Goal: Task Accomplishment & Management: Manage account settings

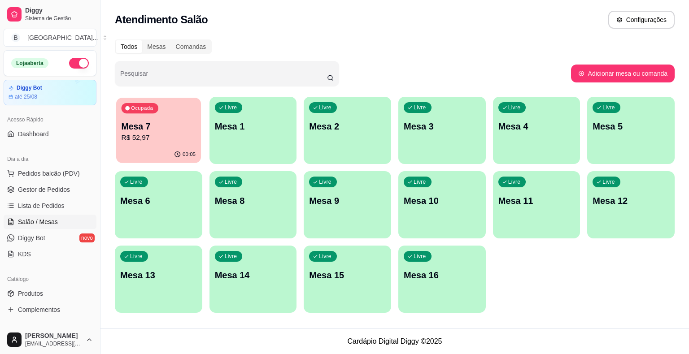
click at [157, 127] on p "Mesa 7" at bounding box center [159, 127] width 74 height 12
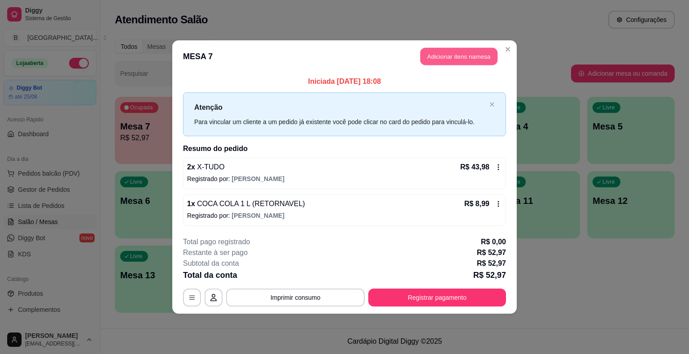
click at [475, 48] on button "Adicionar itens na mesa" at bounding box center [458, 56] width 77 height 17
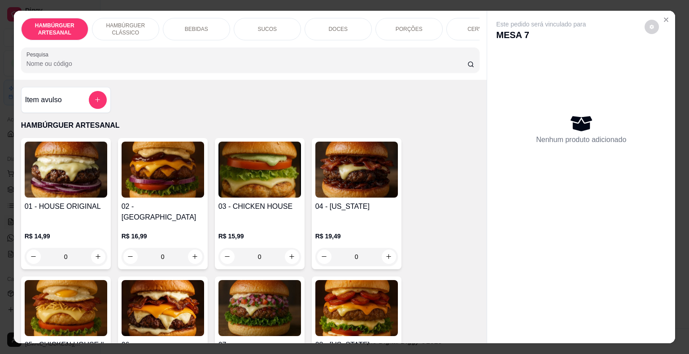
click at [330, 29] on div "DOCES" at bounding box center [338, 29] width 67 height 22
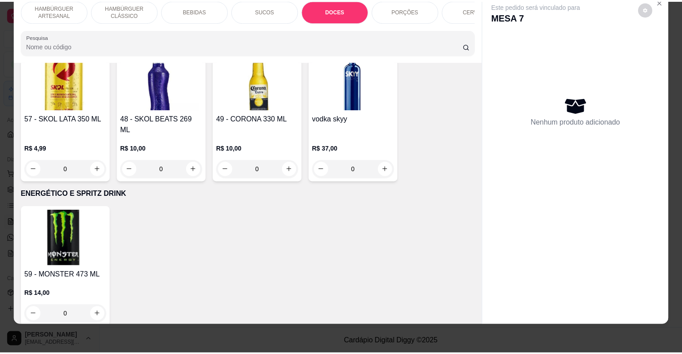
scroll to position [2449, 0]
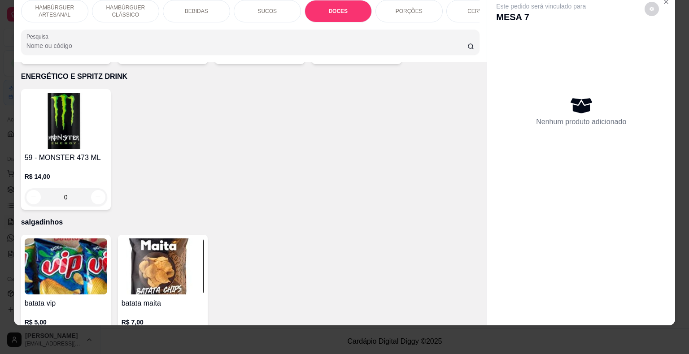
click at [91, 336] on button "increase-product-quantity" at bounding box center [98, 343] width 14 height 14
type input "1"
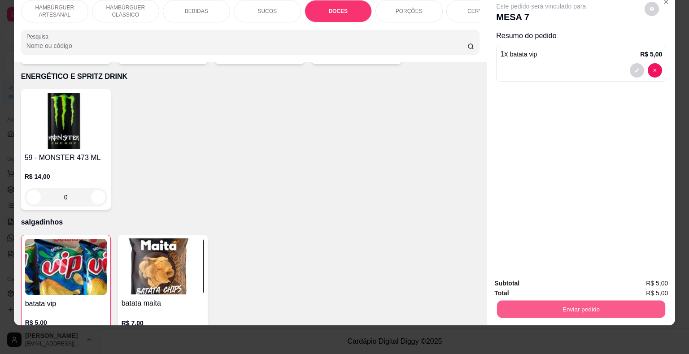
click at [507, 304] on button "Enviar pedido" at bounding box center [581, 309] width 168 height 17
click at [506, 275] on button "Não registrar e enviar pedido" at bounding box center [551, 280] width 93 height 17
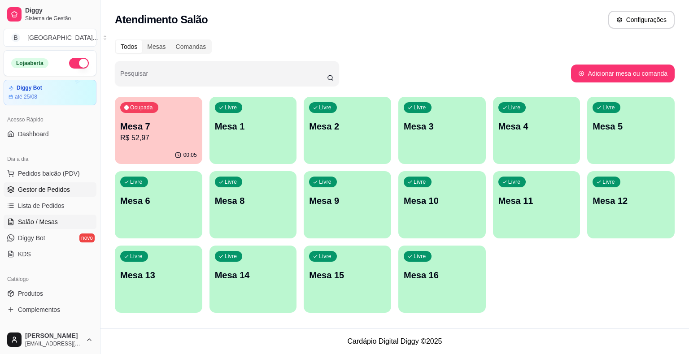
click at [79, 190] on link "Gestor de Pedidos" at bounding box center [50, 190] width 93 height 14
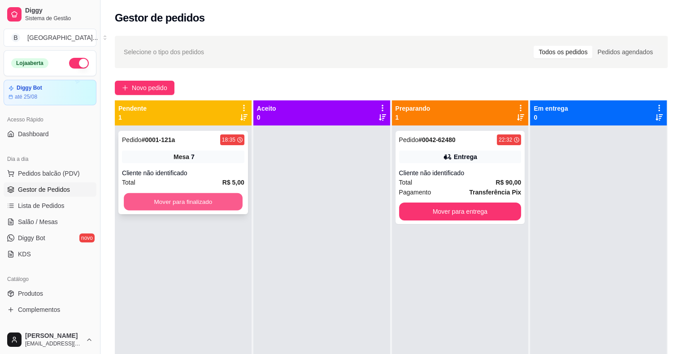
click at [181, 203] on button "Mover para finalizado" at bounding box center [183, 201] width 119 height 17
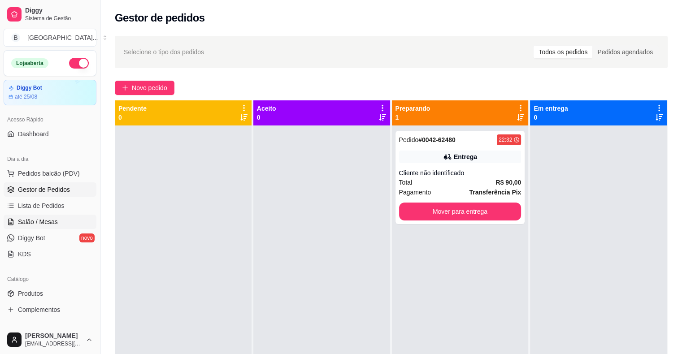
click at [41, 218] on span "Salão / Mesas" at bounding box center [38, 222] width 40 height 9
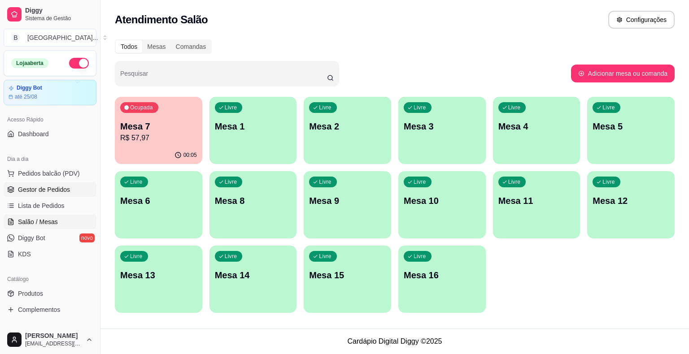
click at [59, 185] on span "Gestor de Pedidos" at bounding box center [44, 189] width 52 height 9
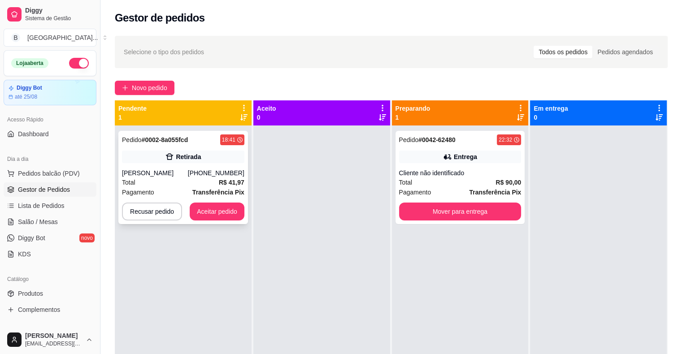
click at [202, 162] on div "Retirada" at bounding box center [183, 157] width 122 height 13
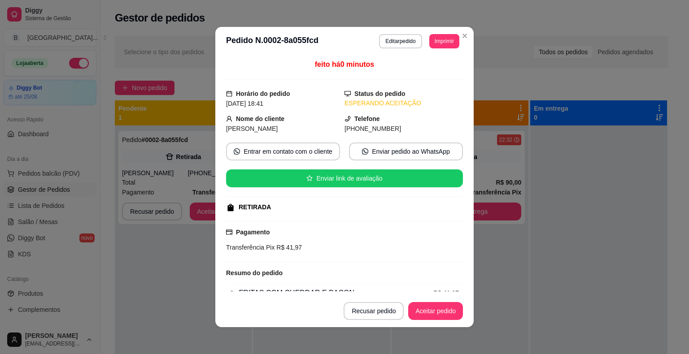
click at [444, 30] on header "**********" at bounding box center [344, 41] width 258 height 29
click at [441, 39] on button "Imprimir" at bounding box center [444, 41] width 29 height 14
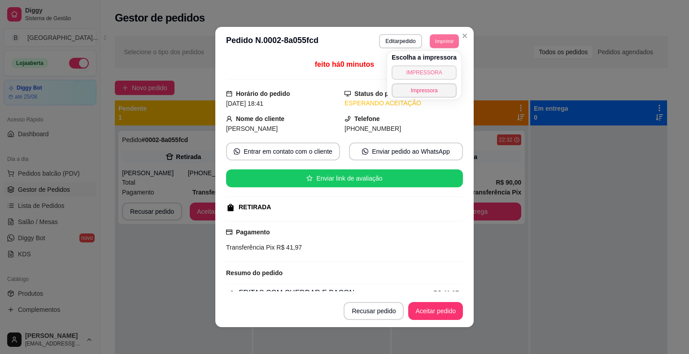
click at [422, 75] on button "IMPRESSORA" at bounding box center [424, 73] width 65 height 14
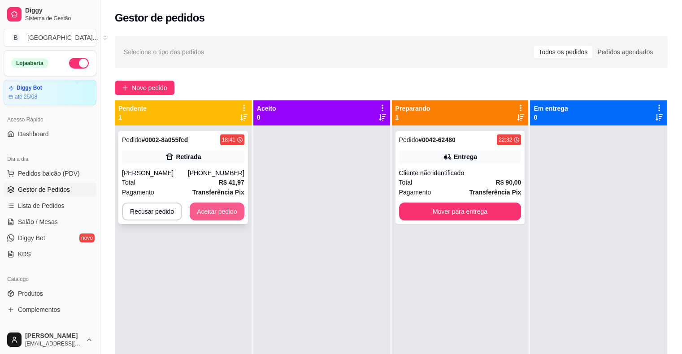
click at [201, 213] on button "Aceitar pedido" at bounding box center [217, 212] width 55 height 18
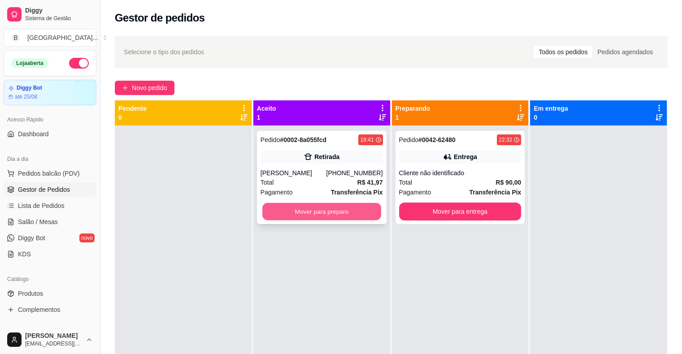
click at [313, 208] on button "Mover para preparo" at bounding box center [321, 211] width 119 height 17
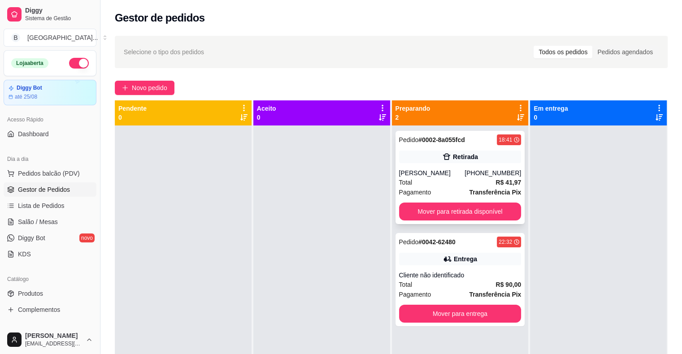
click at [415, 159] on div "Retirada" at bounding box center [460, 157] width 122 height 13
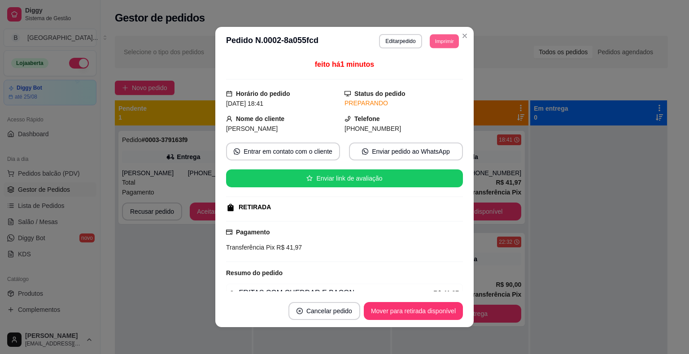
click at [430, 48] on button "Imprimir" at bounding box center [444, 41] width 29 height 14
click at [433, 71] on button "IMPRESSORA" at bounding box center [424, 73] width 63 height 14
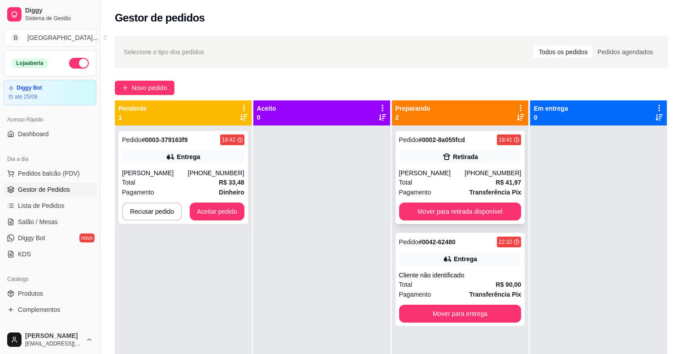
click at [465, 176] on div "[PERSON_NAME]" at bounding box center [432, 173] width 66 height 9
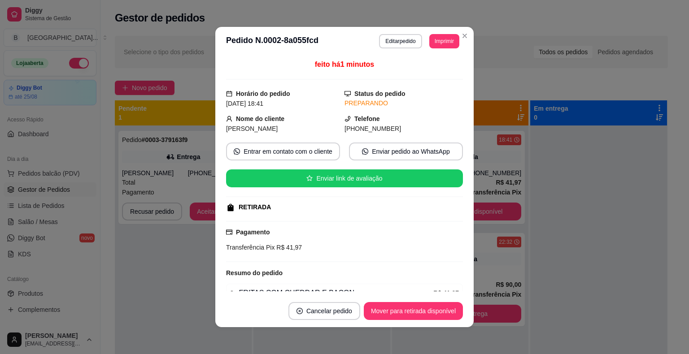
click at [446, 44] on button "Imprimir" at bounding box center [444, 41] width 30 height 14
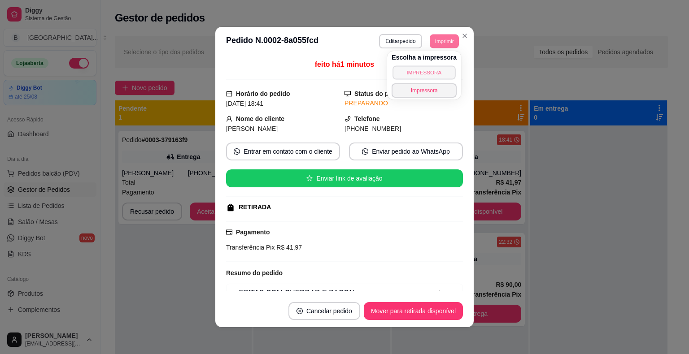
click at [445, 71] on button "IMPRESSORA" at bounding box center [424, 73] width 63 height 14
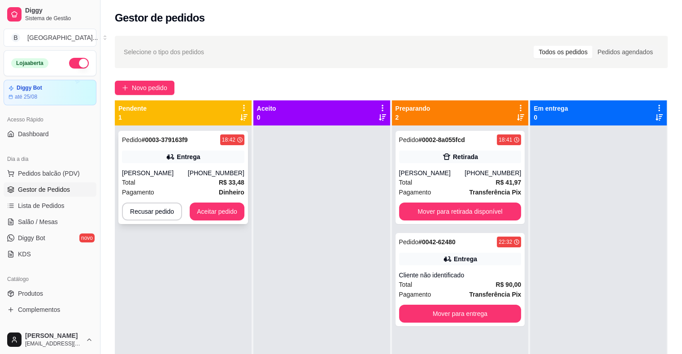
click at [197, 180] on div "Total R$ 33,48" at bounding box center [183, 183] width 122 height 10
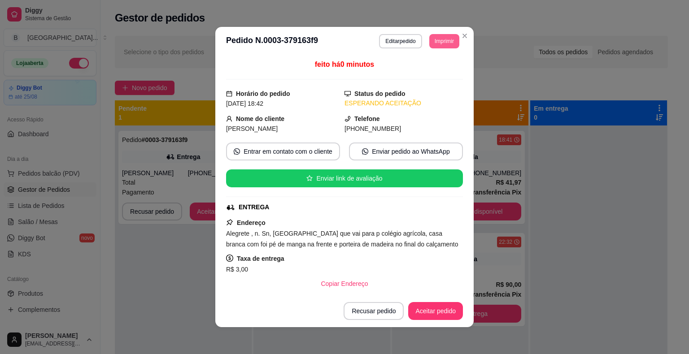
click at [436, 39] on button "Imprimir" at bounding box center [444, 41] width 30 height 14
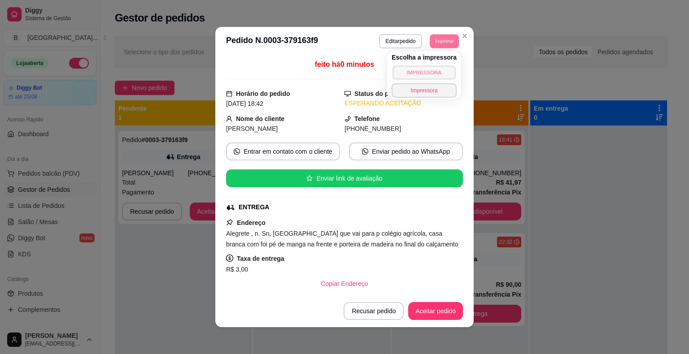
click at [447, 75] on button "IMPRESSORA" at bounding box center [424, 73] width 63 height 14
click at [448, 75] on button "IMPRESSORA" at bounding box center [424, 73] width 63 height 14
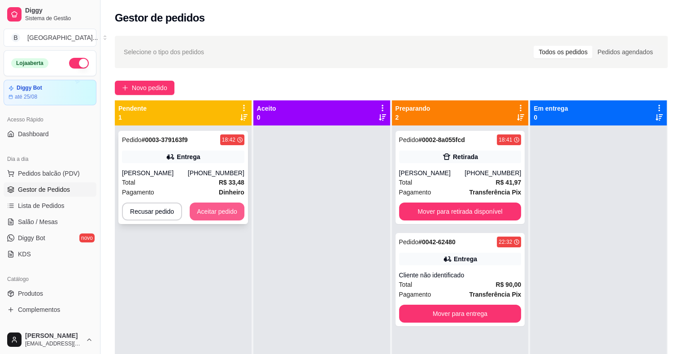
click at [219, 208] on button "Aceitar pedido" at bounding box center [217, 212] width 55 height 18
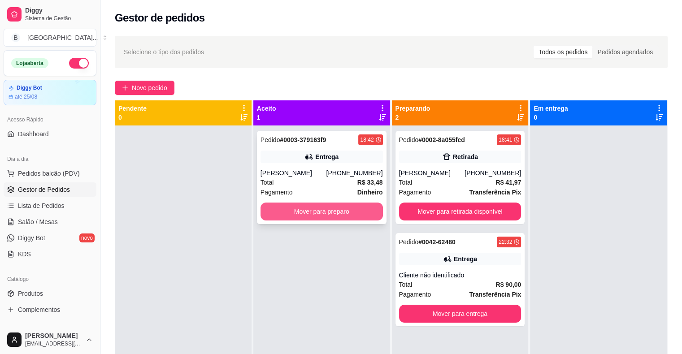
click at [304, 211] on button "Mover para preparo" at bounding box center [322, 212] width 122 height 18
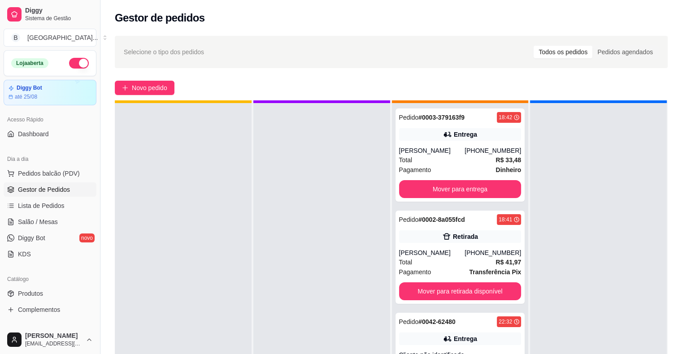
drag, startPoint x: 388, startPoint y: 199, endPoint x: 689, endPoint y: 312, distance: 321.4
click at [429, 219] on div "Pendente 0 Aceito 0 Preparando 3 Pedido # 0003-379163f9 18:42 Entrega [PERSON_N…" at bounding box center [391, 278] width 553 height 354
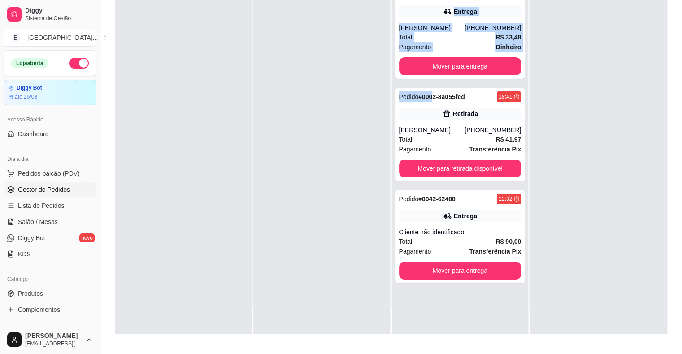
scroll to position [136, 0]
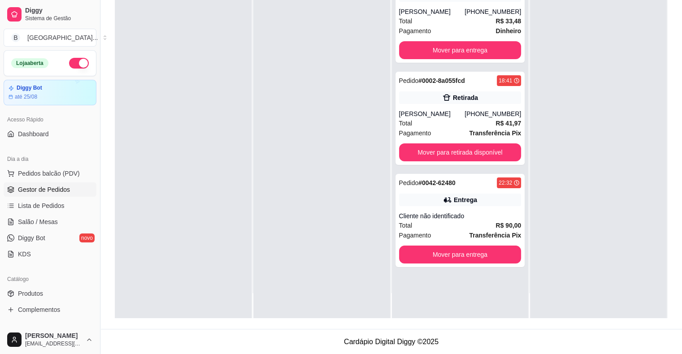
click at [166, 140] on div at bounding box center [183, 141] width 137 height 354
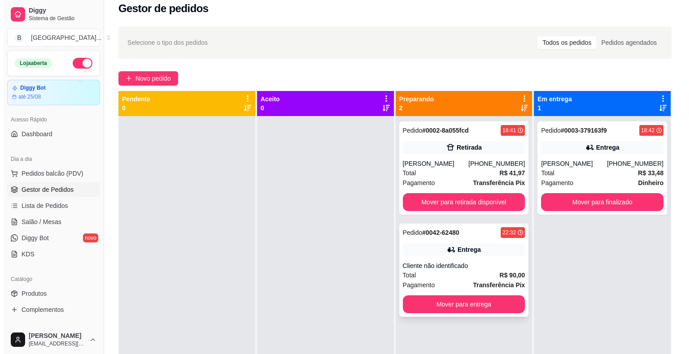
scroll to position [0, 0]
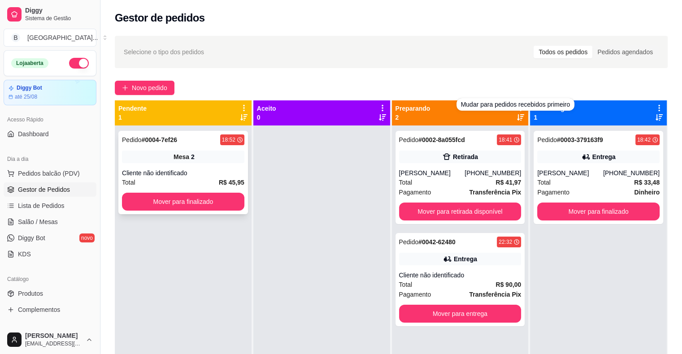
click at [224, 166] on div "Pedido # 0004-7ef26 18:52 Mesa 2 Cliente não identificado Total R$ 45,95 Mover …" at bounding box center [183, 172] width 130 height 83
click at [229, 173] on div "Cliente não identificado" at bounding box center [183, 173] width 122 height 9
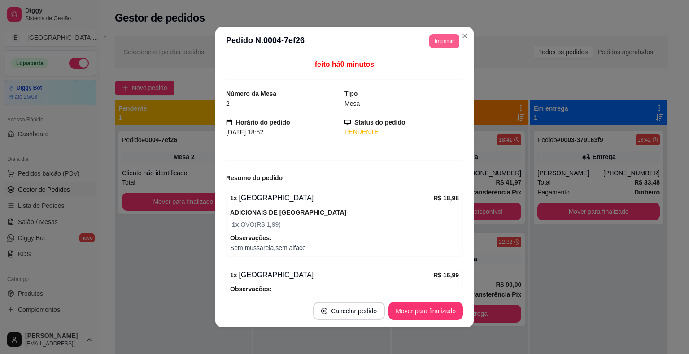
click at [437, 42] on button "Imprimir" at bounding box center [444, 41] width 30 height 14
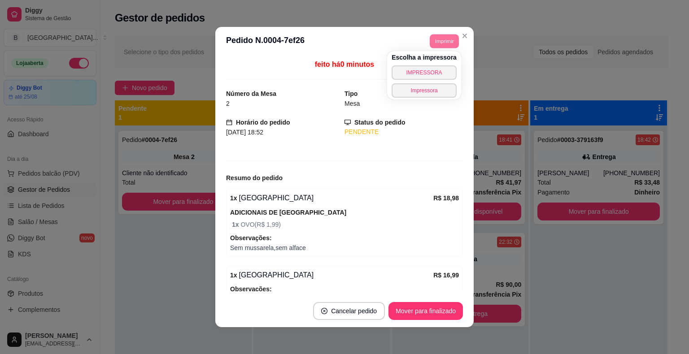
click at [438, 65] on div "Escolha a impressora IMPRESSORA Impressora" at bounding box center [424, 75] width 74 height 48
click at [429, 71] on button "IMPRESSORA" at bounding box center [424, 73] width 63 height 14
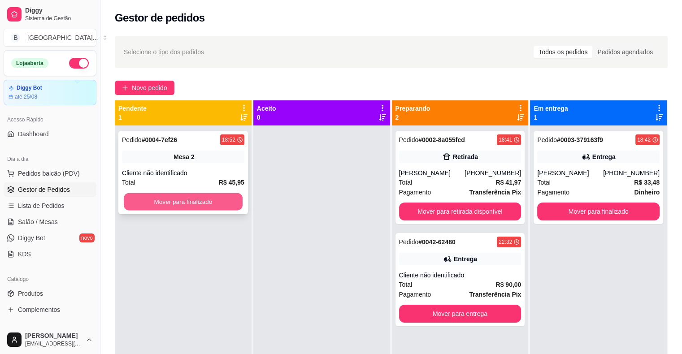
click at [206, 205] on button "Mover para finalizado" at bounding box center [183, 201] width 119 height 17
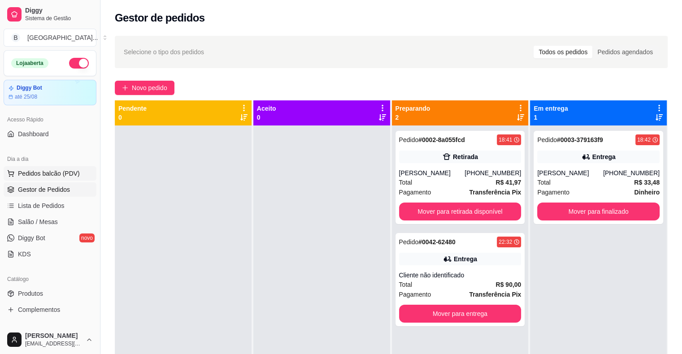
click at [74, 176] on span "Pedidos balcão (PDV)" at bounding box center [49, 173] width 62 height 9
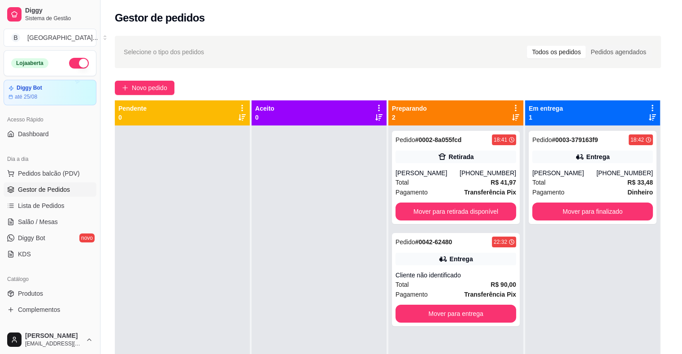
click at [62, 173] on img at bounding box center [62, 169] width 83 height 57
click at [408, 22] on header "HOUSE ORIGINAL R$ 14,99" at bounding box center [341, 44] width 265 height 61
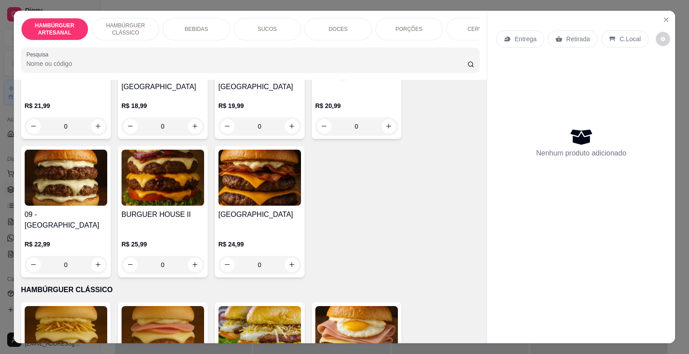
scroll to position [449, 0]
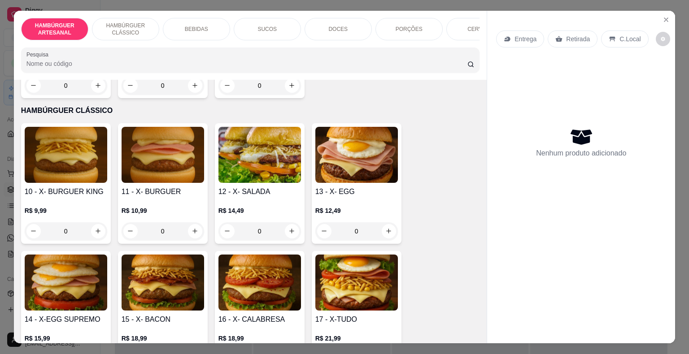
click at [95, 223] on div "0" at bounding box center [66, 232] width 83 height 18
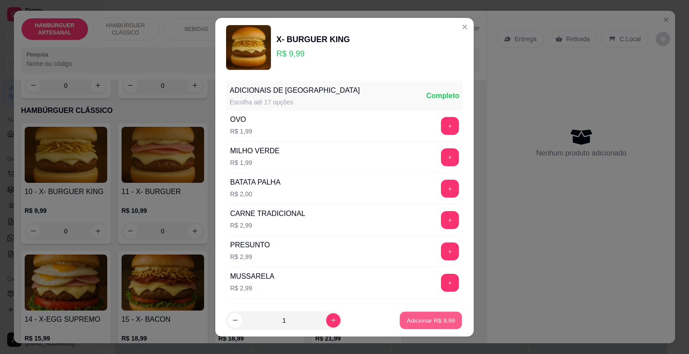
click at [405, 315] on button "Adicionar R$ 9,99" at bounding box center [431, 320] width 62 height 17
type input "1"
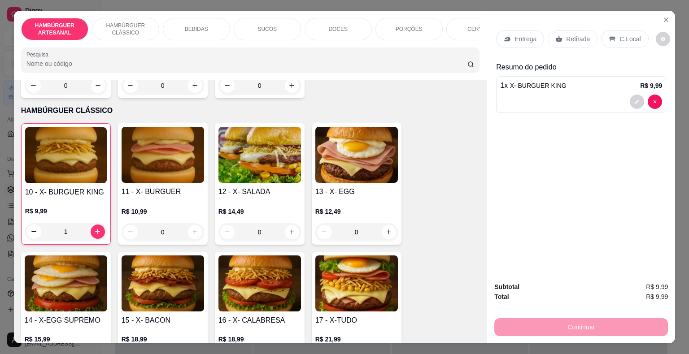
click at [407, 28] on p "PORÇÕES" at bounding box center [409, 29] width 27 height 7
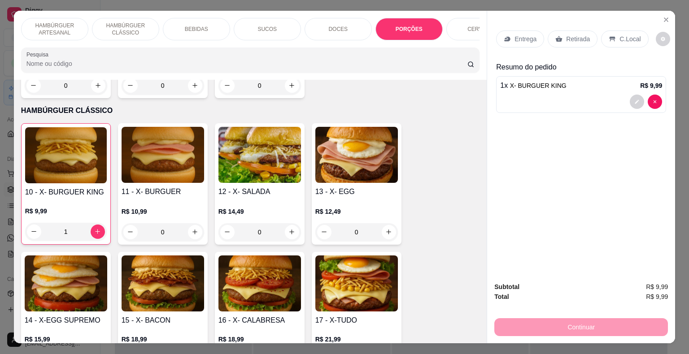
scroll to position [22, 0]
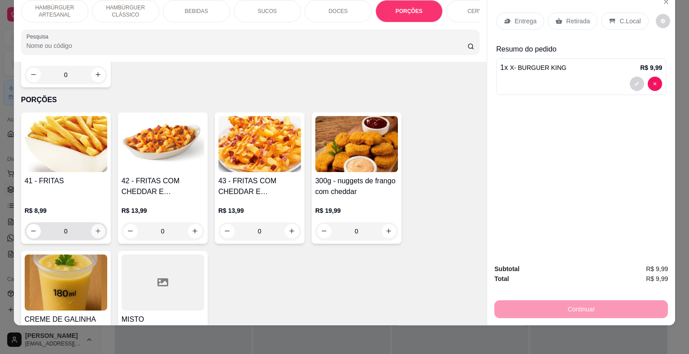
click at [95, 228] on icon "increase-product-quantity" at bounding box center [98, 231] width 7 height 7
type input "1"
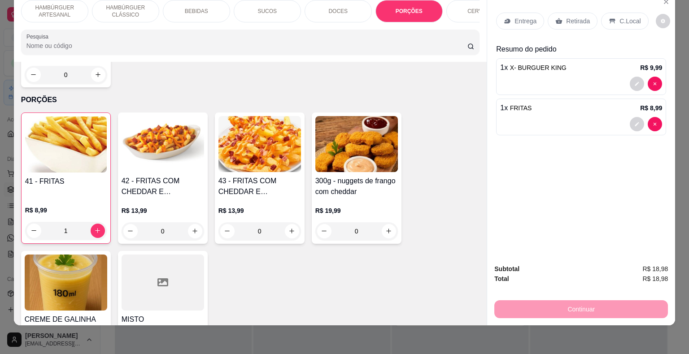
click at [504, 17] on icon at bounding box center [507, 20] width 7 height 7
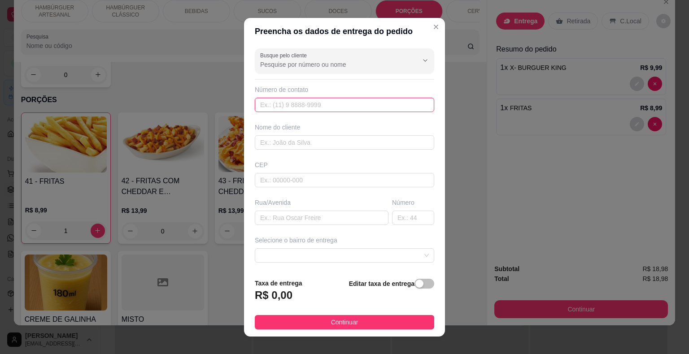
click at [355, 111] on input "text" at bounding box center [344, 105] width 179 height 14
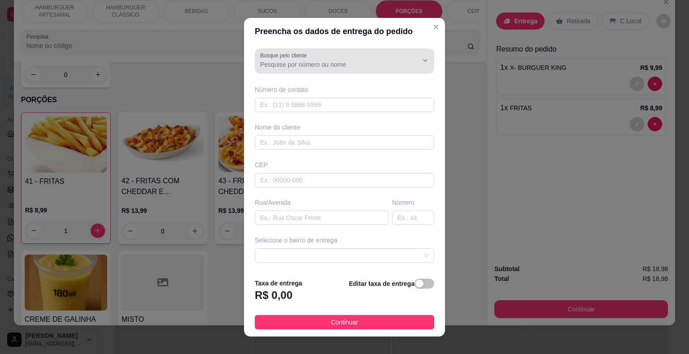
click at [318, 64] on input "Busque pelo cliente" at bounding box center [332, 64] width 144 height 9
type input "DASDO"
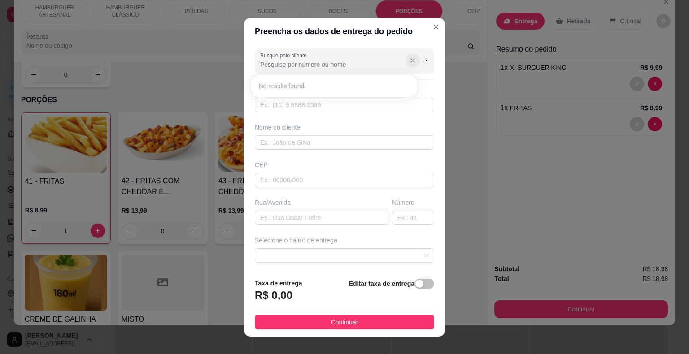
click at [409, 62] on icon "Show suggestions" at bounding box center [412, 60] width 7 height 7
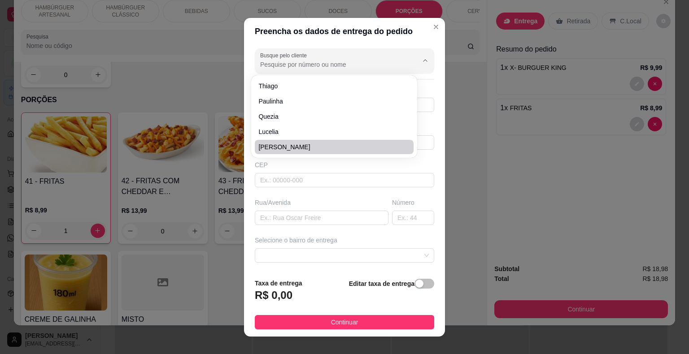
click at [321, 199] on div "Rua/Avenida" at bounding box center [322, 202] width 134 height 9
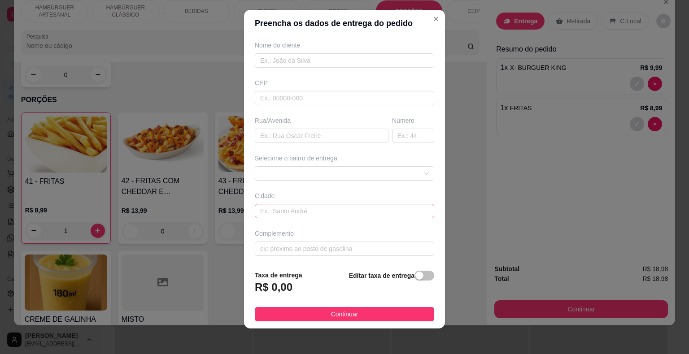
scroll to position [11, 0]
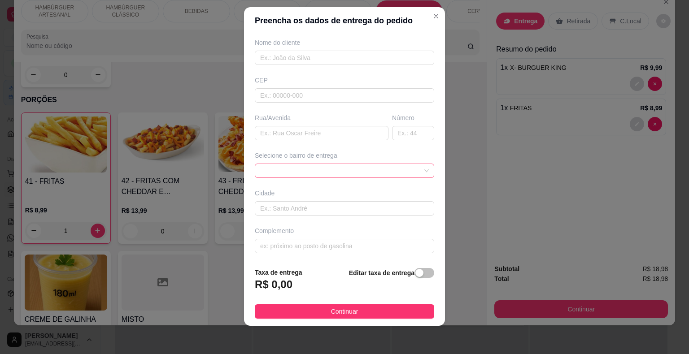
click at [357, 164] on span at bounding box center [344, 170] width 169 height 13
click at [327, 171] on span at bounding box center [344, 170] width 169 height 13
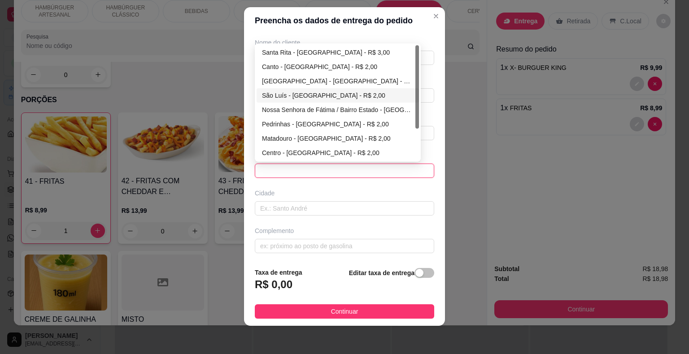
click at [308, 95] on div "São Luís - [GEOGRAPHIC_DATA] - R$ 2,00" at bounding box center [338, 96] width 152 height 10
type input "São Miguel do Tapuio"
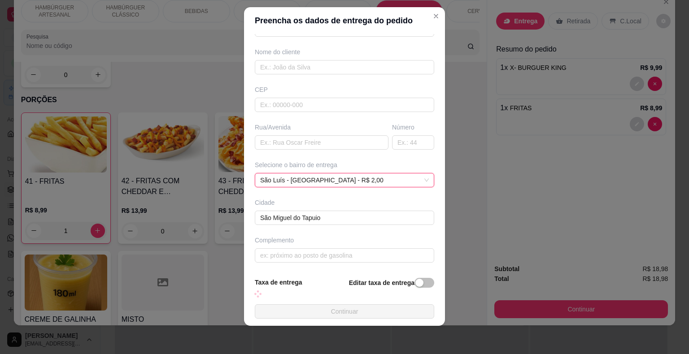
scroll to position [64, 0]
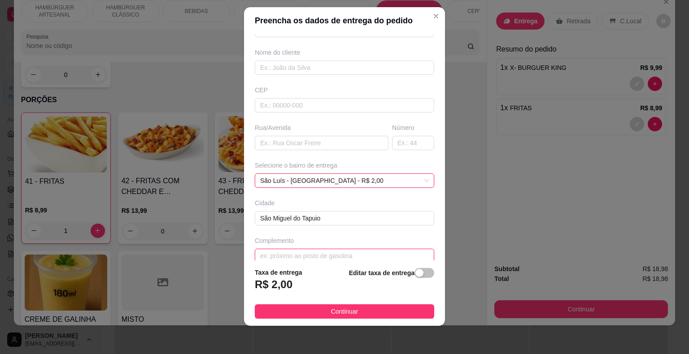
click at [327, 250] on input "text" at bounding box center [344, 256] width 179 height 14
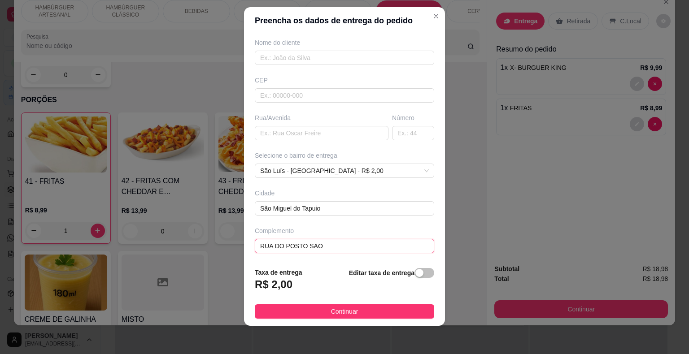
click at [343, 248] on input "RUA DO POSTO SAO" at bounding box center [344, 246] width 179 height 14
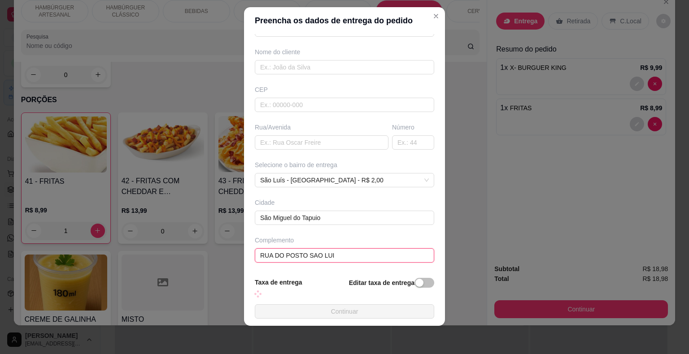
type input "RUA DO POSTO SAO [PERSON_NAME]"
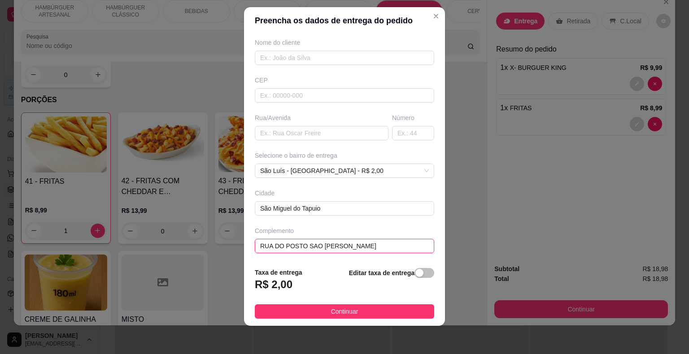
click at [332, 245] on input "RUA DO POSTO SAO [PERSON_NAME]" at bounding box center [344, 246] width 179 height 14
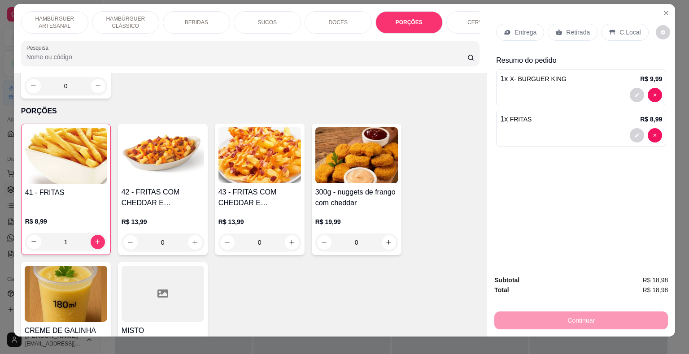
scroll to position [0, 0]
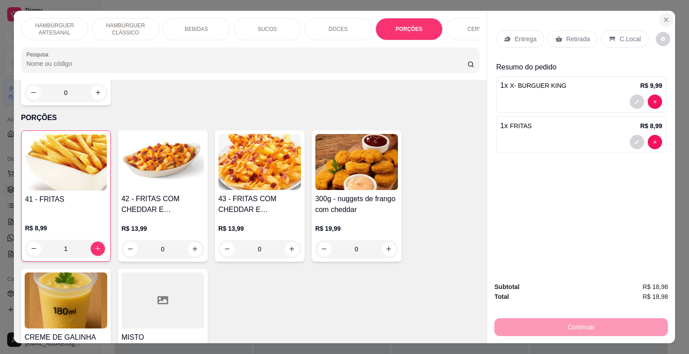
click at [664, 16] on icon "Close" at bounding box center [666, 19] width 7 height 7
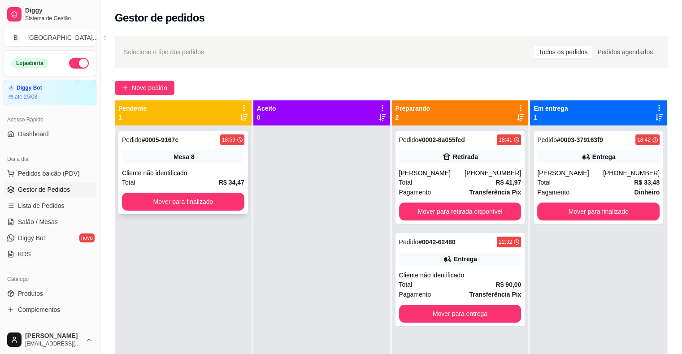
click at [174, 170] on div "Cliente não identificado" at bounding box center [183, 173] width 122 height 9
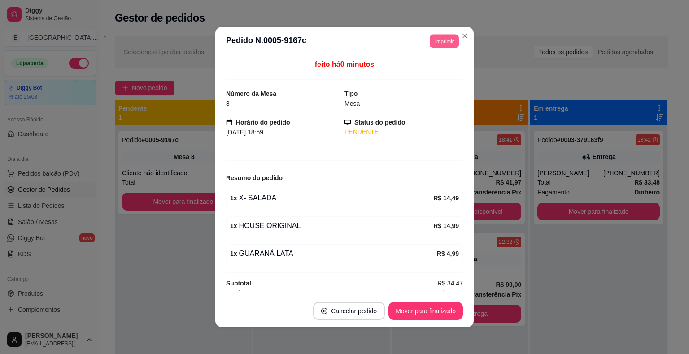
click at [433, 40] on button "Imprimir" at bounding box center [444, 41] width 29 height 14
click at [429, 74] on button "IMPRESSORA" at bounding box center [424, 73] width 63 height 14
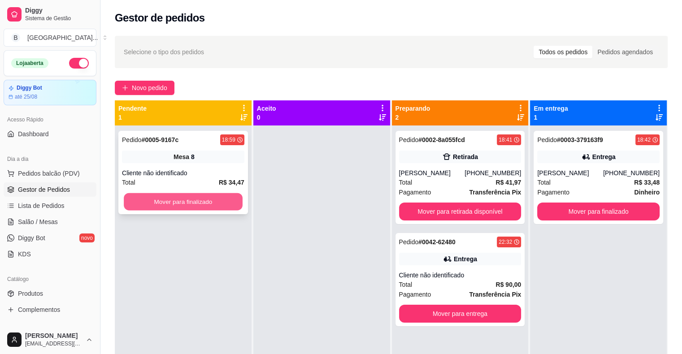
click at [179, 196] on button "Mover para finalizado" at bounding box center [183, 201] width 119 height 17
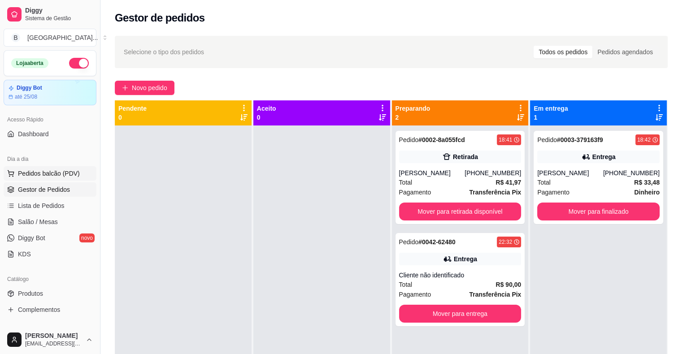
click at [61, 175] on span "Pedidos balcão (PDV)" at bounding box center [49, 173] width 62 height 9
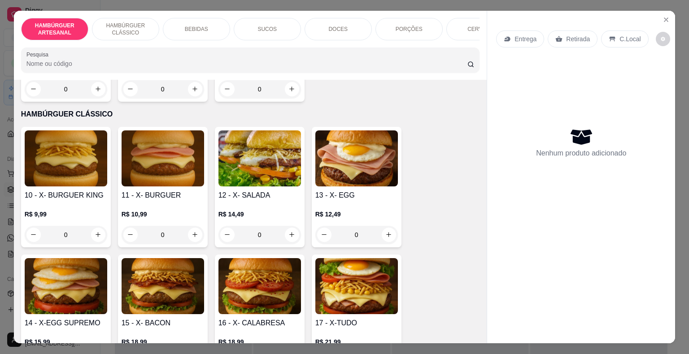
scroll to position [449, 0]
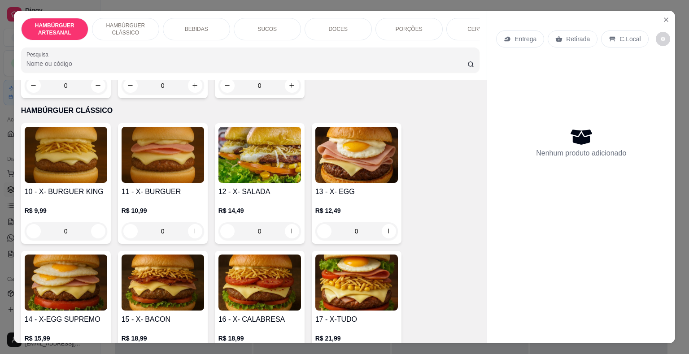
click at [100, 223] on div "0" at bounding box center [66, 232] width 83 height 18
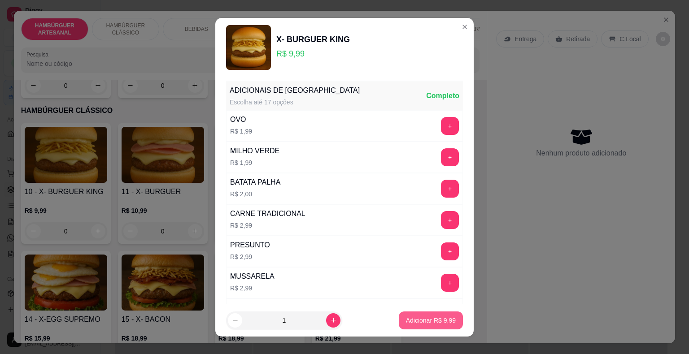
click at [442, 317] on p "Adicionar R$ 9,99" at bounding box center [431, 320] width 50 height 9
type input "1"
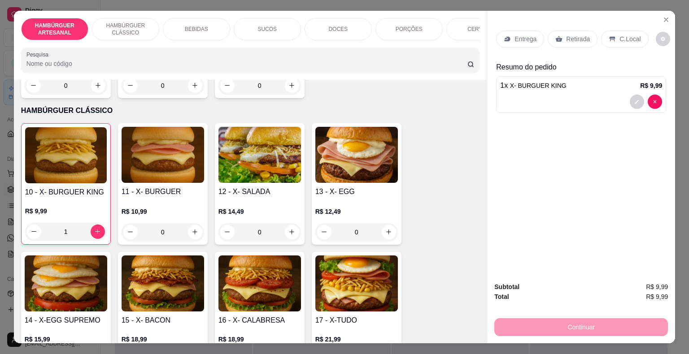
click at [398, 29] on div "PORÇÕES" at bounding box center [409, 29] width 67 height 22
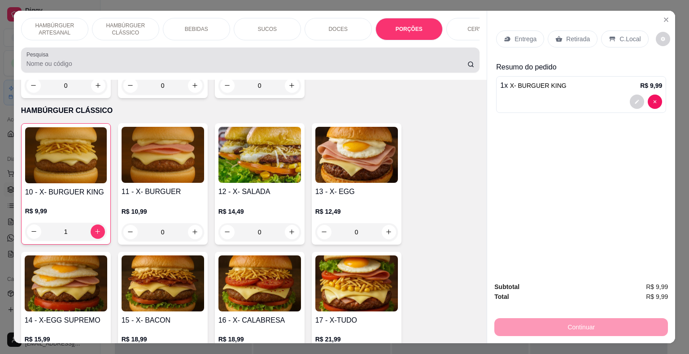
scroll to position [22, 0]
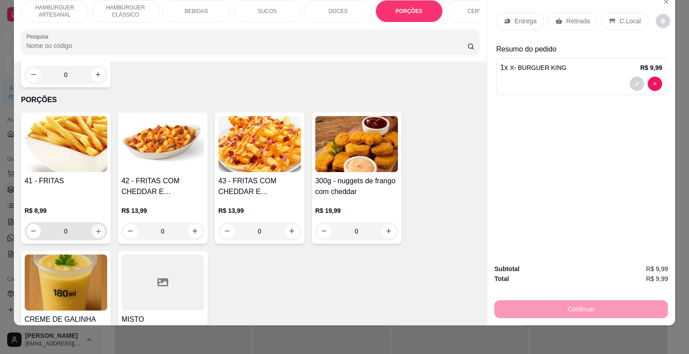
click at [91, 224] on button "increase-product-quantity" at bounding box center [98, 231] width 14 height 14
type input "1"
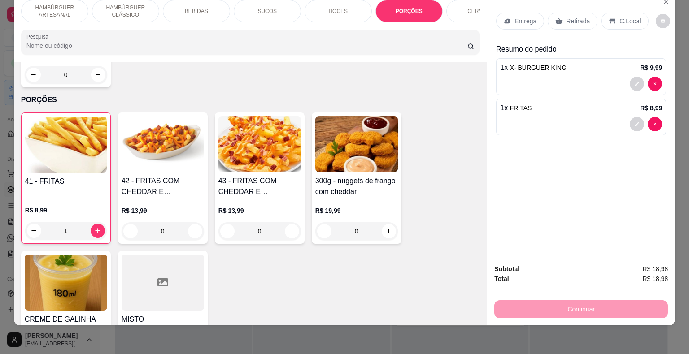
click at [590, 13] on div "Retirada" at bounding box center [573, 21] width 50 height 17
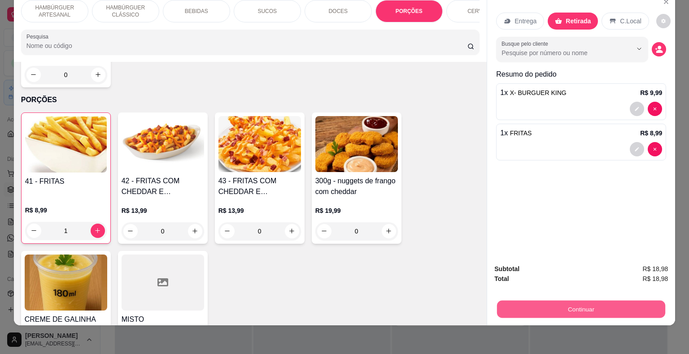
click at [577, 301] on button "Continuar" at bounding box center [581, 309] width 168 height 17
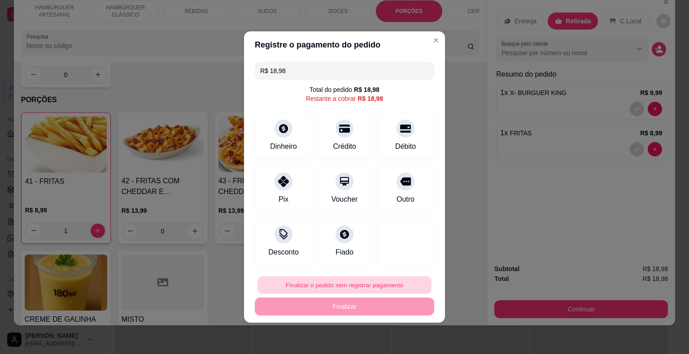
click at [322, 284] on button "Finalizar o pedido sem registrar pagamento" at bounding box center [345, 285] width 174 height 17
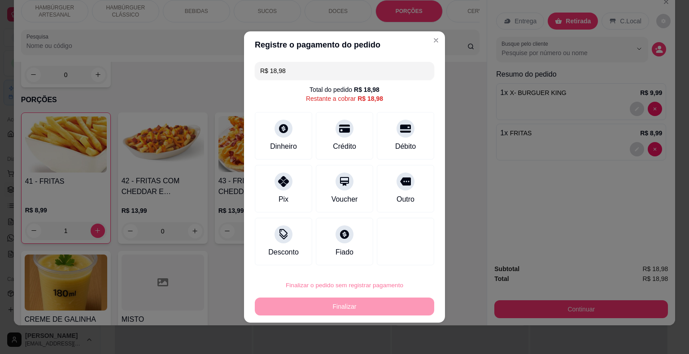
click at [400, 261] on button "Confirmar" at bounding box center [400, 259] width 32 height 13
type input "0"
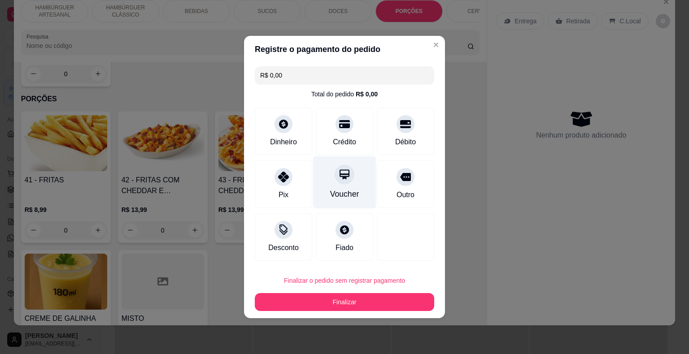
type input "R$ 0,00"
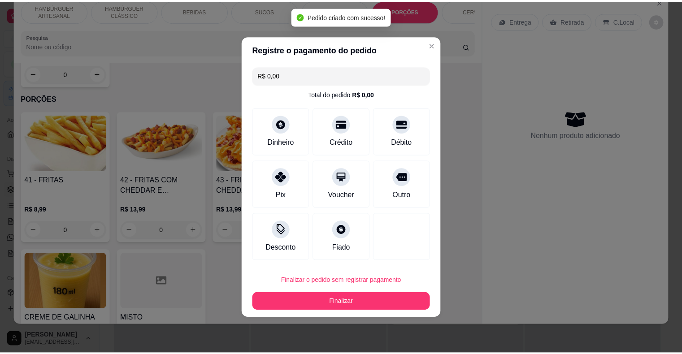
scroll to position [1835, 0]
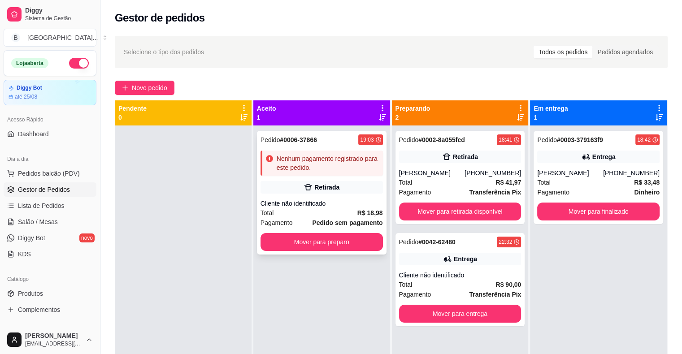
click at [338, 199] on div "Cliente não identificado" at bounding box center [322, 203] width 122 height 9
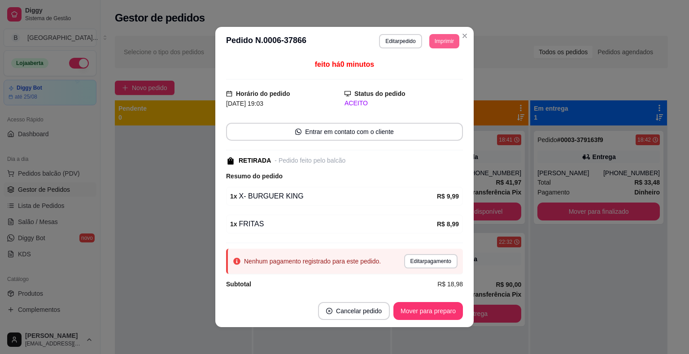
click at [439, 44] on button "Imprimir" at bounding box center [444, 41] width 30 height 14
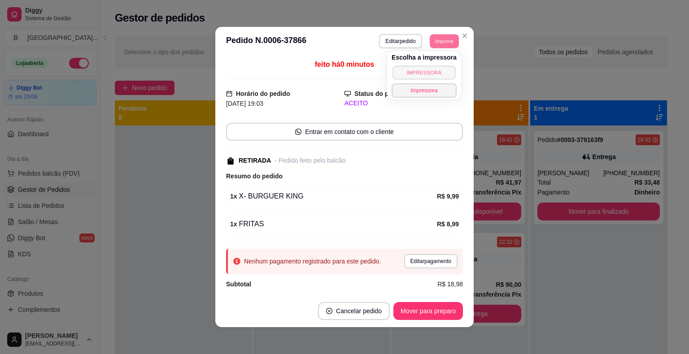
click at [434, 68] on button "IMPRESSORA" at bounding box center [424, 73] width 63 height 14
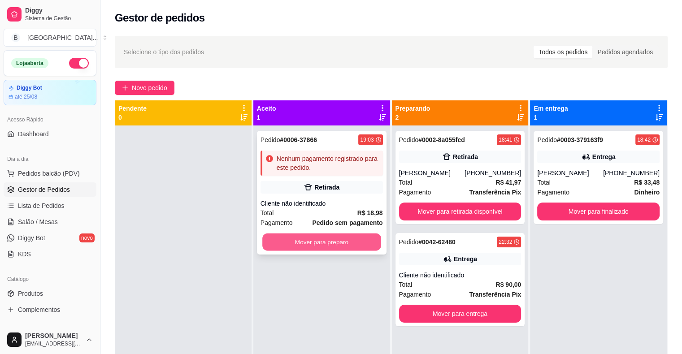
click at [261, 246] on div "Mover para preparo" at bounding box center [322, 242] width 122 height 18
click at [332, 243] on button "Mover para preparo" at bounding box center [321, 242] width 119 height 17
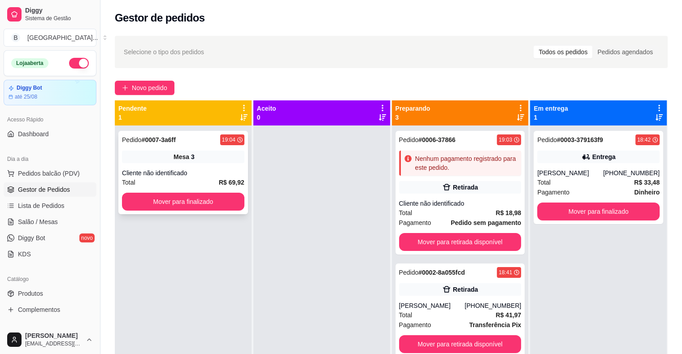
click at [163, 159] on div "Mesa 3" at bounding box center [183, 157] width 122 height 13
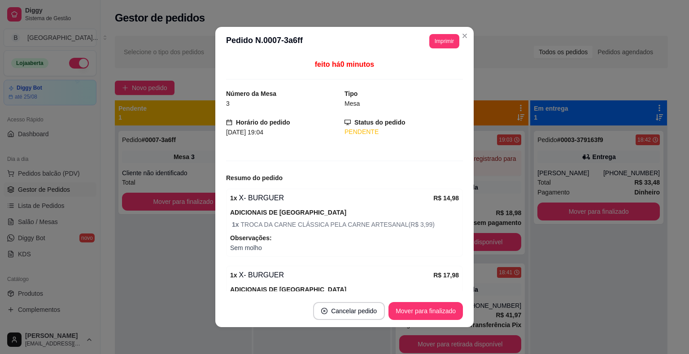
click at [424, 43] on div "**********" at bounding box center [440, 41] width 37 height 14
click at [434, 45] on button "Imprimir" at bounding box center [444, 41] width 30 height 14
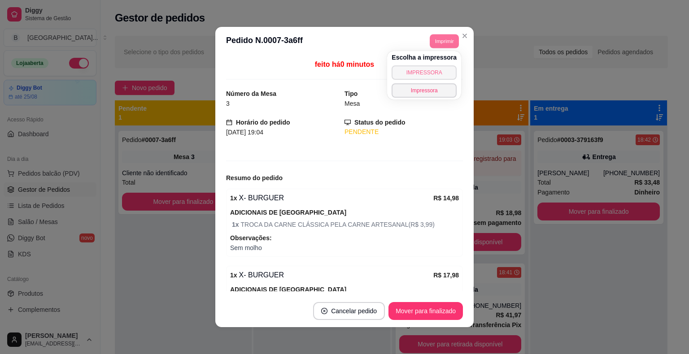
click at [435, 77] on button "IMPRESSORA" at bounding box center [424, 73] width 65 height 14
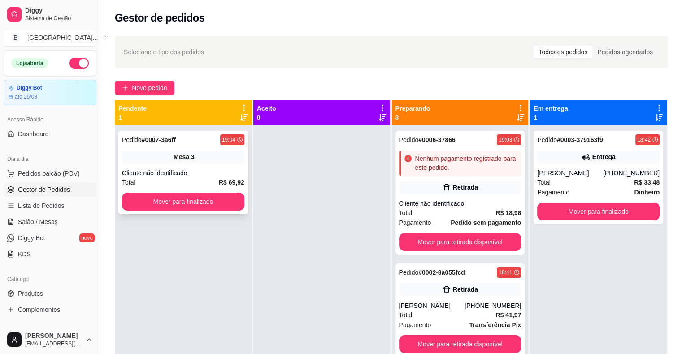
click at [183, 166] on div "Pedido # 0007-3a6ff 19:04 Mesa 3 Cliente não identificado Total R$ 69,92 Mover …" at bounding box center [183, 172] width 130 height 83
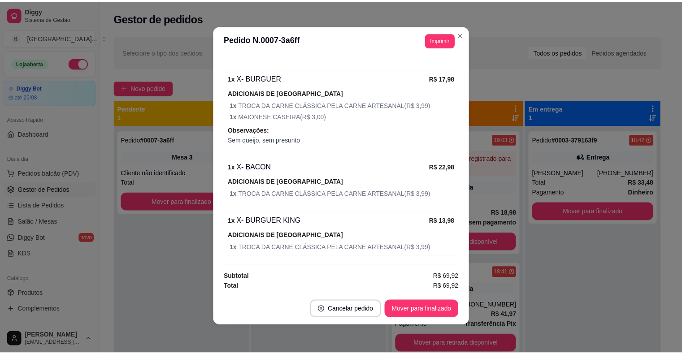
scroll to position [2, 0]
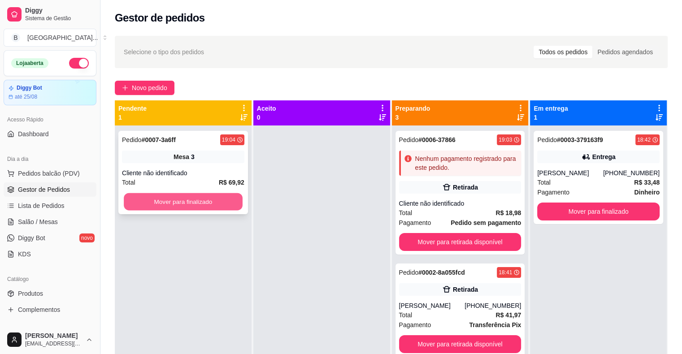
click at [192, 205] on button "Mover para finalizado" at bounding box center [183, 201] width 119 height 17
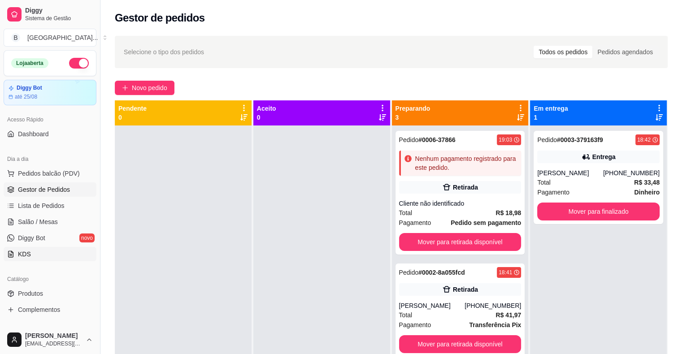
scroll to position [90, 0]
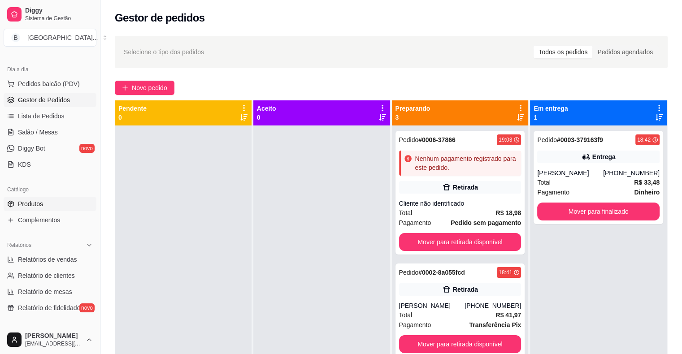
click at [66, 203] on link "Produtos" at bounding box center [50, 204] width 93 height 14
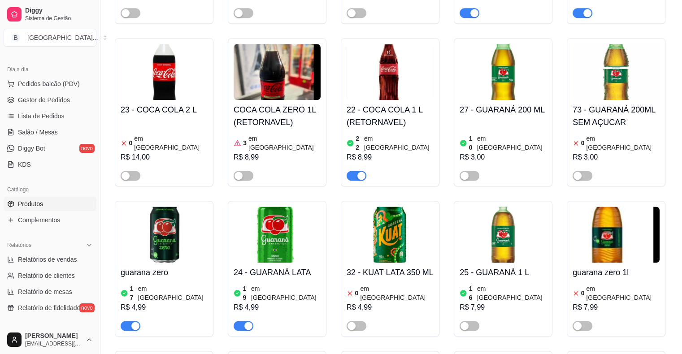
scroll to position [1167, 0]
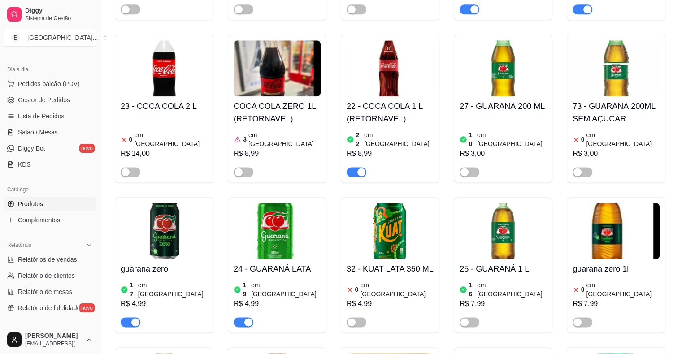
click at [501, 281] on article "em [GEOGRAPHIC_DATA]" at bounding box center [512, 290] width 70 height 18
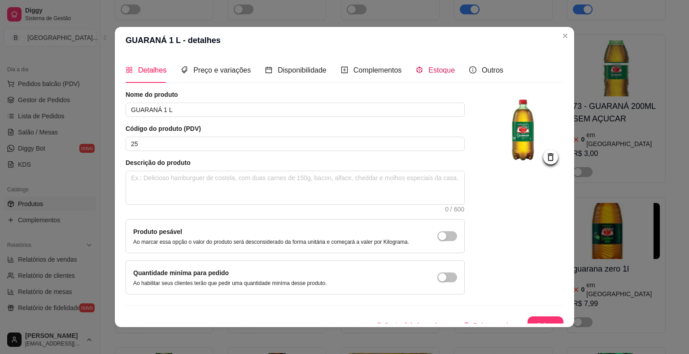
click at [447, 68] on span "Estoque" at bounding box center [441, 70] width 26 height 8
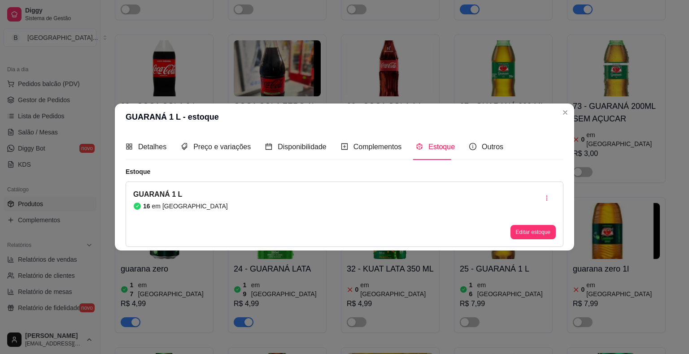
click at [538, 240] on div "GUARANÁ 1 L 16 em estoque Editar estoque" at bounding box center [345, 215] width 438 height 66
click at [538, 231] on button "Editar estoque" at bounding box center [533, 232] width 45 height 14
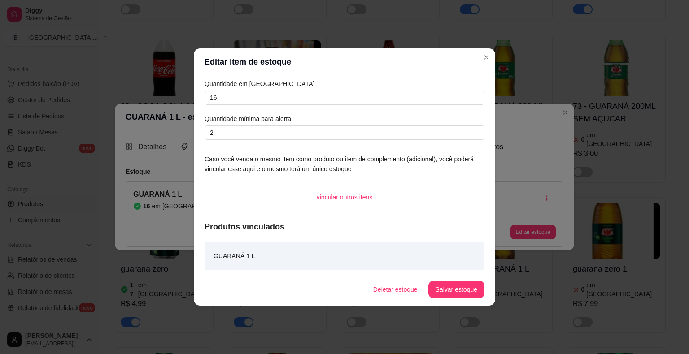
click at [372, 106] on div "Quantidade em estoque 16 Quantidade mínima para alerta 2" at bounding box center [345, 109] width 280 height 61
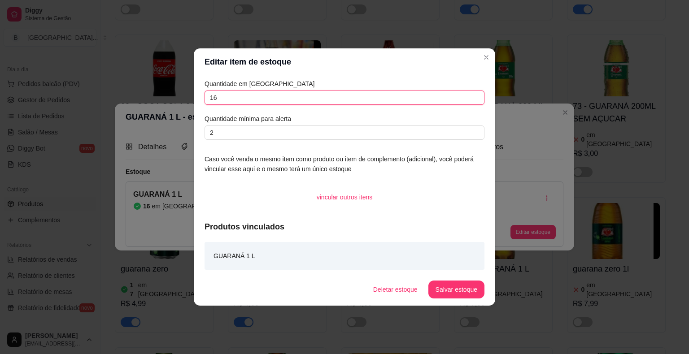
click at [407, 98] on input "16" at bounding box center [345, 98] width 280 height 14
type input "14"
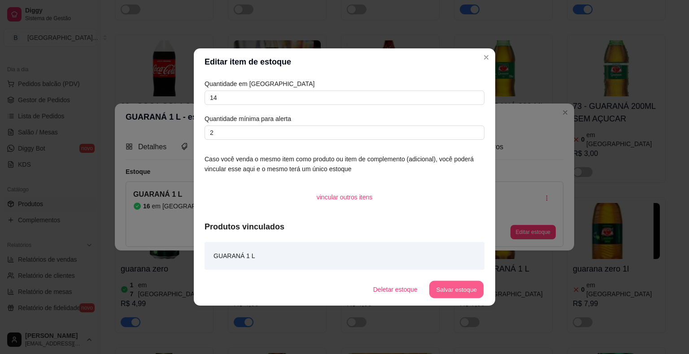
click at [450, 284] on button "Salvar estoque" at bounding box center [456, 289] width 55 height 17
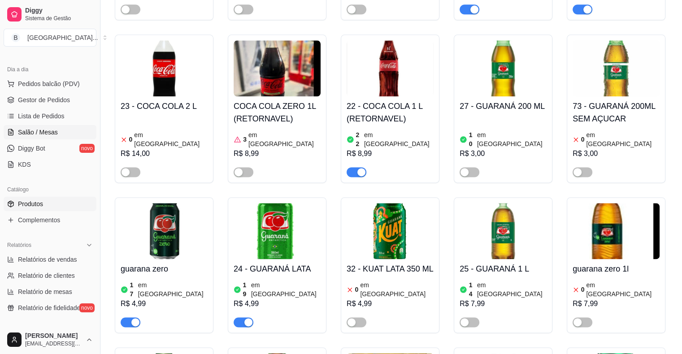
click at [52, 139] on link "Salão / Mesas" at bounding box center [50, 132] width 93 height 14
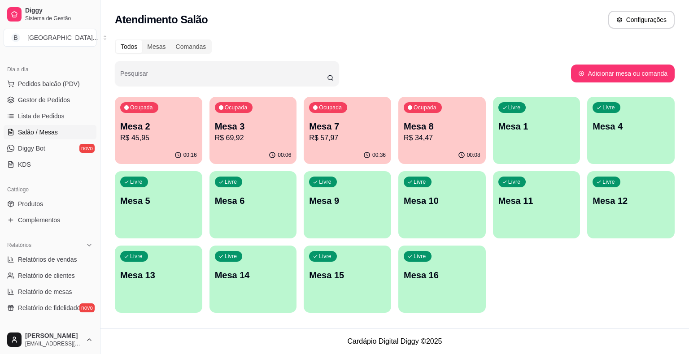
click at [162, 129] on p "Mesa 2" at bounding box center [158, 126] width 77 height 13
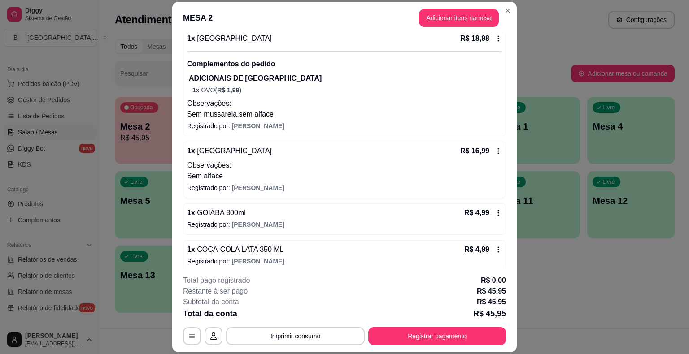
scroll to position [96, 0]
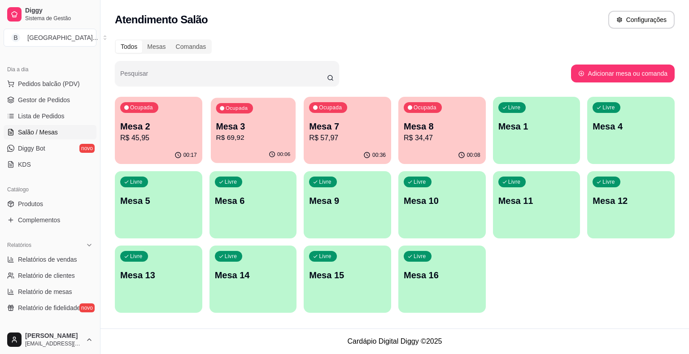
click at [277, 144] on div "Ocupada Mesa 3 R$ 69,92" at bounding box center [253, 122] width 85 height 48
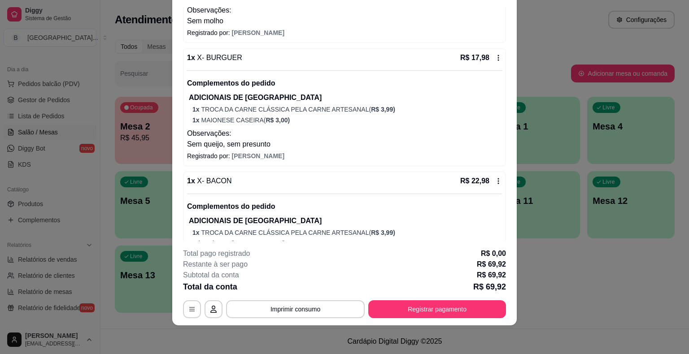
scroll to position [79, 0]
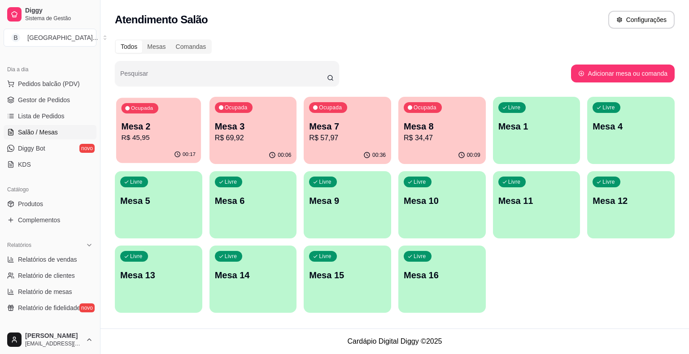
click at [166, 150] on div "00:17" at bounding box center [158, 154] width 85 height 17
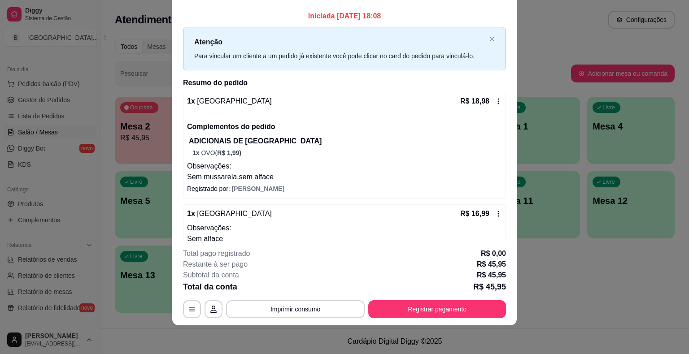
scroll to position [96, 0]
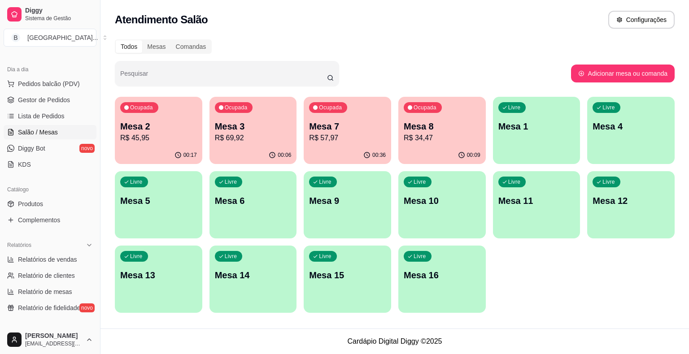
click at [212, 141] on div "Ocupada Mesa 3 R$ 69,92" at bounding box center [253, 122] width 87 height 50
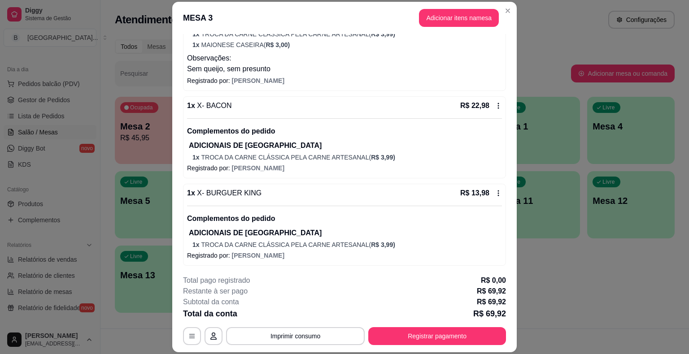
scroll to position [0, 0]
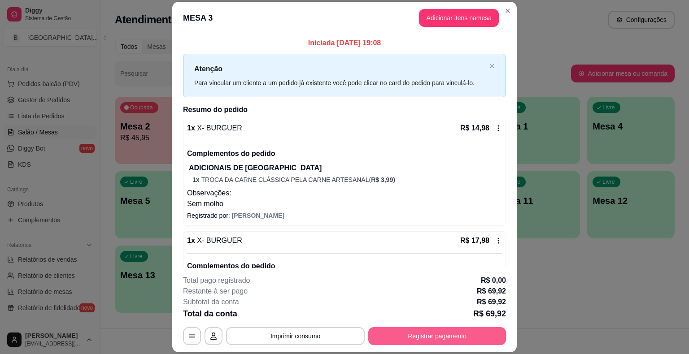
click at [477, 333] on button "Registrar pagamento" at bounding box center [437, 337] width 138 height 18
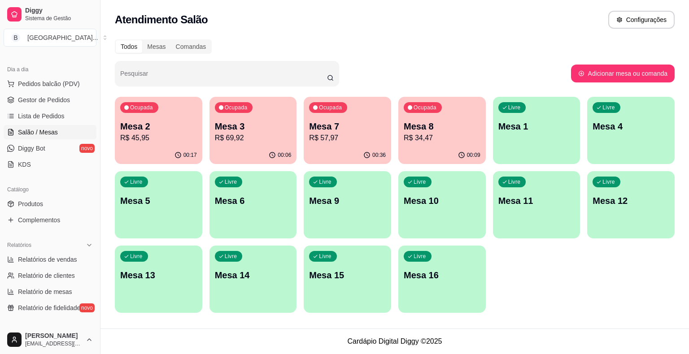
click at [268, 122] on p "Mesa 3" at bounding box center [253, 126] width 77 height 13
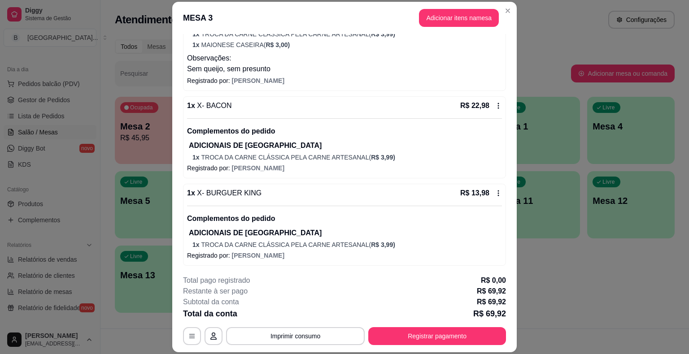
scroll to position [27, 0]
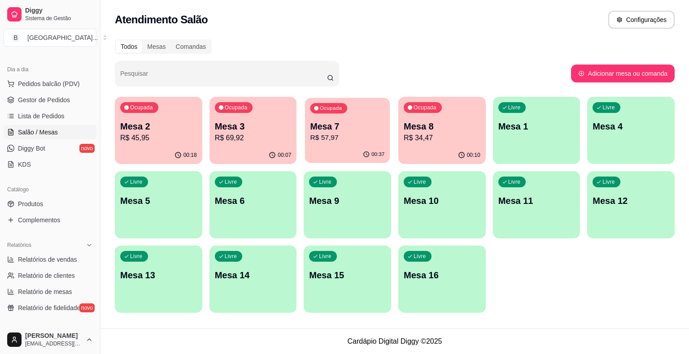
click at [333, 140] on p "R$ 57,97" at bounding box center [347, 138] width 74 height 10
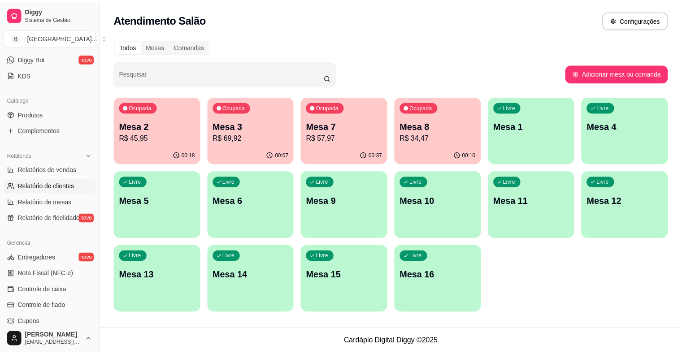
scroll to position [224, 0]
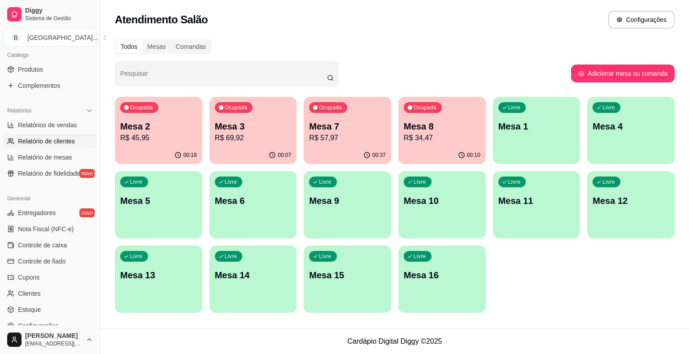
click at [66, 141] on span "Relatório de clientes" at bounding box center [46, 141] width 57 height 9
select select "30"
select select "HIGHEST_TOTAL_SPENT_WITH_ORDERS"
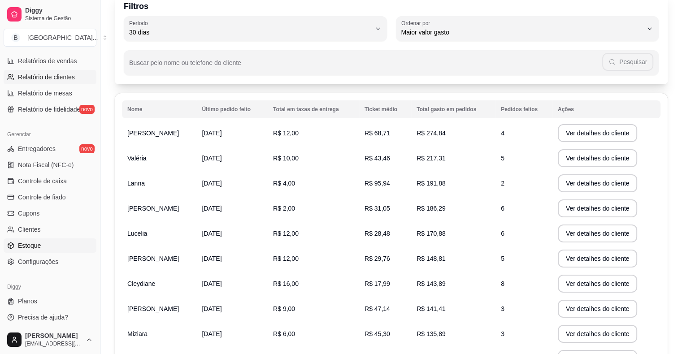
scroll to position [291, 0]
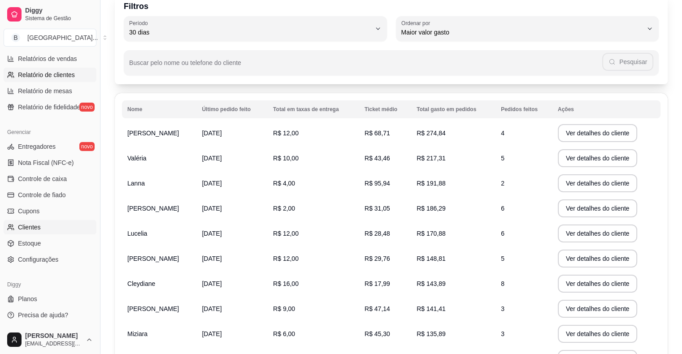
click at [59, 224] on link "Clientes" at bounding box center [50, 227] width 93 height 14
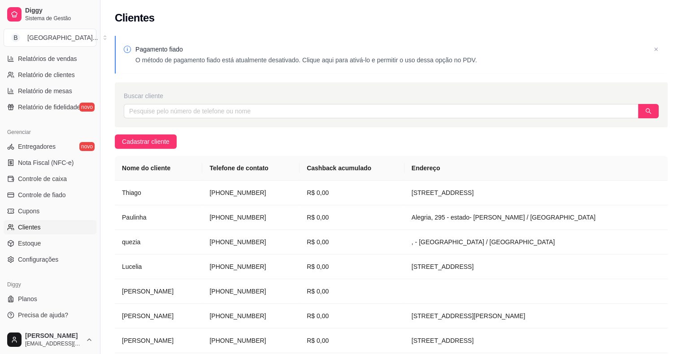
click at [330, 118] on span at bounding box center [391, 111] width 535 height 14
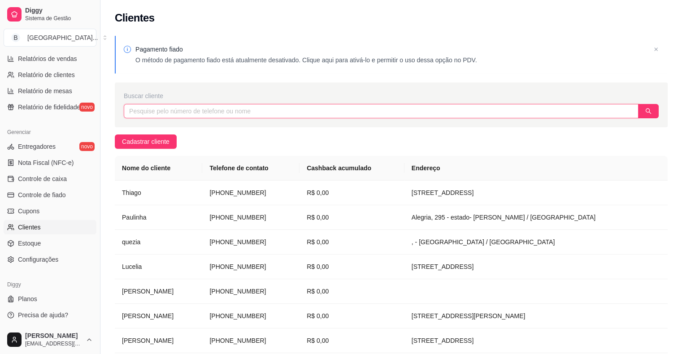
click at [330, 112] on input "text" at bounding box center [381, 111] width 515 height 14
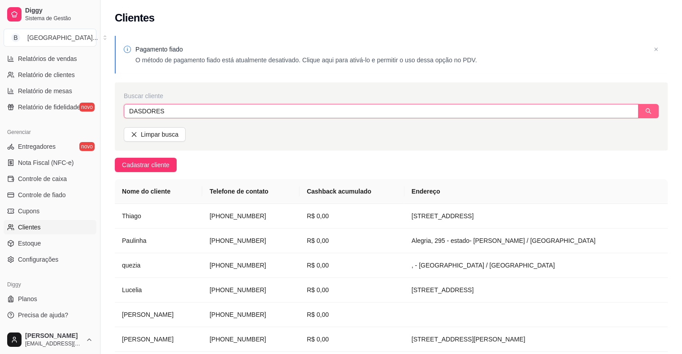
click at [650, 116] on button "button" at bounding box center [648, 111] width 21 height 14
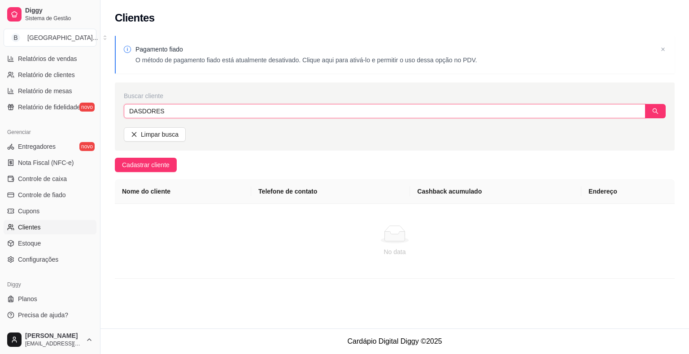
click at [450, 107] on input "DASDORES" at bounding box center [385, 111] width 522 height 14
click at [443, 114] on input "DASDORES" at bounding box center [385, 111] width 522 height 14
type input "DASDORES"
click at [178, 134] on button "Limpar busca" at bounding box center [155, 134] width 62 height 14
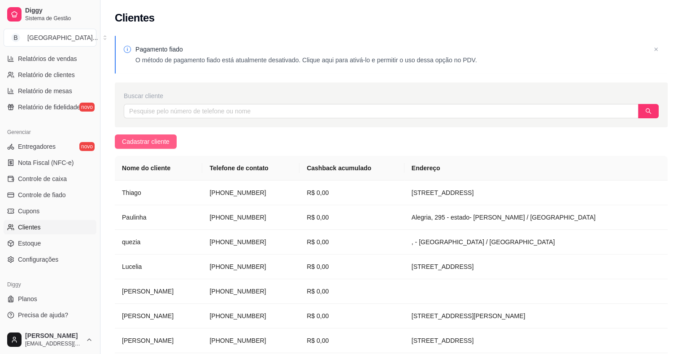
click at [142, 143] on span "Cadastrar cliente" at bounding box center [146, 142] width 48 height 10
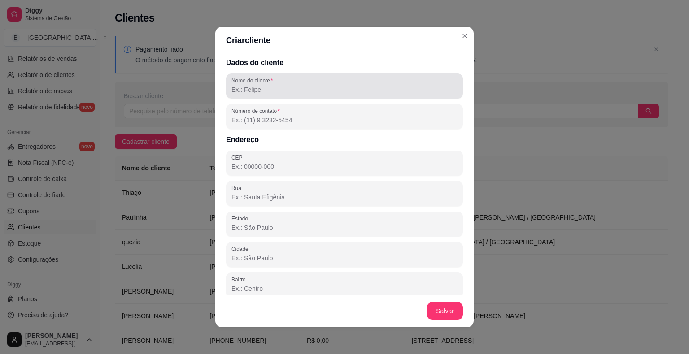
click at [291, 94] on div at bounding box center [345, 86] width 226 height 18
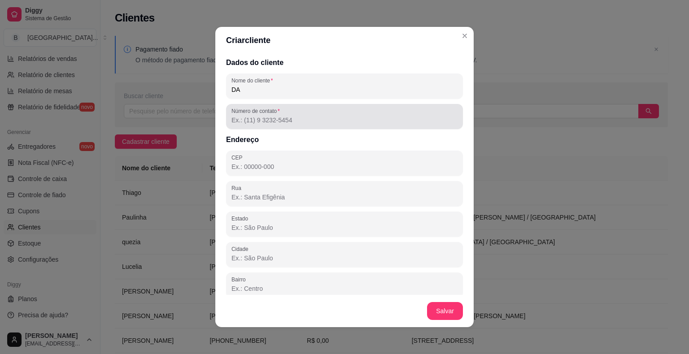
type input "D"
type input "dasdores"
click at [372, 127] on div "Número de contato" at bounding box center [344, 116] width 237 height 25
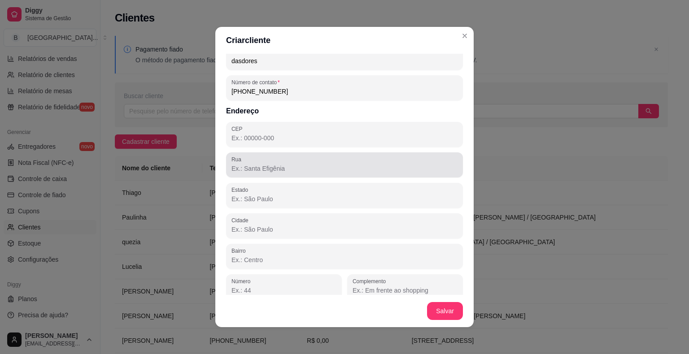
scroll to position [36, 0]
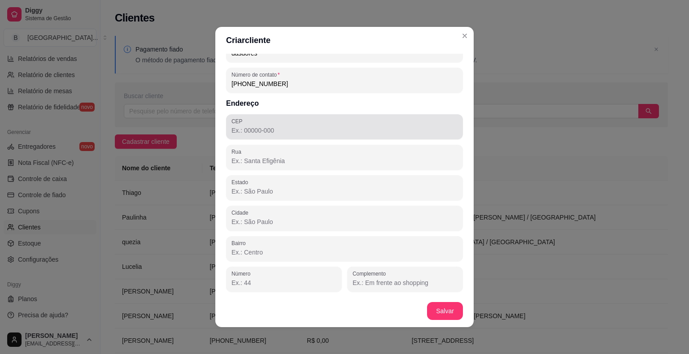
type input "[PHONE_NUMBER]"
click at [372, 131] on input "CEP" at bounding box center [345, 130] width 226 height 9
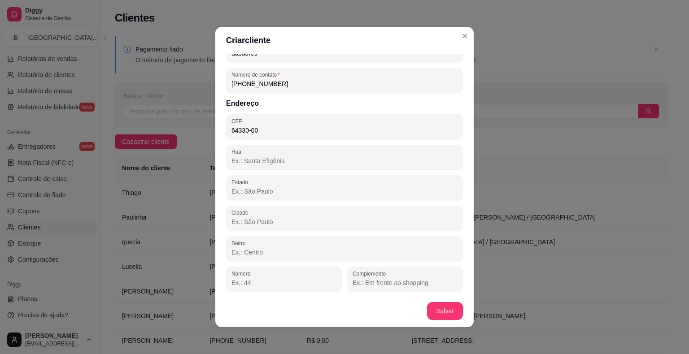
type input "64330-000"
type input "PI"
type input "São Miguel do Tapuio"
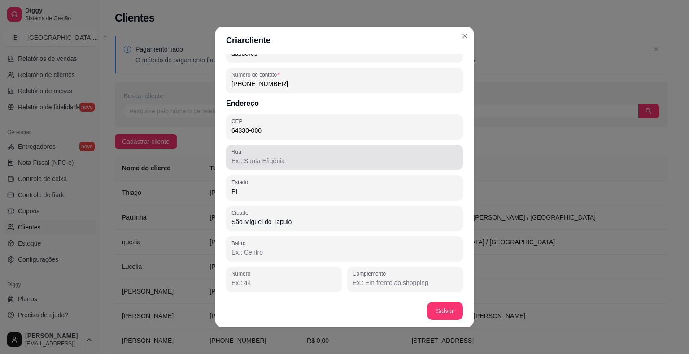
type input "64330-000"
click at [246, 163] on input "Rua" at bounding box center [345, 161] width 226 height 9
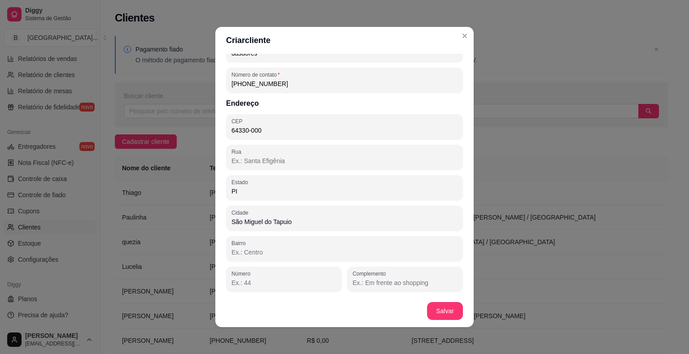
type input "r"
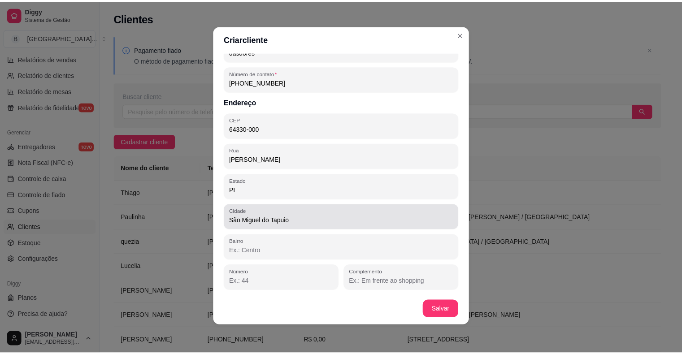
scroll to position [2, 0]
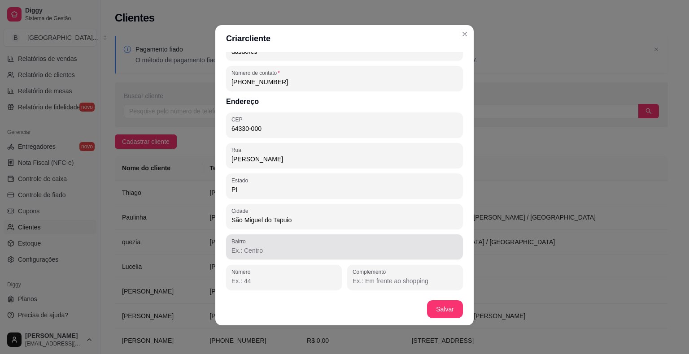
type input "[PERSON_NAME]"
click at [318, 252] on input "Bairro" at bounding box center [345, 250] width 226 height 9
click at [310, 258] on div "Bairro" at bounding box center [344, 247] width 237 height 25
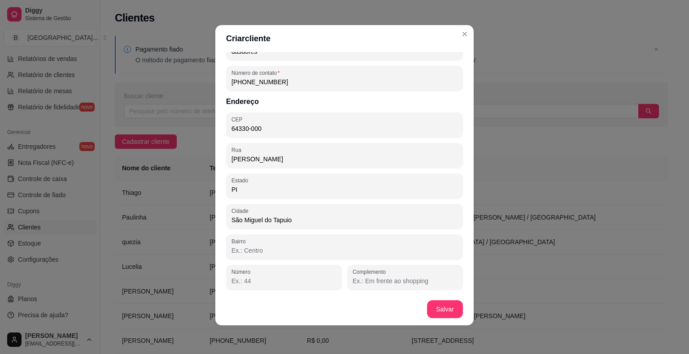
click at [337, 252] on input "Bairro" at bounding box center [345, 250] width 226 height 9
type input "sao luis"
click at [257, 289] on div "Número" at bounding box center [284, 277] width 116 height 25
click at [390, 285] on input "Complemento" at bounding box center [405, 281] width 105 height 9
type input "r"
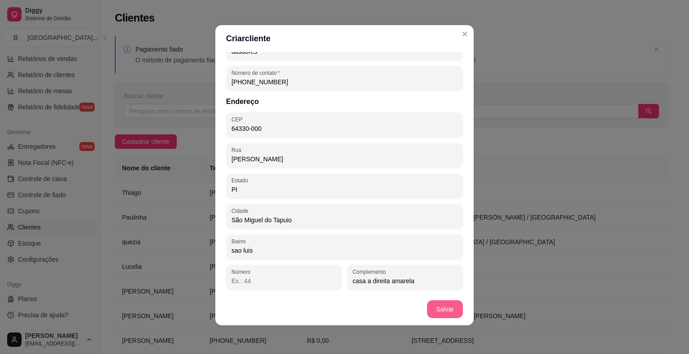
type input "casa a direita amarela"
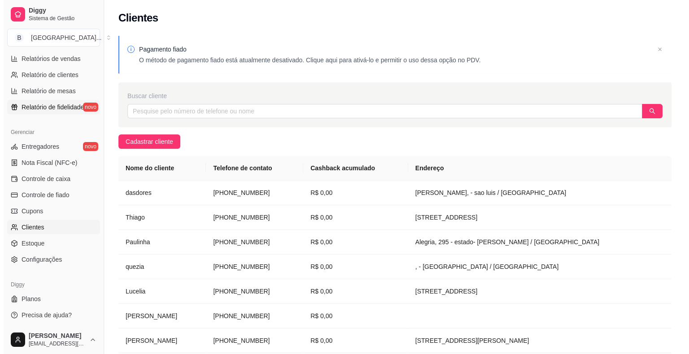
scroll to position [111, 0]
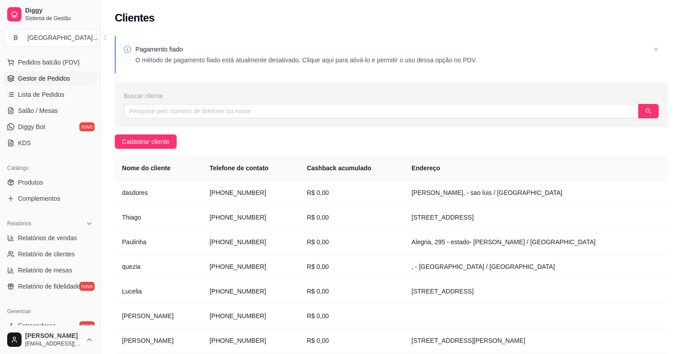
click at [66, 85] on link "Gestor de Pedidos" at bounding box center [50, 78] width 93 height 14
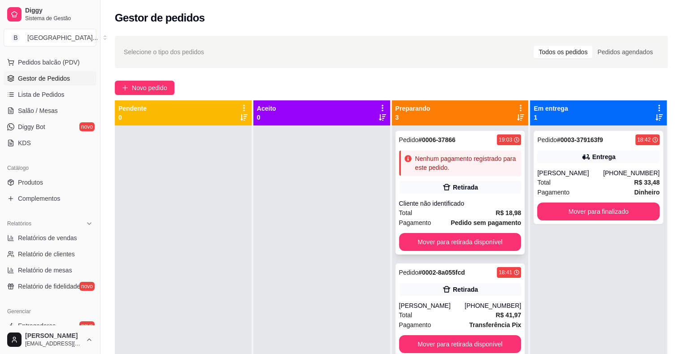
click at [482, 219] on strong "Pedido sem pagamento" at bounding box center [486, 222] width 70 height 7
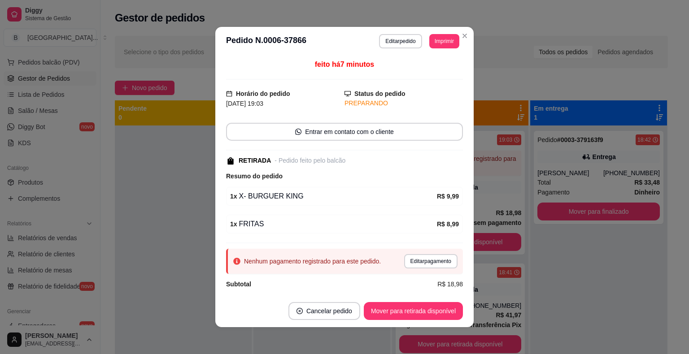
scroll to position [6, 0]
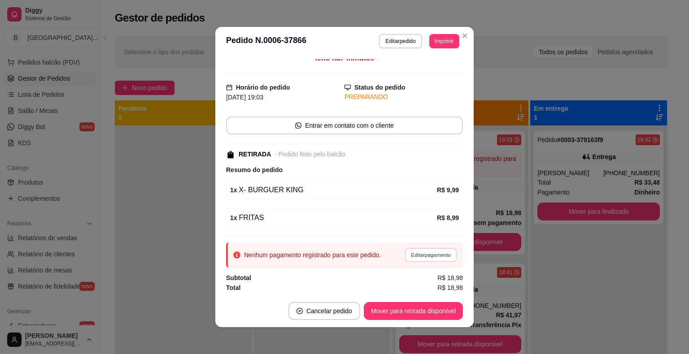
click at [407, 255] on button "Editar pagamento" at bounding box center [431, 255] width 52 height 14
click at [282, 129] on icon at bounding box center [282, 125] width 12 height 12
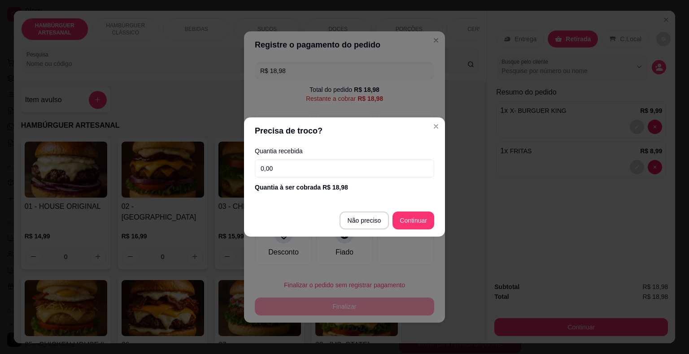
click at [302, 170] on input "0,00" at bounding box center [344, 169] width 179 height 18
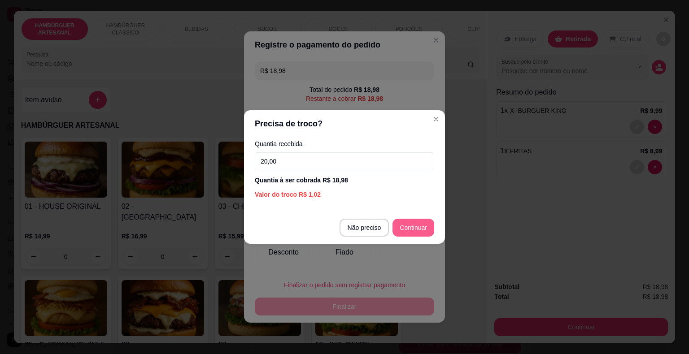
type input "20,00"
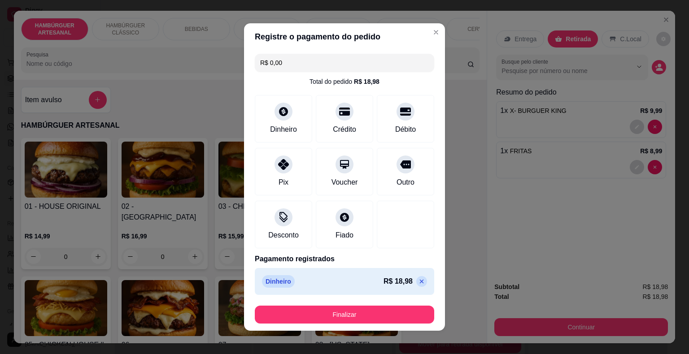
type input "R$ 0,00"
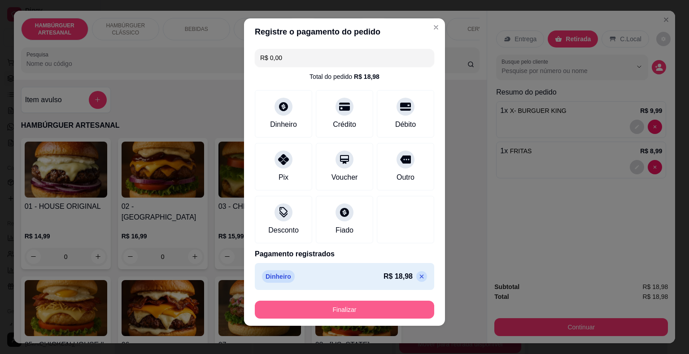
click at [368, 305] on button "Finalizar" at bounding box center [344, 310] width 179 height 18
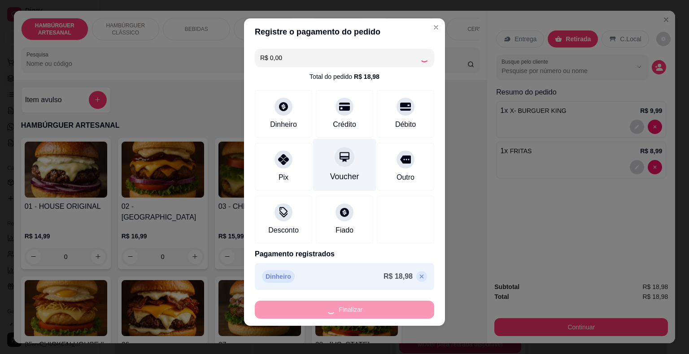
type input "0"
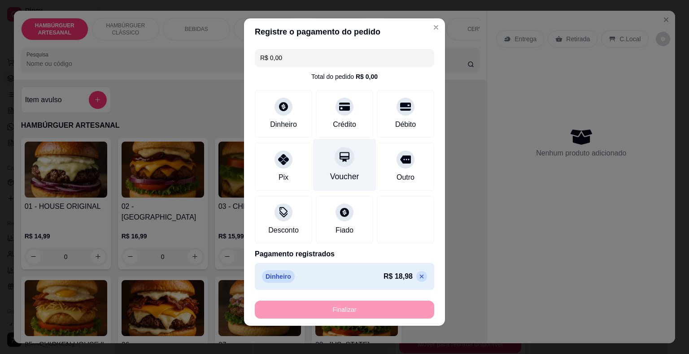
type input "-R$ 18,98"
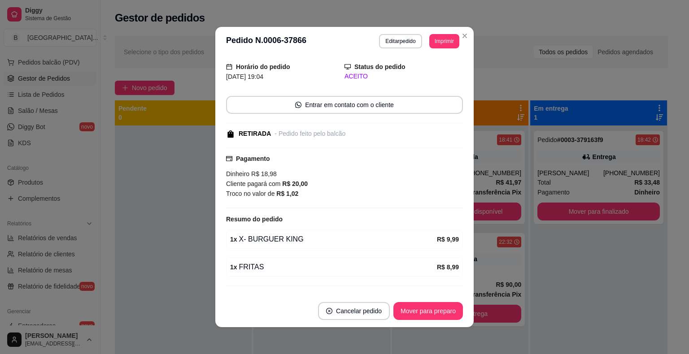
scroll to position [65, 0]
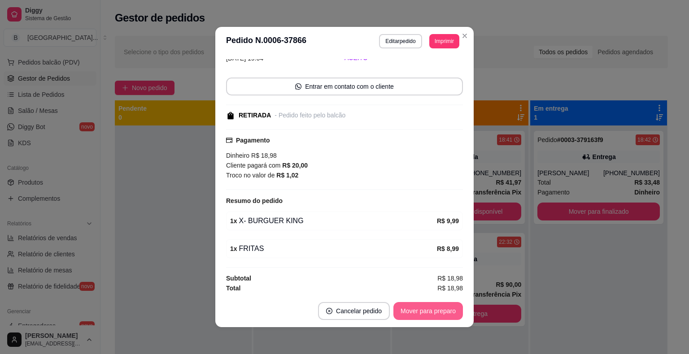
click at [400, 312] on button "Mover para preparo" at bounding box center [428, 311] width 70 height 18
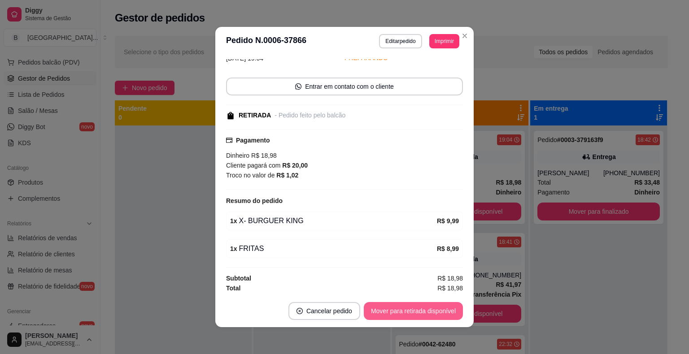
click at [400, 312] on button "Mover para retirada disponível" at bounding box center [413, 311] width 99 height 18
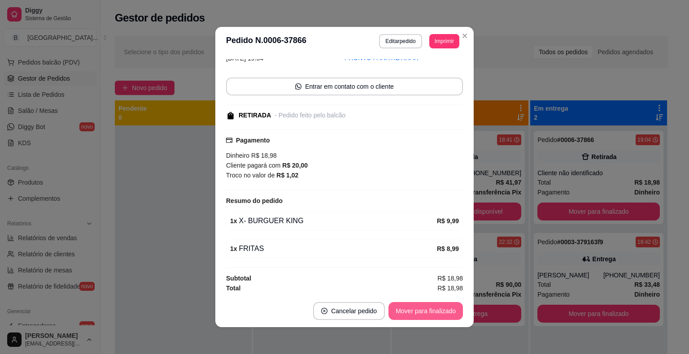
click at [400, 312] on button "Mover para finalizado" at bounding box center [426, 311] width 74 height 18
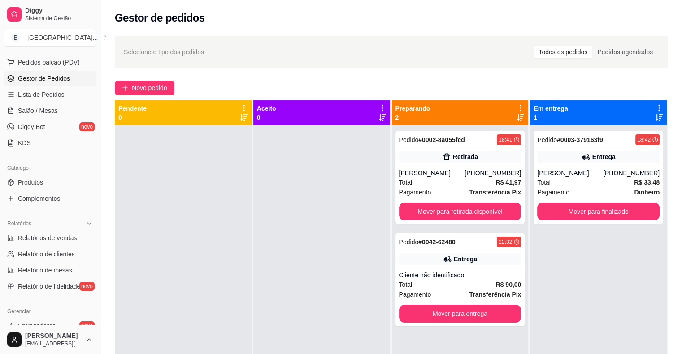
scroll to position [66, 0]
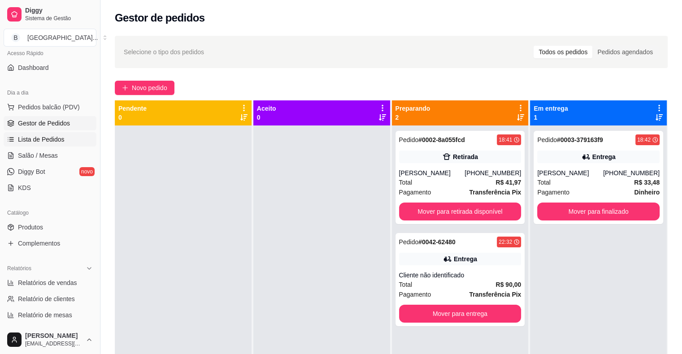
click at [61, 141] on span "Lista de Pedidos" at bounding box center [41, 139] width 47 height 9
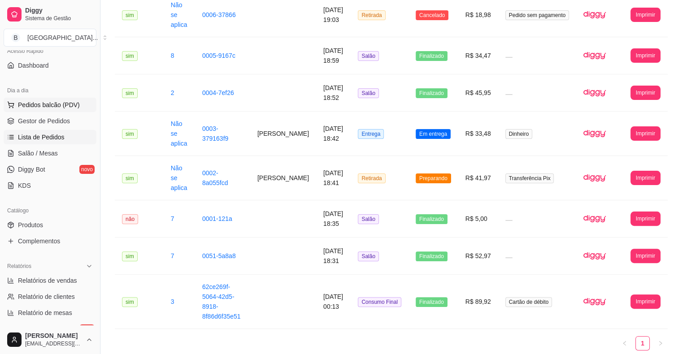
scroll to position [66, 0]
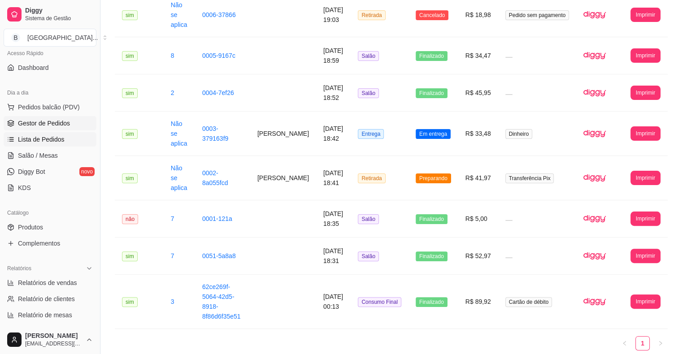
click at [62, 130] on link "Gestor de Pedidos" at bounding box center [50, 123] width 93 height 14
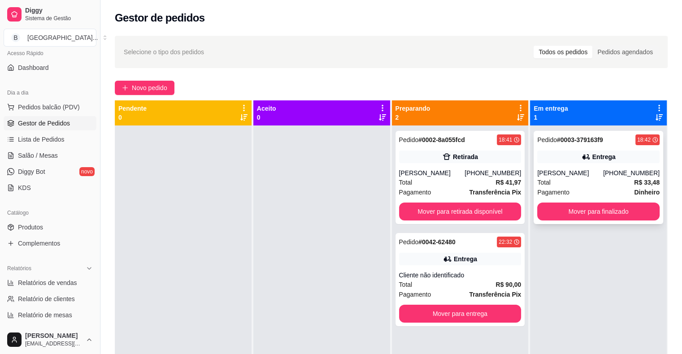
click at [562, 192] on span "Pagamento" at bounding box center [554, 193] width 32 height 10
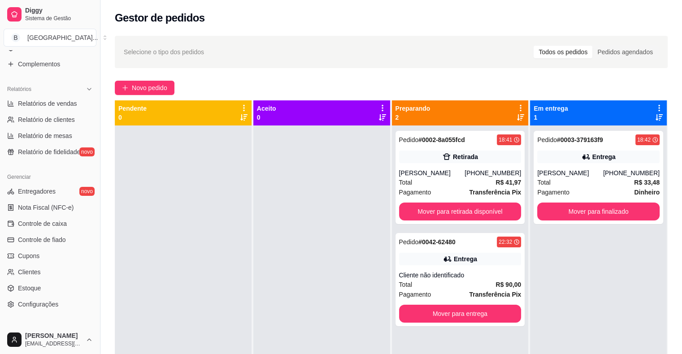
scroll to position [291, 0]
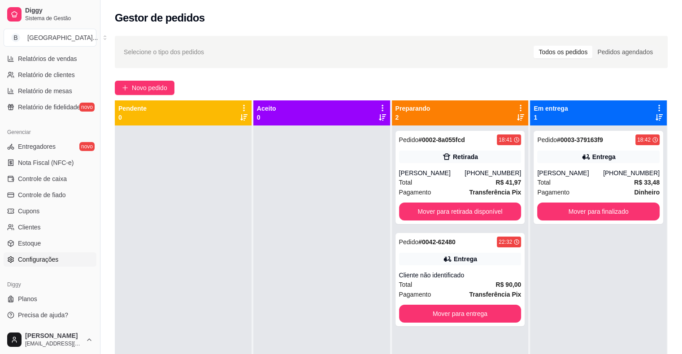
click at [74, 259] on link "Configurações" at bounding box center [50, 260] width 93 height 14
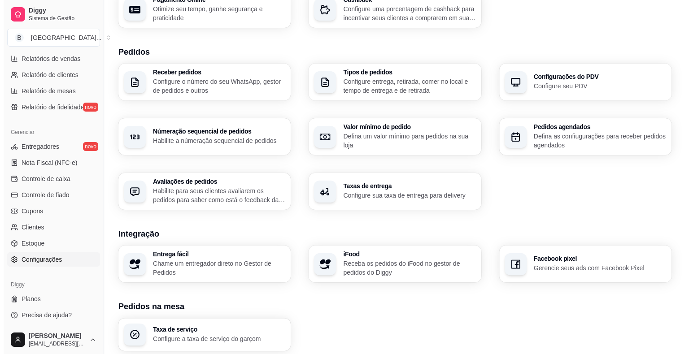
scroll to position [179, 0]
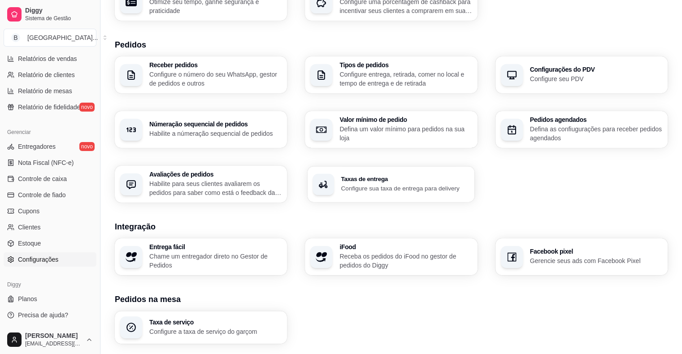
click at [380, 184] on div "Taxas de entrega Configure sua taxa de entrega para delivery" at bounding box center [405, 184] width 128 height 17
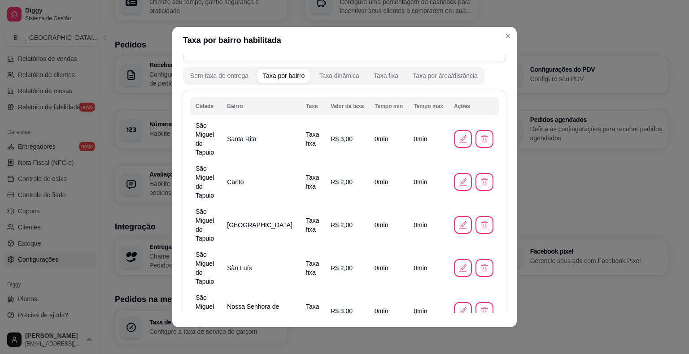
scroll to position [90, 0]
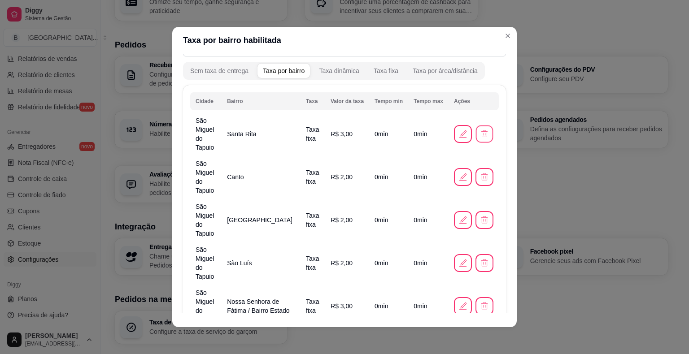
click at [480, 131] on icon "button" at bounding box center [484, 134] width 9 height 9
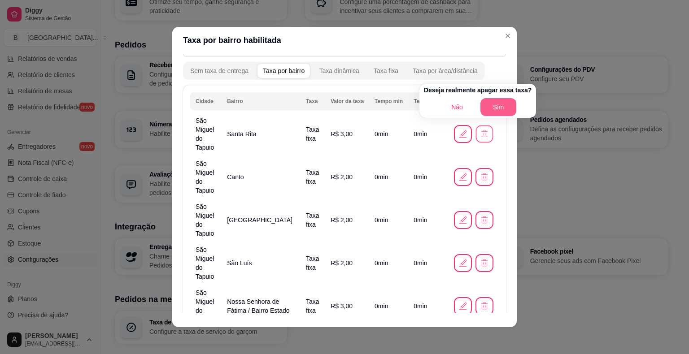
click at [499, 107] on button "Sim" at bounding box center [499, 107] width 36 height 18
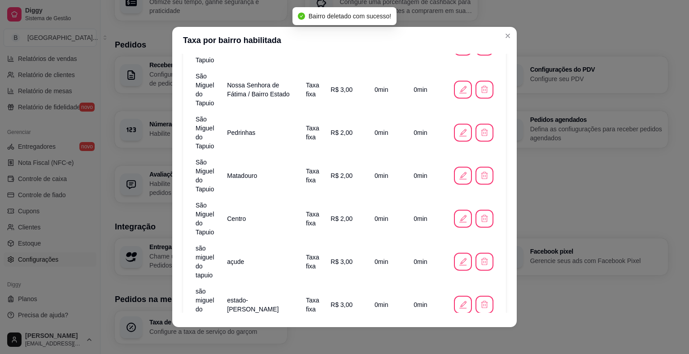
scroll to position [298, 0]
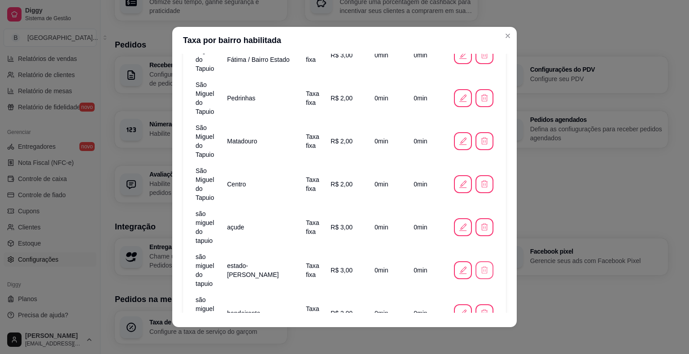
click at [480, 266] on icon "button" at bounding box center [484, 270] width 9 height 9
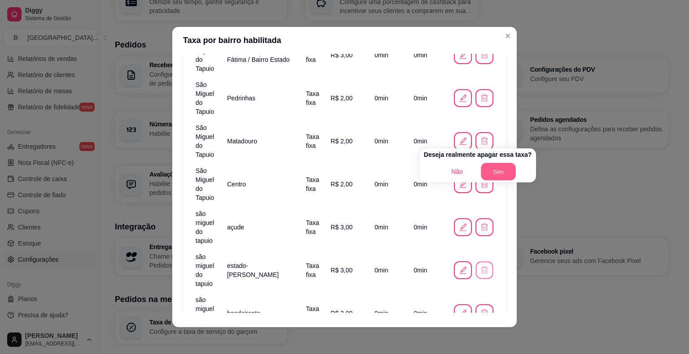
click at [492, 167] on button "Sim" at bounding box center [498, 171] width 35 height 17
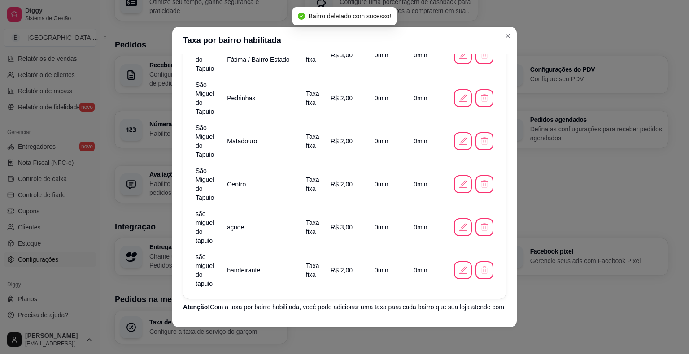
scroll to position [264, 0]
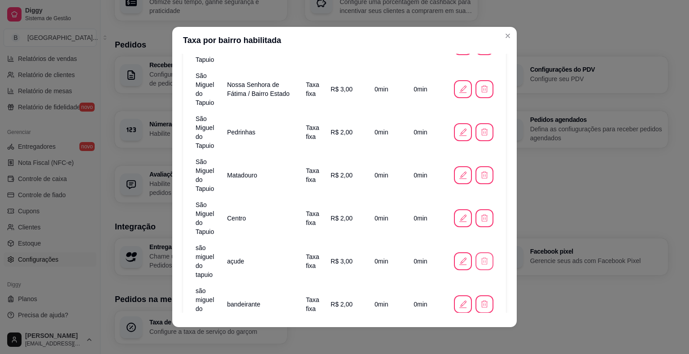
click at [480, 257] on icon "button" at bounding box center [484, 261] width 9 height 9
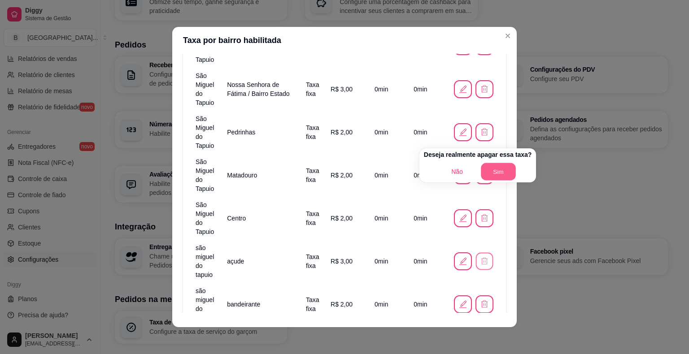
click at [492, 174] on button "Sim" at bounding box center [498, 171] width 35 height 17
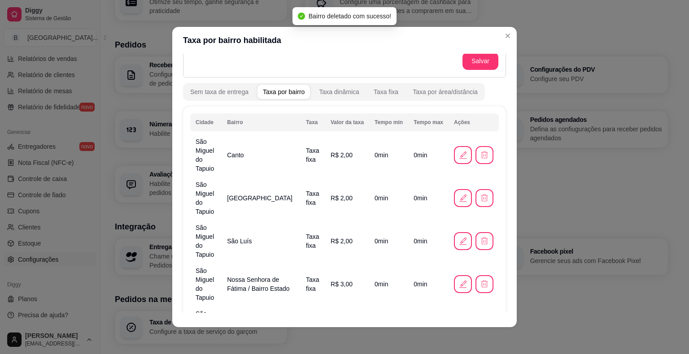
scroll to position [95, 0]
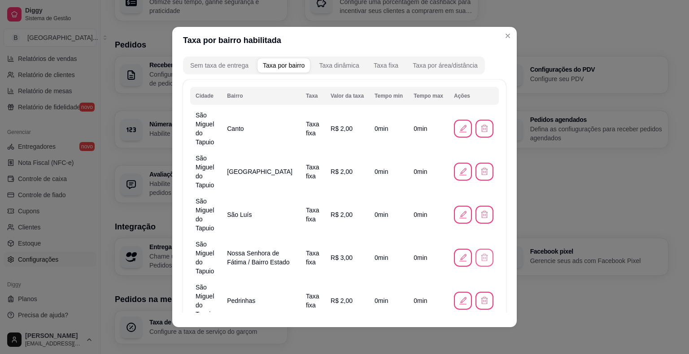
click at [480, 254] on icon "button" at bounding box center [484, 258] width 9 height 9
click at [490, 201] on button "Sim" at bounding box center [498, 204] width 35 height 17
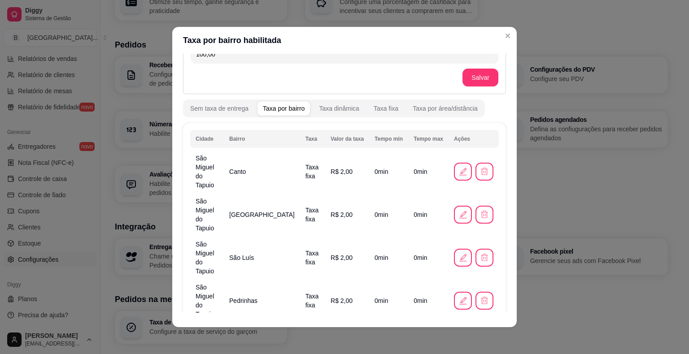
scroll to position [0, 0]
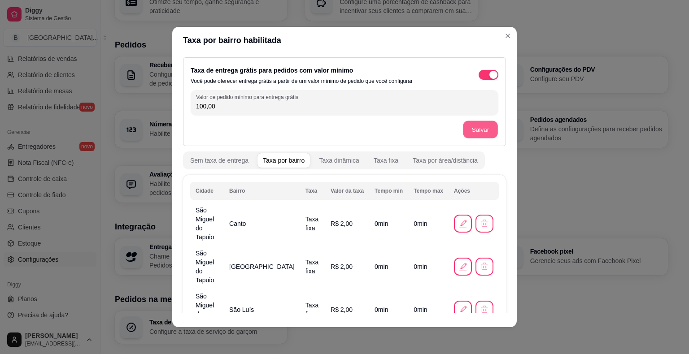
click at [477, 129] on button "Salvar" at bounding box center [480, 129] width 35 height 17
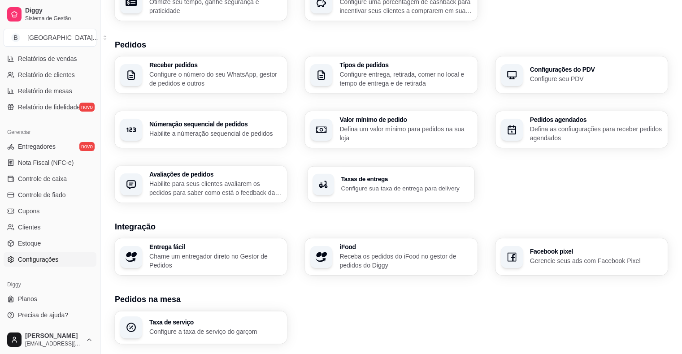
click at [357, 191] on p "Configure sua taxa de entrega para delivery" at bounding box center [405, 188] width 128 height 9
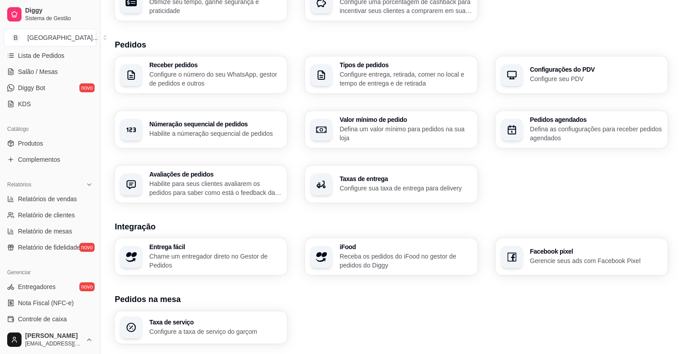
scroll to position [111, 0]
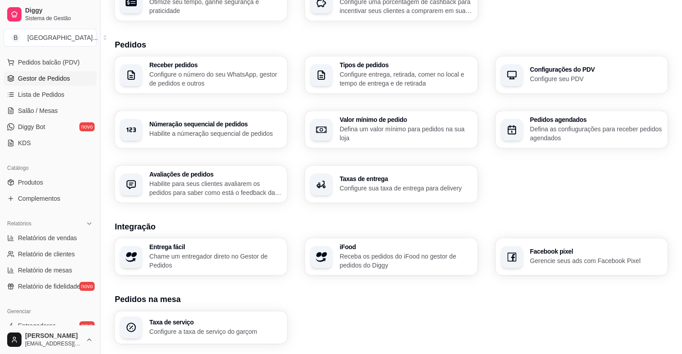
click at [54, 84] on link "Gestor de Pedidos" at bounding box center [50, 78] width 93 height 14
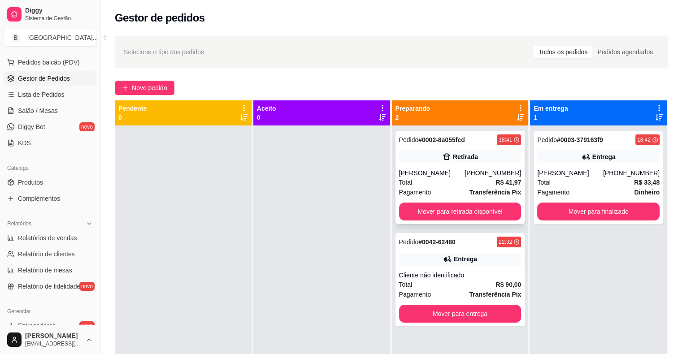
click at [447, 170] on div "[PERSON_NAME]" at bounding box center [432, 173] width 66 height 9
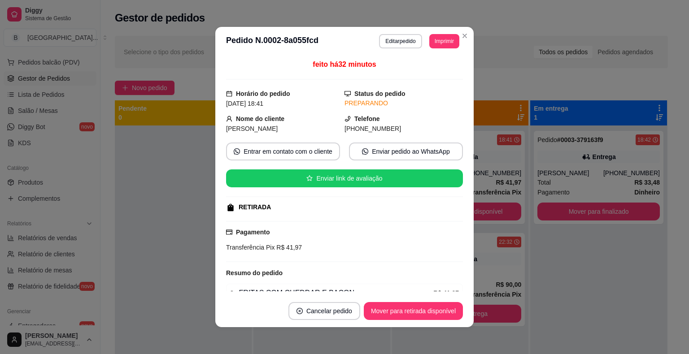
scroll to position [45, 0]
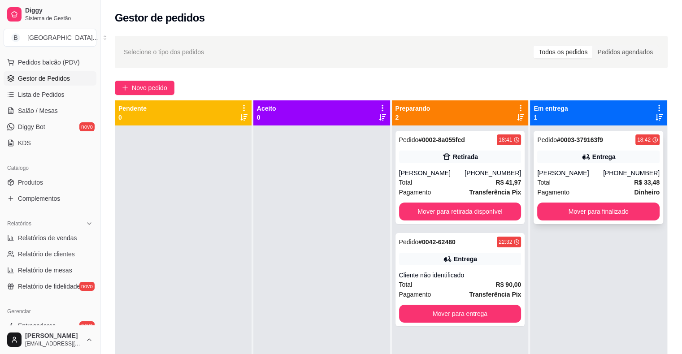
click at [583, 170] on div "[PERSON_NAME]" at bounding box center [571, 173] width 66 height 9
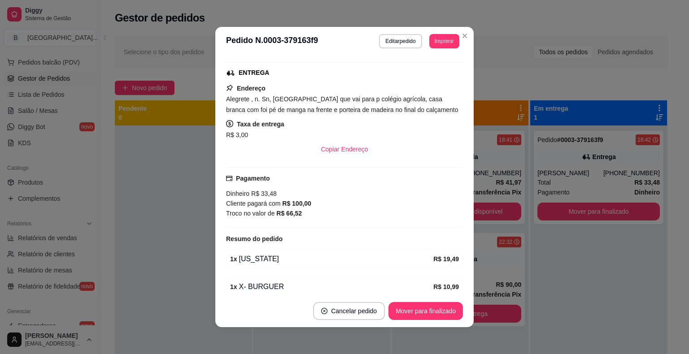
scroll to position [173, 0]
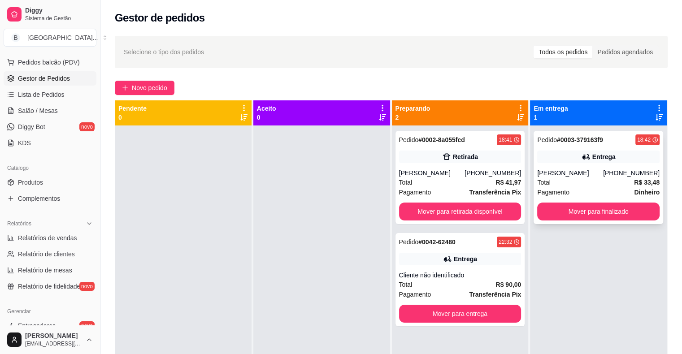
click at [552, 185] on div "Total R$ 33,48" at bounding box center [599, 183] width 122 height 10
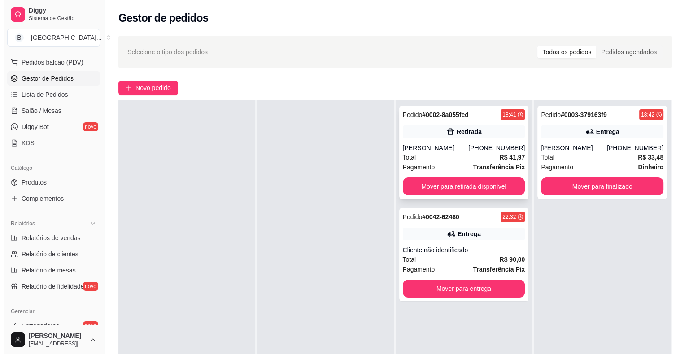
scroll to position [0, 0]
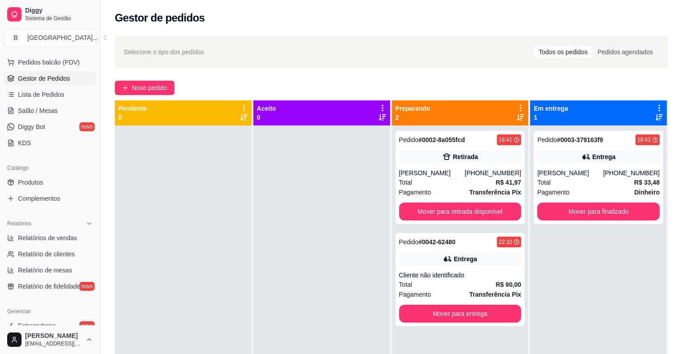
click at [45, 118] on ul "Pedidos balcão (PDV) Gestor de Pedidos Lista de Pedidos Salão / Mesas Diggy Bot…" at bounding box center [50, 102] width 93 height 95
click at [48, 114] on span "Salão / Mesas" at bounding box center [38, 110] width 40 height 9
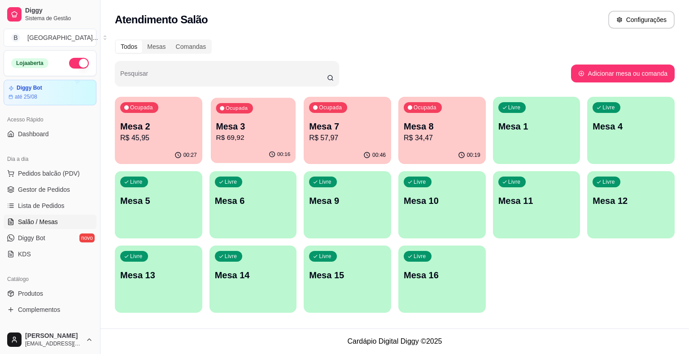
click at [258, 140] on p "R$ 69,92" at bounding box center [253, 138] width 74 height 10
click at [54, 190] on span "Gestor de Pedidos" at bounding box center [44, 189] width 52 height 9
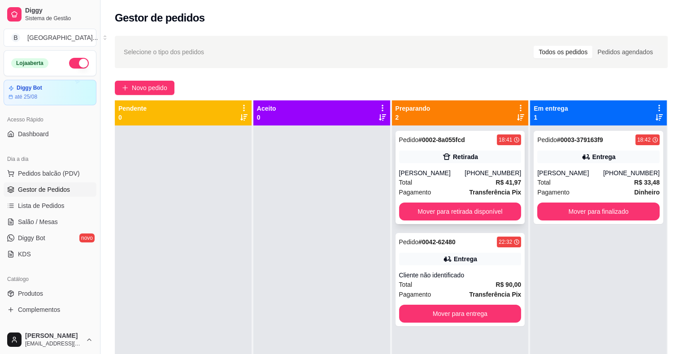
click at [464, 175] on div "[PERSON_NAME]" at bounding box center [432, 173] width 66 height 9
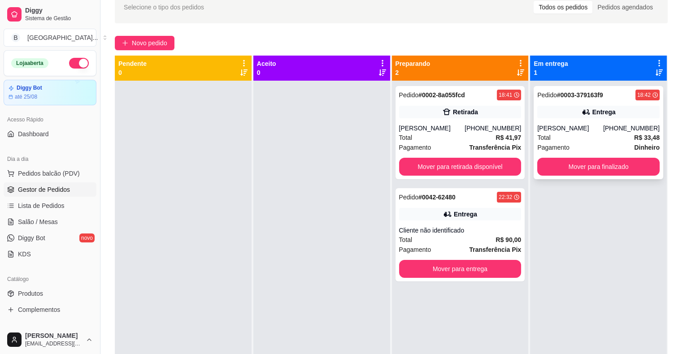
click at [573, 127] on div "[PERSON_NAME]" at bounding box center [571, 128] width 66 height 9
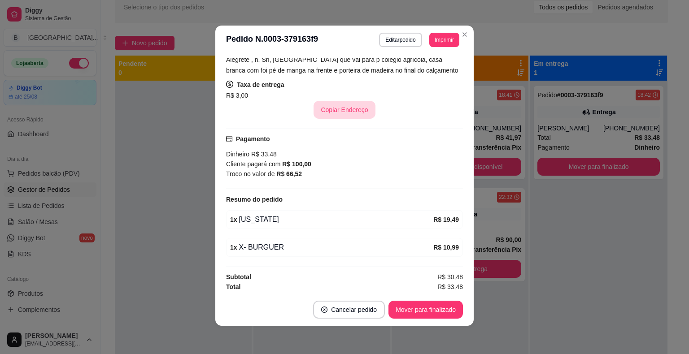
scroll to position [2, 0]
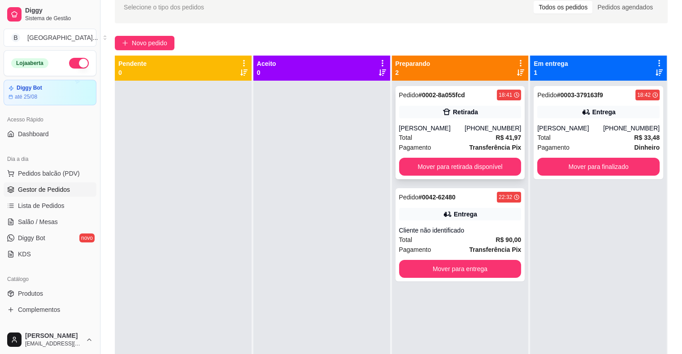
click at [425, 127] on div "[PERSON_NAME]" at bounding box center [432, 128] width 66 height 9
click at [601, 150] on div "Pagamento Dinheiro" at bounding box center [599, 148] width 122 height 10
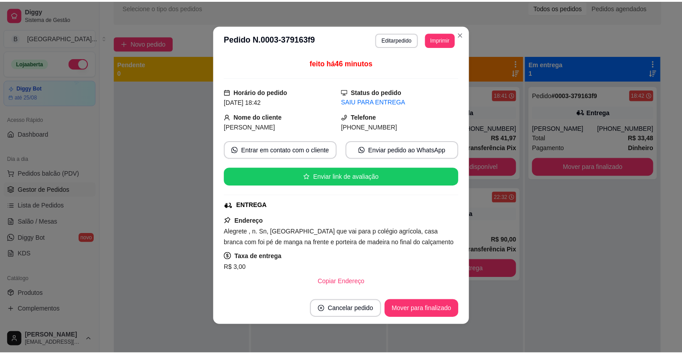
scroll to position [173, 0]
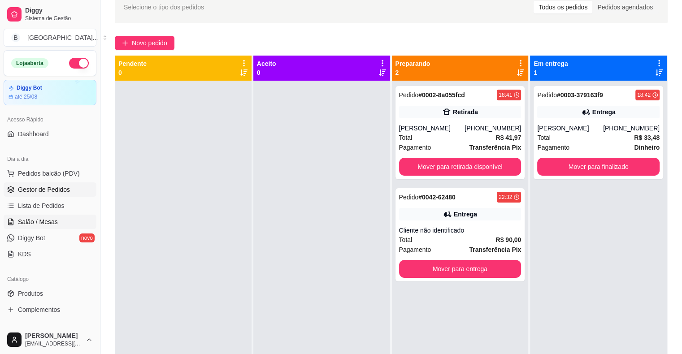
click at [80, 224] on link "Salão / Mesas" at bounding box center [50, 222] width 93 height 14
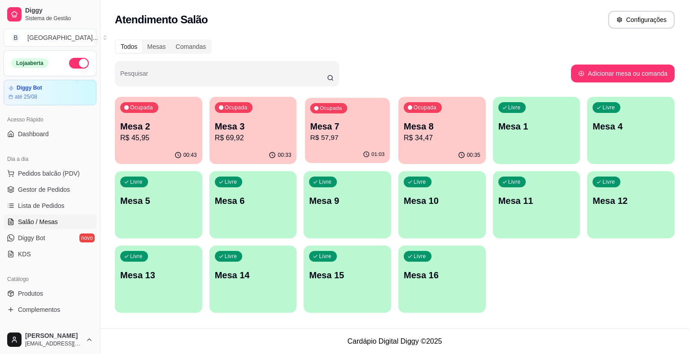
click at [309, 126] on div "Ocupada Mesa 7 R$ 57,97" at bounding box center [347, 122] width 85 height 48
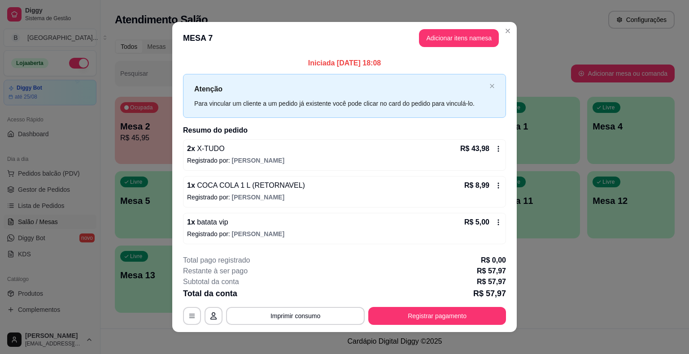
scroll to position [6, 0]
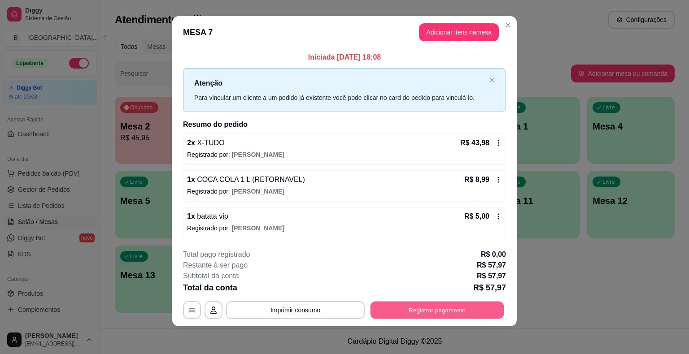
click at [486, 307] on button "Registrar pagamento" at bounding box center [438, 310] width 134 height 17
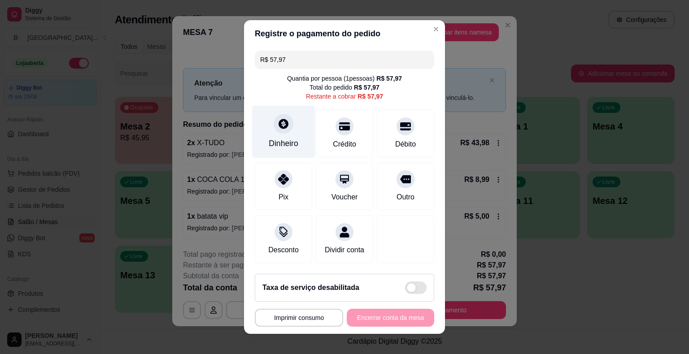
click at [284, 142] on div "Dinheiro" at bounding box center [284, 144] width 30 height 12
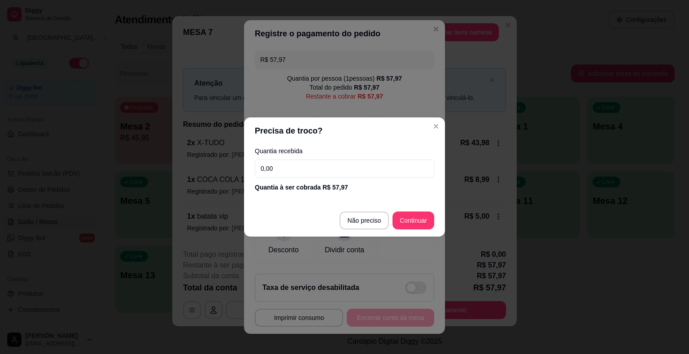
click at [307, 174] on input "0,00" at bounding box center [344, 169] width 179 height 18
type input "60,00"
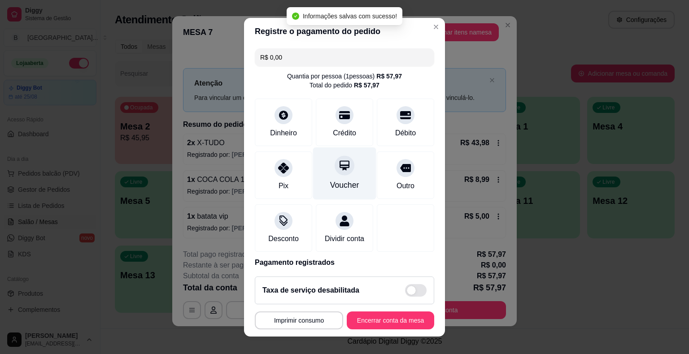
type input "R$ 0,00"
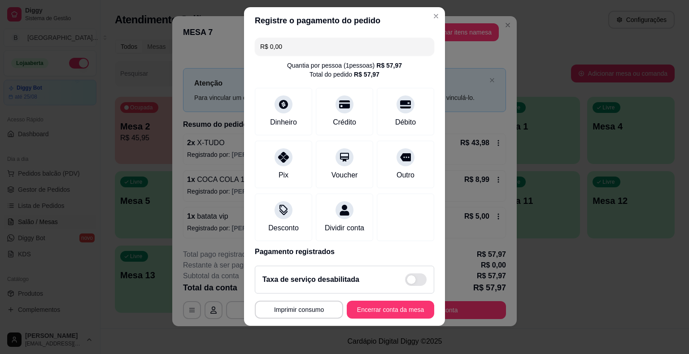
scroll to position [42, 0]
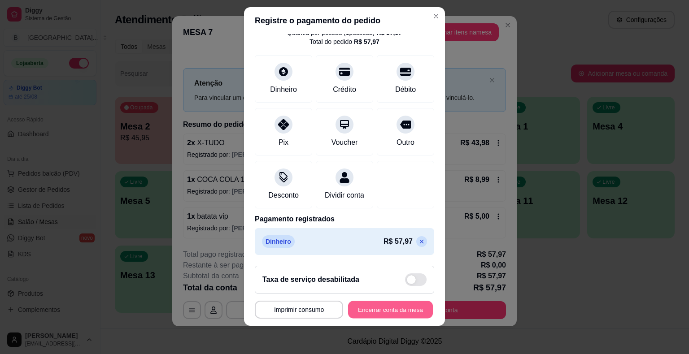
click at [381, 308] on button "Encerrar conta da mesa" at bounding box center [390, 309] width 85 height 17
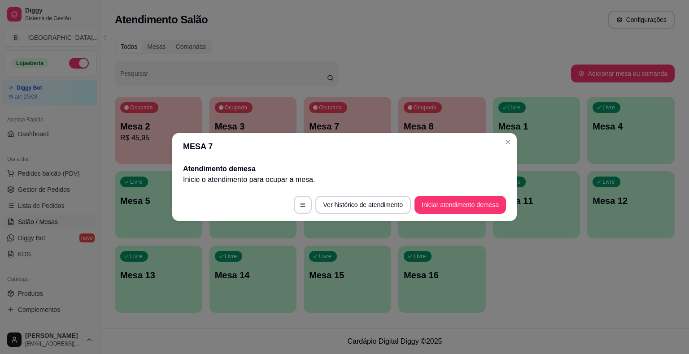
scroll to position [0, 0]
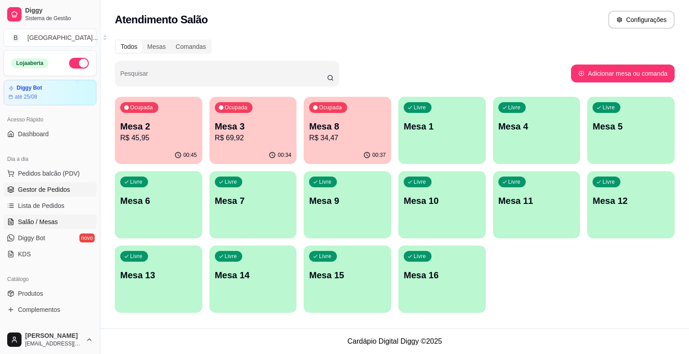
click at [64, 189] on span "Gestor de Pedidos" at bounding box center [44, 189] width 52 height 9
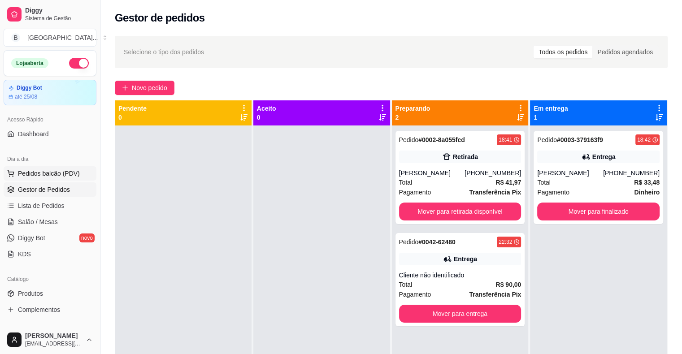
click at [58, 168] on button "Pedidos balcão (PDV)" at bounding box center [50, 173] width 93 height 14
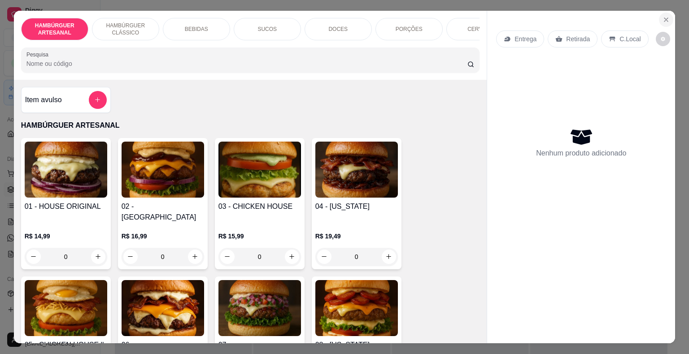
click at [663, 13] on button "Close" at bounding box center [666, 20] width 14 height 14
click at [659, 13] on button "Close" at bounding box center [666, 20] width 14 height 14
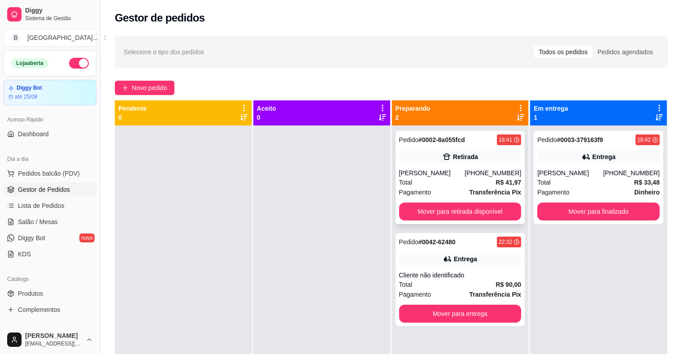
click at [485, 177] on div "[PHONE_NUMBER]" at bounding box center [493, 173] width 57 height 9
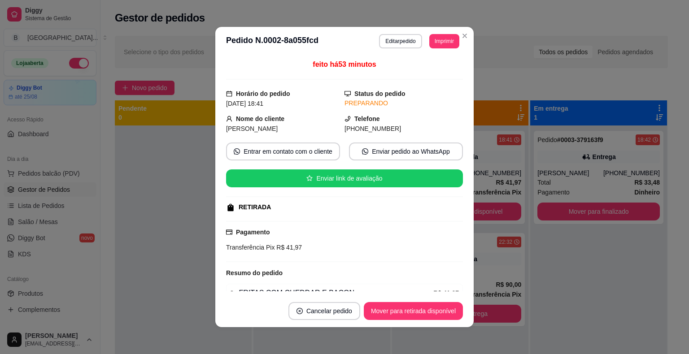
scroll to position [45, 0]
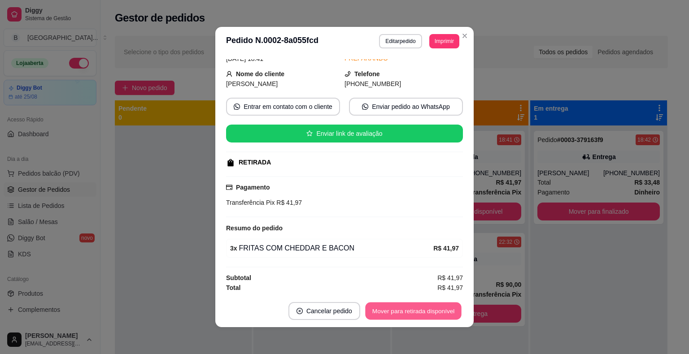
click at [429, 315] on button "Mover para retirada disponível" at bounding box center [413, 311] width 96 height 17
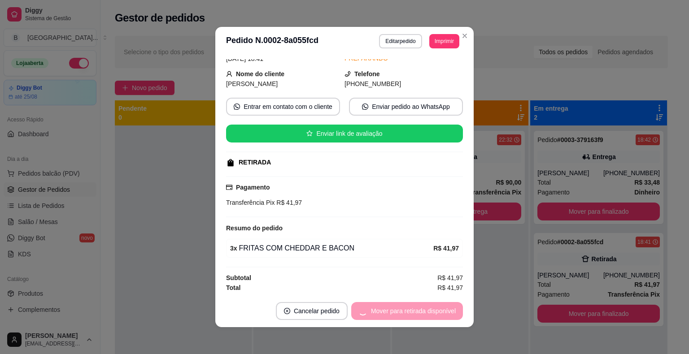
scroll to position [2, 0]
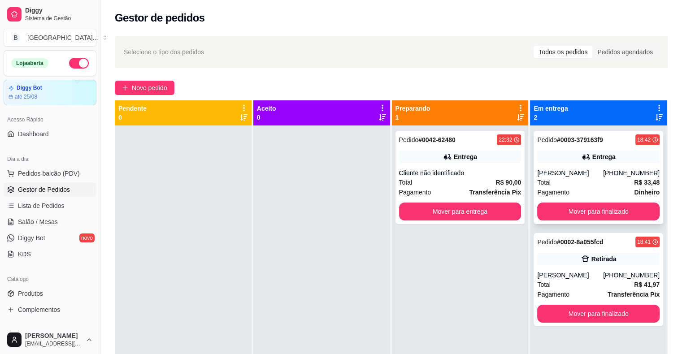
click at [571, 170] on div "[PERSON_NAME]" at bounding box center [571, 173] width 66 height 9
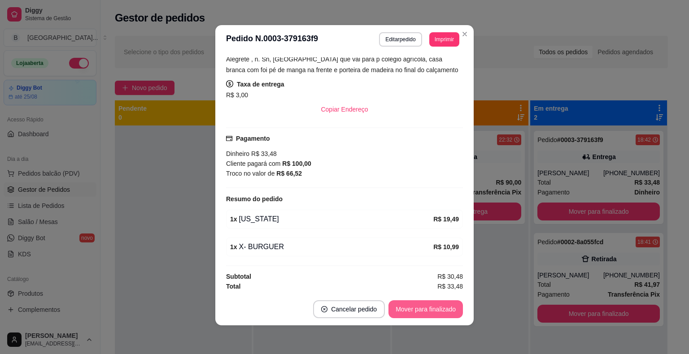
click at [418, 310] on button "Mover para finalizado" at bounding box center [426, 310] width 74 height 18
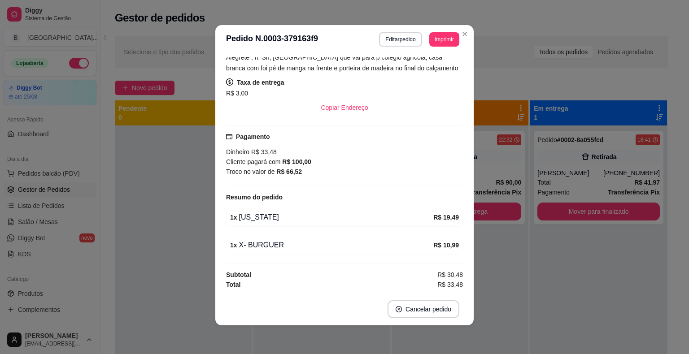
scroll to position [153, 0]
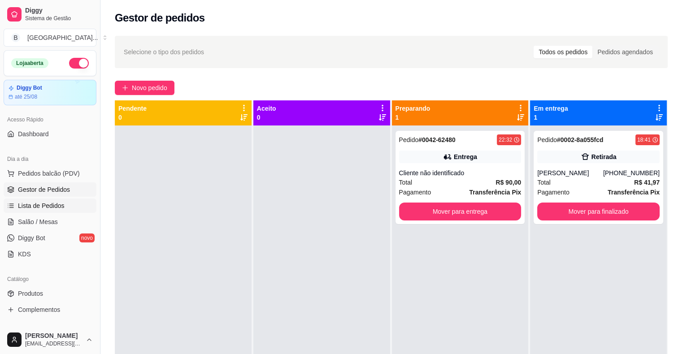
click at [60, 205] on span "Lista de Pedidos" at bounding box center [41, 205] width 47 height 9
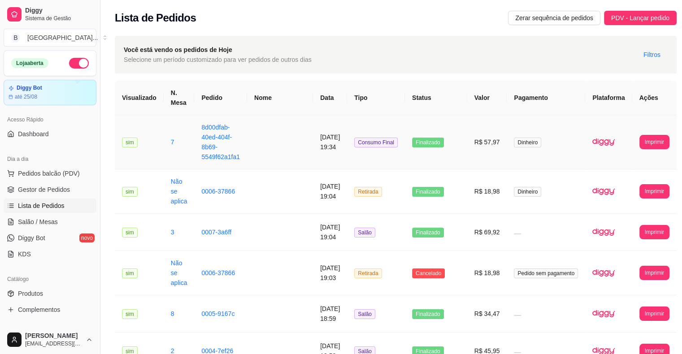
click at [207, 119] on td "8d00dfab-40ed-404f-8b69-5549f62a1fa1" at bounding box center [220, 142] width 53 height 54
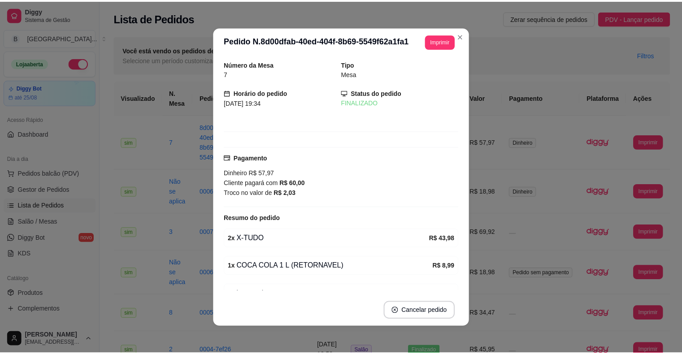
scroll to position [45, 0]
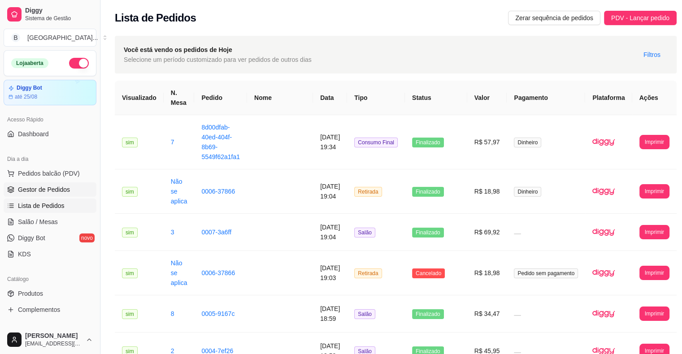
click at [29, 187] on span "Gestor de Pedidos" at bounding box center [44, 189] width 52 height 9
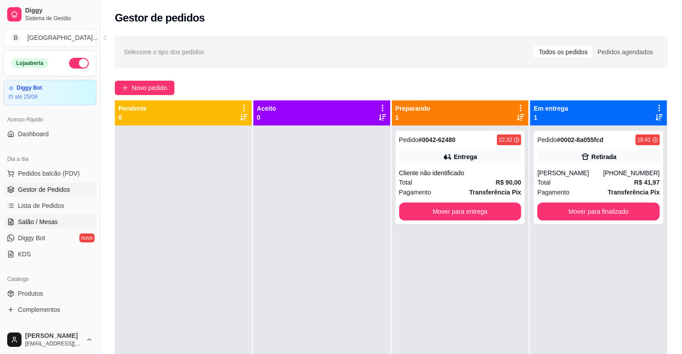
click at [56, 218] on span "Salão / Mesas" at bounding box center [38, 222] width 40 height 9
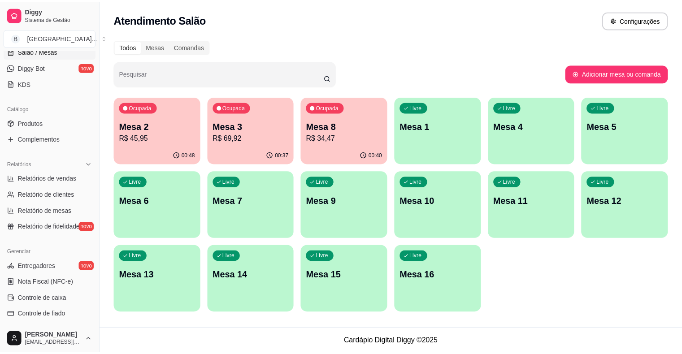
scroll to position [246, 0]
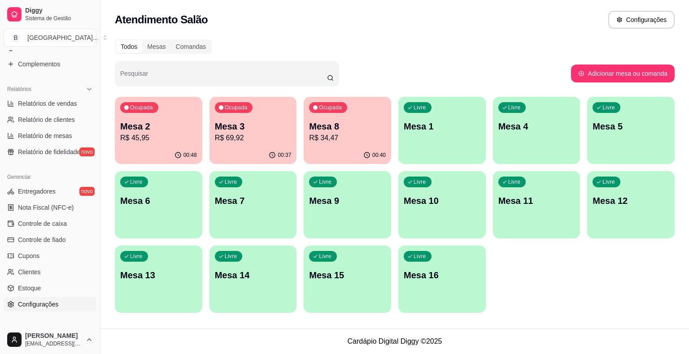
click at [56, 310] on link "Configurações" at bounding box center [50, 304] width 93 height 14
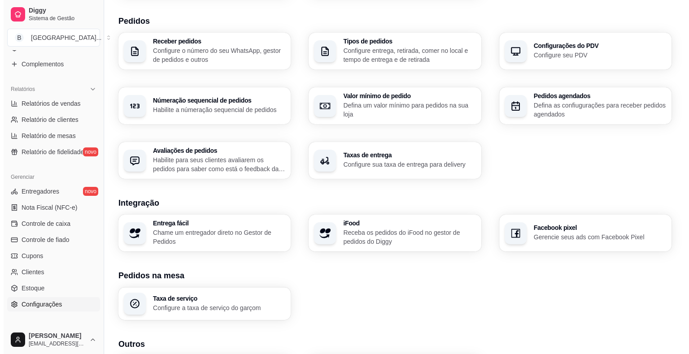
scroll to position [269, 0]
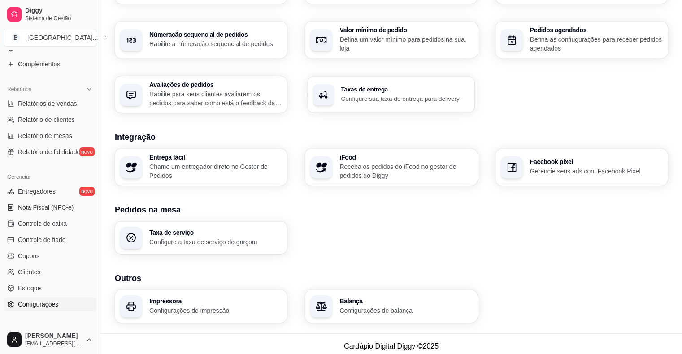
click at [394, 107] on div "Taxas de entrega Configure sua taxa de entrega para delivery" at bounding box center [391, 95] width 167 height 36
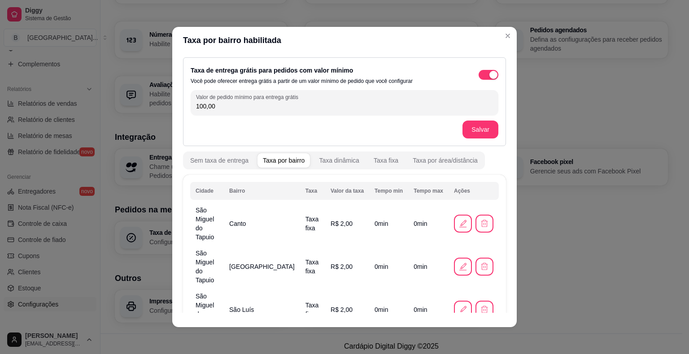
click at [247, 189] on th "Bairro" at bounding box center [262, 191] width 76 height 18
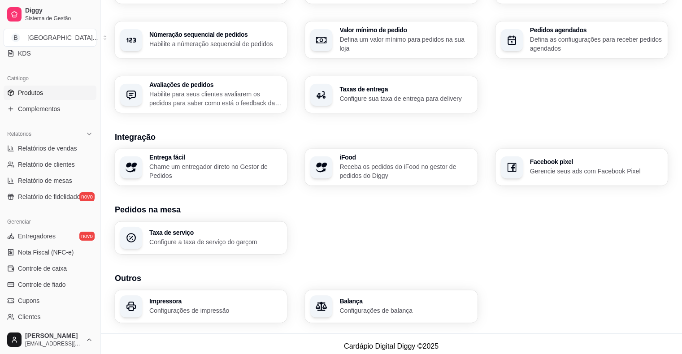
scroll to position [66, 0]
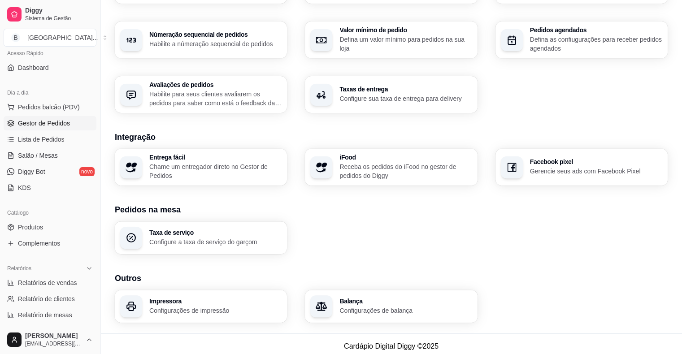
click at [60, 119] on span "Gestor de Pedidos" at bounding box center [44, 123] width 52 height 9
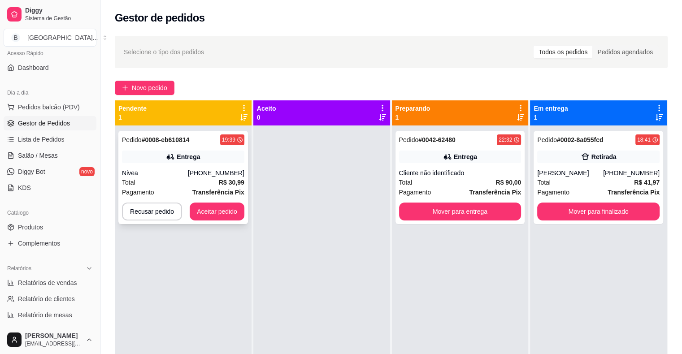
click at [173, 164] on div "Pedido # 0008-eb610814 19:39 Entrega Nivea [PHONE_NUMBER] Total R$ 30,99 Pagame…" at bounding box center [183, 177] width 130 height 93
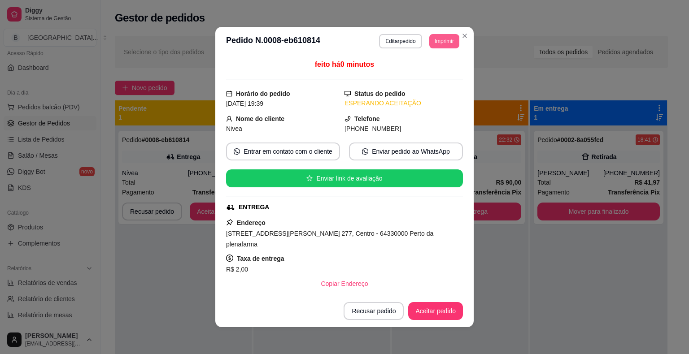
click at [449, 46] on button "Imprimir" at bounding box center [444, 41] width 30 height 14
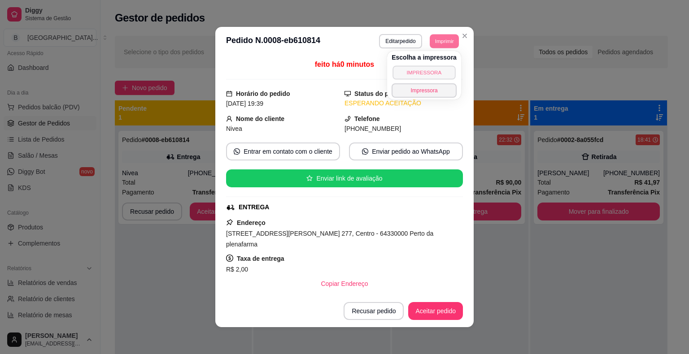
click at [444, 66] on button "IMPRESSORA" at bounding box center [424, 73] width 63 height 14
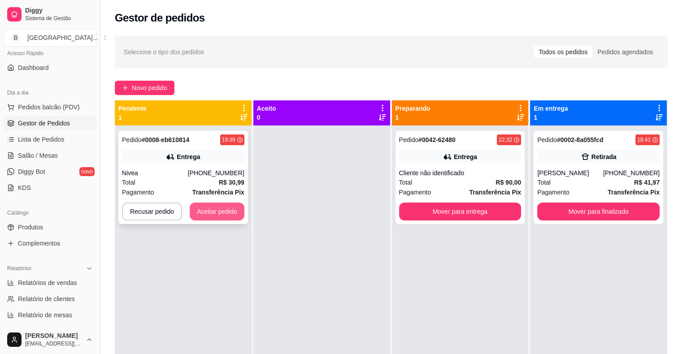
click at [226, 211] on button "Aceitar pedido" at bounding box center [217, 212] width 55 height 18
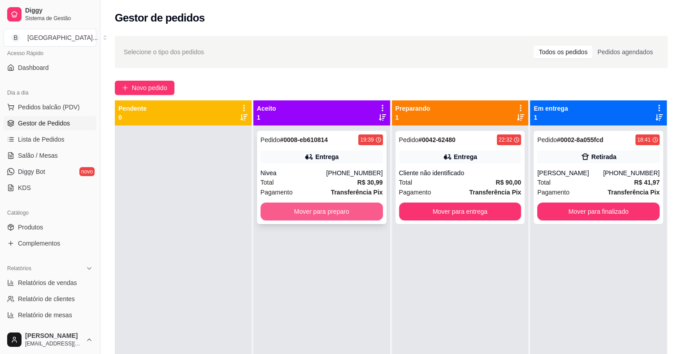
click at [304, 207] on button "Mover para preparo" at bounding box center [322, 212] width 122 height 18
click at [294, 209] on button "Mover para preparo" at bounding box center [322, 212] width 122 height 18
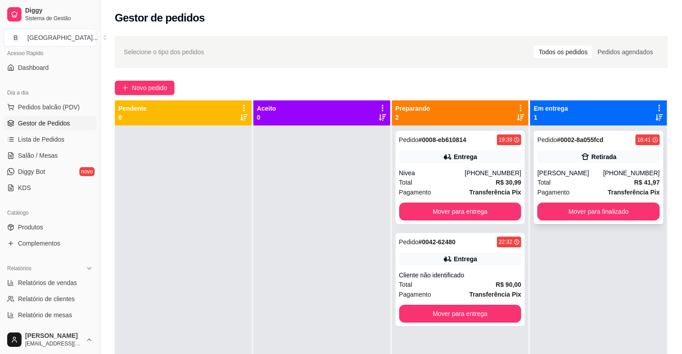
click at [565, 181] on div "Total R$ 41,97" at bounding box center [599, 183] width 122 height 10
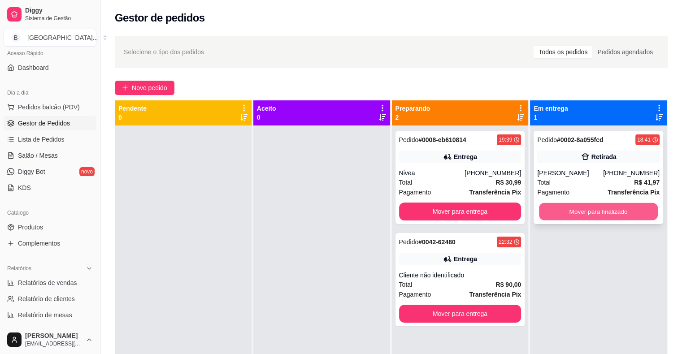
click at [553, 209] on button "Mover para finalizado" at bounding box center [598, 211] width 119 height 17
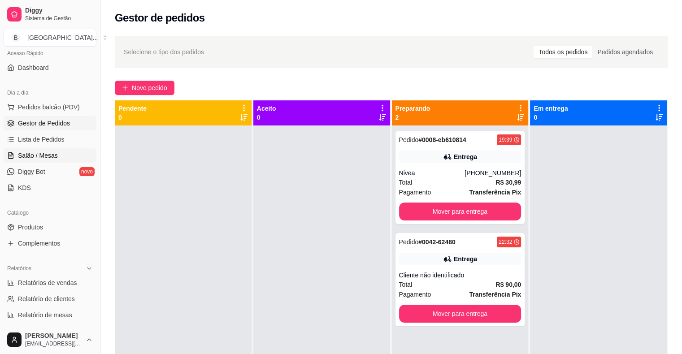
click at [47, 149] on link "Salão / Mesas" at bounding box center [50, 156] width 93 height 14
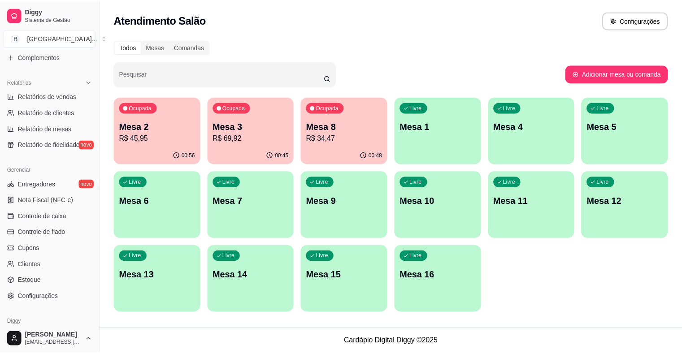
scroll to position [291, 0]
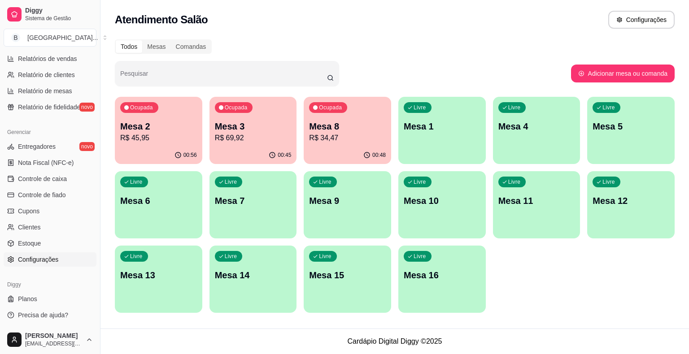
click at [37, 263] on span "Configurações" at bounding box center [38, 259] width 40 height 9
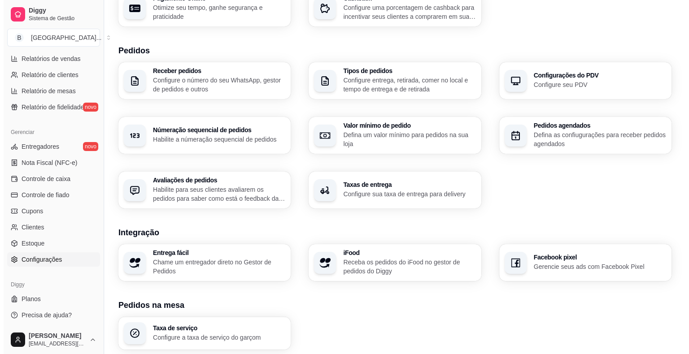
scroll to position [139, 0]
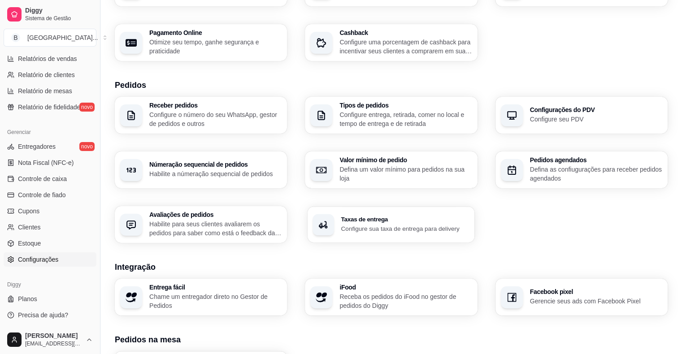
click at [411, 222] on h3 "Taxas de entrega" at bounding box center [405, 220] width 128 height 6
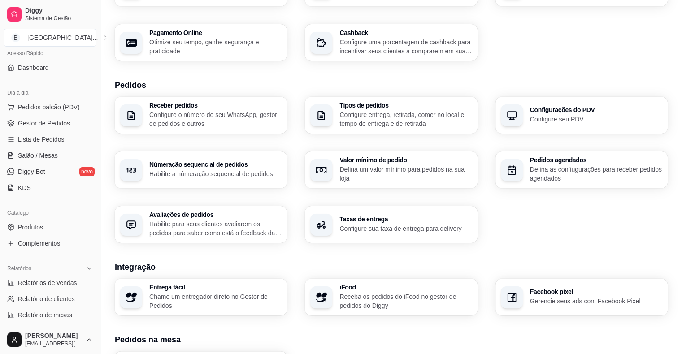
scroll to position [66, 0]
click at [27, 157] on span "Salão / Mesas" at bounding box center [38, 155] width 40 height 9
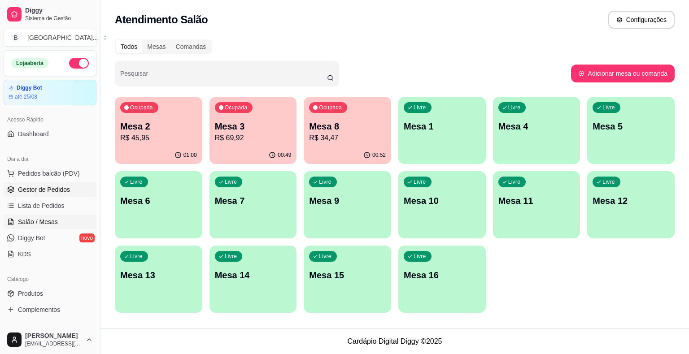
click at [60, 192] on span "Gestor de Pedidos" at bounding box center [44, 189] width 52 height 9
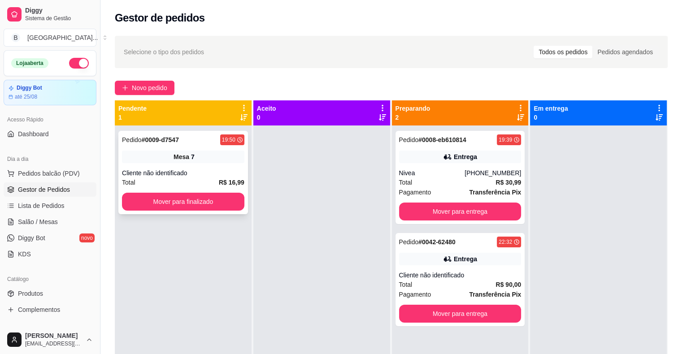
click at [176, 159] on span "Mesa" at bounding box center [182, 157] width 16 height 9
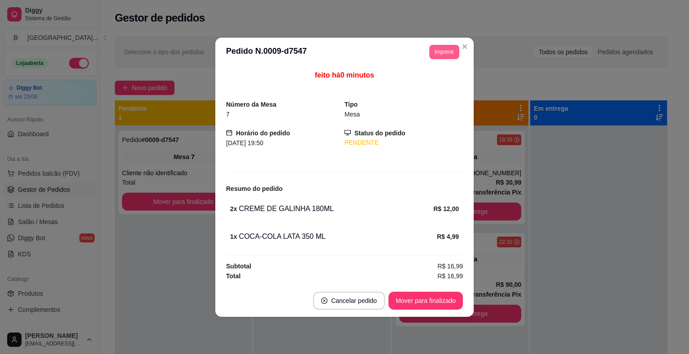
click at [440, 55] on button "Imprimir" at bounding box center [444, 52] width 30 height 14
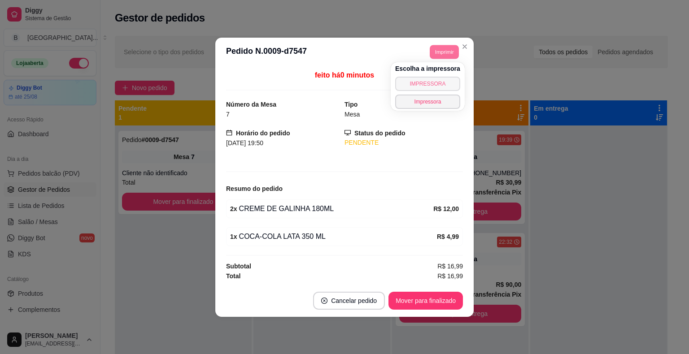
click at [433, 83] on button "IMPRESSORA" at bounding box center [427, 84] width 65 height 14
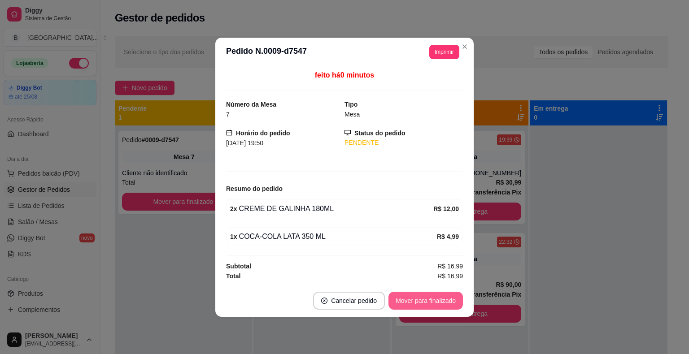
click at [407, 297] on button "Mover para finalizado" at bounding box center [426, 301] width 74 height 18
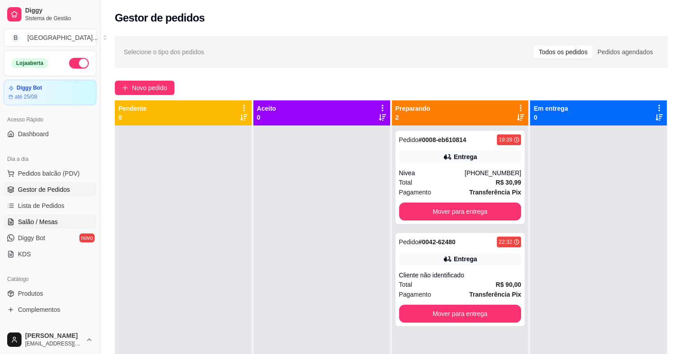
click at [36, 224] on span "Salão / Mesas" at bounding box center [38, 222] width 40 height 9
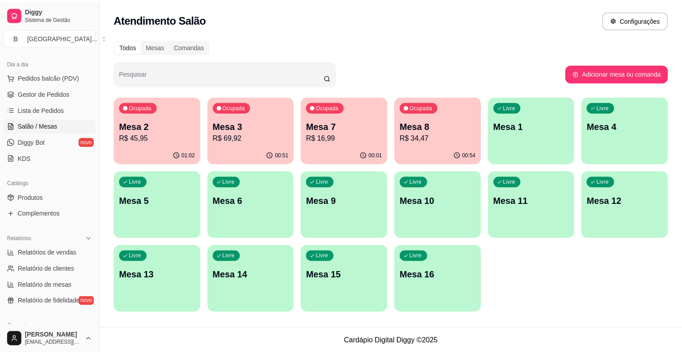
scroll to position [179, 0]
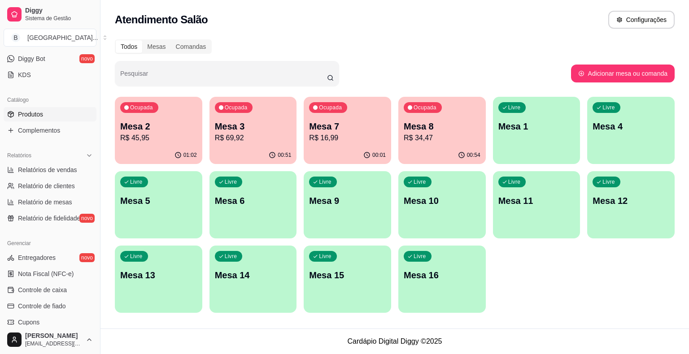
click at [57, 111] on link "Produtos" at bounding box center [50, 114] width 93 height 14
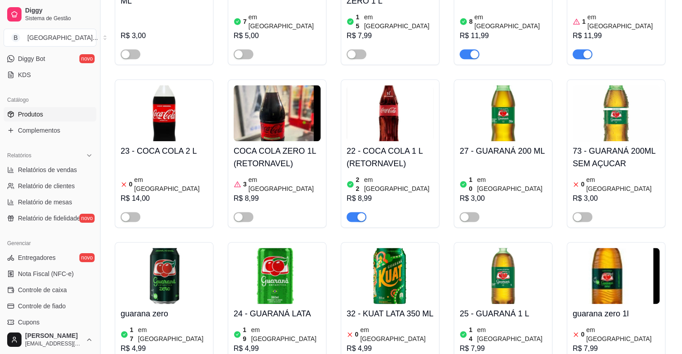
scroll to position [1211, 0]
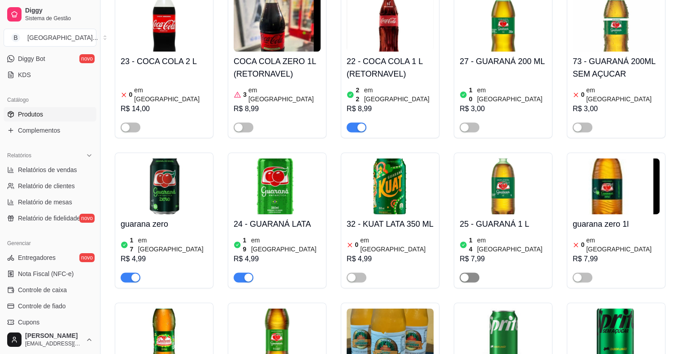
click at [473, 273] on span "button" at bounding box center [470, 278] width 20 height 10
click at [511, 236] on div "14 em [GEOGRAPHIC_DATA]" at bounding box center [503, 245] width 87 height 18
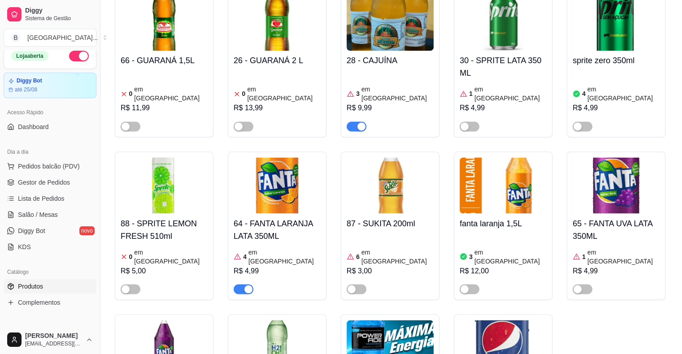
scroll to position [0, 0]
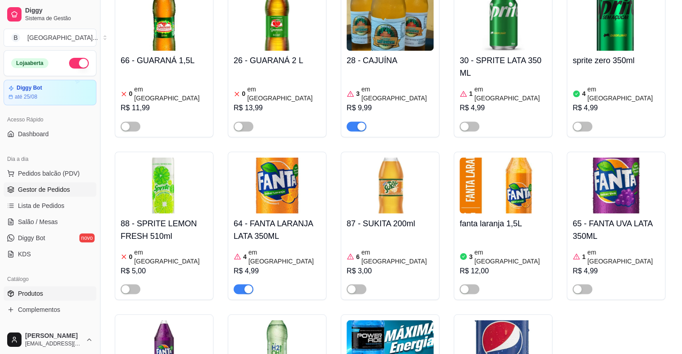
click at [31, 189] on span "Gestor de Pedidos" at bounding box center [44, 189] width 52 height 9
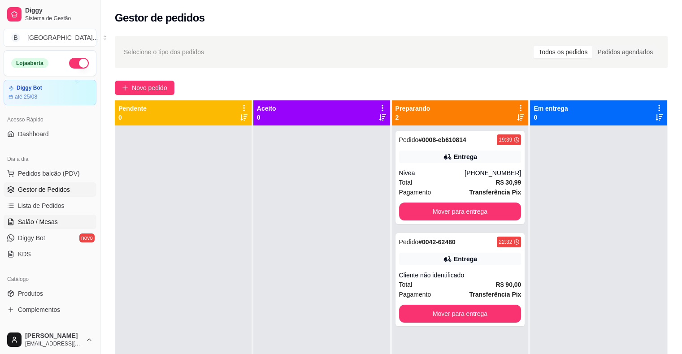
click at [71, 223] on link "Salão / Mesas" at bounding box center [50, 222] width 93 height 14
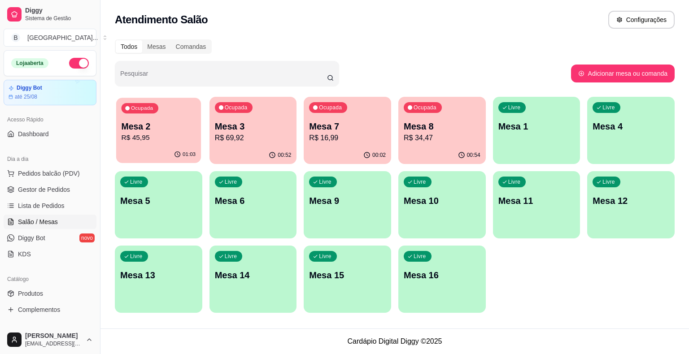
click at [168, 146] on div "Ocupada Mesa 2 R$ 45,95" at bounding box center [158, 122] width 85 height 48
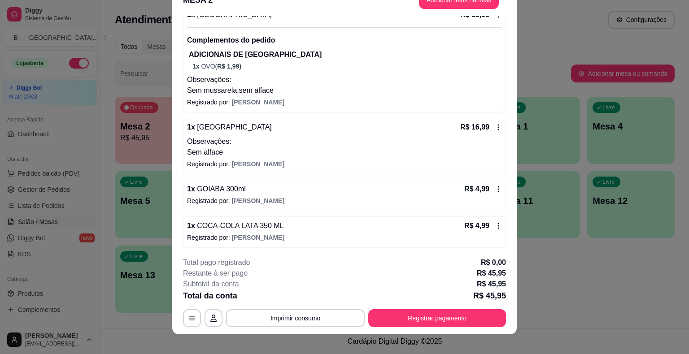
scroll to position [27, 0]
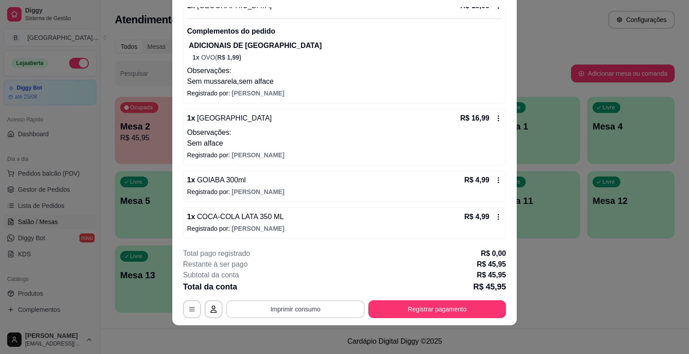
click at [319, 310] on button "Imprimir consumo" at bounding box center [295, 310] width 139 height 18
click at [306, 265] on button "IMPRESSORA" at bounding box center [294, 271] width 65 height 14
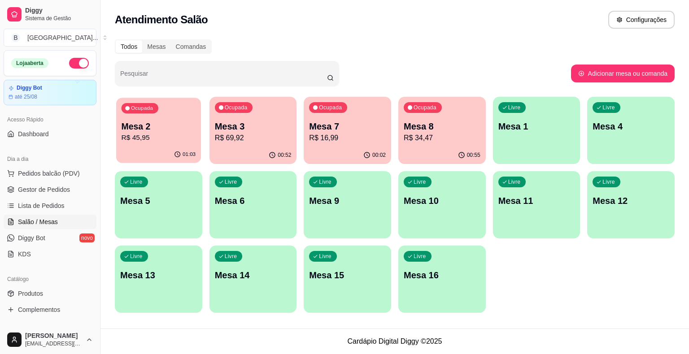
click at [131, 155] on div "01:03" at bounding box center [158, 154] width 85 height 17
click at [48, 189] on span "Gestor de Pedidos" at bounding box center [44, 189] width 52 height 9
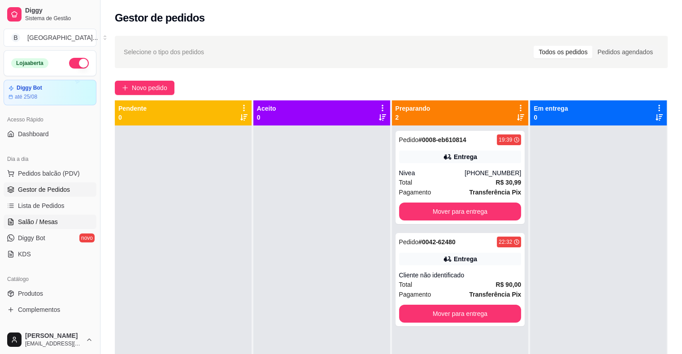
click at [48, 215] on link "Salão / Mesas" at bounding box center [50, 222] width 93 height 14
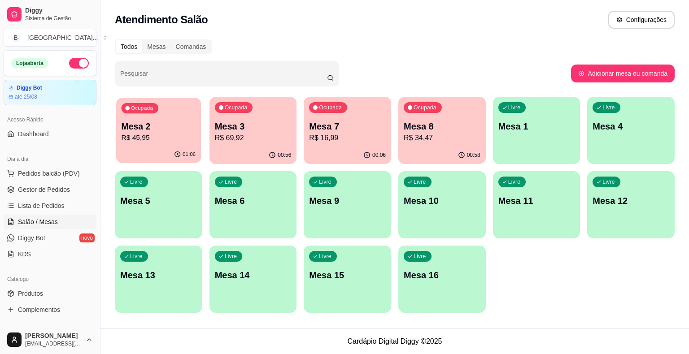
click at [180, 129] on p "Mesa 2" at bounding box center [159, 127] width 74 height 12
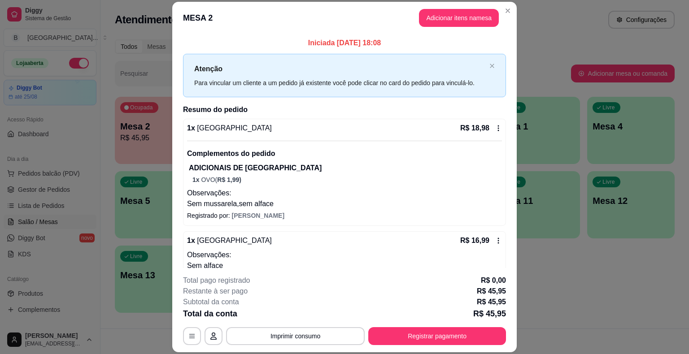
scroll to position [96, 0]
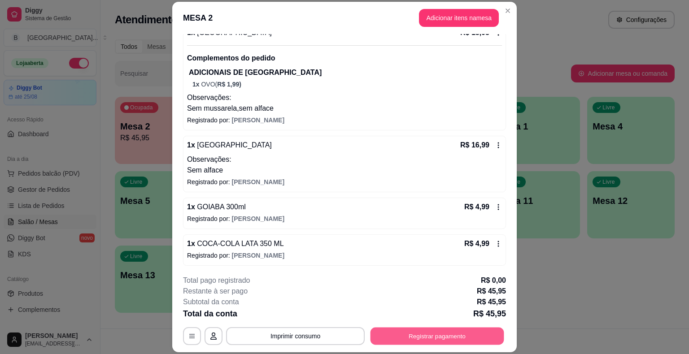
click at [497, 333] on button "Registrar pagamento" at bounding box center [438, 336] width 134 height 17
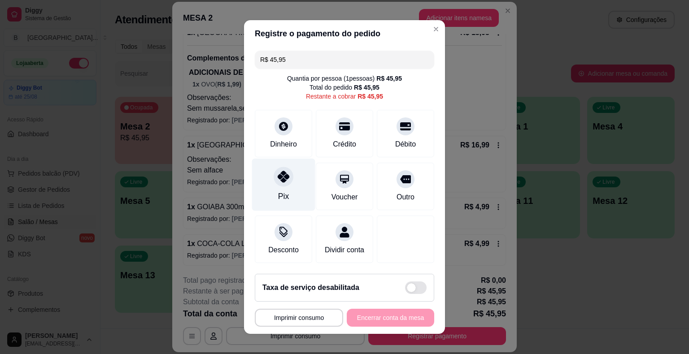
click at [294, 184] on div "Pix" at bounding box center [283, 185] width 63 height 52
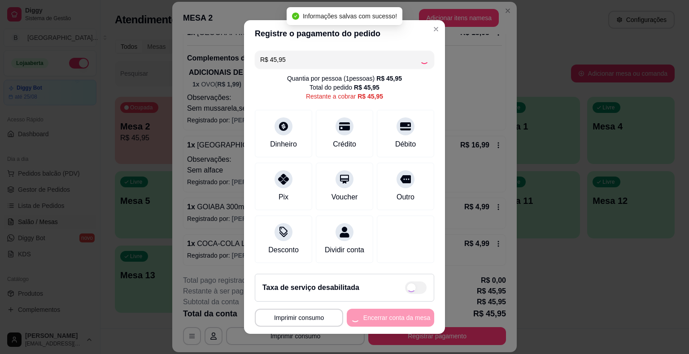
type input "R$ 0,00"
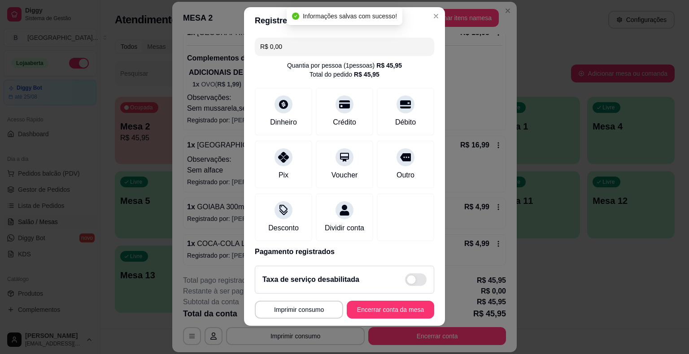
scroll to position [0, 0]
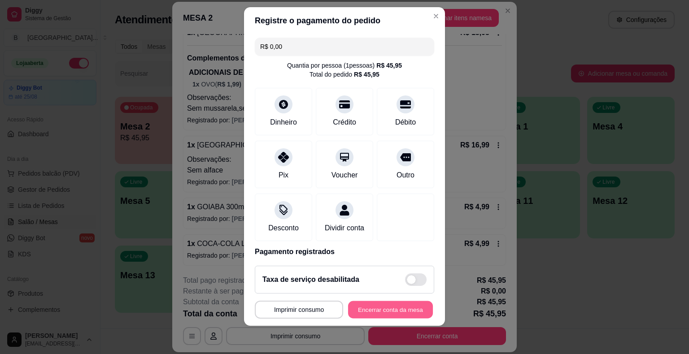
click at [388, 313] on button "Encerrar conta da mesa" at bounding box center [390, 309] width 85 height 17
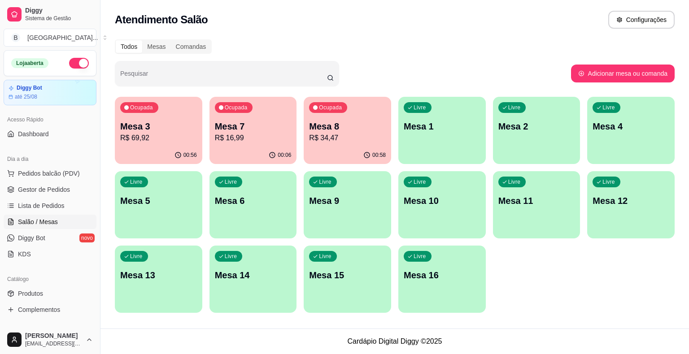
click at [0, 202] on div "Dia a dia Pedidos balcão (PDV) Gestor de Pedidos Lista de Pedidos Salão / Mesas…" at bounding box center [50, 207] width 100 height 117
click at [13, 197] on link "Gestor de Pedidos" at bounding box center [50, 190] width 93 height 14
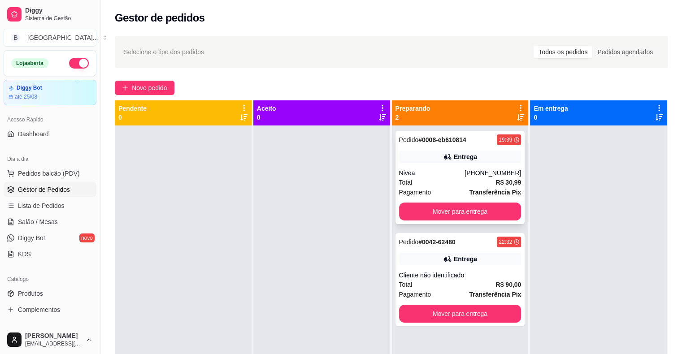
click at [474, 197] on div "Pedido # 0008-eb610814 19:39 Entrega Nivea [PHONE_NUMBER] Total R$ 30,99 Pagame…" at bounding box center [461, 177] width 130 height 93
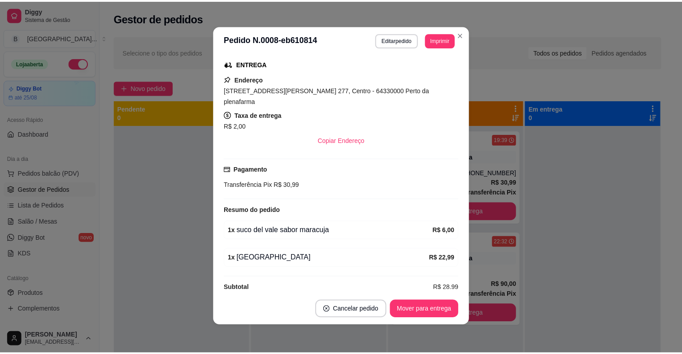
scroll to position [2, 0]
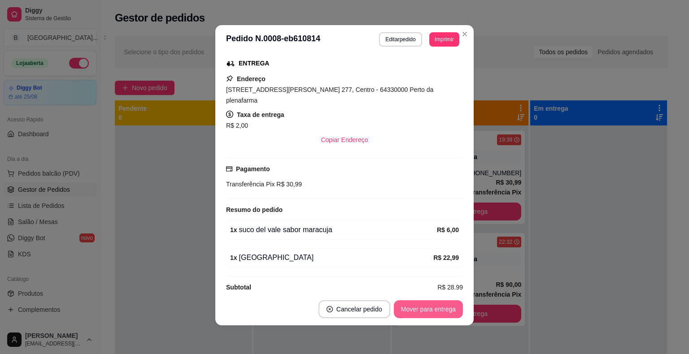
click at [437, 313] on button "Mover para entrega" at bounding box center [428, 310] width 69 height 18
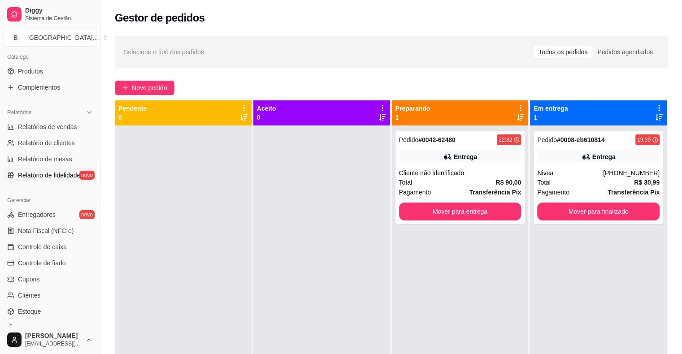
scroll to position [224, 0]
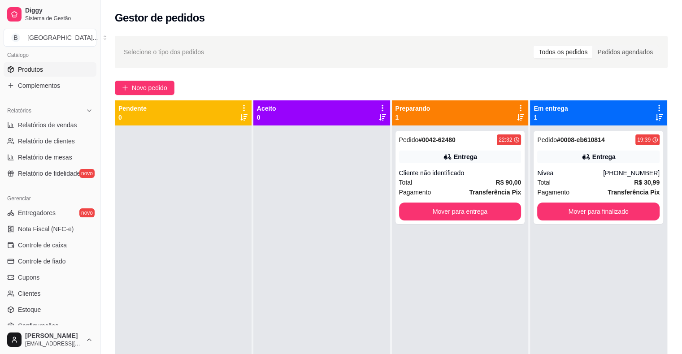
click at [79, 73] on link "Produtos" at bounding box center [50, 69] width 93 height 14
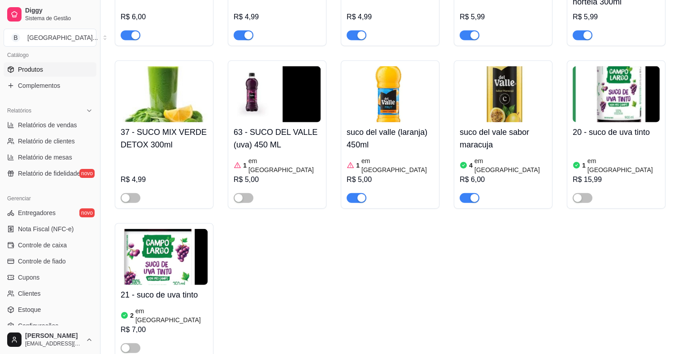
scroll to position [2019, 0]
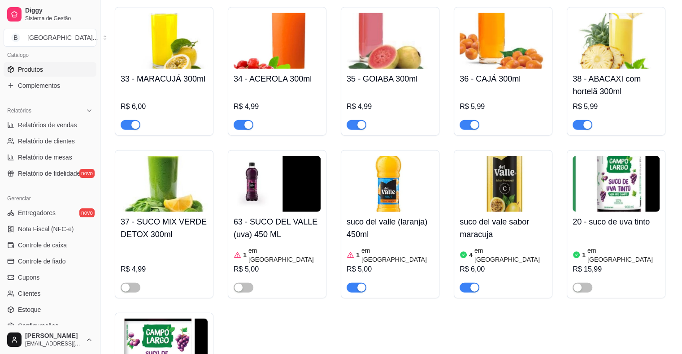
click at [471, 284] on div "button" at bounding box center [475, 288] width 8 height 8
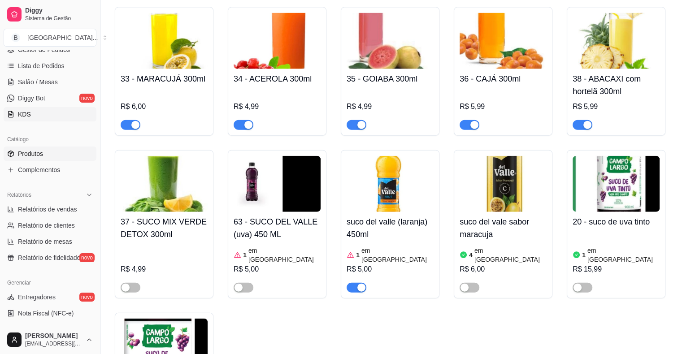
scroll to position [135, 0]
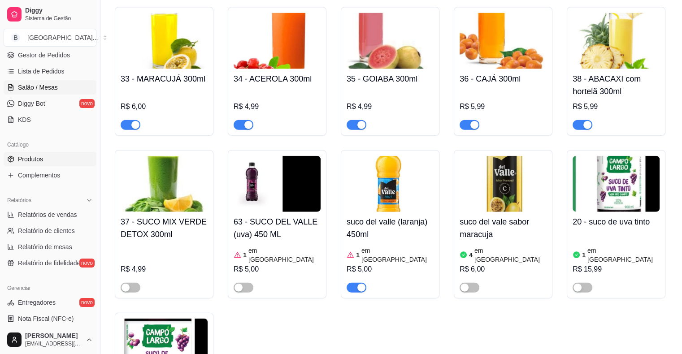
click at [47, 84] on span "Salão / Mesas" at bounding box center [38, 87] width 40 height 9
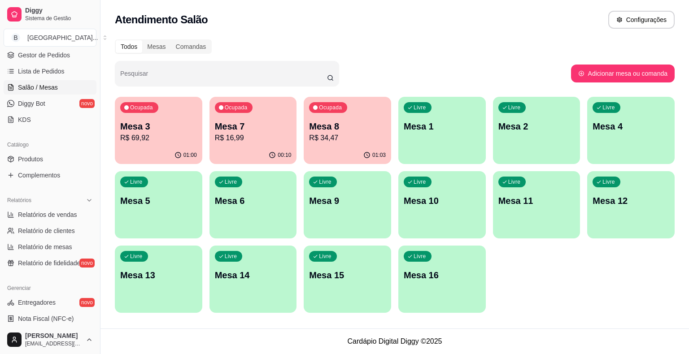
click at [156, 131] on p "Mesa 3" at bounding box center [158, 126] width 77 height 13
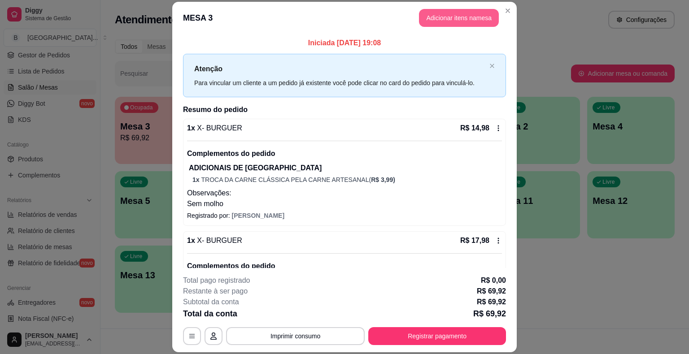
click at [432, 22] on button "Adicionar itens na mesa" at bounding box center [459, 18] width 80 height 18
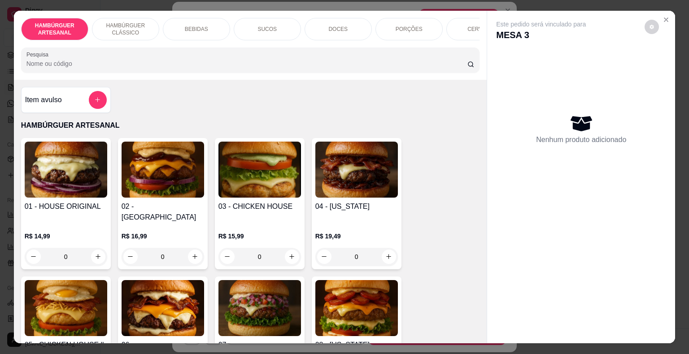
click at [196, 26] on p "BEBIDAS" at bounding box center [196, 29] width 23 height 7
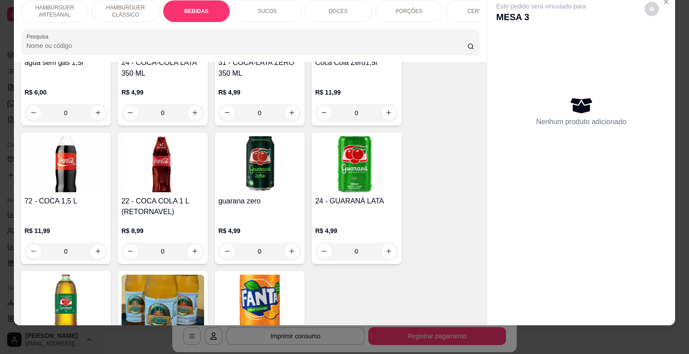
scroll to position [879, 0]
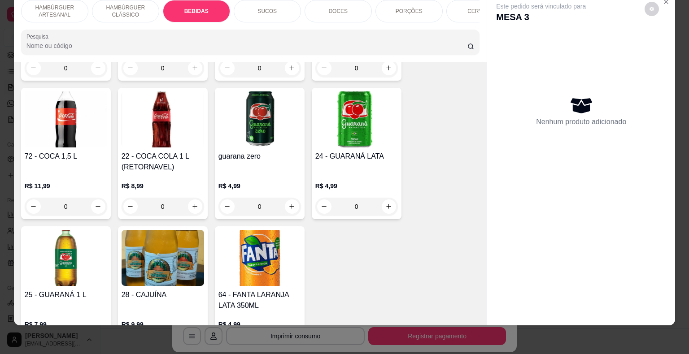
click at [98, 338] on button "increase-product-quantity" at bounding box center [98, 345] width 14 height 14
type input "1"
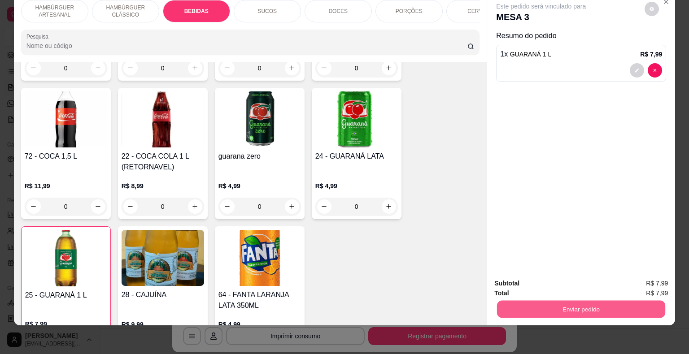
click at [656, 301] on button "Enviar pedido" at bounding box center [581, 309] width 168 height 17
click at [585, 279] on button "Não registrar e enviar pedido" at bounding box center [551, 280] width 91 height 17
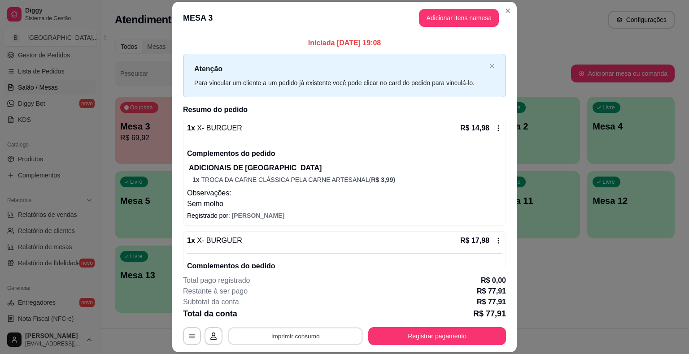
click at [319, 337] on button "Imprimir consumo" at bounding box center [295, 336] width 135 height 17
click at [300, 294] on button "IMPRESSORA" at bounding box center [294, 298] width 65 height 14
click at [376, 337] on button "Registrar pagamento" at bounding box center [438, 336] width 134 height 17
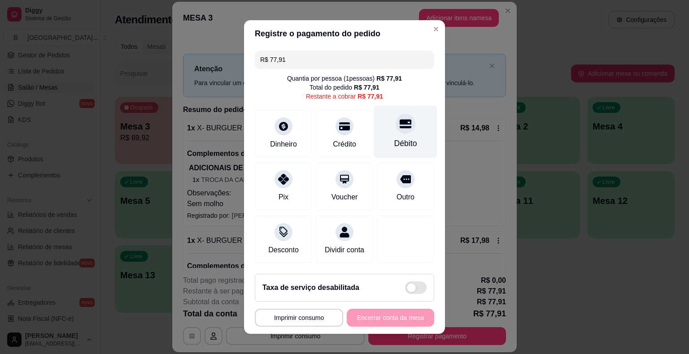
click at [398, 146] on div "Débito" at bounding box center [405, 144] width 23 height 12
type input "R$ 0,00"
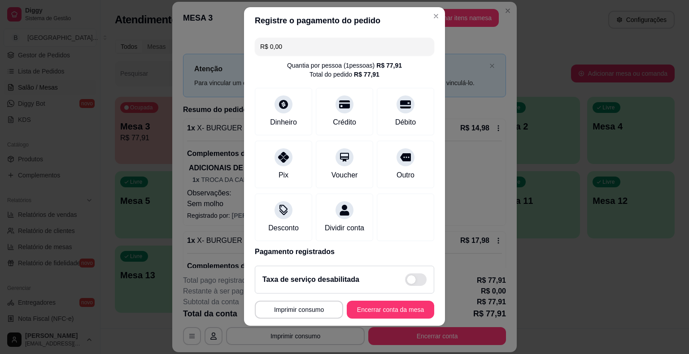
scroll to position [42, 0]
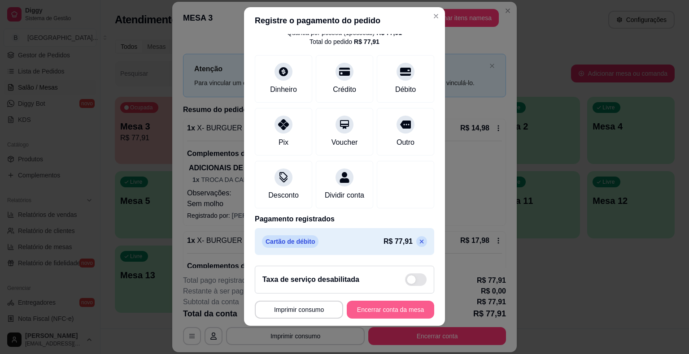
click at [384, 307] on button "Encerrar conta da mesa" at bounding box center [390, 310] width 87 height 18
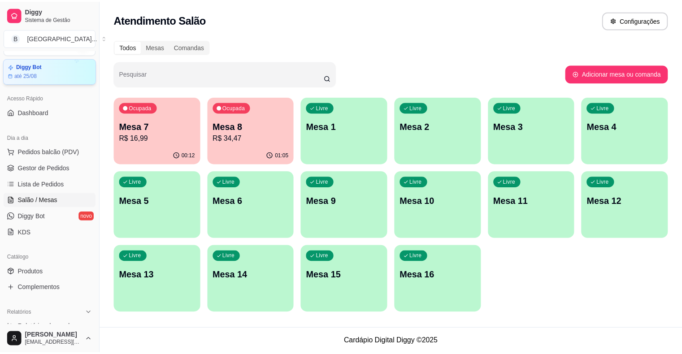
scroll to position [0, 0]
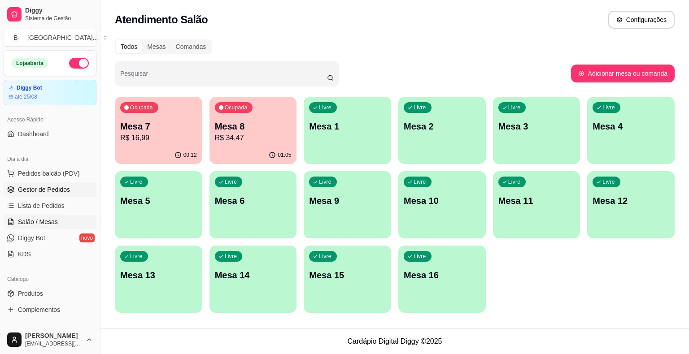
click at [30, 186] on span "Gestor de Pedidos" at bounding box center [44, 189] width 52 height 9
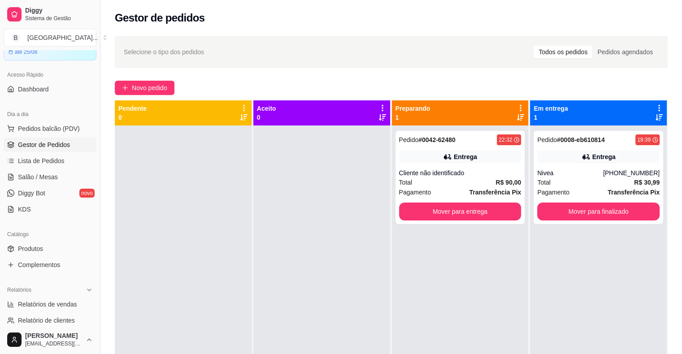
scroll to position [90, 0]
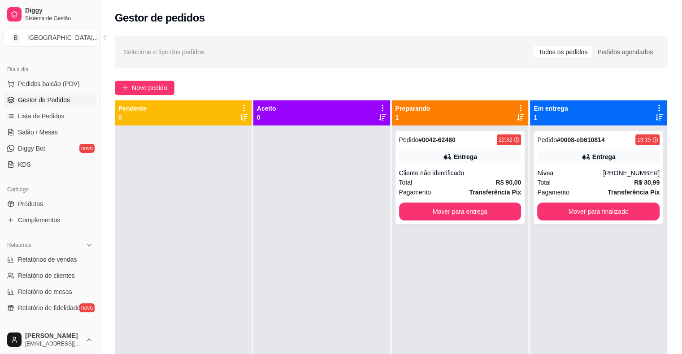
click at [42, 201] on span "Produtos" at bounding box center [30, 204] width 25 height 9
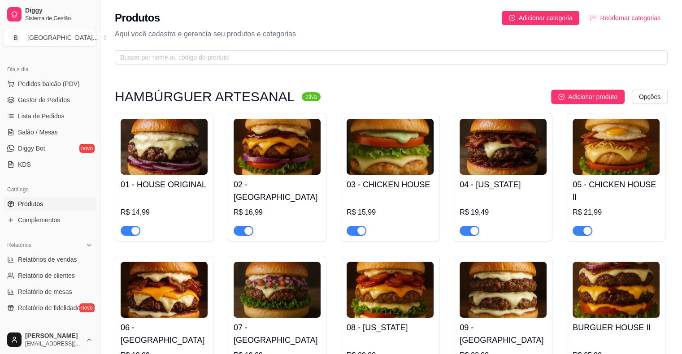
click at [76, 209] on link "Produtos" at bounding box center [50, 204] width 93 height 14
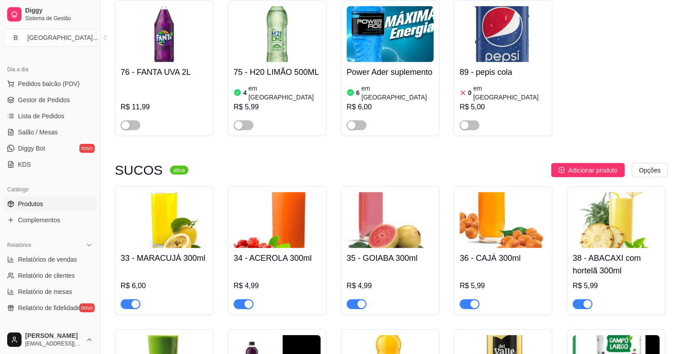
scroll to position [1974, 0]
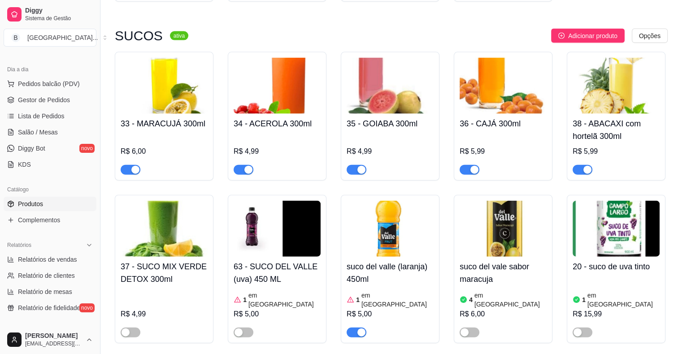
click at [470, 296] on article "4" at bounding box center [471, 300] width 4 height 9
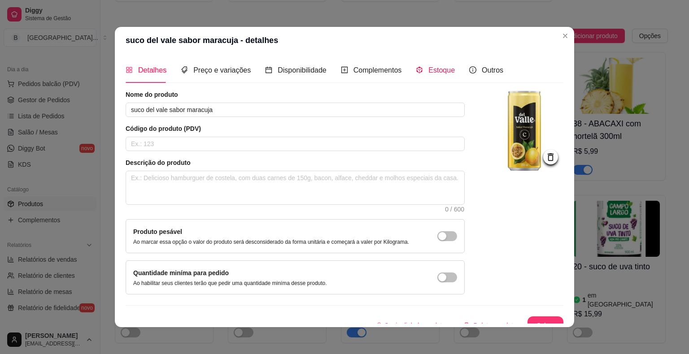
click at [421, 65] on div "Estoque" at bounding box center [435, 70] width 39 height 11
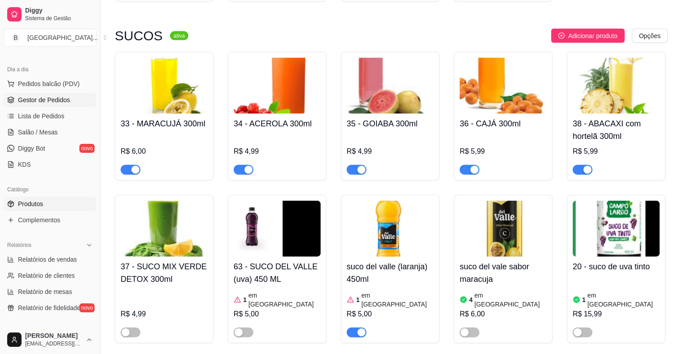
click at [62, 101] on span "Gestor de Pedidos" at bounding box center [44, 100] width 52 height 9
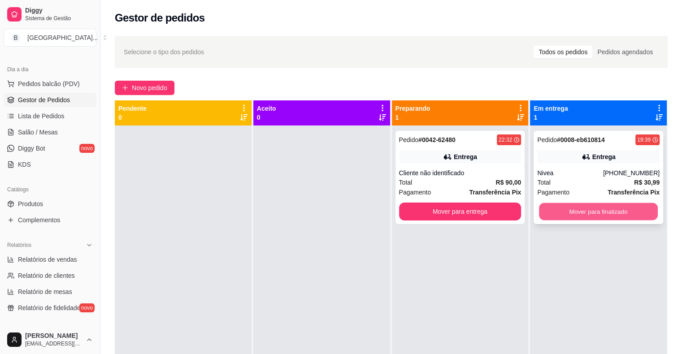
click at [603, 211] on button "Mover para finalizado" at bounding box center [598, 211] width 119 height 17
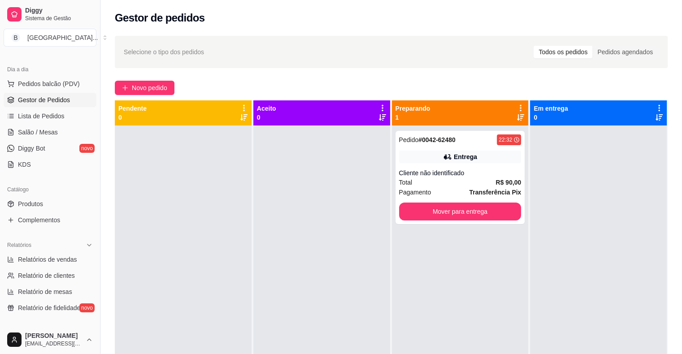
click at [77, 192] on div "Catálogo" at bounding box center [50, 190] width 93 height 14
click at [72, 193] on div "Catálogo" at bounding box center [50, 190] width 93 height 14
click at [55, 200] on link "Produtos" at bounding box center [50, 204] width 93 height 14
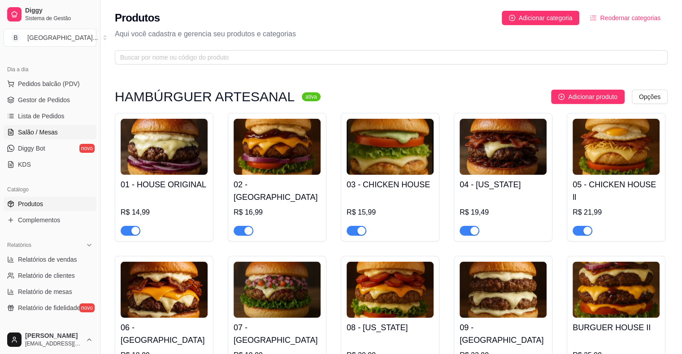
click at [79, 132] on link "Salão / Mesas" at bounding box center [50, 132] width 93 height 14
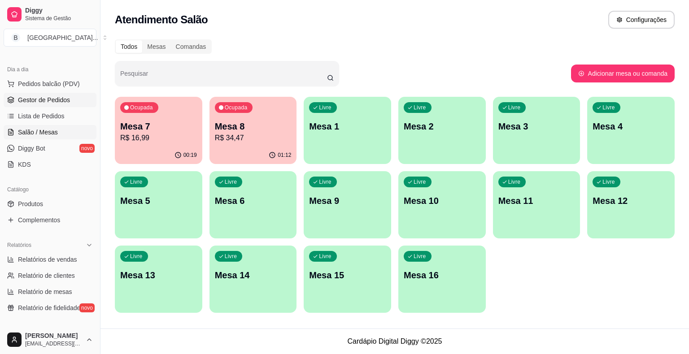
click at [39, 104] on link "Gestor de Pedidos" at bounding box center [50, 100] width 93 height 14
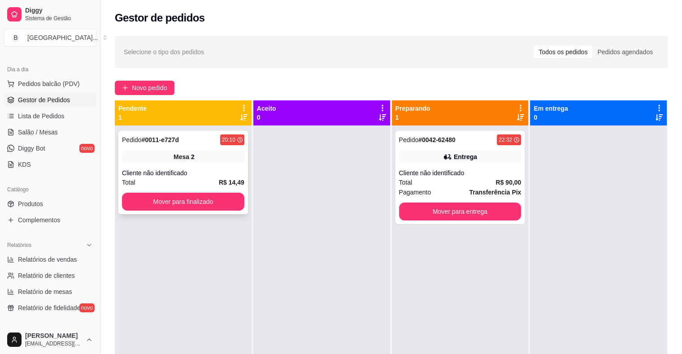
click at [197, 164] on div "Pedido # 0011-e727d 20:10 Mesa 2 Cliente não identificado Total R$ 14,49 Mover …" at bounding box center [183, 172] width 130 height 83
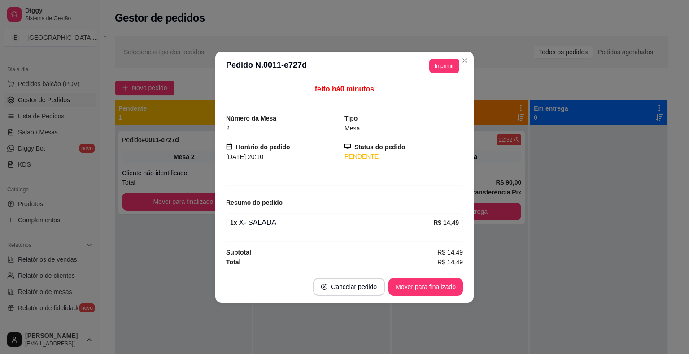
click at [442, 57] on header "**********" at bounding box center [344, 66] width 258 height 29
click at [441, 64] on button "Imprimir" at bounding box center [444, 66] width 30 height 14
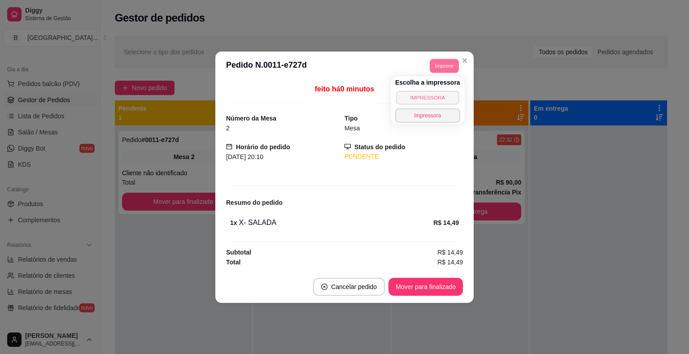
click at [426, 96] on button "IMPRESSORA" at bounding box center [427, 98] width 63 height 14
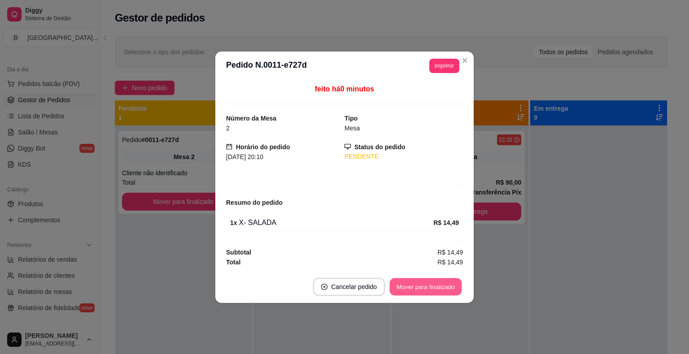
click at [443, 284] on button "Mover para finalizado" at bounding box center [426, 286] width 72 height 17
click at [443, 284] on div "Mover para finalizado" at bounding box center [426, 287] width 74 height 18
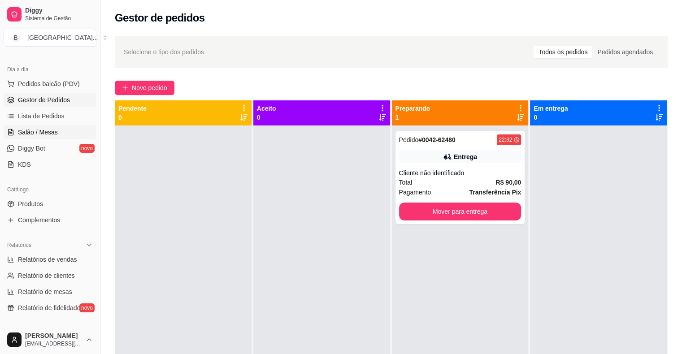
click at [63, 134] on link "Salão / Mesas" at bounding box center [50, 132] width 93 height 14
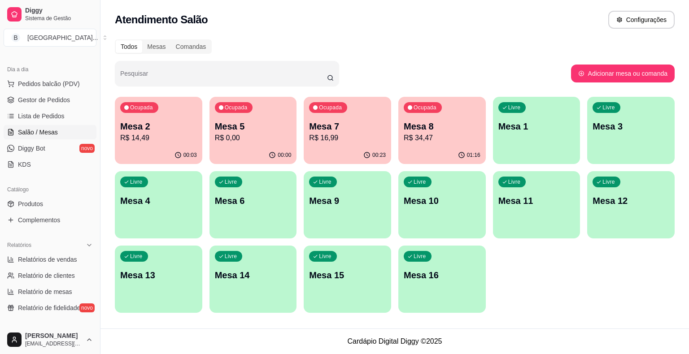
click at [358, 127] on p "Mesa 7" at bounding box center [347, 126] width 77 height 13
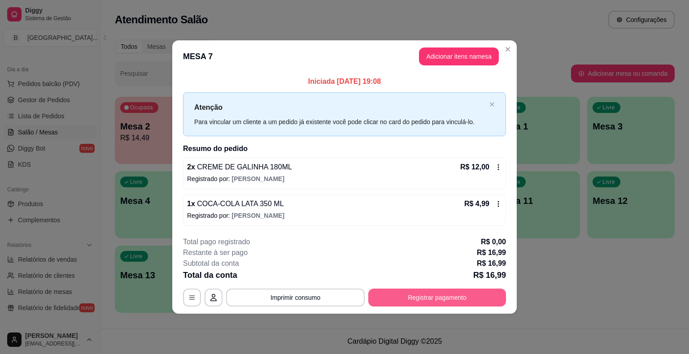
click at [450, 294] on button "Registrar pagamento" at bounding box center [437, 298] width 138 height 18
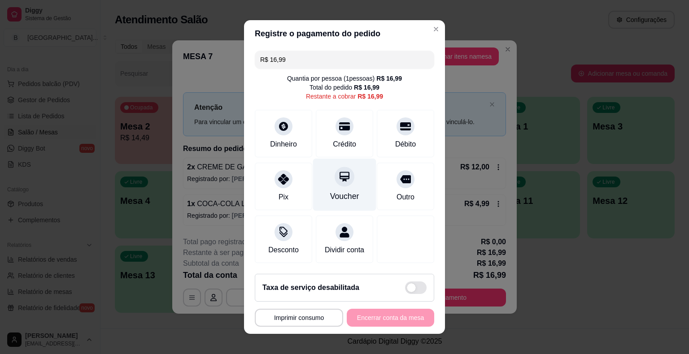
scroll to position [8, 0]
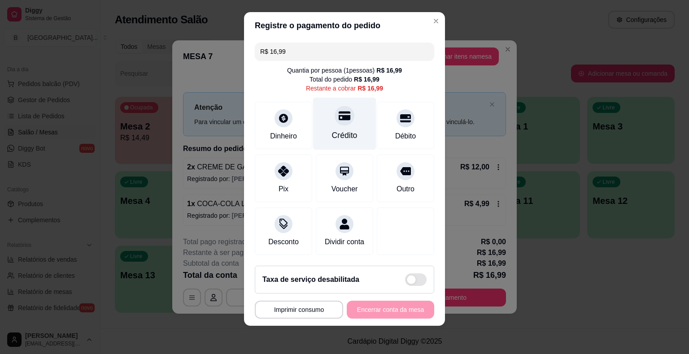
click at [354, 120] on div "Crédito" at bounding box center [344, 124] width 63 height 52
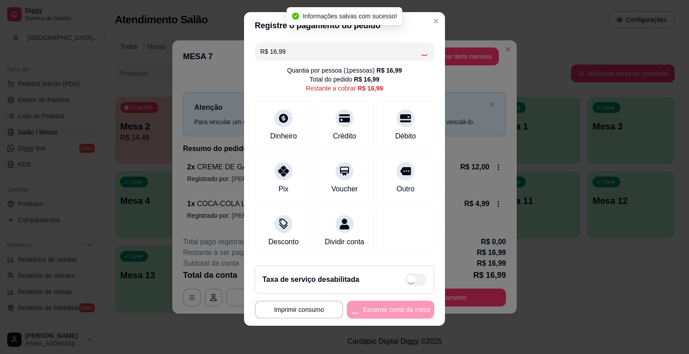
type input "R$ 0,00"
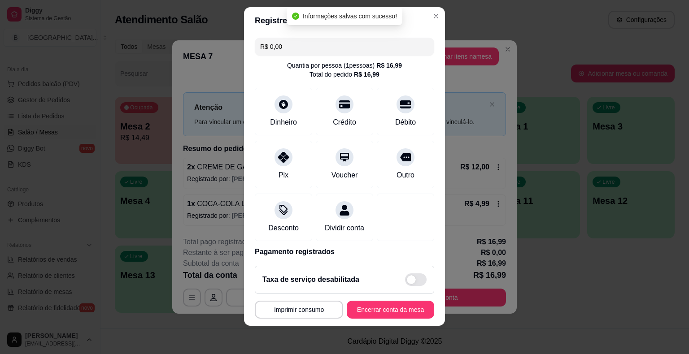
scroll to position [42, 0]
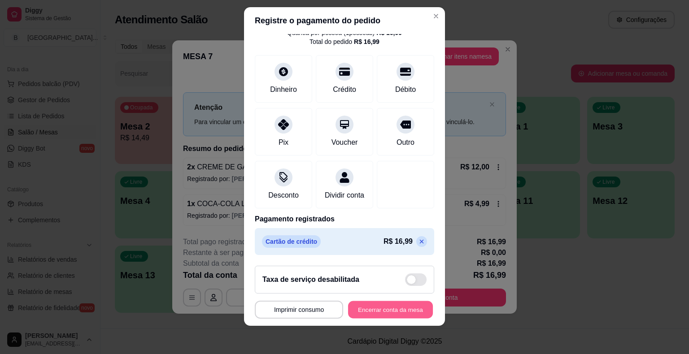
click at [379, 305] on button "Encerrar conta da mesa" at bounding box center [390, 309] width 85 height 17
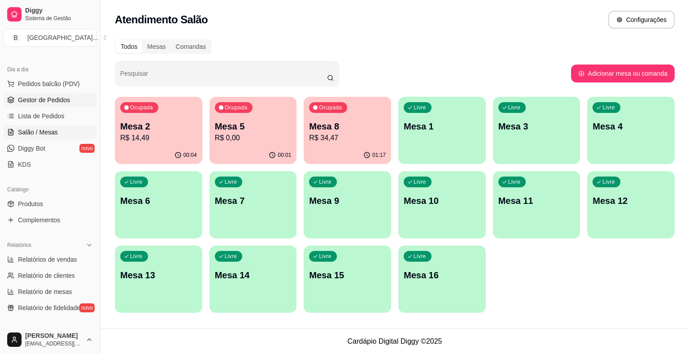
click at [70, 101] on link "Gestor de Pedidos" at bounding box center [50, 100] width 93 height 14
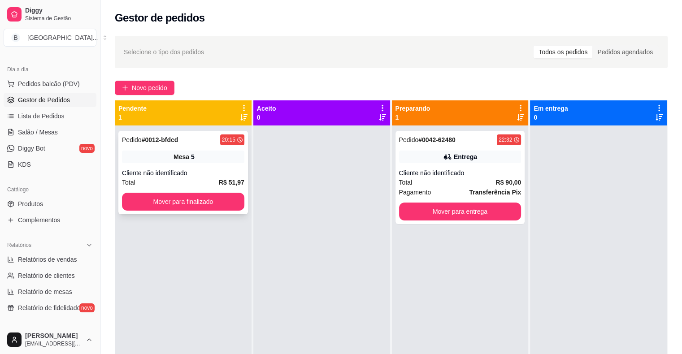
click at [208, 181] on div "Total R$ 51,97" at bounding box center [183, 183] width 122 height 10
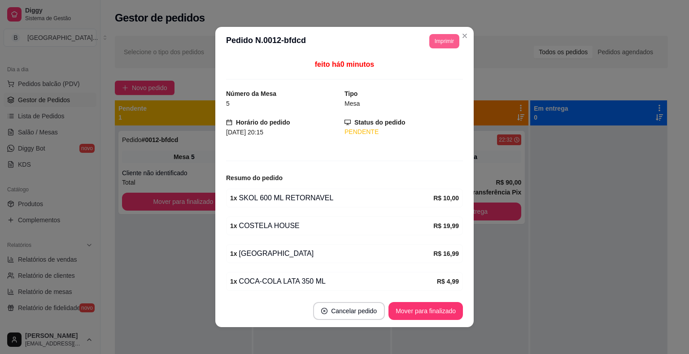
click at [448, 35] on button "Imprimir" at bounding box center [444, 41] width 30 height 14
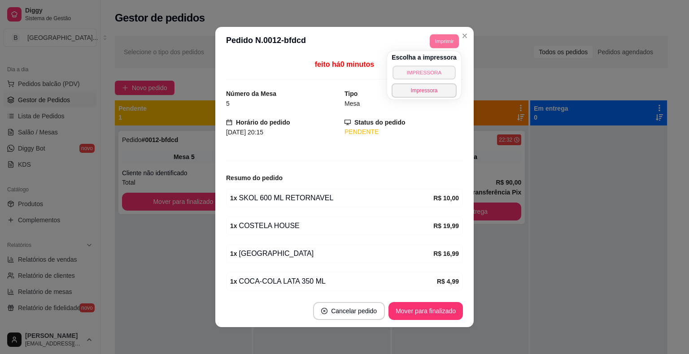
click at [411, 76] on button "IMPRESSORA" at bounding box center [424, 73] width 63 height 14
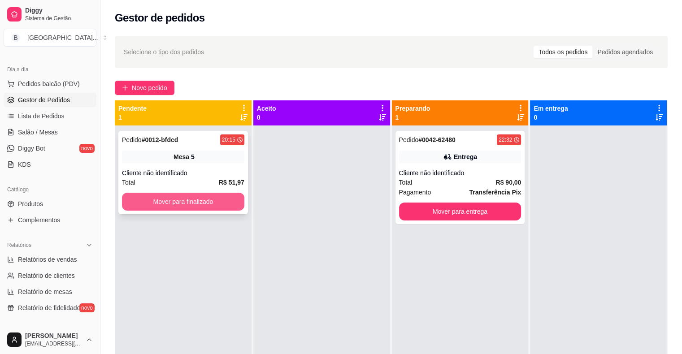
click at [233, 201] on button "Mover para finalizado" at bounding box center [183, 202] width 122 height 18
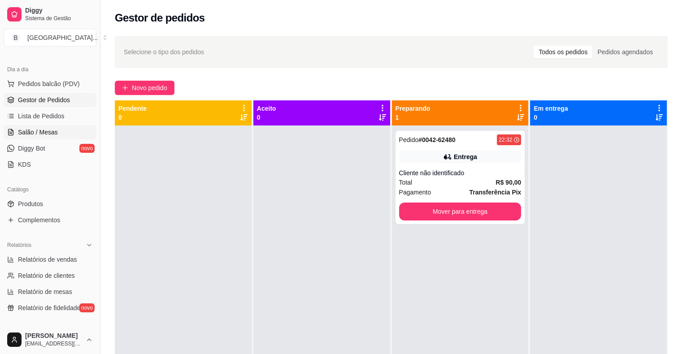
click at [26, 134] on span "Salão / Mesas" at bounding box center [38, 132] width 40 height 9
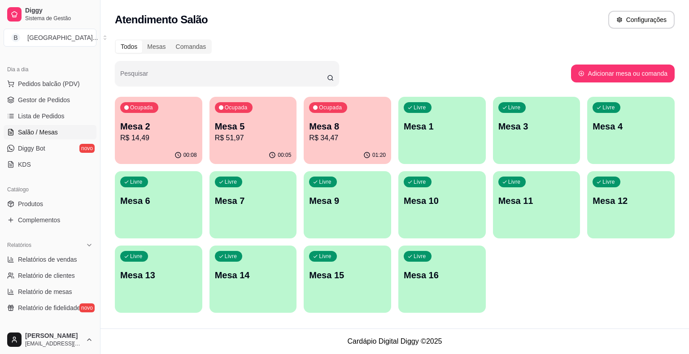
click at [319, 137] on p "R$ 34,47" at bounding box center [347, 138] width 77 height 11
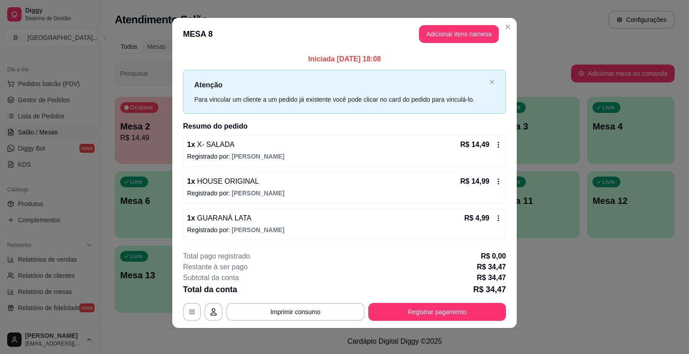
scroll to position [6, 0]
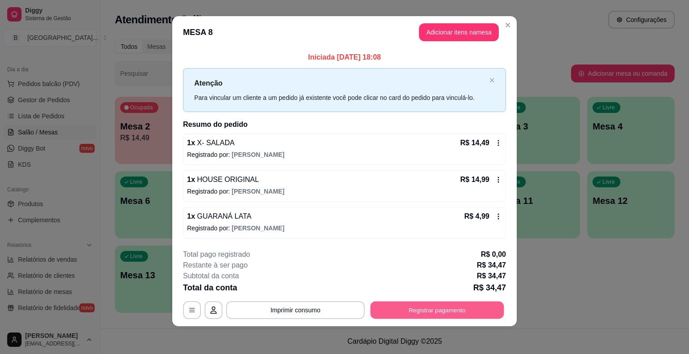
click at [403, 304] on button "Registrar pagamento" at bounding box center [438, 310] width 134 height 17
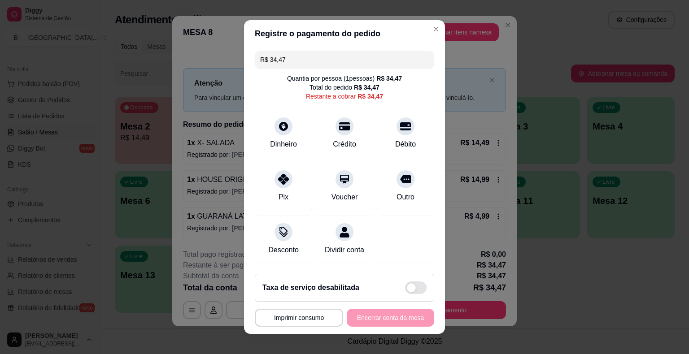
click at [349, 61] on input "R$ 34,47" at bounding box center [344, 60] width 169 height 18
click at [292, 149] on div "Dinheiro" at bounding box center [284, 144] width 30 height 12
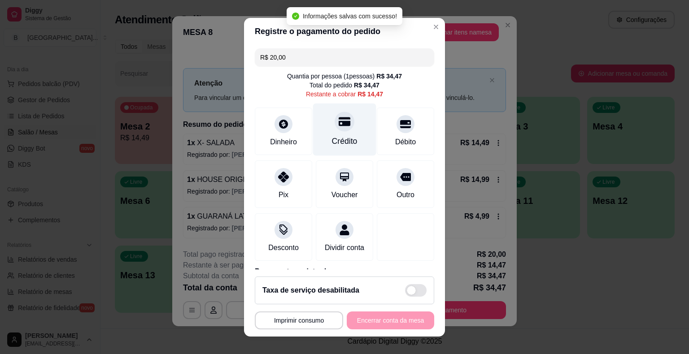
type input "R$ 14,47"
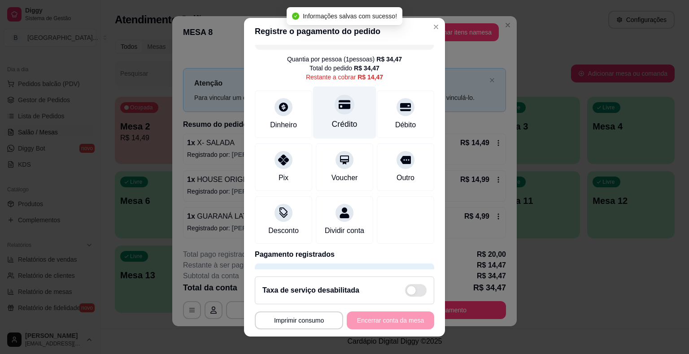
scroll to position [0, 0]
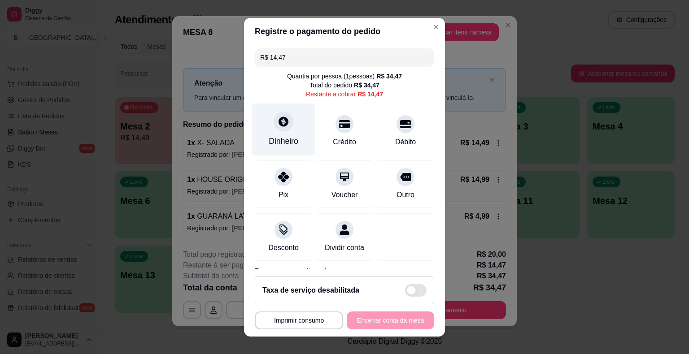
click at [288, 113] on div "Dinheiro" at bounding box center [283, 129] width 63 height 52
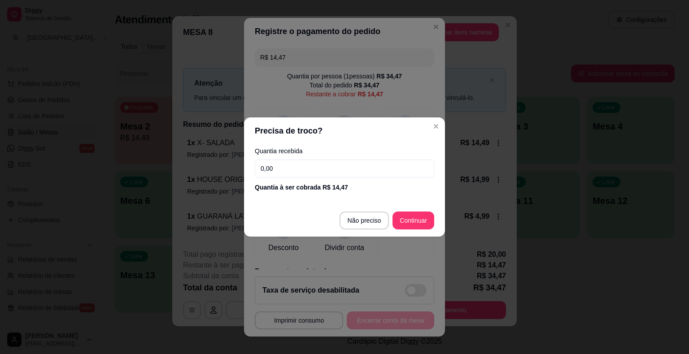
click at [309, 170] on input "0,00" at bounding box center [344, 169] width 179 height 18
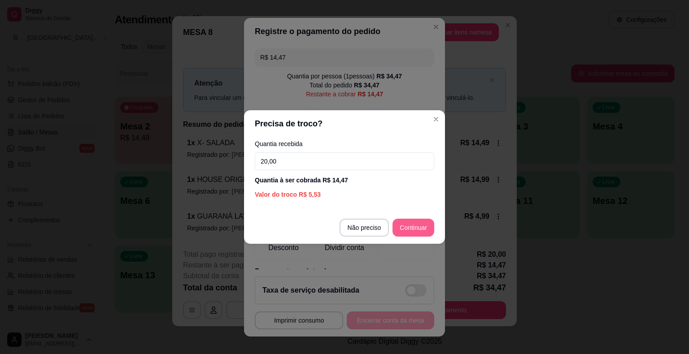
type input "20,00"
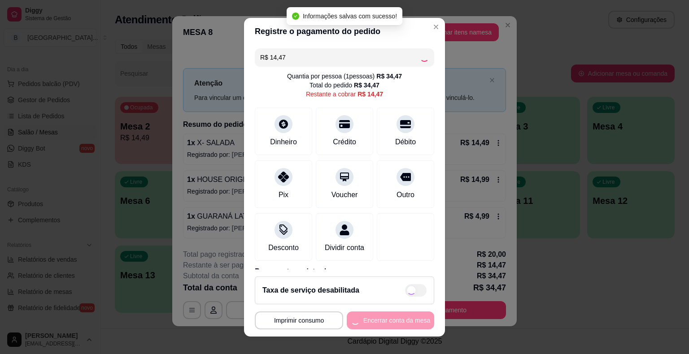
type input "R$ 0,00"
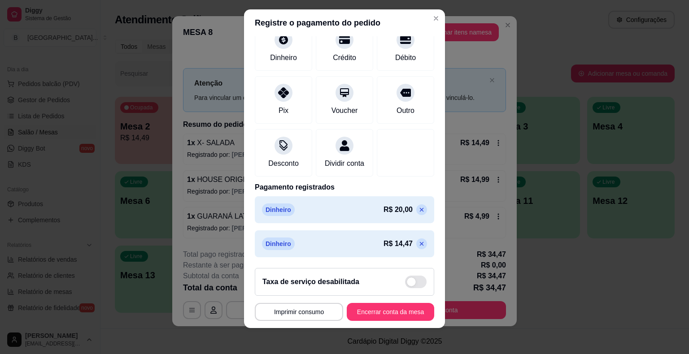
scroll to position [11, 0]
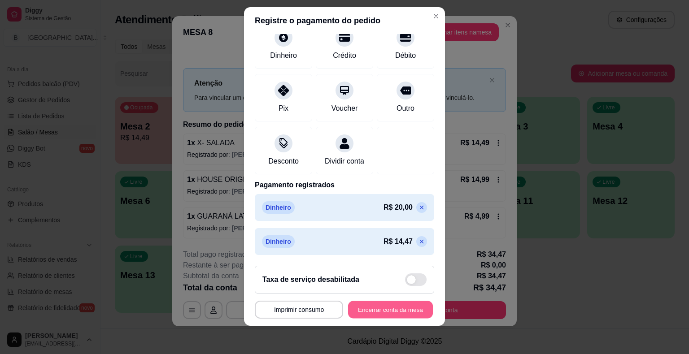
click at [361, 308] on button "Encerrar conta da mesa" at bounding box center [390, 309] width 85 height 17
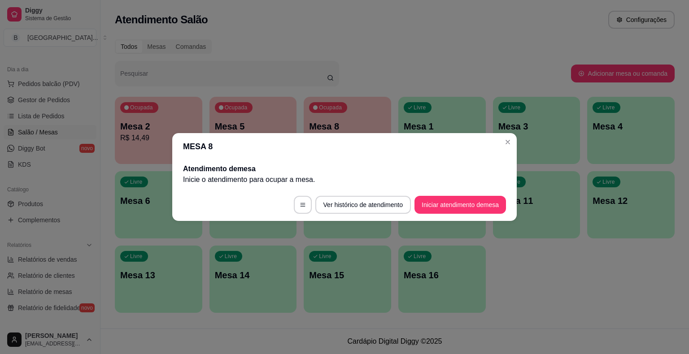
scroll to position [0, 0]
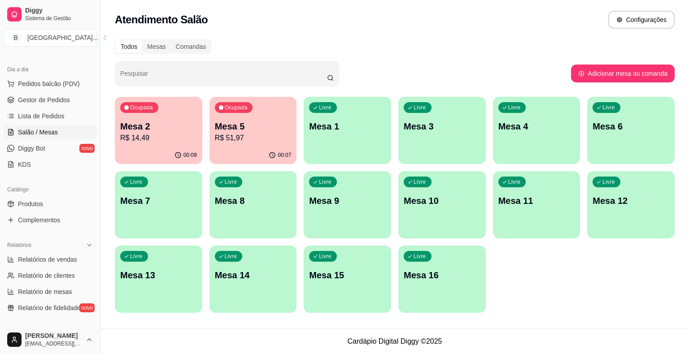
click at [52, 92] on ul "Pedidos balcão (PDV) Gestor de Pedidos Lista de Pedidos Salão / Mesas Diggy Bot…" at bounding box center [50, 124] width 93 height 95
click at [52, 98] on span "Gestor de Pedidos" at bounding box center [44, 100] width 52 height 9
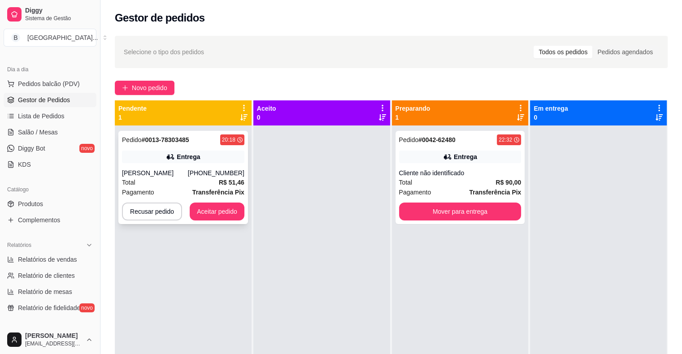
click at [176, 184] on div "Total R$ 51,46" at bounding box center [183, 183] width 122 height 10
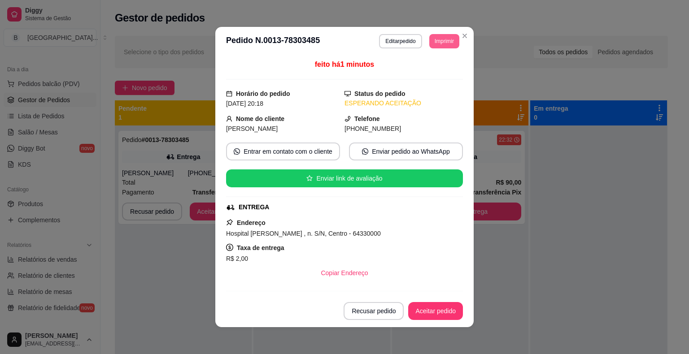
click at [442, 35] on button "Imprimir" at bounding box center [444, 41] width 30 height 14
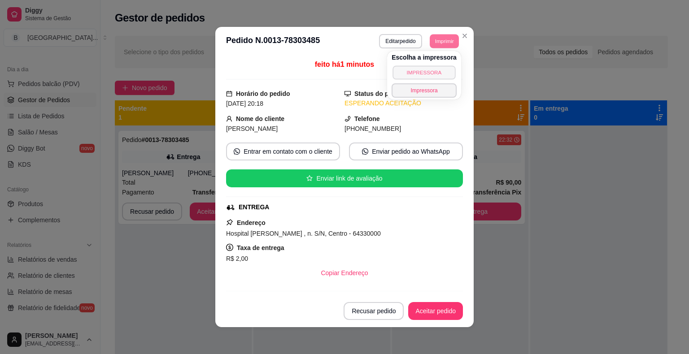
click at [442, 70] on button "IMPRESSORA" at bounding box center [424, 73] width 63 height 14
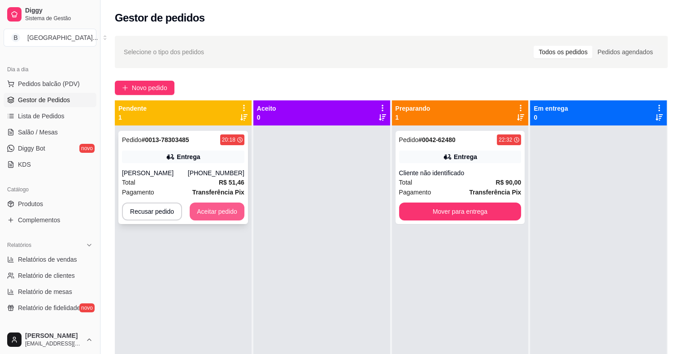
click at [201, 211] on button "Aceitar pedido" at bounding box center [217, 212] width 55 height 18
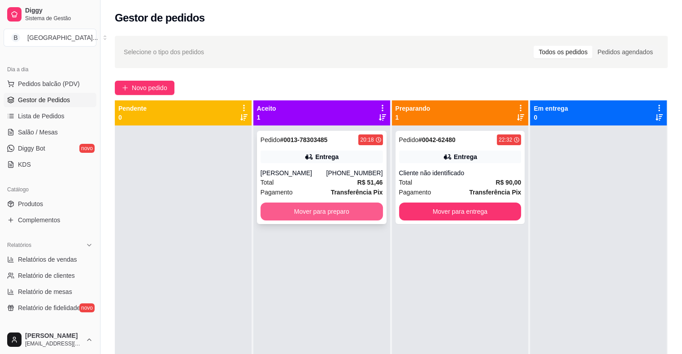
click at [355, 213] on button "Mover para preparo" at bounding box center [322, 212] width 122 height 18
click at [354, 213] on button "Mover para preparo" at bounding box center [322, 212] width 122 height 18
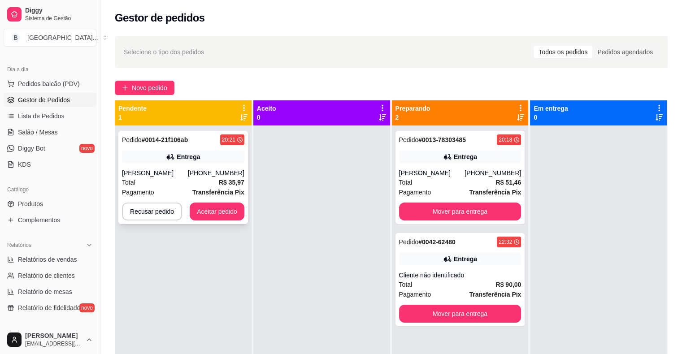
click at [184, 189] on div "Pagamento Transferência Pix" at bounding box center [183, 193] width 122 height 10
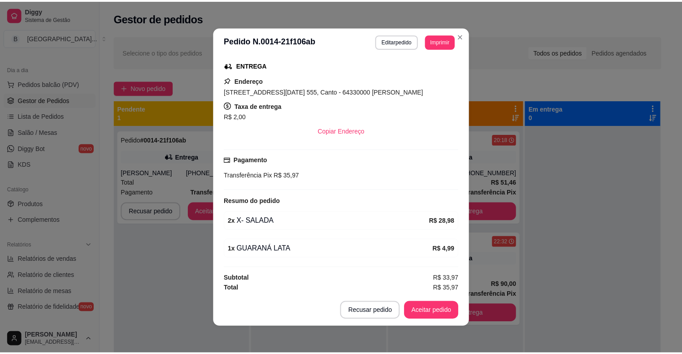
scroll to position [2, 0]
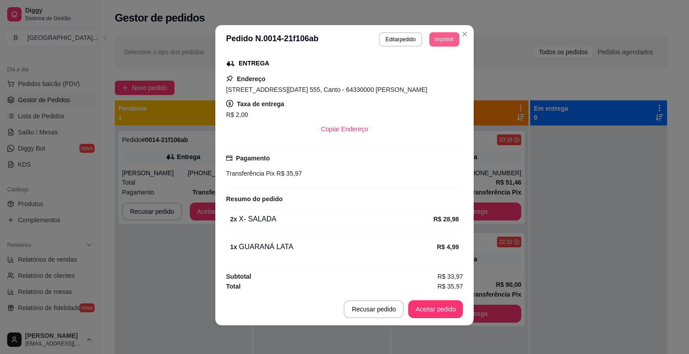
click at [429, 35] on button "Imprimir" at bounding box center [444, 39] width 30 height 14
click at [433, 73] on button "IMPRESSORA" at bounding box center [424, 71] width 63 height 14
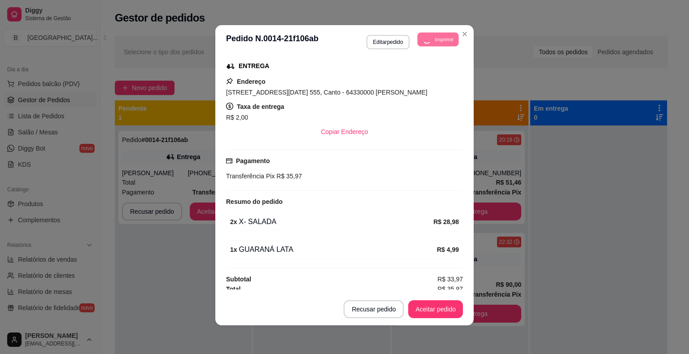
click at [576, 88] on div "Novo pedido" at bounding box center [391, 88] width 553 height 14
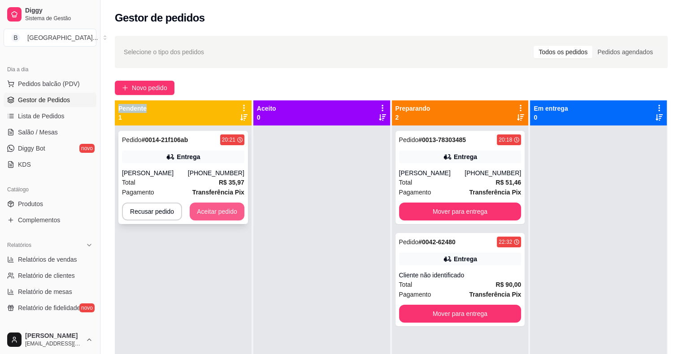
click at [222, 217] on button "Aceitar pedido" at bounding box center [217, 212] width 55 height 18
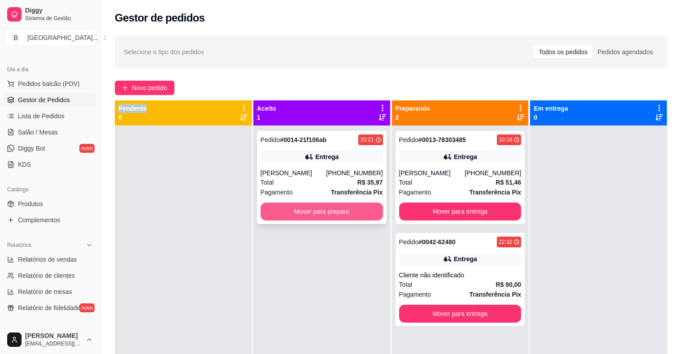
click at [284, 205] on button "Mover para preparo" at bounding box center [322, 212] width 122 height 18
click at [312, 217] on button "Mover para preparo" at bounding box center [321, 211] width 119 height 17
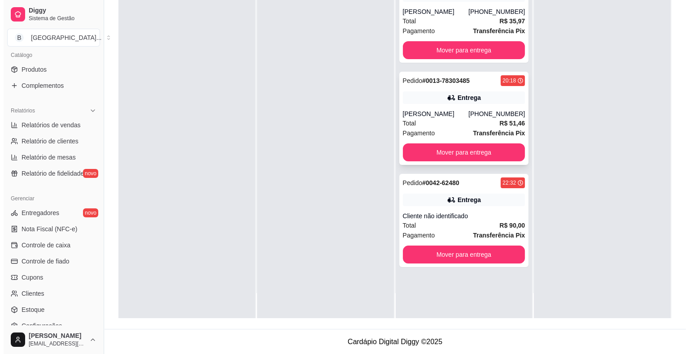
scroll to position [0, 0]
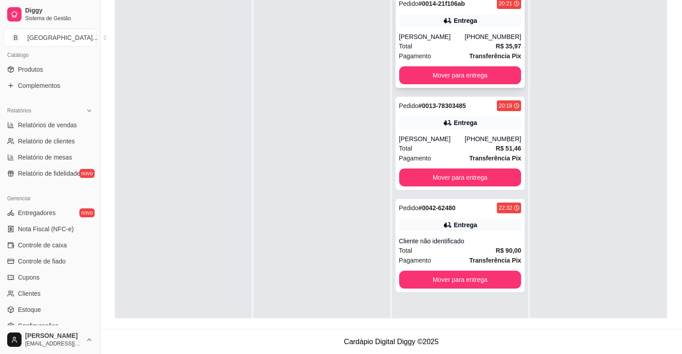
click at [424, 49] on div "Total R$ 35,97" at bounding box center [460, 46] width 122 height 10
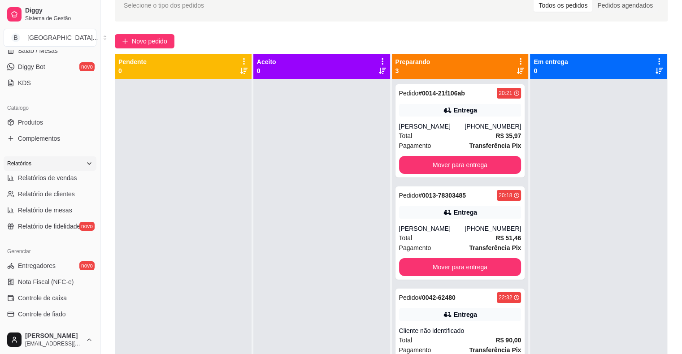
scroll to position [135, 0]
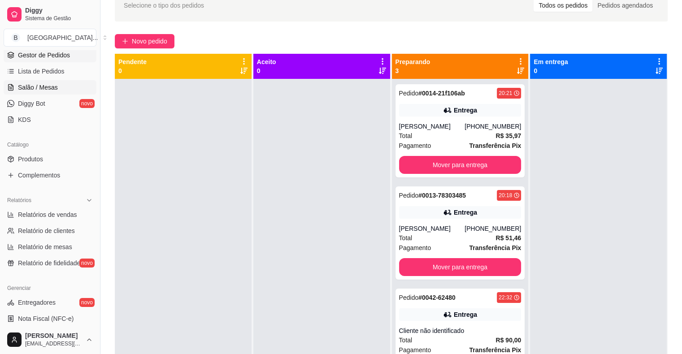
click at [64, 85] on link "Salão / Mesas" at bounding box center [50, 87] width 93 height 14
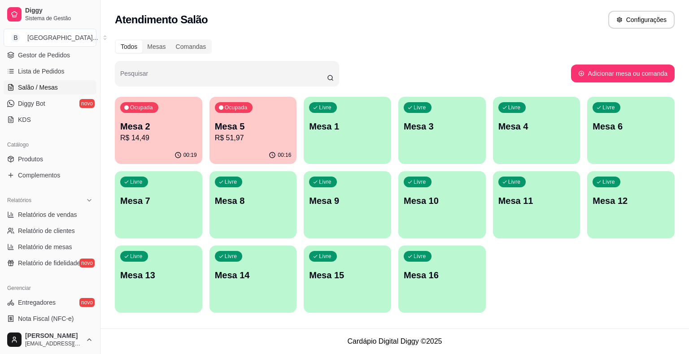
click at [137, 127] on p "Mesa 2" at bounding box center [158, 126] width 77 height 13
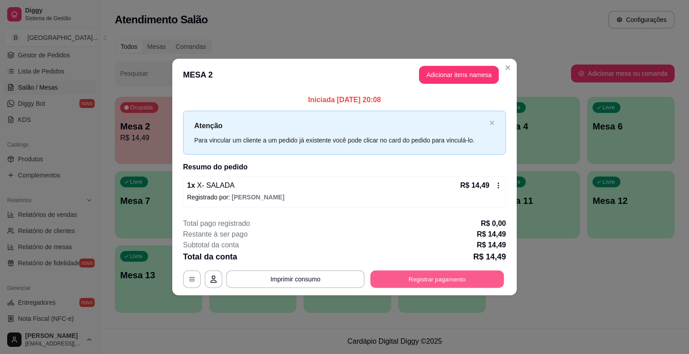
click at [468, 275] on button "Registrar pagamento" at bounding box center [438, 279] width 134 height 17
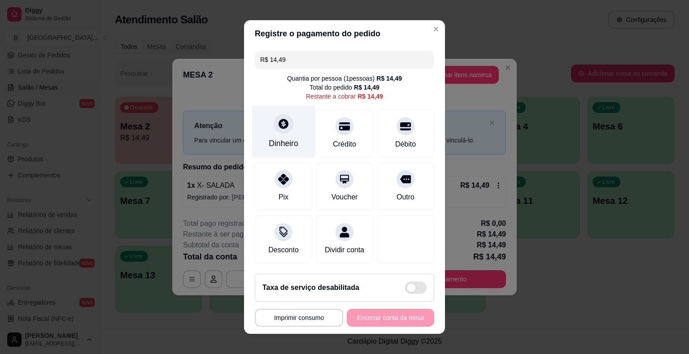
click at [283, 136] on div "Dinheiro" at bounding box center [283, 132] width 63 height 52
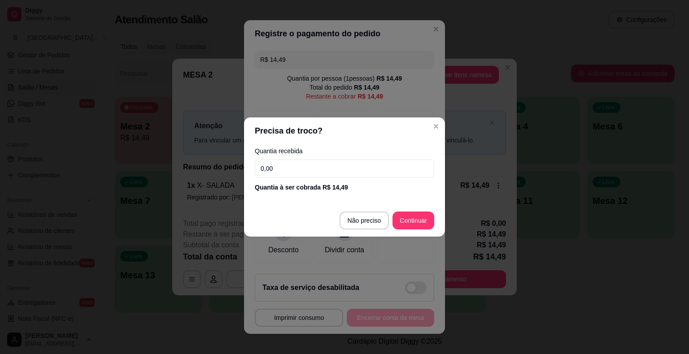
drag, startPoint x: 285, startPoint y: 179, endPoint x: 291, endPoint y: 171, distance: 9.3
click at [287, 178] on div "Quantia recebida 0,00 Quantia à ser cobrada R$ 14,49" at bounding box center [344, 169] width 201 height 51
click at [291, 171] on input "0,00" at bounding box center [344, 169] width 179 height 18
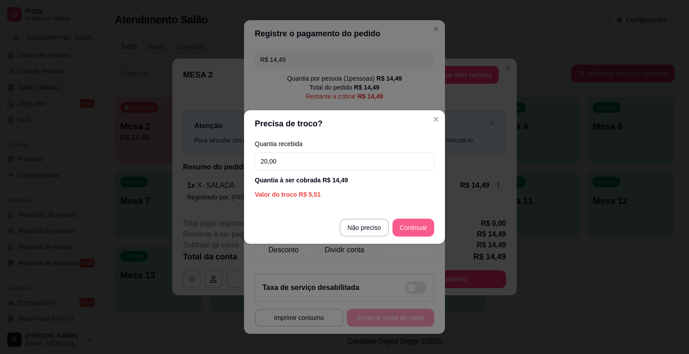
type input "20,00"
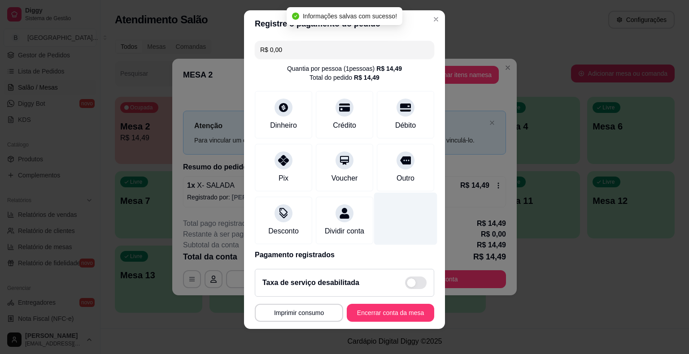
type input "R$ 0,00"
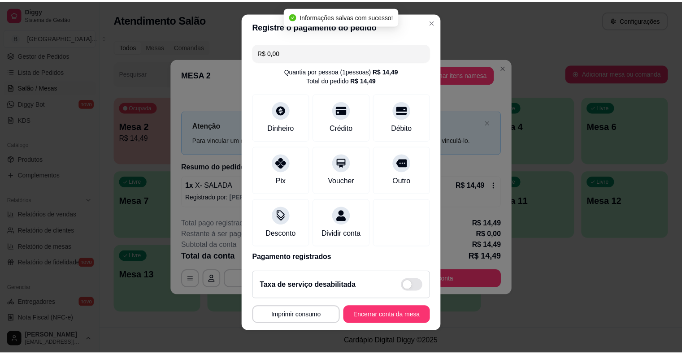
scroll to position [42, 0]
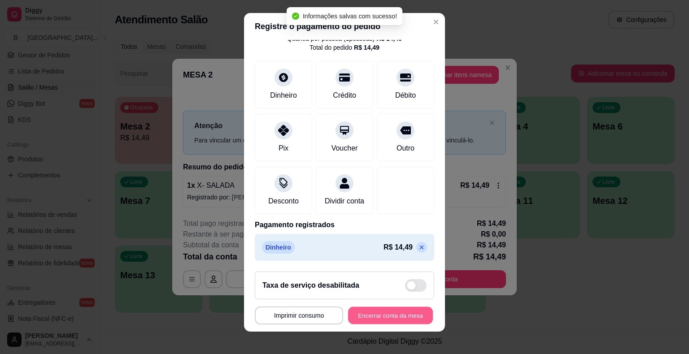
click at [376, 320] on button "Encerrar conta da mesa" at bounding box center [390, 315] width 85 height 17
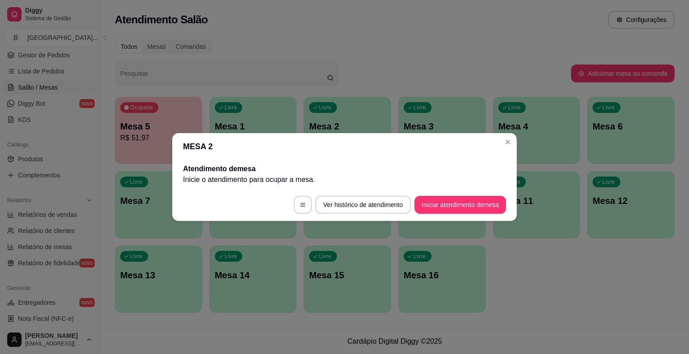
click at [84, 221] on link "Relatórios de vendas" at bounding box center [50, 215] width 93 height 14
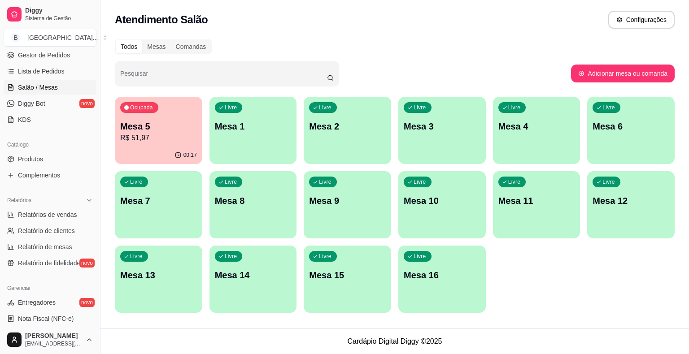
select select "ALL"
select select "0"
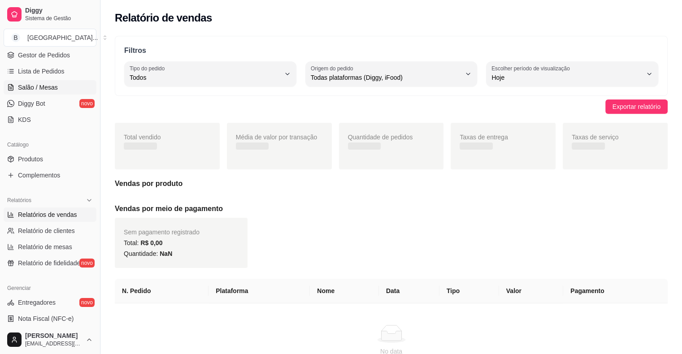
scroll to position [45, 0]
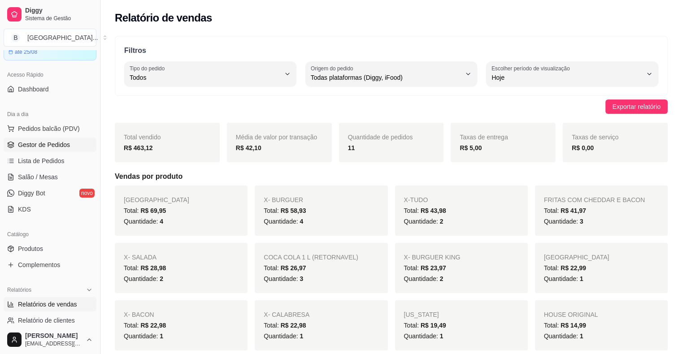
click at [66, 144] on span "Gestor de Pedidos" at bounding box center [44, 144] width 52 height 9
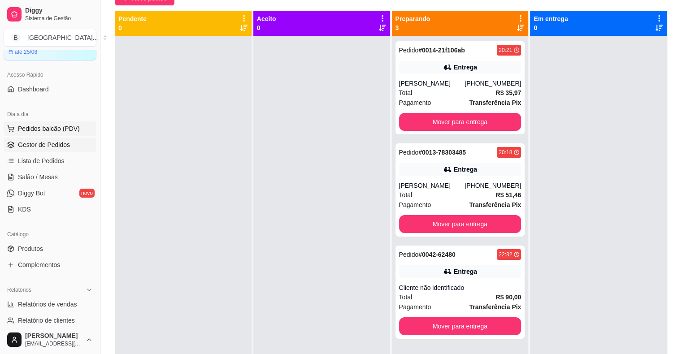
click at [79, 128] on button "Pedidos balcão (PDV)" at bounding box center [50, 129] width 93 height 14
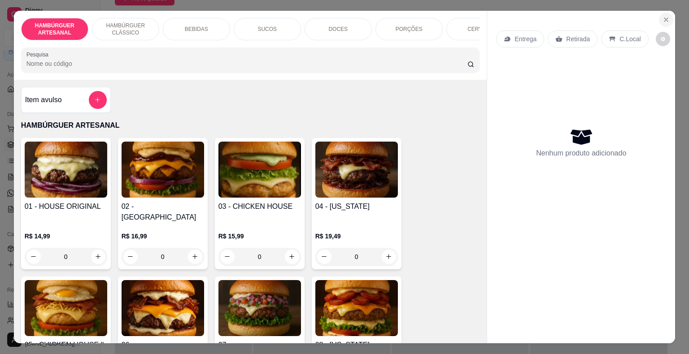
click at [663, 16] on icon "Close" at bounding box center [666, 19] width 7 height 7
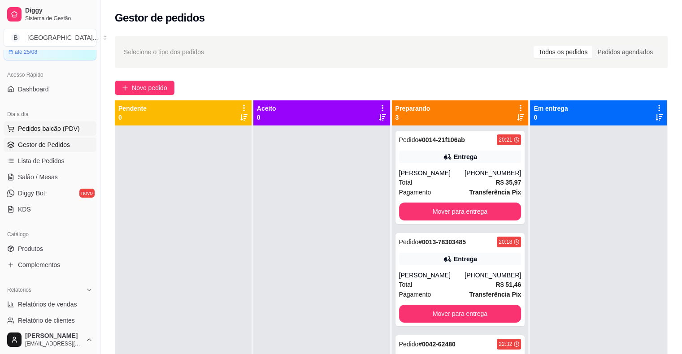
click at [68, 129] on span "Pedidos balcão (PDV)" at bounding box center [49, 128] width 62 height 9
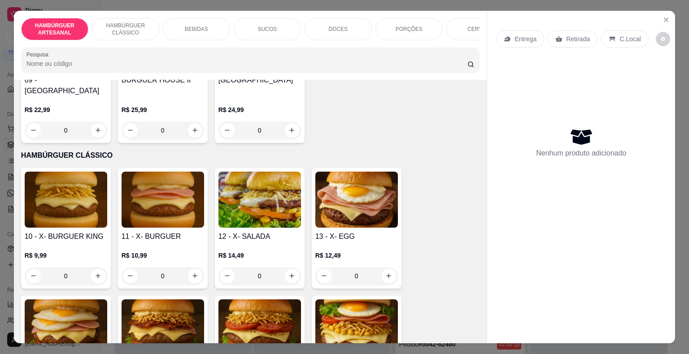
scroll to position [449, 0]
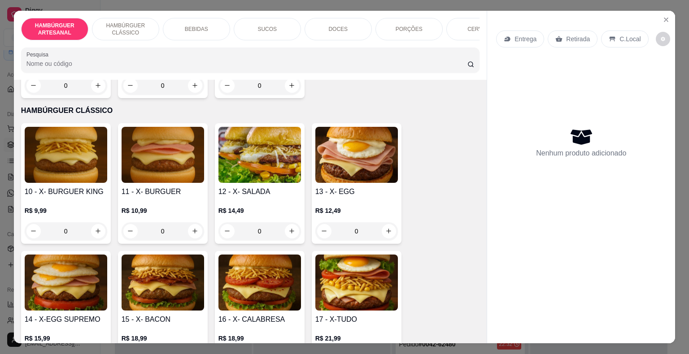
click at [190, 223] on div "0" at bounding box center [163, 232] width 83 height 18
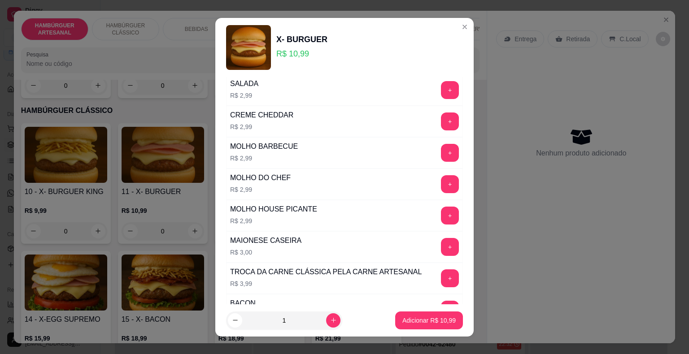
scroll to position [179, 0]
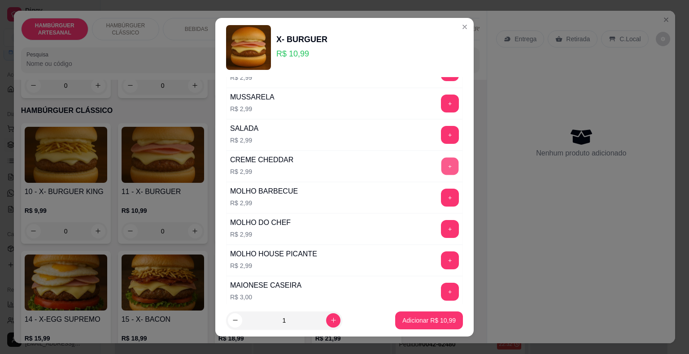
click at [442, 159] on button "+" at bounding box center [450, 165] width 17 height 17
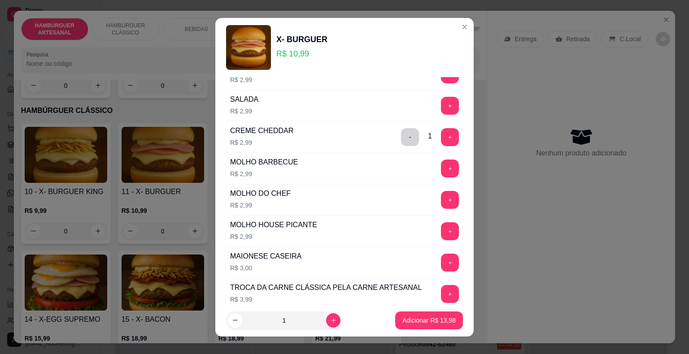
scroll to position [224, 0]
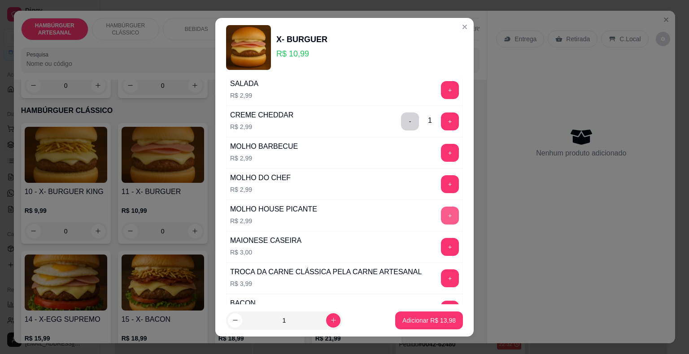
click at [441, 214] on button "+" at bounding box center [450, 216] width 18 height 18
click at [433, 318] on p "Adicionar R$ 16,97" at bounding box center [428, 320] width 53 height 9
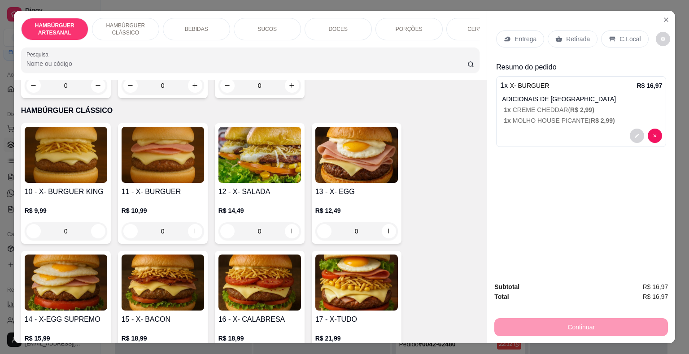
click at [186, 223] on div "0" at bounding box center [163, 232] width 83 height 18
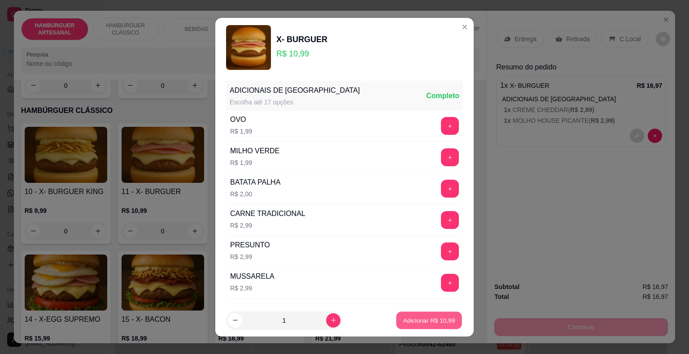
click at [403, 322] on p "Adicionar R$ 10,99" at bounding box center [429, 320] width 52 height 9
type input "1"
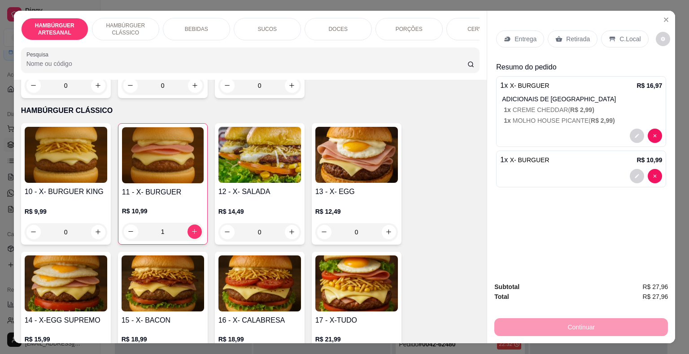
click at [415, 18] on div "PORÇÕES" at bounding box center [409, 29] width 67 height 22
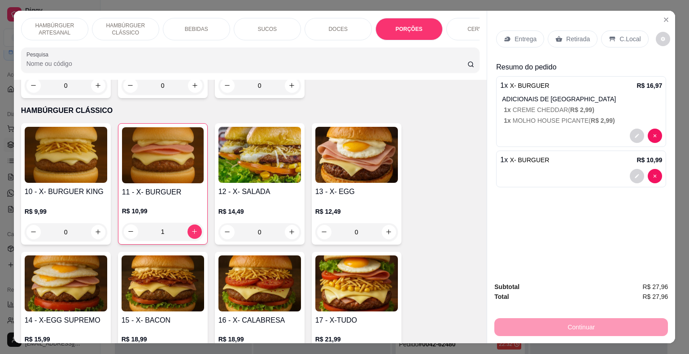
scroll to position [22, 0]
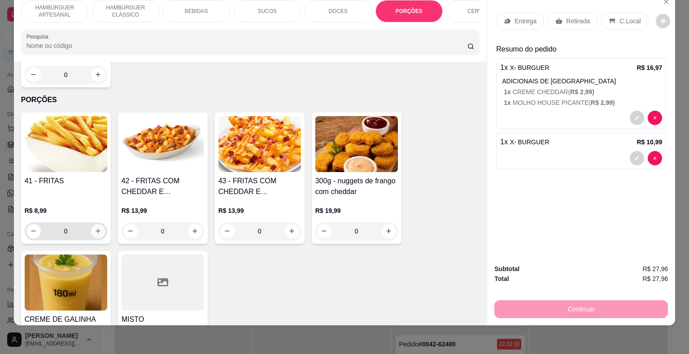
click at [95, 224] on button "increase-product-quantity" at bounding box center [98, 231] width 14 height 14
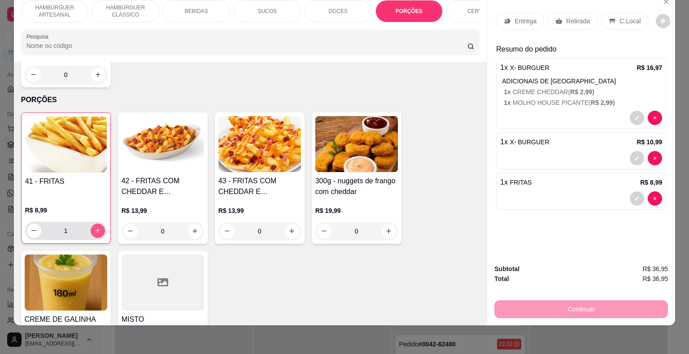
type input "1"
click at [174, 3] on div "BEBIDAS" at bounding box center [196, 11] width 67 height 22
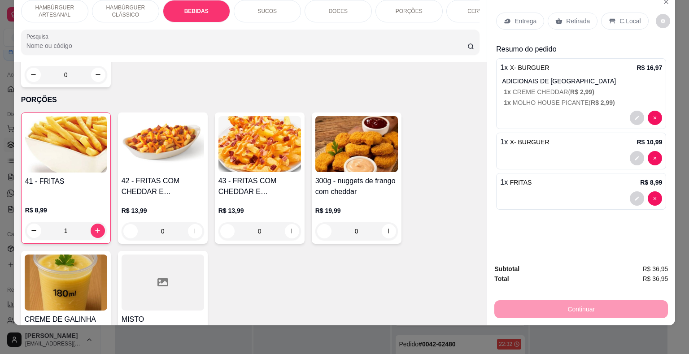
scroll to position [716, 0]
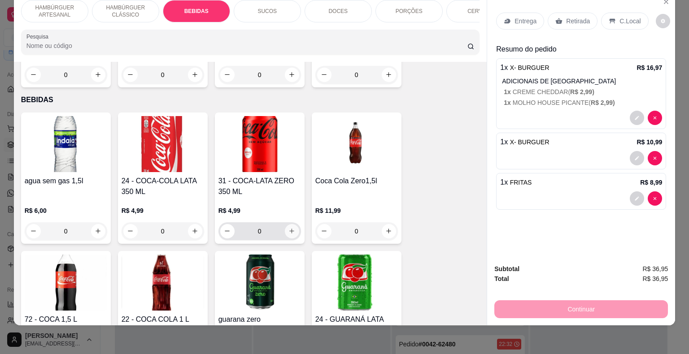
click at [289, 228] on icon "increase-product-quantity" at bounding box center [292, 231] width 7 height 7
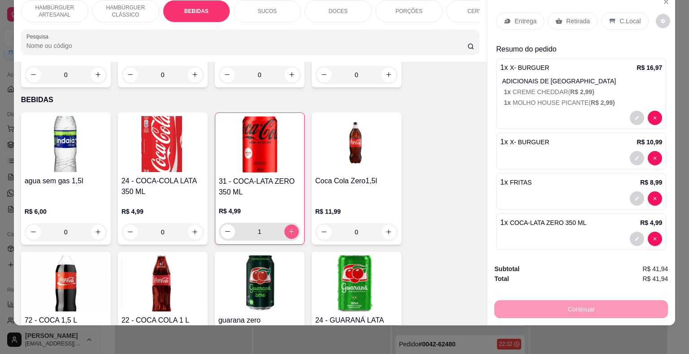
type input "1"
click at [618, 151] on div at bounding box center [581, 158] width 162 height 14
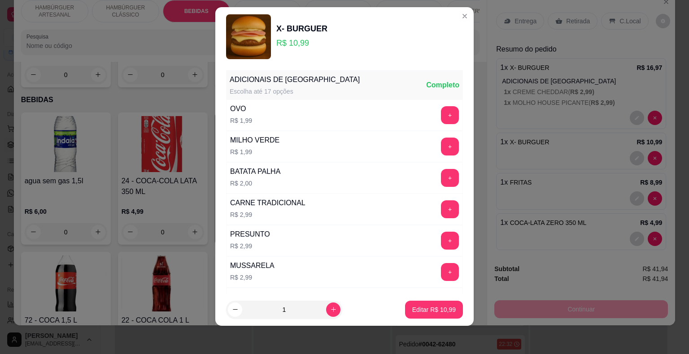
scroll to position [11, 0]
click at [327, 308] on button "increase-product-quantity" at bounding box center [333, 310] width 14 height 14
type input "3"
click at [415, 311] on p "Editar R$ 32,97" at bounding box center [434, 310] width 44 height 9
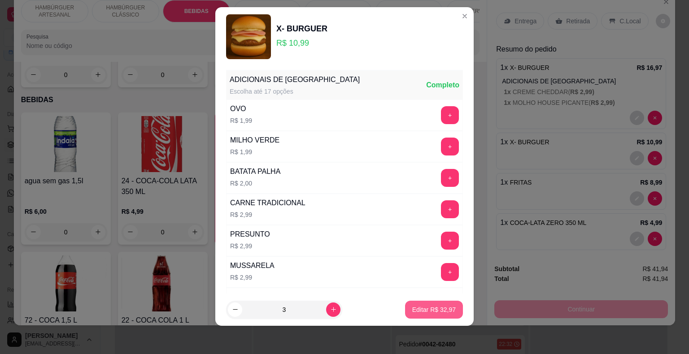
type input "3"
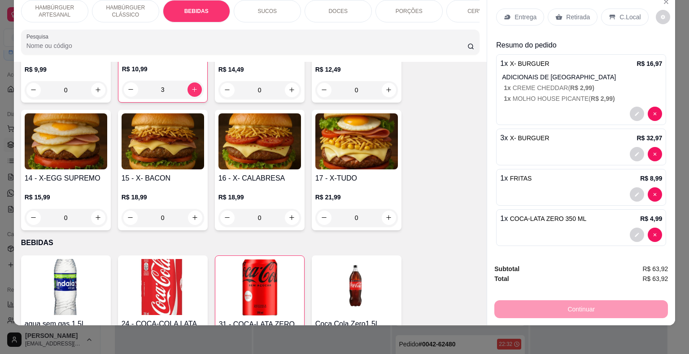
scroll to position [447, 0]
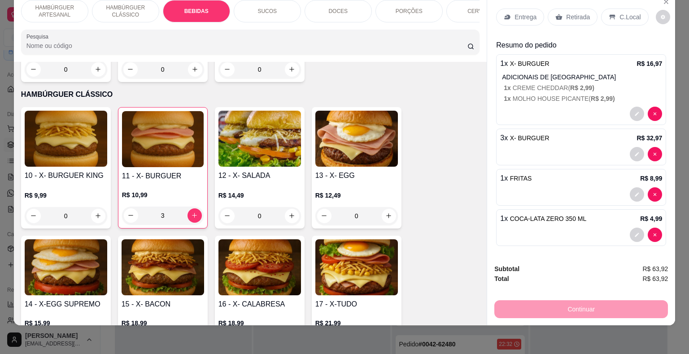
click at [524, 13] on p "Entrega" at bounding box center [526, 17] width 22 height 9
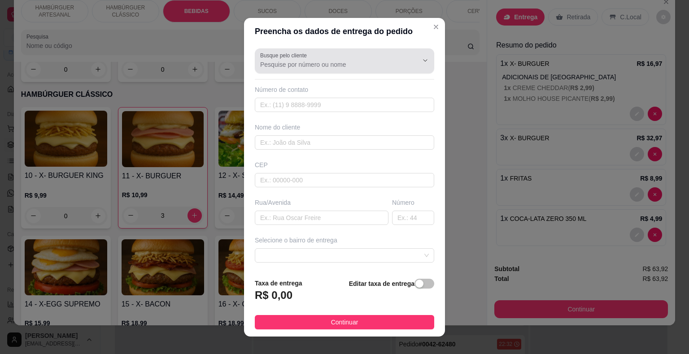
click at [368, 57] on div at bounding box center [344, 61] width 169 height 18
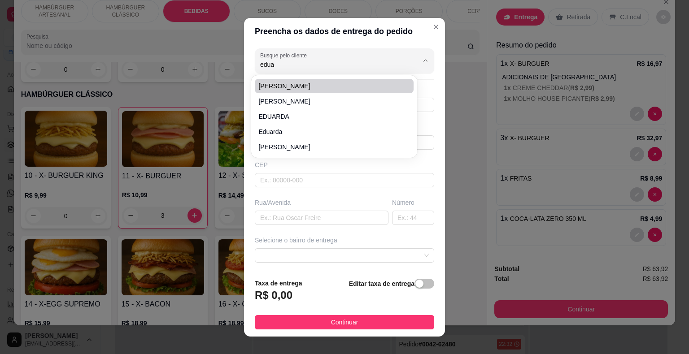
click at [347, 85] on span "[PERSON_NAME]" at bounding box center [329, 86] width 143 height 9
type input "[PERSON_NAME]"
type input "86988714005"
type input "[PERSON_NAME]"
type input "64330000"
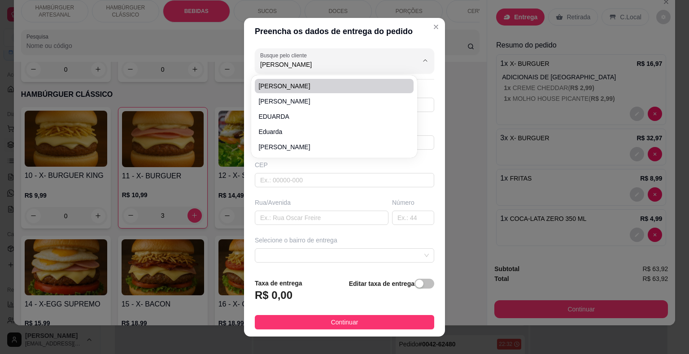
type input "Rua Regeneração"
type input "Sem número"
type input "São Miguel do Tapuio"
type input "Casa na [GEOGRAPHIC_DATA]"
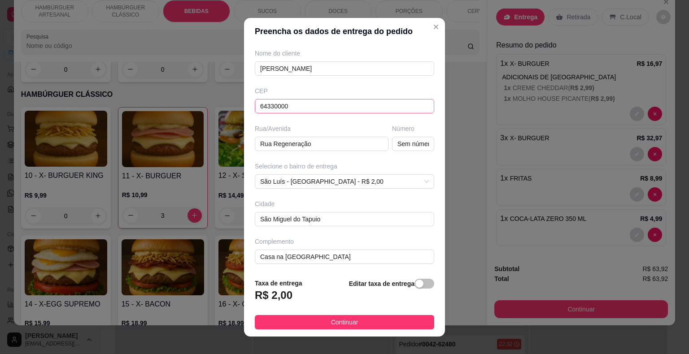
scroll to position [11, 0]
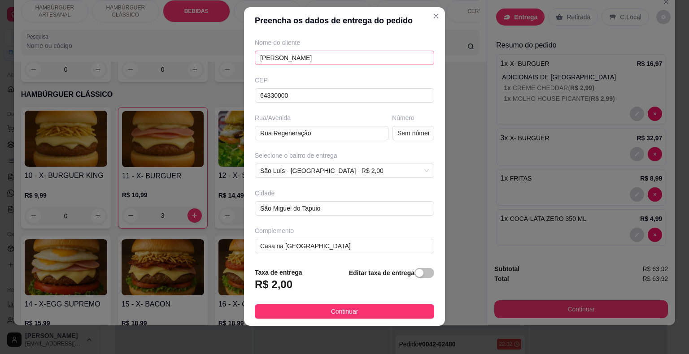
type input "[PERSON_NAME]"
click at [323, 54] on input "[PERSON_NAME]" at bounding box center [344, 58] width 179 height 14
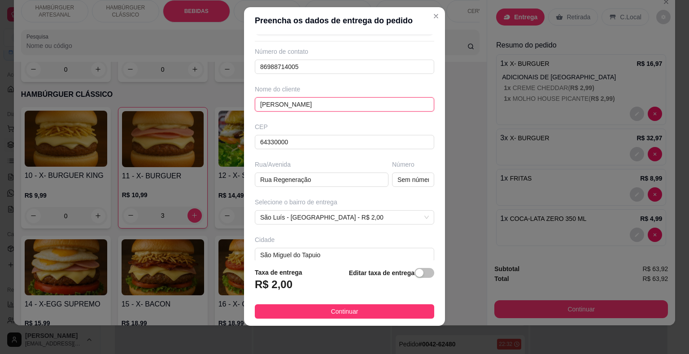
scroll to position [0, 0]
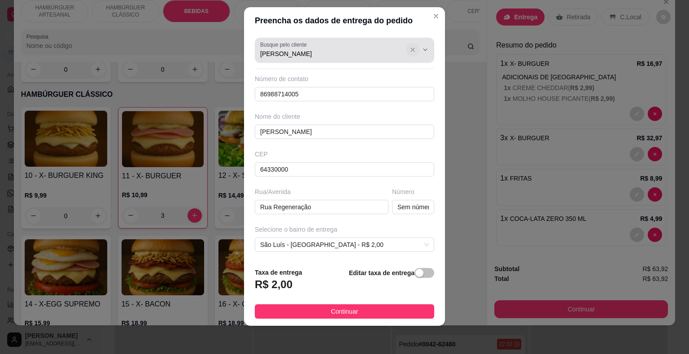
click at [409, 49] on icon "Show suggestions" at bounding box center [412, 49] width 7 height 7
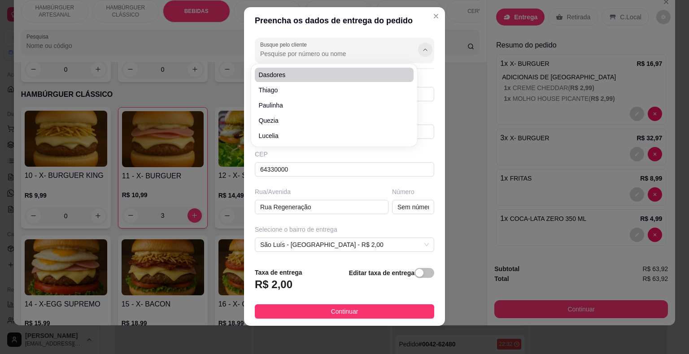
click at [418, 52] on button "Show suggestions" at bounding box center [425, 50] width 14 height 14
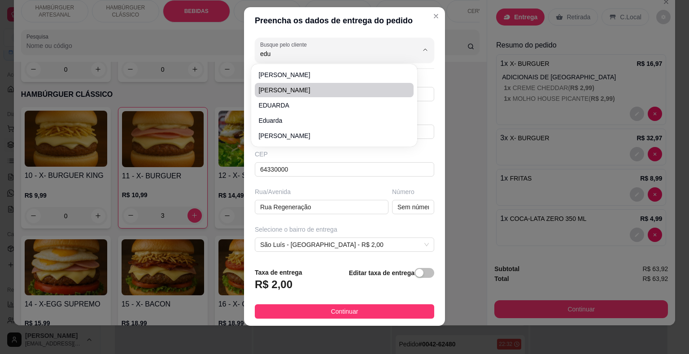
click at [297, 83] on li "[PERSON_NAME]" at bounding box center [334, 90] width 159 height 14
type input "[PERSON_NAME]"
type input "86981392349"
type input "[PERSON_NAME]"
type input "Bairro Pedrinhas"
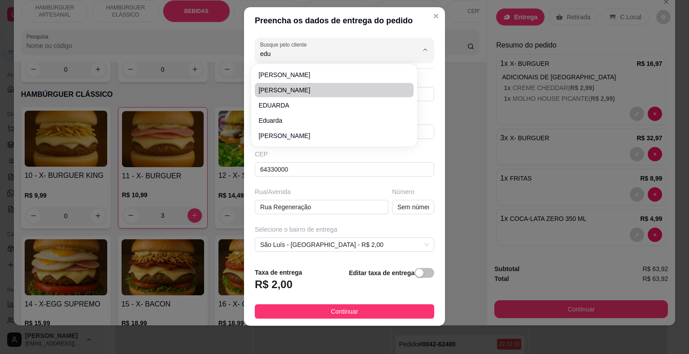
type input "SN"
type input "Mandarei no Whats"
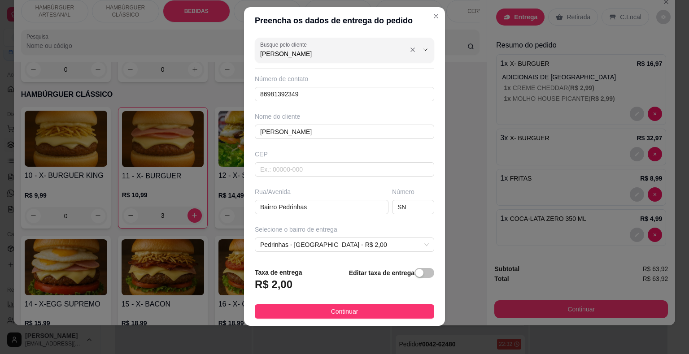
click at [323, 52] on input "[PERSON_NAME]" at bounding box center [332, 53] width 144 height 9
type input "[PERSON_NAME]"
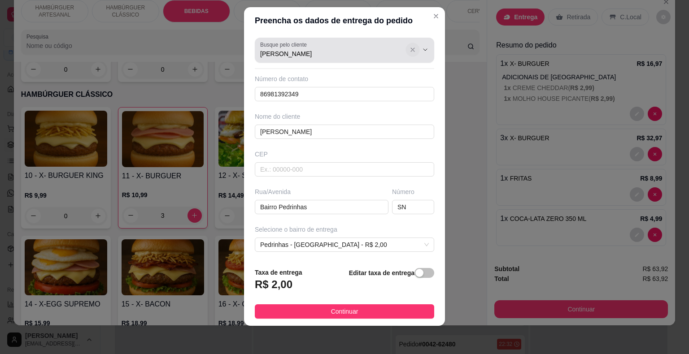
click at [406, 51] on button "Show suggestions" at bounding box center [413, 50] width 14 height 14
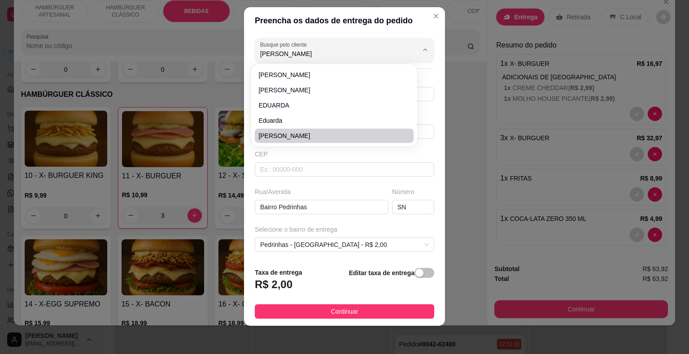
click at [373, 133] on span "[PERSON_NAME]" at bounding box center [329, 135] width 143 height 9
type input "[PERSON_NAME]"
type input "86981682532"
type input "[PERSON_NAME]"
type input "64330000"
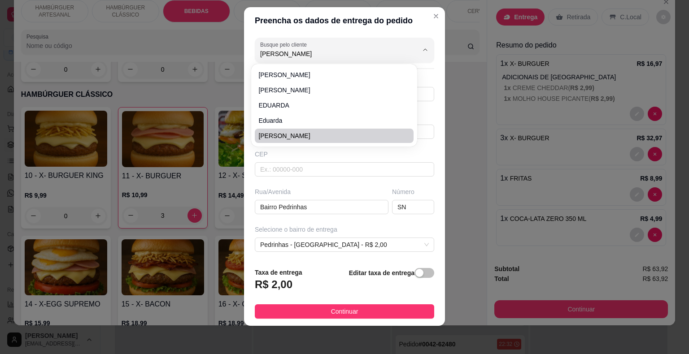
type input "[GEOGRAPHIC_DATA]"
type input "388"
type input "Final da praça, saindo pra estrada de terra"
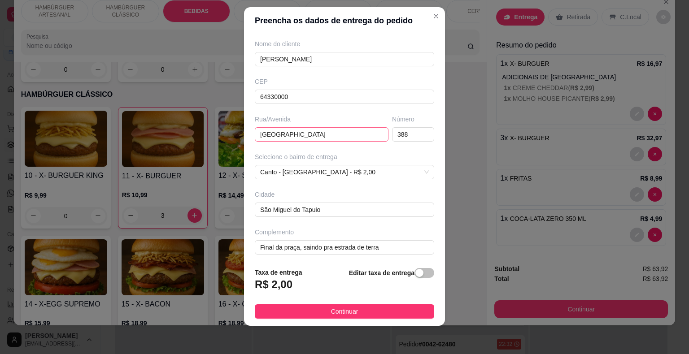
scroll to position [74, 0]
click at [389, 169] on span "Canto - [GEOGRAPHIC_DATA] - R$ 2,00" at bounding box center [344, 170] width 169 height 13
type input "[PERSON_NAME]"
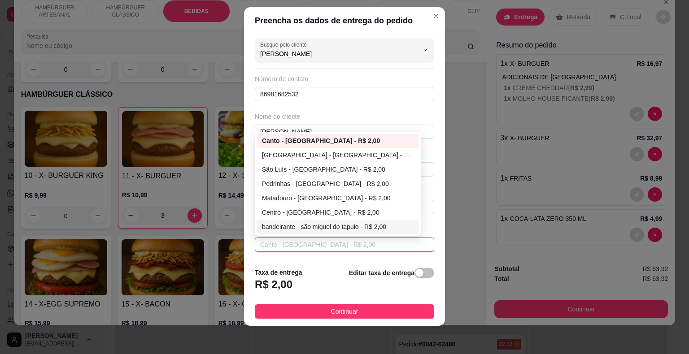
scroll to position [45, 0]
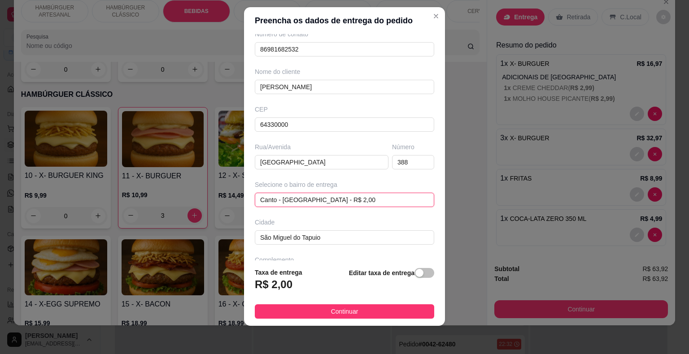
click at [397, 199] on span "Canto - [GEOGRAPHIC_DATA] - R$ 2,00" at bounding box center [344, 199] width 169 height 13
click at [391, 195] on span "Canto - [GEOGRAPHIC_DATA] - R$ 2,00" at bounding box center [344, 199] width 169 height 13
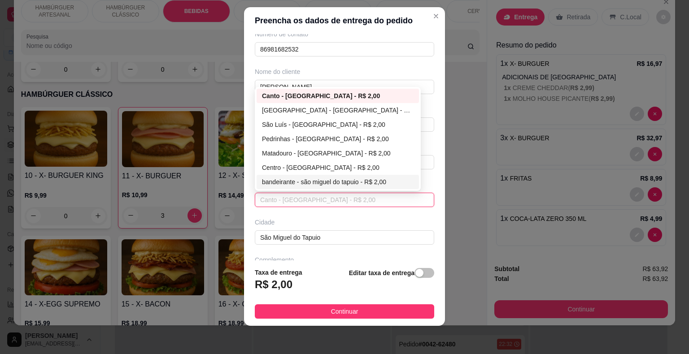
click at [398, 202] on span "Canto - [GEOGRAPHIC_DATA] - R$ 2,00" at bounding box center [344, 199] width 169 height 13
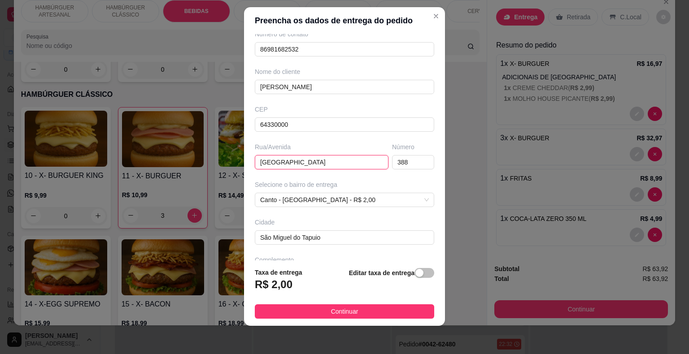
click at [354, 162] on input "[GEOGRAPHIC_DATA]" at bounding box center [322, 162] width 134 height 14
type input "R"
type input "[PERSON_NAME]"
click at [412, 161] on input "388" at bounding box center [413, 162] width 42 height 14
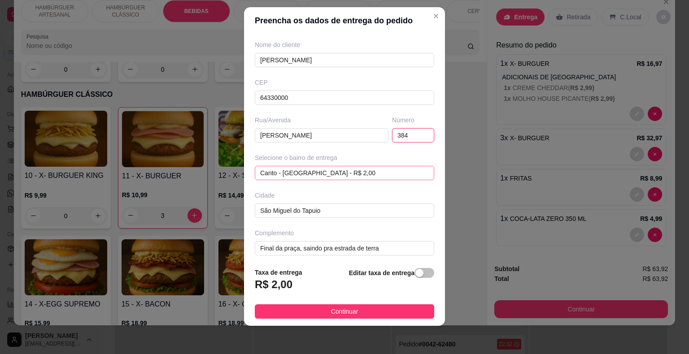
scroll to position [74, 0]
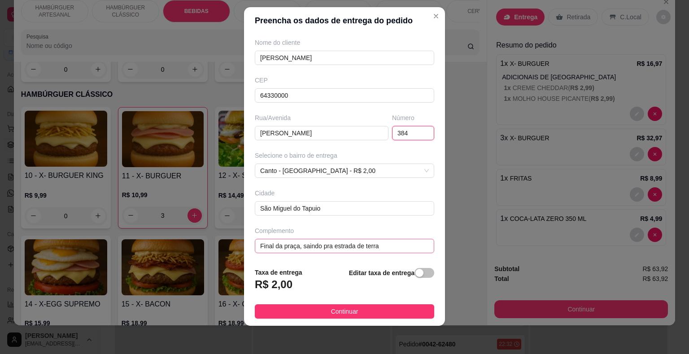
type input "384"
click at [385, 247] on input "Final da praça, saindo pra estrada de terra" at bounding box center [344, 246] width 179 height 14
type input "F"
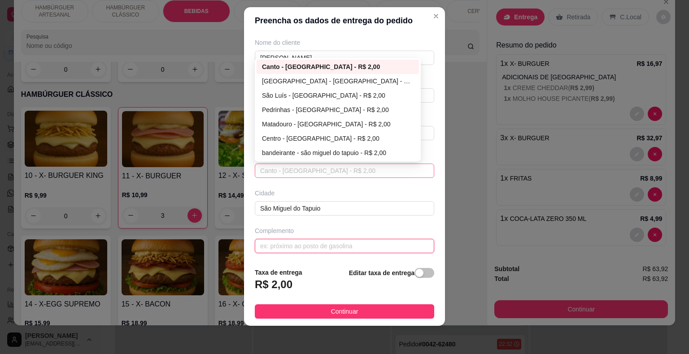
click at [374, 164] on span "Canto - [GEOGRAPHIC_DATA] - R$ 2,00" at bounding box center [344, 170] width 169 height 13
click at [407, 268] on div "Editar taxa de entrega" at bounding box center [391, 283] width 85 height 30
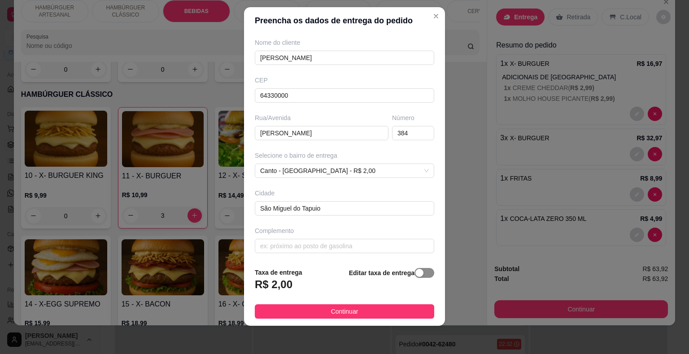
click at [415, 273] on div "button" at bounding box center [419, 273] width 8 height 8
drag, startPoint x: 338, startPoint y: 278, endPoint x: 334, endPoint y: 281, distance: 5.4
click at [337, 278] on div "Taxa de entrega 0,00" at bounding box center [303, 281] width 97 height 31
click at [327, 286] on input "0,00" at bounding box center [303, 288] width 96 height 17
click at [370, 173] on span "Canto - [GEOGRAPHIC_DATA] - R$ 2,00" at bounding box center [344, 170] width 169 height 13
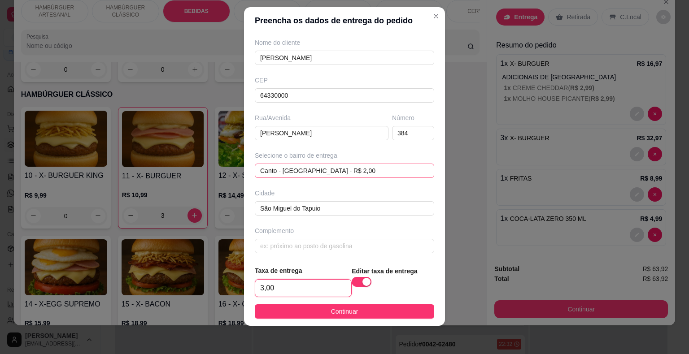
type input "3,00"
click at [370, 173] on span "Canto - [GEOGRAPHIC_DATA] - R$ 2,00" at bounding box center [344, 170] width 169 height 13
click at [370, 171] on span "Canto - [GEOGRAPHIC_DATA] - R$ 2,00" at bounding box center [344, 170] width 169 height 13
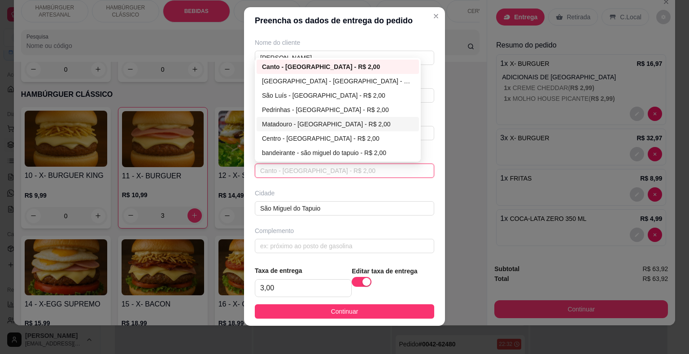
scroll to position [75, 0]
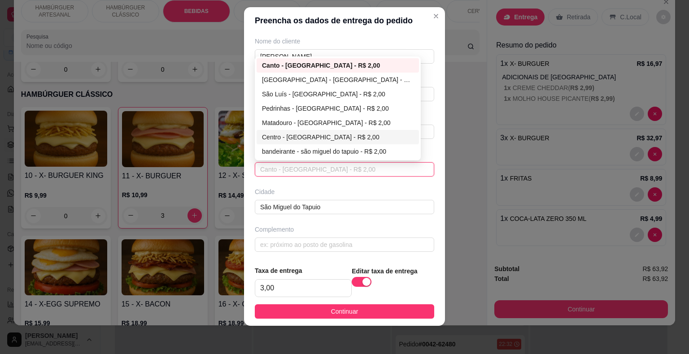
click at [403, 139] on div "Centro - [GEOGRAPHIC_DATA] - R$ 2,00" at bounding box center [338, 137] width 152 height 10
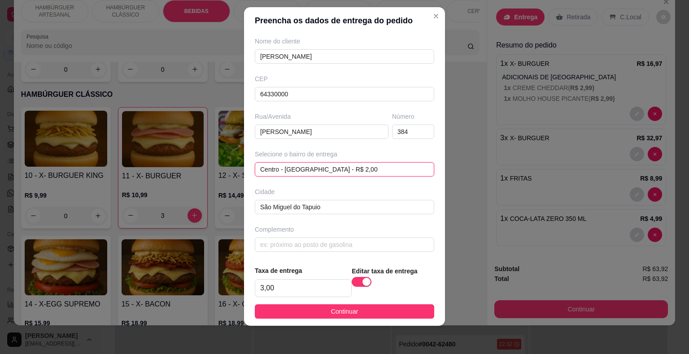
click at [397, 172] on span "Centro - [GEOGRAPHIC_DATA] - R$ 2,00" at bounding box center [344, 169] width 169 height 13
click at [397, 169] on span "Centro - [GEOGRAPHIC_DATA] - R$ 2,00" at bounding box center [344, 169] width 169 height 13
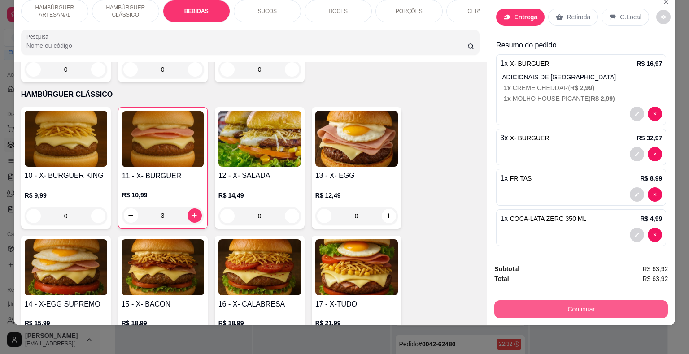
click at [565, 304] on button "Continuar" at bounding box center [581, 310] width 174 height 18
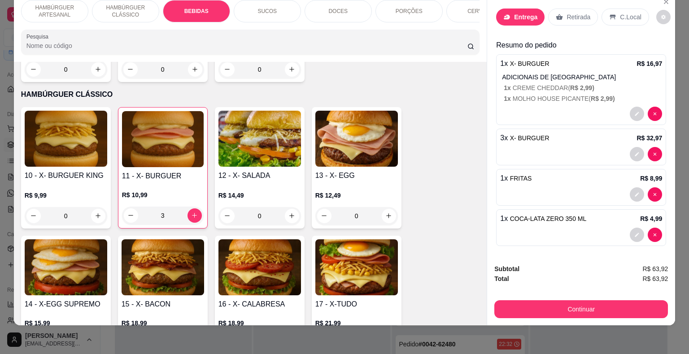
scroll to position [0, 0]
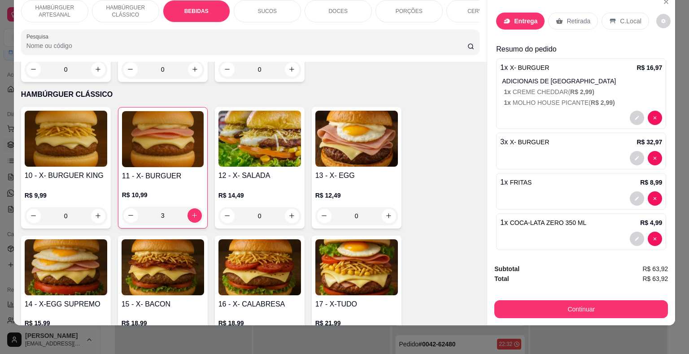
click at [536, 17] on div "Entrega" at bounding box center [520, 21] width 48 height 17
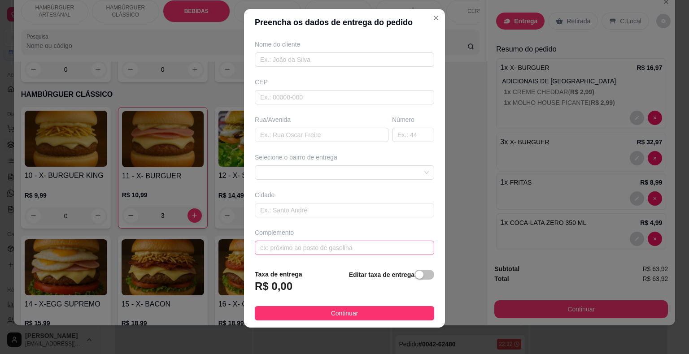
scroll to position [11, 0]
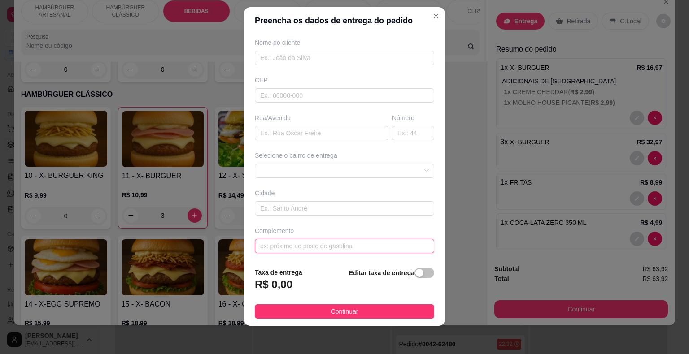
click at [378, 244] on input "text" at bounding box center [344, 246] width 179 height 14
click at [415, 278] on span "button" at bounding box center [425, 273] width 20 height 10
click at [318, 290] on input "0,00" at bounding box center [303, 288] width 96 height 17
type input "3,00"
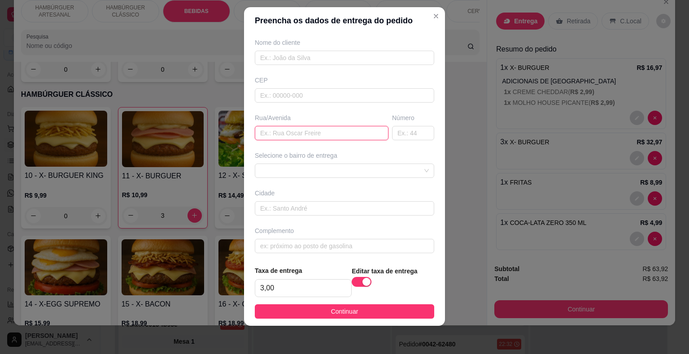
click at [323, 131] on input "text" at bounding box center [322, 133] width 134 height 14
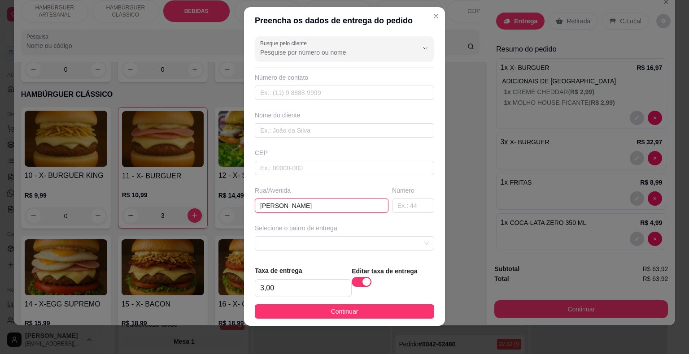
scroll to position [0, 0]
type input "[PERSON_NAME]"
click at [332, 131] on input "text" at bounding box center [344, 132] width 179 height 14
type input "[PERSON_NAME]"
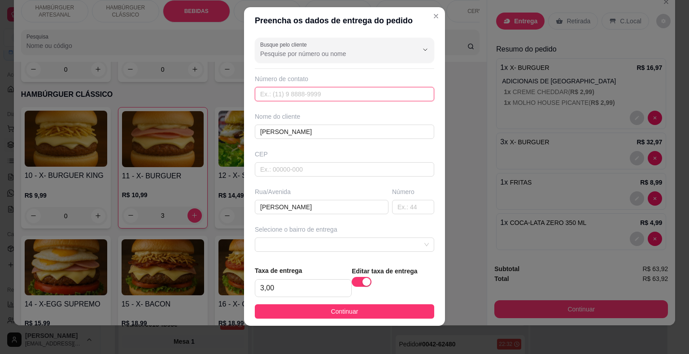
click at [345, 99] on input "text" at bounding box center [344, 94] width 179 height 14
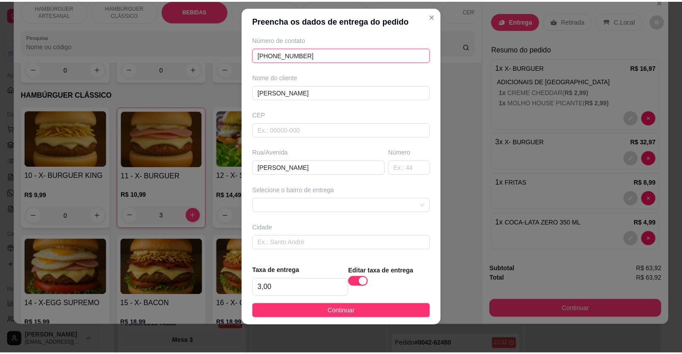
scroll to position [45, 0]
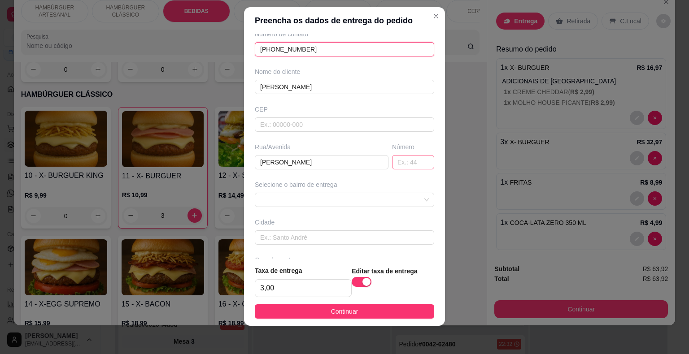
type input "[PHONE_NUMBER]"
click at [399, 156] on input "text" at bounding box center [413, 162] width 42 height 14
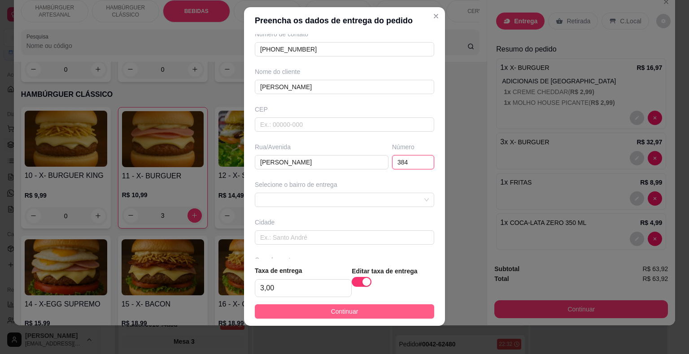
type input "384"
click at [380, 312] on button "Continuar" at bounding box center [344, 312] width 179 height 14
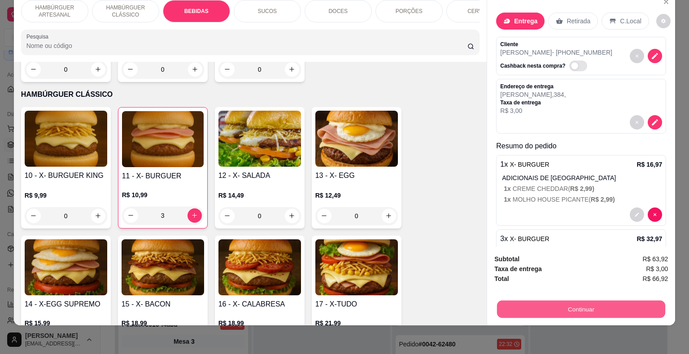
click at [577, 306] on button "Continuar" at bounding box center [581, 309] width 168 height 17
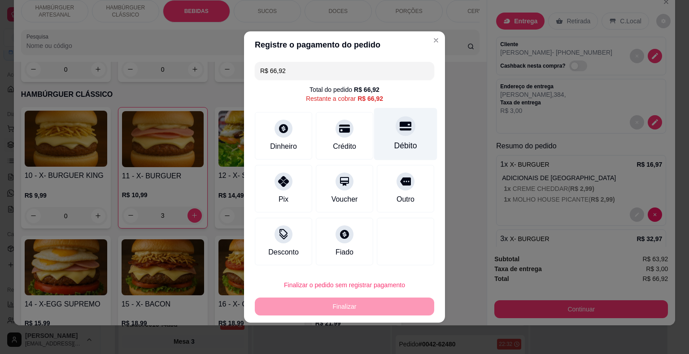
click at [400, 146] on div "Débito" at bounding box center [405, 146] width 23 height 12
type input "R$ 0,00"
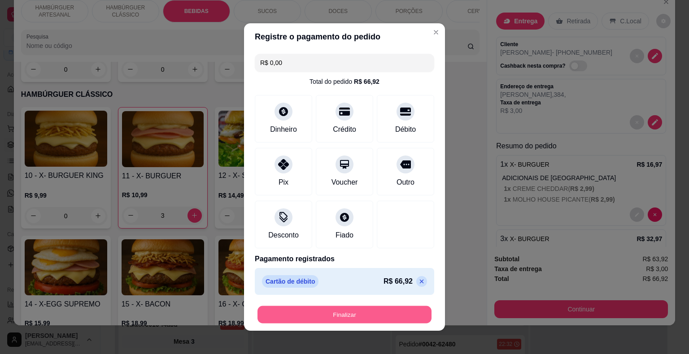
click at [383, 317] on button "Finalizar" at bounding box center [345, 314] width 174 height 17
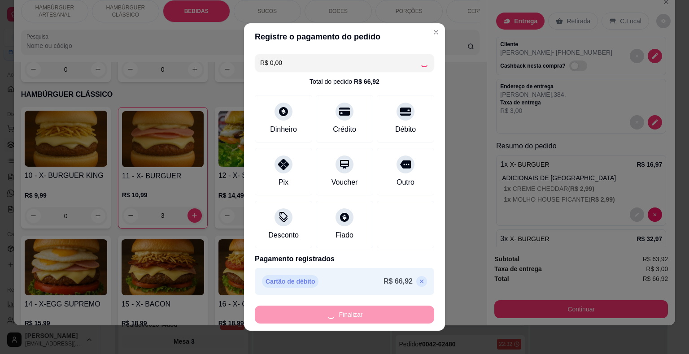
type input "0"
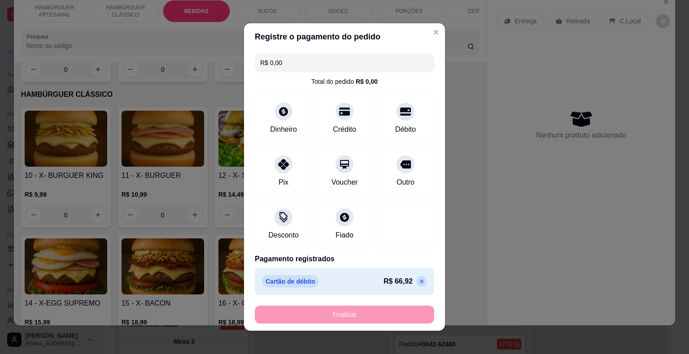
type input "-R$ 66,92"
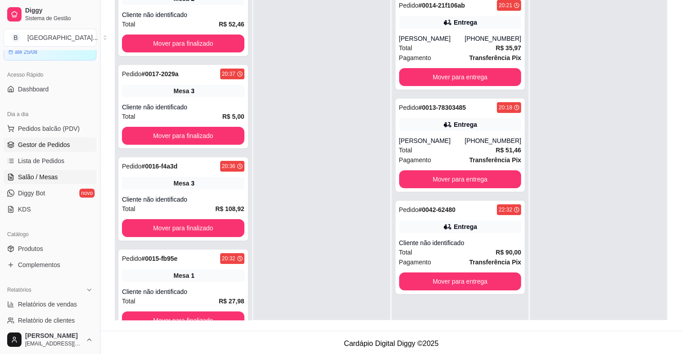
click at [40, 179] on span "Salão / Mesas" at bounding box center [38, 177] width 40 height 9
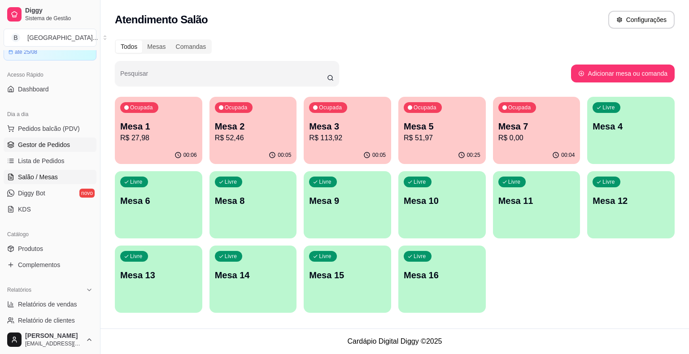
click at [40, 148] on span "Gestor de Pedidos" at bounding box center [44, 144] width 52 height 9
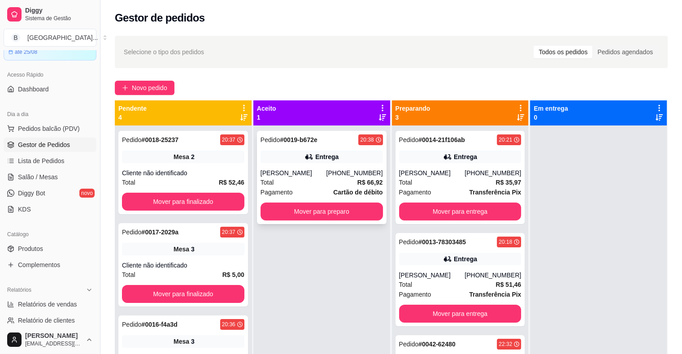
click at [270, 171] on div "[PERSON_NAME]" at bounding box center [294, 173] width 66 height 9
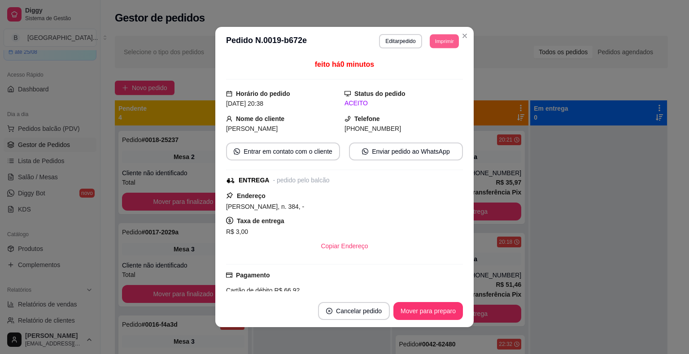
click at [437, 38] on button "Imprimir" at bounding box center [444, 41] width 29 height 14
click at [433, 69] on button "IMPRESSORA" at bounding box center [424, 73] width 65 height 14
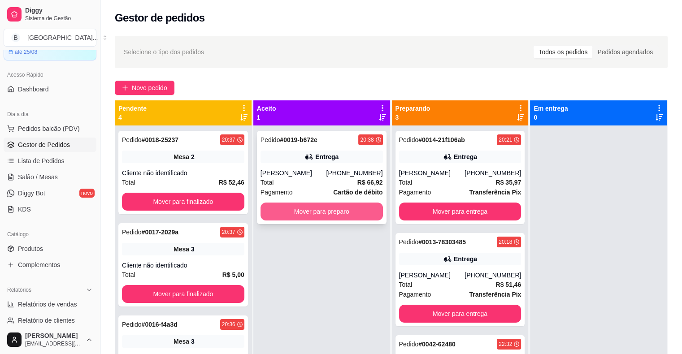
click at [294, 212] on button "Mover para preparo" at bounding box center [322, 212] width 122 height 18
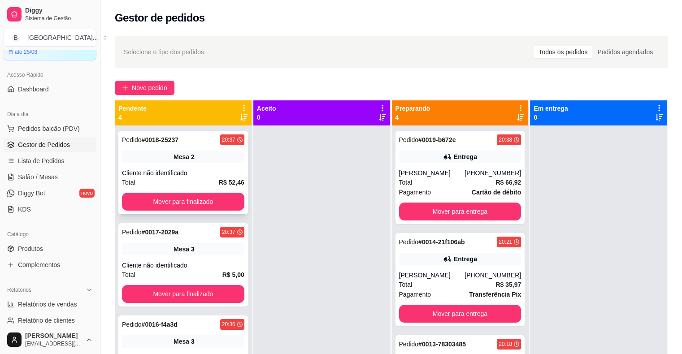
click at [212, 170] on div "Cliente não identificado" at bounding box center [183, 173] width 122 height 9
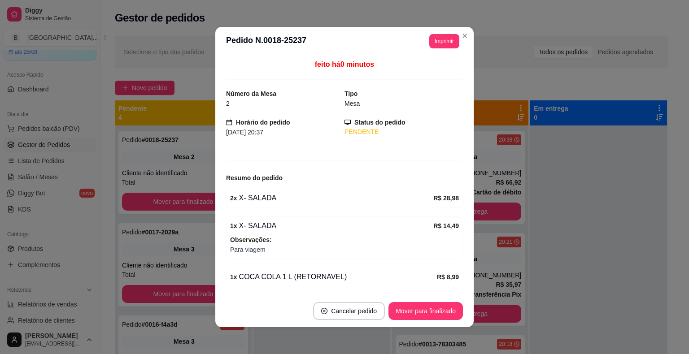
click at [439, 49] on header "**********" at bounding box center [344, 41] width 258 height 29
click at [436, 35] on button "Imprimir" at bounding box center [444, 41] width 29 height 14
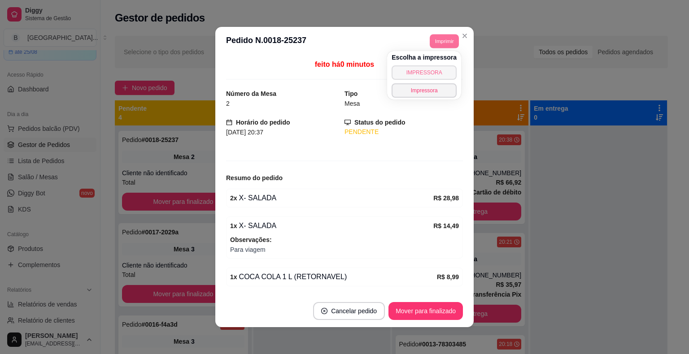
click at [431, 68] on button "IMPRESSORA" at bounding box center [424, 73] width 65 height 14
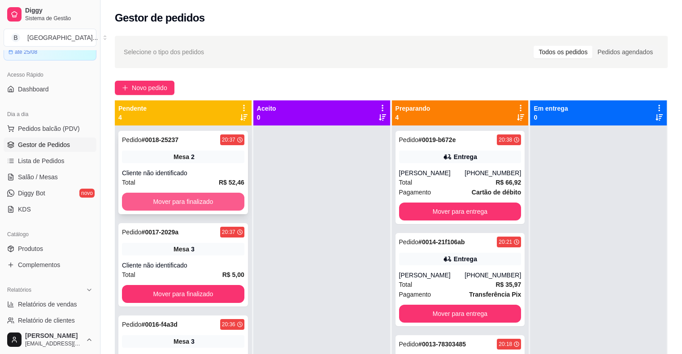
click at [200, 205] on button "Mover para finalizado" at bounding box center [183, 202] width 122 height 18
click at [233, 171] on div "Cliente não identificado" at bounding box center [183, 173] width 122 height 9
click at [145, 200] on button "Mover para finalizado" at bounding box center [183, 202] width 122 height 18
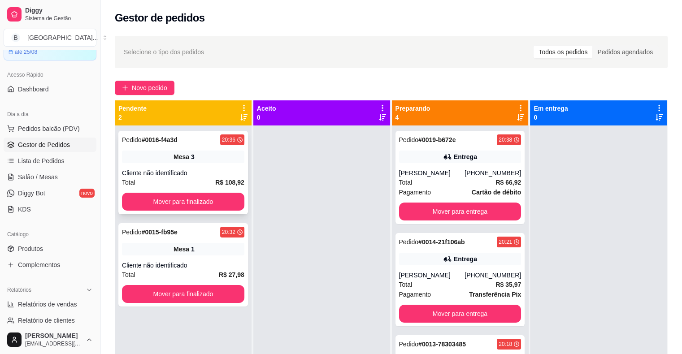
click at [185, 166] on div "Pedido # 0016-f4a3d 20:36 Mesa 3 Cliente não identificado Total R$ 108,92 Mover…" at bounding box center [183, 172] width 130 height 83
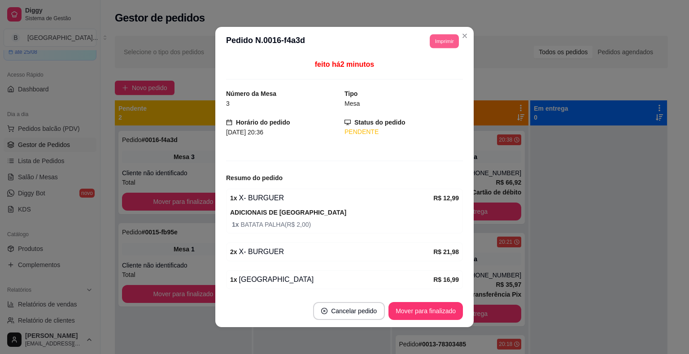
click at [431, 39] on button "Imprimir" at bounding box center [444, 41] width 29 height 14
click at [426, 73] on button "IMPRESSORA" at bounding box center [424, 73] width 65 height 14
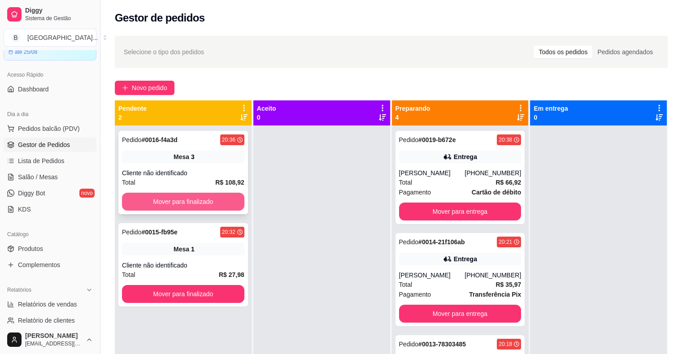
click at [228, 200] on button "Mover para finalizado" at bounding box center [183, 202] width 122 height 18
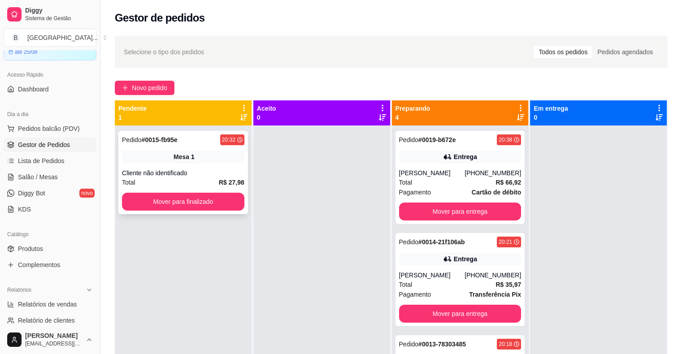
click at [211, 162] on div "Mesa 1" at bounding box center [183, 157] width 122 height 13
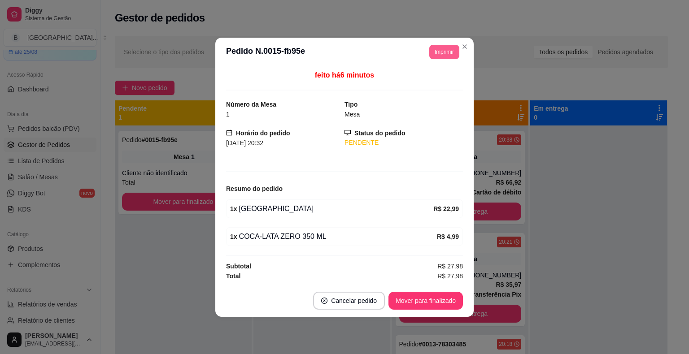
click at [440, 52] on button "Imprimir" at bounding box center [444, 52] width 30 height 14
click at [435, 84] on button "IMPRESSORA" at bounding box center [435, 80] width 52 height 12
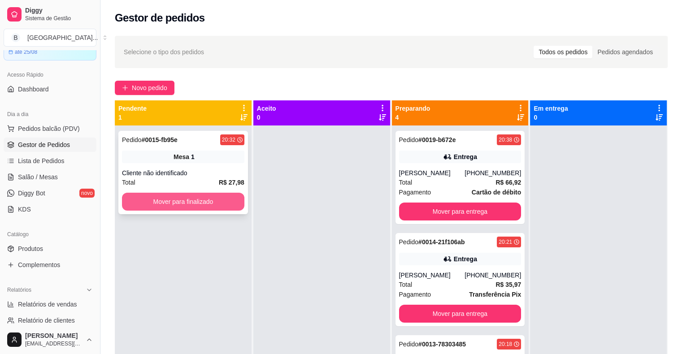
click at [190, 202] on button "Mover para finalizado" at bounding box center [183, 202] width 122 height 18
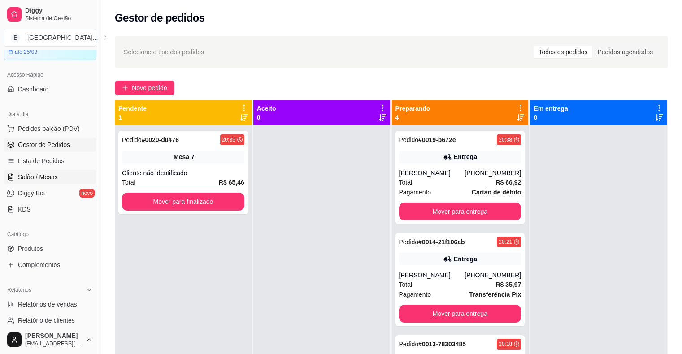
click at [45, 177] on span "Salão / Mesas" at bounding box center [38, 177] width 40 height 9
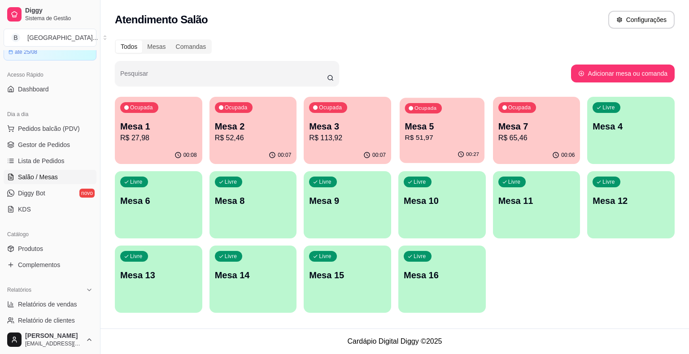
click at [426, 147] on div "00:27" at bounding box center [442, 154] width 85 height 17
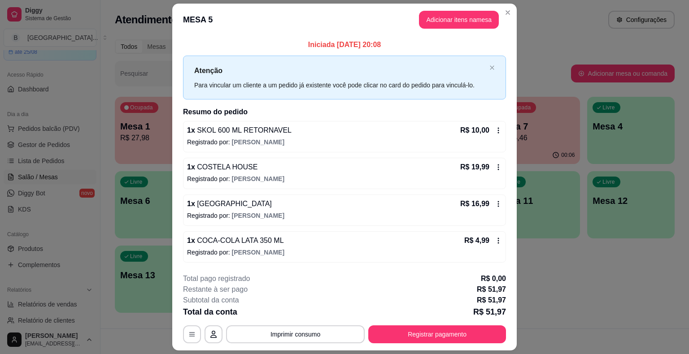
scroll to position [24, 0]
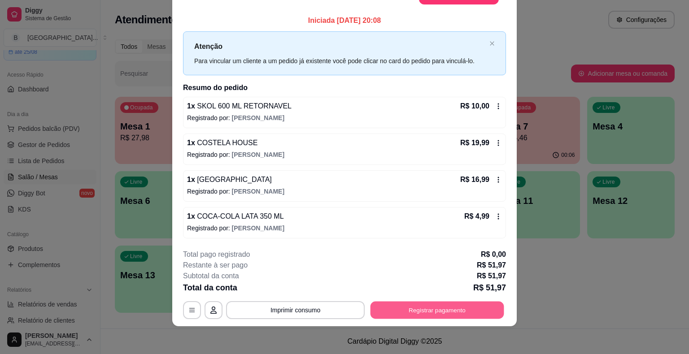
click at [425, 312] on button "Registrar pagamento" at bounding box center [438, 310] width 134 height 17
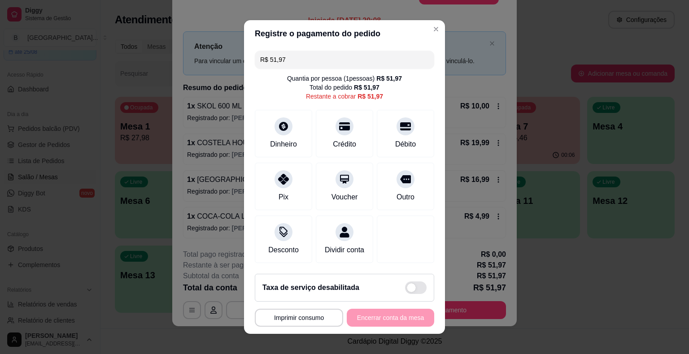
click at [355, 54] on input "R$ 51,97" at bounding box center [344, 60] width 169 height 18
click at [356, 66] on input "R$ 51,97" at bounding box center [344, 60] width 169 height 18
click at [281, 155] on div "Dinheiro" at bounding box center [283, 132] width 63 height 52
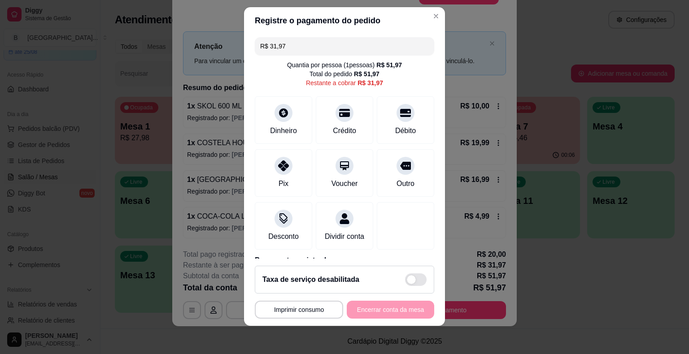
scroll to position [0, 0]
click at [282, 167] on icon at bounding box center [284, 164] width 12 height 12
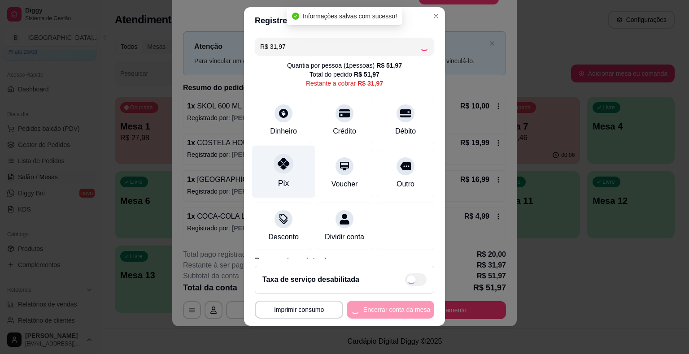
type input "R$ 0,00"
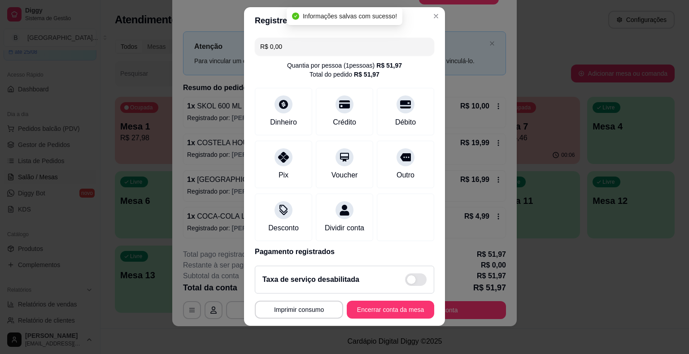
scroll to position [76, 0]
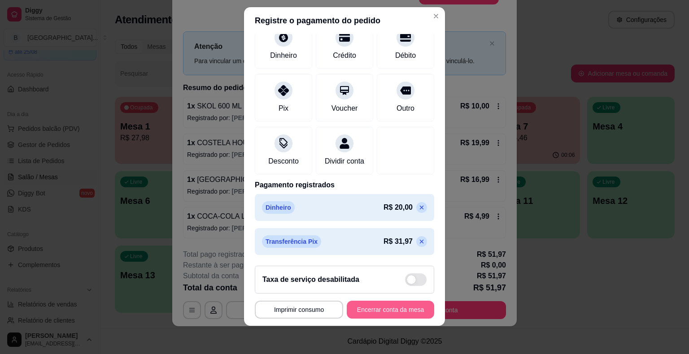
click at [399, 313] on button "Encerrar conta da mesa" at bounding box center [390, 310] width 87 height 18
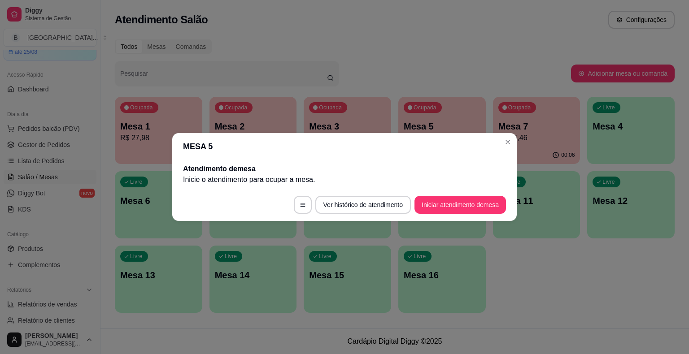
scroll to position [0, 0]
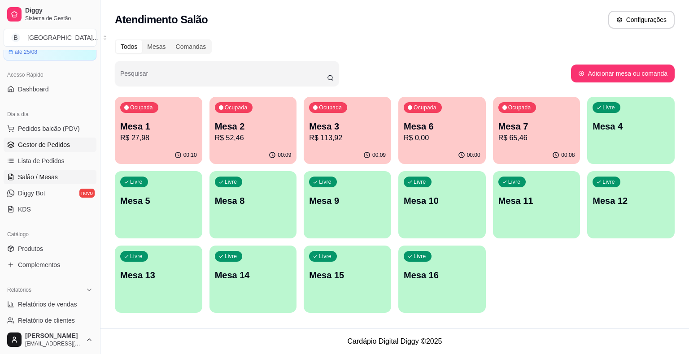
click at [38, 143] on span "Gestor de Pedidos" at bounding box center [44, 144] width 52 height 9
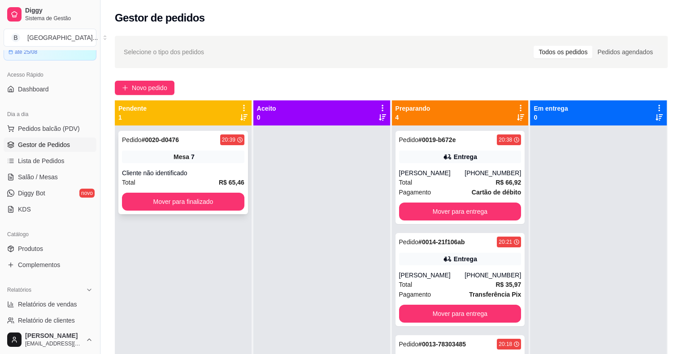
click at [220, 169] on div "Cliente não identificado" at bounding box center [183, 173] width 122 height 9
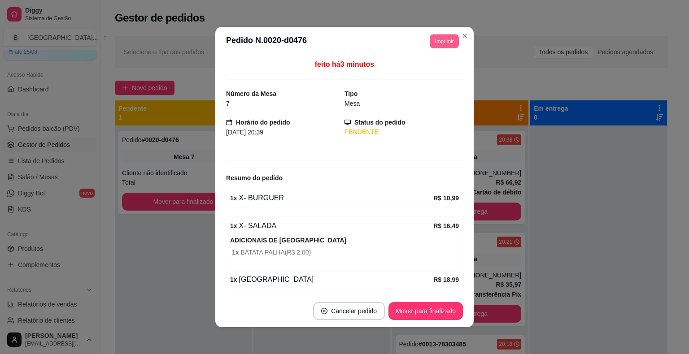
click at [431, 42] on button "Imprimir" at bounding box center [444, 41] width 29 height 14
click at [413, 76] on button "IMPRESSORA" at bounding box center [424, 73] width 63 height 14
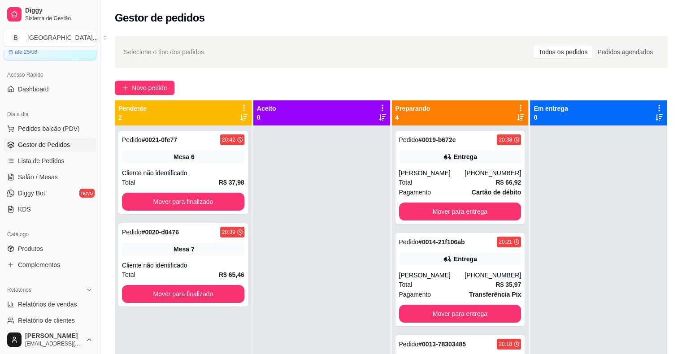
click at [678, 170] on div "Selecione o tipo dos pedidos Todos os pedidos Pedidos agendados Novo pedido Pen…" at bounding box center [392, 248] width 582 height 435
click at [188, 159] on div "Mesa 6" at bounding box center [183, 157] width 122 height 13
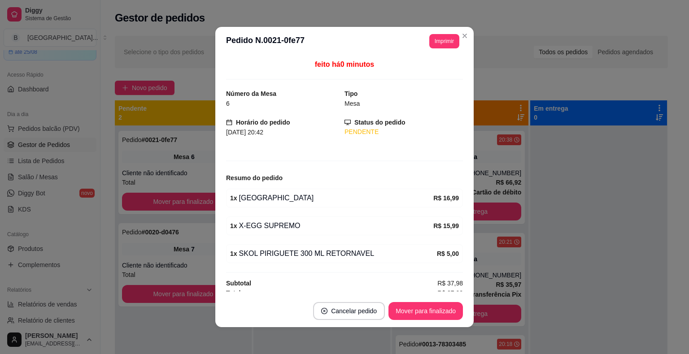
scroll to position [2, 0]
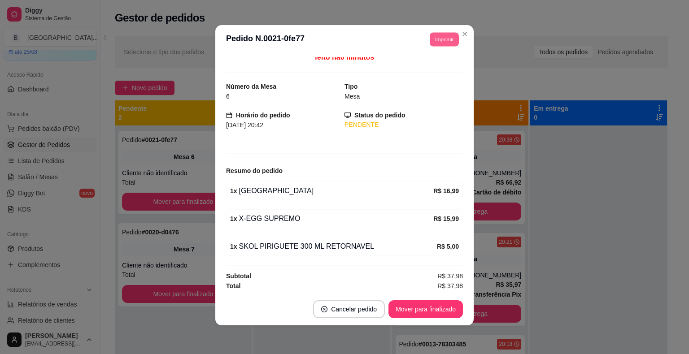
click at [434, 43] on button "Imprimir" at bounding box center [444, 39] width 29 height 14
click at [442, 67] on button "IMPRESSORA" at bounding box center [424, 71] width 65 height 14
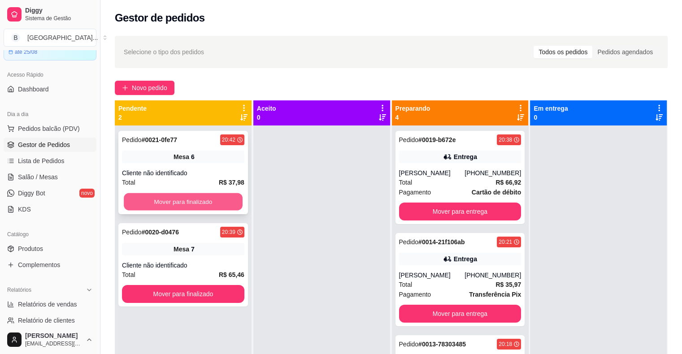
click at [172, 195] on button "Mover para finalizado" at bounding box center [183, 201] width 119 height 17
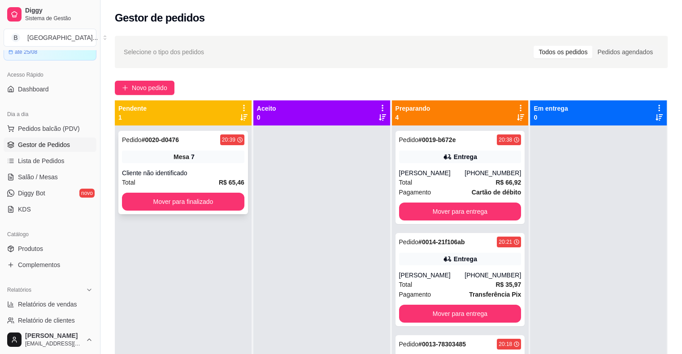
click at [195, 166] on div "Pedido # 0020-d0476 20:39 Mesa 7 Cliente não identificado Total R$ 65,46 Mover …" at bounding box center [183, 172] width 130 height 83
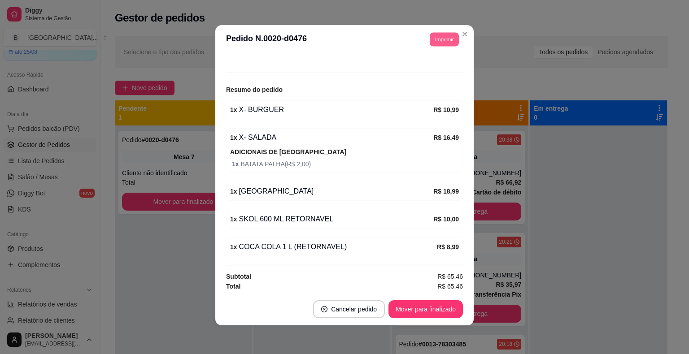
click at [439, 44] on button "Imprimir" at bounding box center [444, 39] width 29 height 14
click at [433, 70] on button "IMPRESSORA" at bounding box center [424, 71] width 65 height 14
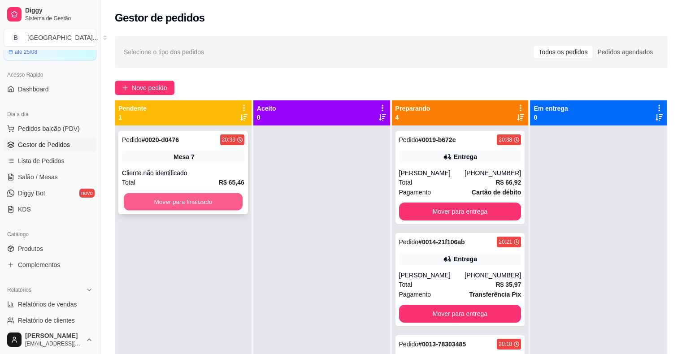
click at [201, 200] on button "Mover para finalizado" at bounding box center [183, 201] width 119 height 17
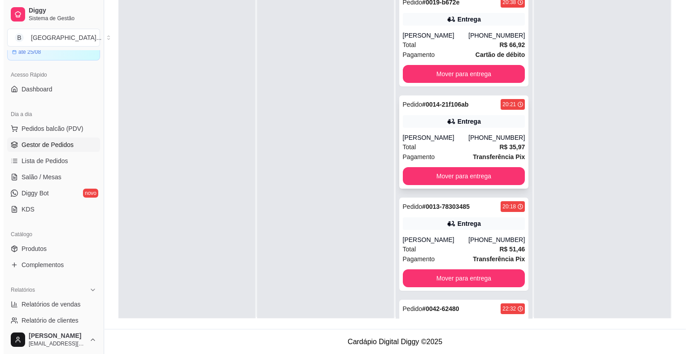
scroll to position [0, 0]
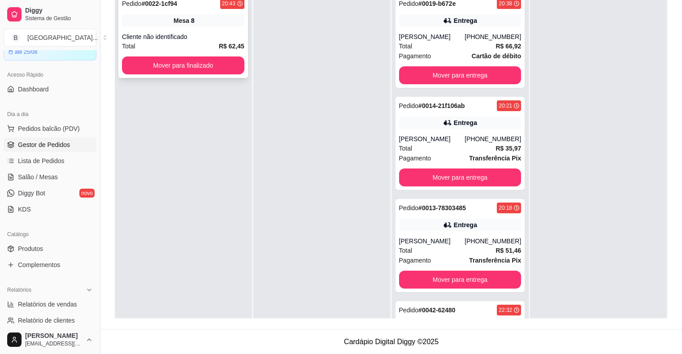
click at [170, 27] on div "Pedido # 0022-1cf94 20:43 Mesa 8 Cliente não identificado Total R$ 62,45 Mover …" at bounding box center [183, 36] width 130 height 83
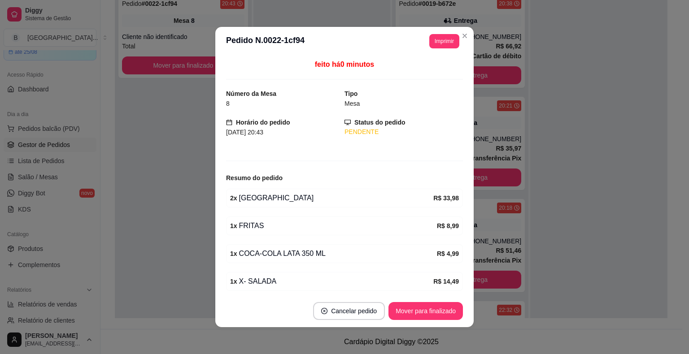
click at [436, 42] on button "Imprimir" at bounding box center [444, 41] width 30 height 14
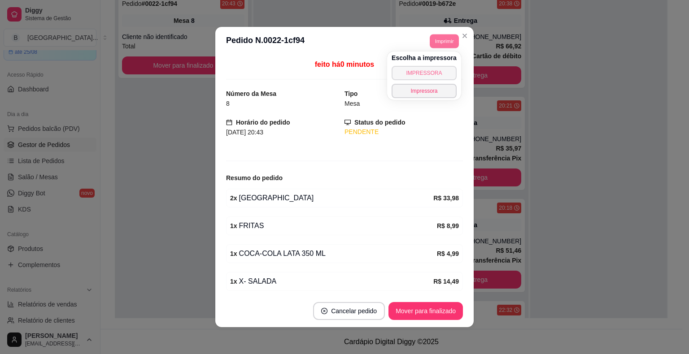
click at [427, 73] on button "IMPRESSORA" at bounding box center [424, 73] width 65 height 14
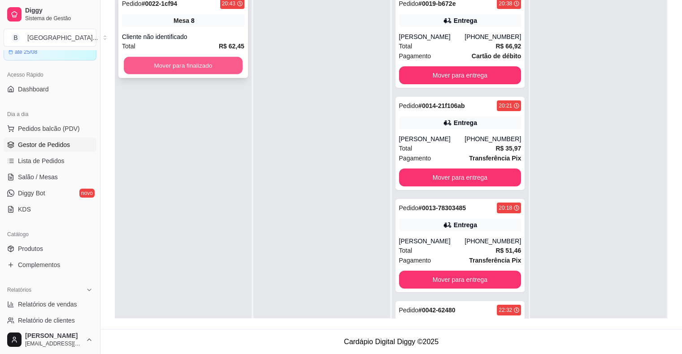
click at [219, 70] on button "Mover para finalizado" at bounding box center [183, 65] width 119 height 17
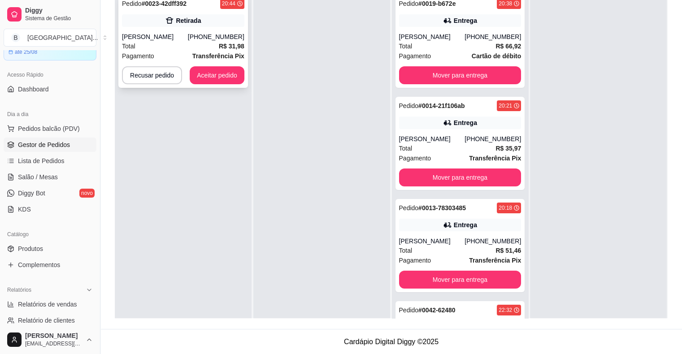
click at [203, 47] on div "Total R$ 31,98" at bounding box center [183, 46] width 122 height 10
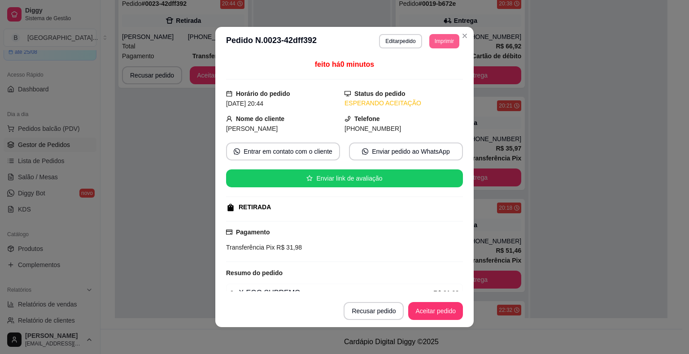
click at [440, 41] on button "Imprimir" at bounding box center [444, 41] width 30 height 14
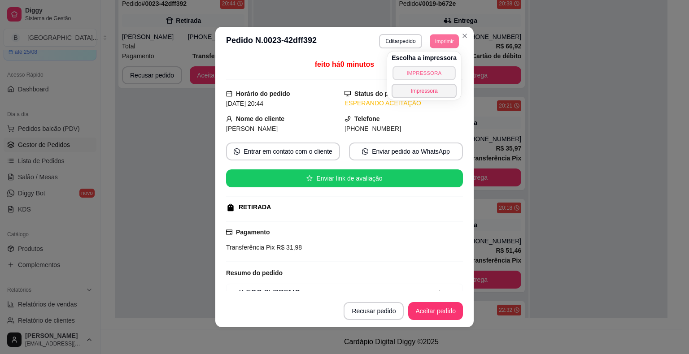
click at [434, 75] on button "IMPRESSORA" at bounding box center [424, 73] width 63 height 14
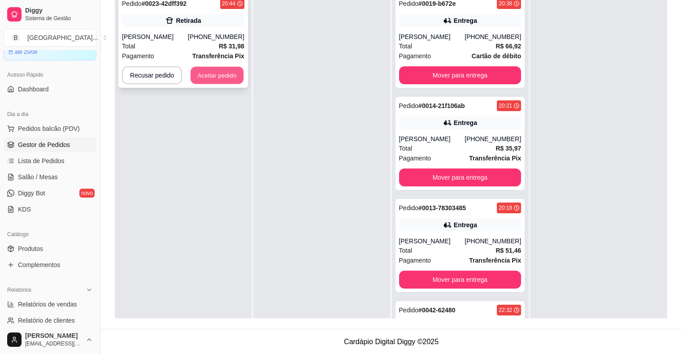
click at [215, 79] on button "Aceitar pedido" at bounding box center [217, 75] width 53 height 17
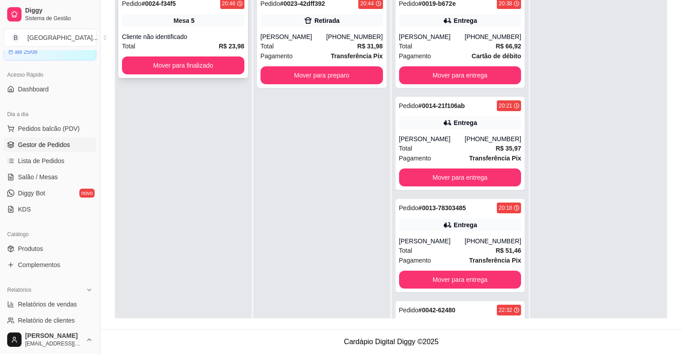
click at [173, 33] on div "Cliente não identificado" at bounding box center [183, 36] width 122 height 9
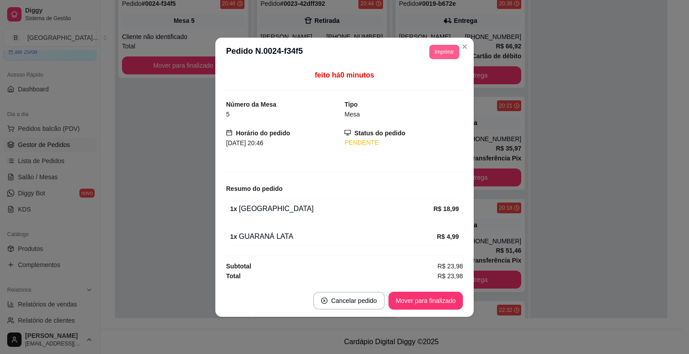
click at [439, 45] on button "Imprimir" at bounding box center [444, 52] width 30 height 14
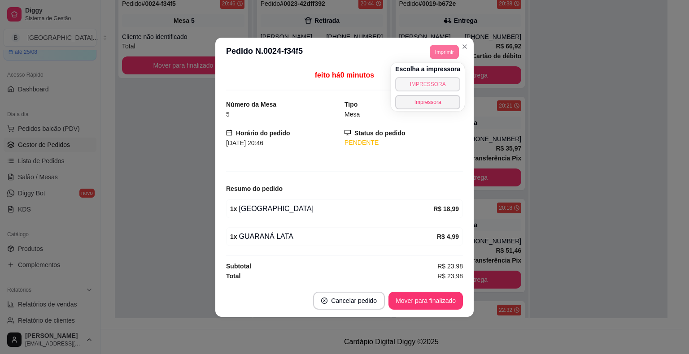
click at [427, 88] on button "IMPRESSORA" at bounding box center [427, 84] width 65 height 14
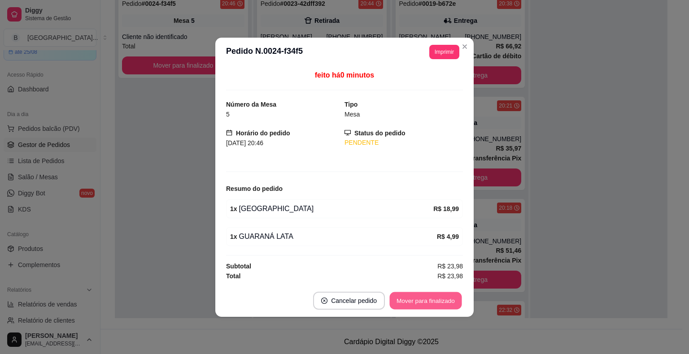
click at [421, 301] on button "Mover para finalizado" at bounding box center [426, 300] width 72 height 17
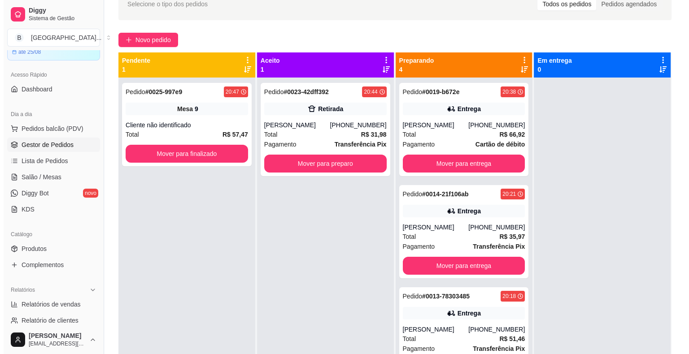
scroll to position [47, 0]
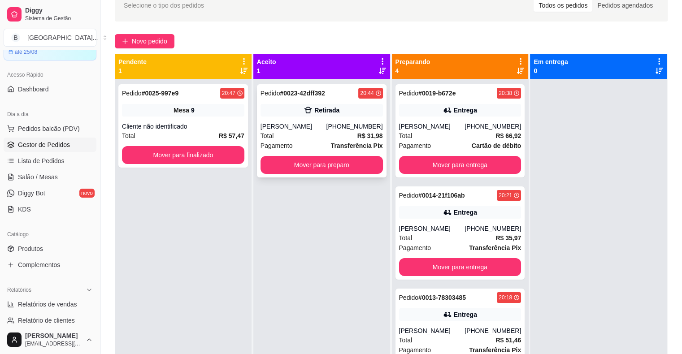
click at [312, 119] on div "Pedido # 0023-42dff392 20:44 Retirada [PERSON_NAME] [PHONE_NUMBER] Total R$ 31,…" at bounding box center [322, 130] width 130 height 93
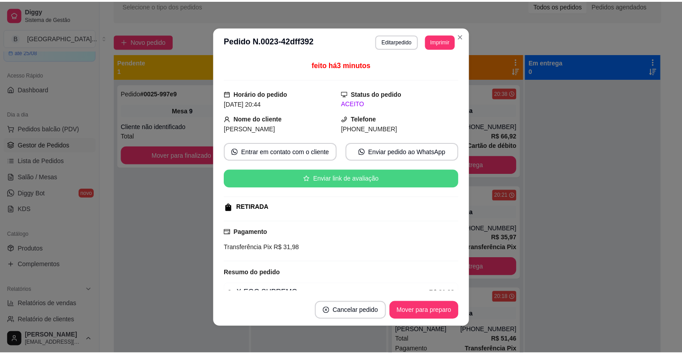
scroll to position [45, 0]
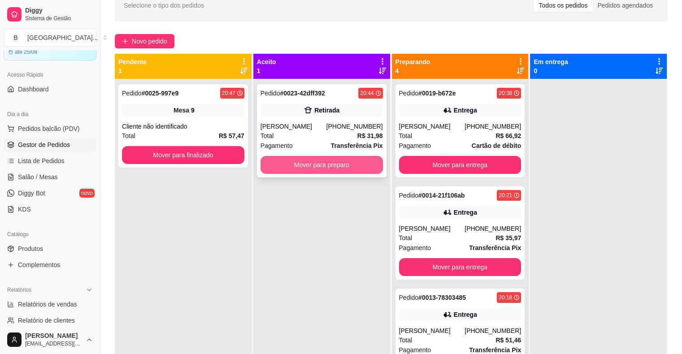
click at [341, 162] on button "Mover para preparo" at bounding box center [322, 165] width 122 height 18
click at [201, 122] on div "Cliente não identificado" at bounding box center [183, 126] width 122 height 9
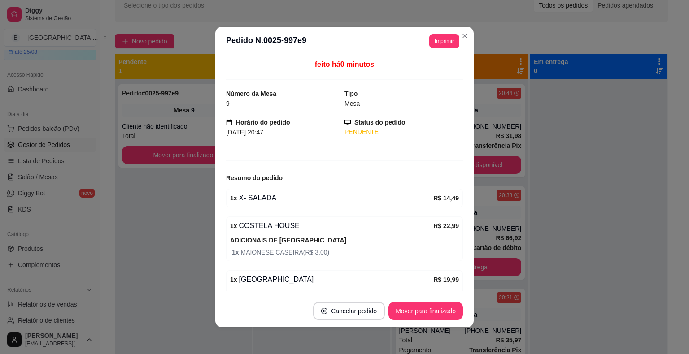
click at [444, 50] on header "**********" at bounding box center [344, 41] width 258 height 29
click at [445, 46] on button "Imprimir" at bounding box center [444, 41] width 30 height 14
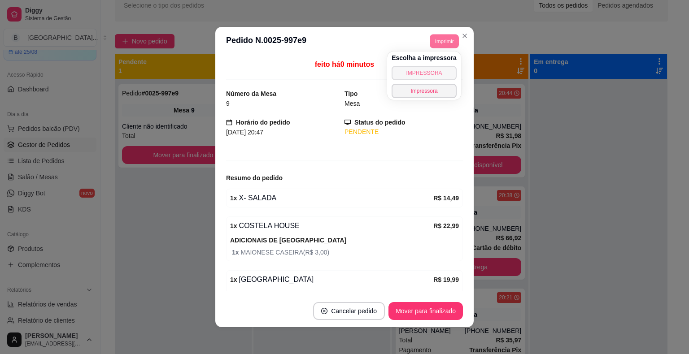
click at [427, 71] on button "IMPRESSORA" at bounding box center [424, 73] width 65 height 14
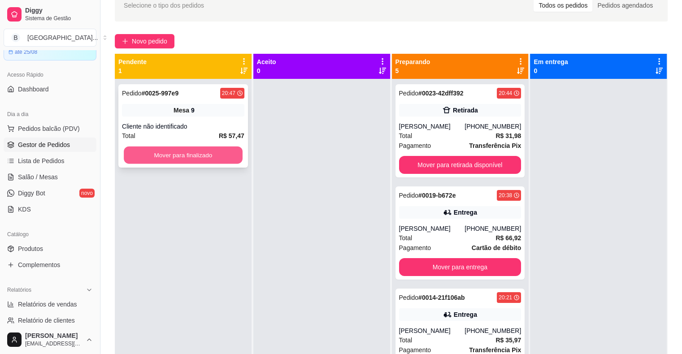
click at [178, 154] on button "Mover para finalizado" at bounding box center [183, 155] width 119 height 17
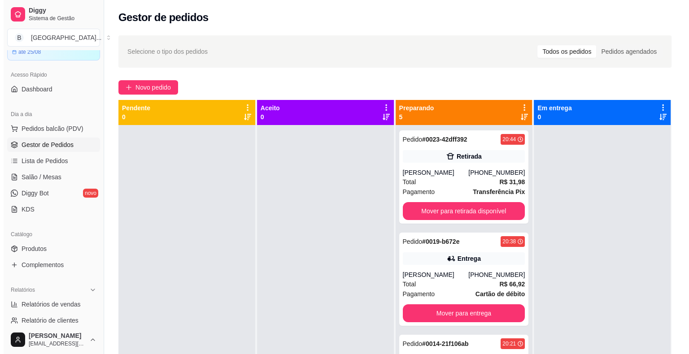
scroll to position [0, 0]
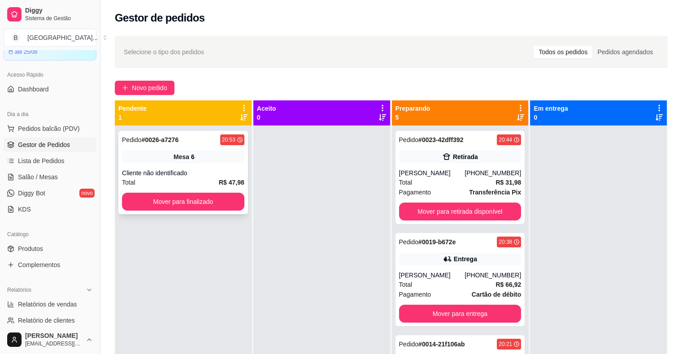
click at [199, 167] on div "Pedido # 0026-a7276 20:53 Mesa 6 Cliente não identificado Total R$ 47,98 Mover …" at bounding box center [183, 172] width 130 height 83
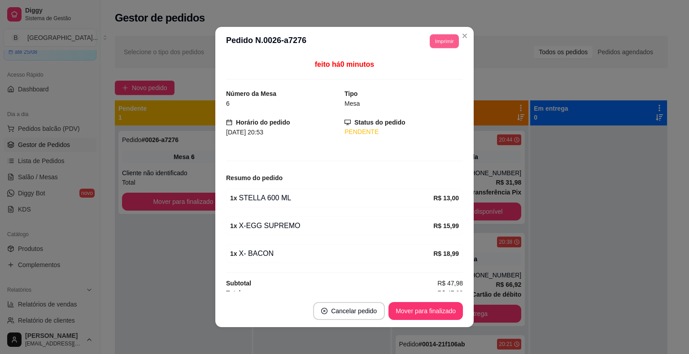
click at [447, 35] on button "Imprimir" at bounding box center [444, 41] width 29 height 14
click at [436, 70] on button "IMPRESSORA" at bounding box center [424, 73] width 65 height 14
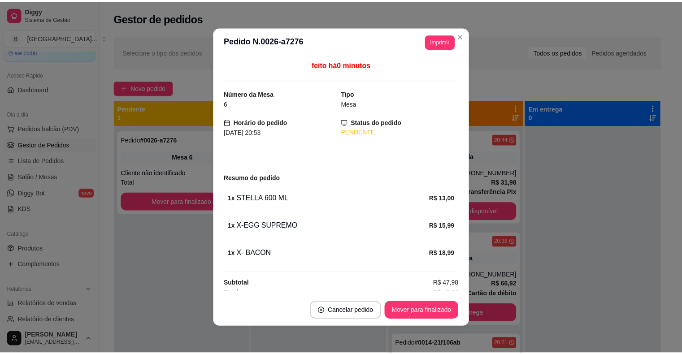
scroll to position [5, 0]
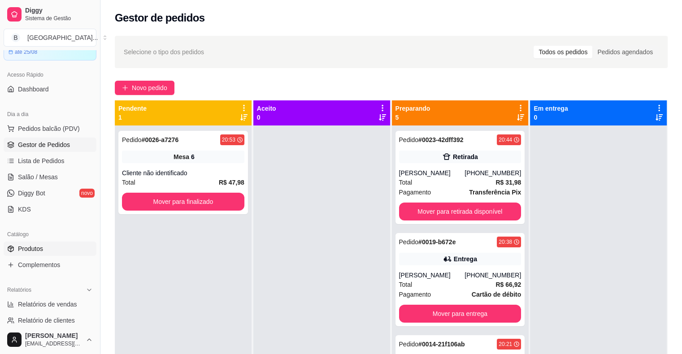
click at [26, 251] on span "Produtos" at bounding box center [30, 249] width 25 height 9
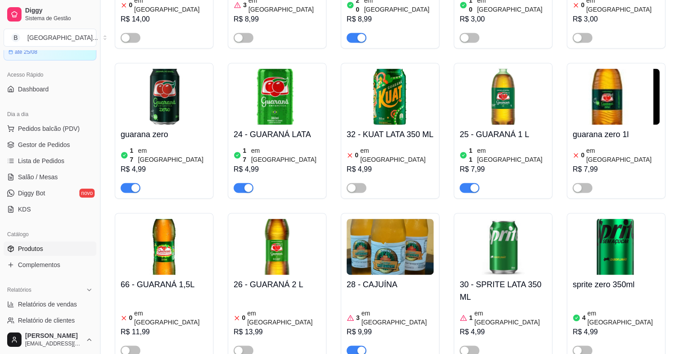
scroll to position [1436, 0]
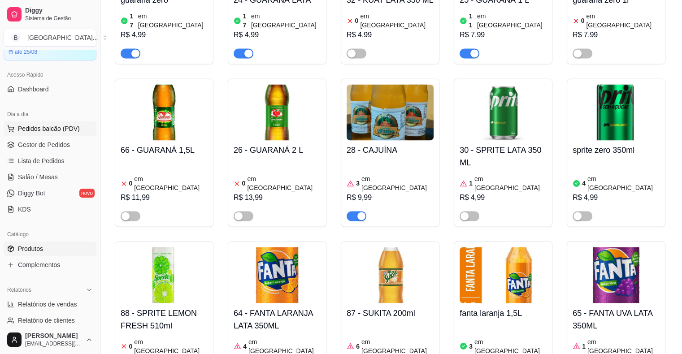
click at [35, 128] on span "Pedidos balcão (PDV)" at bounding box center [49, 128] width 62 height 9
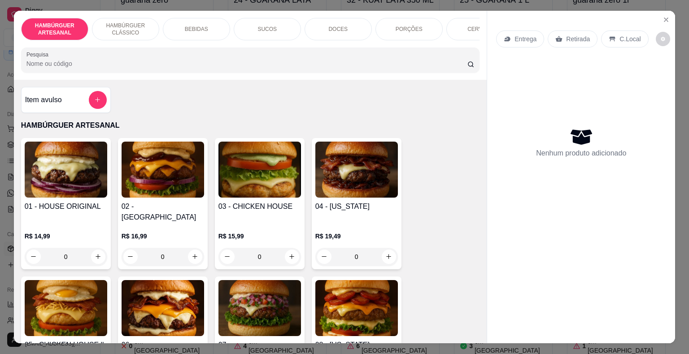
click at [192, 251] on div "0" at bounding box center [163, 257] width 83 height 18
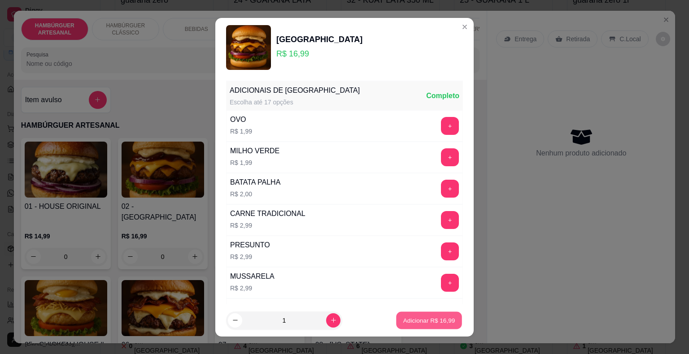
click at [440, 320] on p "Adicionar R$ 16,99" at bounding box center [429, 320] width 52 height 9
type input "1"
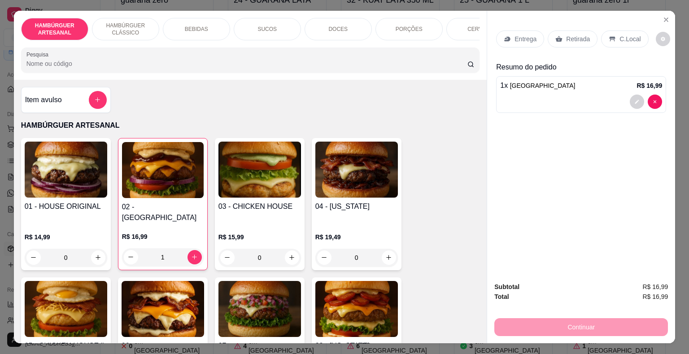
click at [578, 35] on p "Retirada" at bounding box center [578, 39] width 24 height 9
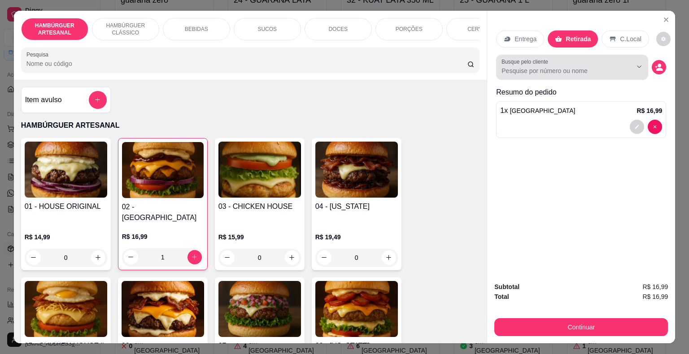
click at [594, 66] on input "Busque pelo cliente" at bounding box center [560, 70] width 116 height 9
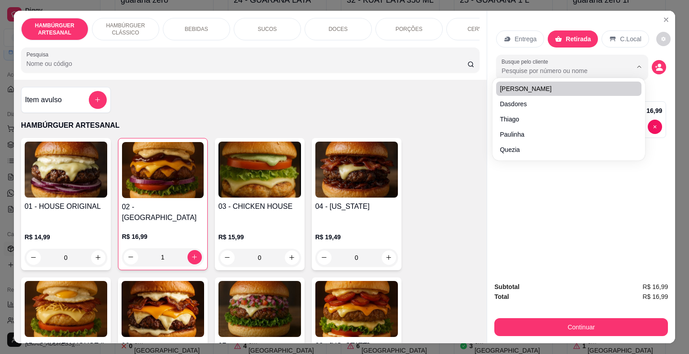
click at [558, 66] on input "Busque pelo cliente" at bounding box center [560, 70] width 116 height 9
click at [662, 61] on button "decrease-product-quantity" at bounding box center [659, 67] width 14 height 14
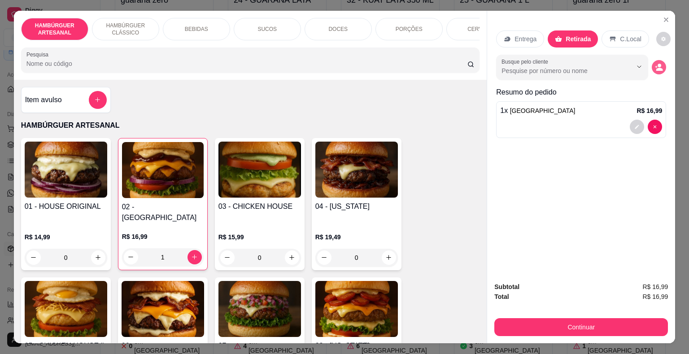
click at [660, 61] on button "decrease-product-quantity" at bounding box center [659, 67] width 14 height 14
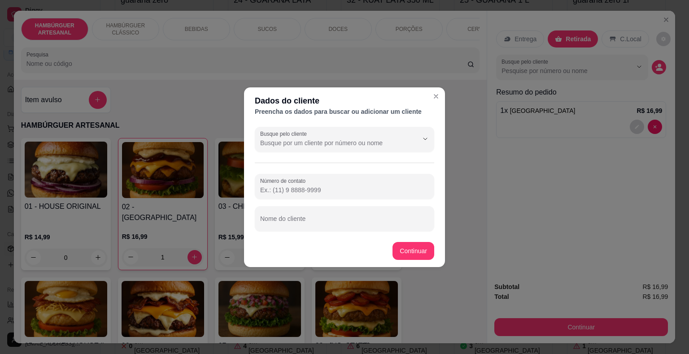
click at [336, 190] on input "Número de contato" at bounding box center [344, 190] width 169 height 9
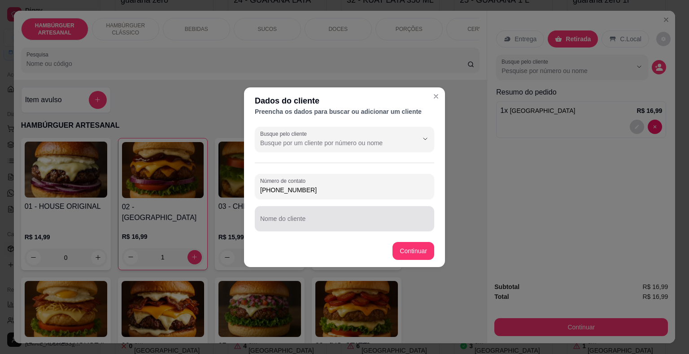
type input "[PHONE_NUMBER]"
click at [370, 217] on div at bounding box center [344, 219] width 169 height 18
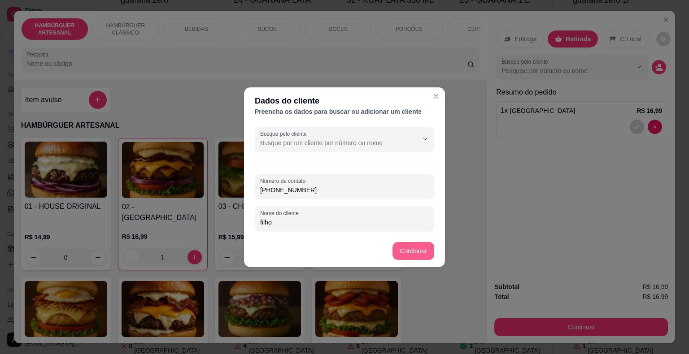
type input "filho"
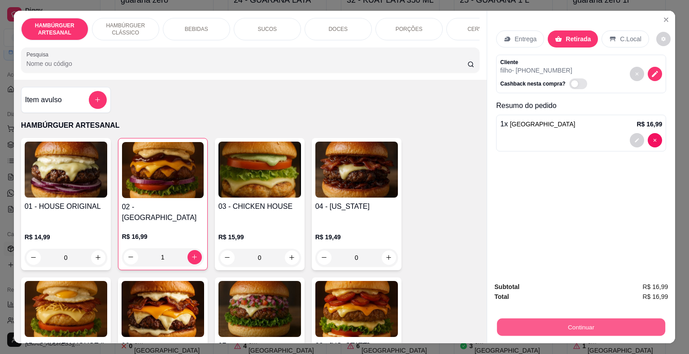
click at [588, 322] on button "Continuar" at bounding box center [581, 327] width 168 height 17
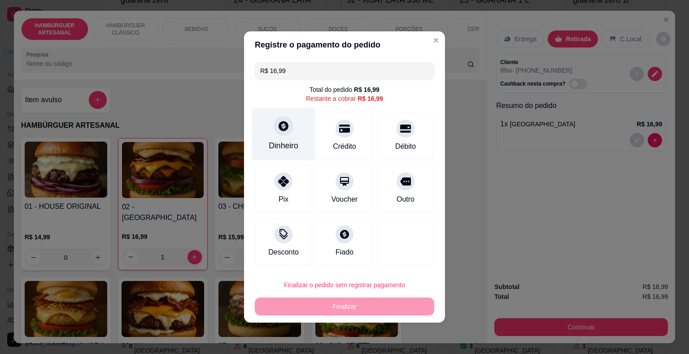
click at [285, 136] on div "Dinheiro" at bounding box center [283, 134] width 63 height 52
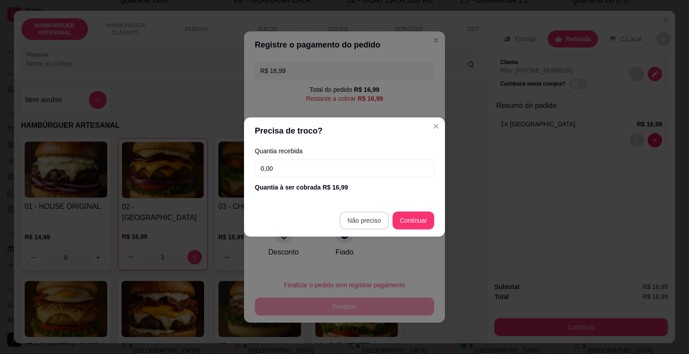
type input "R$ 0,00"
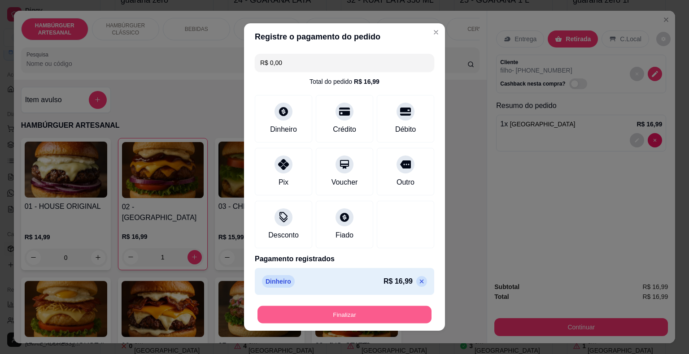
click at [357, 306] on button "Finalizar" at bounding box center [345, 314] width 174 height 17
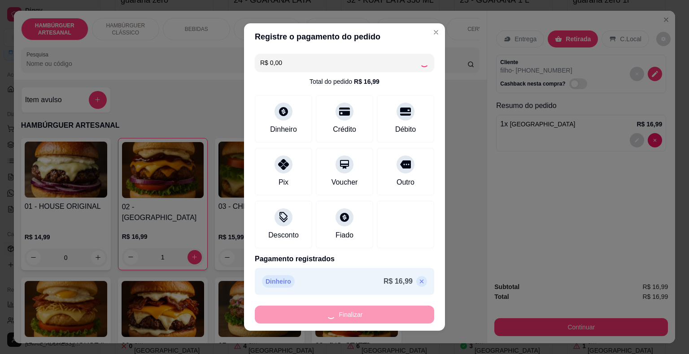
type input "0"
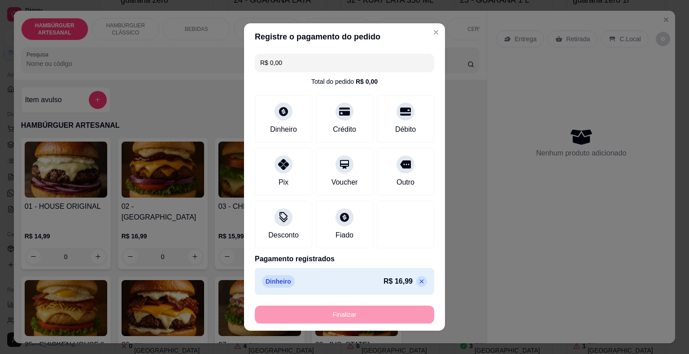
type input "-R$ 16,99"
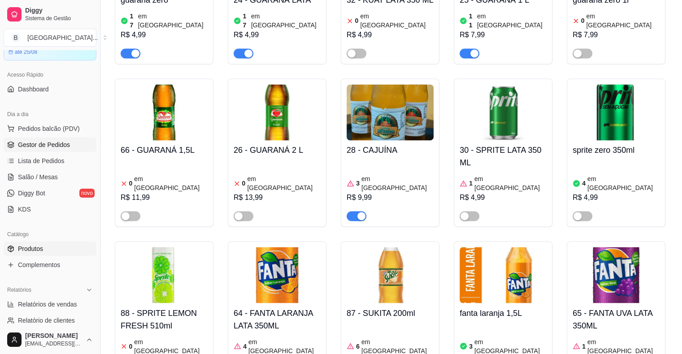
click at [36, 147] on span "Gestor de Pedidos" at bounding box center [44, 144] width 52 height 9
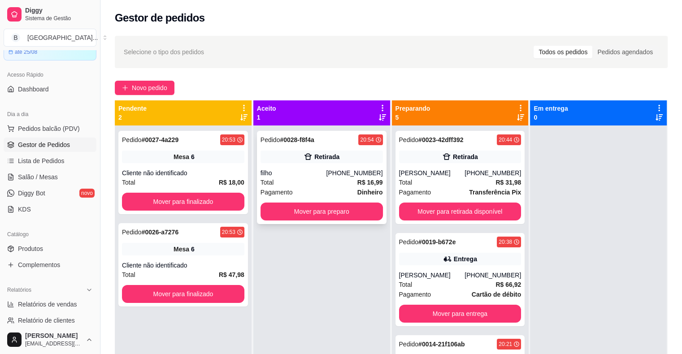
click at [340, 189] on div "Pagamento Dinheiro" at bounding box center [322, 193] width 122 height 10
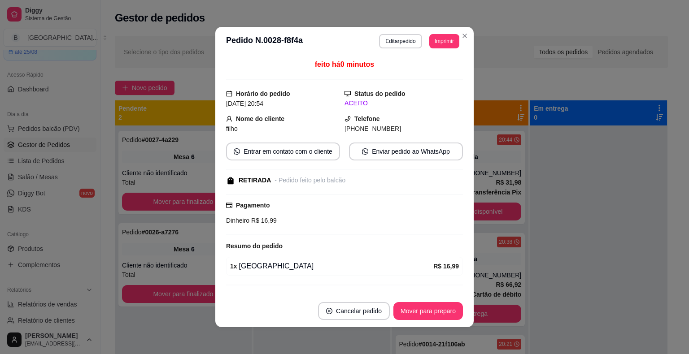
click at [432, 33] on header "**********" at bounding box center [344, 41] width 258 height 29
click at [432, 37] on button "Imprimir" at bounding box center [444, 41] width 30 height 14
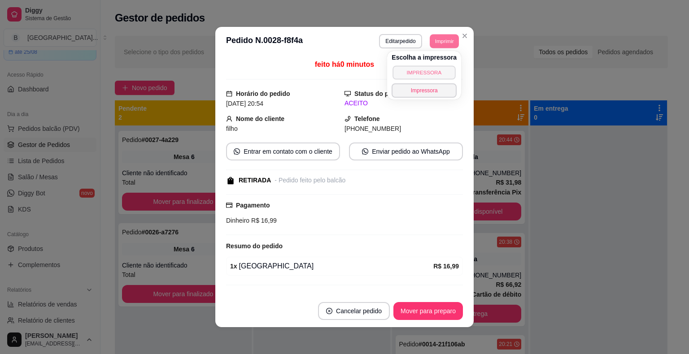
click at [433, 72] on button "IMPRESSORA" at bounding box center [424, 73] width 63 height 14
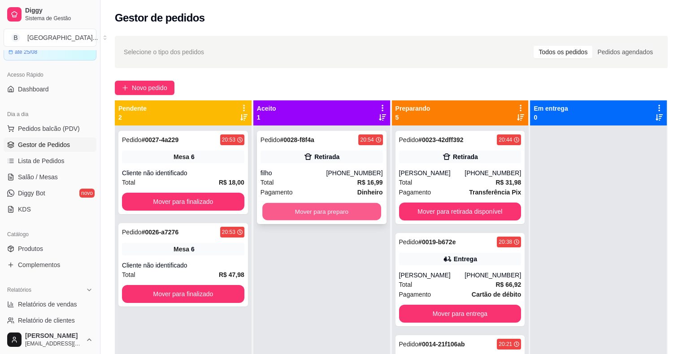
click at [353, 212] on button "Mover para preparo" at bounding box center [321, 211] width 119 height 17
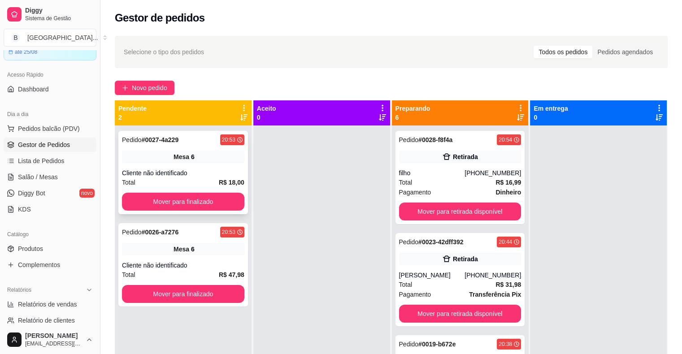
click at [216, 155] on div "Mesa 6" at bounding box center [183, 157] width 122 height 13
click at [164, 202] on button "Mover para finalizado" at bounding box center [183, 201] width 119 height 17
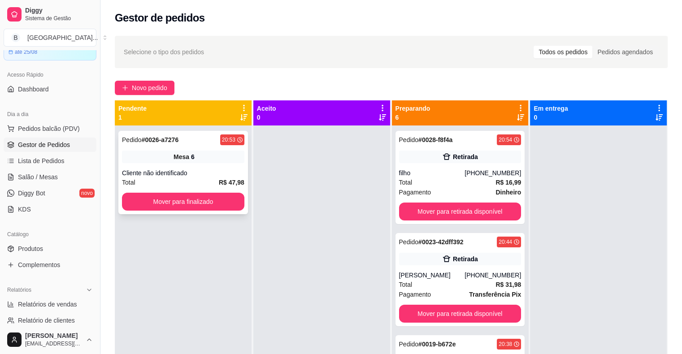
click at [194, 162] on div "Mesa 6" at bounding box center [183, 157] width 122 height 13
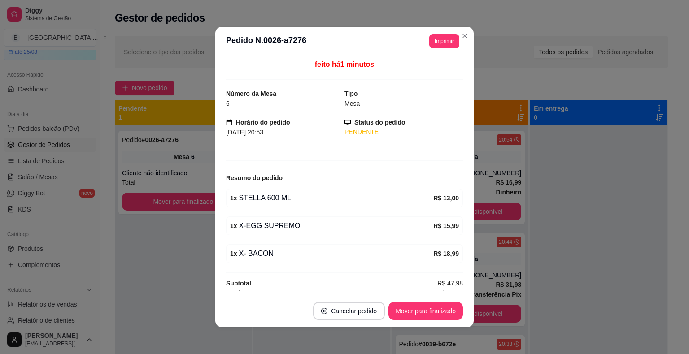
scroll to position [5, 0]
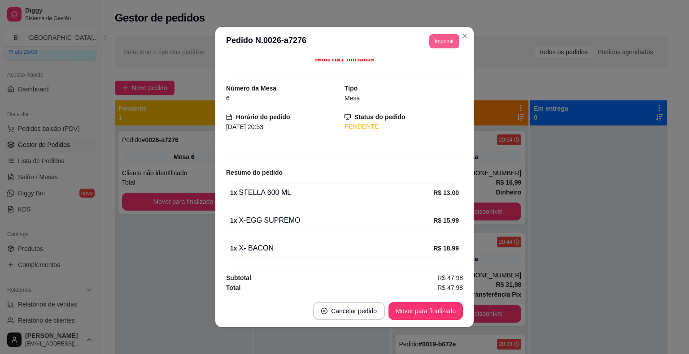
click at [430, 39] on button "Imprimir" at bounding box center [444, 41] width 30 height 14
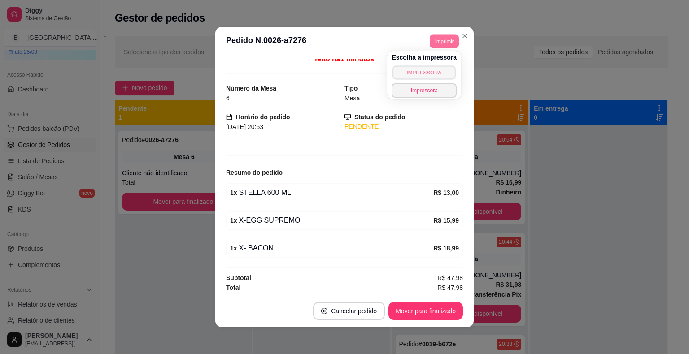
click at [435, 72] on button "IMPRESSORA" at bounding box center [424, 73] width 63 height 14
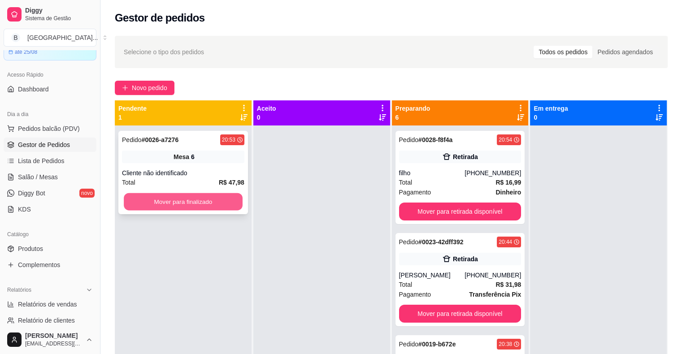
click at [204, 199] on button "Mover para finalizado" at bounding box center [183, 201] width 119 height 17
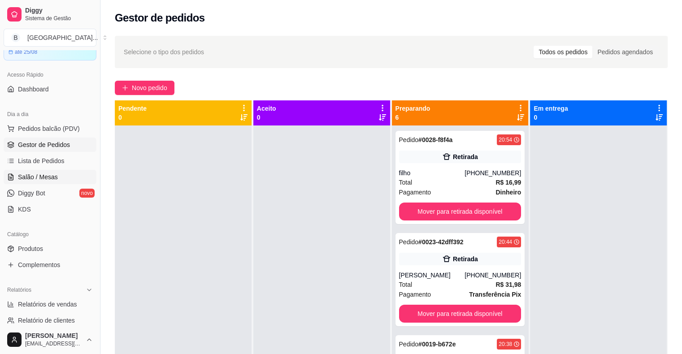
click at [48, 183] on link "Salão / Mesas" at bounding box center [50, 177] width 93 height 14
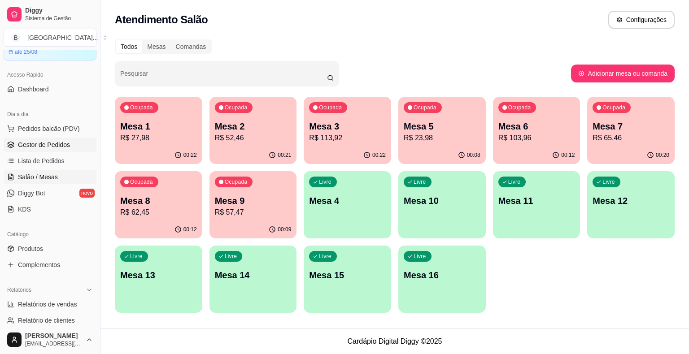
click at [39, 146] on span "Gestor de Pedidos" at bounding box center [44, 144] width 52 height 9
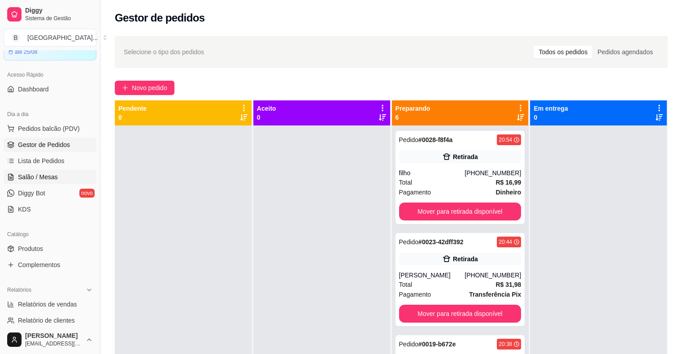
click at [55, 171] on link "Salão / Mesas" at bounding box center [50, 177] width 93 height 14
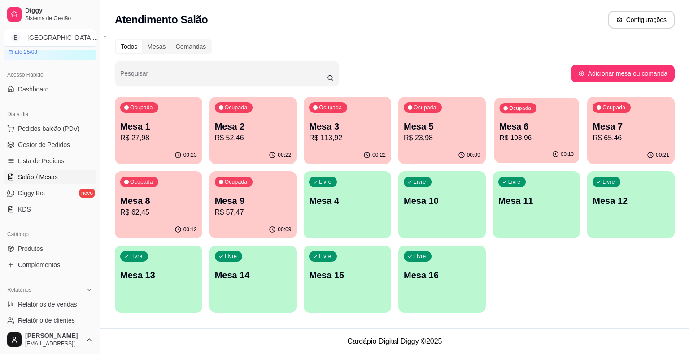
click at [521, 144] on div "Ocupada Mesa 6 R$ 103,96" at bounding box center [536, 122] width 85 height 48
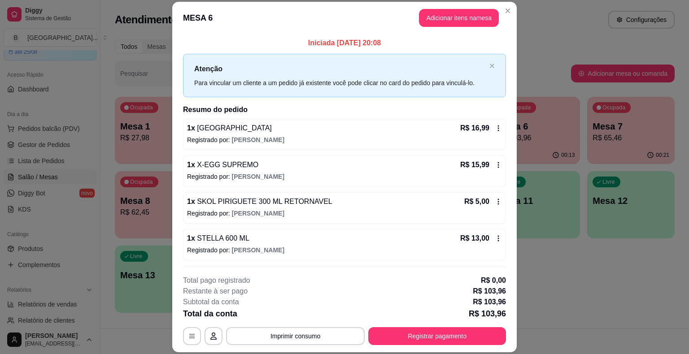
scroll to position [105, 0]
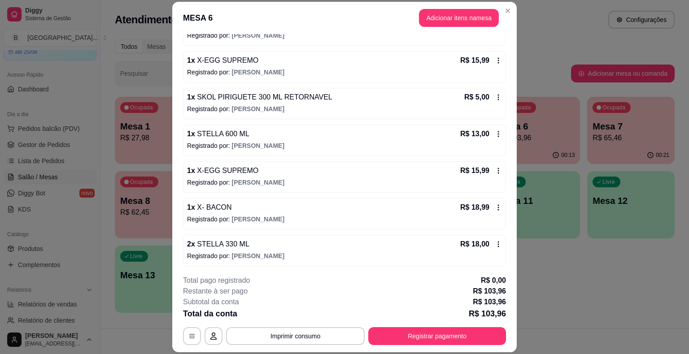
click at [495, 136] on icon at bounding box center [498, 134] width 7 height 7
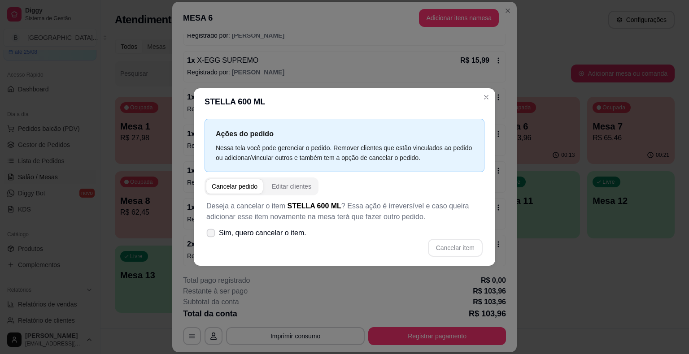
click at [221, 235] on span "Sim, quero cancelar o item." at bounding box center [262, 233] width 87 height 11
click at [212, 235] on input "Sim, quero cancelar o item." at bounding box center [209, 238] width 6 height 6
checkbox input "true"
click at [455, 245] on button "Cancelar item" at bounding box center [455, 248] width 55 height 18
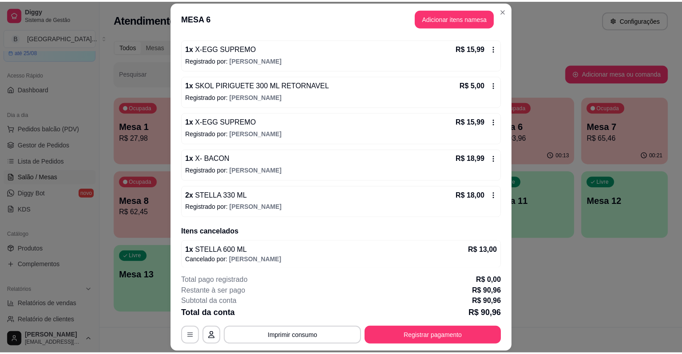
scroll to position [119, 0]
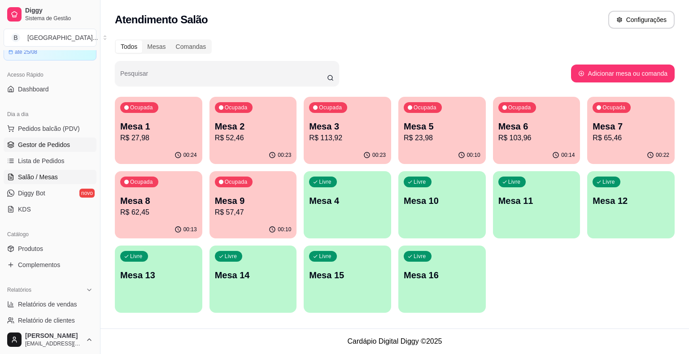
click at [36, 138] on link "Gestor de Pedidos" at bounding box center [50, 145] width 93 height 14
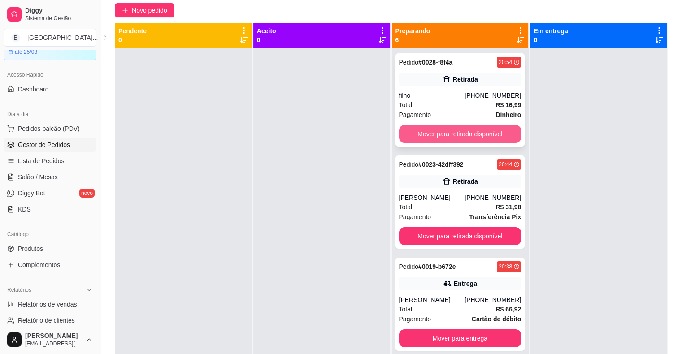
scroll to position [2, 0]
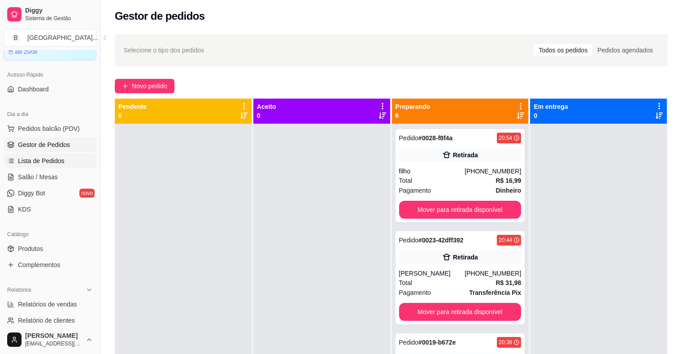
click at [60, 161] on span "Lista de Pedidos" at bounding box center [41, 161] width 47 height 9
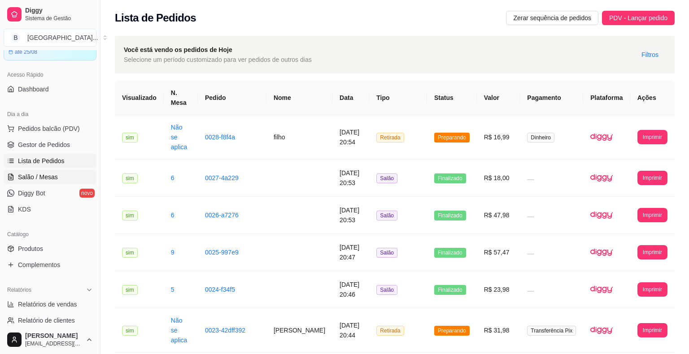
click at [59, 176] on link "Salão / Mesas" at bounding box center [50, 177] width 93 height 14
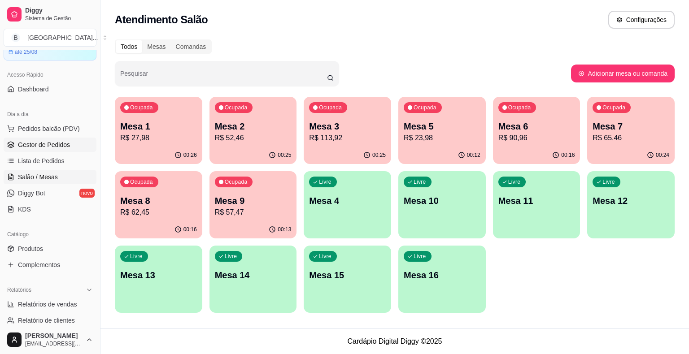
click at [70, 146] on link "Gestor de Pedidos" at bounding box center [50, 145] width 93 height 14
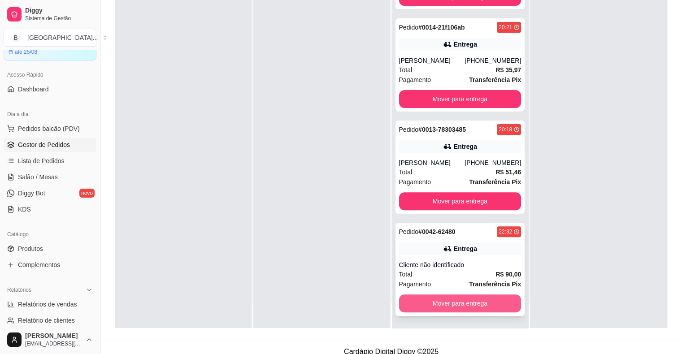
scroll to position [136, 0]
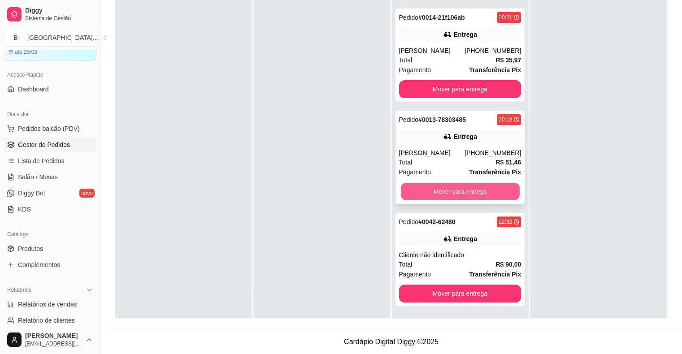
click at [476, 196] on button "Mover para entrega" at bounding box center [460, 191] width 119 height 17
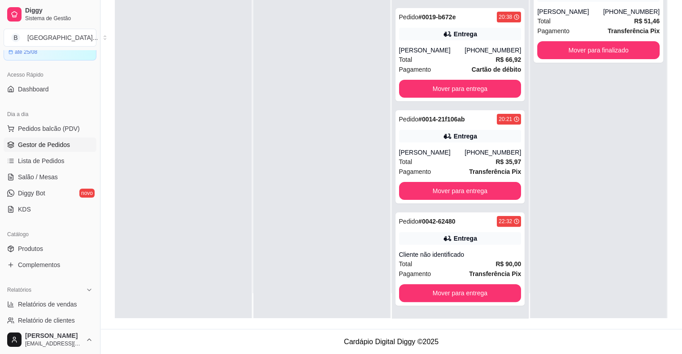
scroll to position [166, 0]
click at [485, 96] on button "Mover para entrega" at bounding box center [460, 89] width 119 height 17
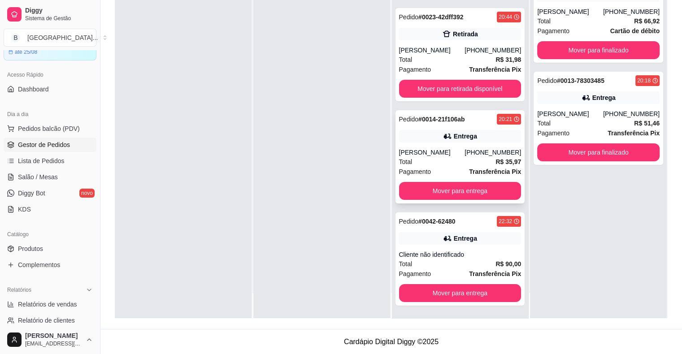
scroll to position [63, 0]
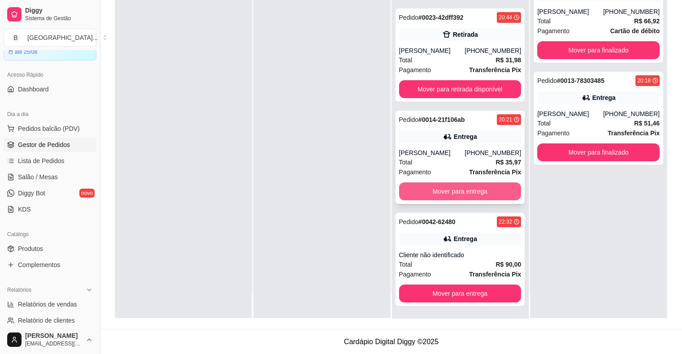
click at [483, 188] on button "Mover para entrega" at bounding box center [460, 192] width 122 height 18
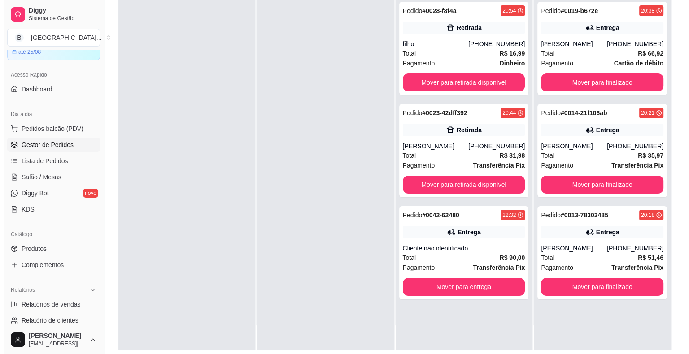
scroll to position [135, 0]
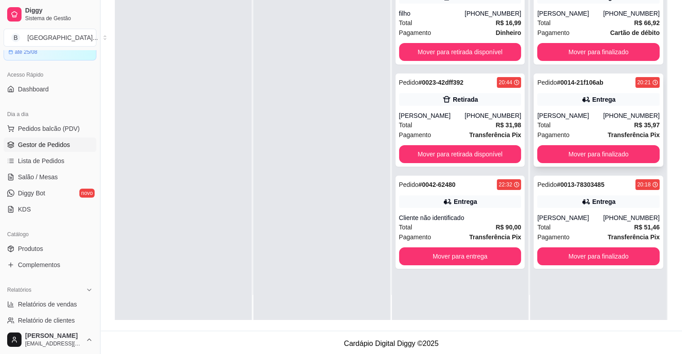
click at [583, 124] on div "Total R$ 35,97" at bounding box center [599, 125] width 122 height 10
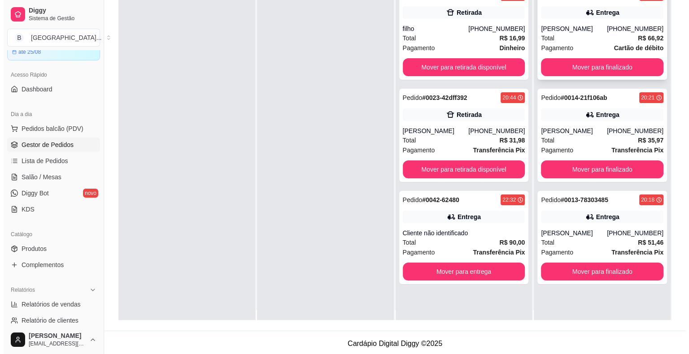
scroll to position [0, 0]
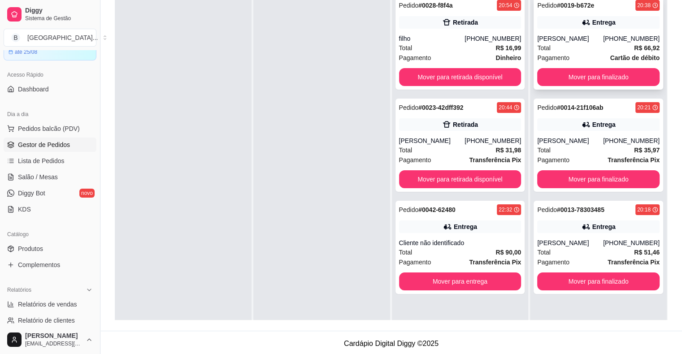
click at [589, 38] on div "[PERSON_NAME]" at bounding box center [571, 38] width 66 height 9
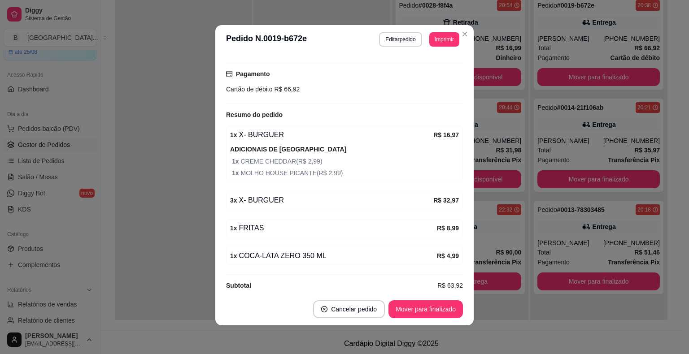
scroll to position [208, 0]
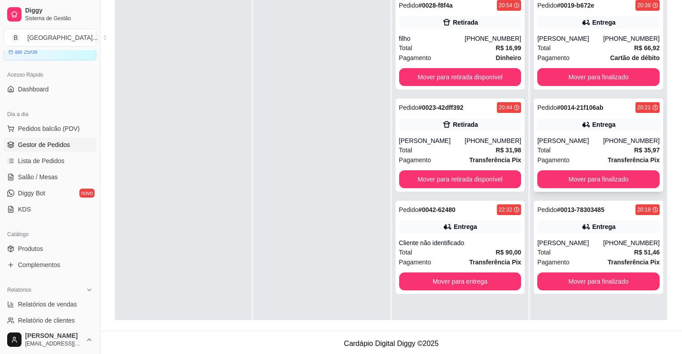
click at [621, 138] on div "[PHONE_NUMBER]" at bounding box center [631, 140] width 57 height 9
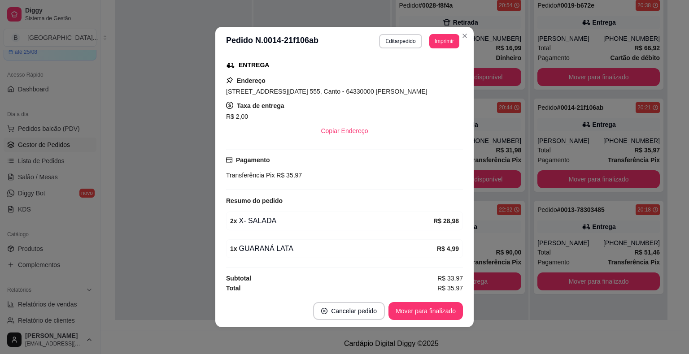
scroll to position [2, 0]
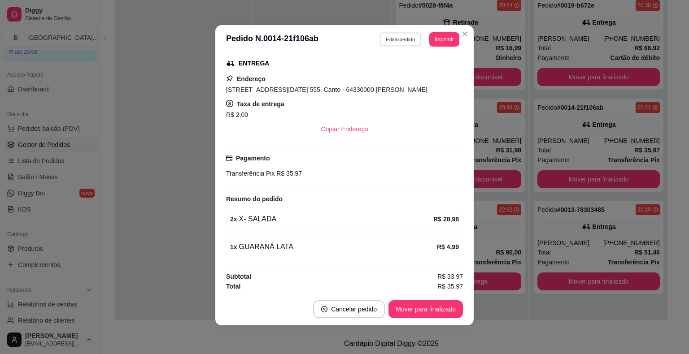
click at [408, 35] on button "Editar pedido" at bounding box center [401, 39] width 42 height 14
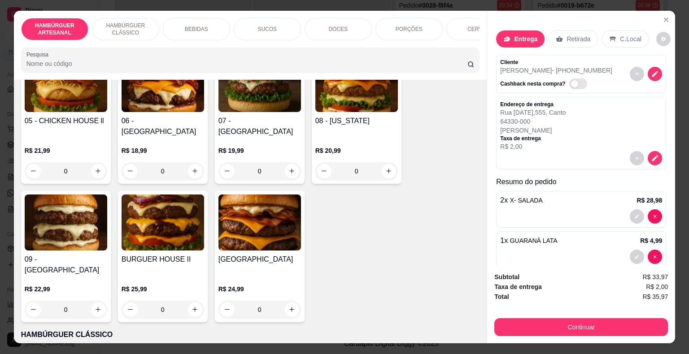
scroll to position [22, 0]
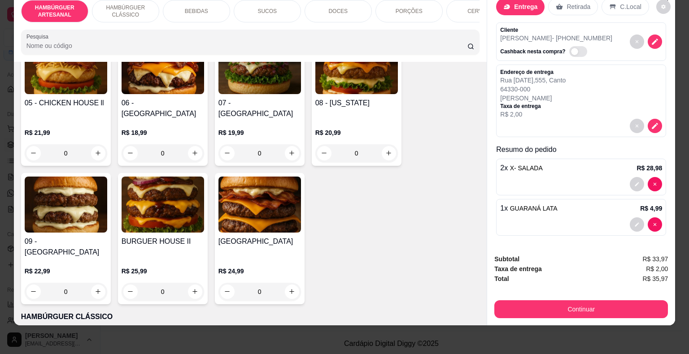
click at [608, 94] on div "Endereço de entrega [STREET_ADDRESS][DATE] Torres Taxa de entrega R$ 2,00" at bounding box center [581, 94] width 162 height 50
click at [651, 122] on icon "decrease-product-quantity" at bounding box center [655, 126] width 8 height 8
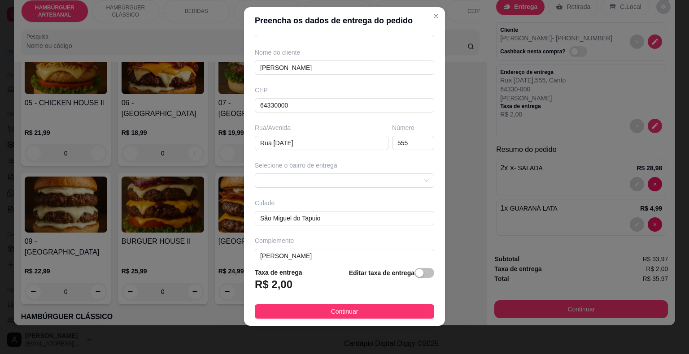
scroll to position [74, 0]
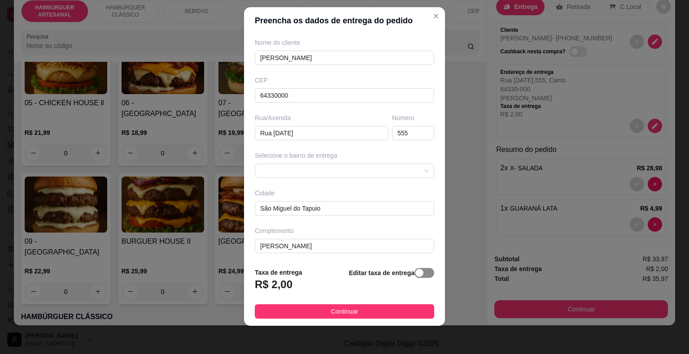
click at [423, 272] on span "button" at bounding box center [425, 273] width 20 height 10
click at [301, 279] on div "Taxa de entrega 0,00" at bounding box center [303, 281] width 97 height 31
click at [297, 289] on input "0,00" at bounding box center [303, 288] width 96 height 17
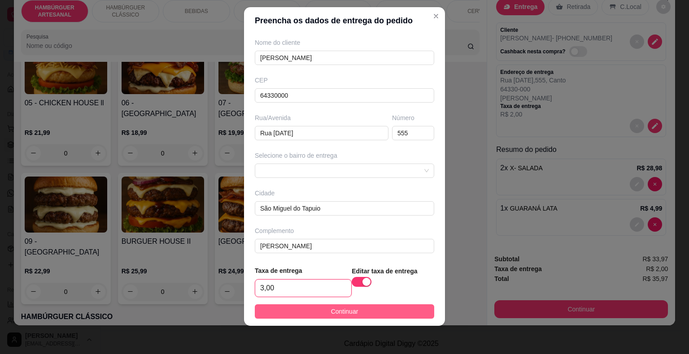
type input "3,00"
click at [380, 305] on button "Continuar" at bounding box center [344, 312] width 179 height 14
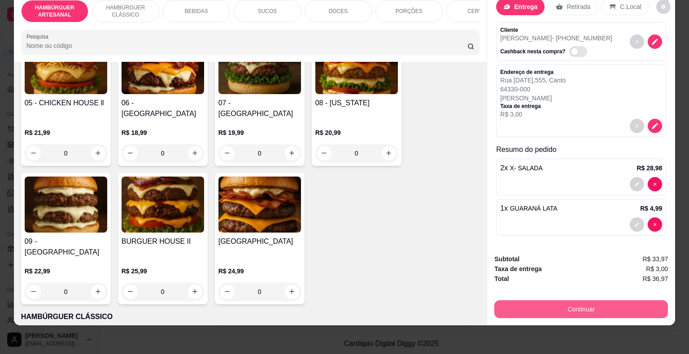
click at [646, 301] on button "Continuar" at bounding box center [581, 310] width 174 height 18
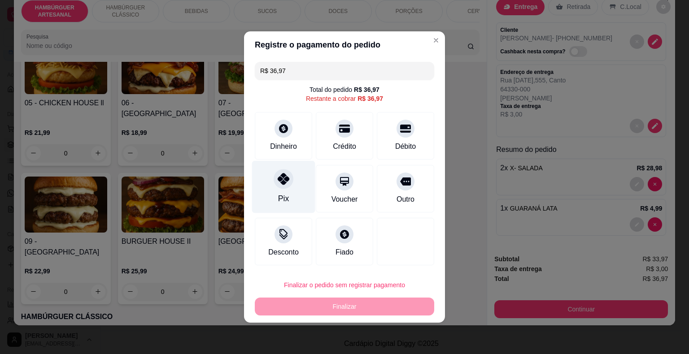
click at [293, 181] on div "Pix" at bounding box center [283, 187] width 63 height 52
type input "R$ 0,00"
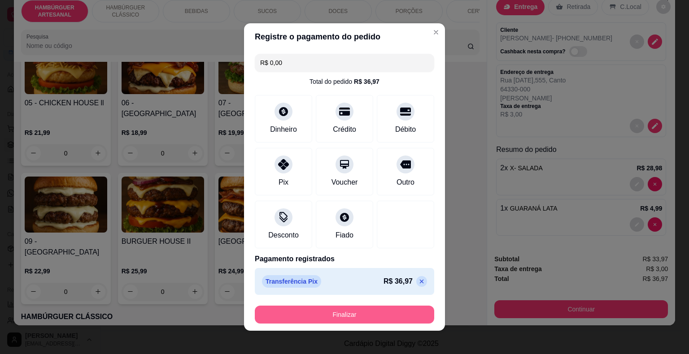
click at [341, 318] on button "Finalizar" at bounding box center [344, 315] width 179 height 18
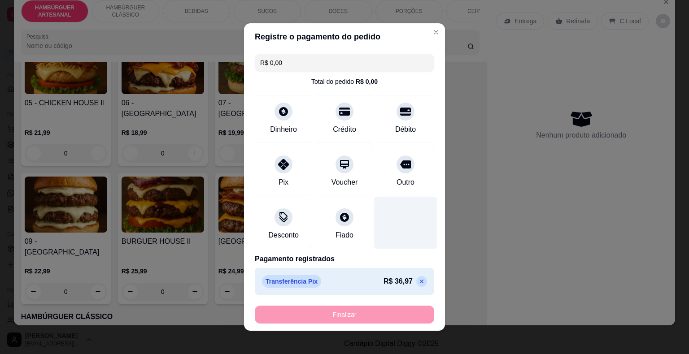
type input "0"
type input "-R$ 36,97"
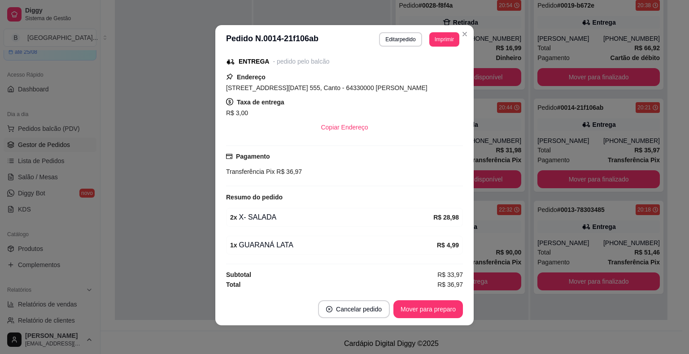
scroll to position [135, 0]
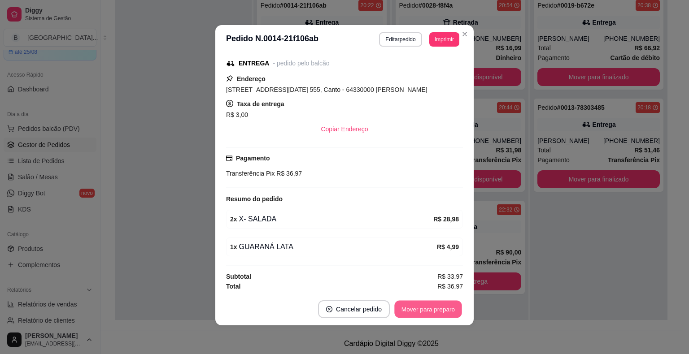
click at [427, 313] on button "Mover para preparo" at bounding box center [427, 309] width 67 height 17
click at [433, 313] on button "Mover para entrega" at bounding box center [428, 309] width 67 height 17
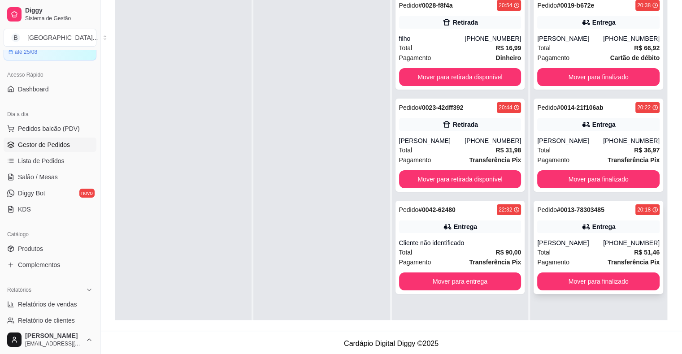
click at [580, 258] on div "Pagamento Transferência Pix" at bounding box center [599, 263] width 122 height 10
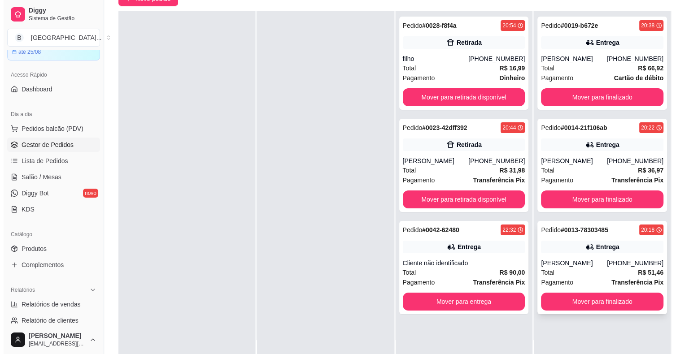
scroll to position [90, 0]
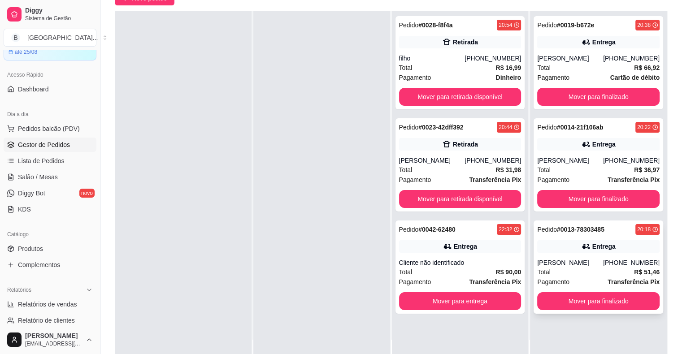
click at [581, 277] on div "Pagamento Transferência Pix" at bounding box center [599, 282] width 122 height 10
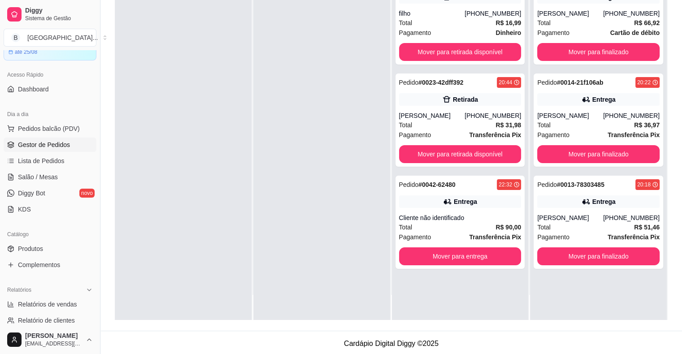
scroll to position [136, 0]
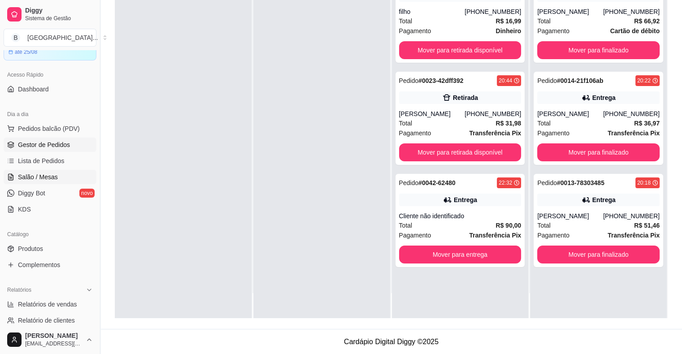
click at [52, 177] on span "Salão / Mesas" at bounding box center [38, 177] width 40 height 9
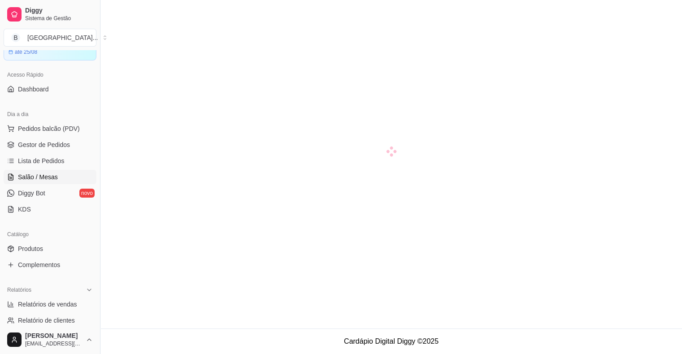
click at [54, 173] on span "Salão / Mesas" at bounding box center [38, 177] width 40 height 9
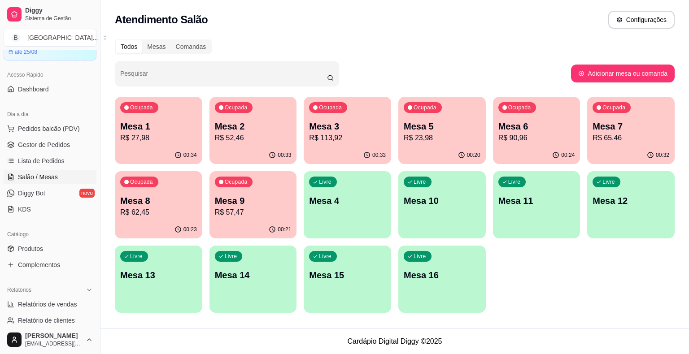
click at [127, 116] on div "Ocupada Mesa 1 R$ 27,98" at bounding box center [158, 122] width 87 height 50
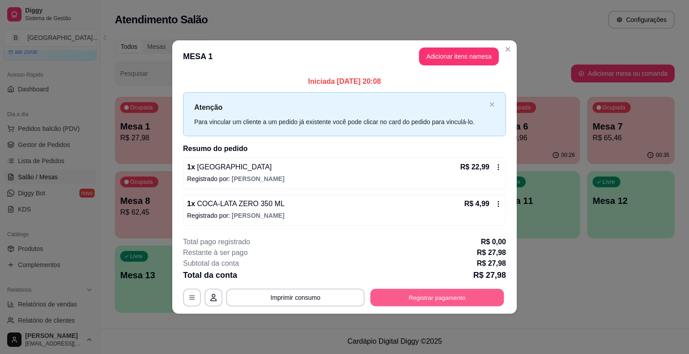
click at [450, 297] on button "Registrar pagamento" at bounding box center [438, 297] width 134 height 17
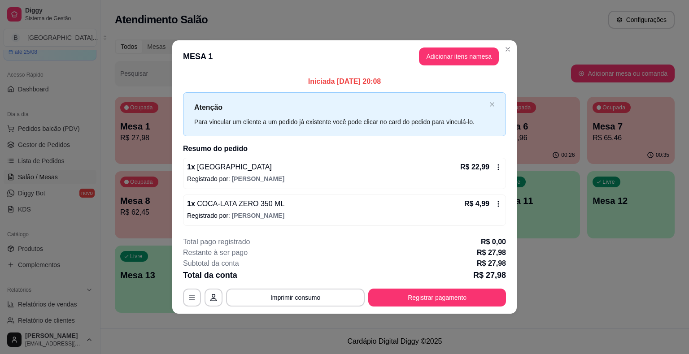
click at [445, 300] on button "Registrar pagamento" at bounding box center [437, 298] width 138 height 18
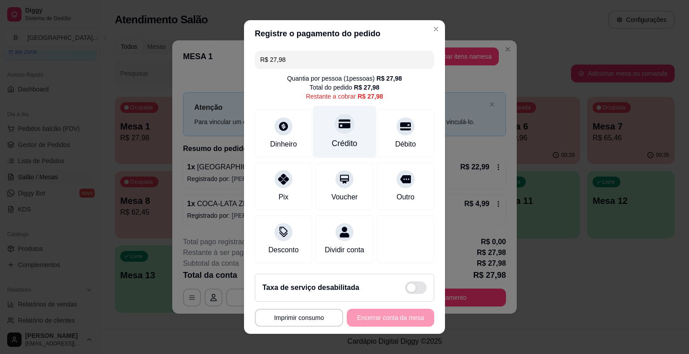
click at [348, 131] on div "Crédito" at bounding box center [344, 132] width 63 height 52
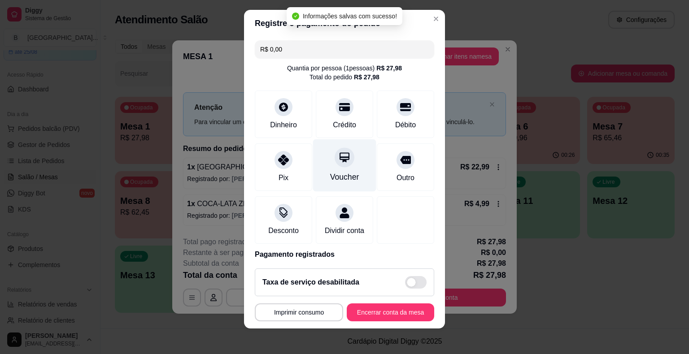
type input "R$ 0,00"
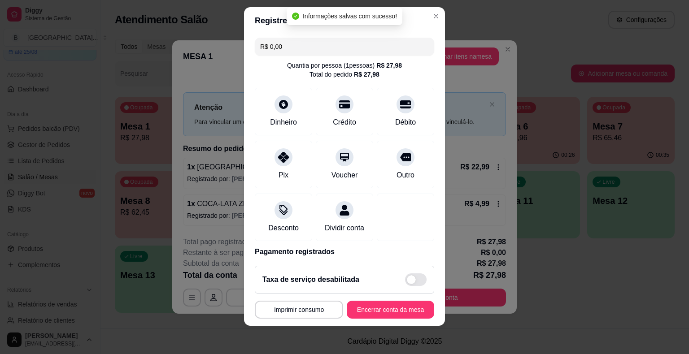
scroll to position [42, 0]
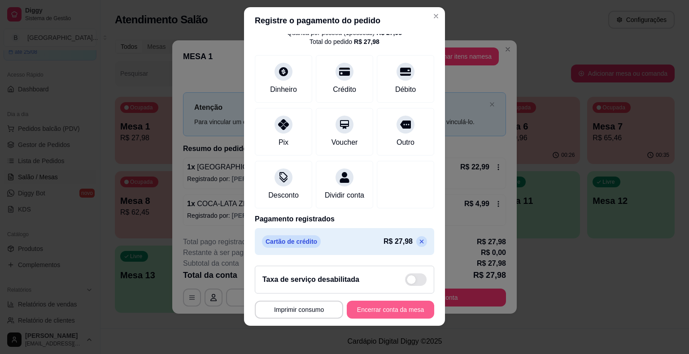
click at [384, 309] on button "Encerrar conta da mesa" at bounding box center [390, 310] width 87 height 18
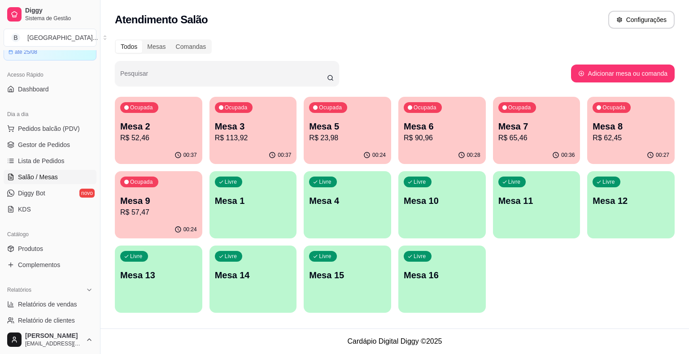
click at [257, 197] on p "Mesa 1" at bounding box center [253, 201] width 77 height 13
click at [37, 159] on span "Lista de Pedidos" at bounding box center [41, 161] width 47 height 9
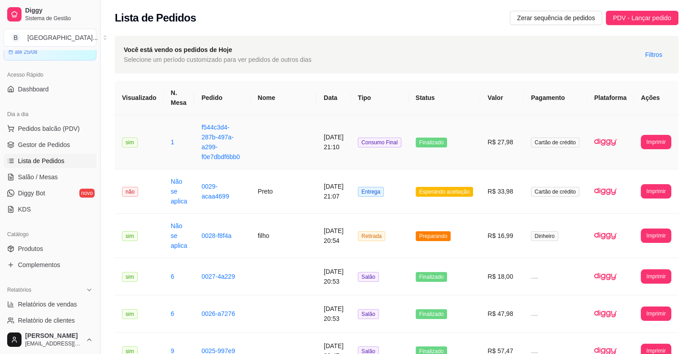
click at [292, 143] on td at bounding box center [284, 142] width 66 height 54
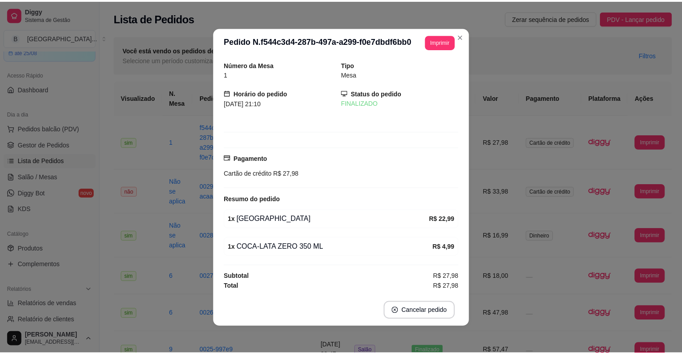
scroll to position [1, 0]
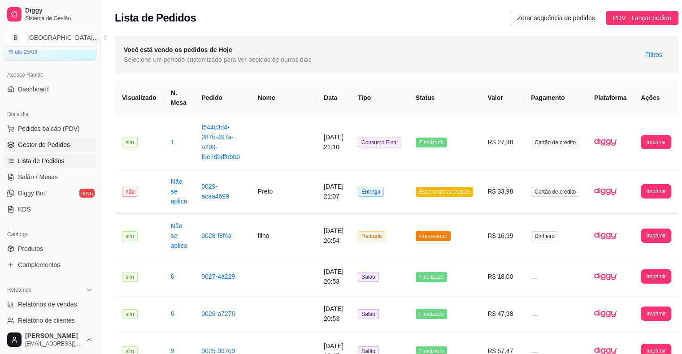
click at [47, 142] on span "Gestor de Pedidos" at bounding box center [44, 144] width 52 height 9
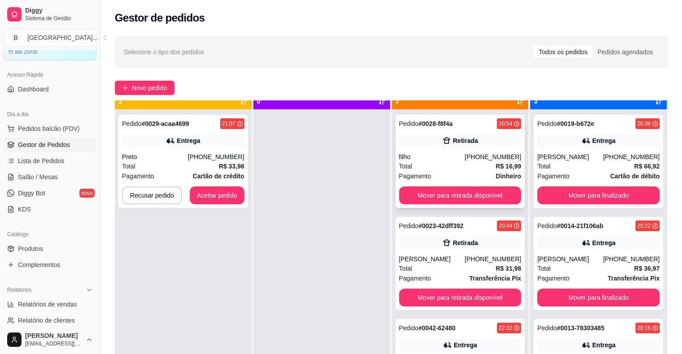
scroll to position [25, 0]
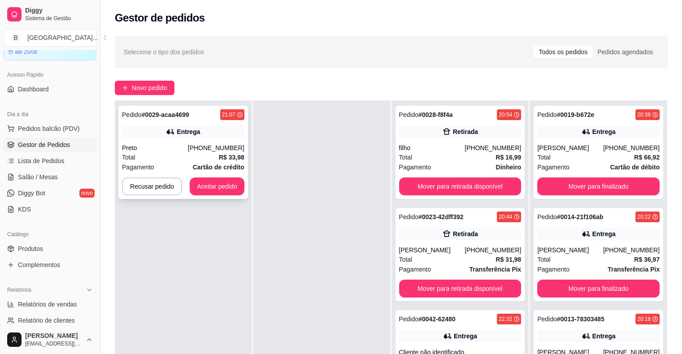
click at [188, 146] on div "Preto" at bounding box center [155, 148] width 66 height 9
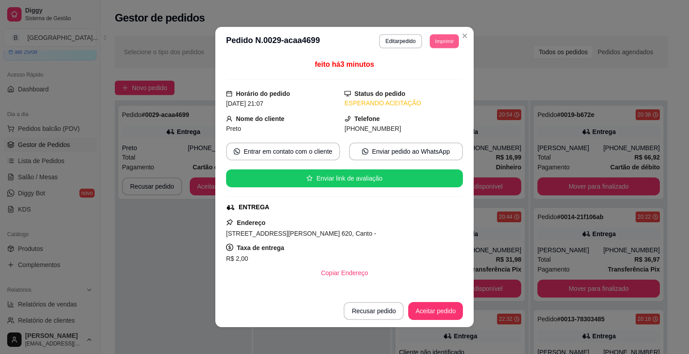
click at [452, 39] on button "Imprimir" at bounding box center [444, 41] width 29 height 14
click at [433, 67] on button "IMPRESSORA" at bounding box center [424, 73] width 63 height 14
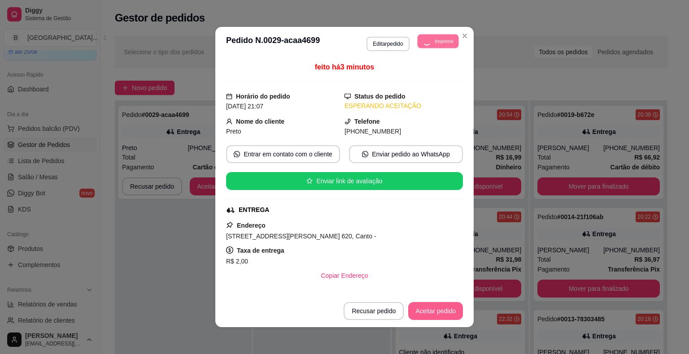
click at [422, 313] on button "Aceitar pedido" at bounding box center [435, 311] width 55 height 18
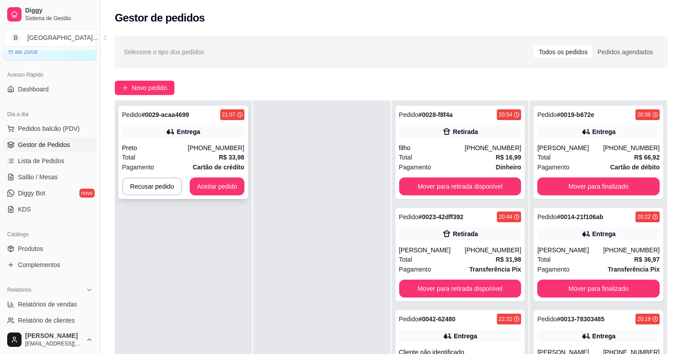
click at [179, 164] on div "Pagamento Cartão de crédito" at bounding box center [183, 167] width 122 height 10
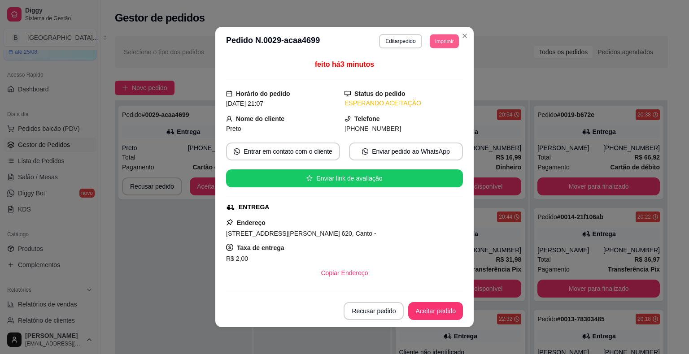
click at [439, 34] on div "**********" at bounding box center [419, 41] width 80 height 14
click at [443, 42] on button "Imprimir" at bounding box center [444, 41] width 30 height 14
click at [443, 67] on button "IMPRESSORA" at bounding box center [424, 73] width 65 height 14
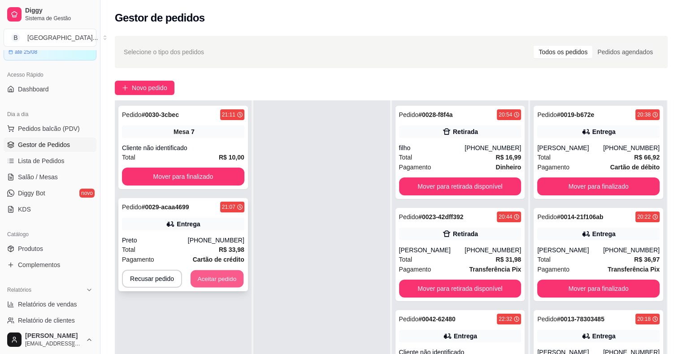
click at [220, 277] on button "Aceitar pedido" at bounding box center [217, 279] width 53 height 17
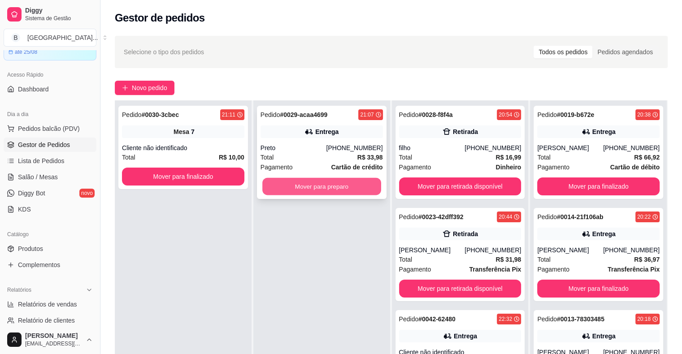
click at [306, 191] on button "Mover para preparo" at bounding box center [321, 186] width 119 height 17
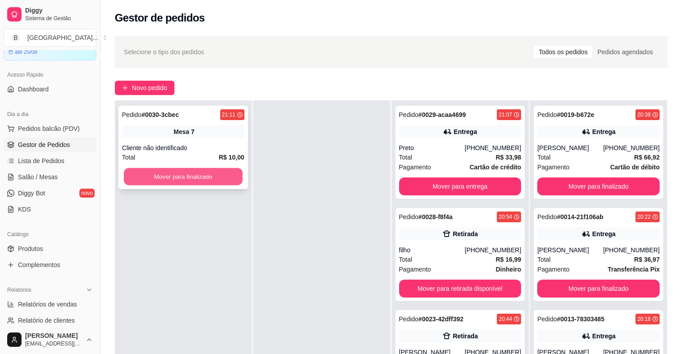
click at [237, 177] on button "Mover para finalizado" at bounding box center [183, 176] width 119 height 17
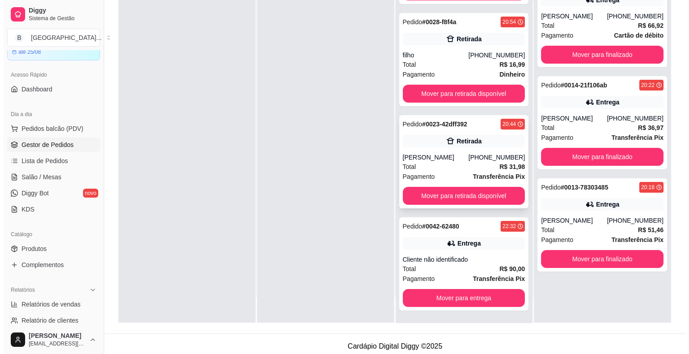
scroll to position [136, 0]
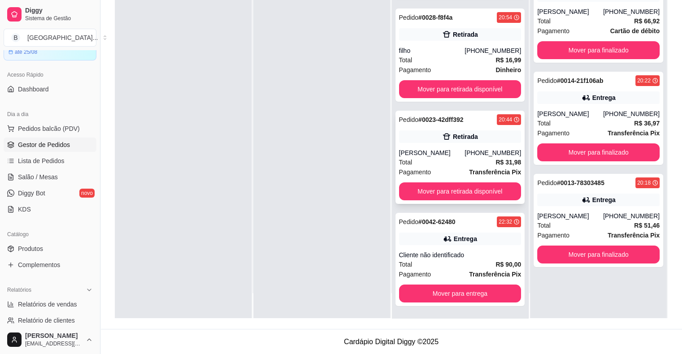
click at [479, 161] on div "Total R$ 31,98" at bounding box center [460, 162] width 122 height 10
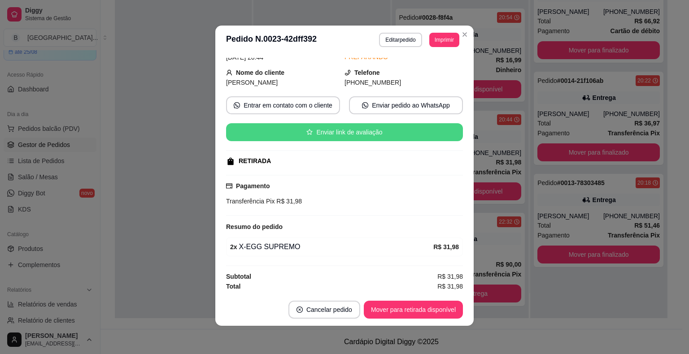
scroll to position [2, 0]
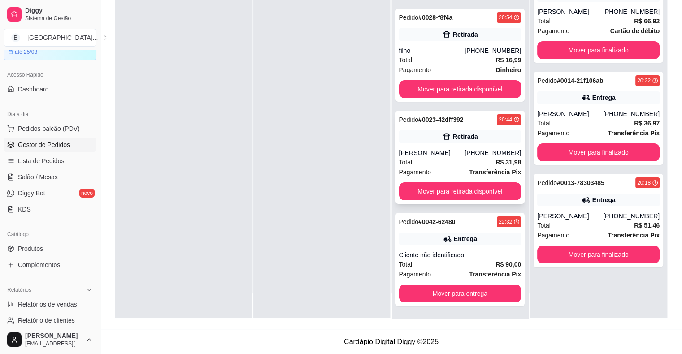
click at [455, 159] on div "Total R$ 31,98" at bounding box center [460, 162] width 122 height 10
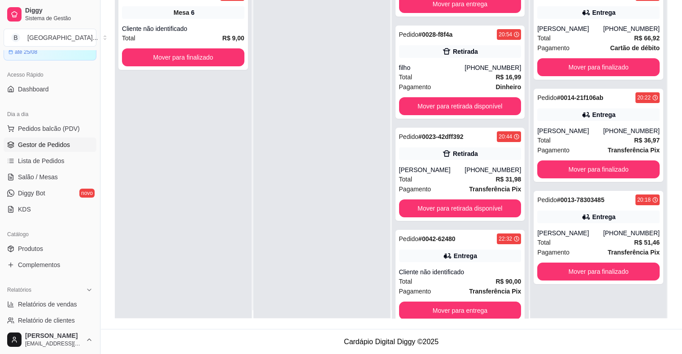
scroll to position [0, 0]
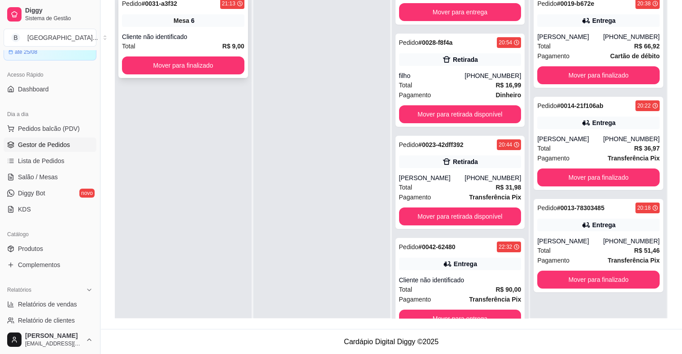
click at [214, 31] on div "Pedido # 0031-a3f32 21:13 Mesa 6 Cliente não identificado Total R$ 9,00 Mover p…" at bounding box center [183, 36] width 130 height 83
click at [194, 63] on button "Mover para finalizado" at bounding box center [183, 65] width 119 height 17
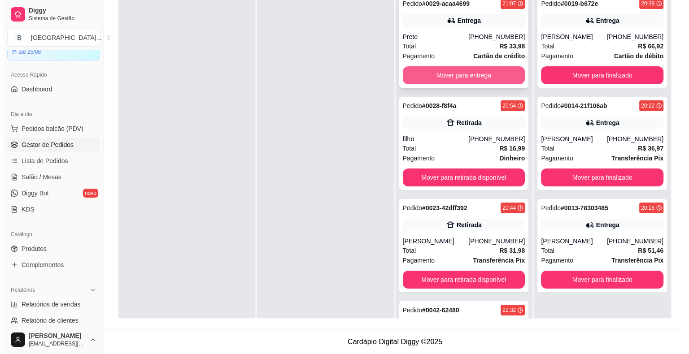
scroll to position [2, 0]
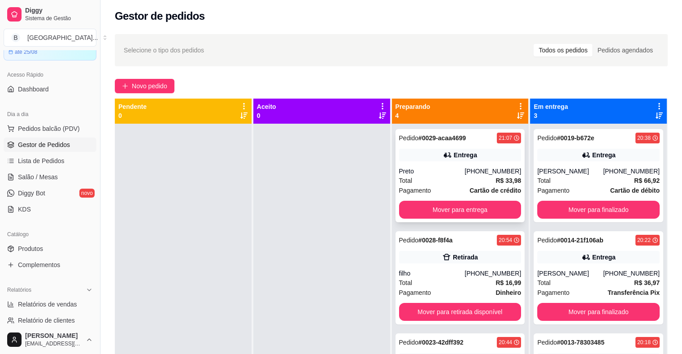
click at [438, 162] on div "Pedido # 0029-acaa4699 21:07 Entrega Preto [PHONE_NUMBER] Total R$ 33,98 Pagame…" at bounding box center [461, 175] width 130 height 93
click at [435, 171] on div "Preto" at bounding box center [432, 171] width 66 height 9
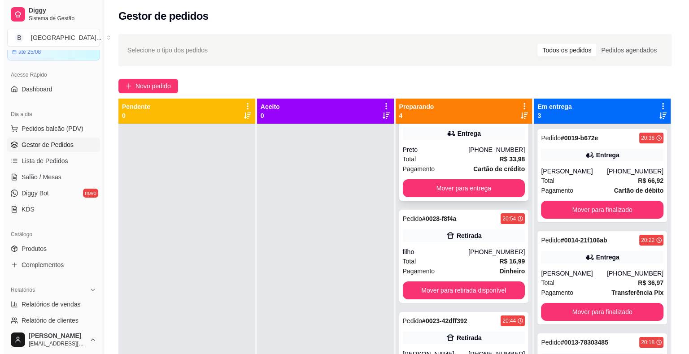
scroll to position [0, 0]
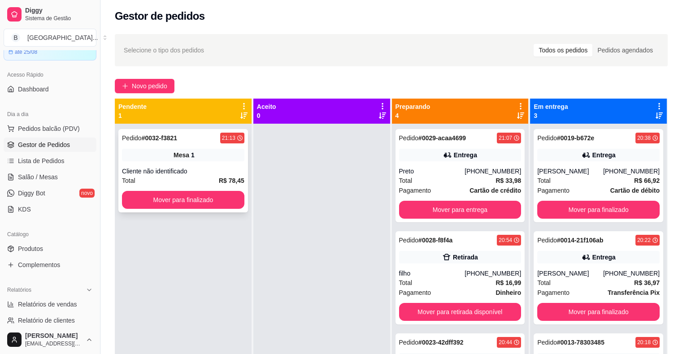
click at [205, 161] on div "Mesa 1" at bounding box center [183, 155] width 122 height 13
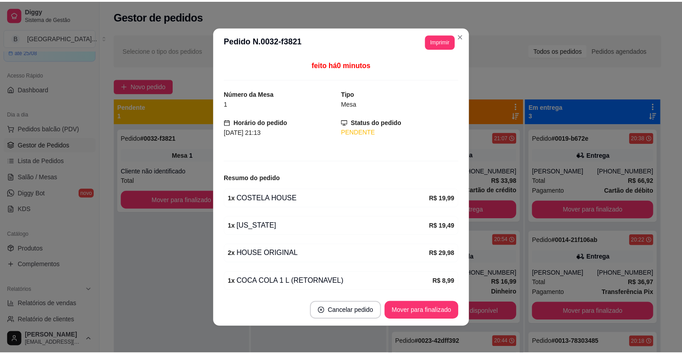
scroll to position [33, 0]
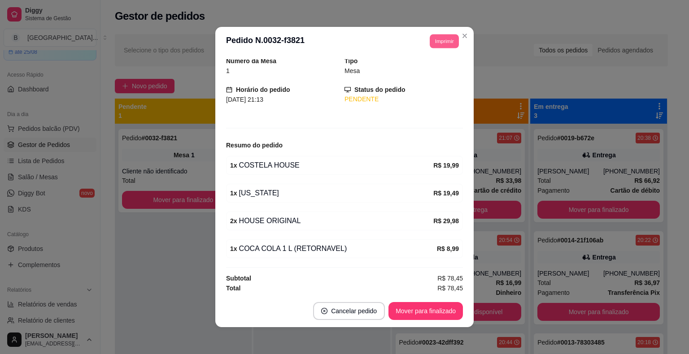
click at [434, 41] on button "Imprimir" at bounding box center [444, 41] width 29 height 14
click at [433, 74] on button "IMPRESSORA" at bounding box center [424, 73] width 63 height 14
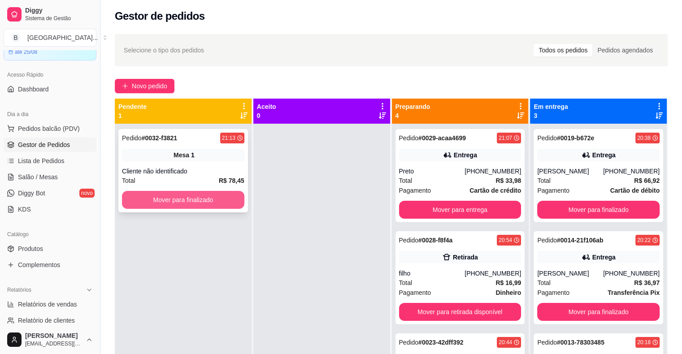
click at [201, 198] on button "Mover para finalizado" at bounding box center [183, 200] width 122 height 18
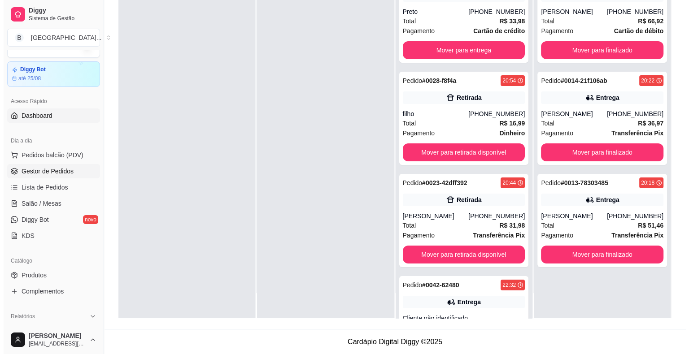
scroll to position [0, 0]
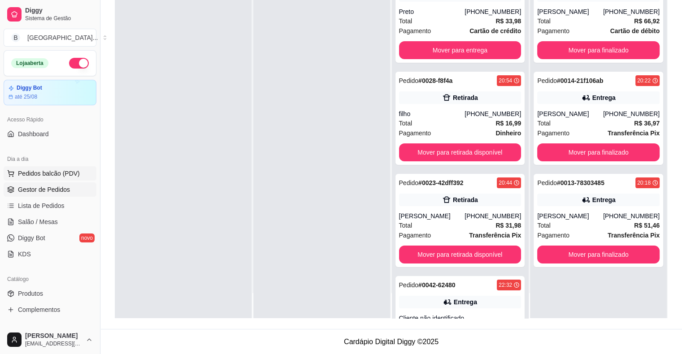
click at [74, 175] on span "Pedidos balcão (PDV)" at bounding box center [49, 173] width 62 height 9
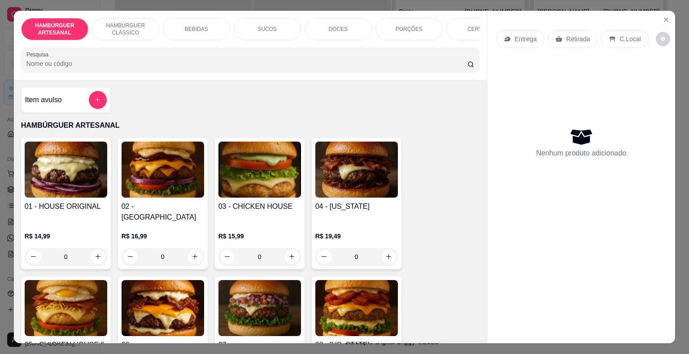
click at [203, 20] on div "BEBIDAS" at bounding box center [196, 29] width 67 height 22
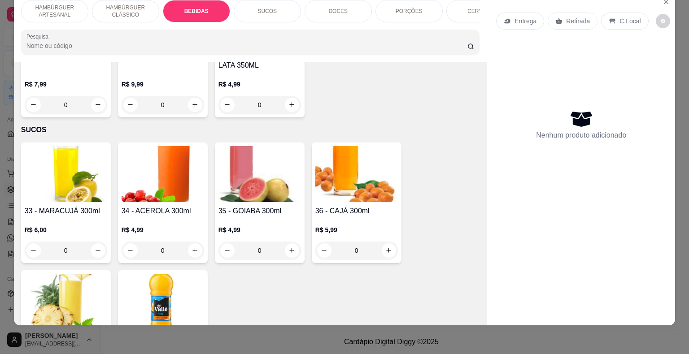
scroll to position [1029, 0]
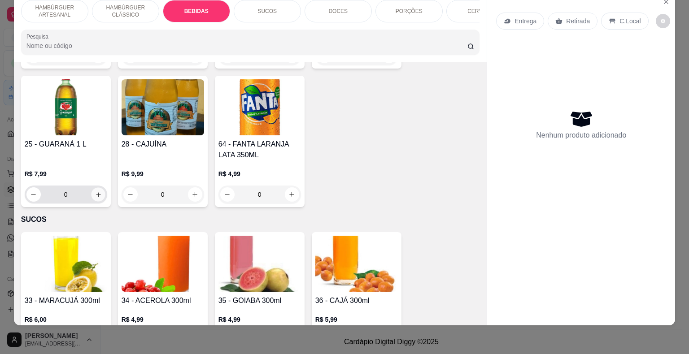
click at [95, 188] on button "increase-product-quantity" at bounding box center [98, 195] width 14 height 14
type input "1"
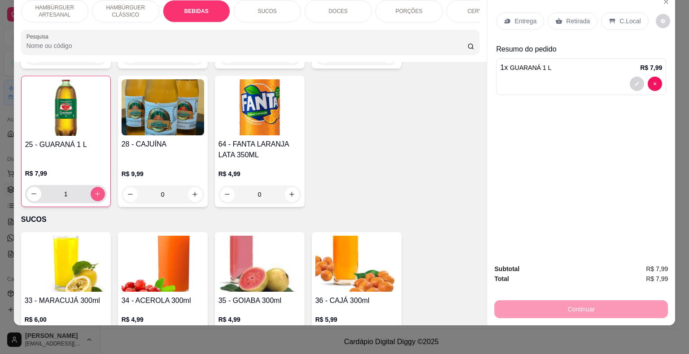
scroll to position [1030, 0]
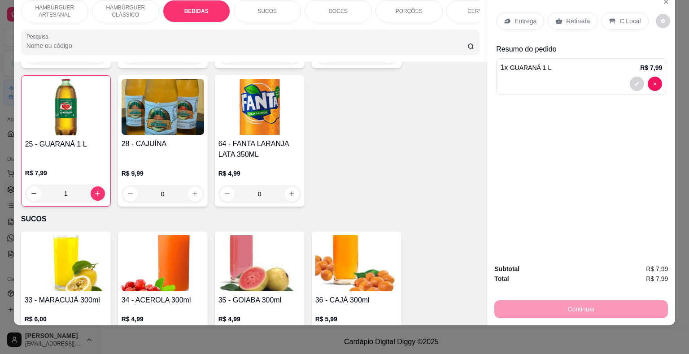
click at [574, 17] on p "Retirada" at bounding box center [578, 21] width 24 height 9
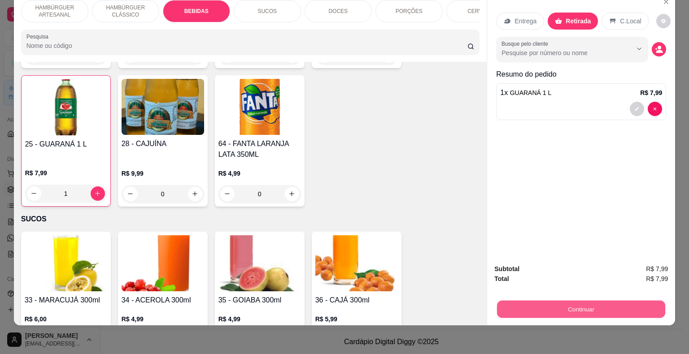
click at [594, 302] on button "Continuar" at bounding box center [581, 309] width 168 height 17
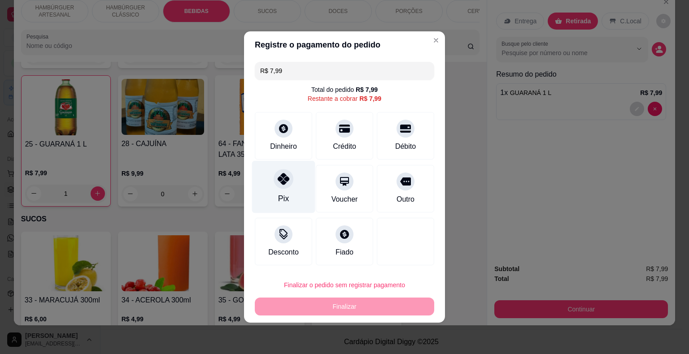
click at [284, 183] on icon at bounding box center [284, 179] width 12 height 12
type input "R$ 0,00"
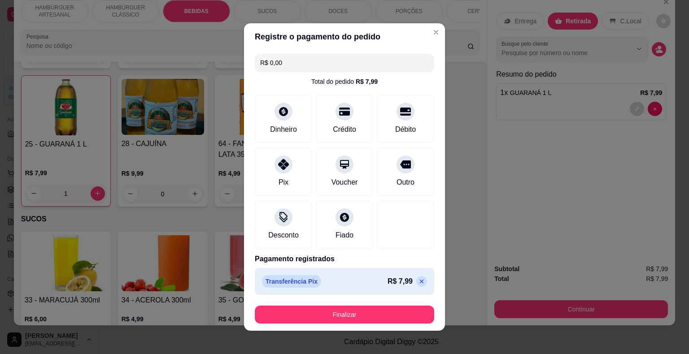
scroll to position [5, 0]
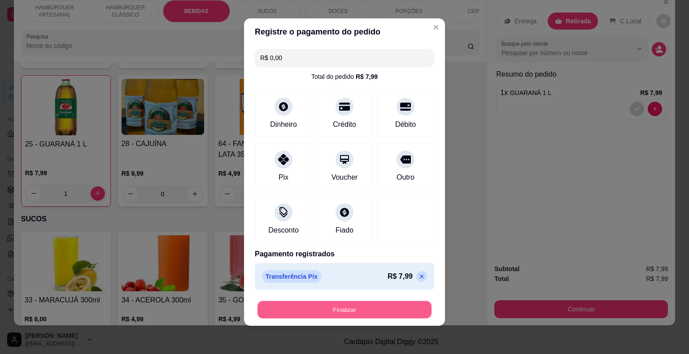
click at [407, 310] on button "Finalizar" at bounding box center [345, 310] width 174 height 17
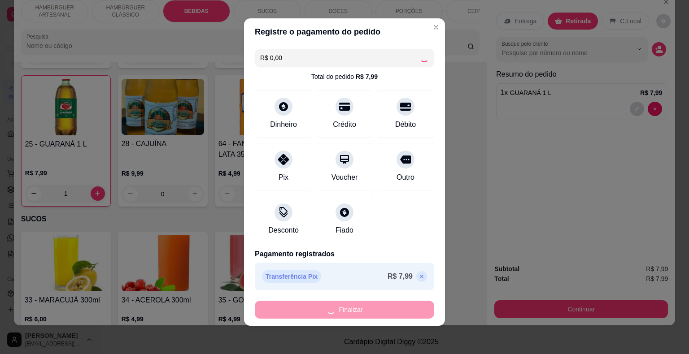
type input "0"
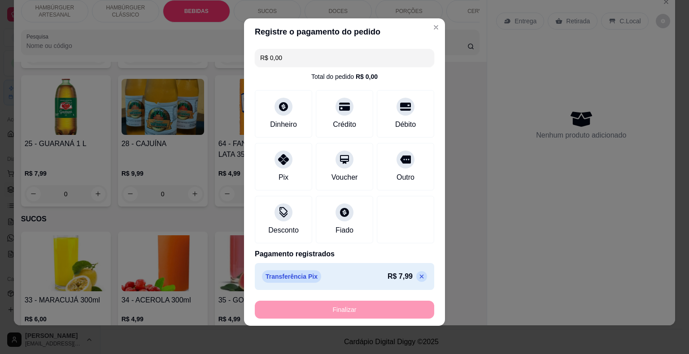
type input "-R$ 7,99"
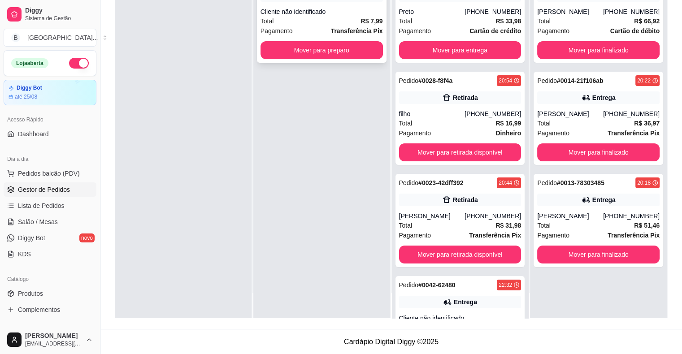
click at [367, 10] on div "Cliente não identificado" at bounding box center [322, 11] width 122 height 9
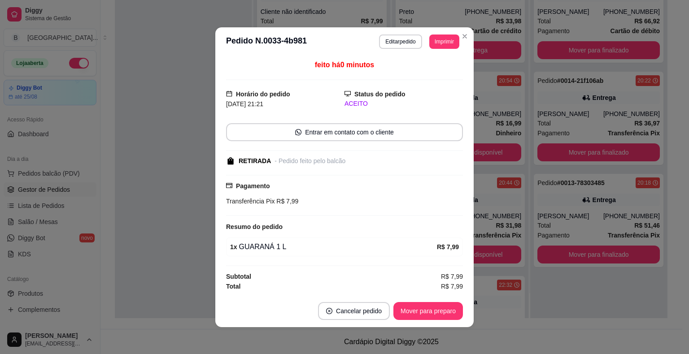
scroll to position [1, 0]
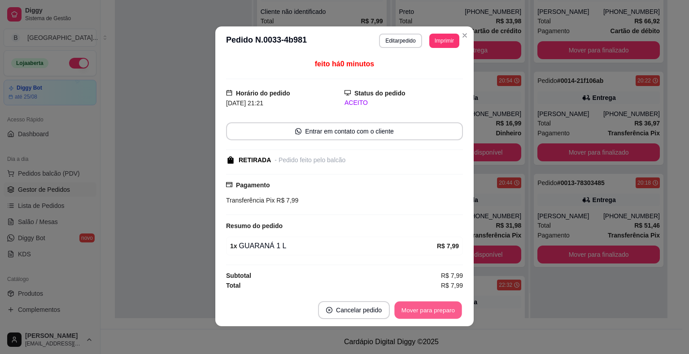
click at [417, 313] on button "Mover para preparo" at bounding box center [427, 310] width 67 height 17
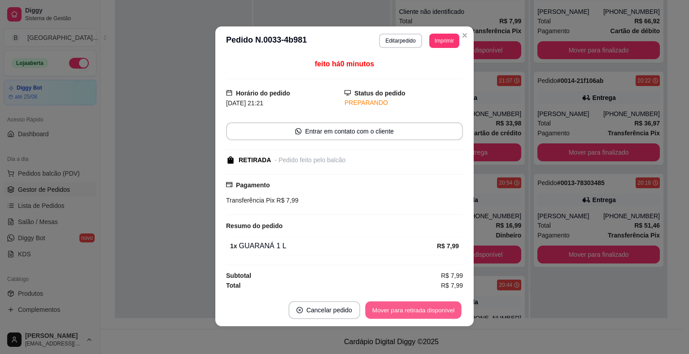
click at [417, 307] on button "Mover para retirada disponível" at bounding box center [413, 310] width 96 height 17
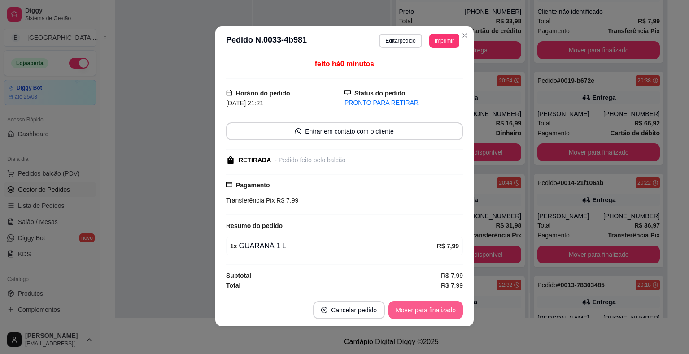
click at [450, 309] on button "Mover para finalizado" at bounding box center [426, 311] width 74 height 18
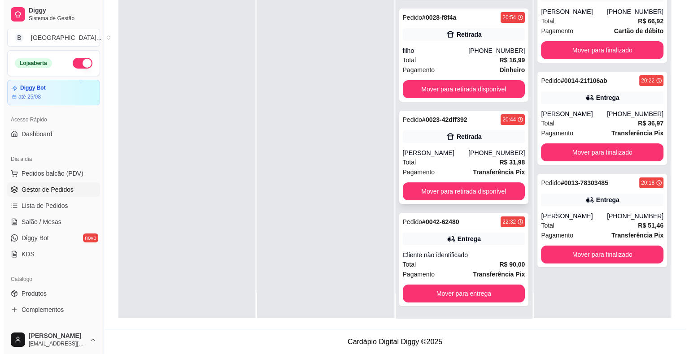
scroll to position [0, 0]
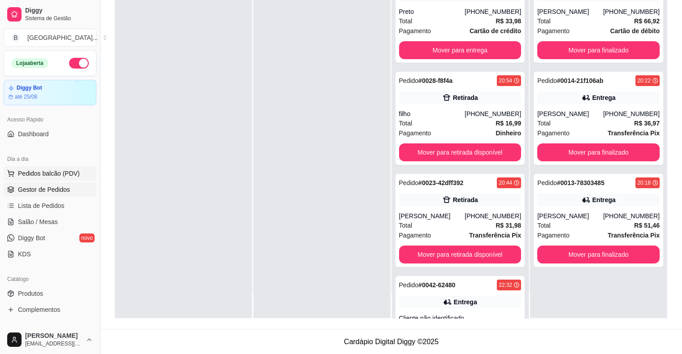
click at [34, 167] on button "Pedidos balcão (PDV)" at bounding box center [50, 173] width 93 height 14
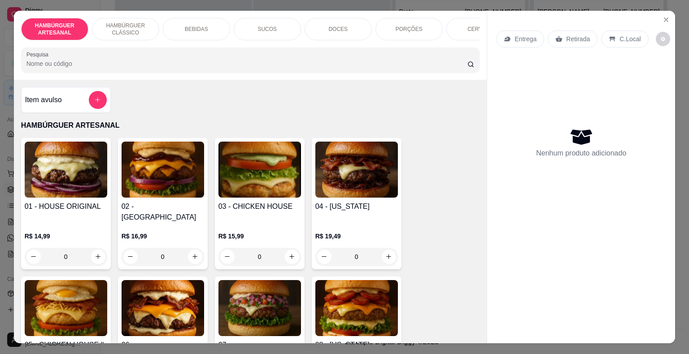
click at [242, 232] on p "R$ 15,99" at bounding box center [260, 236] width 83 height 9
click at [509, 34] on div "Entrega" at bounding box center [520, 39] width 48 height 17
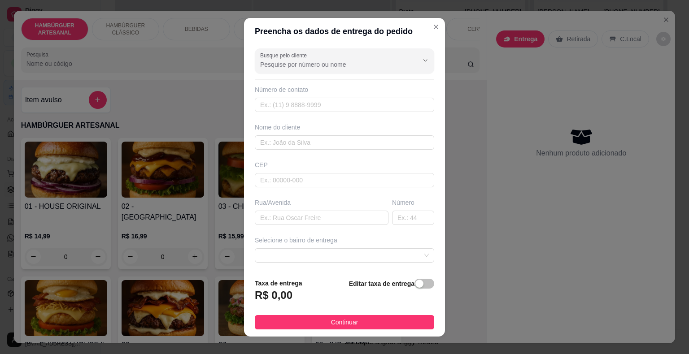
scroll to position [11, 0]
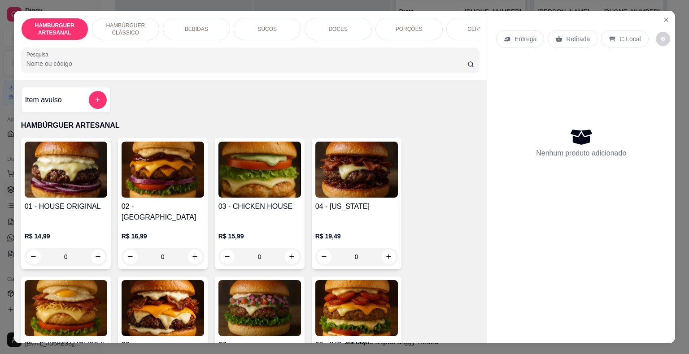
click at [334, 188] on img at bounding box center [356, 170] width 83 height 56
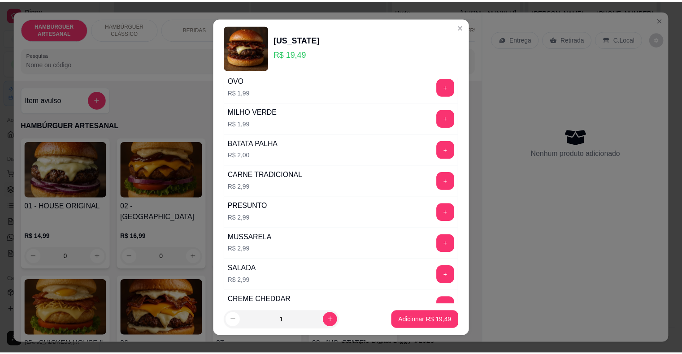
scroll to position [179, 0]
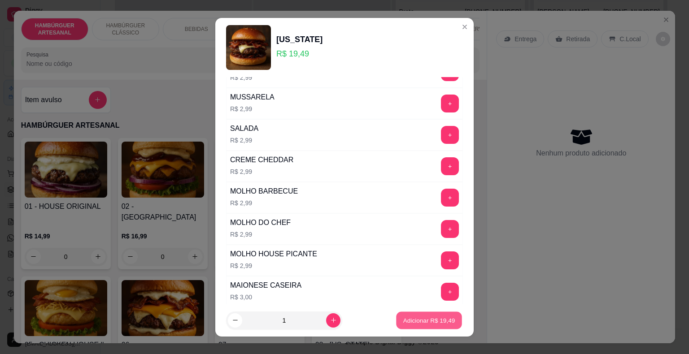
click at [427, 318] on p "Adicionar R$ 19,49" at bounding box center [429, 320] width 52 height 9
type input "1"
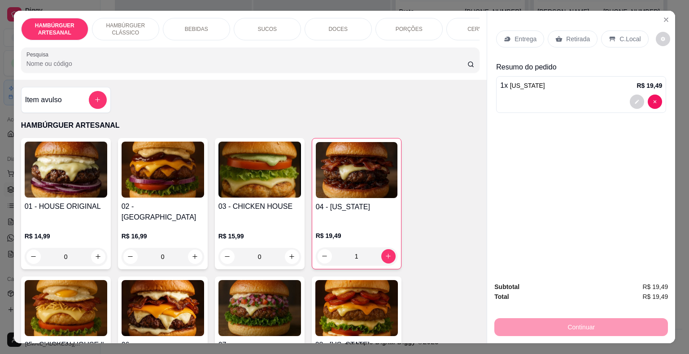
click at [522, 35] on p "Entrega" at bounding box center [526, 39] width 22 height 9
click at [570, 42] on div "Retirada" at bounding box center [573, 39] width 50 height 17
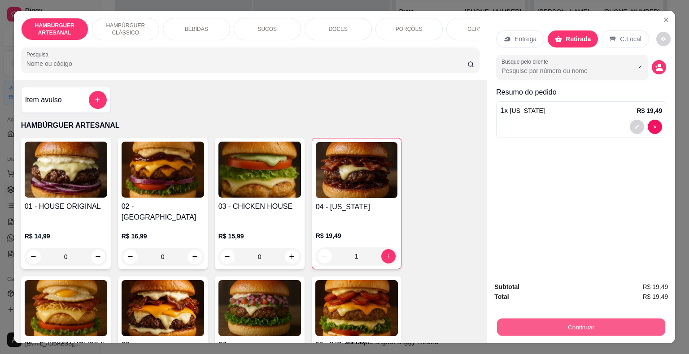
click at [554, 325] on button "Continuar" at bounding box center [581, 327] width 168 height 17
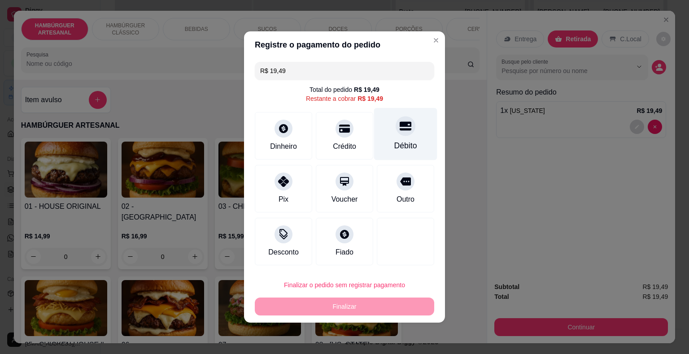
click at [402, 143] on div "Débito" at bounding box center [405, 146] width 23 height 12
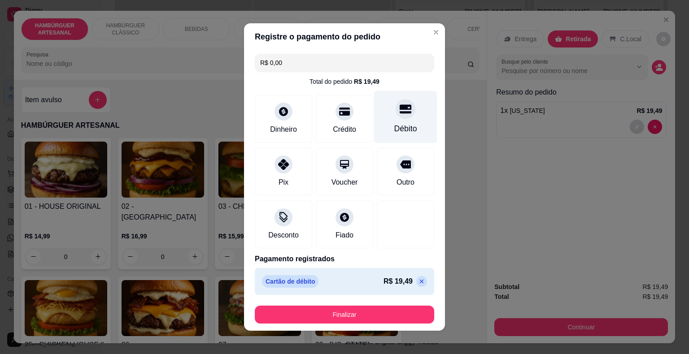
click at [402, 134] on div "Débito" at bounding box center [405, 129] width 23 height 12
click at [418, 279] on icon at bounding box center [421, 281] width 7 height 7
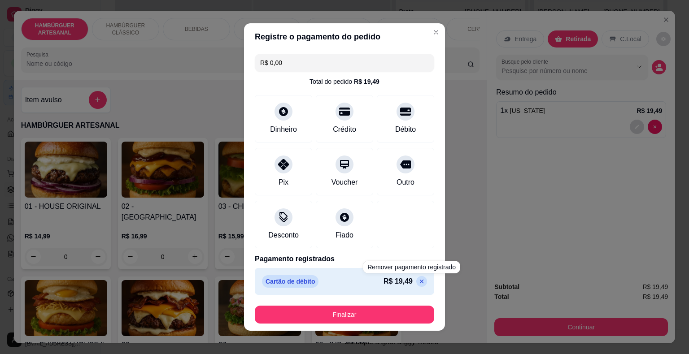
type input "R$ 19,49"
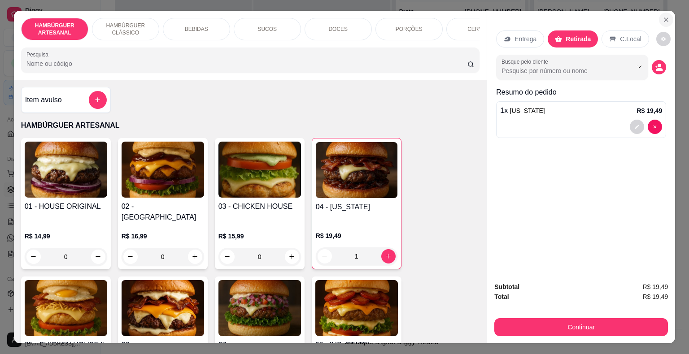
click at [669, 17] on button "Close" at bounding box center [666, 20] width 14 height 14
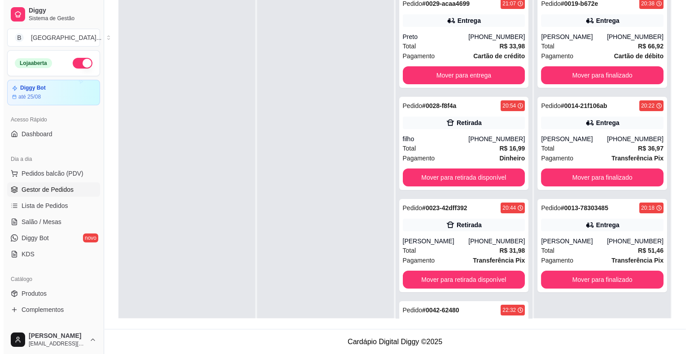
scroll to position [25, 0]
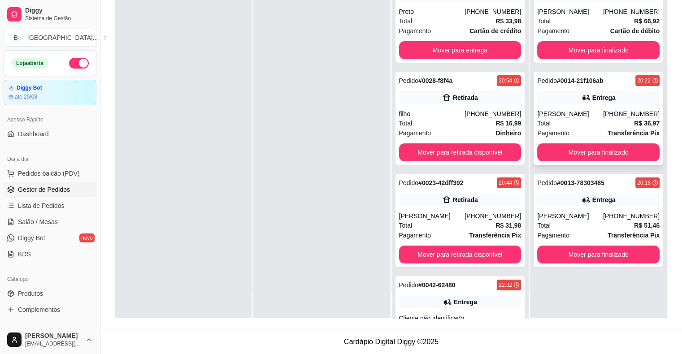
click at [585, 118] on div "Total R$ 36,97" at bounding box center [599, 123] width 122 height 10
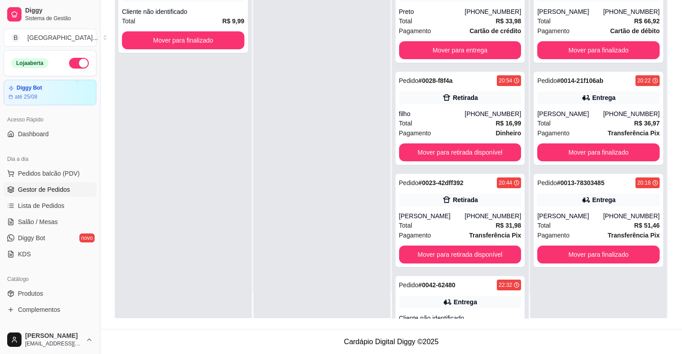
scroll to position [0, 0]
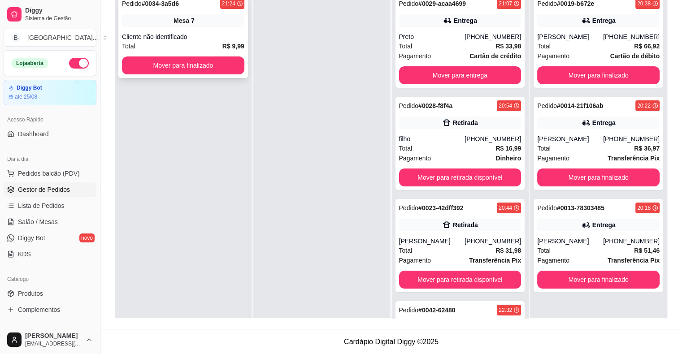
click at [156, 27] on div "Pedido # 0034-3a5d6 21:24 Mesa 7 Cliente não identificado Total R$ 9,99 Mover p…" at bounding box center [183, 36] width 130 height 83
click at [179, 33] on div "Cliente não identificado" at bounding box center [183, 36] width 122 height 9
click at [66, 218] on link "Salão / Mesas" at bounding box center [50, 222] width 93 height 14
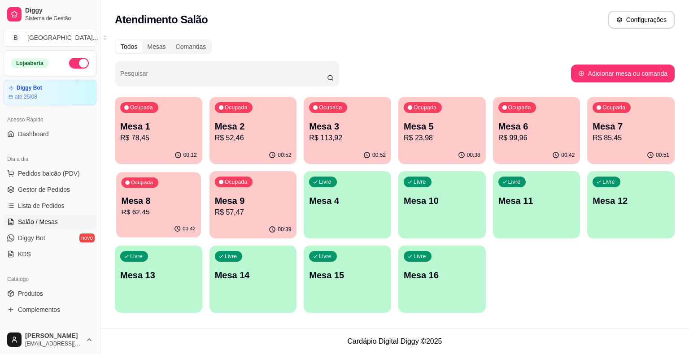
click at [159, 206] on p "Mesa 8" at bounding box center [159, 201] width 74 height 12
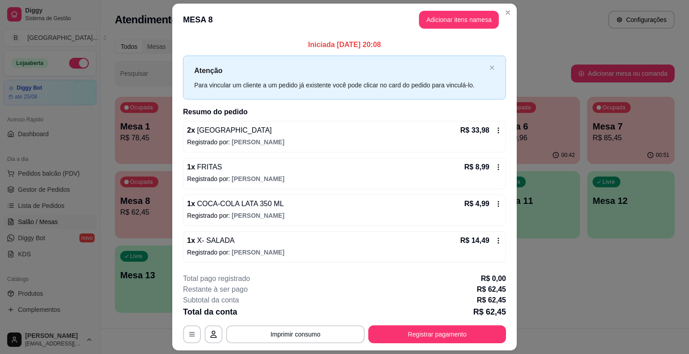
scroll to position [24, 0]
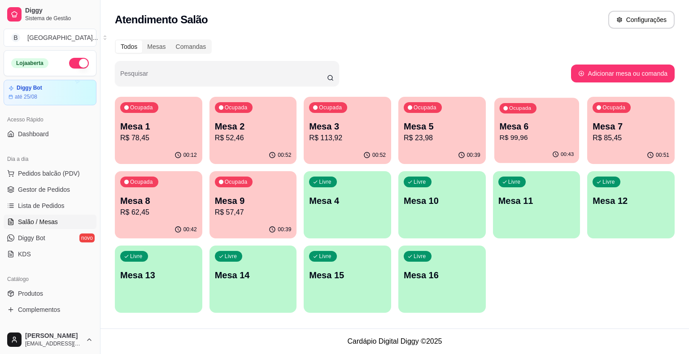
click at [520, 137] on p "R$ 99,96" at bounding box center [536, 138] width 74 height 10
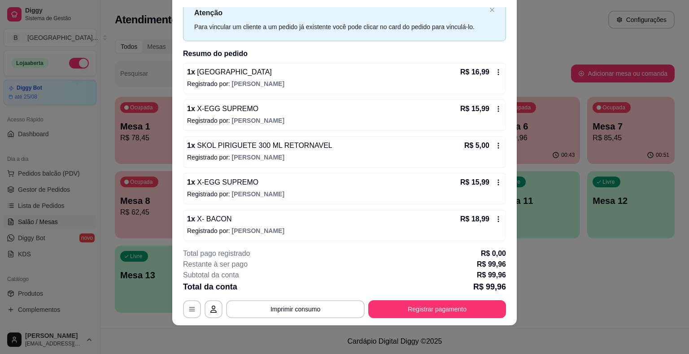
scroll to position [45, 0]
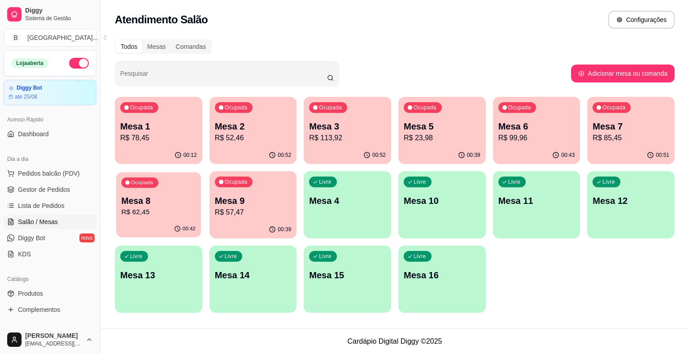
click at [169, 205] on p "Mesa 8" at bounding box center [159, 201] width 74 height 12
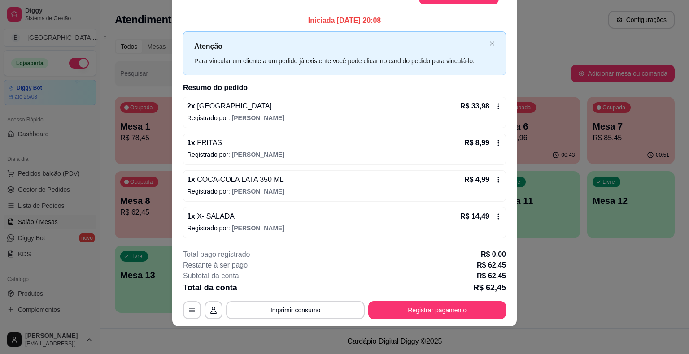
scroll to position [0, 0]
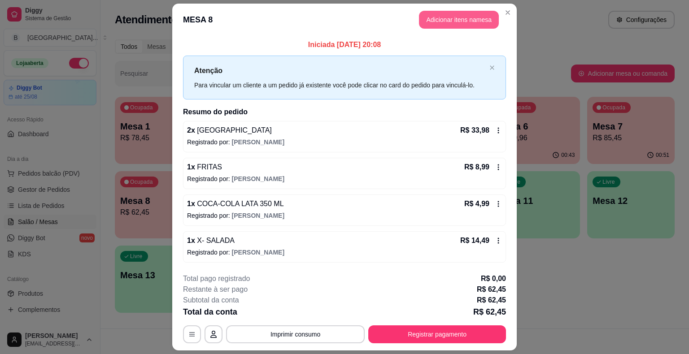
click at [457, 20] on button "Adicionar itens na mesa" at bounding box center [459, 20] width 80 height 18
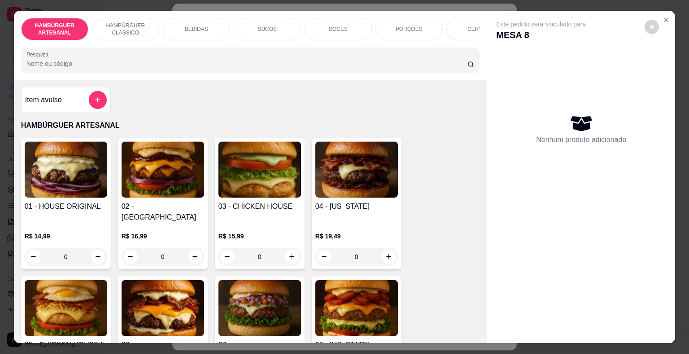
click at [355, 21] on div "DOCES" at bounding box center [338, 29] width 67 height 22
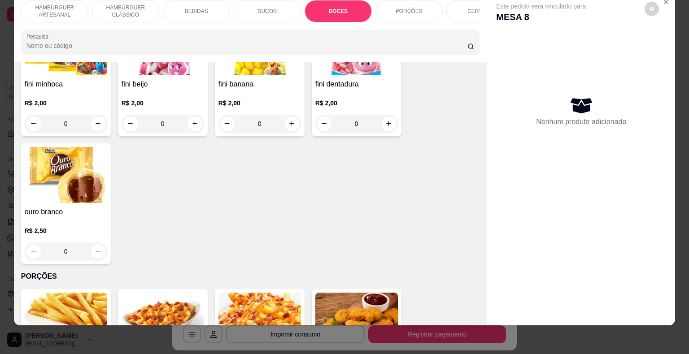
scroll to position [1613, 0]
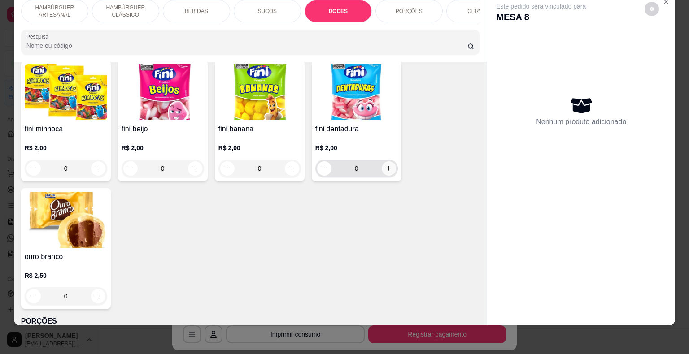
click at [385, 165] on icon "increase-product-quantity" at bounding box center [388, 168] width 7 height 7
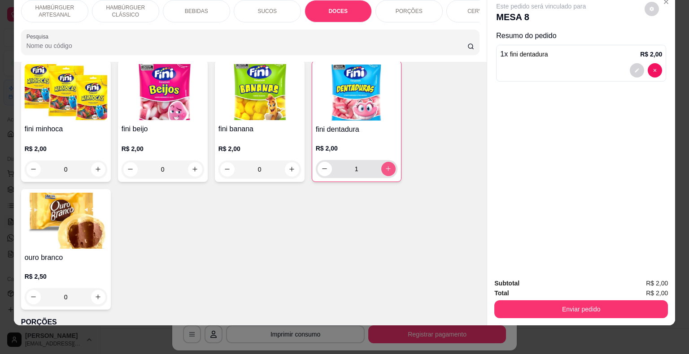
type input "1"
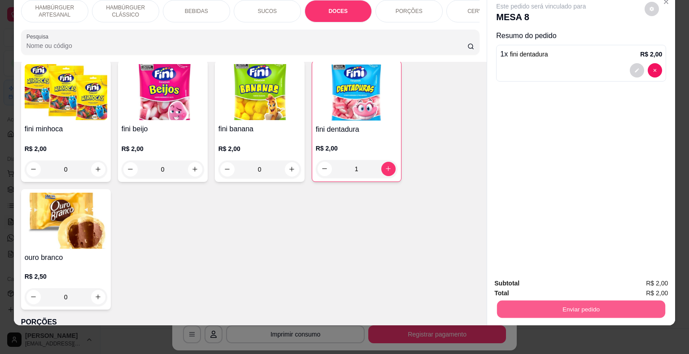
click at [511, 302] on button "Enviar pedido" at bounding box center [581, 309] width 168 height 17
click at [516, 275] on button "Não registrar e enviar pedido" at bounding box center [551, 280] width 91 height 17
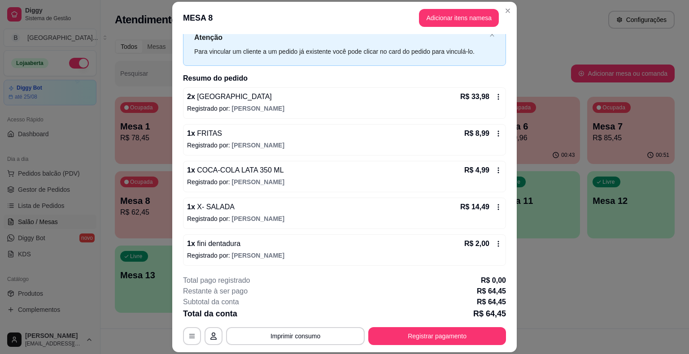
scroll to position [27, 0]
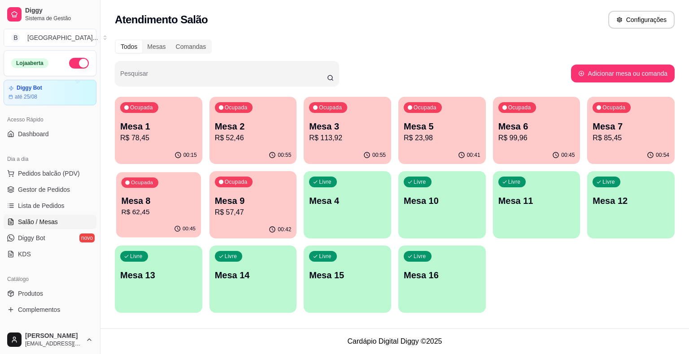
click at [169, 200] on p "Mesa 8" at bounding box center [159, 201] width 74 height 12
click at [61, 183] on link "Gestor de Pedidos" at bounding box center [50, 190] width 93 height 14
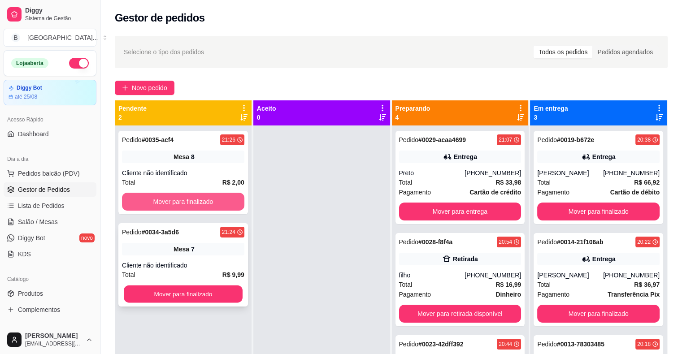
click at [171, 196] on div "Pedido # 0035-acf4 21:26 Mesa 8 Cliente não identificado Total R$ 2,00 Mover pa…" at bounding box center [183, 303] width 137 height 354
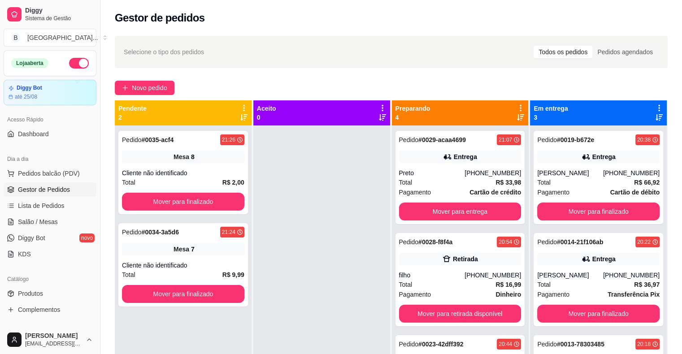
click at [172, 223] on div "Pedido # 0035-acf4 21:26 Mesa 8 Cliente não identificado Total R$ 2,00 Mover pa…" at bounding box center [183, 303] width 137 height 354
click at [178, 239] on div "Pedido # 0034-3a5d6 21:24 Mesa 7 Cliente não identificado Total R$ 9,99 Mover p…" at bounding box center [183, 264] width 130 height 83
click at [178, 162] on div "Mesa 8" at bounding box center [183, 157] width 122 height 13
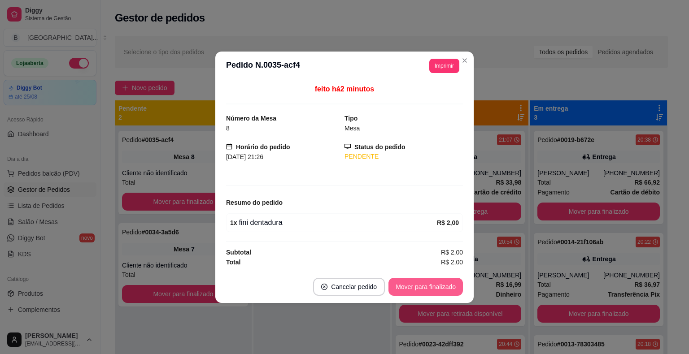
click at [416, 289] on button "Mover para finalizado" at bounding box center [426, 287] width 74 height 18
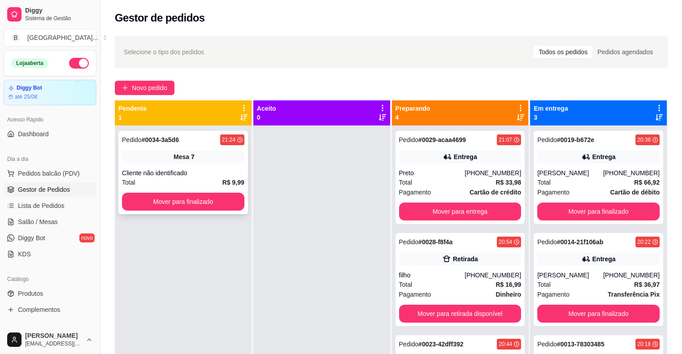
click at [191, 181] on div "Total R$ 9,99" at bounding box center [183, 183] width 122 height 10
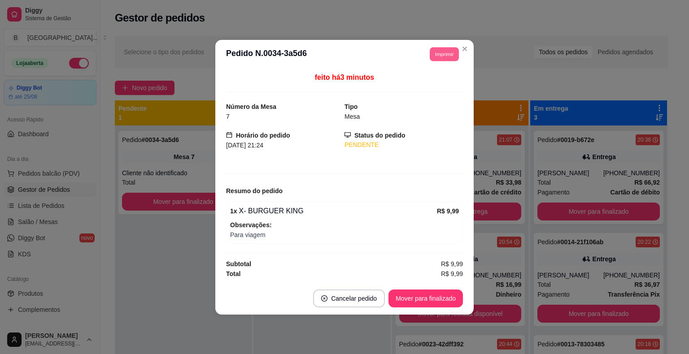
click at [452, 53] on button "Imprimir" at bounding box center [444, 54] width 29 height 14
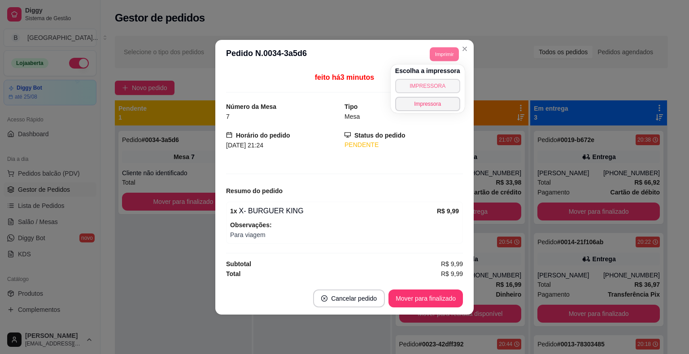
click at [431, 80] on button "IMPRESSORA" at bounding box center [427, 86] width 65 height 14
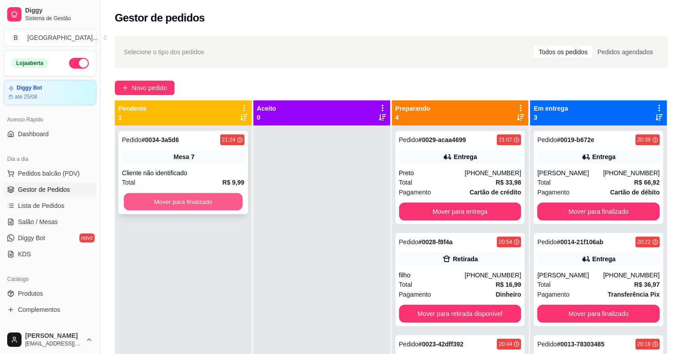
click at [160, 204] on button "Mover para finalizado" at bounding box center [183, 201] width 119 height 17
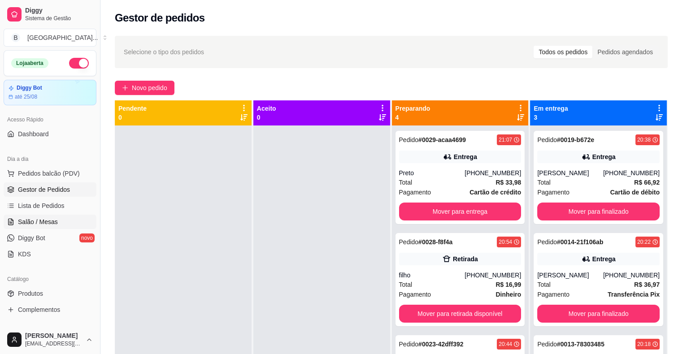
click at [46, 225] on span "Salão / Mesas" at bounding box center [38, 222] width 40 height 9
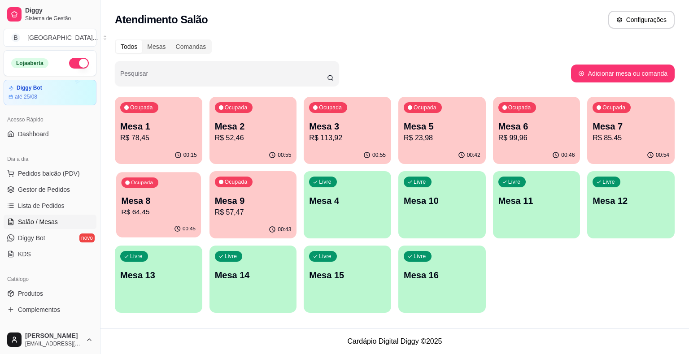
click at [131, 199] on p "Mesa 8" at bounding box center [159, 201] width 74 height 12
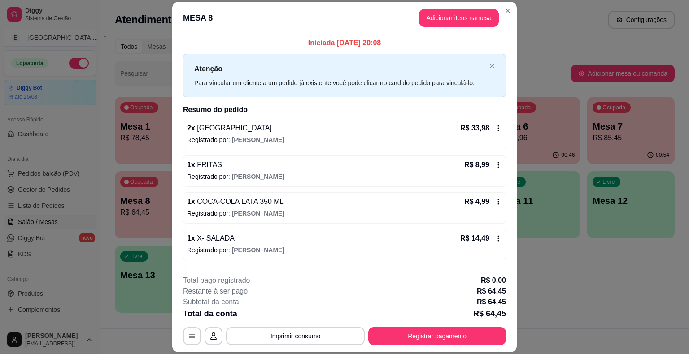
scroll to position [27, 0]
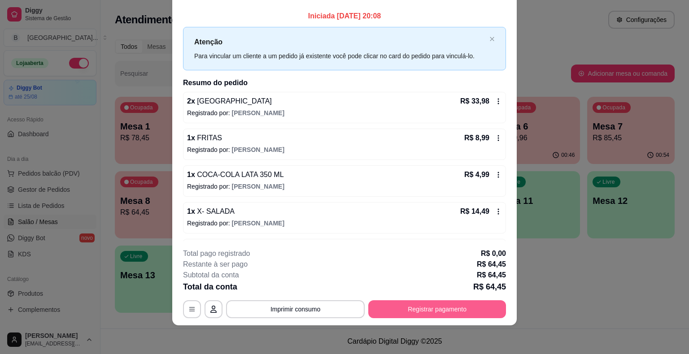
click at [446, 316] on button "Registrar pagamento" at bounding box center [437, 310] width 138 height 18
click at [468, 316] on button "Registrar pagamento" at bounding box center [438, 309] width 134 height 17
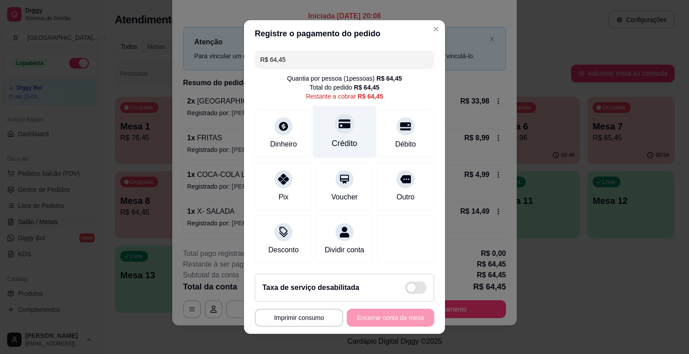
click at [363, 136] on div "Crédito" at bounding box center [344, 132] width 63 height 52
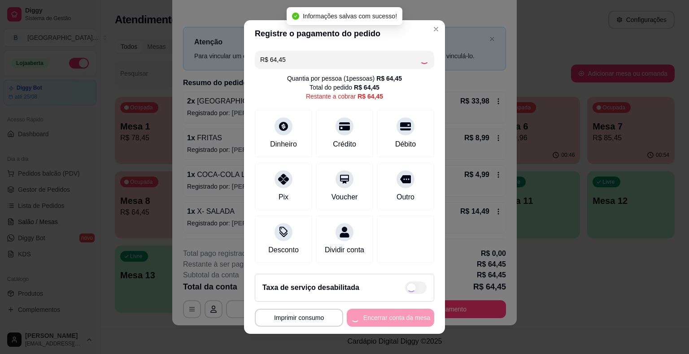
type input "R$ 0,00"
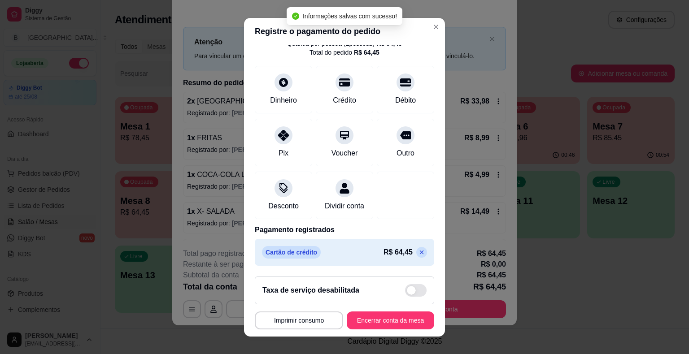
scroll to position [11, 0]
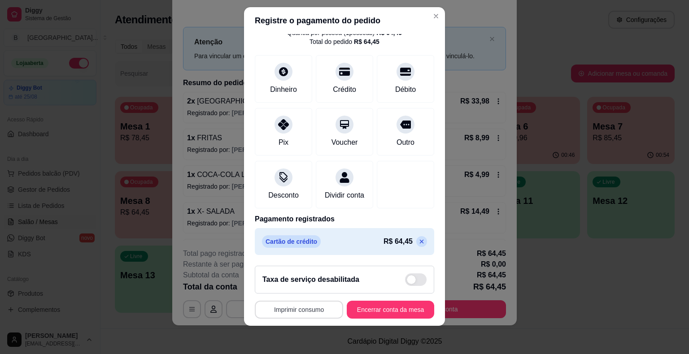
click at [314, 312] on button "Imprimir consumo" at bounding box center [299, 310] width 88 height 18
click at [312, 271] on button "IMPRESSORA" at bounding box center [296, 271] width 63 height 14
click at [367, 311] on button "Encerrar conta da mesa" at bounding box center [390, 309] width 85 height 17
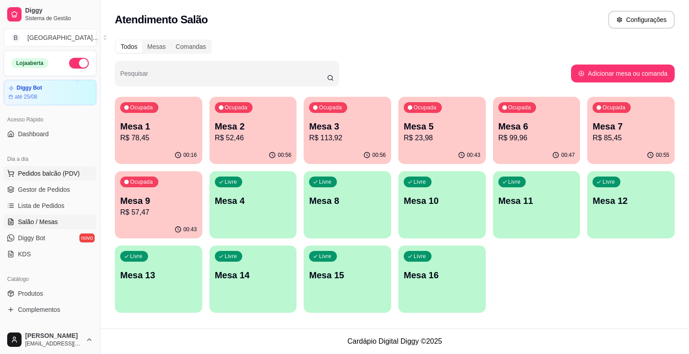
click at [60, 173] on span "Pedidos balcão (PDV)" at bounding box center [49, 173] width 62 height 9
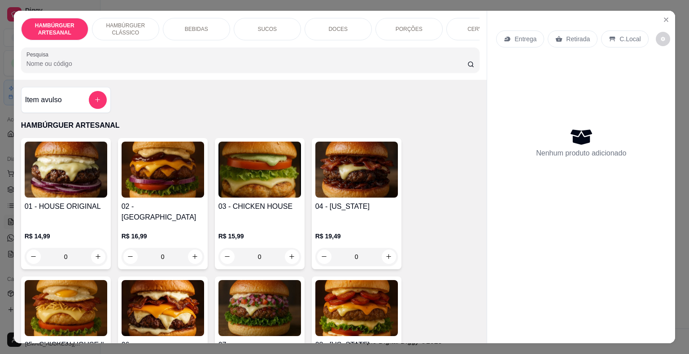
click at [199, 21] on div "BEBIDAS" at bounding box center [196, 29] width 67 height 22
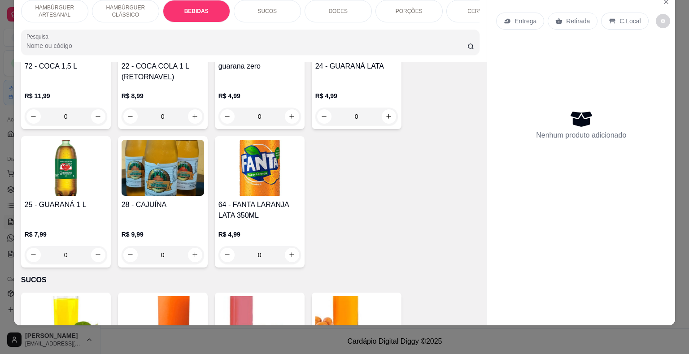
scroll to position [984, 0]
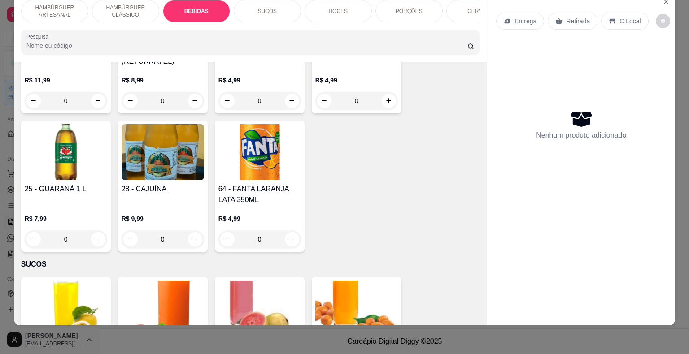
click at [68, 214] on p "R$ 7,99" at bounding box center [66, 218] width 83 height 9
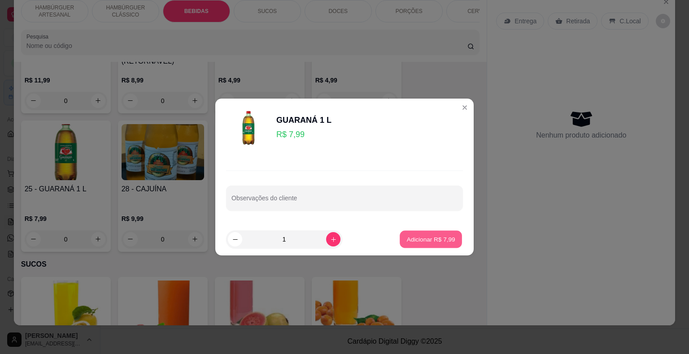
click at [433, 233] on button "Adicionar R$ 7,99" at bounding box center [431, 239] width 62 height 17
type input "1"
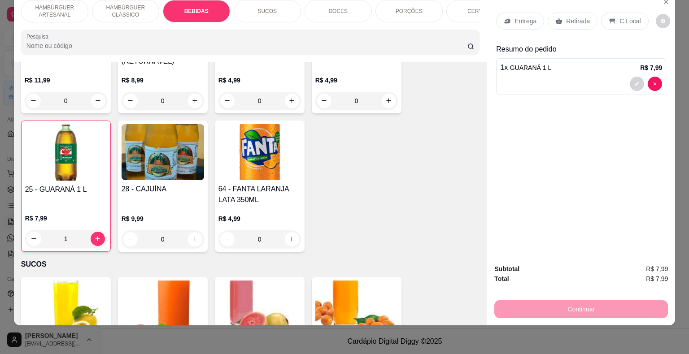
click at [572, 19] on div "Retirada" at bounding box center [573, 21] width 50 height 17
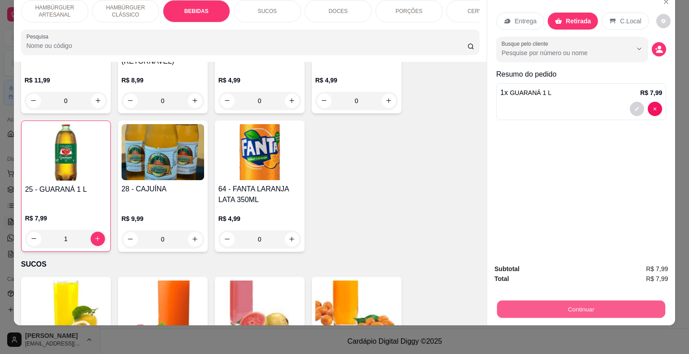
click at [542, 301] on button "Continuar" at bounding box center [581, 309] width 168 height 17
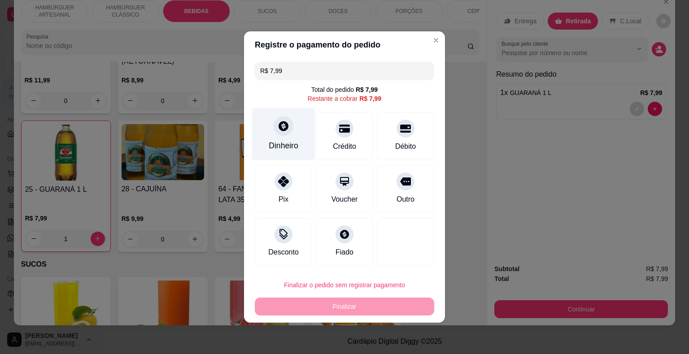
click at [296, 119] on div "Dinheiro" at bounding box center [283, 134] width 63 height 52
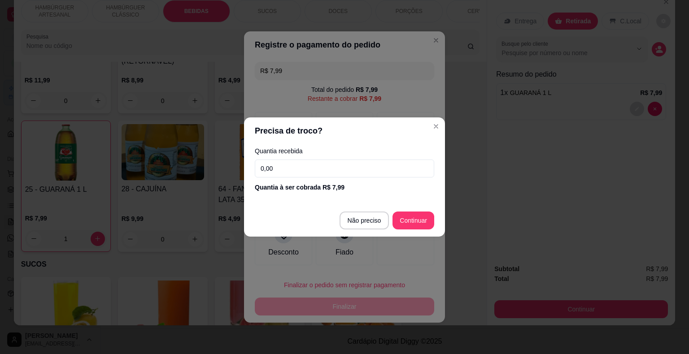
click at [328, 172] on input "0,00" at bounding box center [344, 169] width 179 height 18
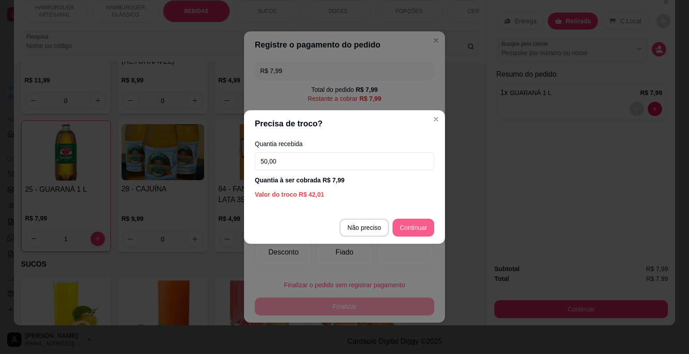
type input "50,00"
type input "R$ 0,00"
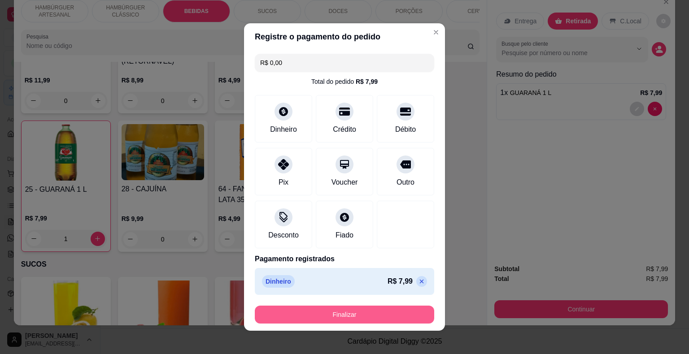
click at [367, 309] on button "Finalizar" at bounding box center [344, 315] width 179 height 18
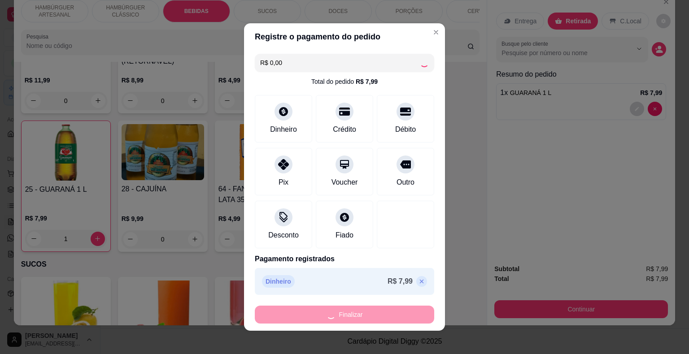
type input "0"
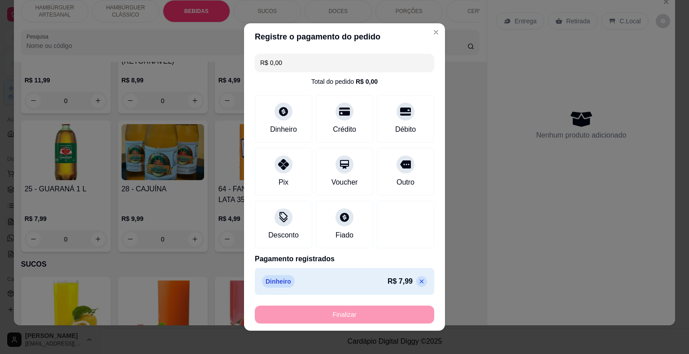
type input "-R$ 7,99"
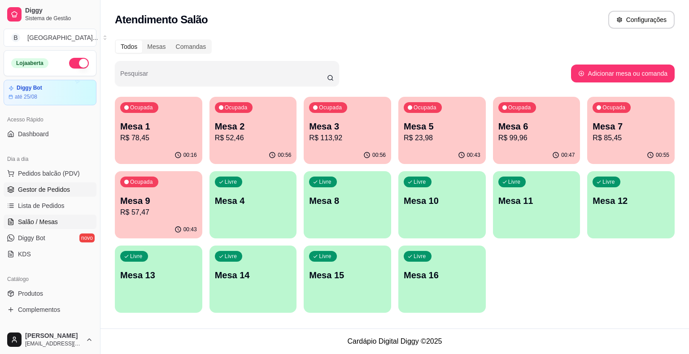
click at [65, 193] on span "Gestor de Pedidos" at bounding box center [44, 189] width 52 height 9
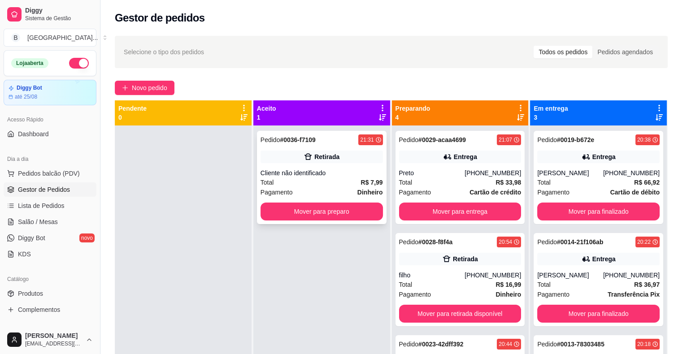
click at [301, 188] on div "Pagamento Dinheiro" at bounding box center [322, 193] width 122 height 10
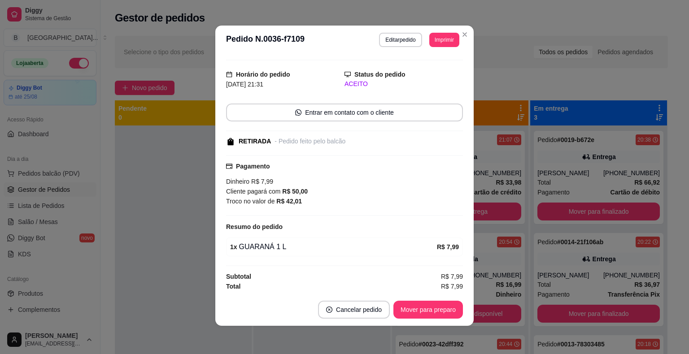
scroll to position [2, 0]
click at [426, 311] on button "Mover para preparo" at bounding box center [428, 310] width 70 height 18
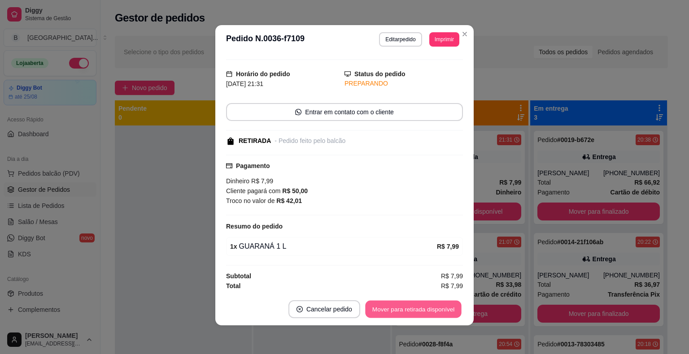
click at [426, 311] on button "Mover para retirada disponível" at bounding box center [413, 309] width 96 height 17
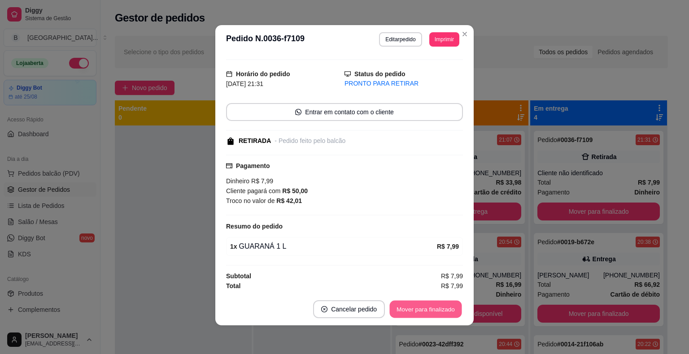
click at [426, 311] on button "Mover para finalizado" at bounding box center [426, 309] width 72 height 17
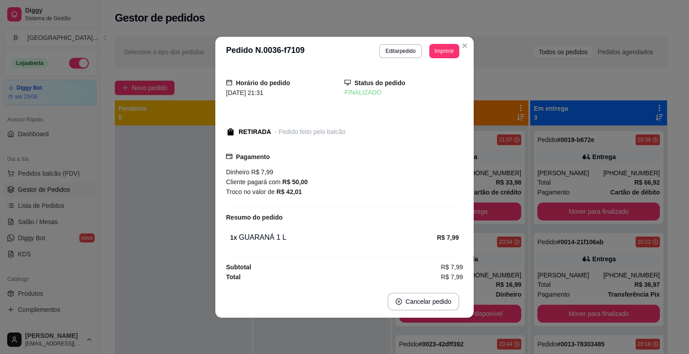
scroll to position [0, 0]
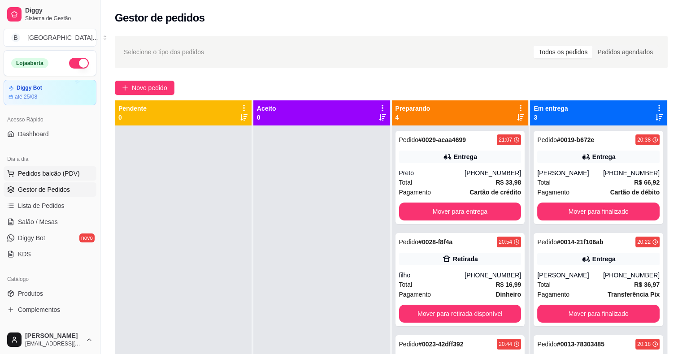
click at [79, 174] on button "Pedidos balcão (PDV)" at bounding box center [50, 173] width 93 height 14
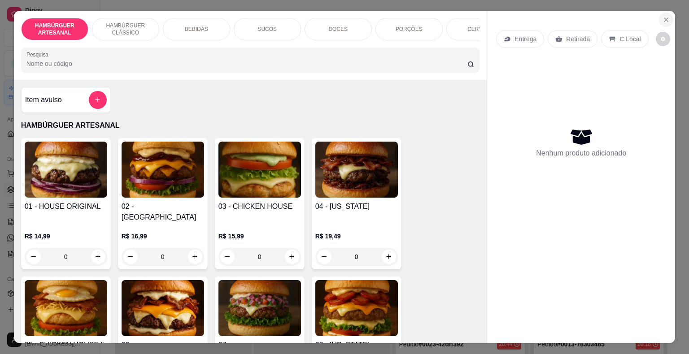
click at [666, 20] on button "Close" at bounding box center [666, 20] width 14 height 14
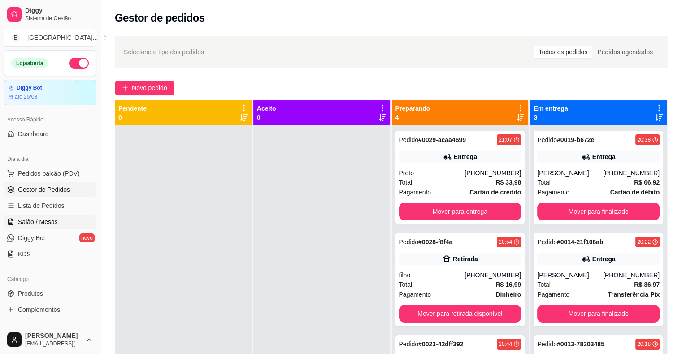
click at [61, 223] on link "Salão / Mesas" at bounding box center [50, 222] width 93 height 14
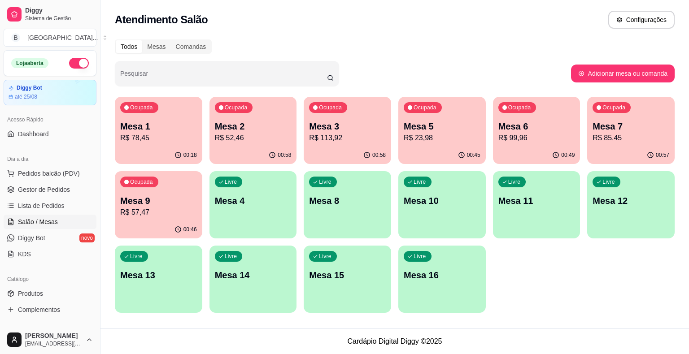
click at [177, 139] on p "R$ 78,45" at bounding box center [158, 138] width 77 height 11
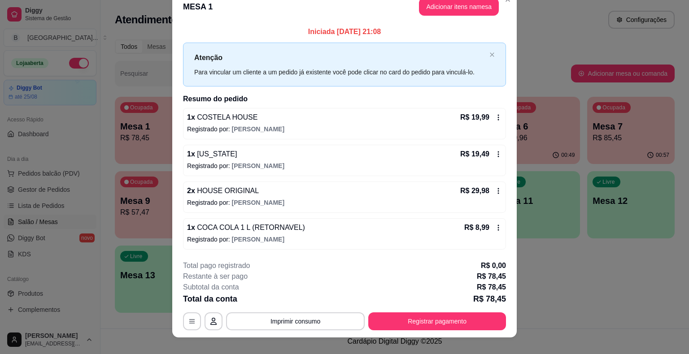
scroll to position [24, 0]
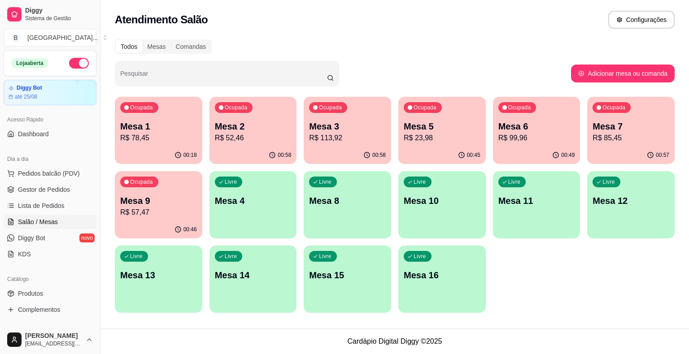
click at [268, 127] on p "Mesa 2" at bounding box center [253, 126] width 77 height 13
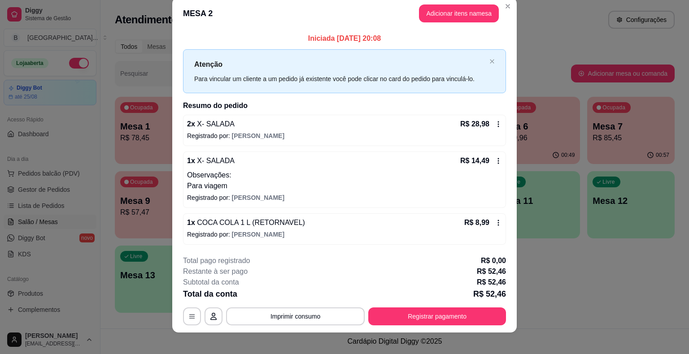
scroll to position [18, 0]
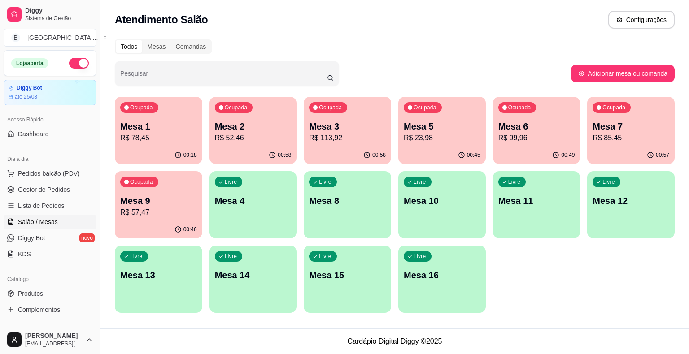
click at [274, 140] on p "R$ 52,46" at bounding box center [253, 138] width 77 height 11
click at [52, 179] on button "Pedidos balcão (PDV)" at bounding box center [50, 173] width 93 height 14
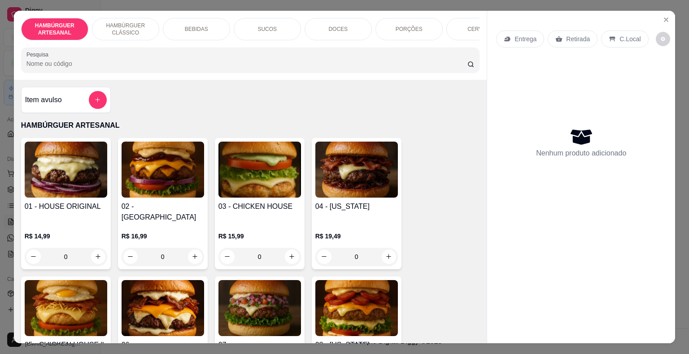
click at [353, 26] on div "DOCES" at bounding box center [338, 29] width 67 height 22
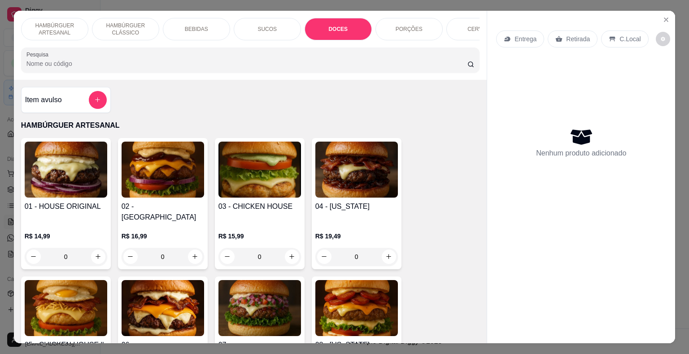
scroll to position [22, 0]
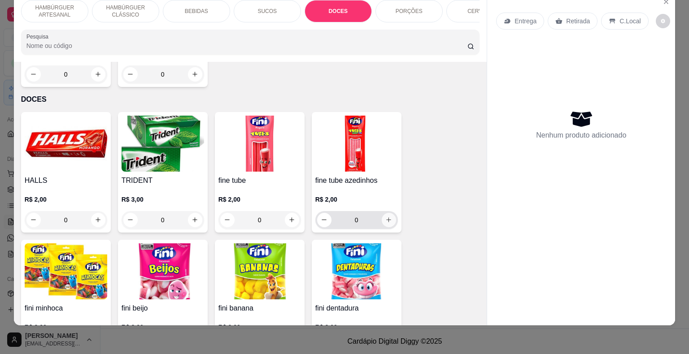
click at [388, 217] on icon "increase-product-quantity" at bounding box center [388, 220] width 7 height 7
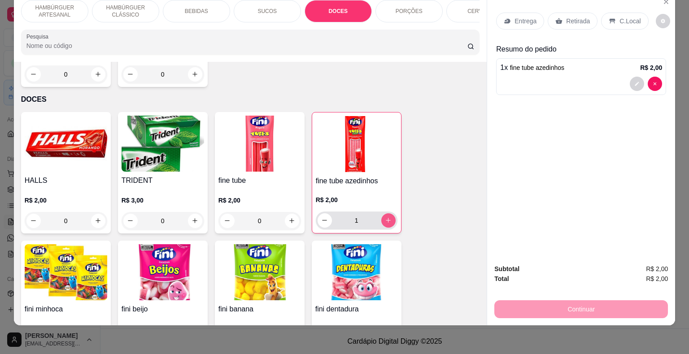
type input "1"
click at [557, 13] on div "Retirada" at bounding box center [573, 21] width 50 height 17
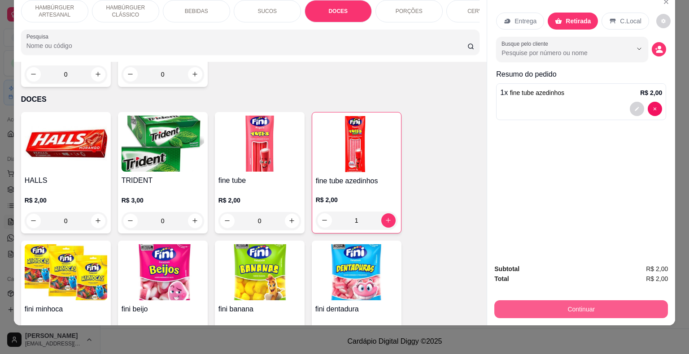
click at [533, 304] on button "Continuar" at bounding box center [581, 310] width 174 height 18
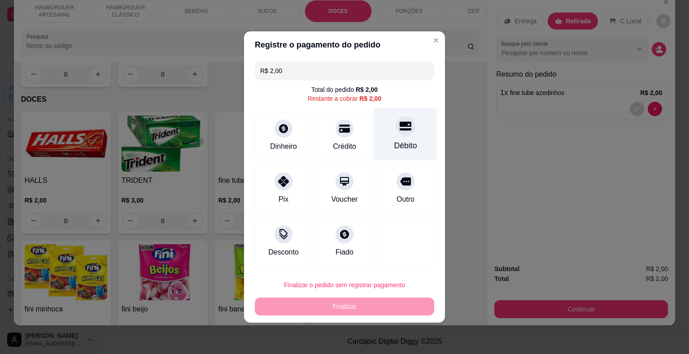
click at [379, 145] on div "Débito" at bounding box center [405, 134] width 63 height 52
type input "R$ 0,00"
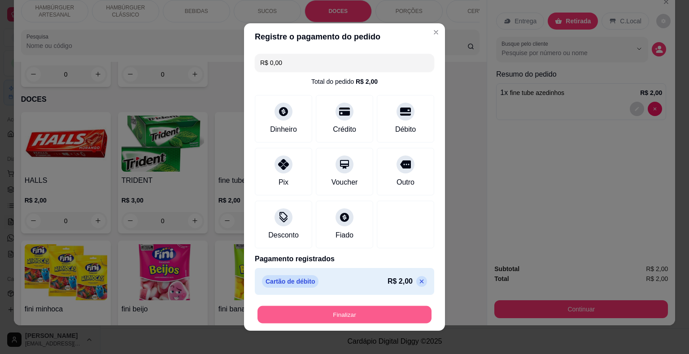
click at [391, 319] on button "Finalizar" at bounding box center [345, 314] width 174 height 17
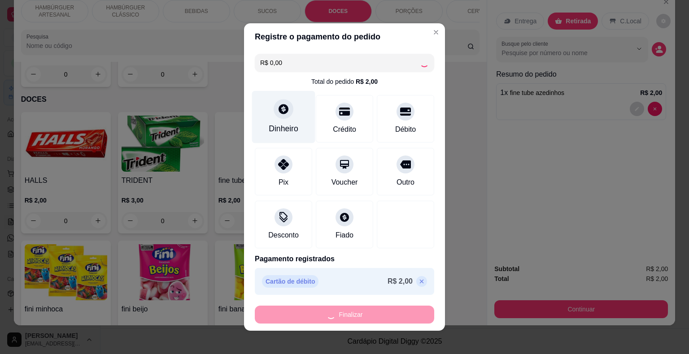
type input "0"
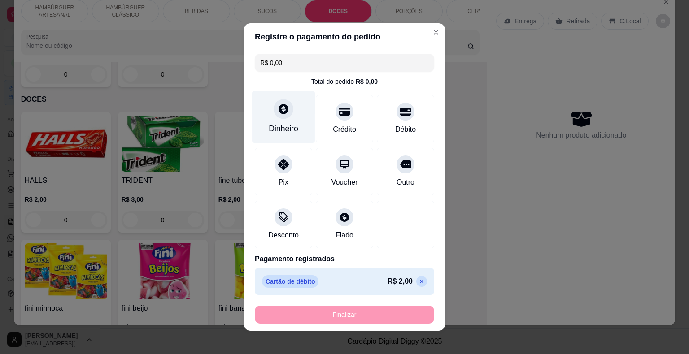
type input "-R$ 2,00"
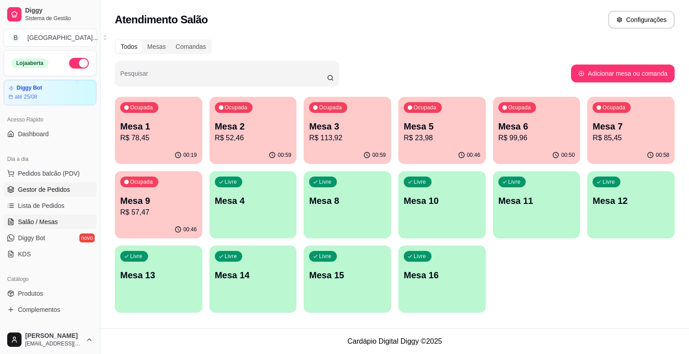
click at [48, 186] on span "Gestor de Pedidos" at bounding box center [44, 189] width 52 height 9
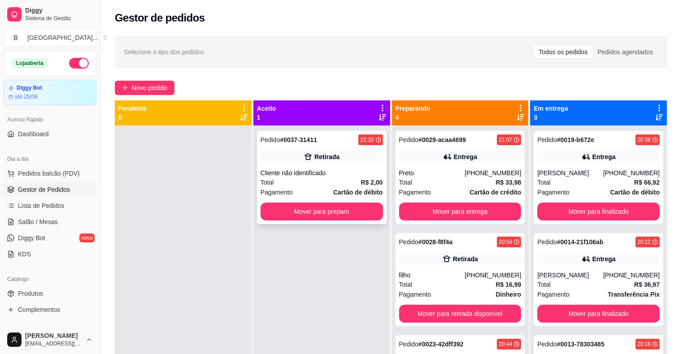
click at [318, 181] on div "Total R$ 2,00" at bounding box center [322, 183] width 122 height 10
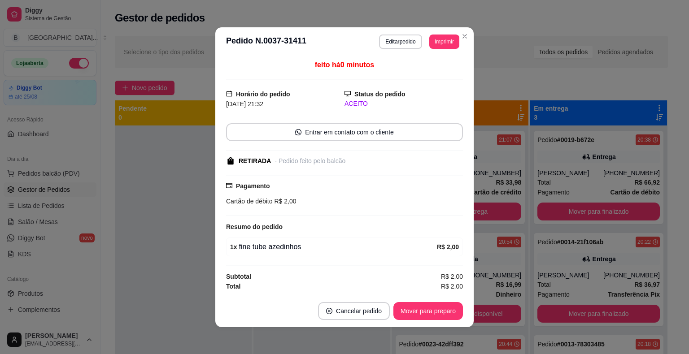
scroll to position [1, 0]
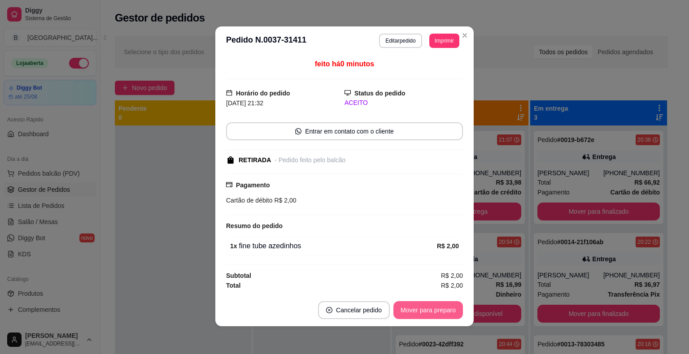
click at [439, 309] on button "Mover para preparo" at bounding box center [428, 311] width 70 height 18
click at [439, 309] on button "Mover para retirada disponível" at bounding box center [413, 311] width 99 height 18
click at [440, 309] on button "Mover para finalizado" at bounding box center [426, 310] width 72 height 17
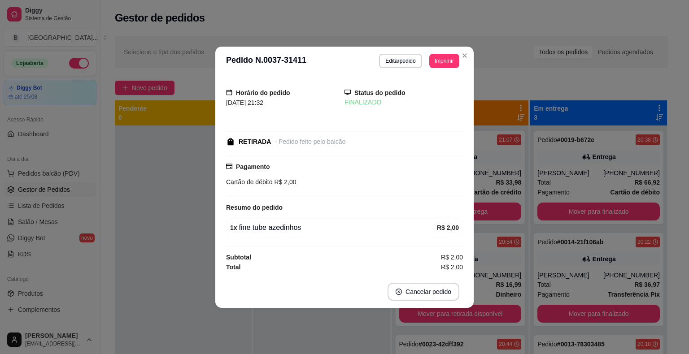
scroll to position [0, 0]
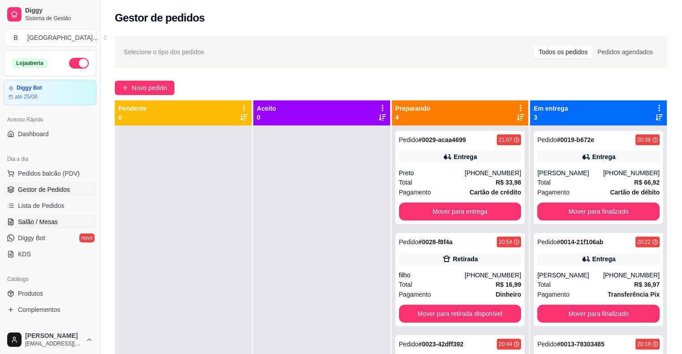
click at [48, 220] on span "Salão / Mesas" at bounding box center [38, 222] width 40 height 9
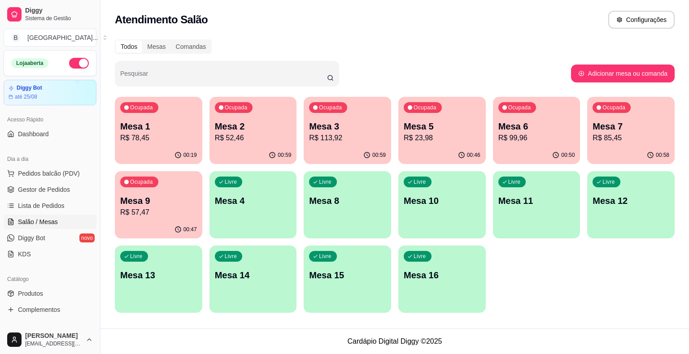
click at [219, 135] on p "R$ 52,46" at bounding box center [253, 138] width 77 height 11
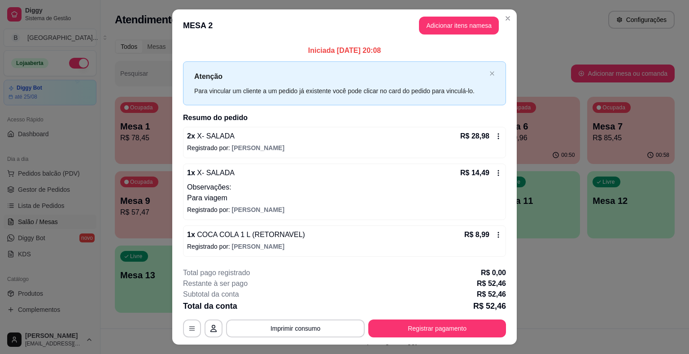
scroll to position [18, 0]
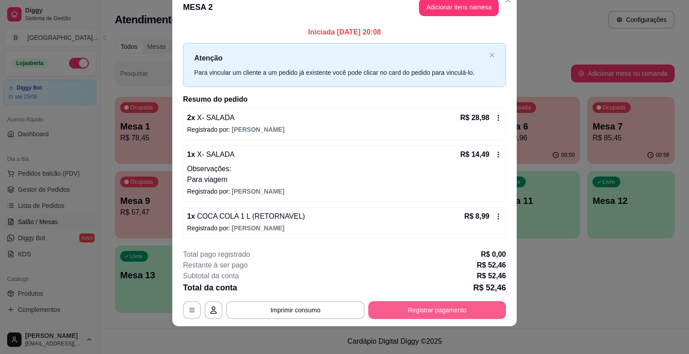
click at [385, 307] on button "Registrar pagamento" at bounding box center [437, 311] width 138 height 18
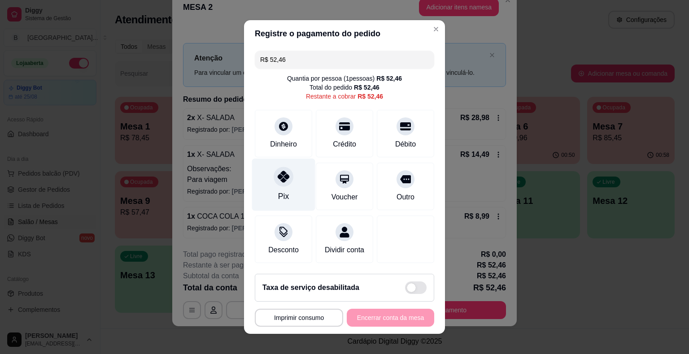
click at [261, 195] on div "Pix" at bounding box center [283, 185] width 63 height 52
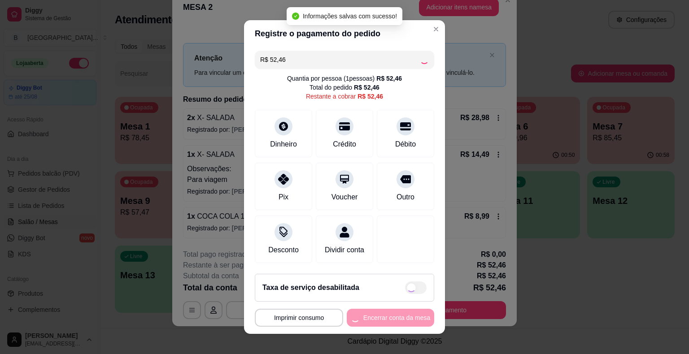
type input "R$ 0,00"
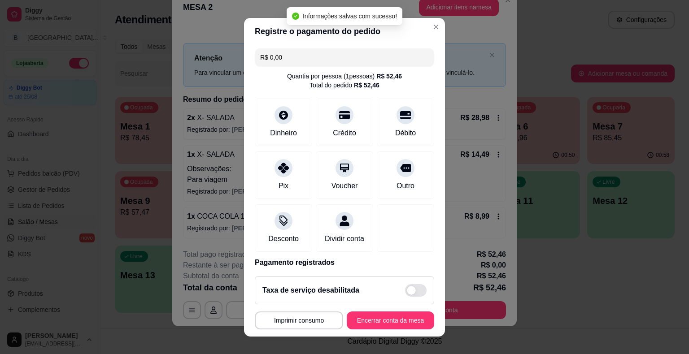
scroll to position [42, 0]
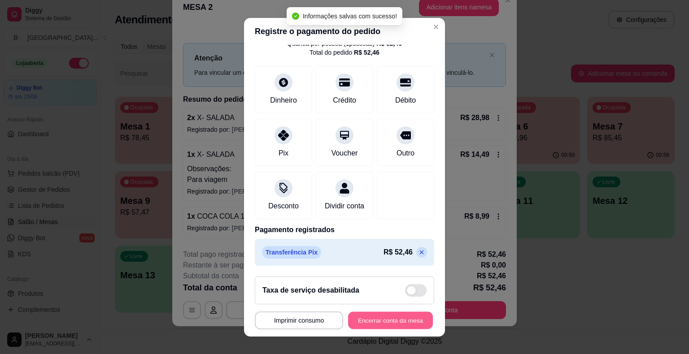
click at [386, 319] on button "Encerrar conta da mesa" at bounding box center [390, 320] width 85 height 17
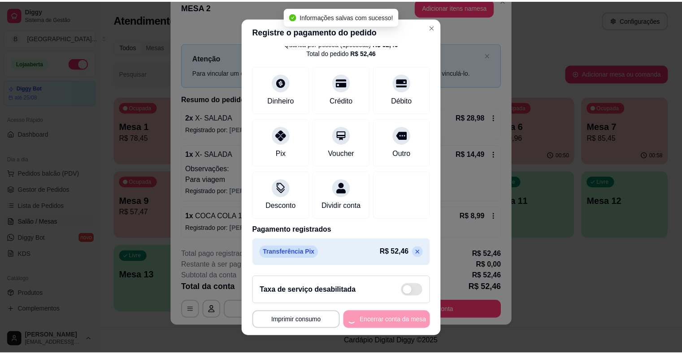
scroll to position [0, 0]
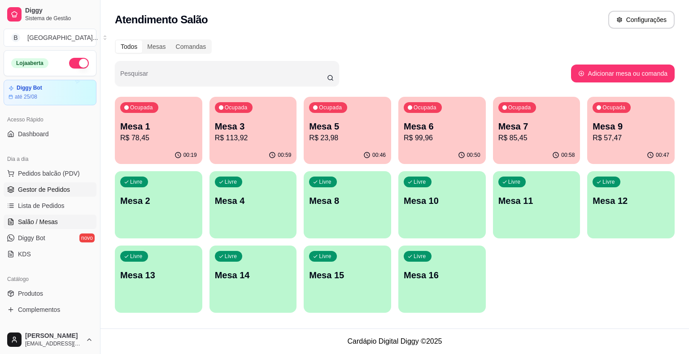
click at [50, 188] on span "Gestor de Pedidos" at bounding box center [44, 189] width 52 height 9
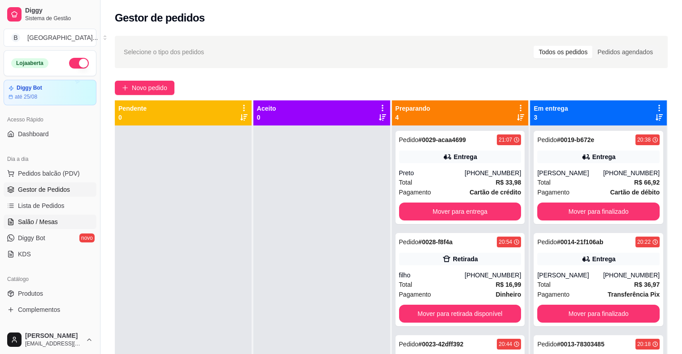
click at [45, 223] on span "Salão / Mesas" at bounding box center [38, 222] width 40 height 9
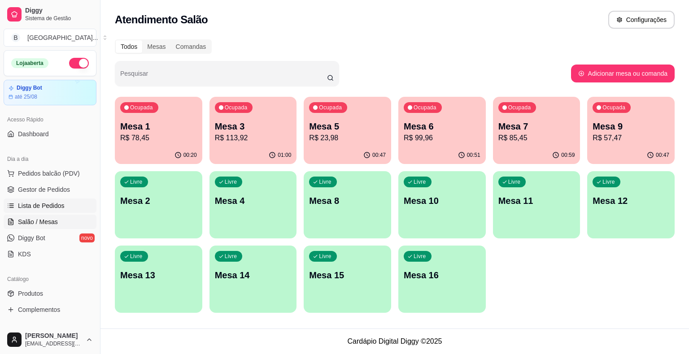
click at [52, 208] on span "Lista de Pedidos" at bounding box center [41, 205] width 47 height 9
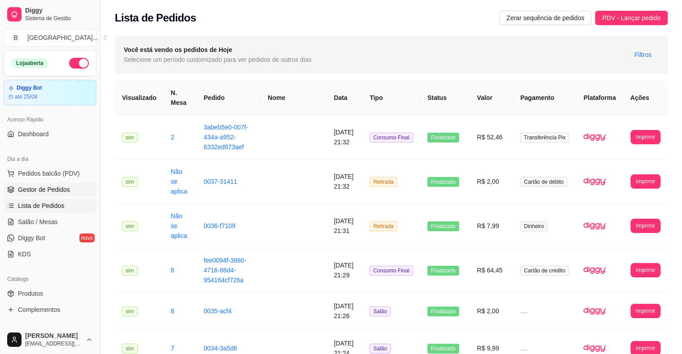
click at [43, 188] on span "Gestor de Pedidos" at bounding box center [44, 189] width 52 height 9
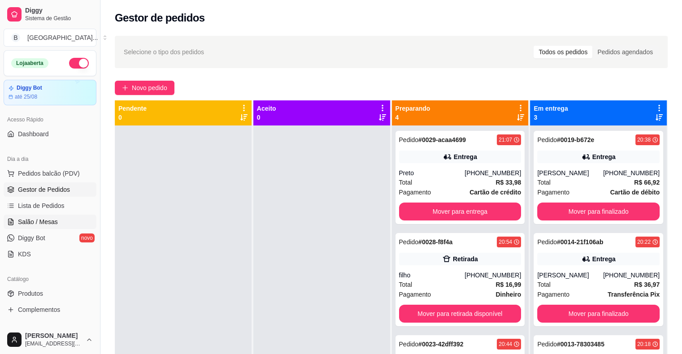
click at [45, 216] on link "Salão / Mesas" at bounding box center [50, 222] width 93 height 14
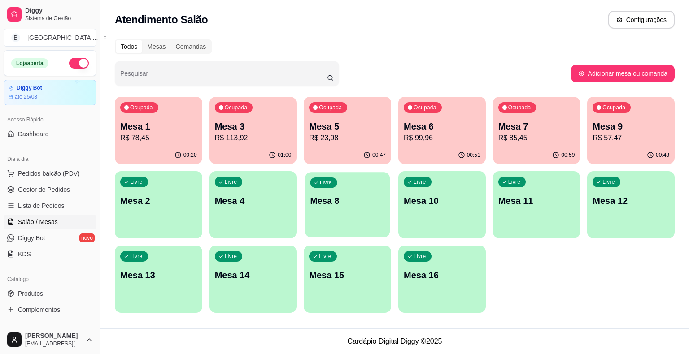
click at [338, 209] on div "Livre Mesa 8" at bounding box center [347, 199] width 85 height 55
click at [65, 195] on link "Gestor de Pedidos" at bounding box center [50, 190] width 93 height 14
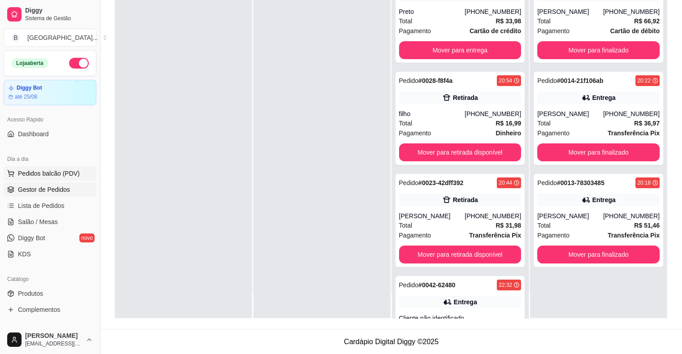
click at [31, 166] on button "Pedidos balcão (PDV)" at bounding box center [50, 173] width 93 height 14
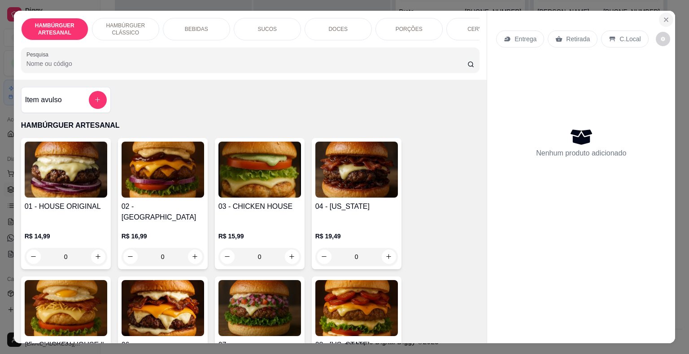
click at [664, 16] on icon "Close" at bounding box center [666, 19] width 7 height 7
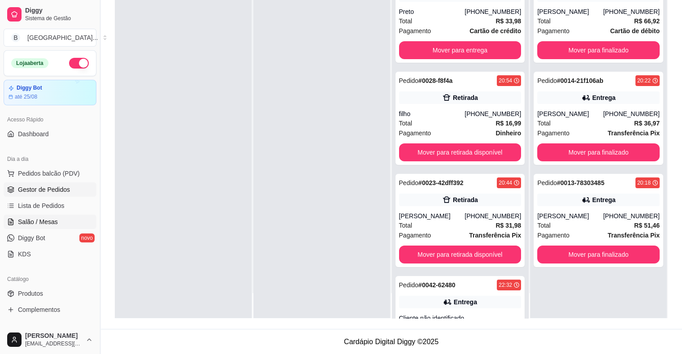
click at [47, 225] on span "Salão / Mesas" at bounding box center [38, 222] width 40 height 9
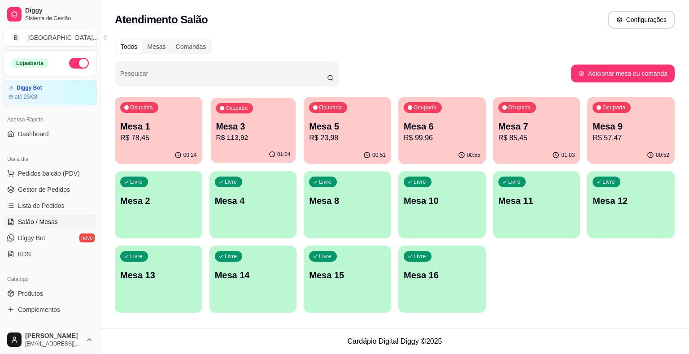
click at [255, 150] on div "01:04" at bounding box center [253, 154] width 85 height 17
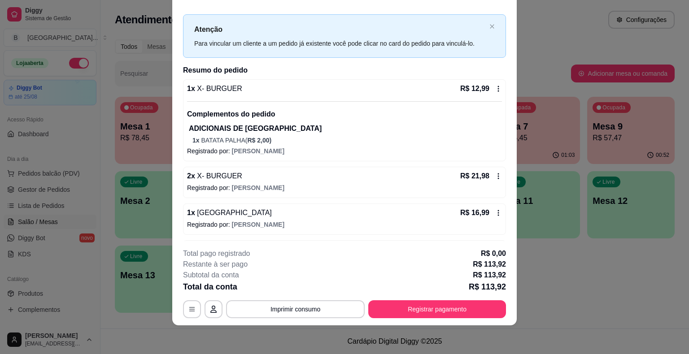
scroll to position [192, 0]
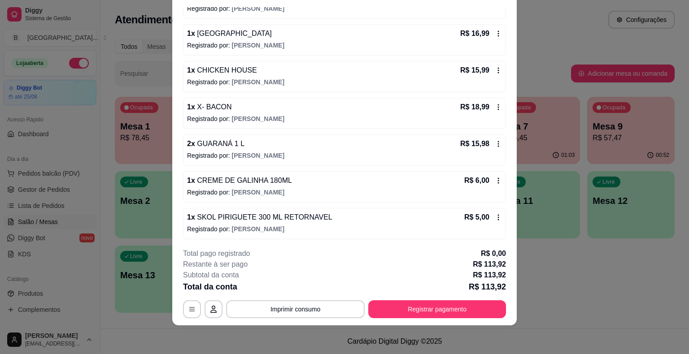
click at [367, 155] on p "Registrado por: [PERSON_NAME]" at bounding box center [344, 155] width 315 height 9
click at [430, 146] on div "2 x GUARANÁ 1 L R$ 15,98" at bounding box center [344, 144] width 315 height 11
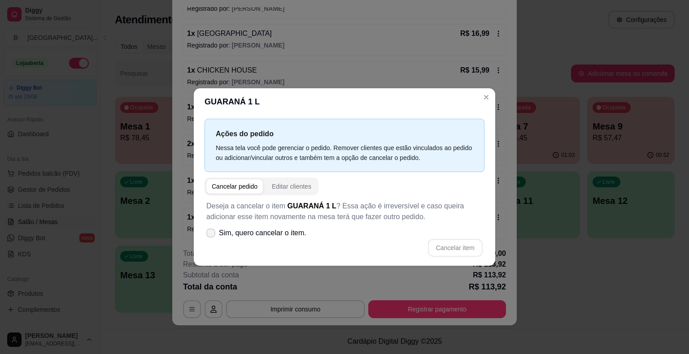
click at [263, 232] on span "Sim, quero cancelar o item." at bounding box center [262, 233] width 87 height 11
click at [212, 235] on input "Sim, quero cancelar o item." at bounding box center [209, 238] width 6 height 6
checkbox input "true"
click at [459, 244] on button "Cancelar item" at bounding box center [454, 248] width 53 height 17
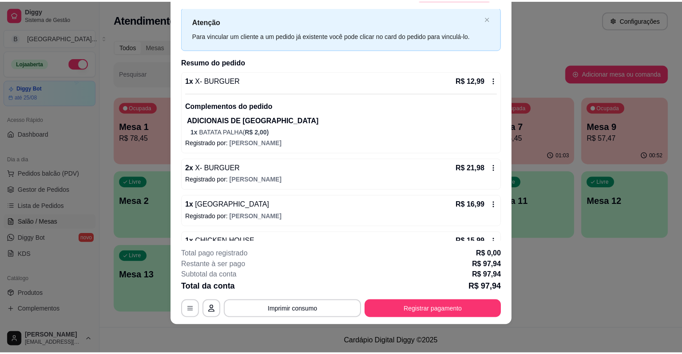
scroll to position [0, 0]
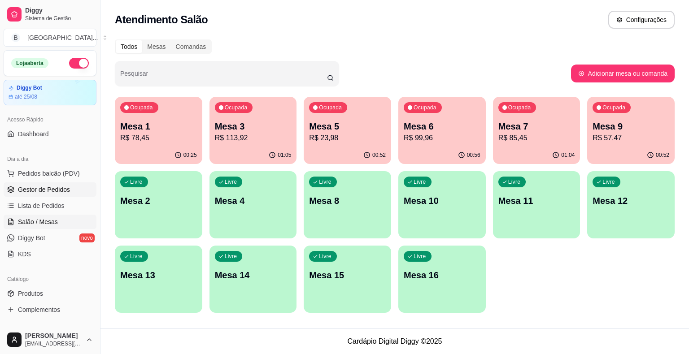
click at [29, 186] on span "Gestor de Pedidos" at bounding box center [44, 189] width 52 height 9
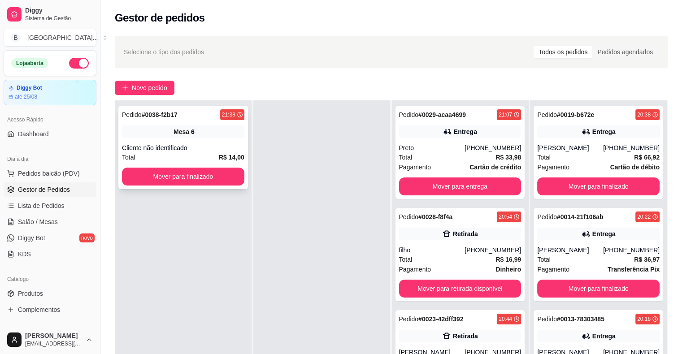
click at [120, 147] on div "Pedido # 0038-f2b17 21:38 Mesa 6 Cliente não identificado Total R$ 14,00 Mover …" at bounding box center [183, 147] width 130 height 83
click at [191, 182] on button "Mover para finalizado" at bounding box center [183, 176] width 119 height 17
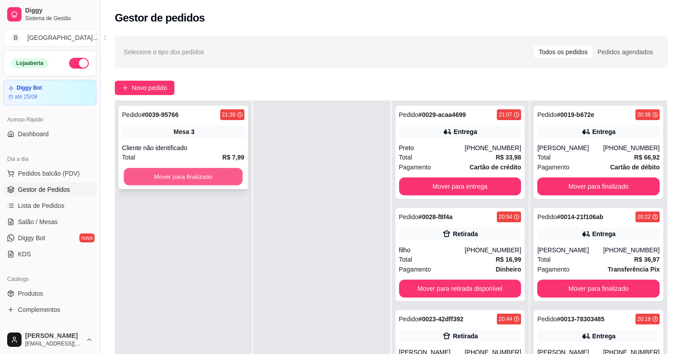
click at [192, 182] on button "Mover para finalizado" at bounding box center [183, 176] width 119 height 17
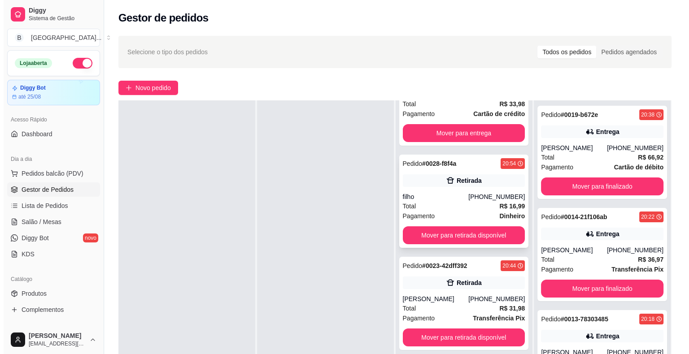
scroll to position [63, 0]
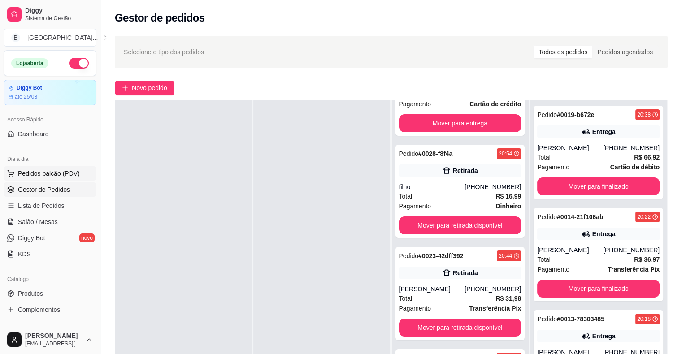
click at [51, 175] on span "Pedidos balcão (PDV)" at bounding box center [49, 173] width 62 height 9
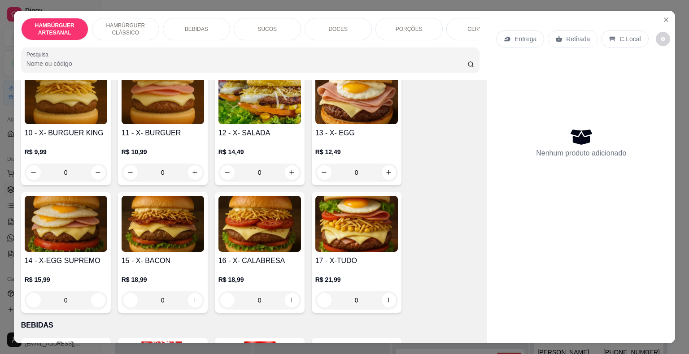
scroll to position [538, 0]
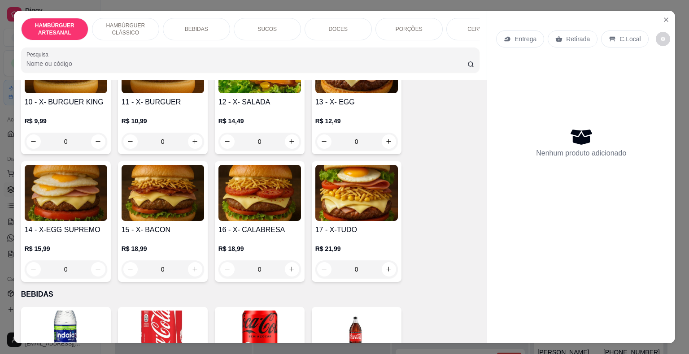
click at [388, 261] on div "0" at bounding box center [356, 270] width 83 height 18
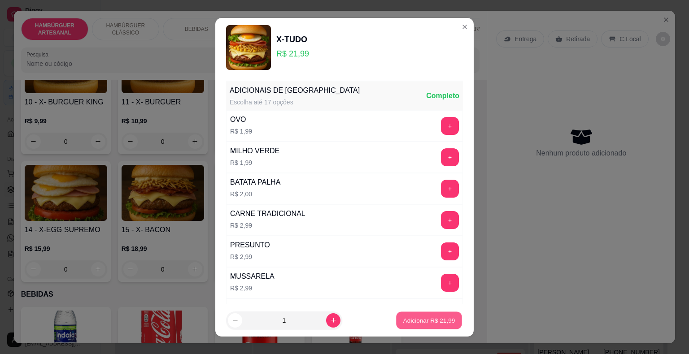
click at [412, 315] on button "Adicionar R$ 21,99" at bounding box center [429, 320] width 66 height 17
type input "1"
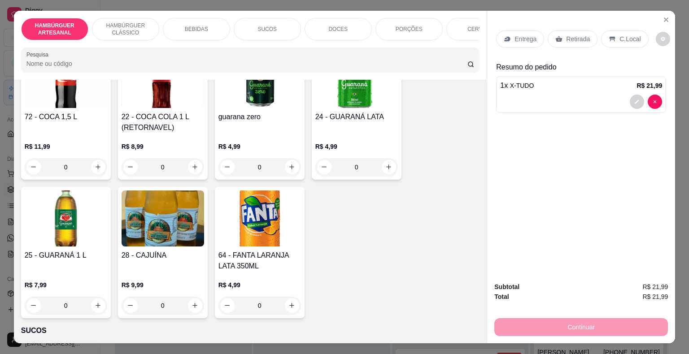
scroll to position [942, 0]
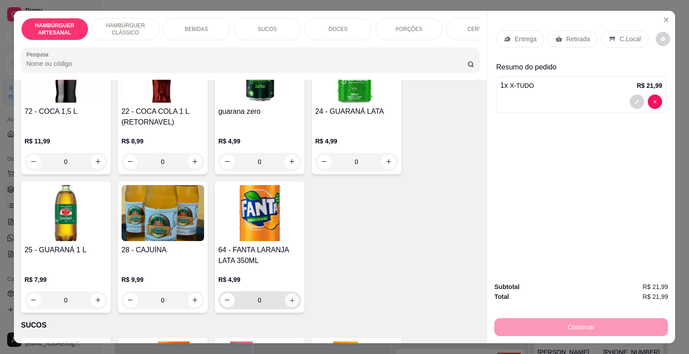
click at [293, 293] on button "increase-product-quantity" at bounding box center [292, 300] width 14 height 14
type input "1"
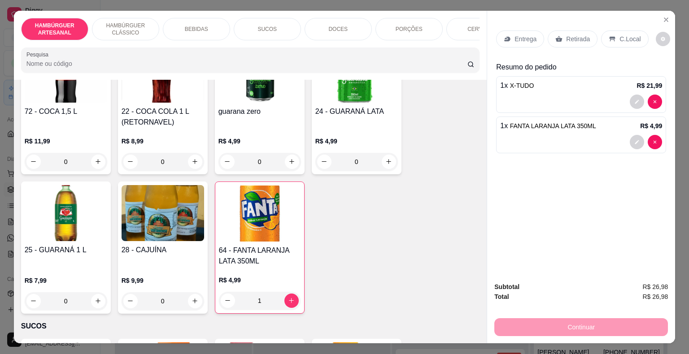
click at [516, 39] on p "Entrega" at bounding box center [526, 39] width 22 height 9
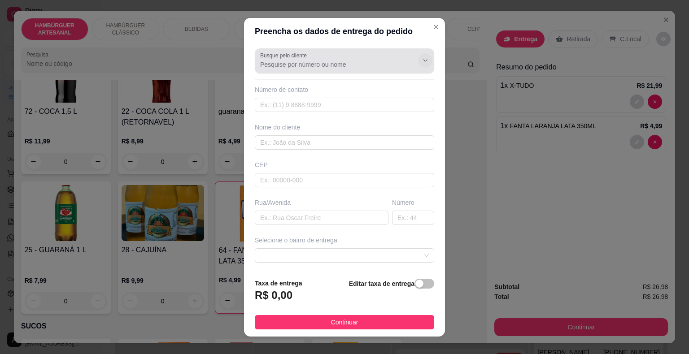
click at [418, 61] on button "Show suggestions" at bounding box center [425, 60] width 14 height 14
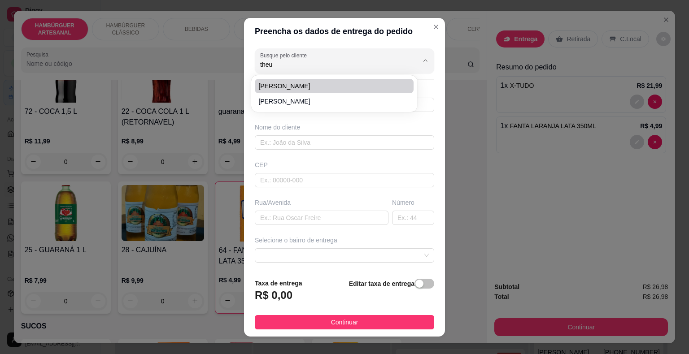
click at [307, 89] on span "[PERSON_NAME]" at bounding box center [329, 86] width 143 height 9
type input "[PERSON_NAME]"
type input "7798551685"
type input "[PERSON_NAME]"
type input "São Miguel do Tapuio"
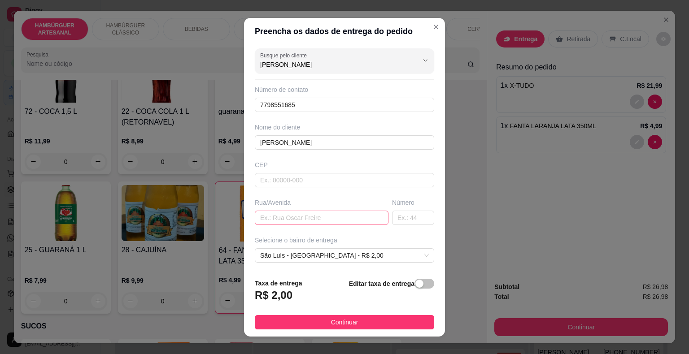
scroll to position [74, 0]
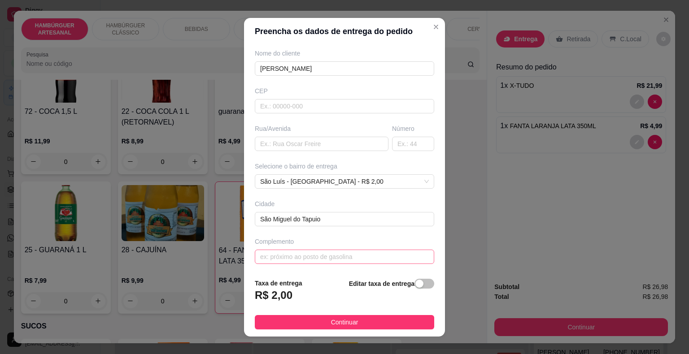
type input "[PERSON_NAME]"
click at [344, 255] on input "text" at bounding box center [344, 257] width 179 height 14
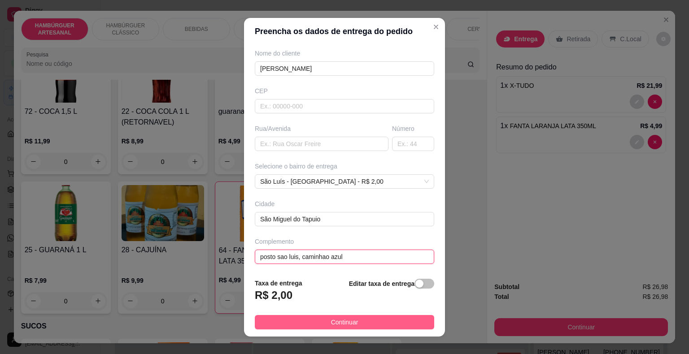
type input "posto sao luis, caminhao azul"
click at [323, 326] on button "Continuar" at bounding box center [344, 322] width 179 height 14
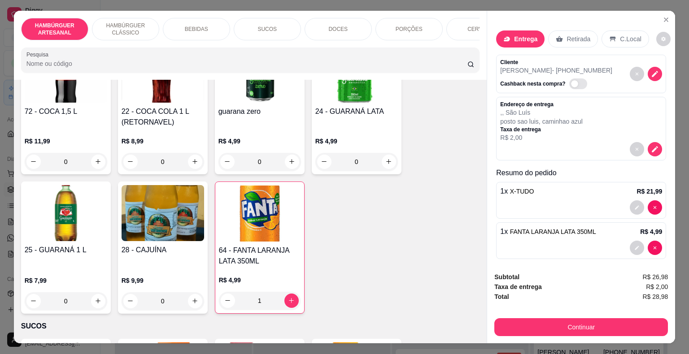
scroll to position [5, 0]
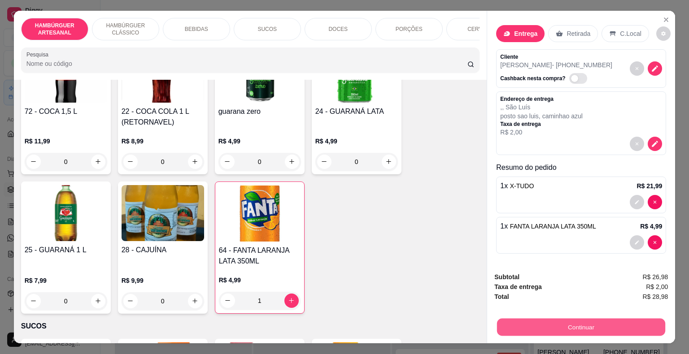
click at [542, 328] on button "Continuar" at bounding box center [581, 327] width 168 height 17
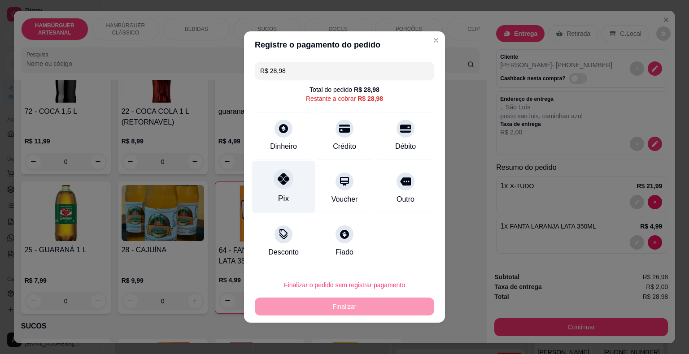
click at [301, 192] on div "Pix" at bounding box center [283, 187] width 63 height 52
type input "R$ 0,00"
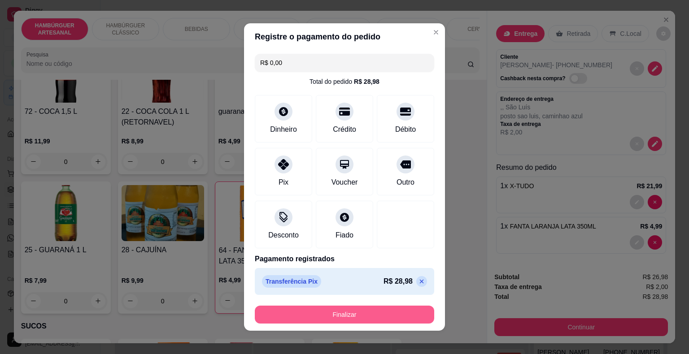
click at [326, 315] on button "Finalizar" at bounding box center [344, 315] width 179 height 18
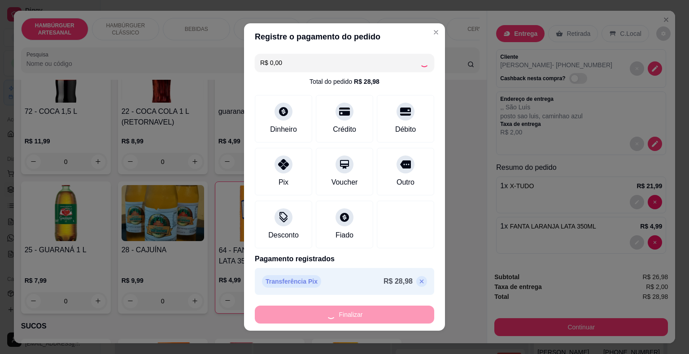
type input "0"
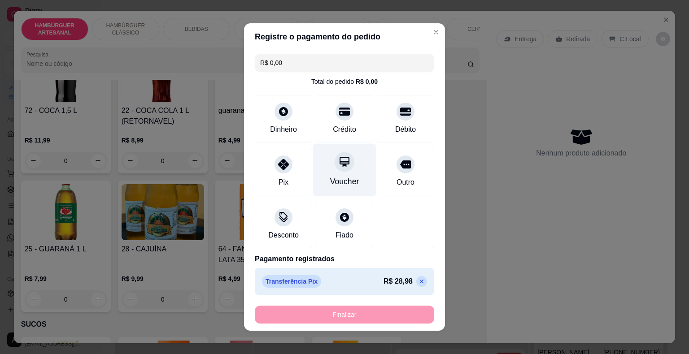
type input "-R$ 28,98"
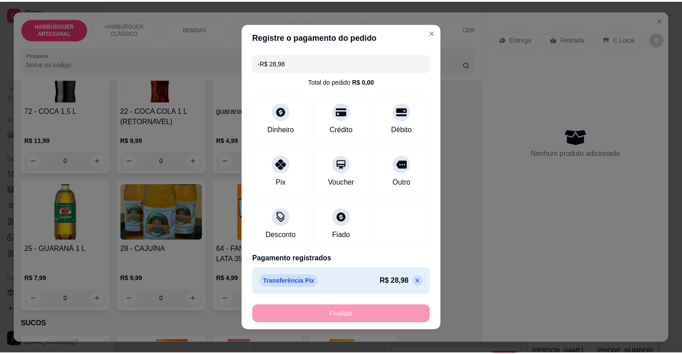
scroll to position [941, 0]
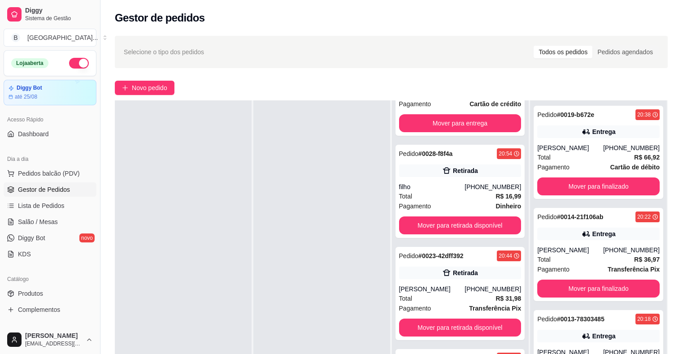
scroll to position [90, 0]
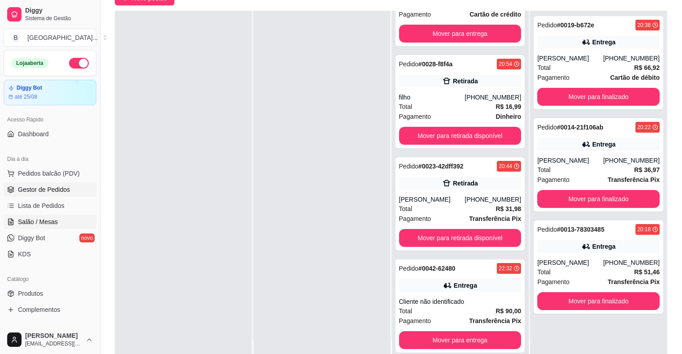
click at [35, 216] on link "Salão / Mesas" at bounding box center [50, 222] width 93 height 14
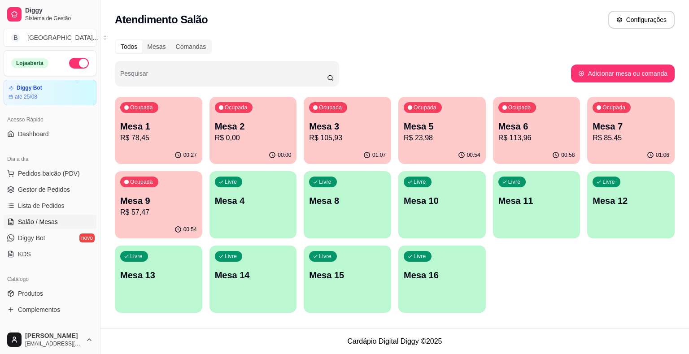
click at [364, 151] on div "01:07" at bounding box center [347, 155] width 87 height 17
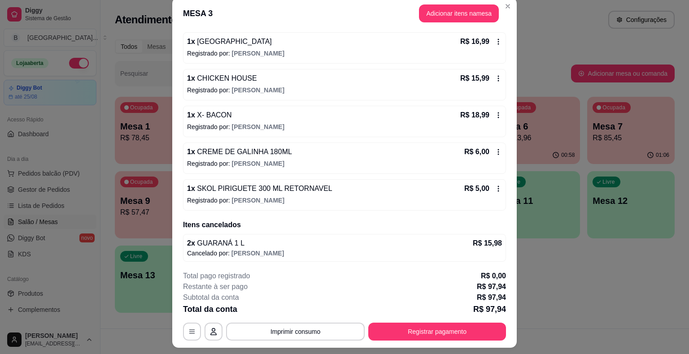
scroll to position [27, 0]
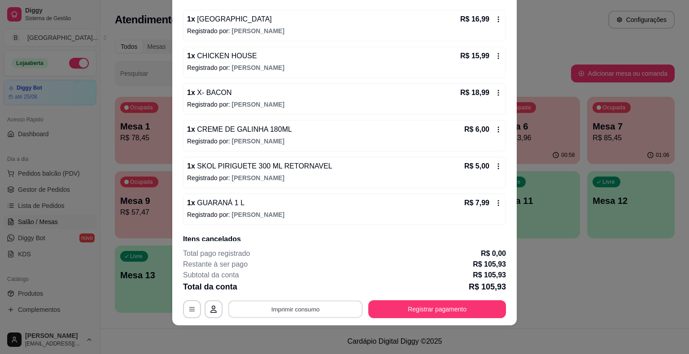
click at [321, 315] on button "Imprimir consumo" at bounding box center [295, 309] width 135 height 17
click at [313, 272] on button "IMPRESSORA" at bounding box center [294, 271] width 65 height 14
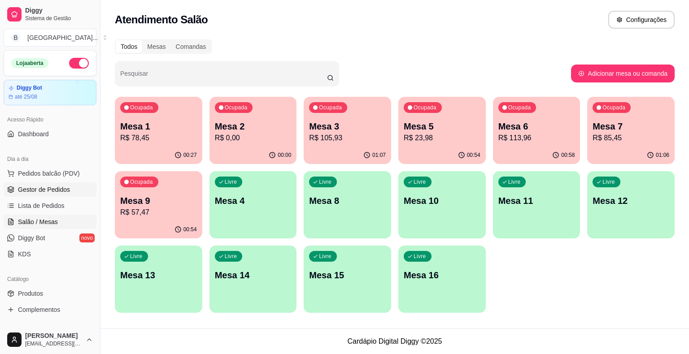
click at [38, 184] on link "Gestor de Pedidos" at bounding box center [50, 190] width 93 height 14
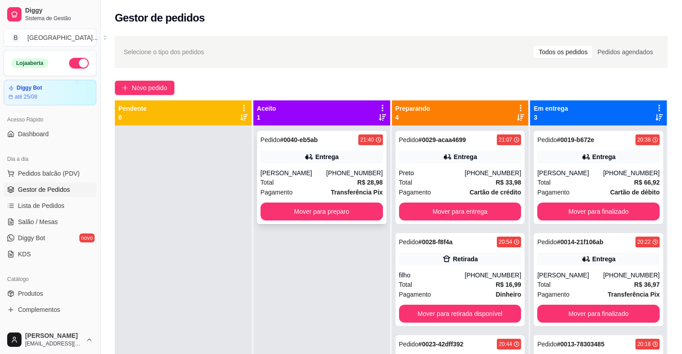
click at [276, 175] on div "[PERSON_NAME]" at bounding box center [294, 173] width 66 height 9
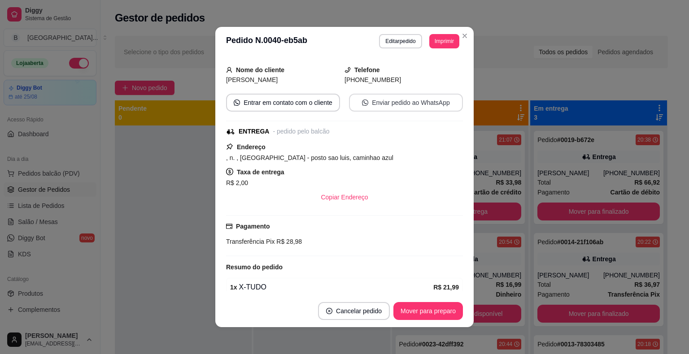
scroll to position [115, 0]
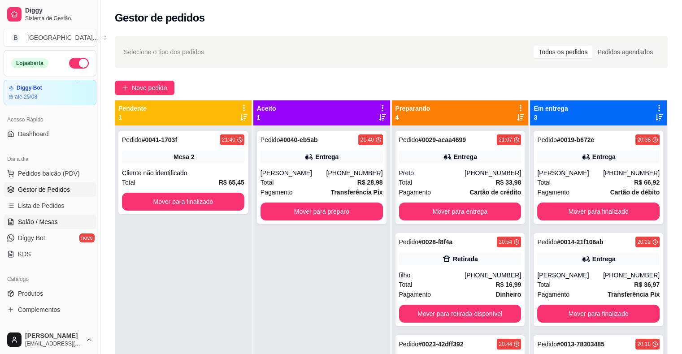
click at [46, 221] on span "Salão / Mesas" at bounding box center [38, 222] width 40 height 9
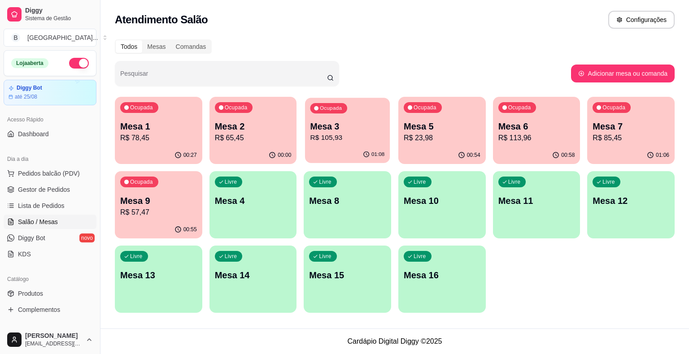
click at [363, 145] on div "Ocupada Mesa 3 R$ 105,93" at bounding box center [347, 122] width 85 height 48
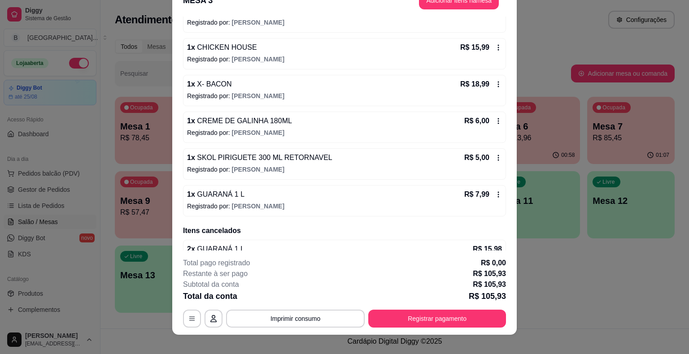
scroll to position [27, 0]
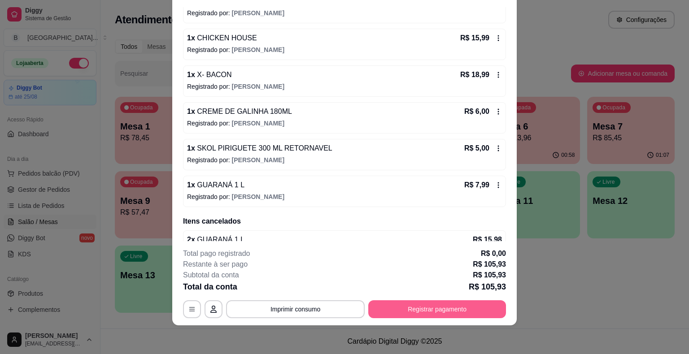
click at [409, 304] on button "Registrar pagamento" at bounding box center [437, 310] width 138 height 18
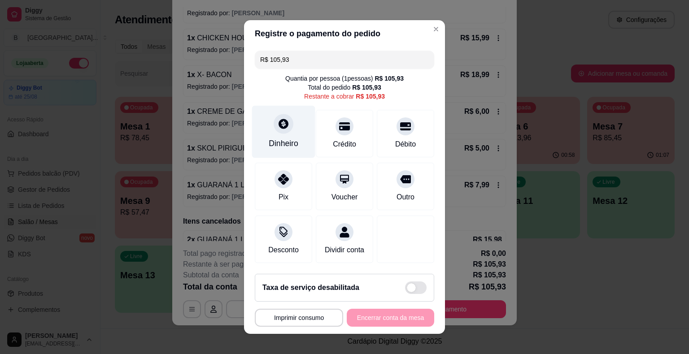
click at [277, 140] on div "Dinheiro" at bounding box center [284, 144] width 30 height 12
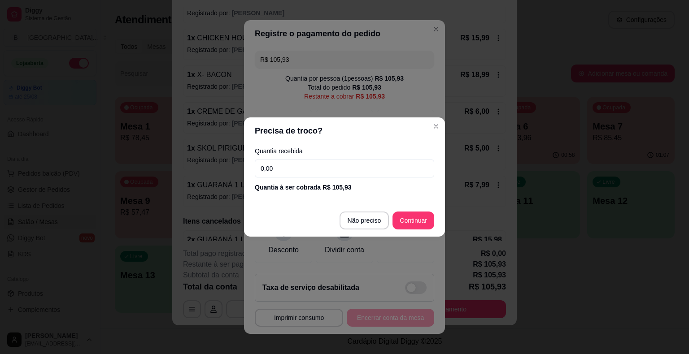
click at [362, 176] on input "0,00" at bounding box center [344, 169] width 179 height 18
type input "150,00"
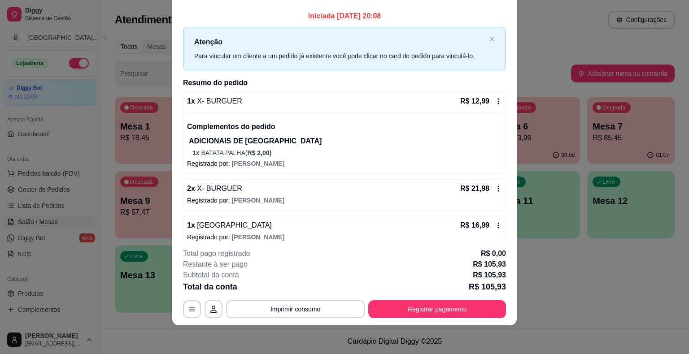
scroll to position [0, 0]
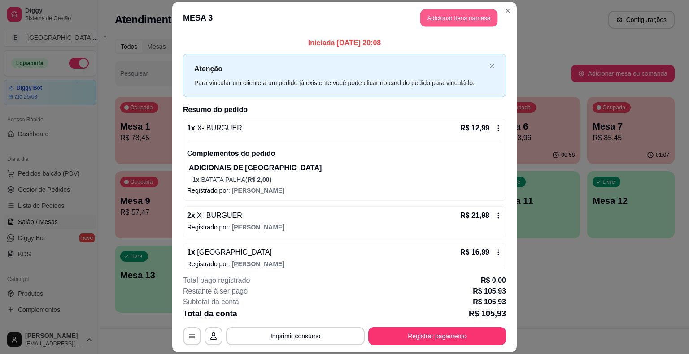
click at [454, 17] on button "Adicionar itens na mesa" at bounding box center [458, 17] width 77 height 17
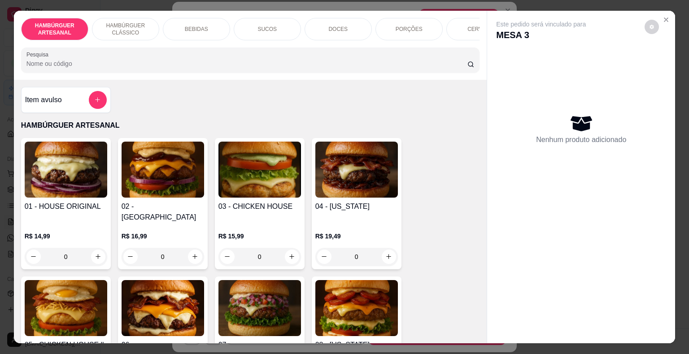
click at [351, 29] on div "DOCES" at bounding box center [338, 29] width 67 height 22
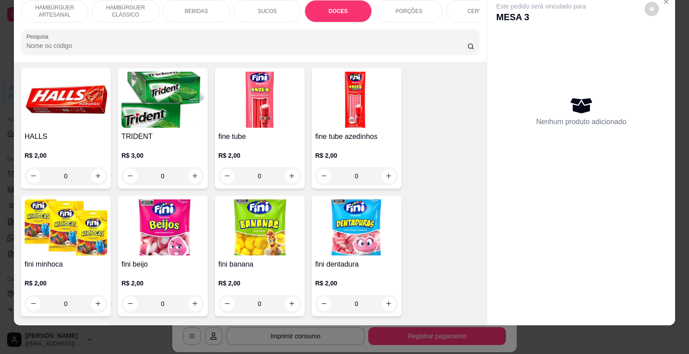
scroll to position [1479, 0]
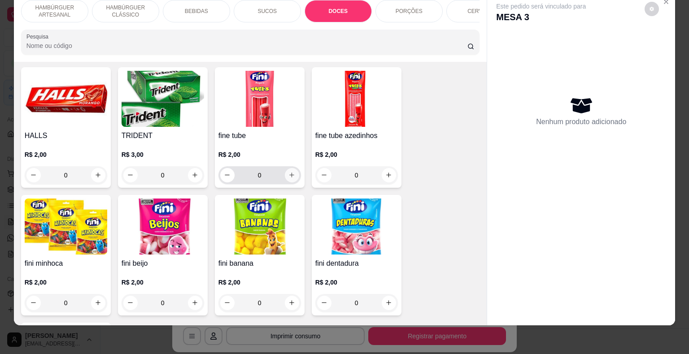
click at [289, 172] on icon "increase-product-quantity" at bounding box center [292, 175] width 7 height 7
type input "1"
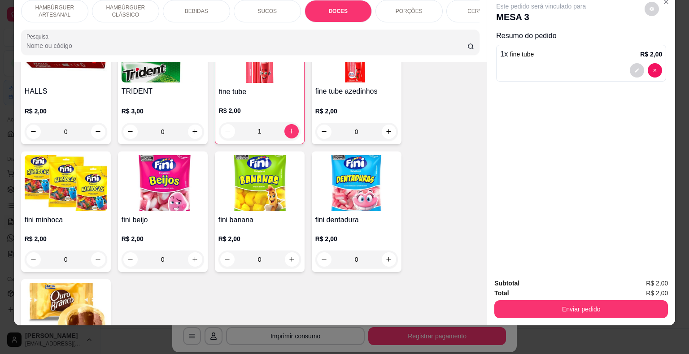
scroll to position [1524, 0]
click at [385, 256] on icon "increase-product-quantity" at bounding box center [388, 259] width 7 height 7
type input "1"
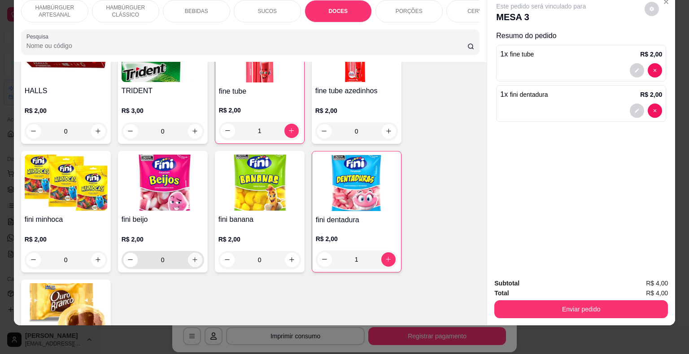
click at [193, 257] on icon "increase-product-quantity" at bounding box center [195, 260] width 7 height 7
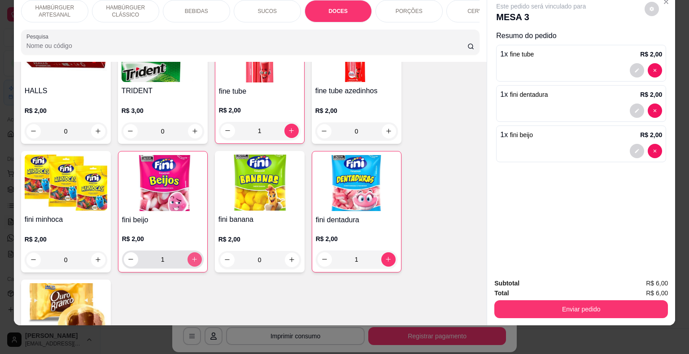
type input "1"
click at [528, 298] on div "Enviar pedido" at bounding box center [581, 308] width 174 height 20
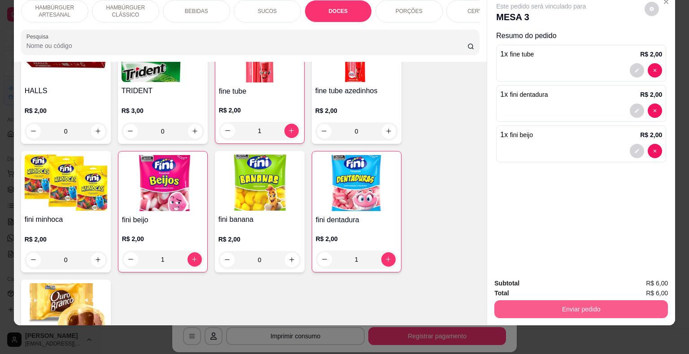
click at [524, 301] on button "Enviar pedido" at bounding box center [581, 310] width 174 height 18
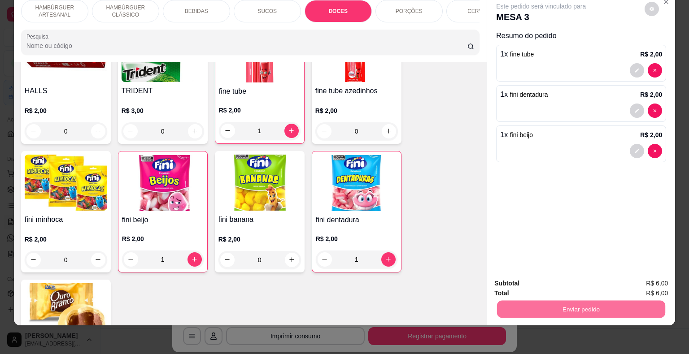
click at [514, 275] on button "Não registrar e enviar pedido" at bounding box center [551, 280] width 93 height 17
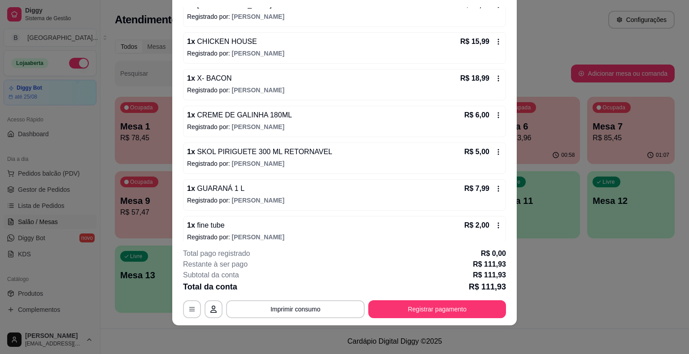
scroll to position [224, 0]
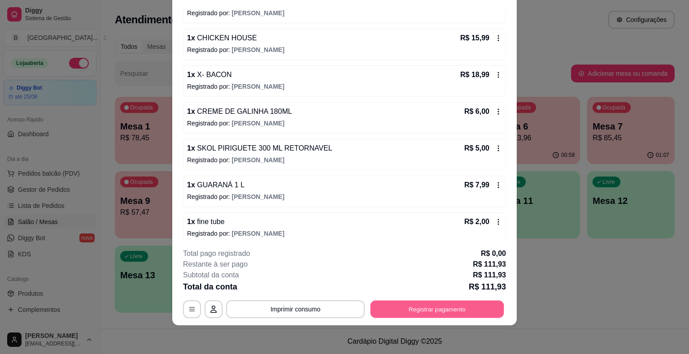
click at [444, 306] on button "Registrar pagamento" at bounding box center [438, 309] width 134 height 17
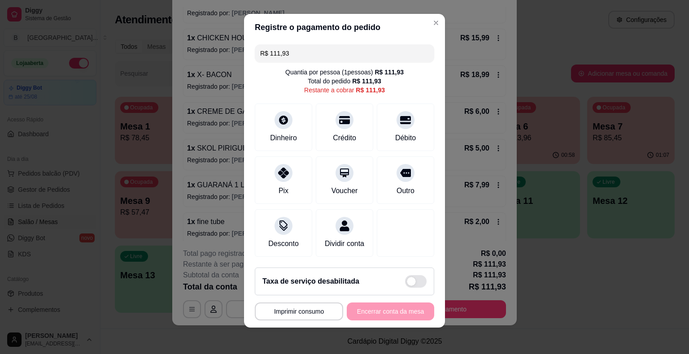
scroll to position [8, 0]
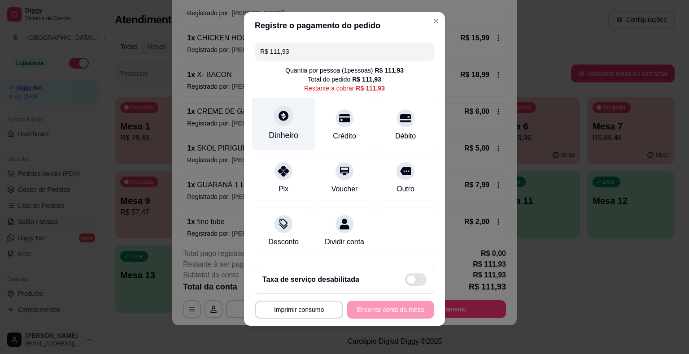
click at [289, 142] on div "Dinheiro" at bounding box center [283, 124] width 63 height 52
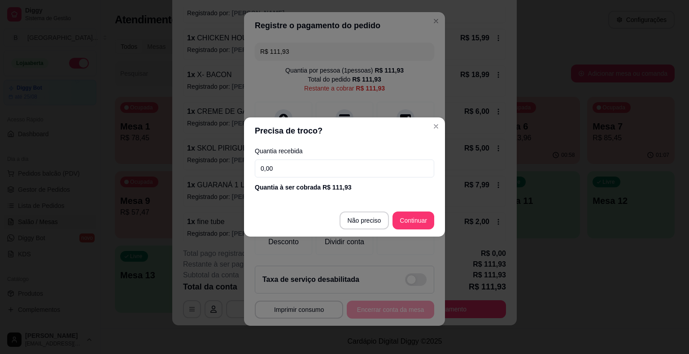
click at [302, 170] on input "0,00" at bounding box center [344, 169] width 179 height 18
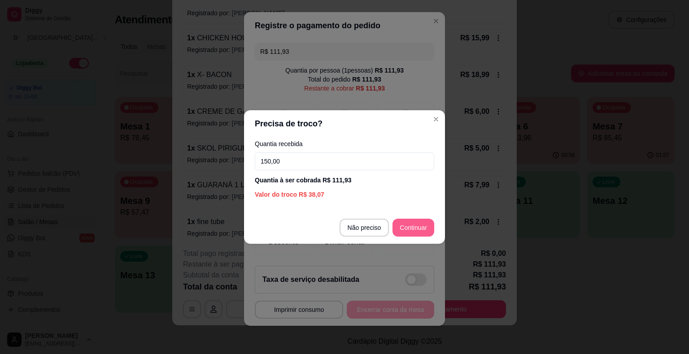
type input "150,00"
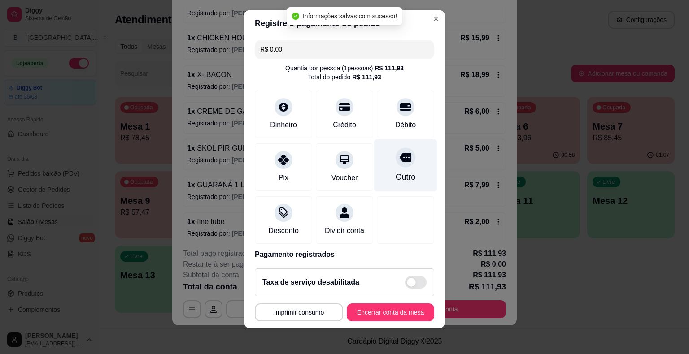
type input "R$ 0,00"
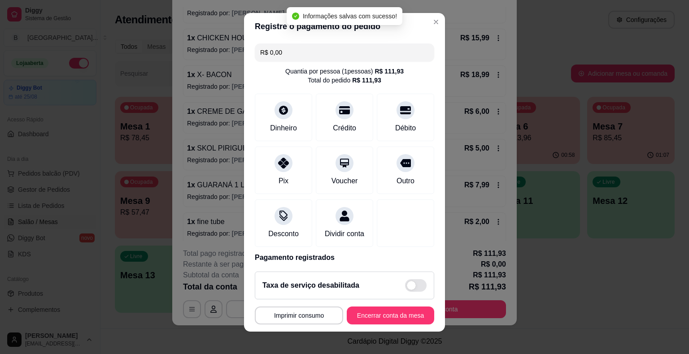
scroll to position [42, 0]
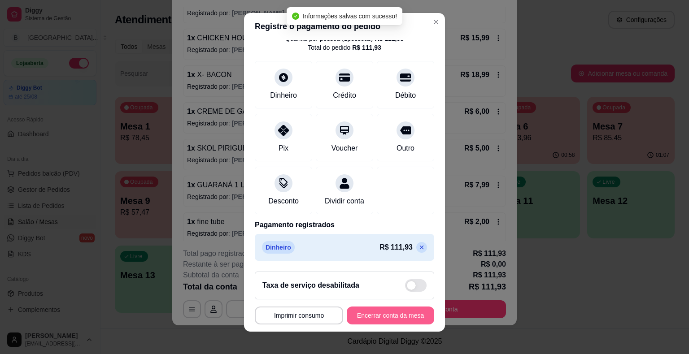
click at [390, 313] on button "Encerrar conta da mesa" at bounding box center [390, 316] width 87 height 18
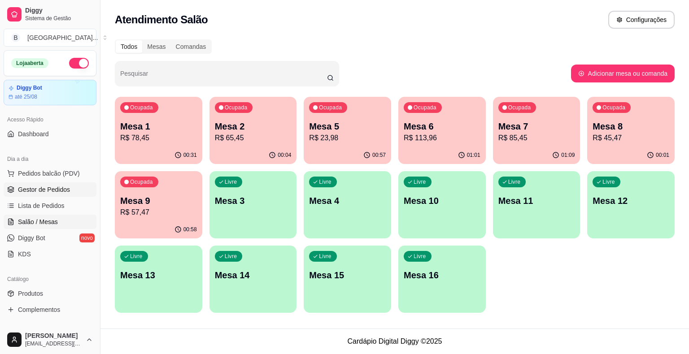
click at [47, 187] on span "Gestor de Pedidos" at bounding box center [44, 189] width 52 height 9
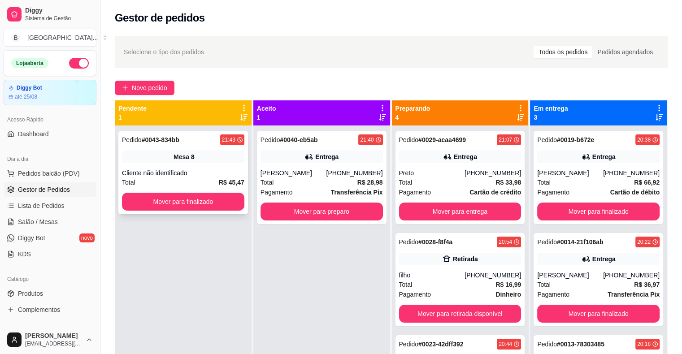
click at [223, 175] on div "Cliente não identificado" at bounding box center [183, 173] width 122 height 9
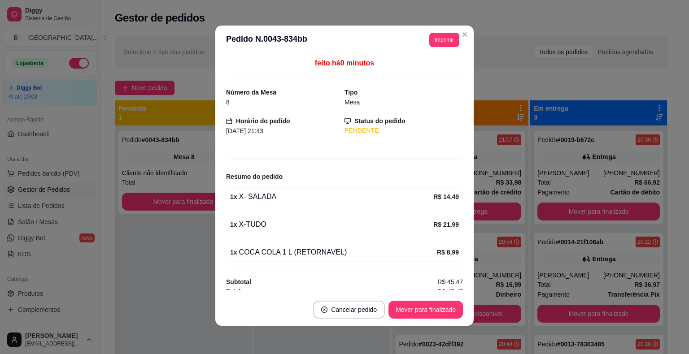
scroll to position [2, 0]
click at [418, 311] on button "Mover para finalizado" at bounding box center [426, 310] width 74 height 18
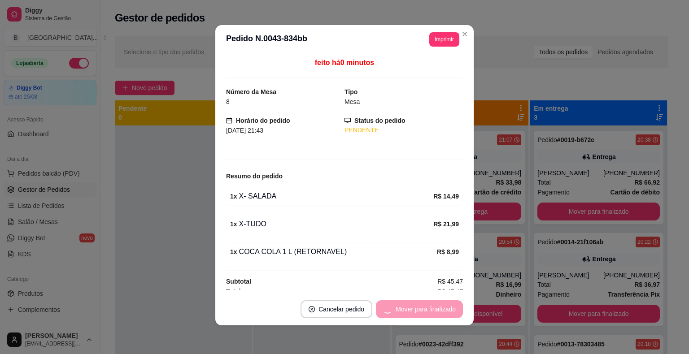
scroll to position [0, 0]
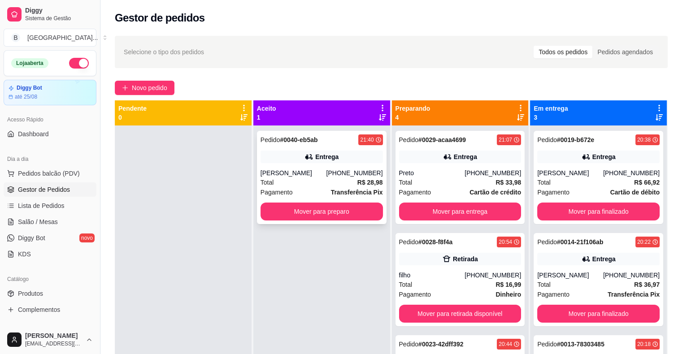
click at [327, 170] on div "[PERSON_NAME]" at bounding box center [294, 173] width 66 height 9
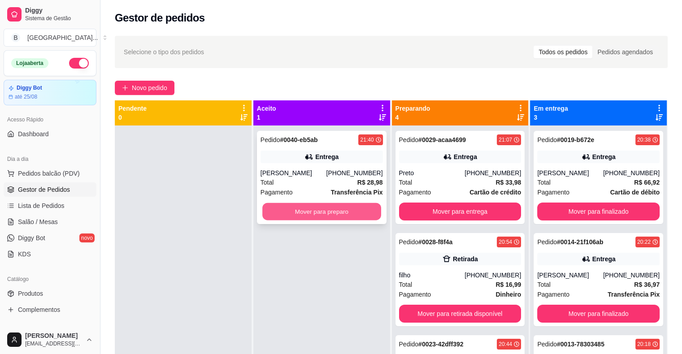
click at [356, 207] on button "Mover para preparo" at bounding box center [321, 211] width 119 height 17
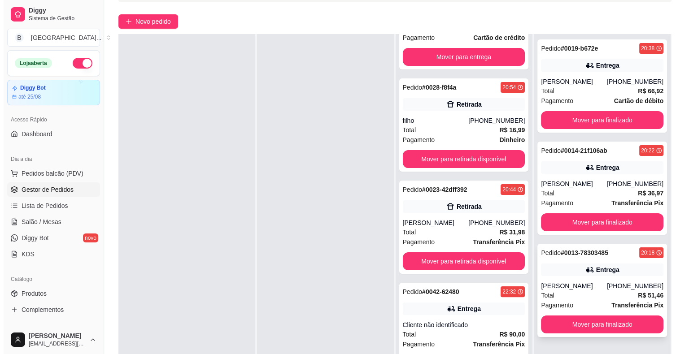
scroll to position [136, 0]
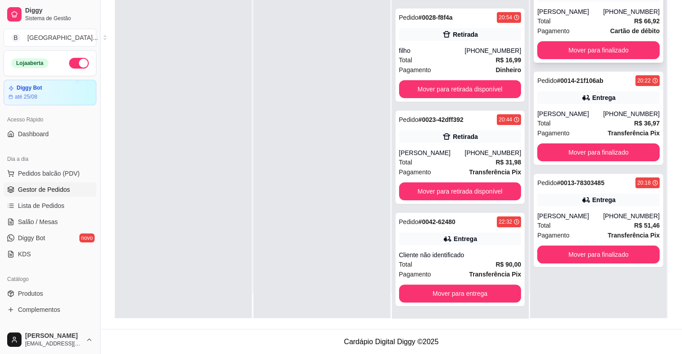
click at [590, 30] on div "Pagamento Cartão de débito" at bounding box center [599, 31] width 122 height 10
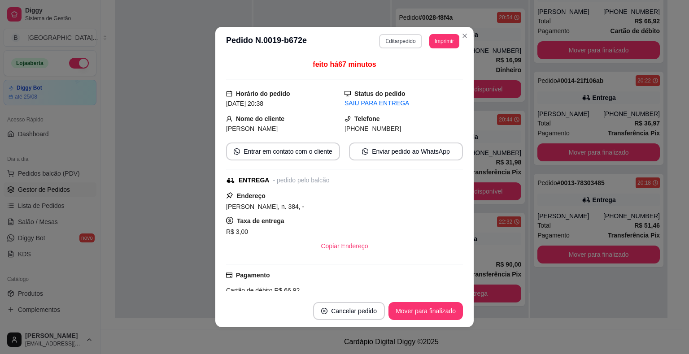
click at [406, 38] on button "Editar pedido" at bounding box center [400, 41] width 43 height 14
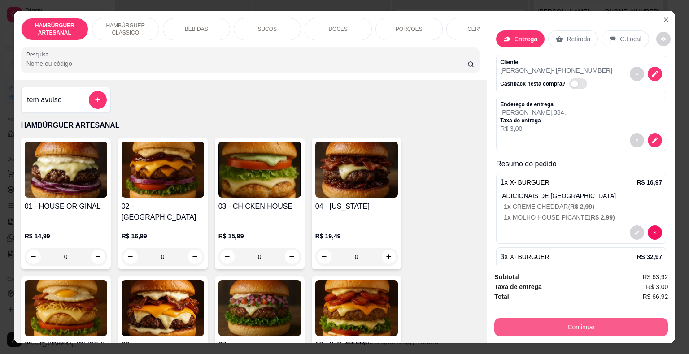
click at [590, 324] on button "Continuar" at bounding box center [581, 328] width 174 height 18
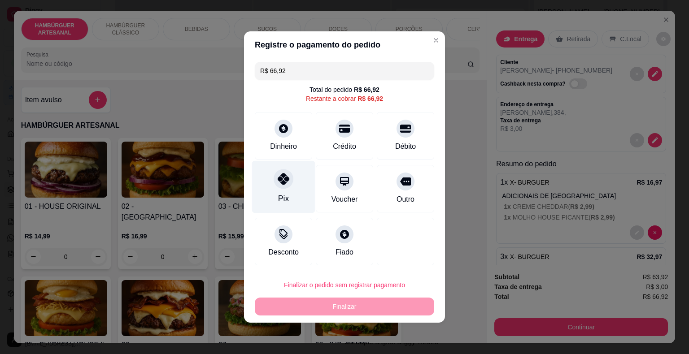
click at [266, 189] on div "Pix" at bounding box center [283, 187] width 63 height 52
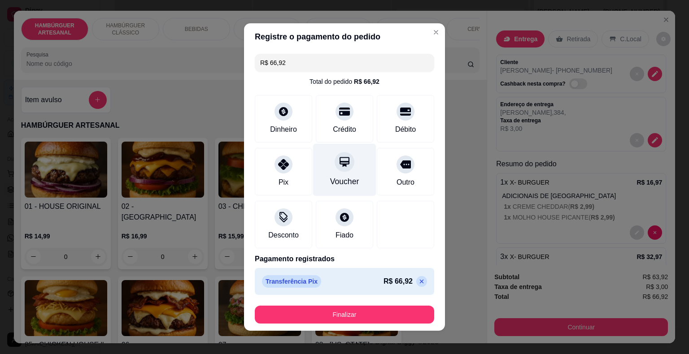
type input "R$ 0,00"
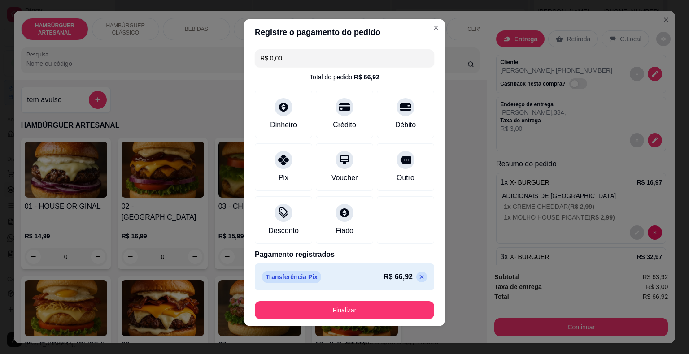
scroll to position [5, 0]
click at [373, 306] on button "Finalizar" at bounding box center [345, 310] width 174 height 17
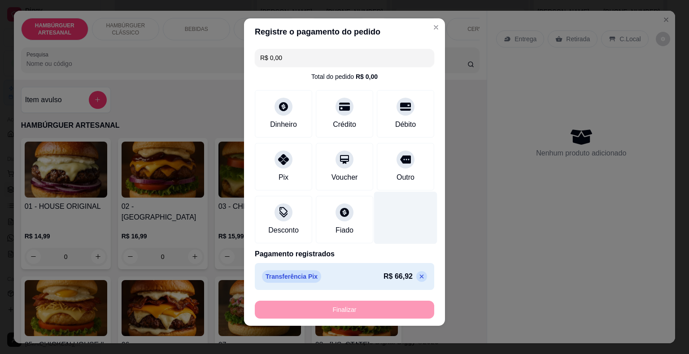
type input "0"
type input "-R$ 66,92"
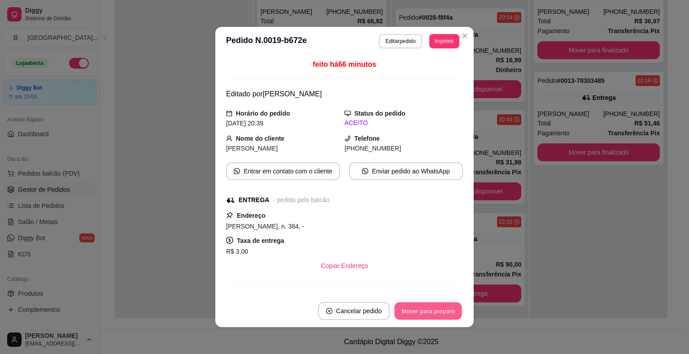
click at [427, 316] on button "Mover para preparo" at bounding box center [427, 311] width 67 height 17
click at [428, 312] on button "Mover para entrega" at bounding box center [428, 311] width 69 height 18
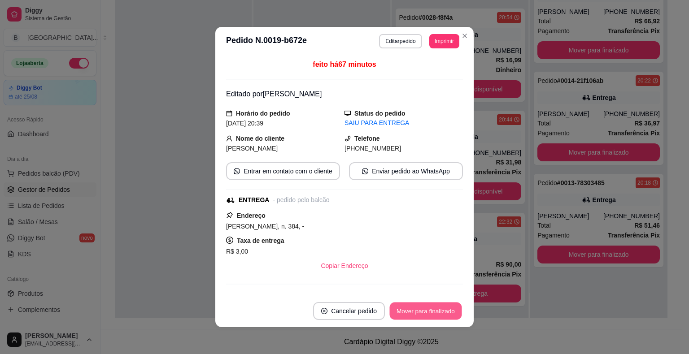
click at [428, 312] on button "Mover para finalizado" at bounding box center [426, 311] width 72 height 17
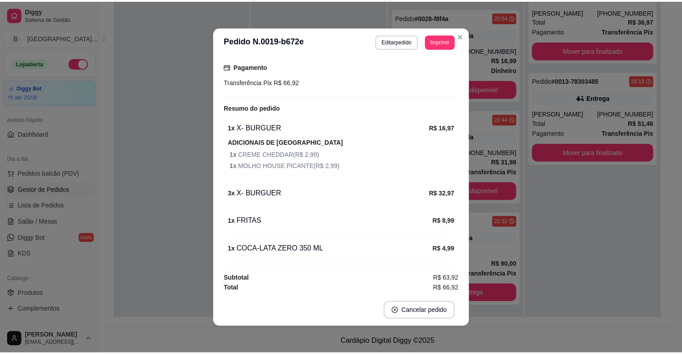
scroll to position [2, 0]
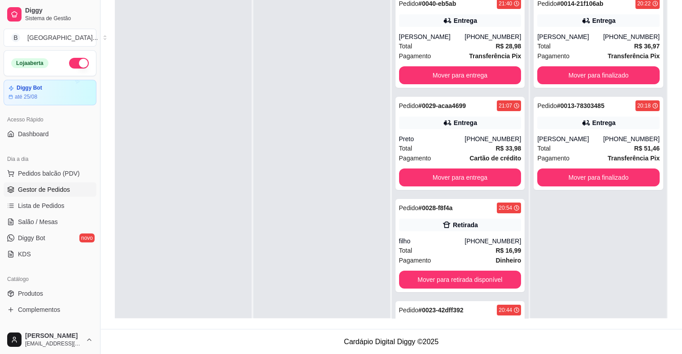
scroll to position [166, 0]
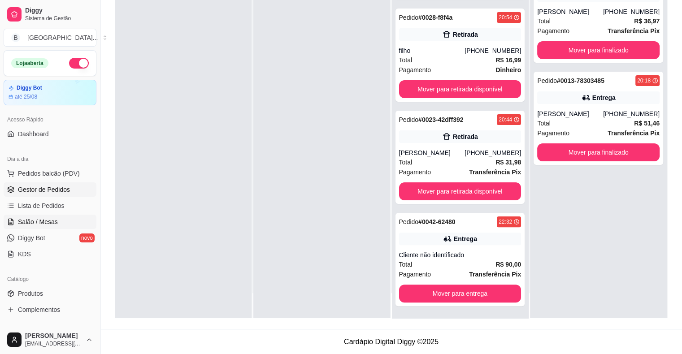
click at [65, 223] on link "Salão / Mesas" at bounding box center [50, 222] width 93 height 14
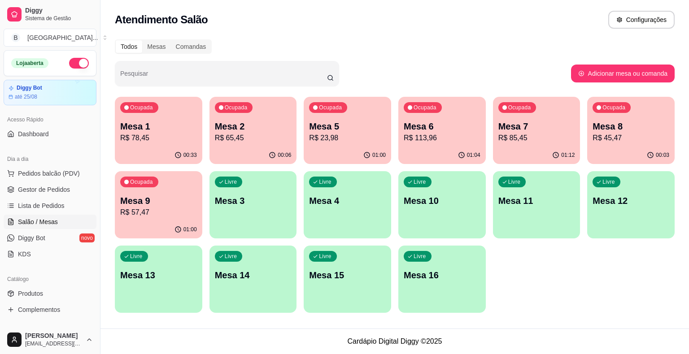
click at [541, 139] on p "R$ 85,45" at bounding box center [536, 138] width 77 height 11
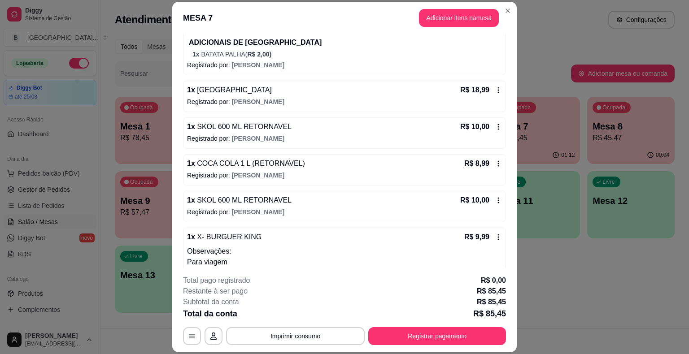
scroll to position [180, 0]
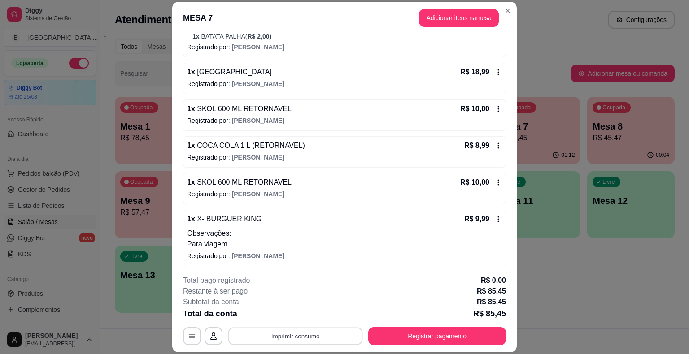
click at [279, 335] on button "Imprimir consumo" at bounding box center [295, 336] width 135 height 17
click at [309, 296] on button "IMPRESSORA" at bounding box center [294, 298] width 65 height 14
click at [468, 342] on button "Registrar pagamento" at bounding box center [438, 336] width 134 height 17
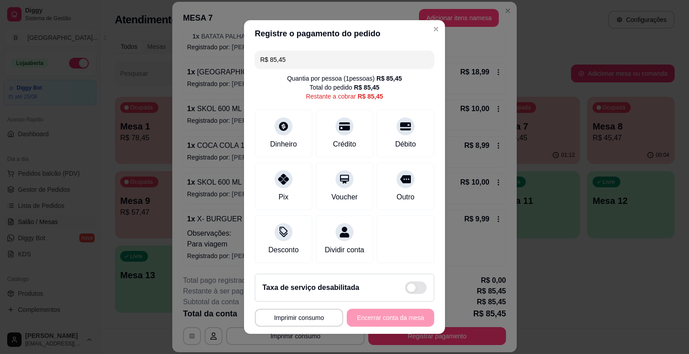
click at [349, 60] on input "R$ 85,45" at bounding box center [344, 60] width 169 height 18
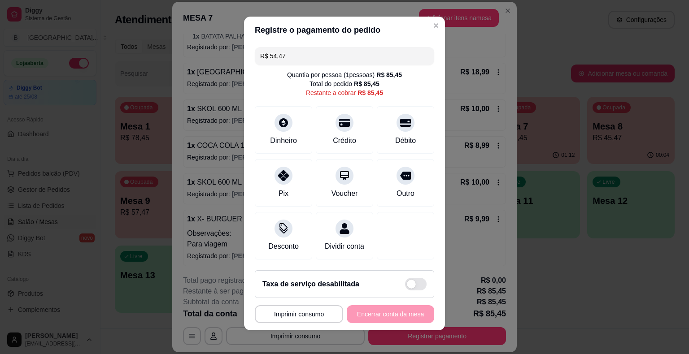
scroll to position [8, 0]
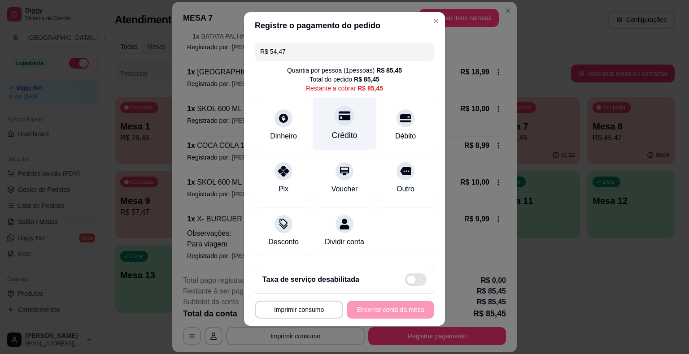
click at [337, 141] on div "Crédito" at bounding box center [345, 136] width 26 height 12
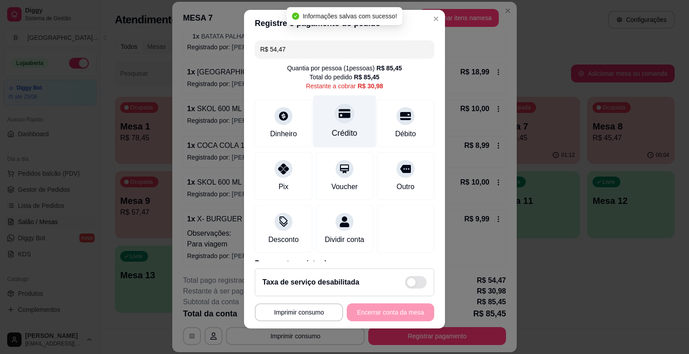
type input "R$ 30,98"
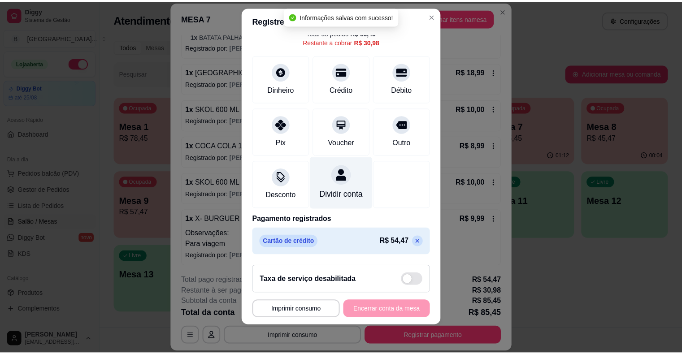
scroll to position [11, 0]
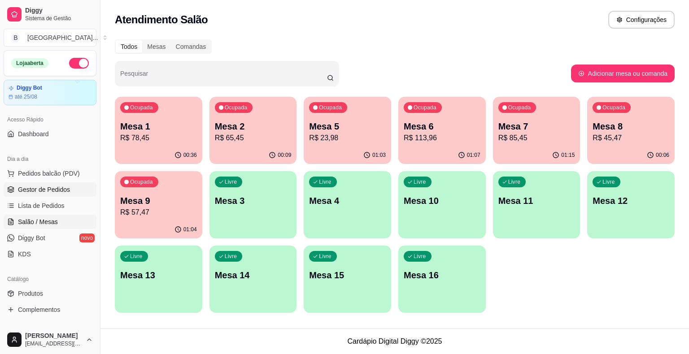
click at [78, 187] on link "Gestor de Pedidos" at bounding box center [50, 190] width 93 height 14
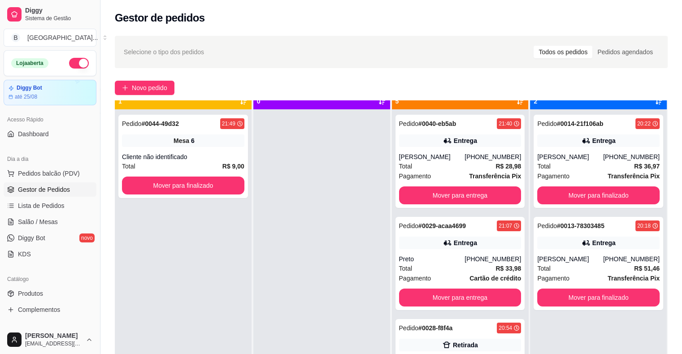
scroll to position [25, 0]
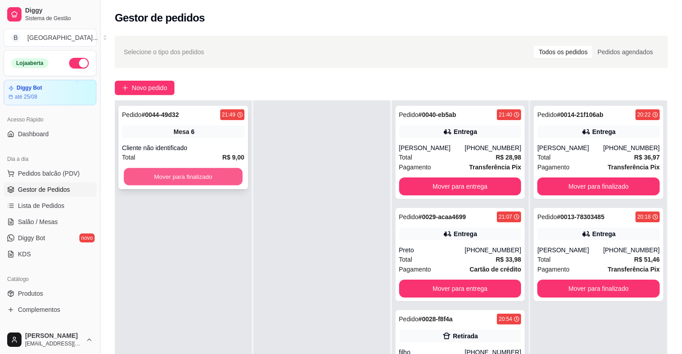
click at [219, 171] on button "Mover para finalizado" at bounding box center [183, 176] width 119 height 17
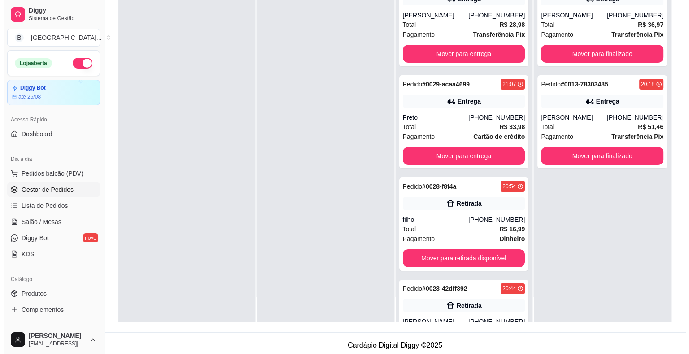
scroll to position [135, 0]
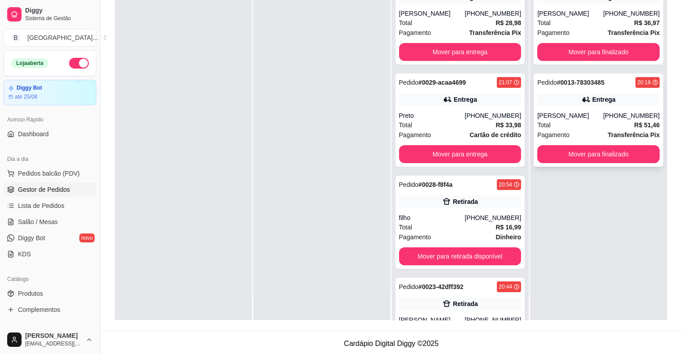
click at [597, 123] on div "Total R$ 51,46" at bounding box center [599, 125] width 122 height 10
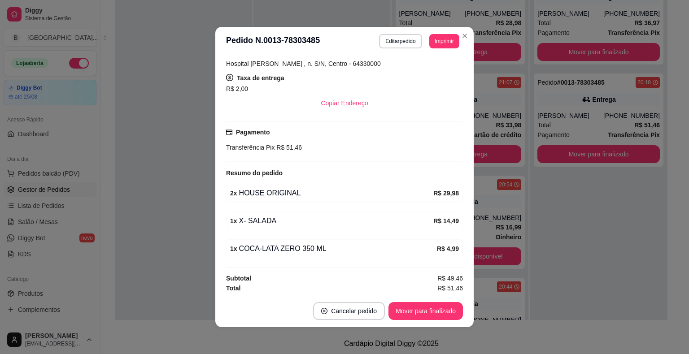
scroll to position [2, 0]
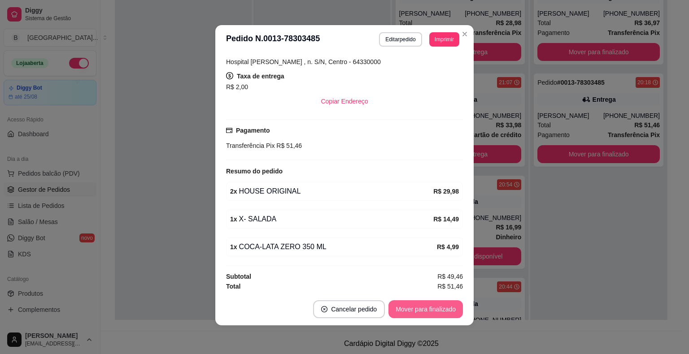
click at [437, 313] on button "Mover para finalizado" at bounding box center [426, 310] width 74 height 18
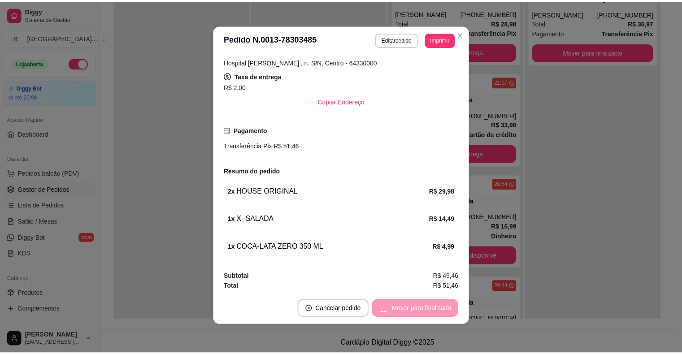
scroll to position [149, 0]
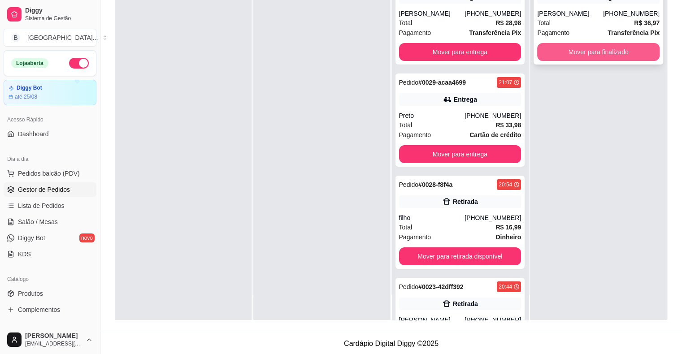
click at [630, 55] on button "Mover para finalizado" at bounding box center [599, 52] width 122 height 18
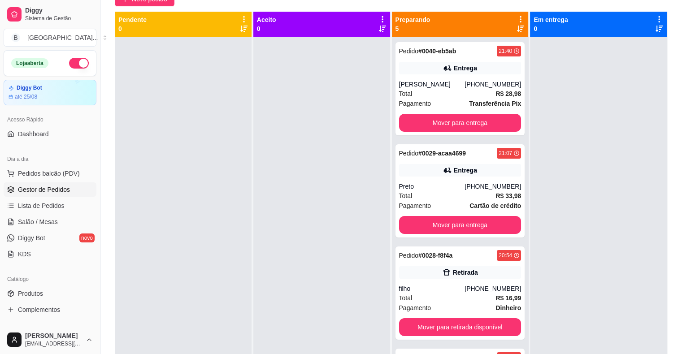
scroll to position [47, 0]
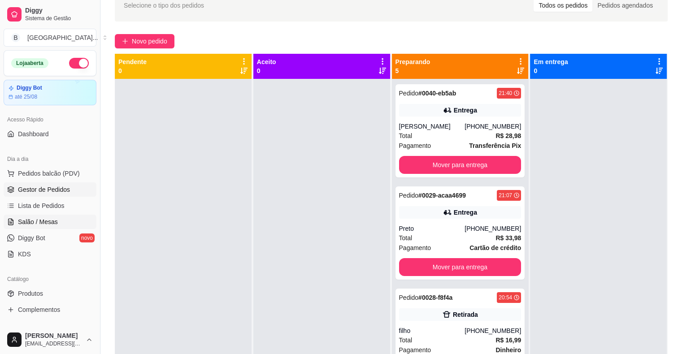
click at [52, 225] on span "Salão / Mesas" at bounding box center [38, 222] width 40 height 9
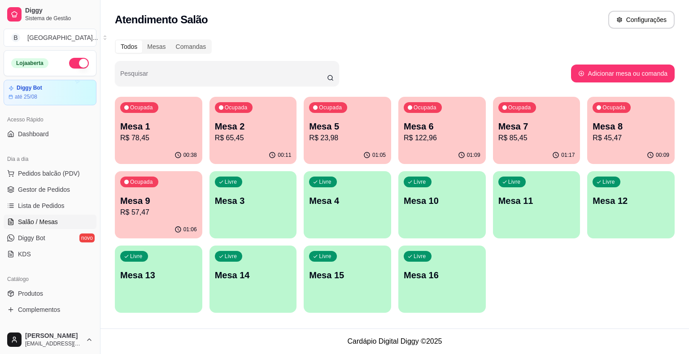
click at [169, 213] on p "R$ 57,47" at bounding box center [158, 212] width 77 height 11
click at [49, 181] on ul "Pedidos balcão (PDV) Gestor de Pedidos Lista de Pedidos Salão / Mesas Diggy Bot…" at bounding box center [50, 213] width 93 height 95
click at [55, 185] on span "Gestor de Pedidos" at bounding box center [44, 189] width 52 height 9
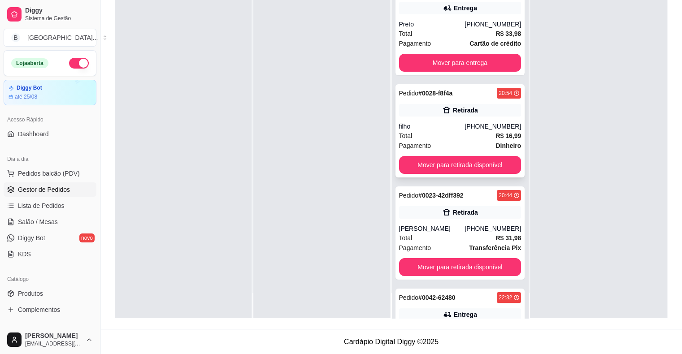
scroll to position [45, 0]
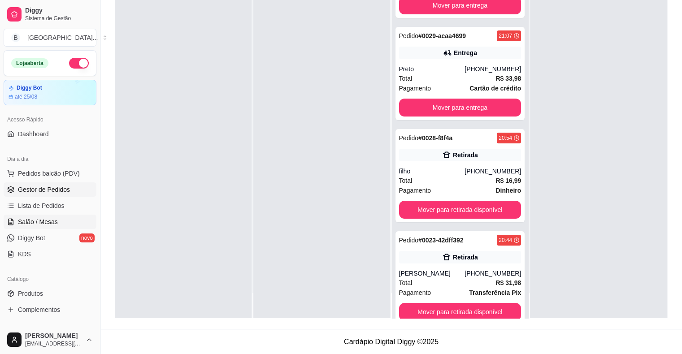
click at [52, 222] on span "Salão / Mesas" at bounding box center [38, 222] width 40 height 9
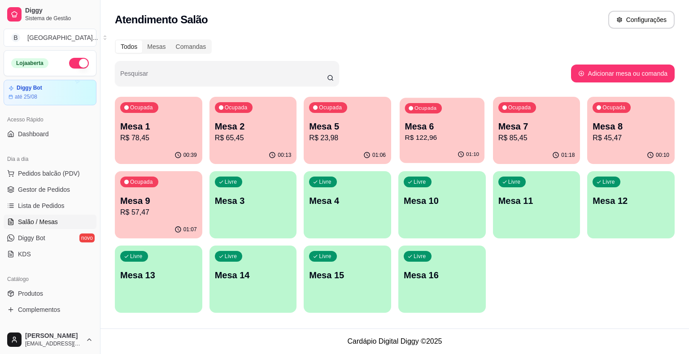
click at [416, 133] on p "R$ 122,96" at bounding box center [442, 138] width 74 height 10
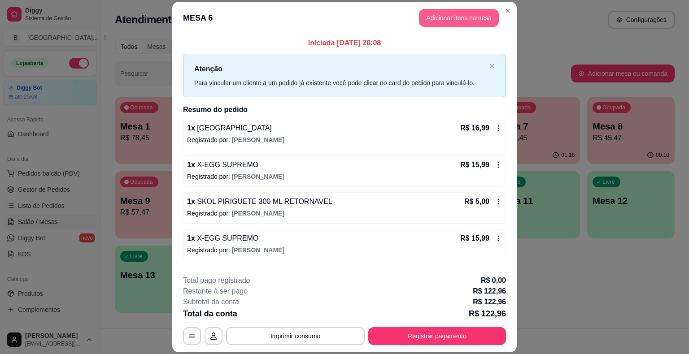
click at [481, 23] on button "Adicionar itens na mesa" at bounding box center [459, 18] width 80 height 18
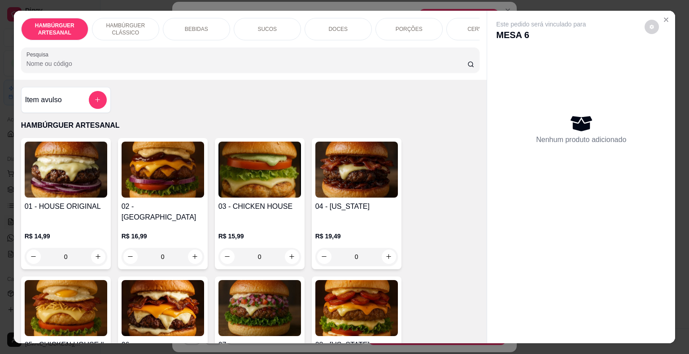
click at [470, 21] on div "CERVEJA" at bounding box center [479, 29] width 67 height 22
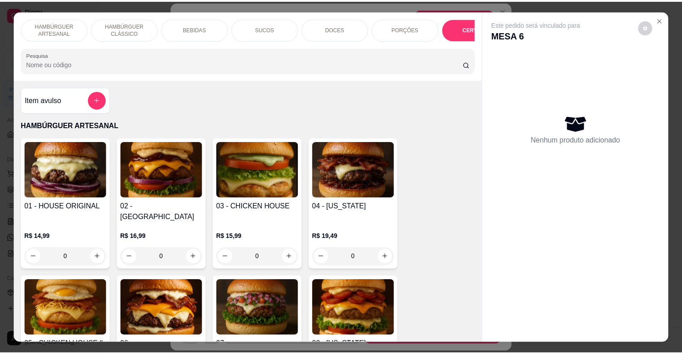
scroll to position [22, 0]
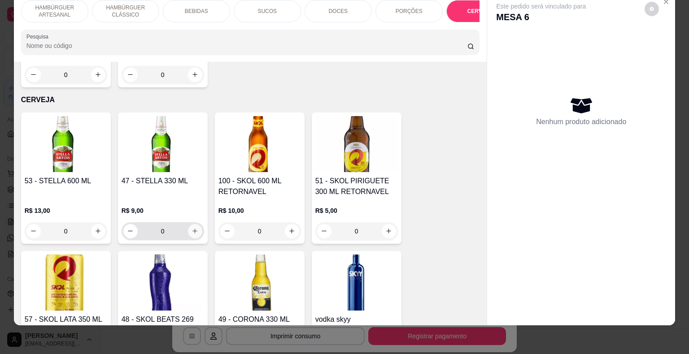
click at [196, 224] on button "increase-product-quantity" at bounding box center [195, 231] width 14 height 14
type input "1"
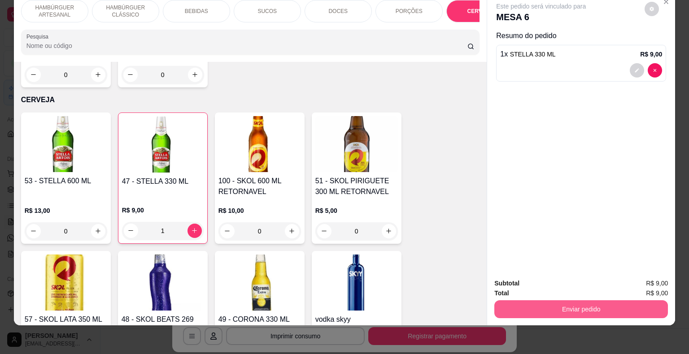
click at [589, 301] on button "Enviar pedido" at bounding box center [581, 310] width 174 height 18
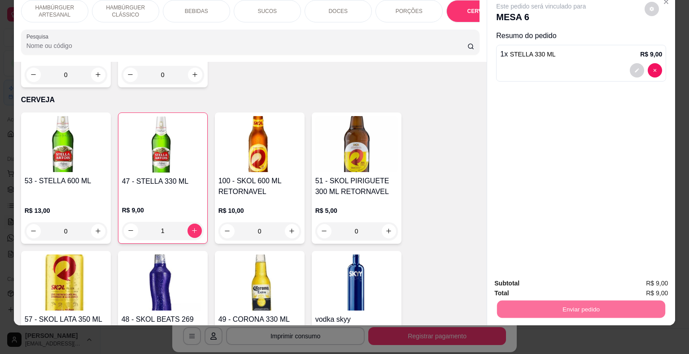
click at [571, 286] on button "Não registrar e enviar pedido" at bounding box center [551, 280] width 93 height 17
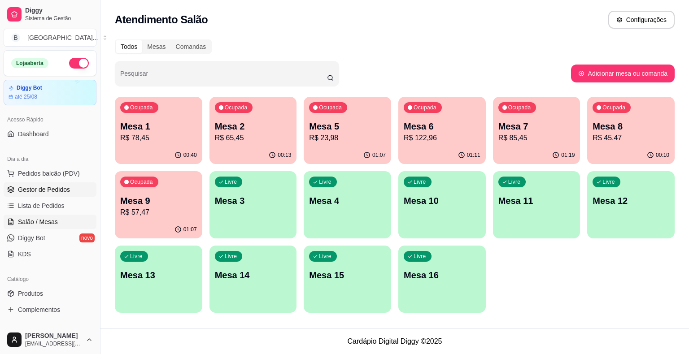
click at [35, 194] on link "Gestor de Pedidos" at bounding box center [50, 190] width 93 height 14
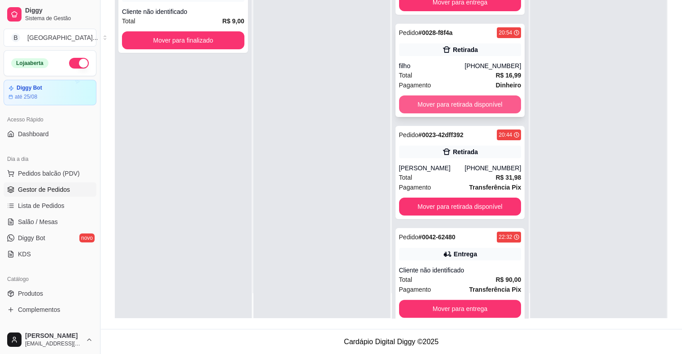
scroll to position [166, 0]
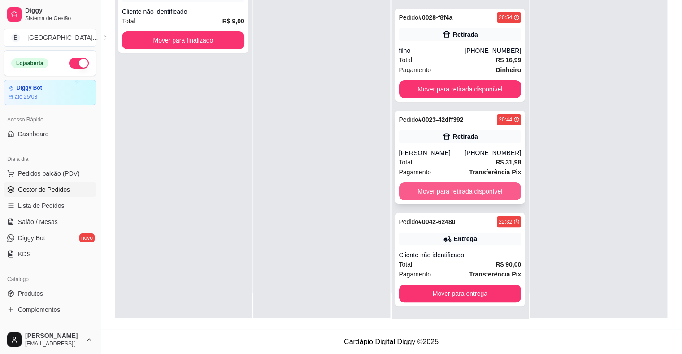
click at [458, 195] on button "Mover para retirada disponível" at bounding box center [460, 192] width 122 height 18
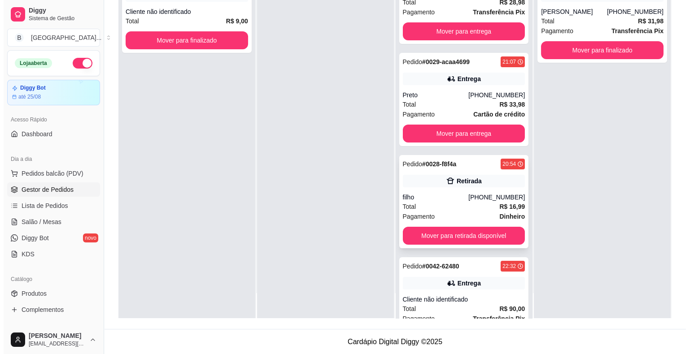
scroll to position [63, 0]
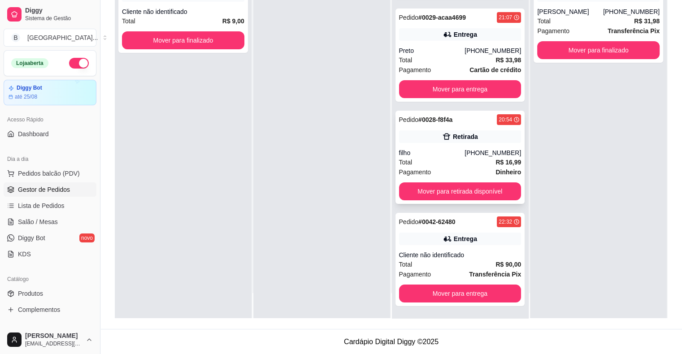
click at [446, 141] on div "Retirada" at bounding box center [460, 137] width 122 height 13
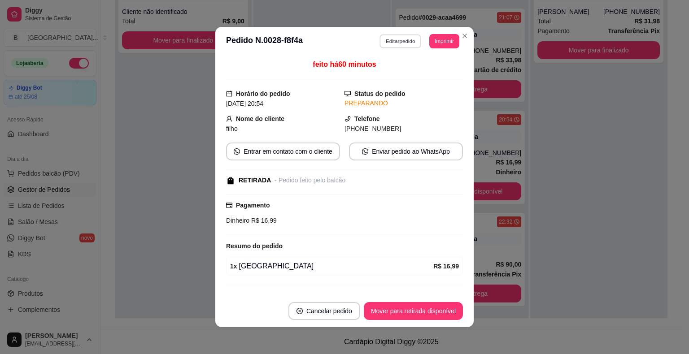
click at [381, 47] on button "Editar pedido" at bounding box center [401, 41] width 42 height 14
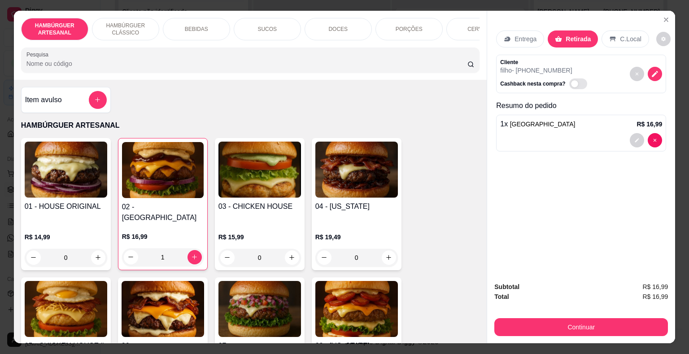
click at [518, 31] on div "Entrega" at bounding box center [520, 39] width 48 height 17
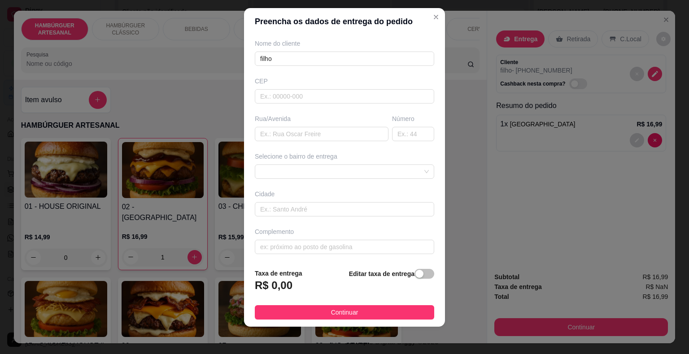
scroll to position [11, 0]
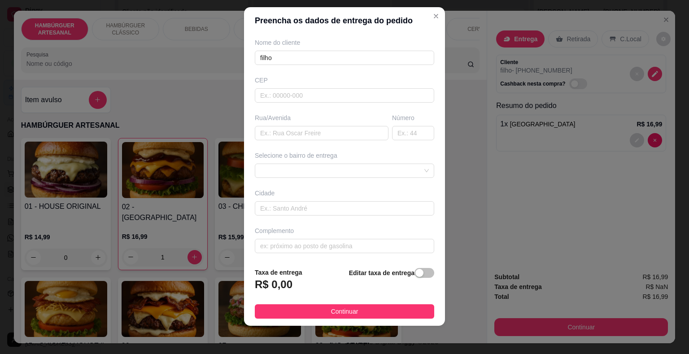
click at [372, 178] on div "Busque pelo cliente Número de contato 86981789915 Nome do cliente filho CEP Rua…" at bounding box center [344, 147] width 201 height 227
click at [390, 166] on span at bounding box center [344, 170] width 169 height 13
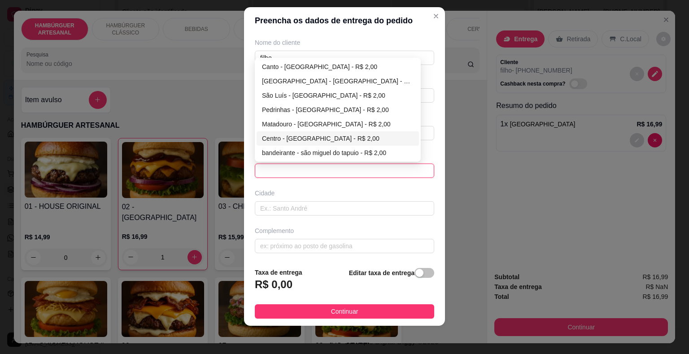
click at [330, 140] on div "Centro - [GEOGRAPHIC_DATA] - R$ 2,00" at bounding box center [338, 139] width 152 height 10
type input "São Miguel do Tapuio"
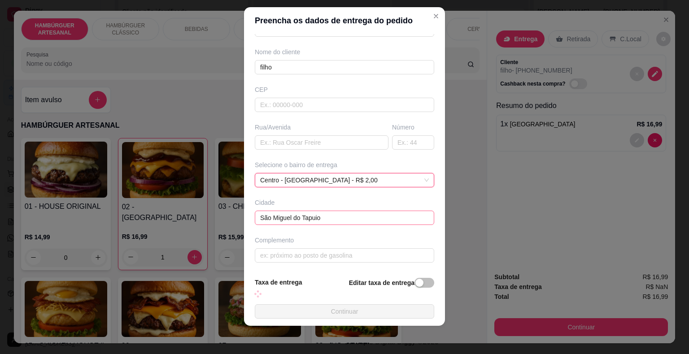
scroll to position [64, 0]
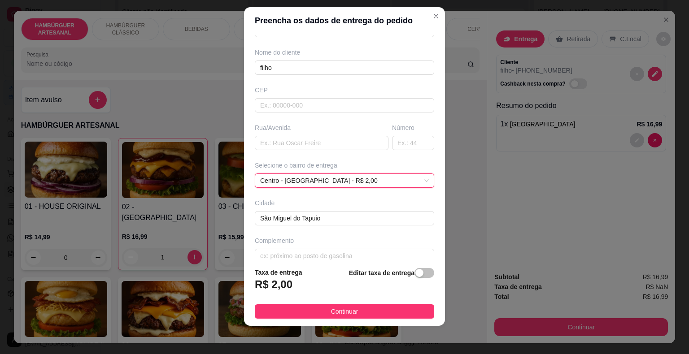
click at [332, 150] on div "Busque pelo cliente Número de contato 86981789915 Nome do cliente filho CEP Rua…" at bounding box center [344, 147] width 201 height 227
click at [338, 142] on input "text" at bounding box center [322, 143] width 134 height 14
type input "7 de setembro"
click at [413, 144] on input "text" at bounding box center [413, 143] width 42 height 14
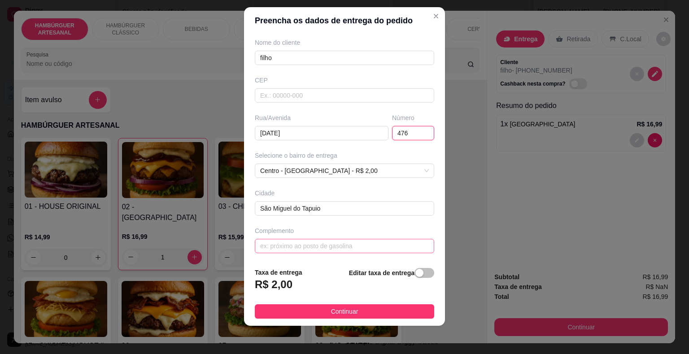
type input "476"
click at [357, 243] on input "text" at bounding box center [344, 246] width 179 height 14
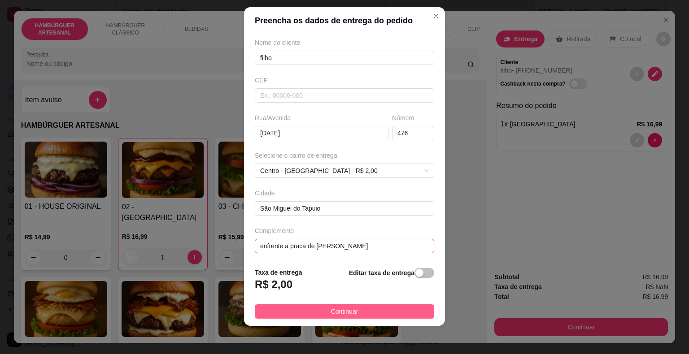
type input "enfrente a praca de semiterio"
click at [359, 310] on button "Continuar" at bounding box center [344, 312] width 179 height 14
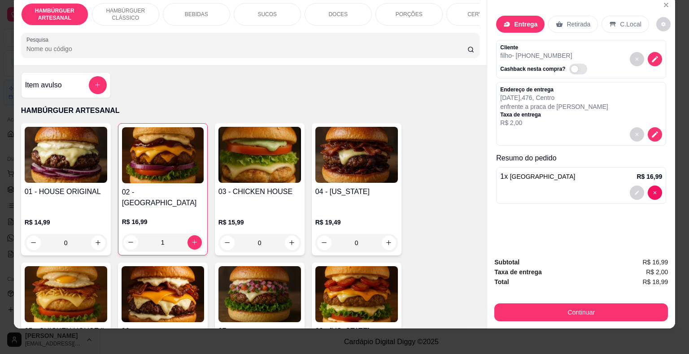
scroll to position [22, 0]
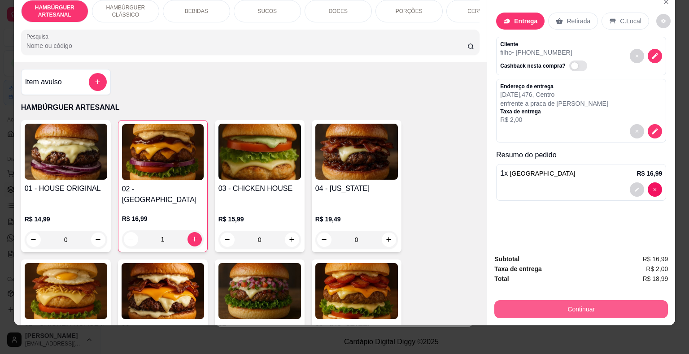
click at [574, 301] on button "Continuar" at bounding box center [581, 310] width 174 height 18
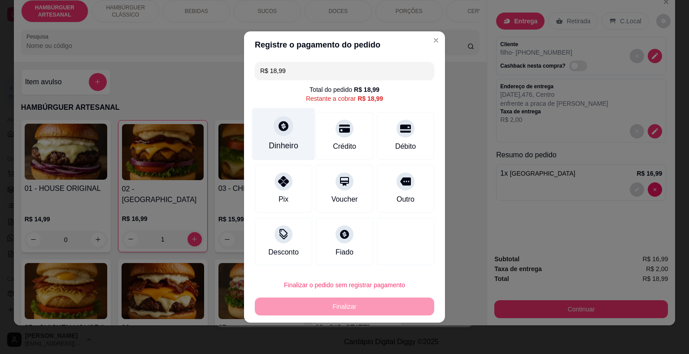
click at [283, 144] on div "Dinheiro" at bounding box center [284, 146] width 30 height 12
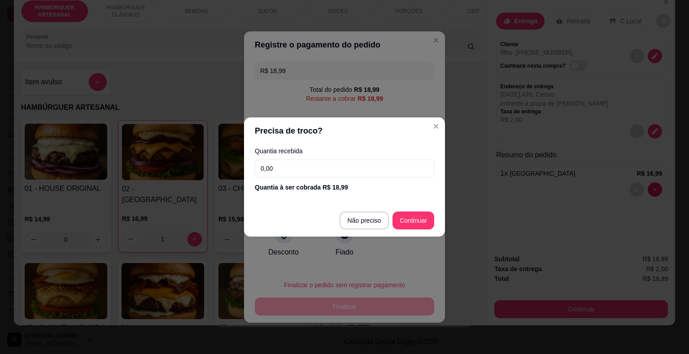
click at [287, 168] on input "0,00" at bounding box center [344, 169] width 179 height 18
type input "R$ 0,00"
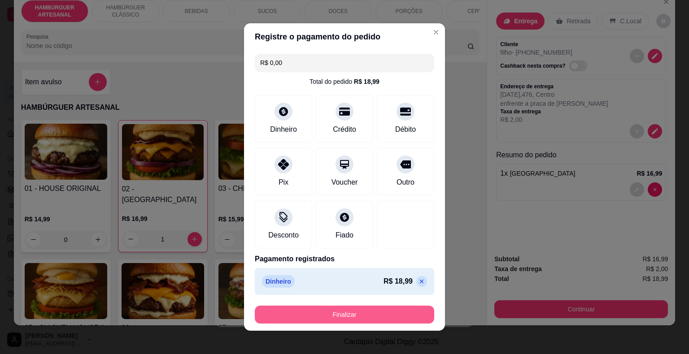
click at [324, 315] on button "Finalizar" at bounding box center [344, 315] width 179 height 18
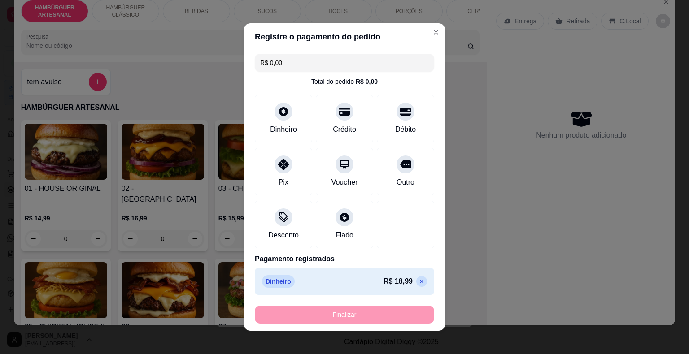
type input "0"
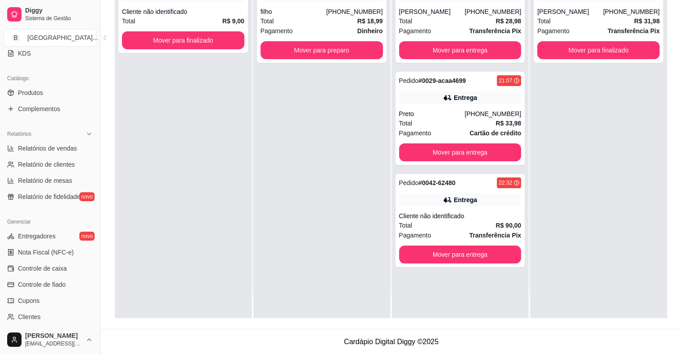
scroll to position [291, 0]
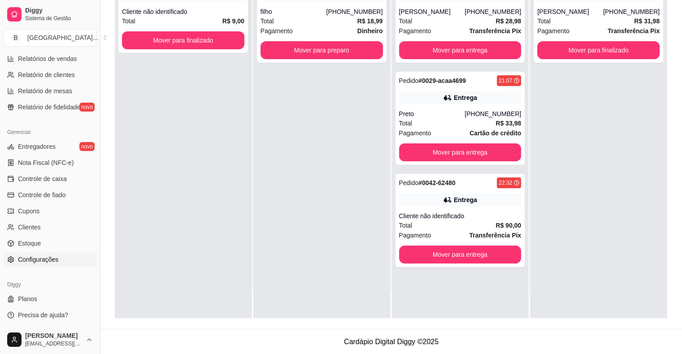
click at [31, 261] on span "Configurações" at bounding box center [38, 259] width 40 height 9
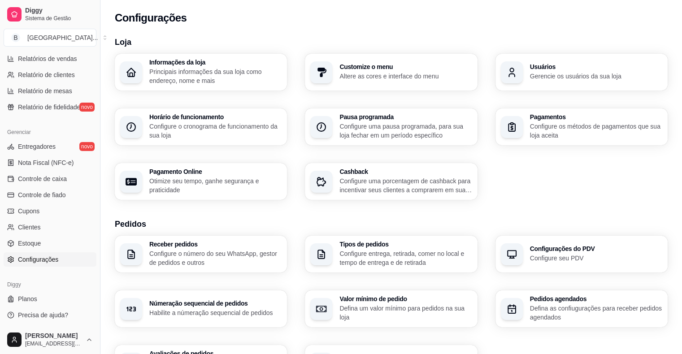
click at [553, 75] on p "Gerencie os usuários da sua loja" at bounding box center [596, 76] width 132 height 9
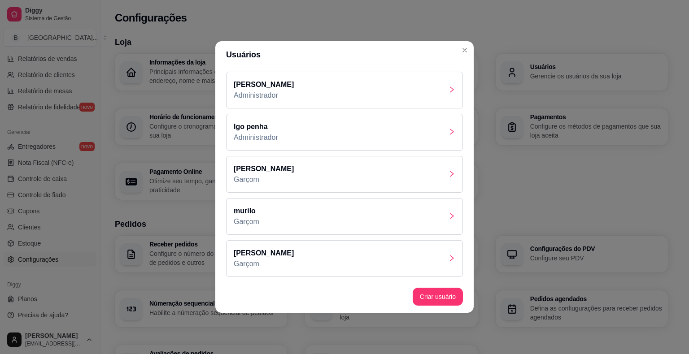
click at [284, 91] on p "Administrador" at bounding box center [264, 95] width 60 height 11
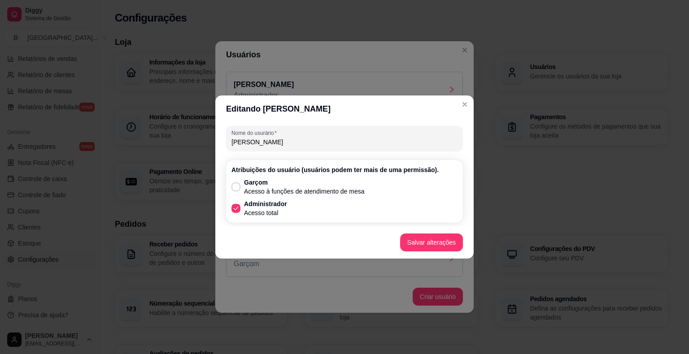
click at [428, 231] on footer "Salvar alterações" at bounding box center [344, 243] width 258 height 32
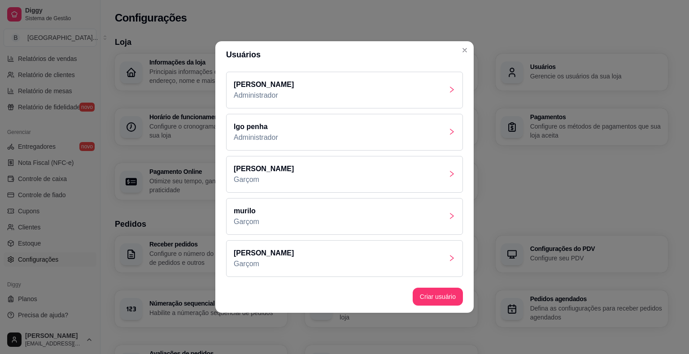
click at [336, 222] on div "murilo Garçom" at bounding box center [344, 216] width 237 height 37
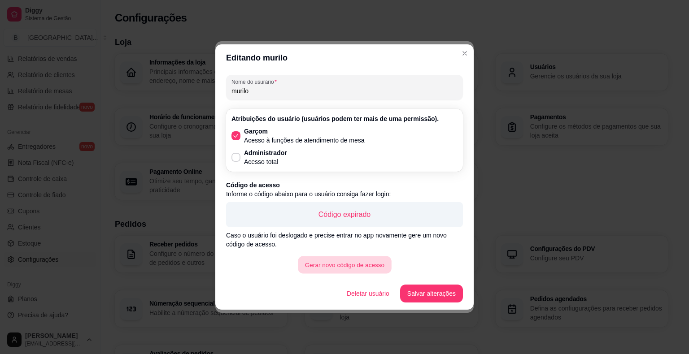
click at [330, 268] on button "Gerar novo código de acesso" at bounding box center [344, 265] width 93 height 17
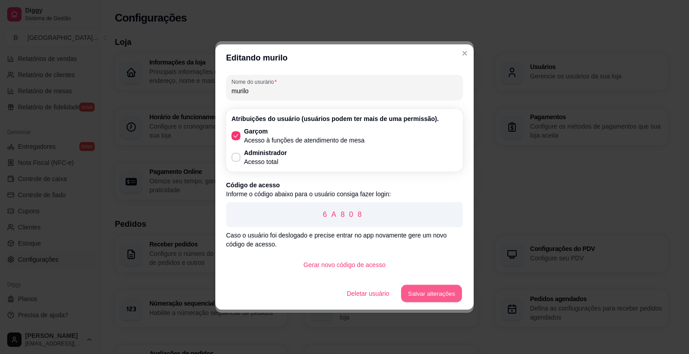
click at [451, 298] on button "Salvar alterações" at bounding box center [431, 293] width 61 height 17
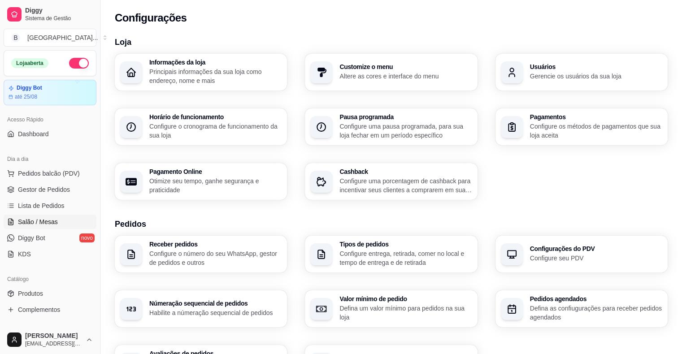
click at [44, 222] on span "Salão / Mesas" at bounding box center [38, 222] width 40 height 9
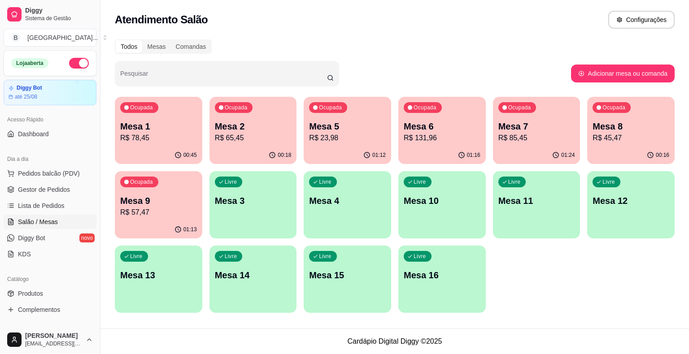
click at [509, 127] on p "Mesa 7" at bounding box center [536, 126] width 77 height 13
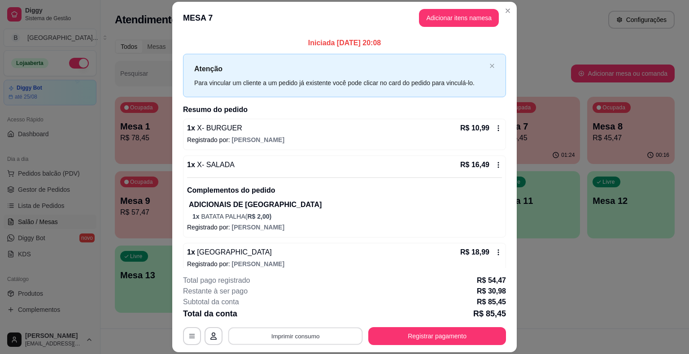
click at [264, 343] on button "Imprimir consumo" at bounding box center [295, 336] width 135 height 17
click at [305, 297] on button "IMPRESSORA" at bounding box center [294, 298] width 65 height 14
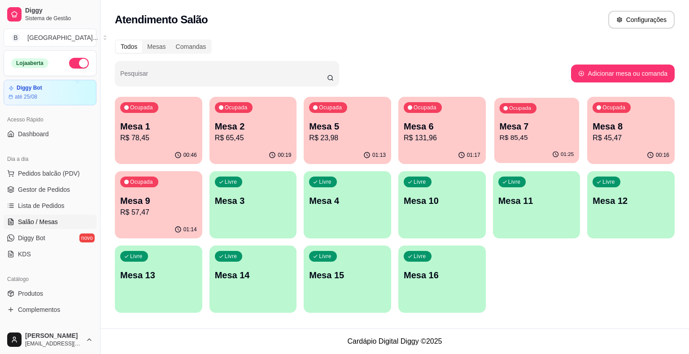
click at [549, 148] on div "01:25" at bounding box center [536, 154] width 85 height 17
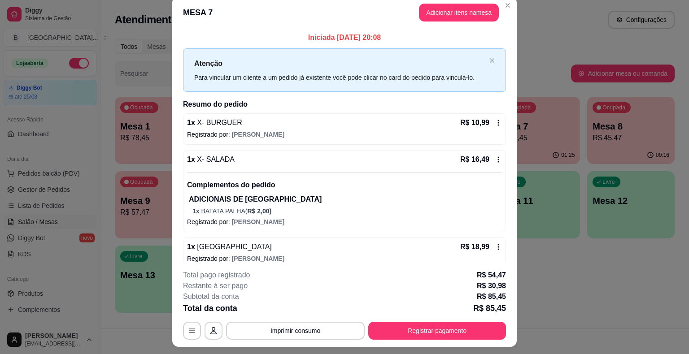
scroll to position [0, 0]
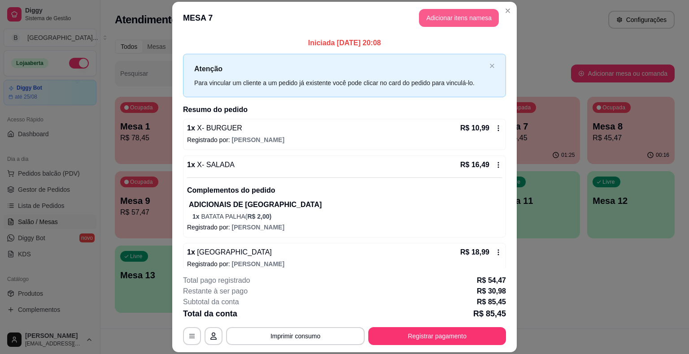
click at [459, 20] on button "Adicionar itens na mesa" at bounding box center [459, 18] width 80 height 18
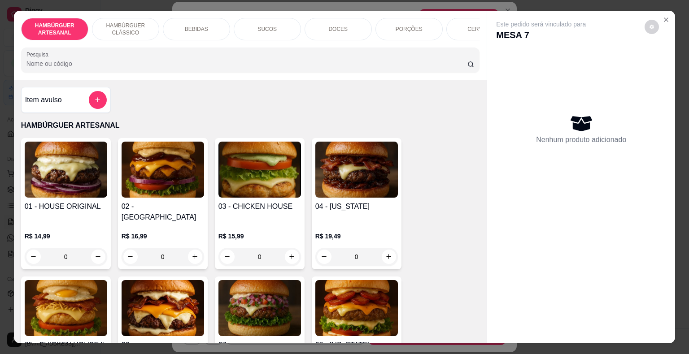
click at [207, 28] on div "BEBIDAS" at bounding box center [196, 29] width 67 height 22
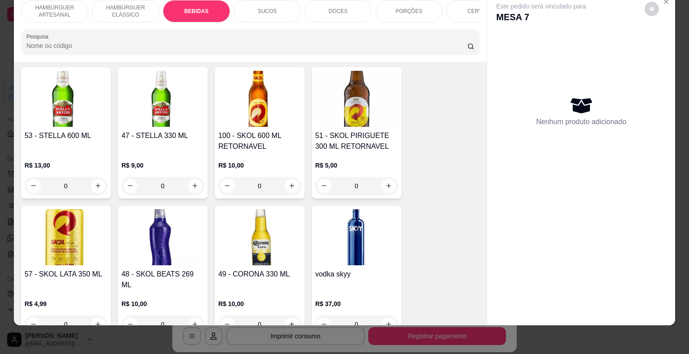
scroll to position [2196, 0]
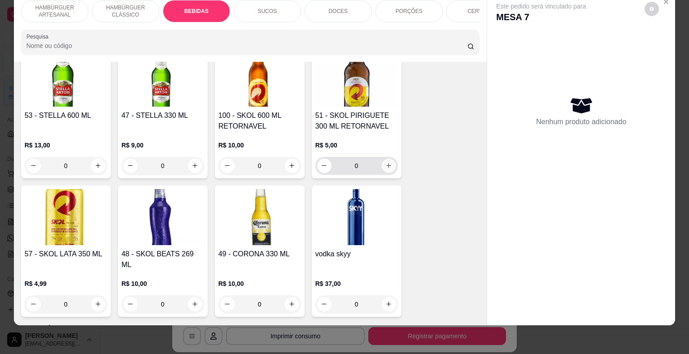
click at [391, 159] on button "increase-product-quantity" at bounding box center [389, 166] width 14 height 14
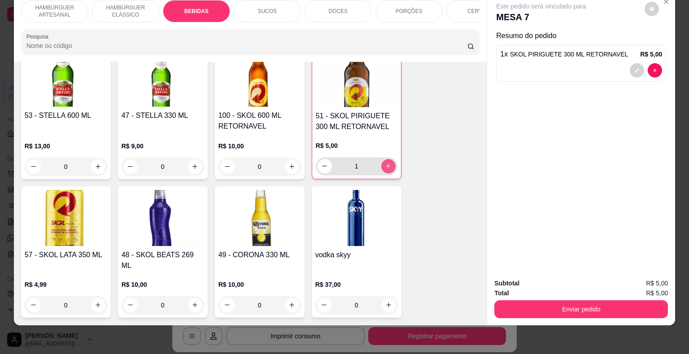
type input "1"
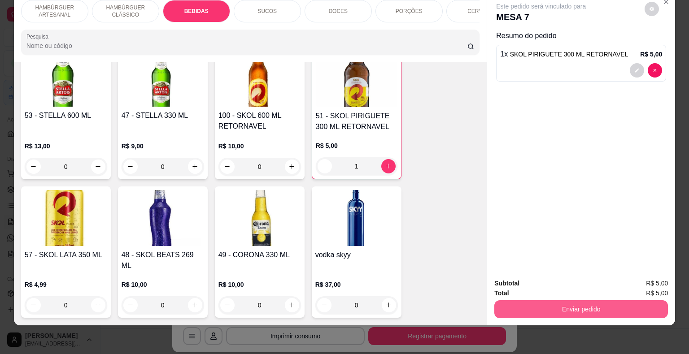
click at [525, 303] on button "Enviar pedido" at bounding box center [581, 310] width 174 height 18
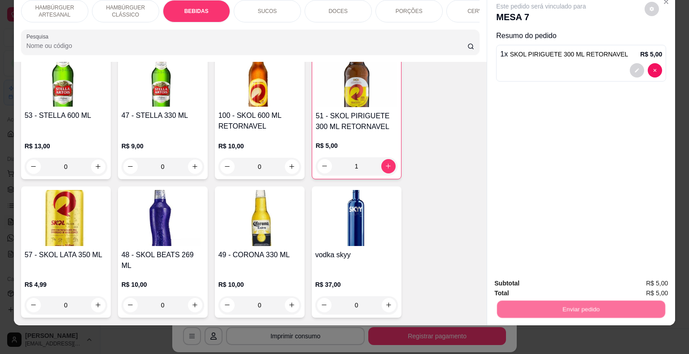
click at [519, 279] on button "Não registrar e enviar pedido" at bounding box center [551, 280] width 93 height 17
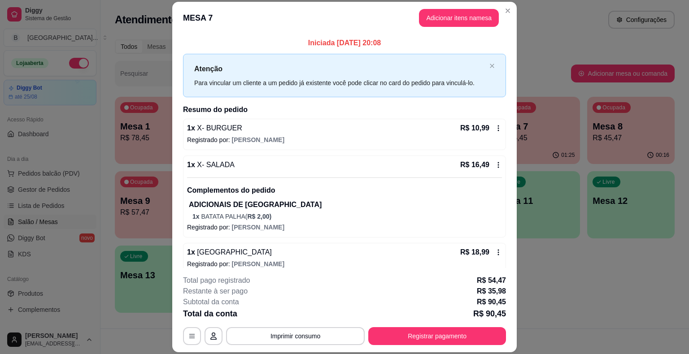
scroll to position [217, 0]
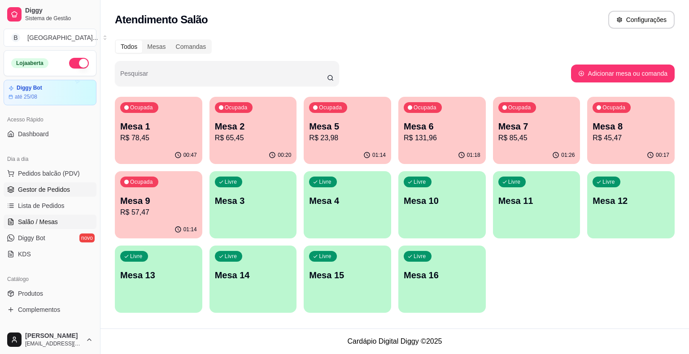
click at [45, 185] on span "Gestor de Pedidos" at bounding box center [44, 189] width 52 height 9
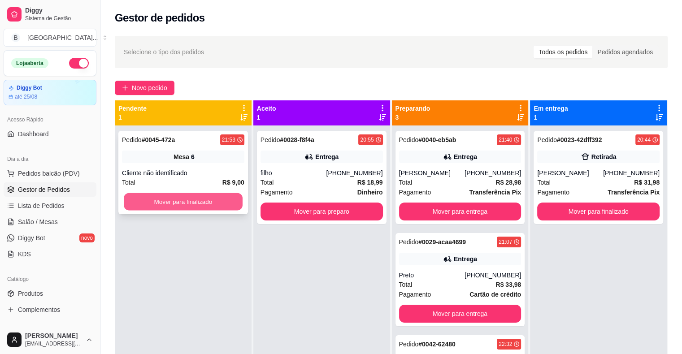
click at [183, 206] on div "Pedido # 0045-472a 21:53 Mesa 6 Cliente não identificado Total R$ 9,00 Mover pa…" at bounding box center [183, 303] width 137 height 354
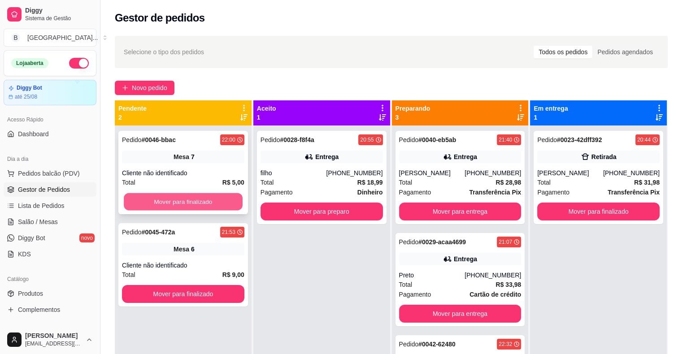
click at [184, 207] on button "Mover para finalizado" at bounding box center [183, 201] width 119 height 17
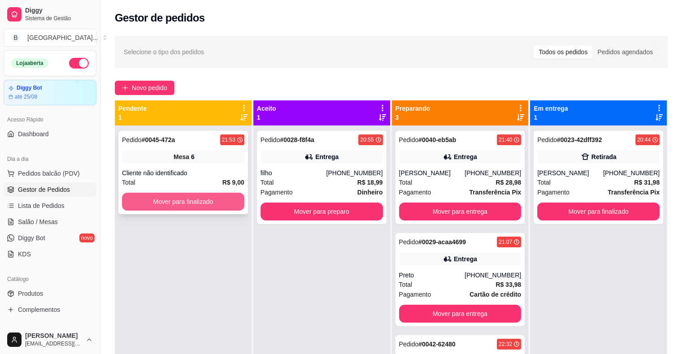
click at [186, 197] on button "Mover para finalizado" at bounding box center [183, 202] width 122 height 18
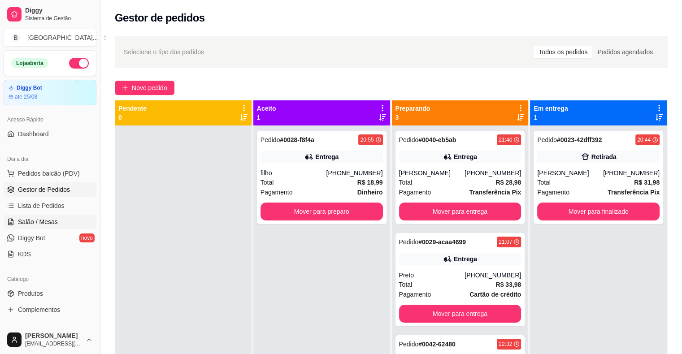
click at [61, 219] on link "Salão / Mesas" at bounding box center [50, 222] width 93 height 14
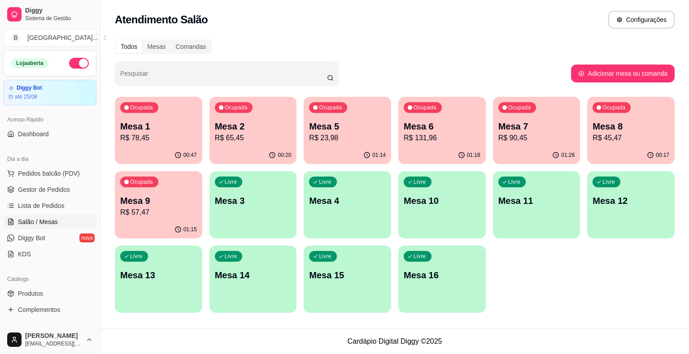
click at [526, 126] on p "Mesa 7" at bounding box center [536, 126] width 77 height 13
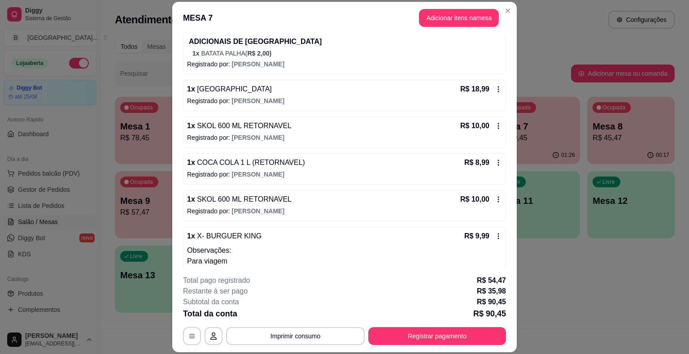
scroll to position [179, 0]
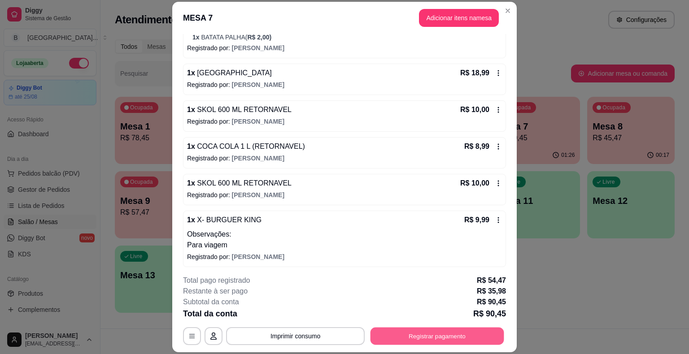
click at [452, 334] on button "Registrar pagamento" at bounding box center [438, 336] width 134 height 17
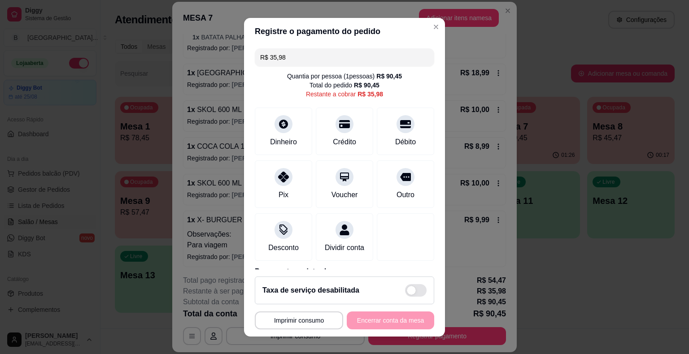
scroll to position [11, 0]
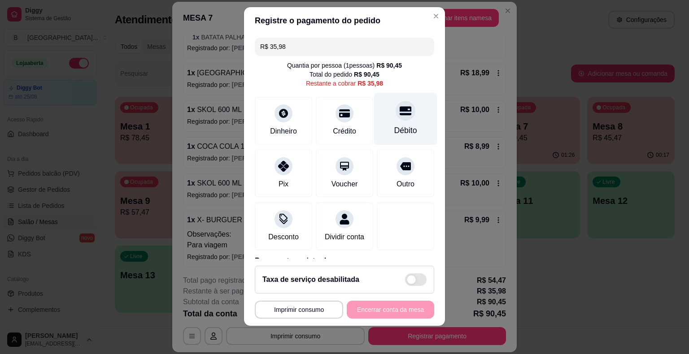
click at [401, 127] on div "Débito" at bounding box center [405, 131] width 23 height 12
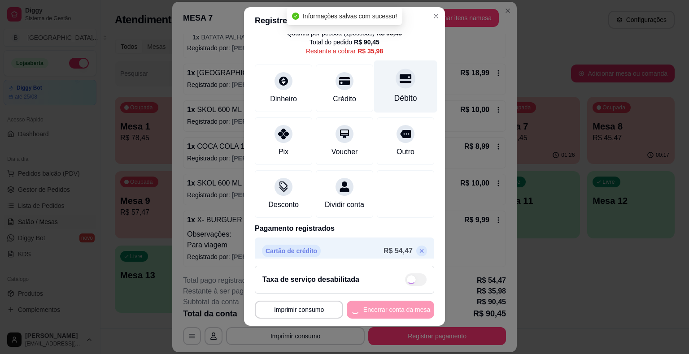
type input "R$ 0,00"
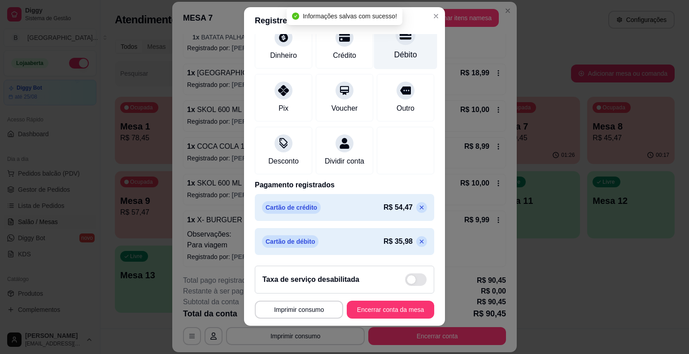
scroll to position [76, 0]
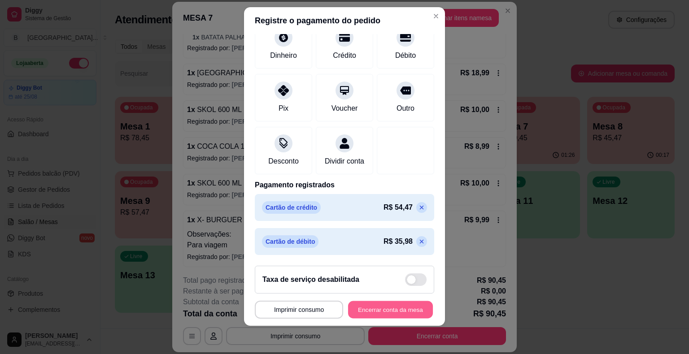
click at [373, 315] on button "Encerrar conta da mesa" at bounding box center [390, 309] width 85 height 17
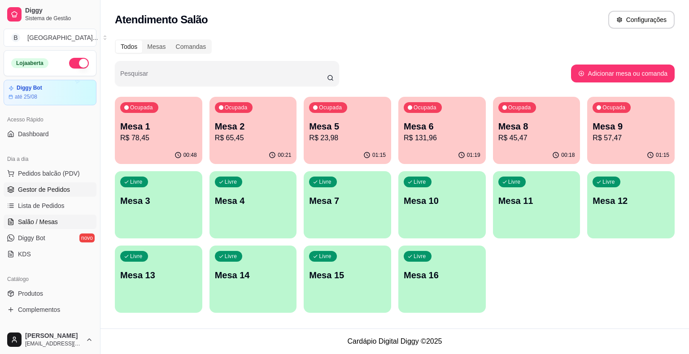
click at [57, 185] on span "Gestor de Pedidos" at bounding box center [44, 189] width 52 height 9
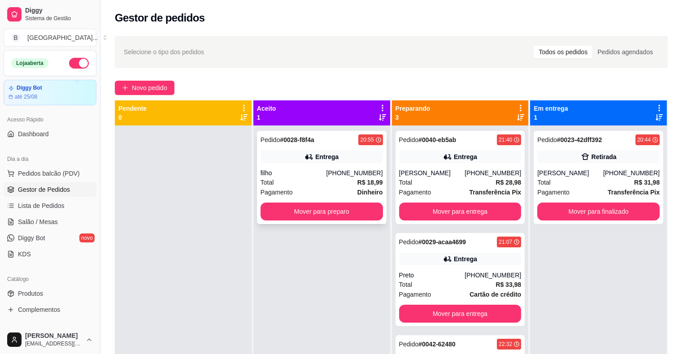
click at [322, 174] on div "filho" at bounding box center [294, 173] width 66 height 9
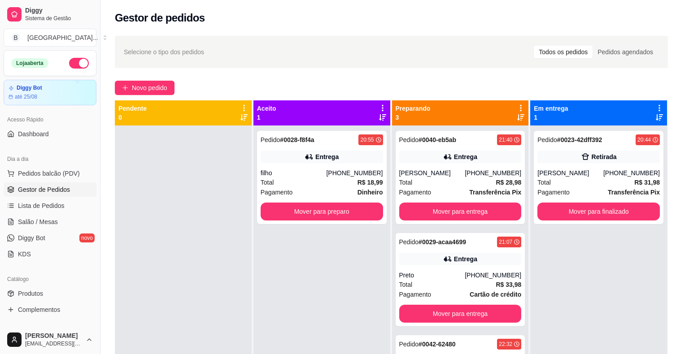
scroll to position [108, 0]
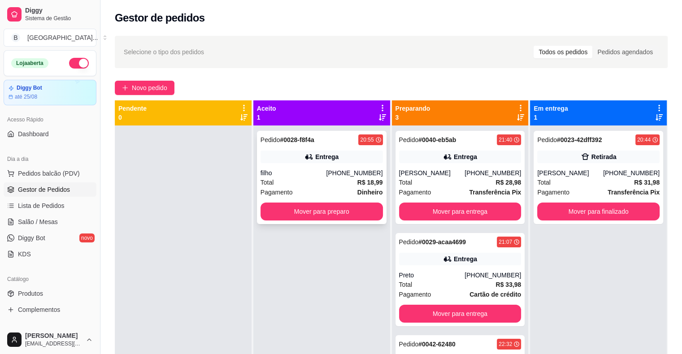
click at [358, 182] on strong "R$ 18,99" at bounding box center [371, 182] width 26 height 7
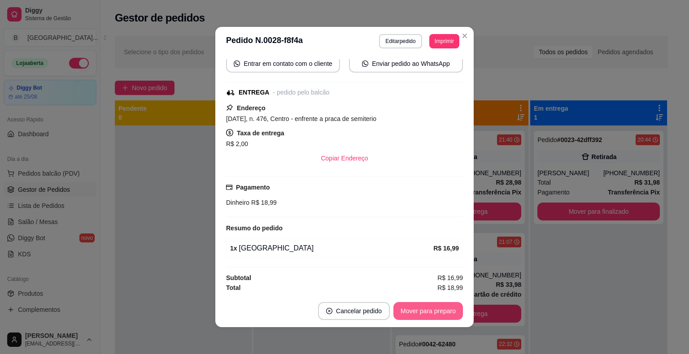
click at [424, 314] on button "Mover para preparo" at bounding box center [428, 311] width 70 height 18
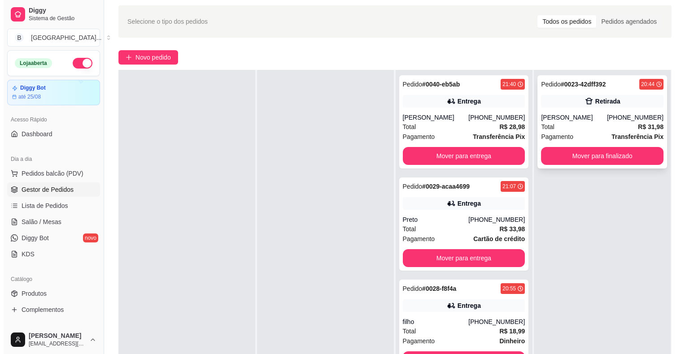
scroll to position [45, 0]
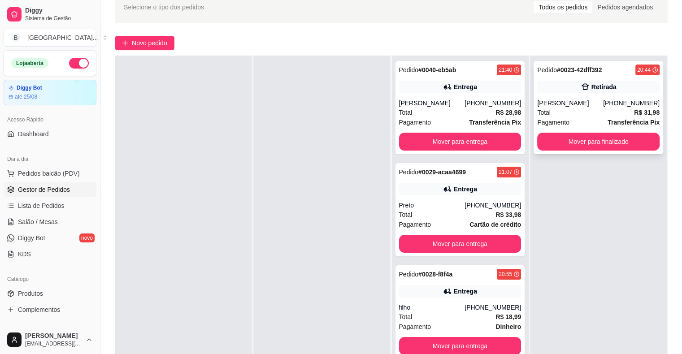
click at [574, 102] on div "[PERSON_NAME]" at bounding box center [571, 103] width 66 height 9
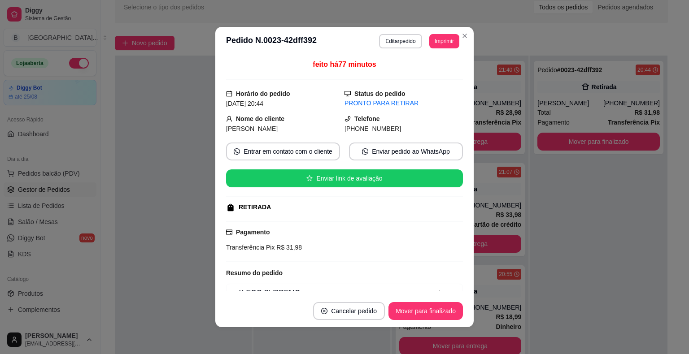
scroll to position [2, 0]
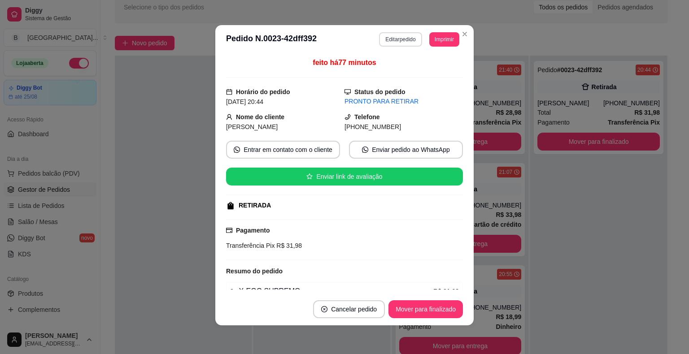
click at [384, 37] on button "Editar pedido" at bounding box center [400, 39] width 43 height 14
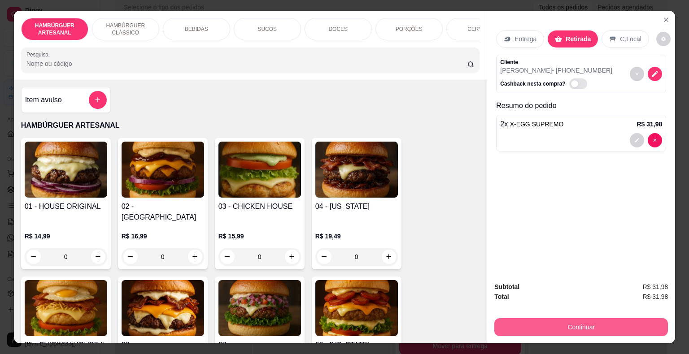
scroll to position [22, 0]
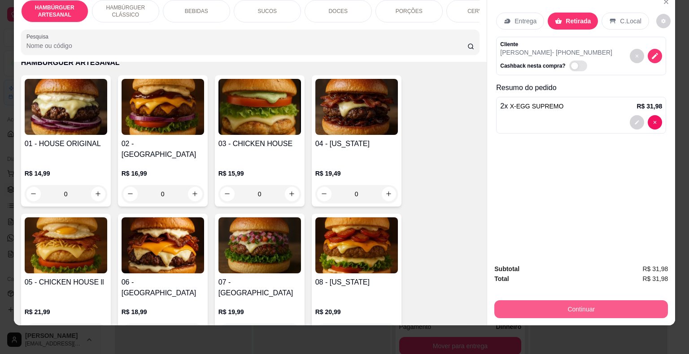
click at [594, 305] on button "Continuar" at bounding box center [581, 310] width 174 height 18
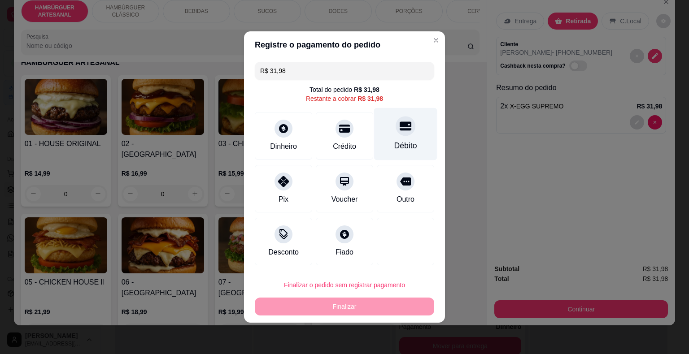
click at [397, 152] on div "Débito" at bounding box center [405, 134] width 63 height 52
type input "R$ 0,00"
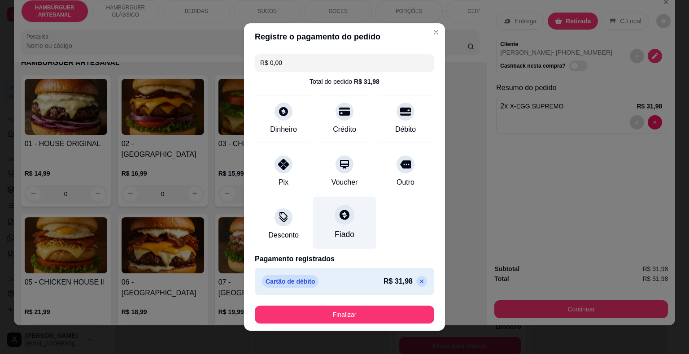
scroll to position [5, 0]
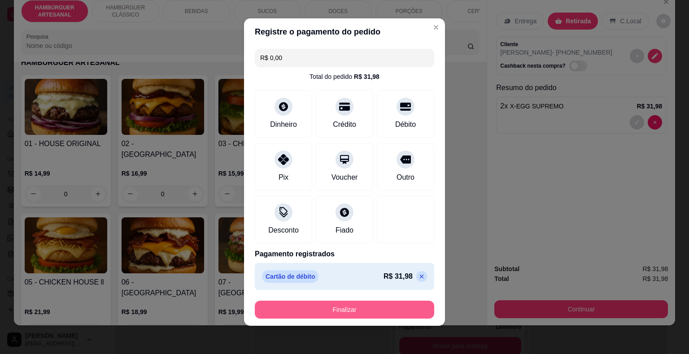
click at [335, 307] on button "Finalizar" at bounding box center [344, 310] width 179 height 18
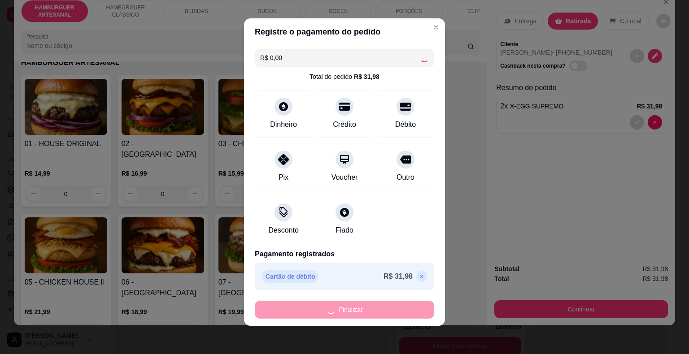
type input "0"
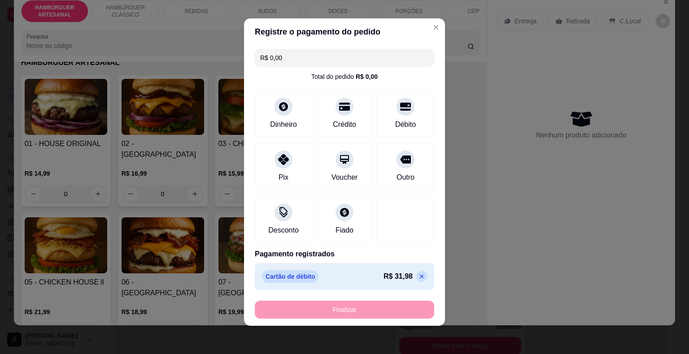
type input "-R$ 31,98"
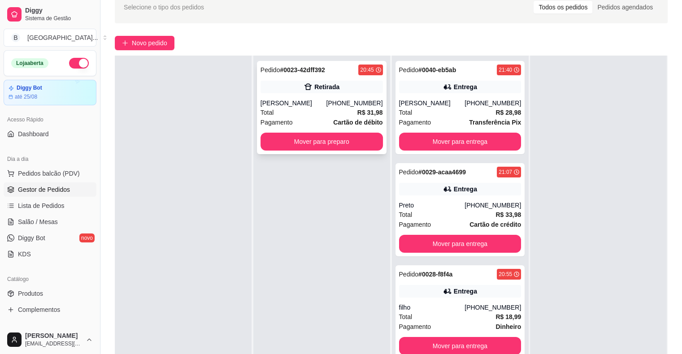
click at [323, 107] on div "[PERSON_NAME]" at bounding box center [294, 103] width 66 height 9
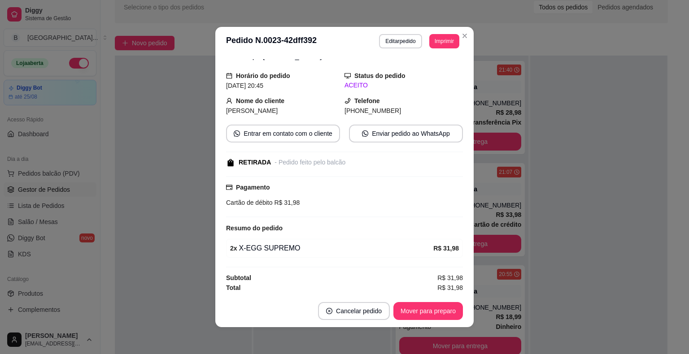
scroll to position [2, 0]
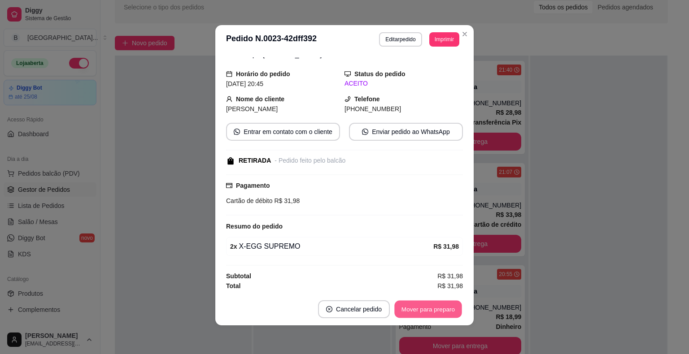
click at [429, 304] on button "Mover para preparo" at bounding box center [427, 309] width 67 height 17
click at [429, 304] on button "Mover para retirada disponível" at bounding box center [413, 309] width 96 height 17
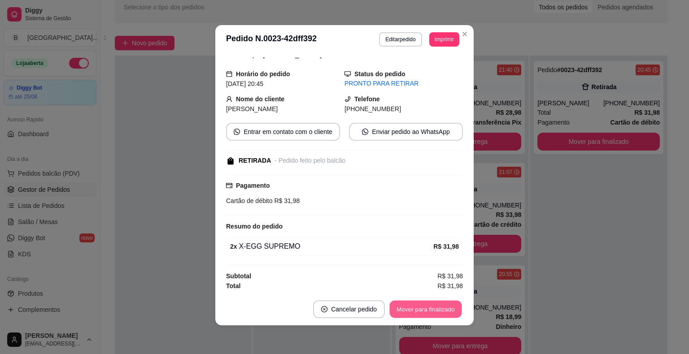
click at [418, 302] on button "Mover para finalizado" at bounding box center [426, 309] width 72 height 17
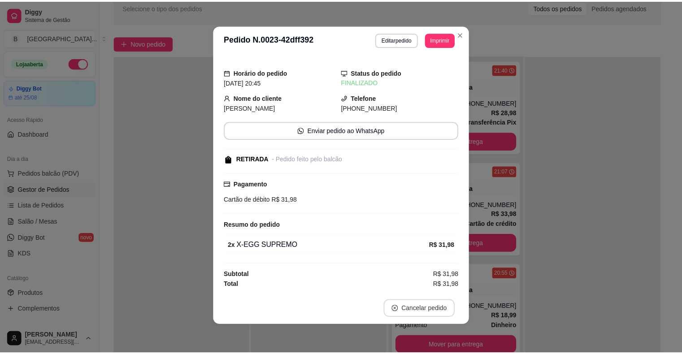
scroll to position [8, 0]
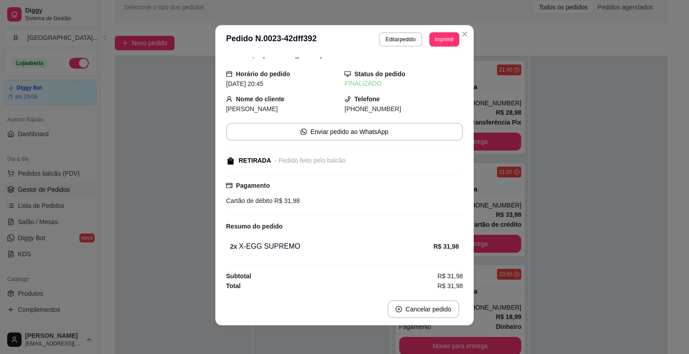
click at [563, 268] on div "**********" at bounding box center [344, 177] width 689 height 354
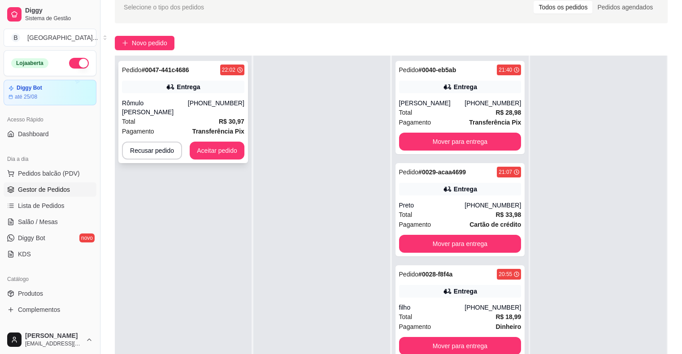
click at [175, 116] on div "Rômulo Felipe Evaristo Barreto" at bounding box center [155, 108] width 66 height 18
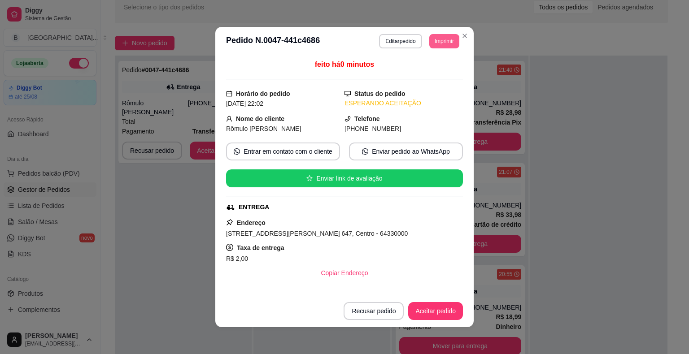
click at [437, 45] on button "Imprimir" at bounding box center [444, 41] width 30 height 14
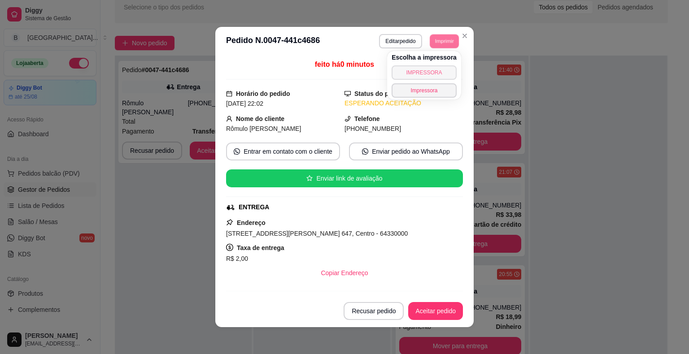
click at [437, 74] on button "IMPRESSORA" at bounding box center [424, 73] width 65 height 14
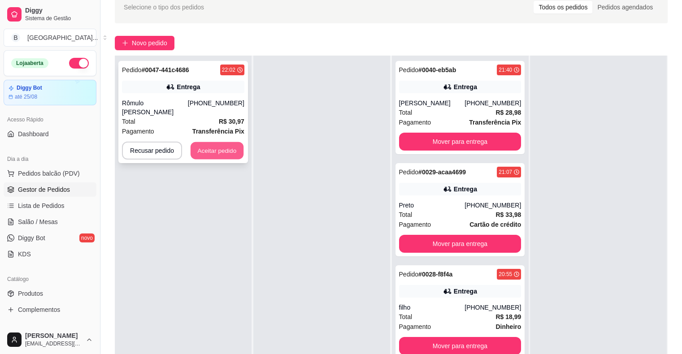
click at [223, 154] on button "Aceitar pedido" at bounding box center [217, 150] width 53 height 17
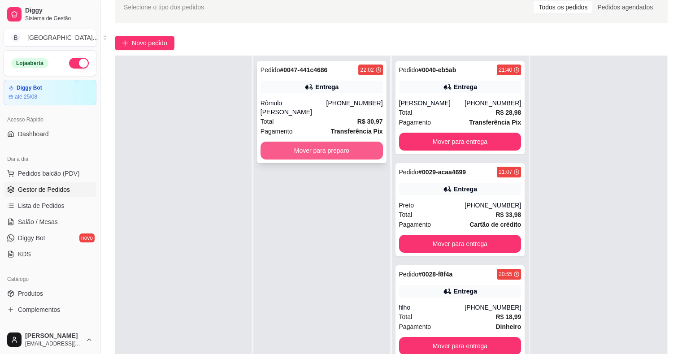
click at [280, 151] on button "Mover para preparo" at bounding box center [322, 151] width 122 height 18
click at [346, 153] on button "Mover para preparo" at bounding box center [321, 150] width 119 height 17
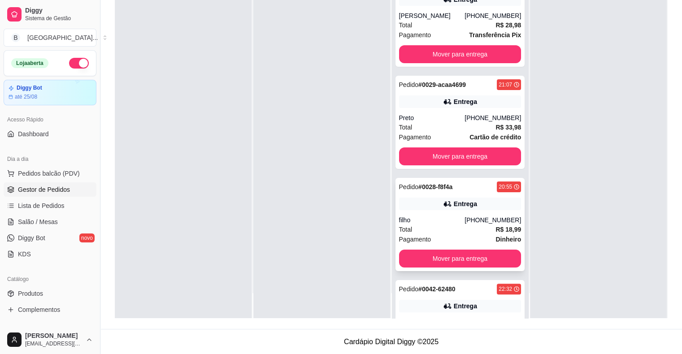
scroll to position [85, 0]
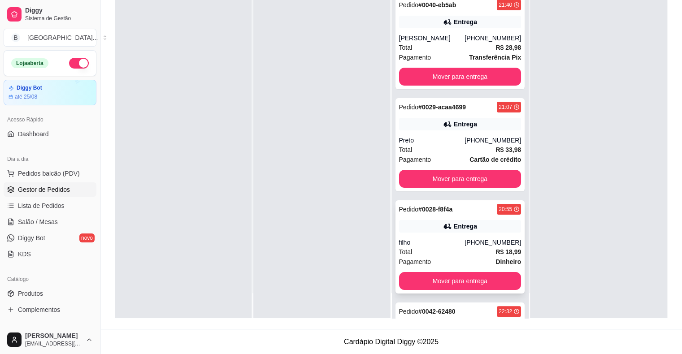
click at [472, 257] on div "Pagamento Dinheiro" at bounding box center [460, 262] width 122 height 10
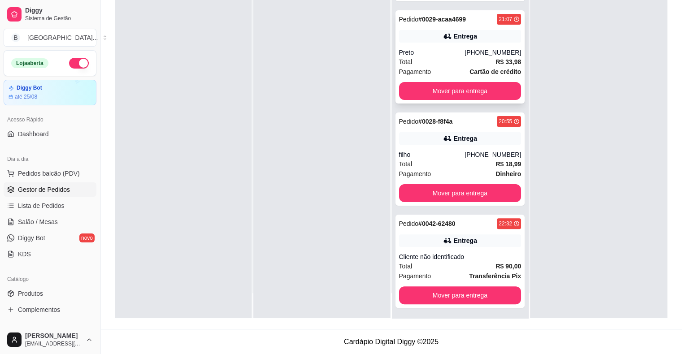
scroll to position [175, 0]
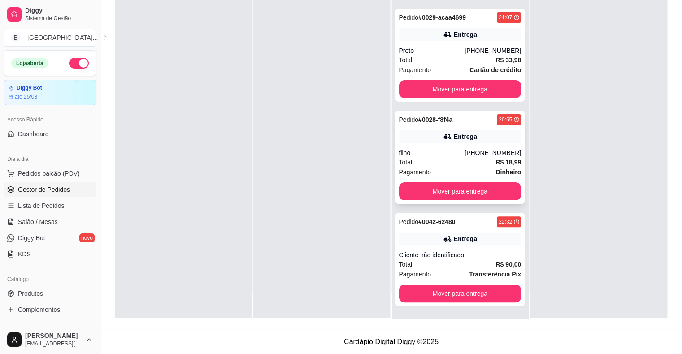
click at [433, 150] on div "filho" at bounding box center [432, 153] width 66 height 9
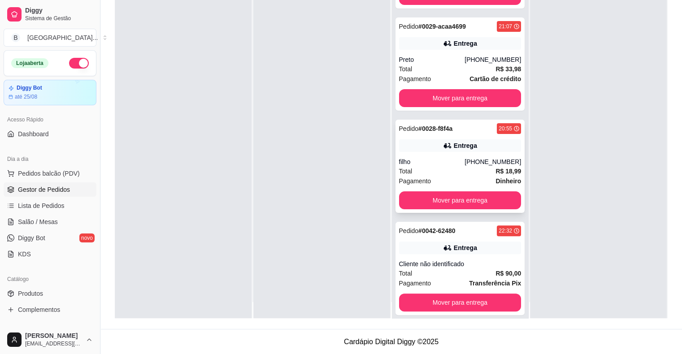
scroll to position [25, 0]
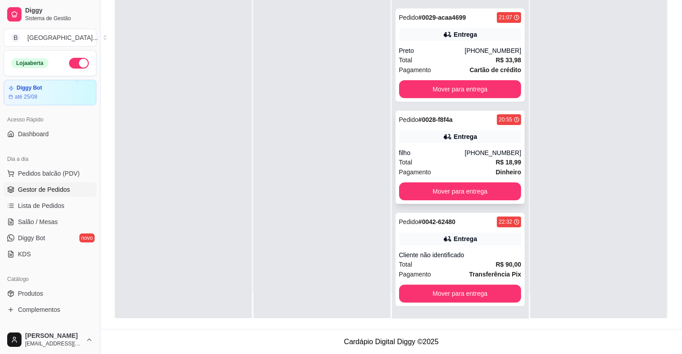
click at [439, 155] on div "filho" at bounding box center [432, 153] width 66 height 9
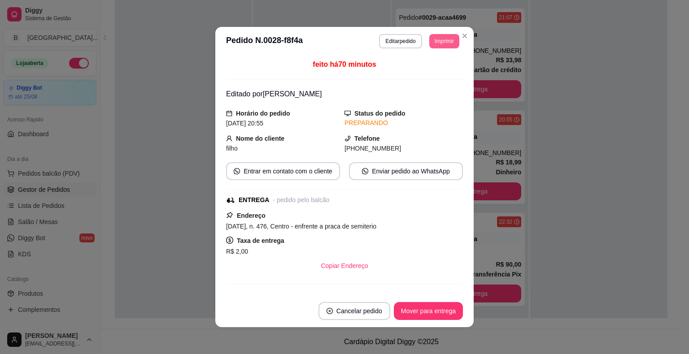
click at [437, 43] on button "Imprimir" at bounding box center [444, 41] width 30 height 14
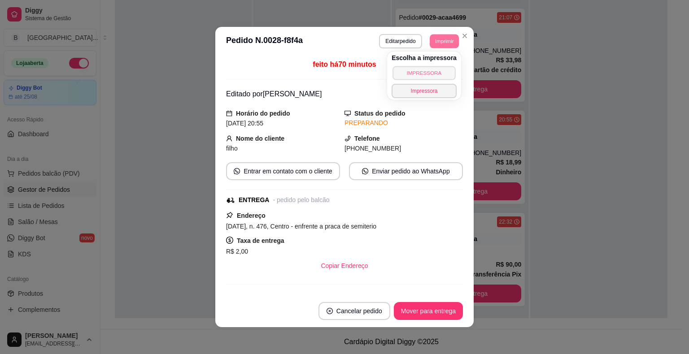
click at [429, 73] on button "IMPRESSORA" at bounding box center [424, 73] width 63 height 14
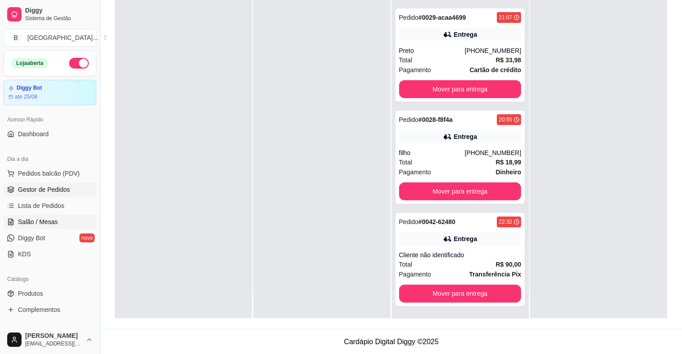
click at [38, 215] on link "Salão / Mesas" at bounding box center [50, 222] width 93 height 14
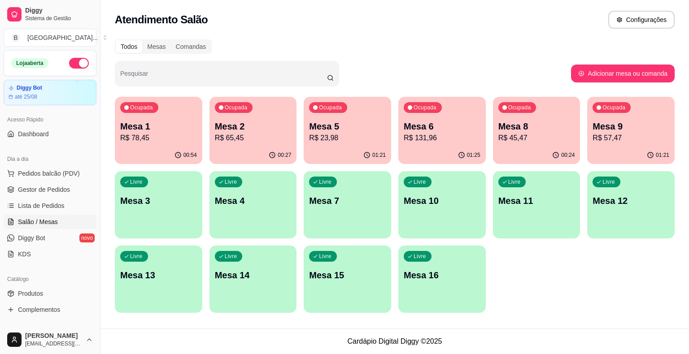
click at [330, 142] on p "R$ 23,98" at bounding box center [347, 138] width 77 height 11
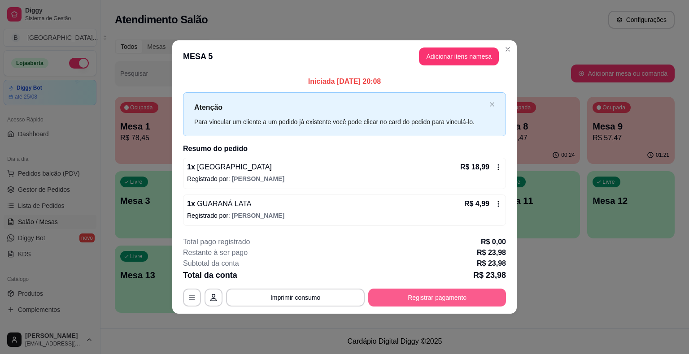
click at [460, 296] on button "Registrar pagamento" at bounding box center [437, 298] width 138 height 18
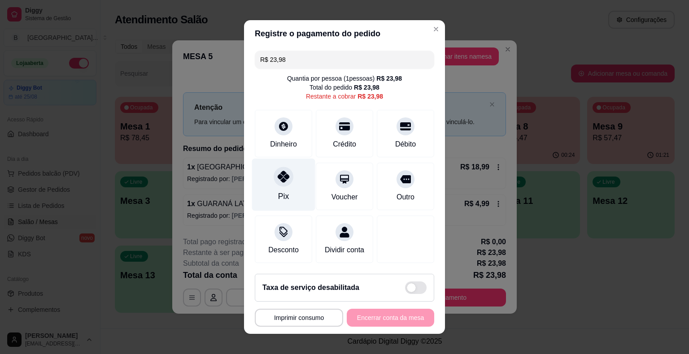
click at [293, 202] on div "Pix" at bounding box center [283, 185] width 63 height 52
type input "R$ 0,00"
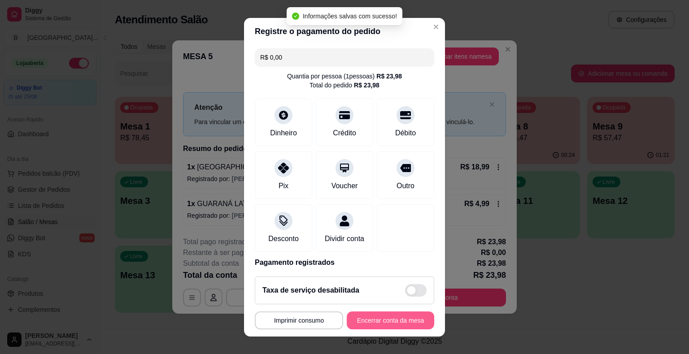
click at [377, 318] on button "Encerrar conta da mesa" at bounding box center [390, 321] width 87 height 18
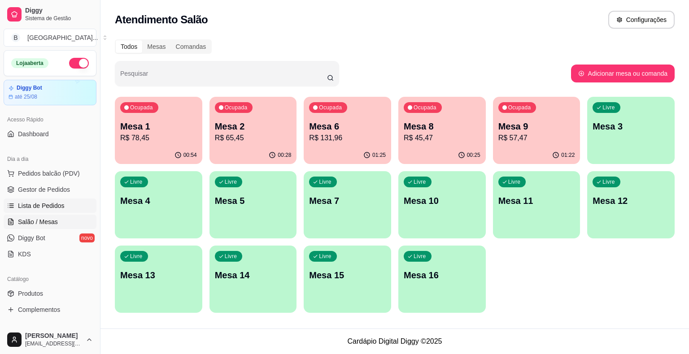
click at [62, 199] on link "Lista de Pedidos" at bounding box center [50, 206] width 93 height 14
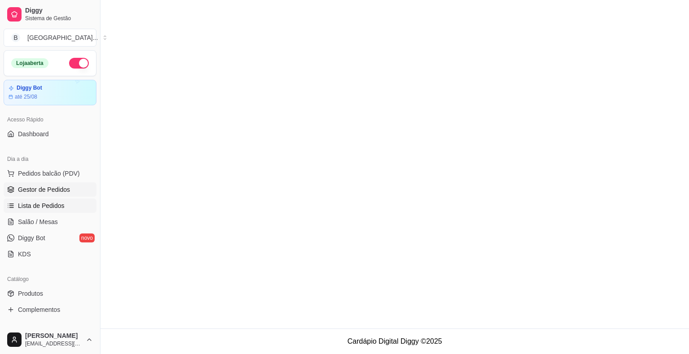
click at [63, 188] on span "Gestor de Pedidos" at bounding box center [44, 189] width 52 height 9
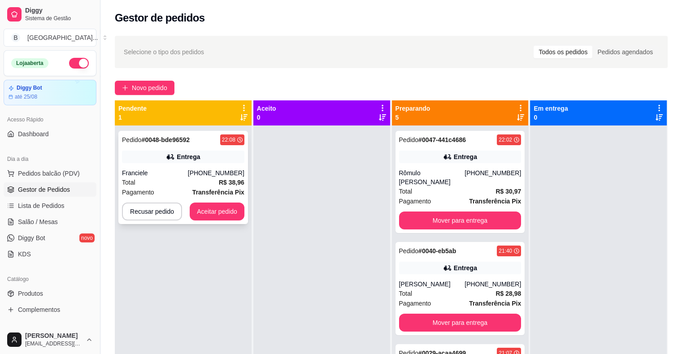
click at [184, 164] on div "Pedido # 0048-bde96592 22:08 Entrega Franciele (86) 98162-7806 Total R$ 38,96 P…" at bounding box center [183, 177] width 130 height 93
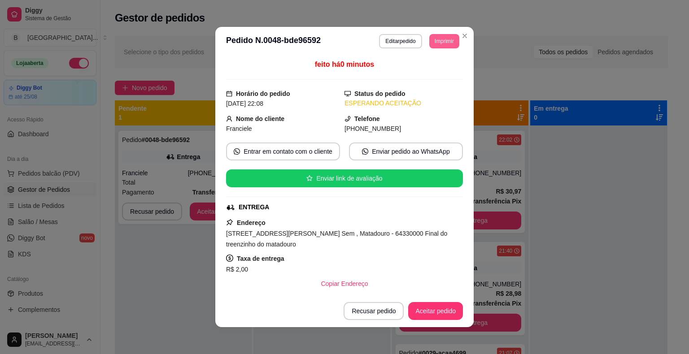
click at [434, 34] on button "Imprimir" at bounding box center [444, 41] width 30 height 14
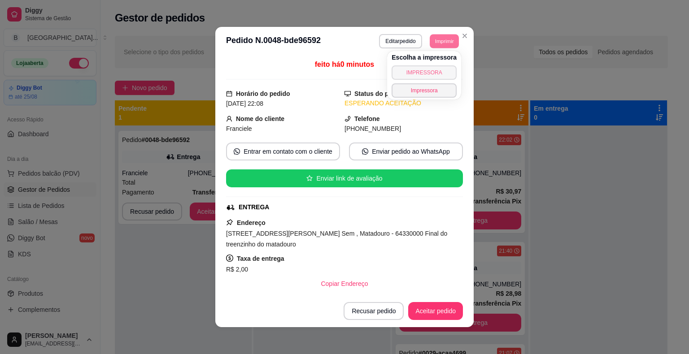
click at [444, 71] on button "IMPRESSORA" at bounding box center [424, 73] width 65 height 14
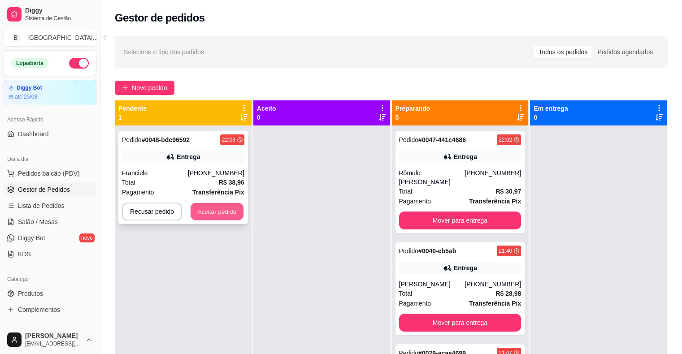
click at [210, 208] on button "Aceitar pedido" at bounding box center [217, 211] width 53 height 17
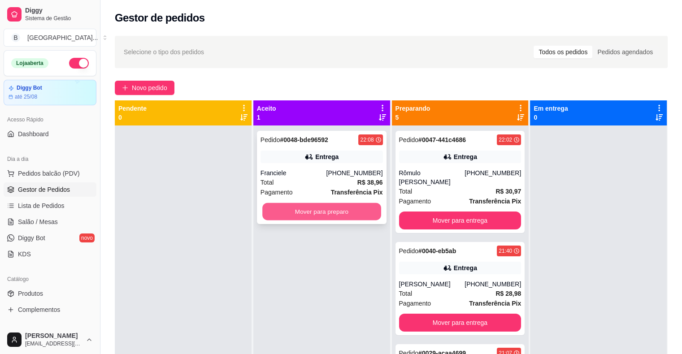
click at [308, 207] on button "Mover para preparo" at bounding box center [321, 211] width 119 height 17
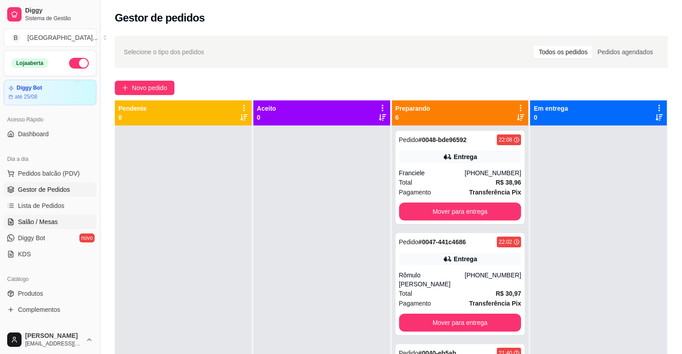
click at [37, 225] on span "Salão / Mesas" at bounding box center [38, 222] width 40 height 9
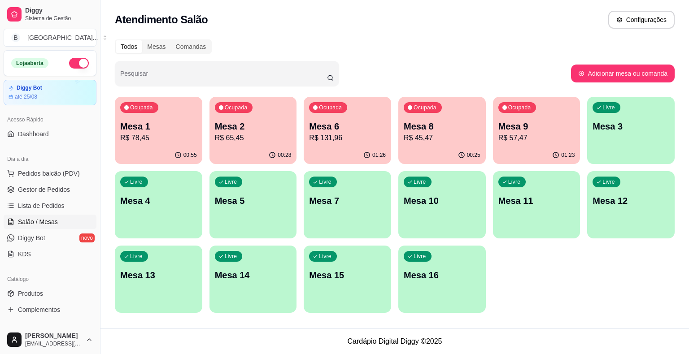
click at [548, 122] on p "Mesa 9" at bounding box center [536, 126] width 77 height 13
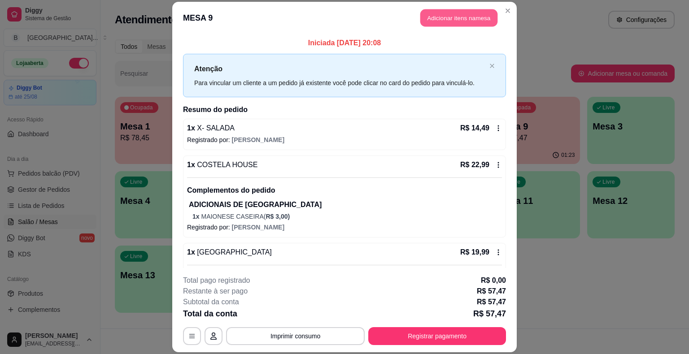
click at [453, 13] on button "Adicionar itens na mesa" at bounding box center [458, 17] width 77 height 17
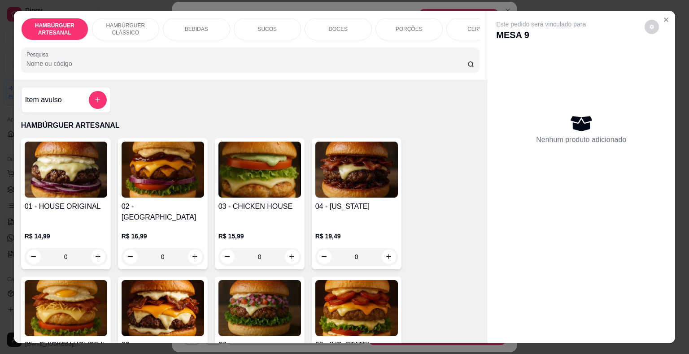
click at [221, 26] on div "BEBIDAS" at bounding box center [196, 29] width 67 height 22
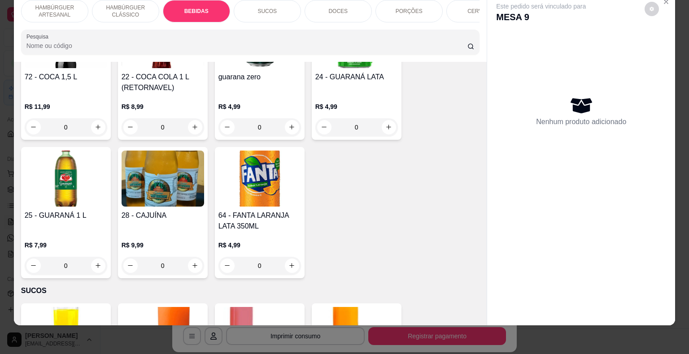
scroll to position [940, 0]
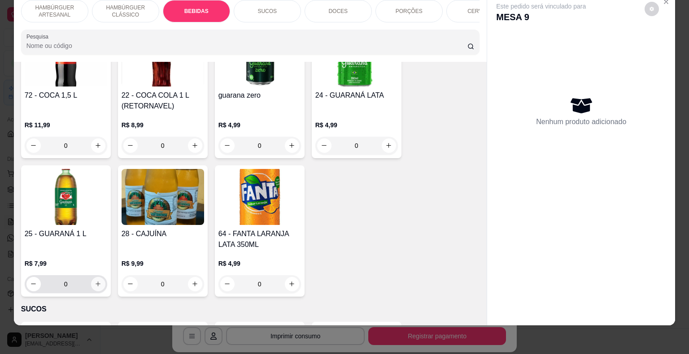
click at [96, 281] on icon "increase-product-quantity" at bounding box center [98, 284] width 7 height 7
type input "1"
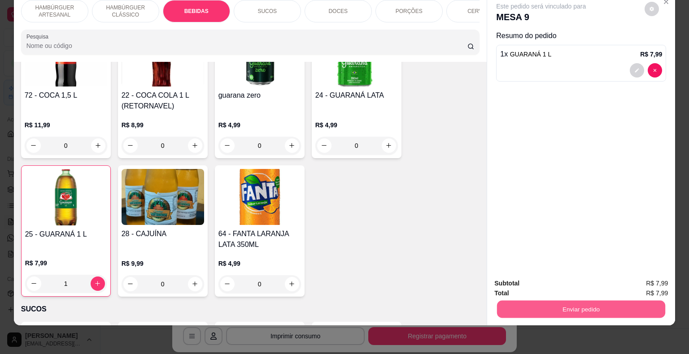
click at [588, 301] on button "Enviar pedido" at bounding box center [581, 309] width 168 height 17
click at [559, 282] on button "Não registrar e enviar pedido" at bounding box center [551, 280] width 93 height 17
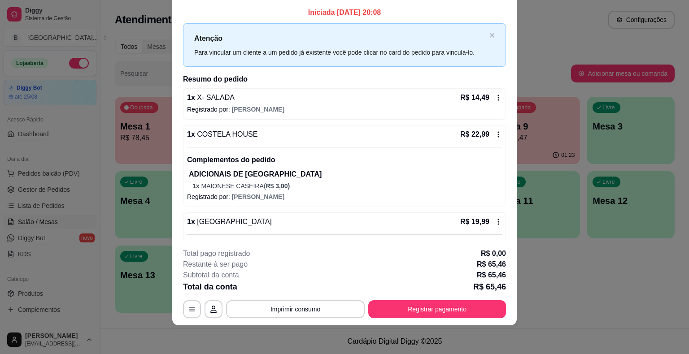
scroll to position [0, 0]
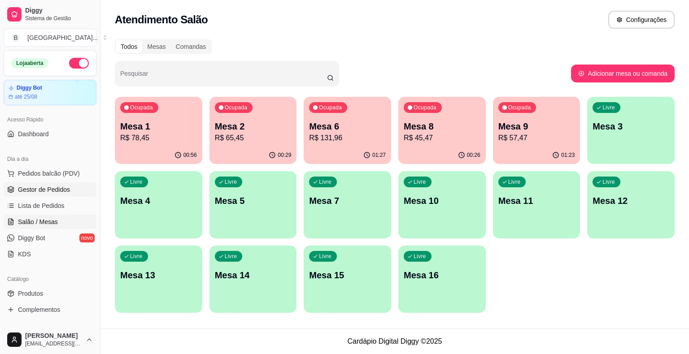
click at [65, 188] on span "Gestor de Pedidos" at bounding box center [44, 189] width 52 height 9
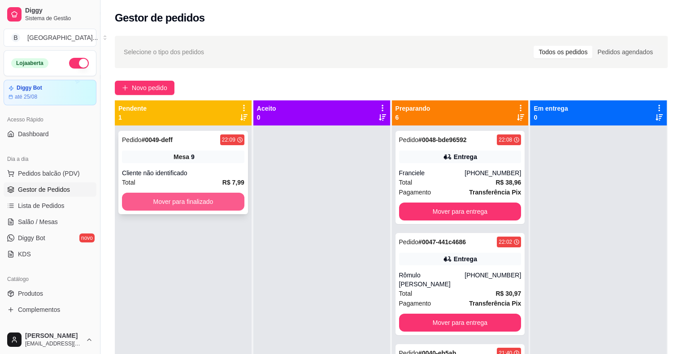
click at [222, 197] on button "Mover para finalizado" at bounding box center [183, 202] width 122 height 18
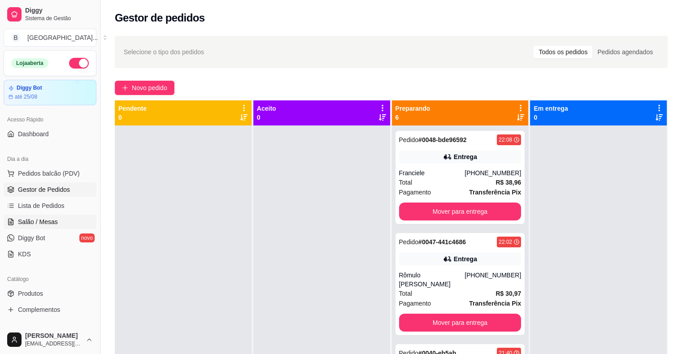
click at [45, 222] on span "Salão / Mesas" at bounding box center [38, 222] width 40 height 9
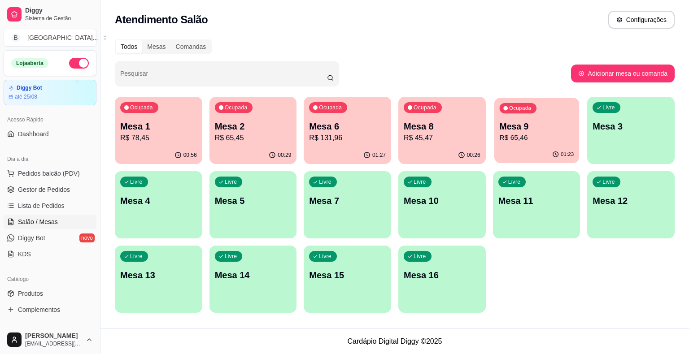
click at [563, 140] on p "R$ 65,46" at bounding box center [536, 138] width 74 height 10
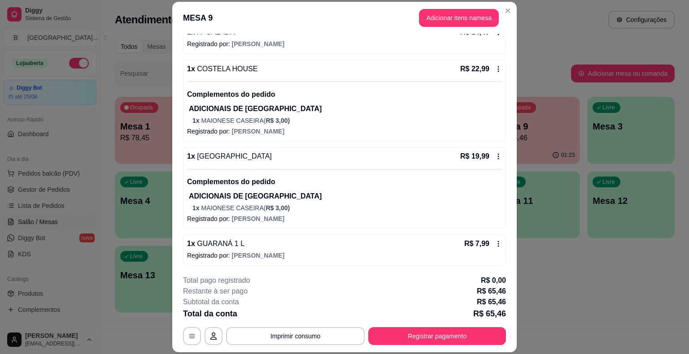
scroll to position [27, 0]
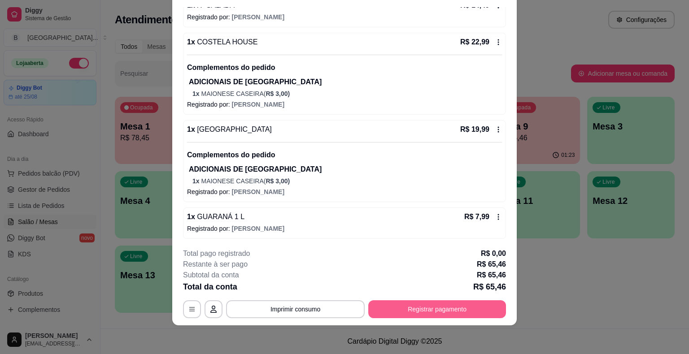
click at [411, 306] on button "Registrar pagamento" at bounding box center [437, 310] width 138 height 18
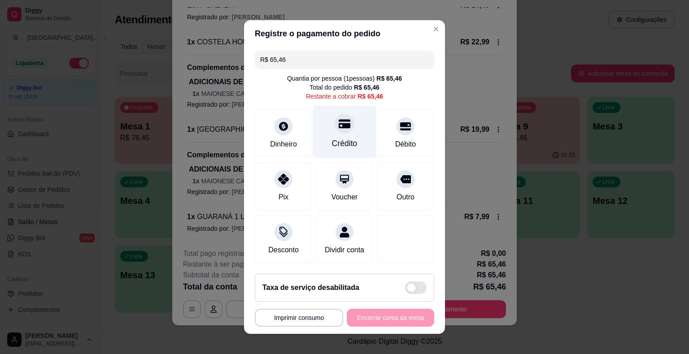
scroll to position [8, 0]
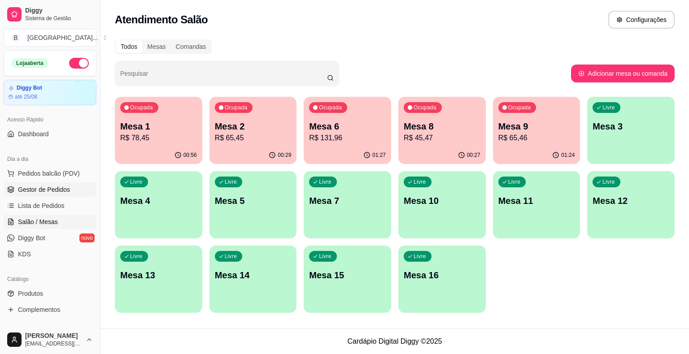
click at [35, 196] on link "Gestor de Pedidos" at bounding box center [50, 190] width 93 height 14
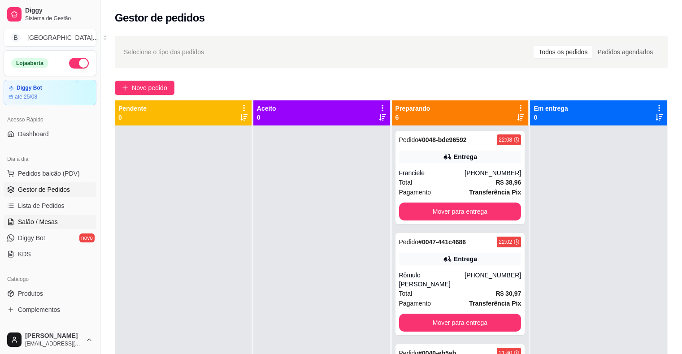
click at [54, 215] on link "Salão / Mesas" at bounding box center [50, 222] width 93 height 14
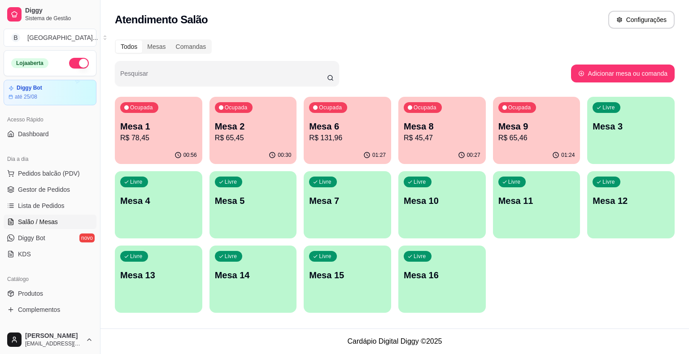
click at [546, 147] on div "01:24" at bounding box center [536, 155] width 87 height 17
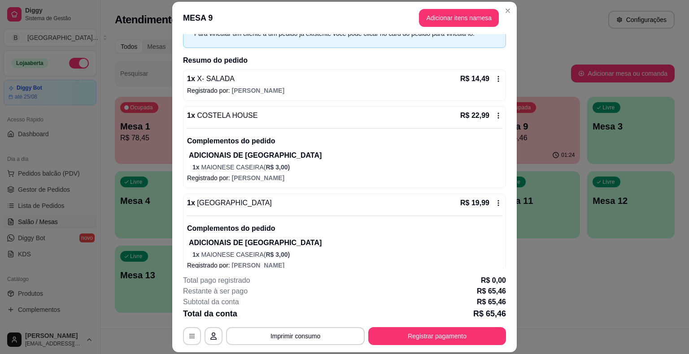
scroll to position [96, 0]
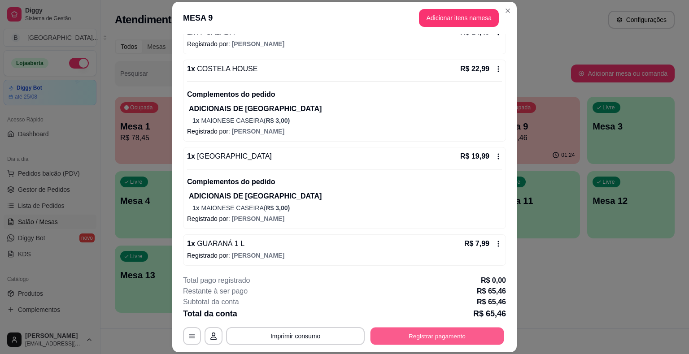
click at [451, 335] on button "Registrar pagamento" at bounding box center [438, 336] width 134 height 17
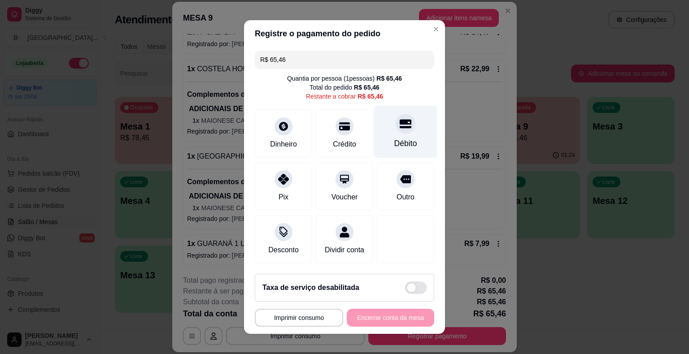
click at [396, 145] on div "Débito" at bounding box center [405, 144] width 23 height 12
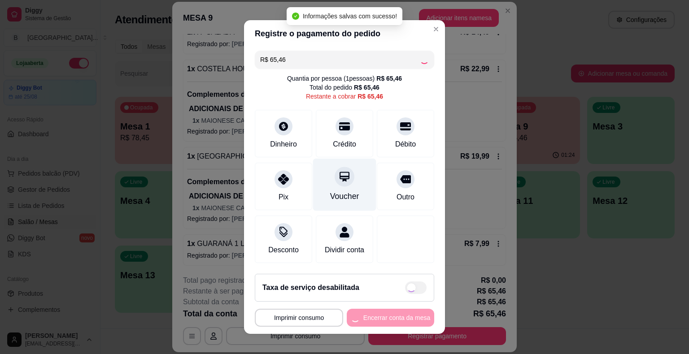
type input "R$ 0,00"
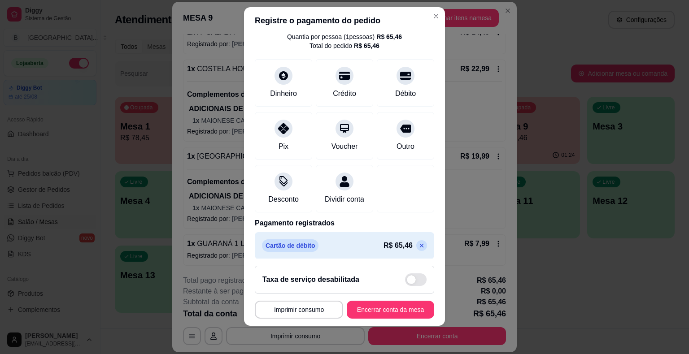
scroll to position [42, 0]
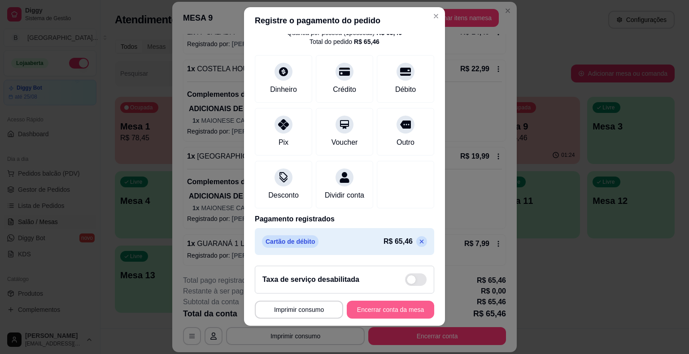
click at [399, 313] on button "Encerrar conta da mesa" at bounding box center [390, 310] width 87 height 18
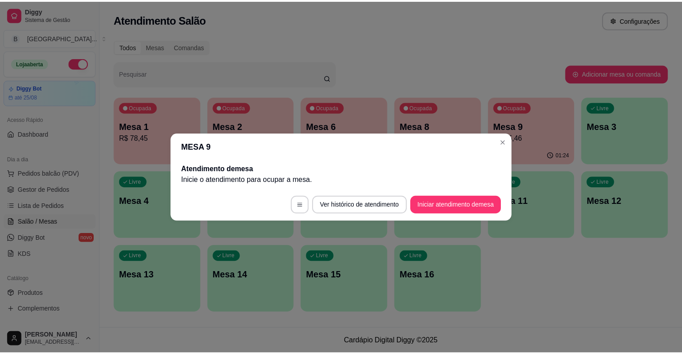
scroll to position [0, 0]
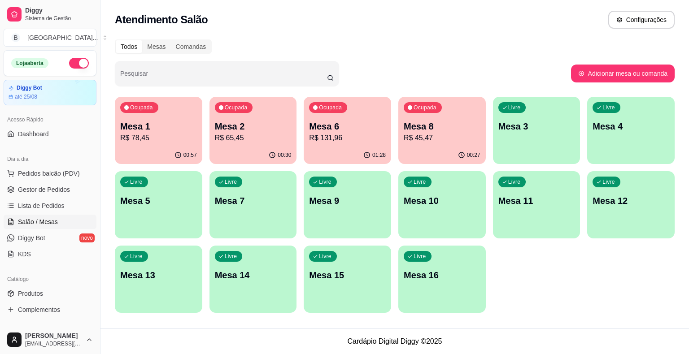
click at [57, 197] on ul "Pedidos balcão (PDV) Gestor de Pedidos Lista de Pedidos Salão / Mesas Diggy Bot…" at bounding box center [50, 213] width 93 height 95
click at [58, 207] on span "Lista de Pedidos" at bounding box center [41, 205] width 47 height 9
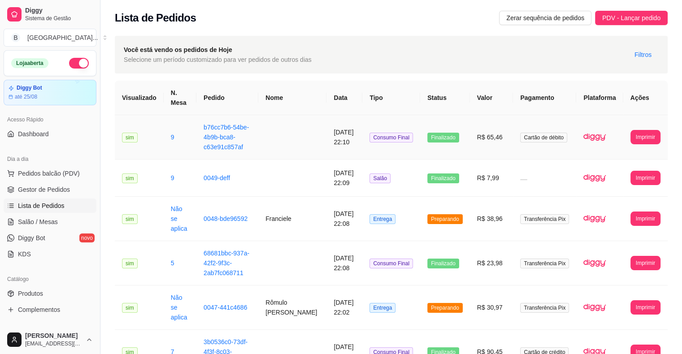
click at [286, 146] on td at bounding box center [292, 137] width 68 height 44
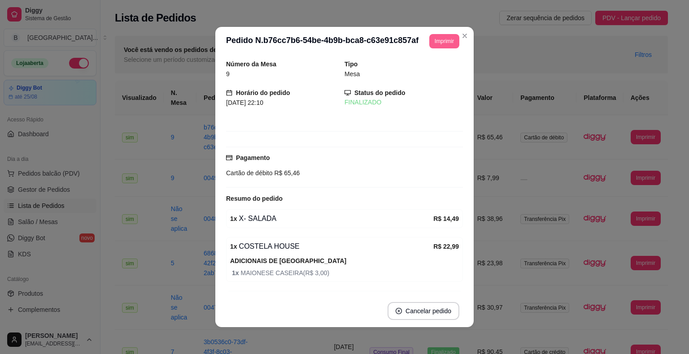
click at [442, 45] on button "Imprimir" at bounding box center [444, 41] width 30 height 14
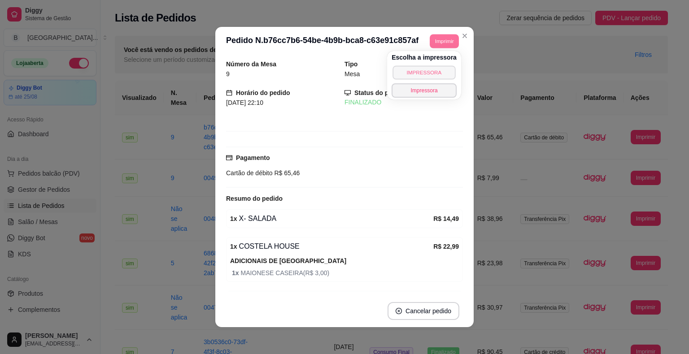
click at [438, 75] on button "IMPRESSORA" at bounding box center [424, 73] width 63 height 14
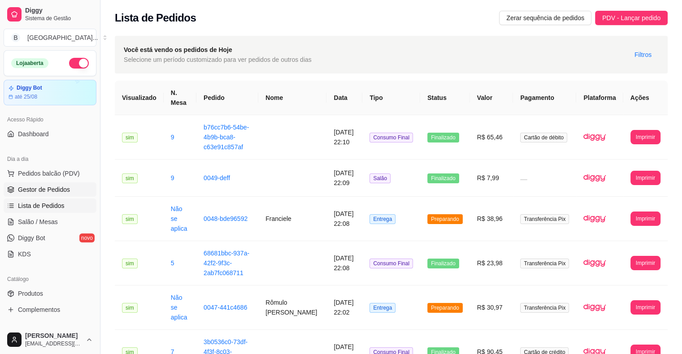
click at [36, 188] on span "Gestor de Pedidos" at bounding box center [44, 189] width 52 height 9
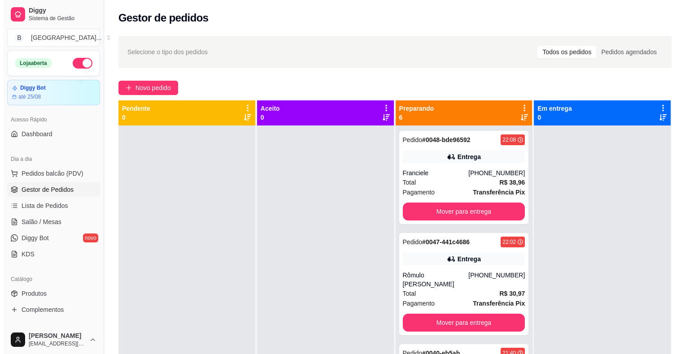
scroll to position [135, 0]
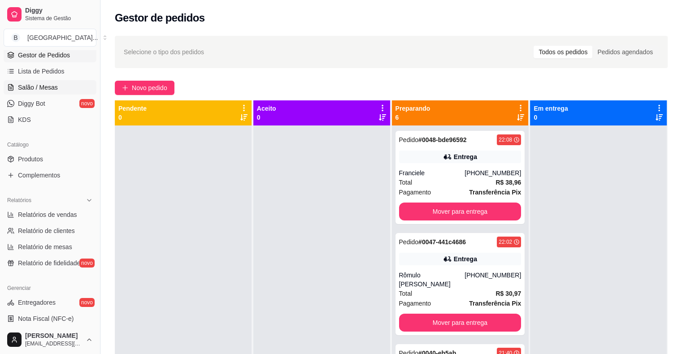
click at [25, 83] on span "Salão / Mesas" at bounding box center [38, 87] width 40 height 9
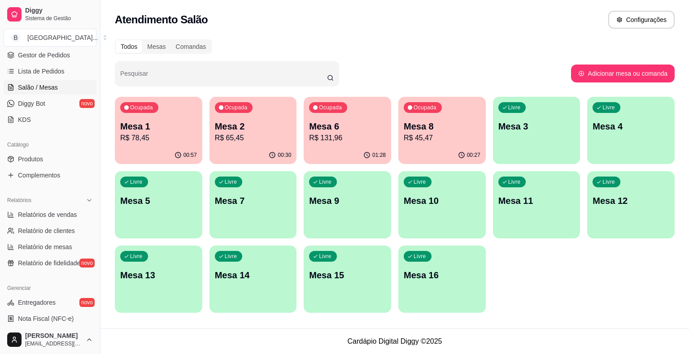
click at [332, 136] on p "R$ 131,96" at bounding box center [347, 138] width 77 height 11
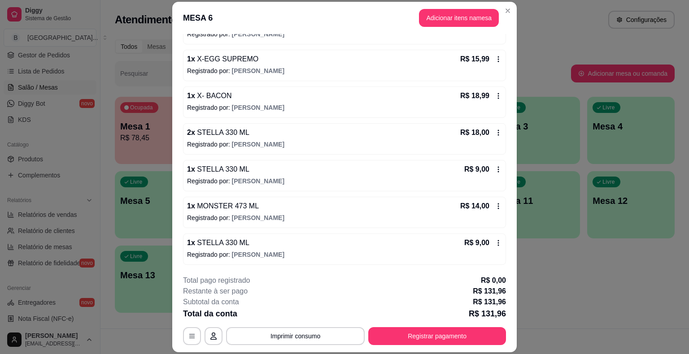
scroll to position [266, 0]
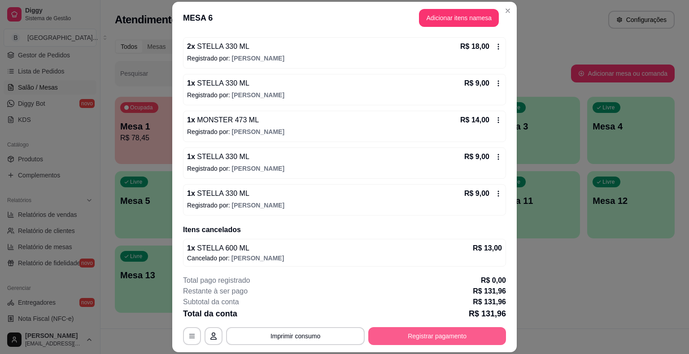
click at [395, 340] on button "Registrar pagamento" at bounding box center [437, 337] width 138 height 18
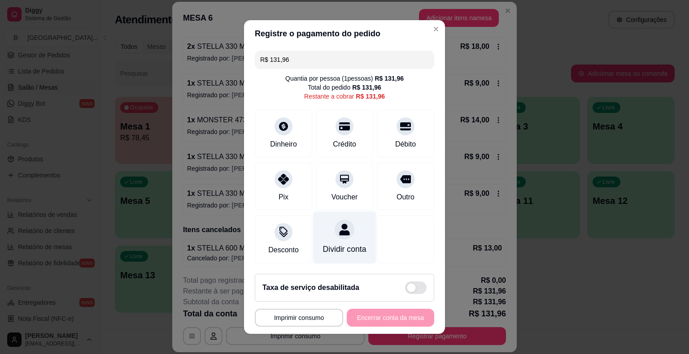
scroll to position [8, 0]
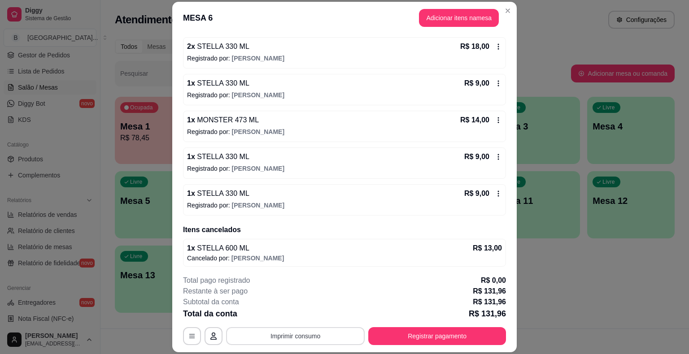
click at [302, 335] on button "Imprimir consumo" at bounding box center [295, 337] width 139 height 18
click at [291, 295] on button "IMPRESSORA" at bounding box center [294, 298] width 63 height 14
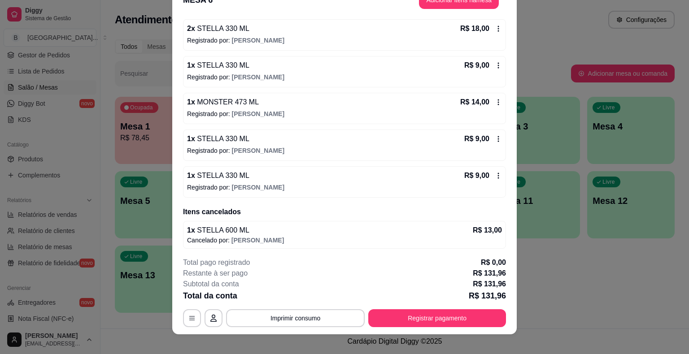
scroll to position [27, 0]
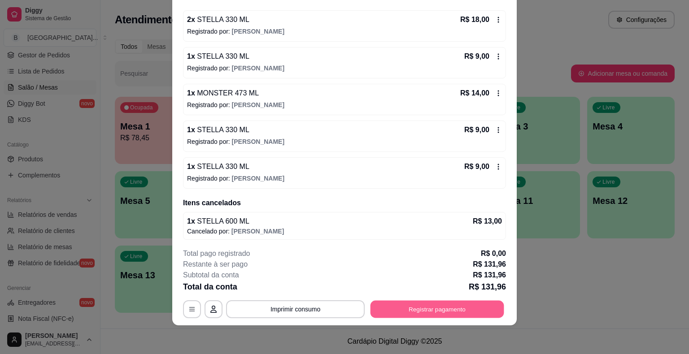
click at [414, 315] on button "Registrar pagamento" at bounding box center [438, 309] width 134 height 17
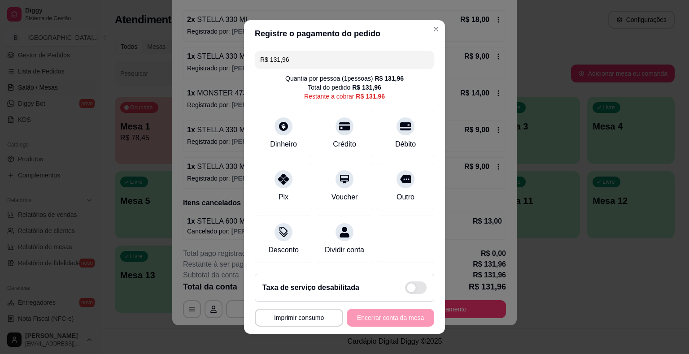
click at [313, 68] on input "R$ 131,96" at bounding box center [344, 60] width 169 height 18
click at [278, 179] on icon at bounding box center [284, 177] width 12 height 12
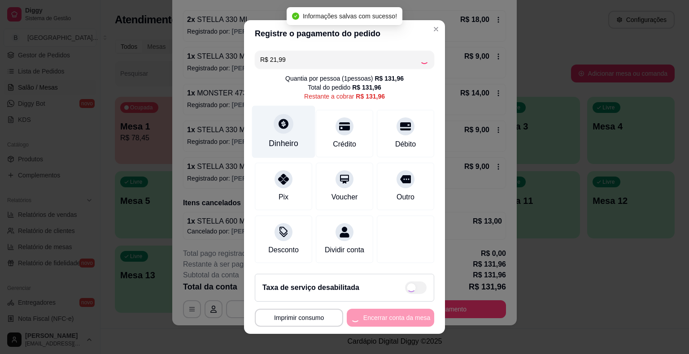
type input "R$ 109,97"
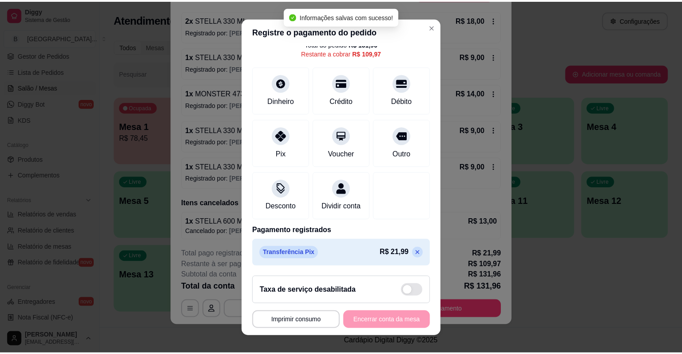
scroll to position [51, 0]
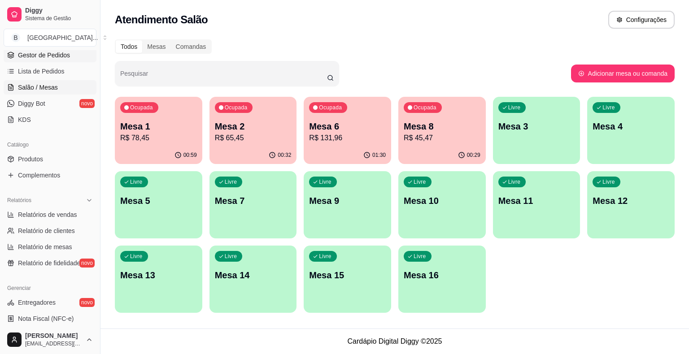
click at [41, 55] on span "Gestor de Pedidos" at bounding box center [44, 55] width 52 height 9
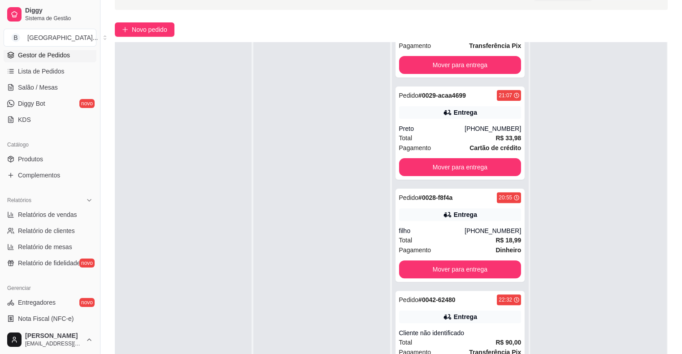
scroll to position [136, 0]
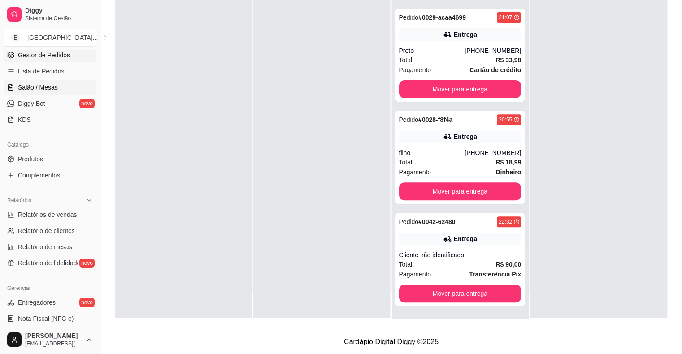
click at [11, 87] on icon at bounding box center [10, 87] width 7 height 7
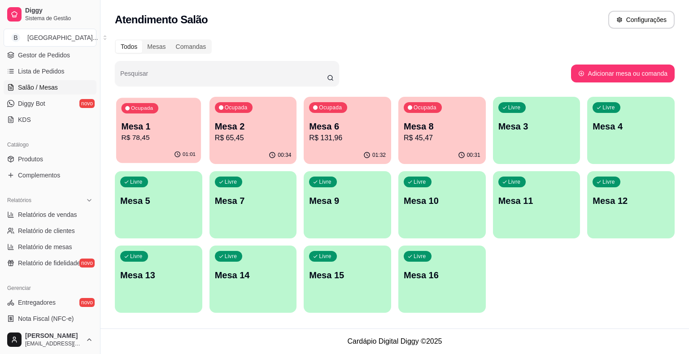
click at [189, 143] on p "R$ 78,45" at bounding box center [159, 138] width 74 height 10
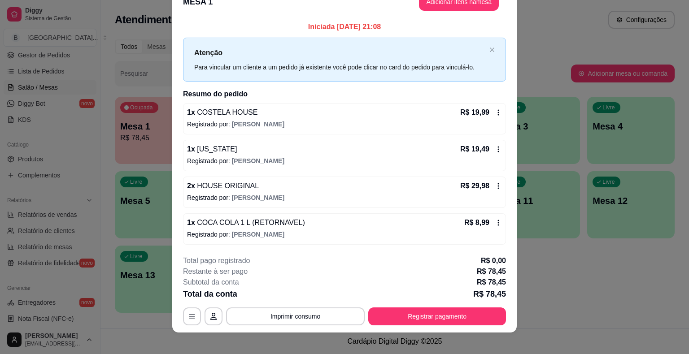
scroll to position [24, 0]
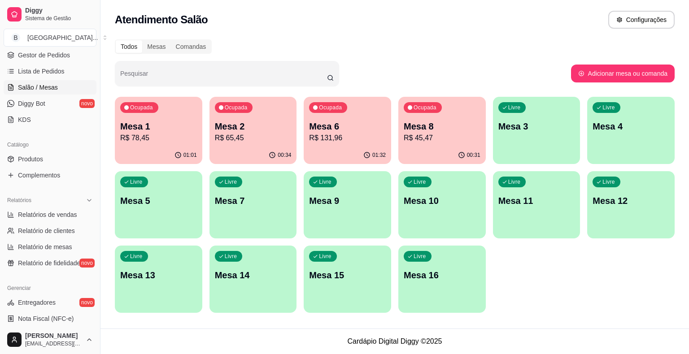
click at [291, 166] on div "Ocupada Mesa 1 R$ 78,45 01:01 Ocupada Mesa 2 R$ 65,45 00:34 Ocupada Mesa 6 R$ 1…" at bounding box center [395, 205] width 560 height 216
click at [284, 156] on p "00:34" at bounding box center [284, 155] width 13 height 7
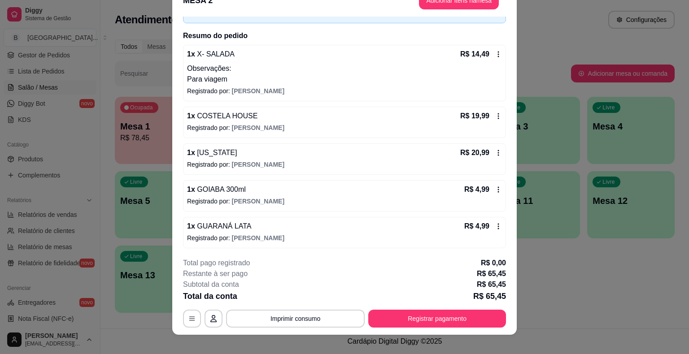
scroll to position [27, 0]
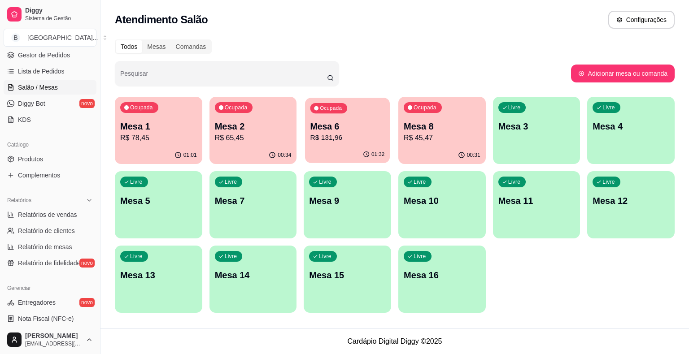
click at [380, 132] on p "Mesa 6" at bounding box center [347, 127] width 74 height 12
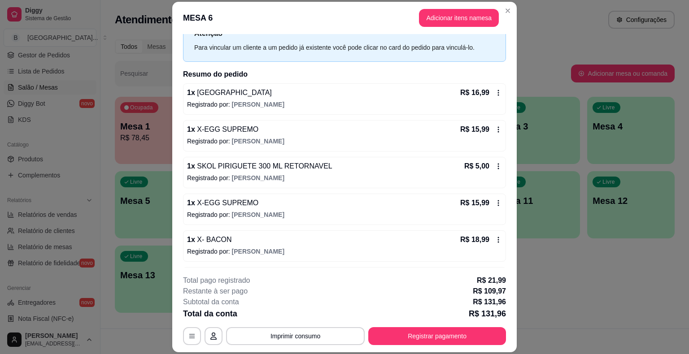
scroll to position [188, 0]
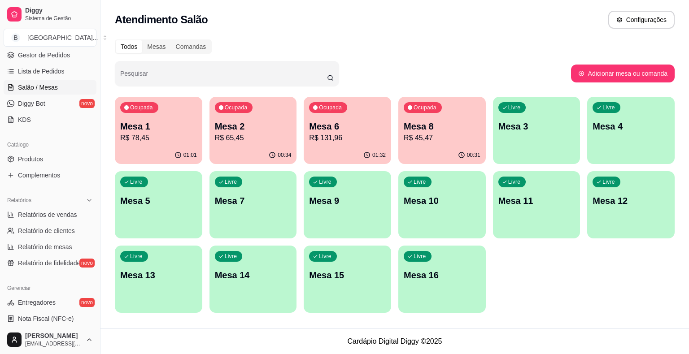
click at [448, 158] on div "00:31" at bounding box center [441, 155] width 87 height 17
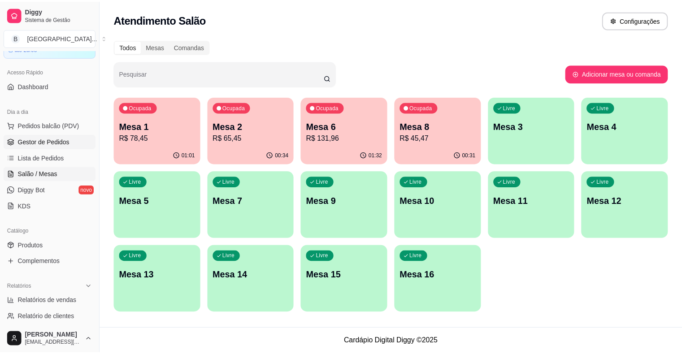
scroll to position [45, 0]
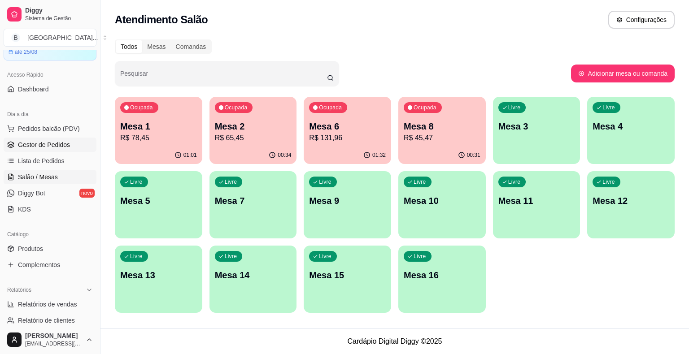
click at [71, 148] on link "Gestor de Pedidos" at bounding box center [50, 145] width 93 height 14
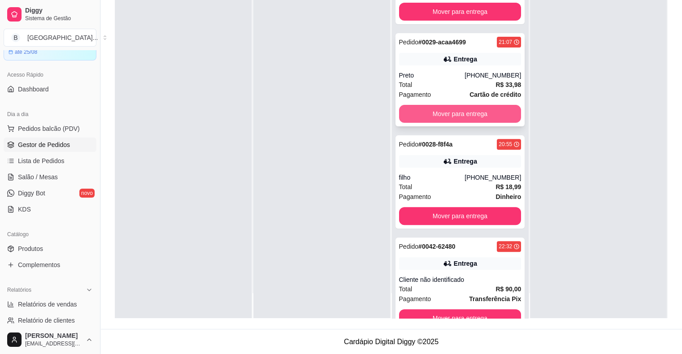
scroll to position [277, 0]
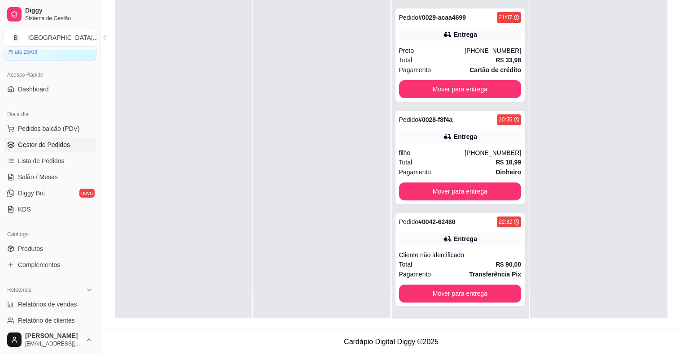
click at [48, 184] on ul "Pedidos balcão (PDV) Gestor de Pedidos Lista de Pedidos Salão / Mesas Diggy Bot…" at bounding box center [50, 169] width 93 height 95
click at [63, 181] on link "Salão / Mesas" at bounding box center [50, 177] width 93 height 14
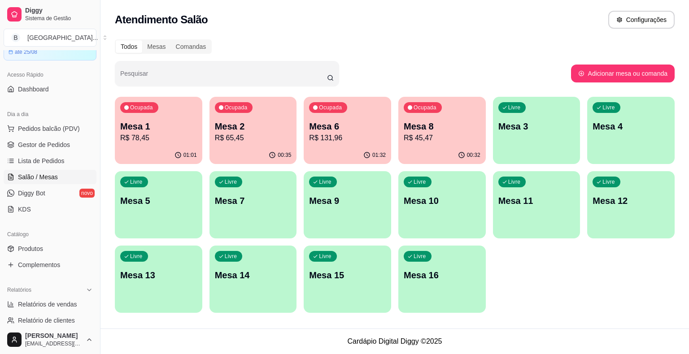
click at [45, 152] on ul "Pedidos balcão (PDV) Gestor de Pedidos Lista de Pedidos Salão / Mesas Diggy Bot…" at bounding box center [50, 169] width 93 height 95
click at [72, 140] on link "Gestor de Pedidos" at bounding box center [50, 145] width 93 height 14
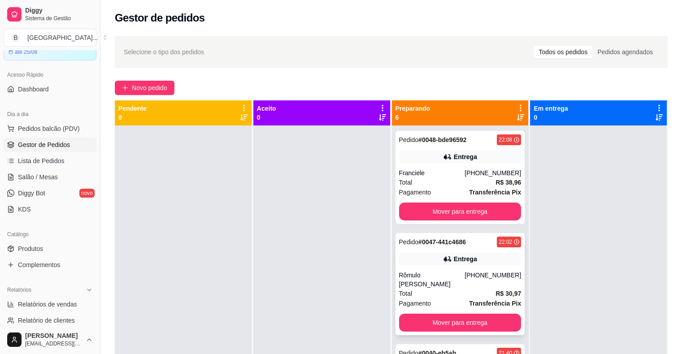
click at [459, 279] on div "Rômulo Felipe Evaristo Barreto" at bounding box center [432, 280] width 66 height 18
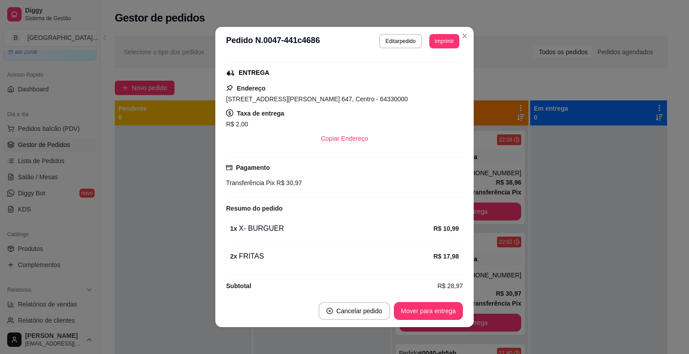
scroll to position [142, 0]
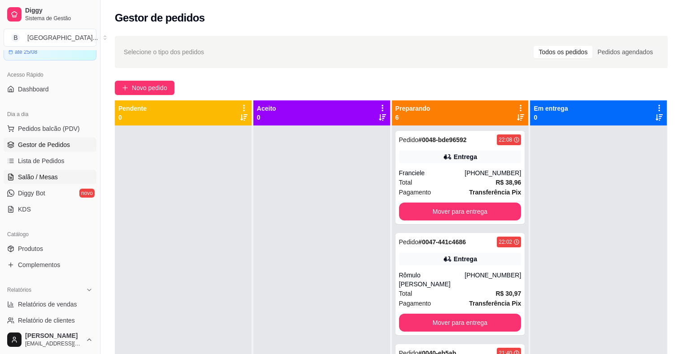
click at [60, 178] on link "Salão / Mesas" at bounding box center [50, 177] width 93 height 14
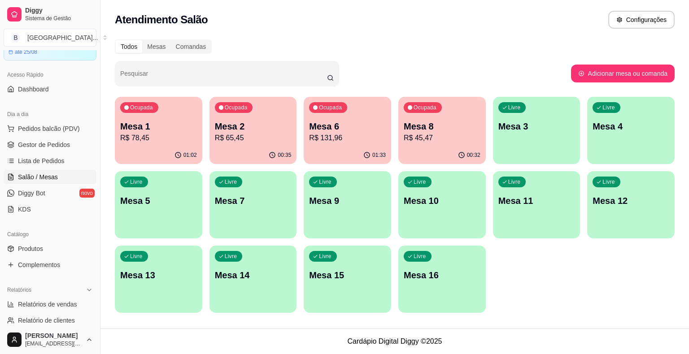
click at [334, 136] on p "R$ 131,96" at bounding box center [347, 138] width 77 height 11
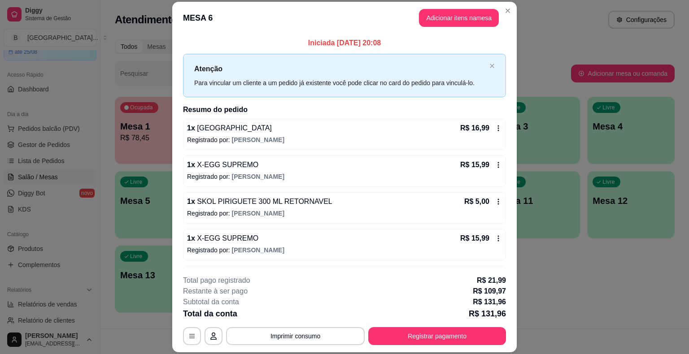
scroll to position [224, 0]
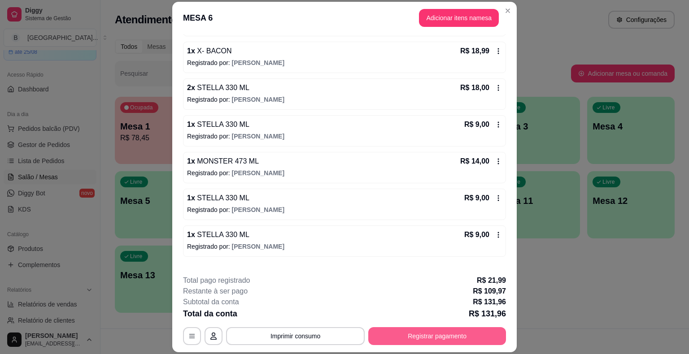
click at [413, 342] on button "Registrar pagamento" at bounding box center [437, 337] width 138 height 18
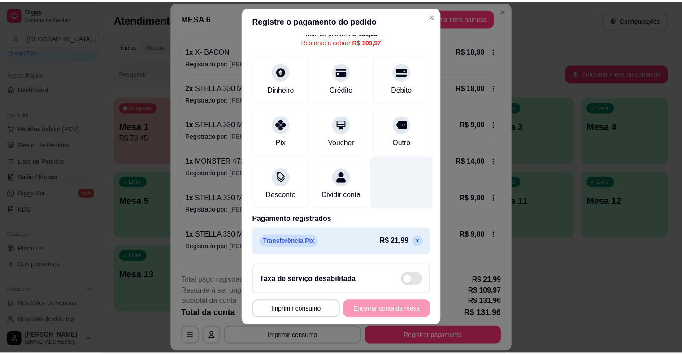
scroll to position [0, 0]
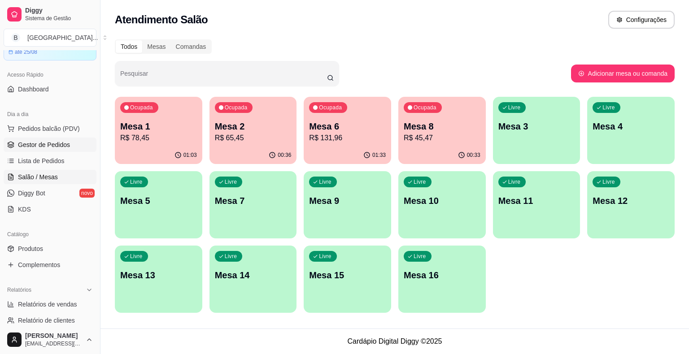
click at [37, 152] on link "Gestor de Pedidos" at bounding box center [50, 145] width 93 height 14
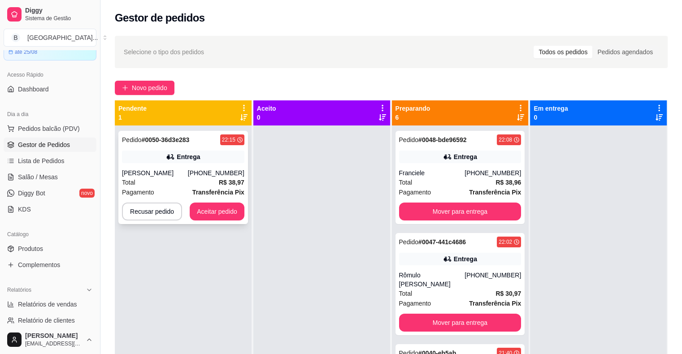
click at [201, 175] on div "(86) 98121-6423" at bounding box center [216, 173] width 57 height 9
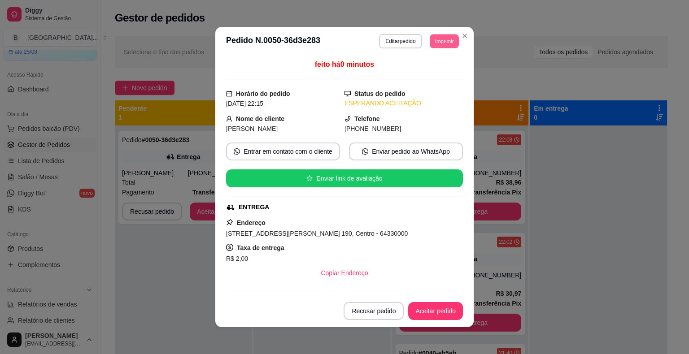
click at [435, 37] on button "Imprimir" at bounding box center [444, 41] width 29 height 14
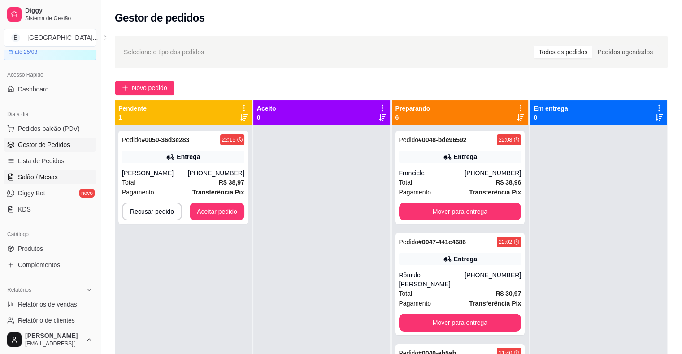
click at [56, 173] on span "Salão / Mesas" at bounding box center [38, 177] width 40 height 9
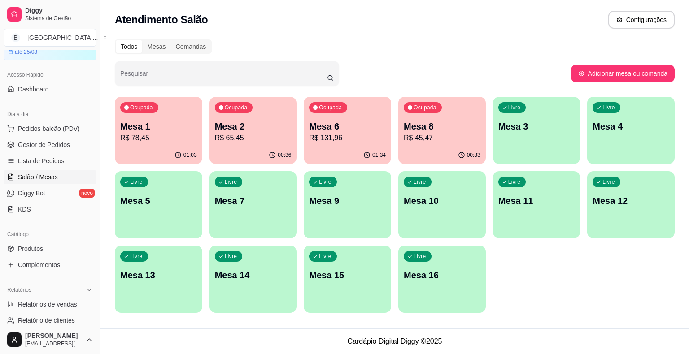
click at [354, 125] on p "Mesa 6" at bounding box center [347, 126] width 77 height 13
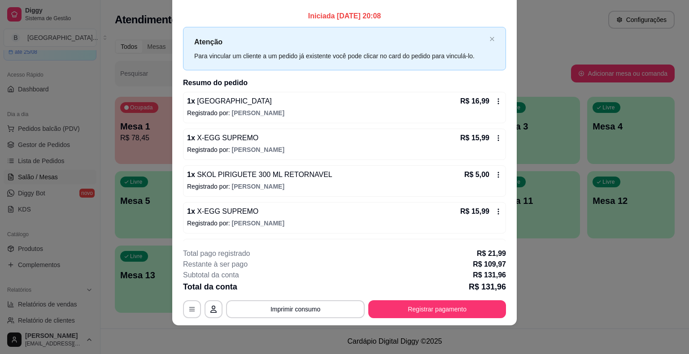
scroll to position [266, 0]
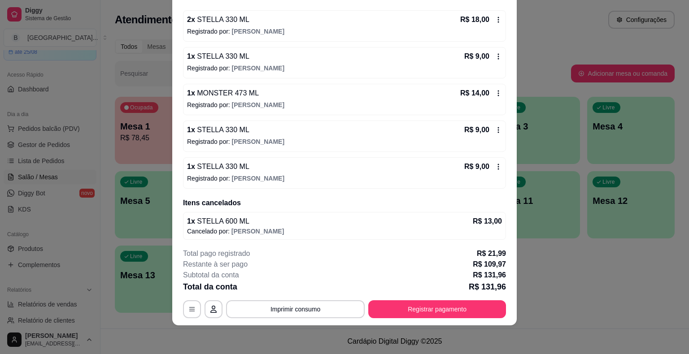
click at [495, 164] on icon at bounding box center [498, 166] width 7 height 7
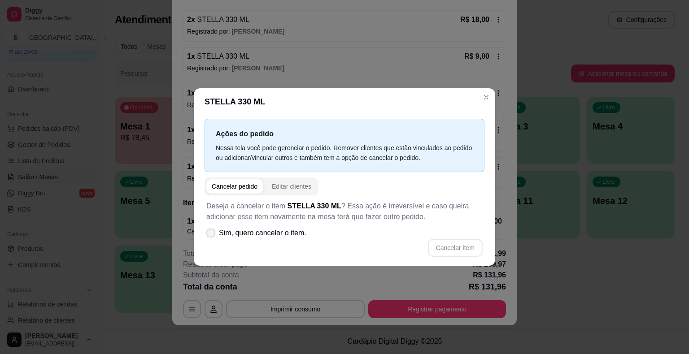
click at [302, 232] on span "Sim, quero cancelar o item." at bounding box center [262, 233] width 87 height 11
click at [212, 235] on input "Sim, quero cancelar o item." at bounding box center [209, 238] width 6 height 6
checkbox input "true"
click at [470, 246] on button "Cancelar item" at bounding box center [454, 248] width 53 height 17
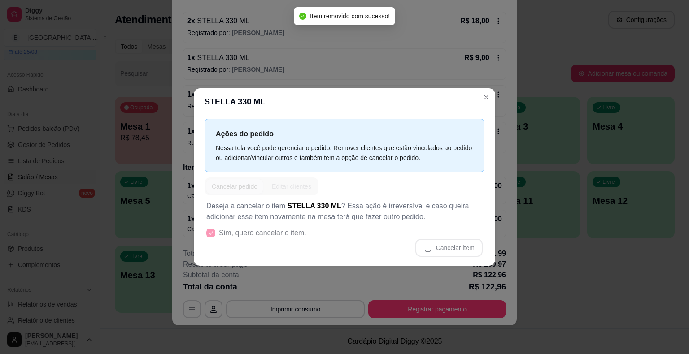
scroll to position [262, 0]
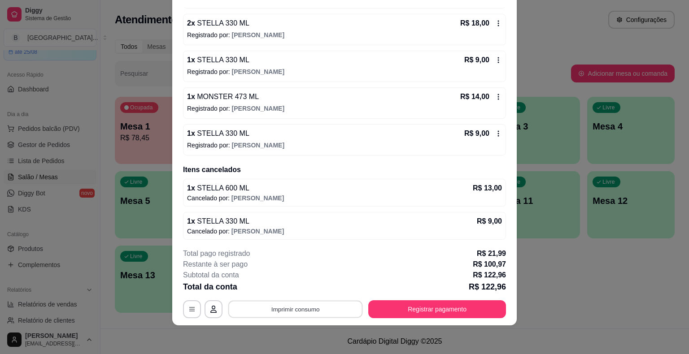
click at [302, 311] on button "Imprimir consumo" at bounding box center [295, 309] width 135 height 17
click at [305, 271] on button "IMPRESSORA" at bounding box center [294, 271] width 65 height 14
click at [474, 311] on button "Registrar pagamento" at bounding box center [438, 309] width 134 height 17
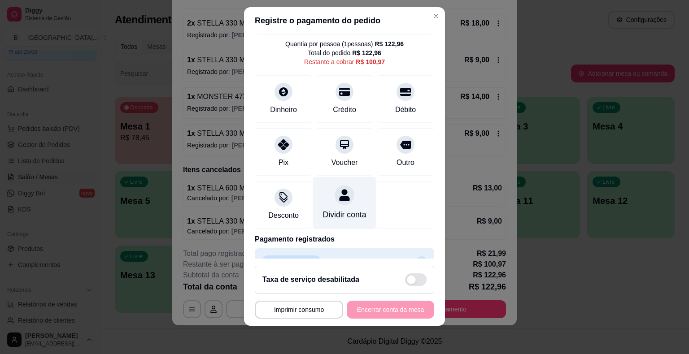
scroll to position [0, 0]
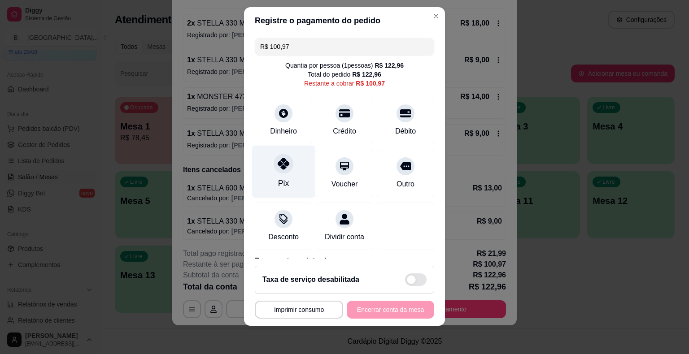
click at [284, 153] on div "Pix" at bounding box center [283, 171] width 63 height 52
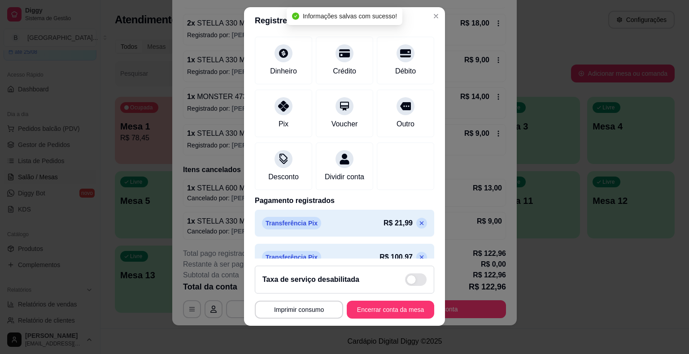
type input "R$ 0,00"
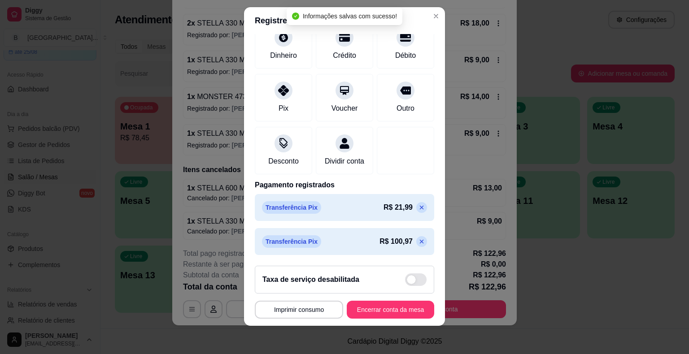
scroll to position [76, 0]
click at [378, 310] on button "Encerrar conta da mesa" at bounding box center [390, 310] width 87 height 18
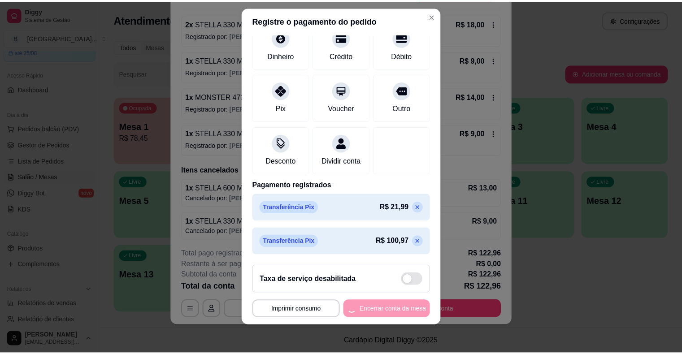
scroll to position [0, 0]
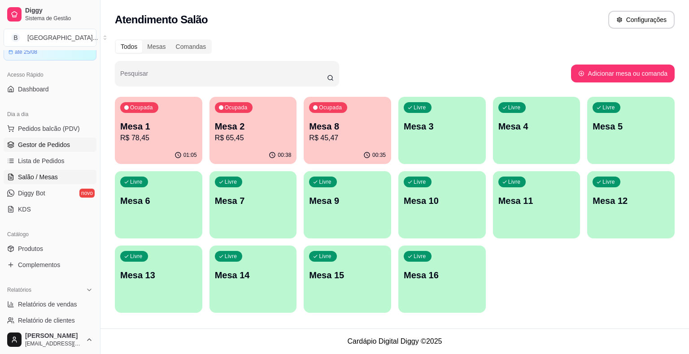
click at [28, 146] on span "Gestor de Pedidos" at bounding box center [44, 144] width 52 height 9
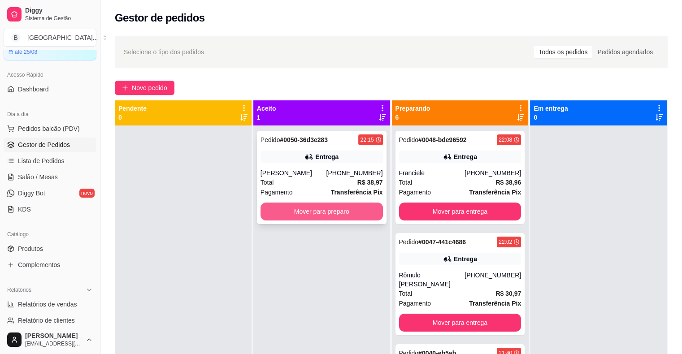
click at [341, 213] on button "Mover para preparo" at bounding box center [322, 212] width 122 height 18
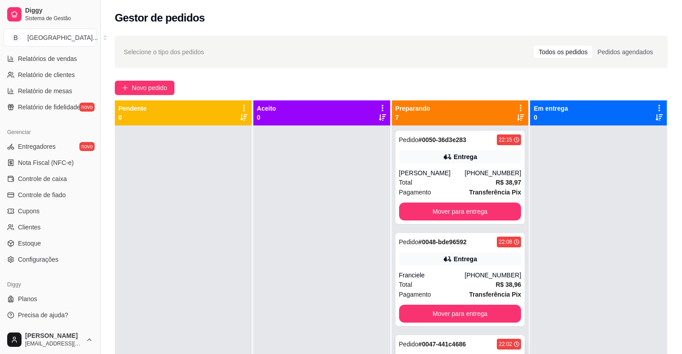
click at [416, 178] on div "Total R$ 38,97" at bounding box center [460, 183] width 122 height 10
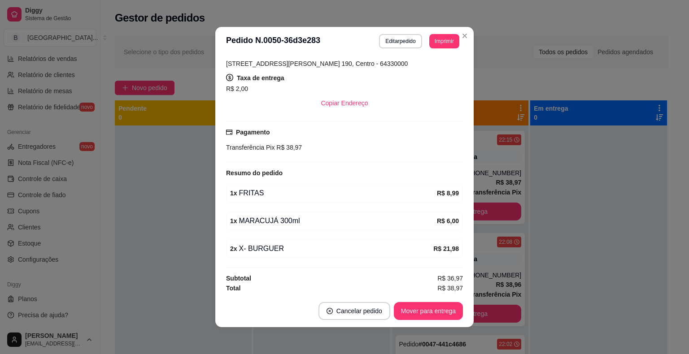
scroll to position [2, 0]
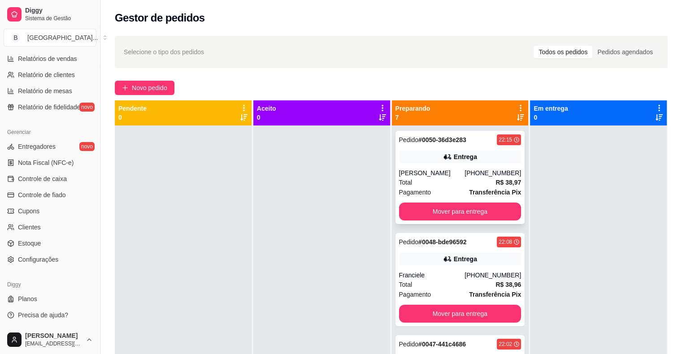
click at [434, 180] on div "Total R$ 38,97" at bounding box center [460, 183] width 122 height 10
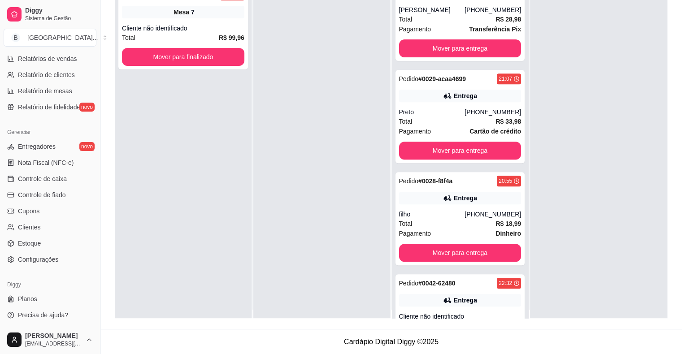
scroll to position [0, 0]
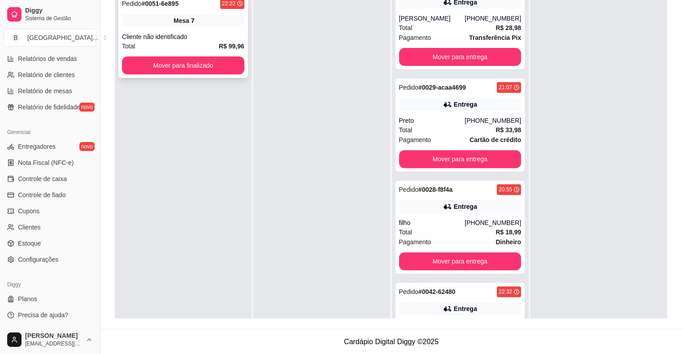
click at [188, 29] on div "Pedido # 0051-6e895 22:22 Mesa 7 Cliente não identificado Total R$ 99,96 Mover …" at bounding box center [183, 36] width 130 height 83
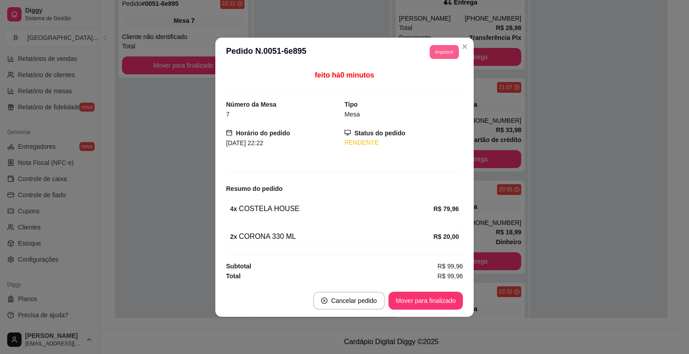
click at [440, 53] on button "Imprimir" at bounding box center [444, 52] width 29 height 14
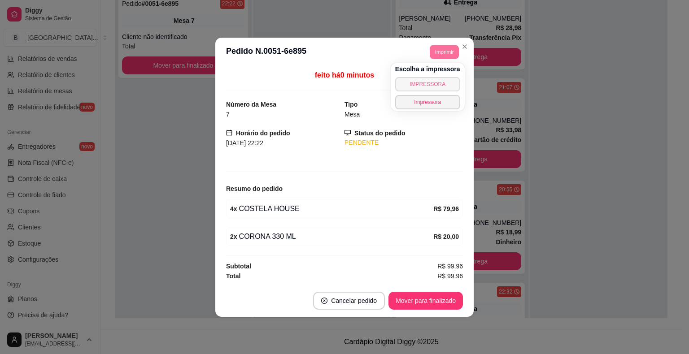
click at [432, 86] on button "IMPRESSORA" at bounding box center [427, 84] width 65 height 14
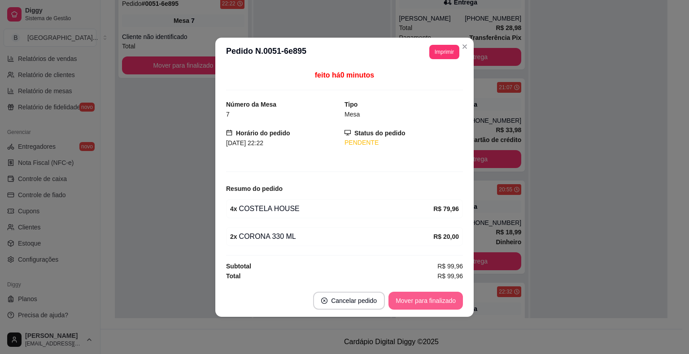
click at [437, 299] on button "Mover para finalizado" at bounding box center [426, 301] width 74 height 18
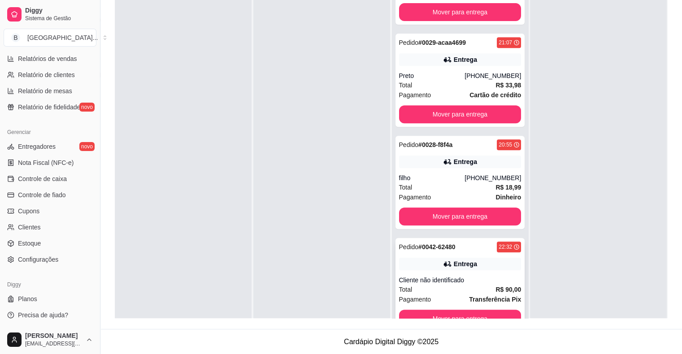
scroll to position [25, 0]
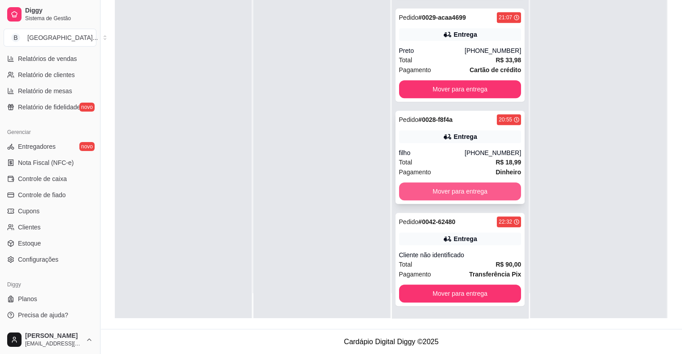
click at [453, 191] on button "Mover para entrega" at bounding box center [460, 192] width 122 height 18
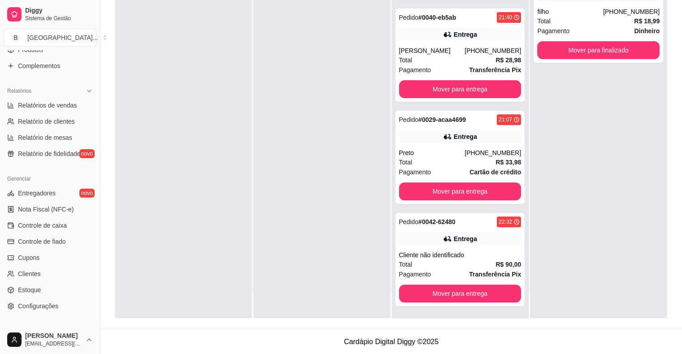
scroll to position [156, 0]
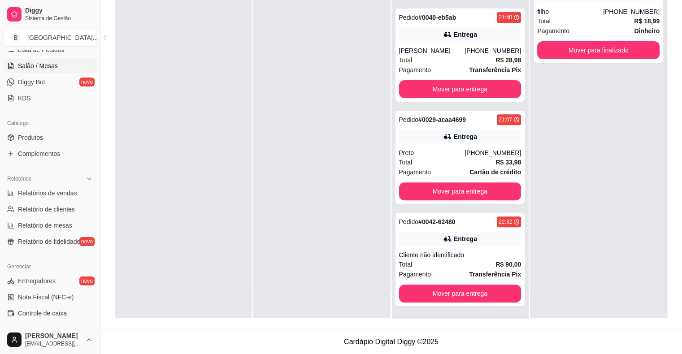
click at [59, 67] on link "Salão / Mesas" at bounding box center [50, 66] width 93 height 14
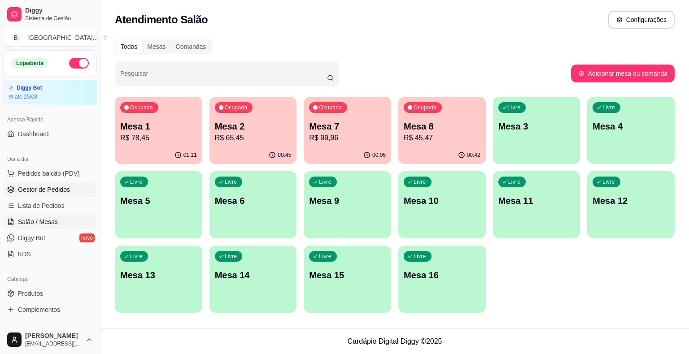
click at [65, 195] on link "Gestor de Pedidos" at bounding box center [50, 190] width 93 height 14
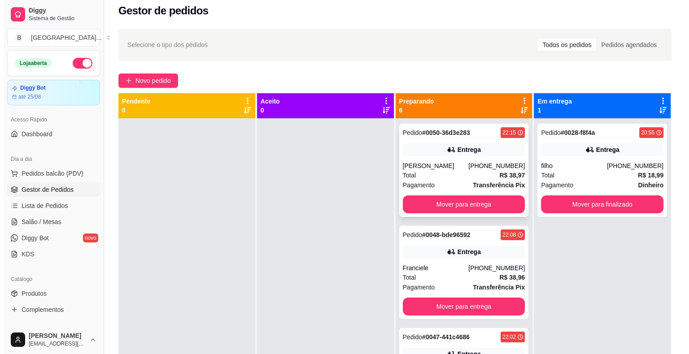
scroll to position [2, 0]
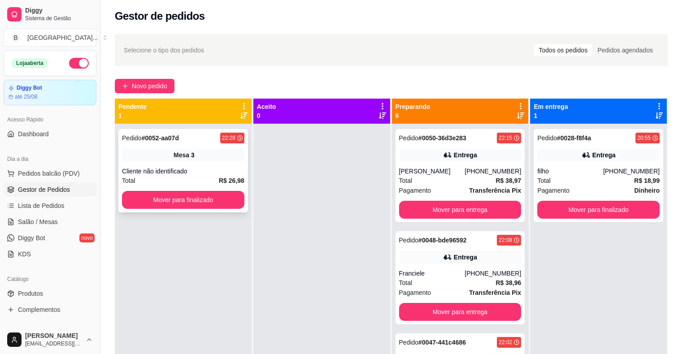
click at [192, 139] on div "Pedido # 0052-aa07d 22:28" at bounding box center [183, 138] width 122 height 11
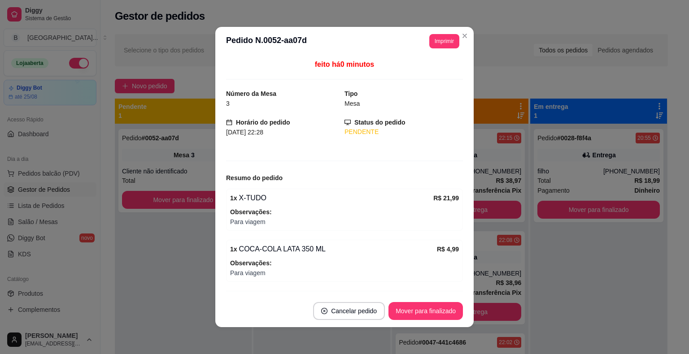
click at [431, 40] on button "Imprimir" at bounding box center [444, 41] width 30 height 14
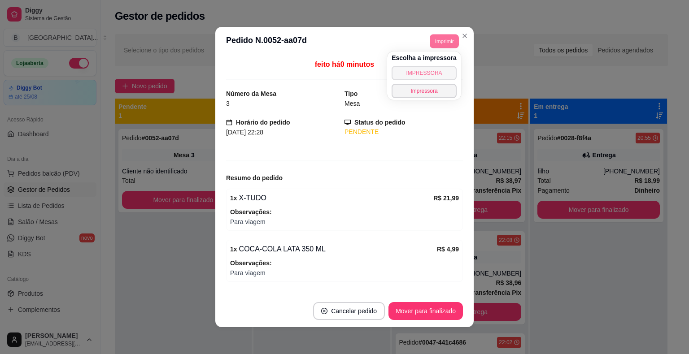
click at [419, 75] on button "IMPRESSORA" at bounding box center [424, 73] width 65 height 14
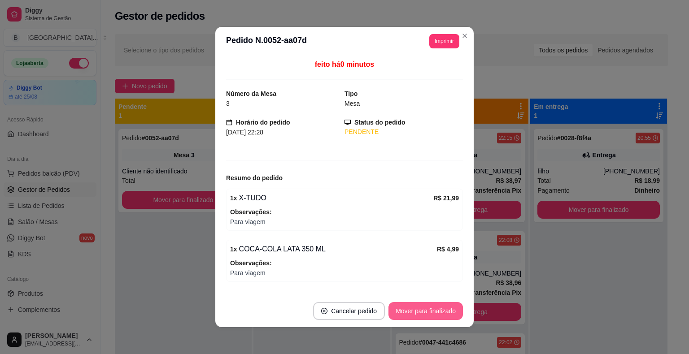
click at [431, 308] on button "Mover para finalizado" at bounding box center [426, 311] width 74 height 18
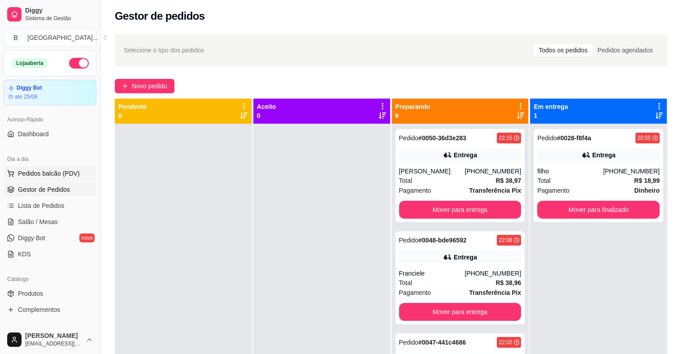
click at [45, 172] on span "Pedidos balcão (PDV)" at bounding box center [49, 173] width 62 height 9
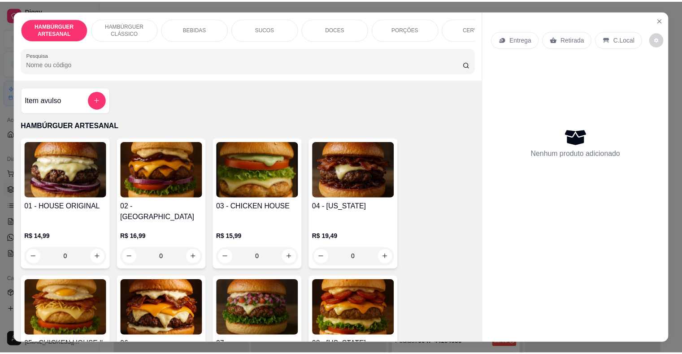
scroll to position [90, 0]
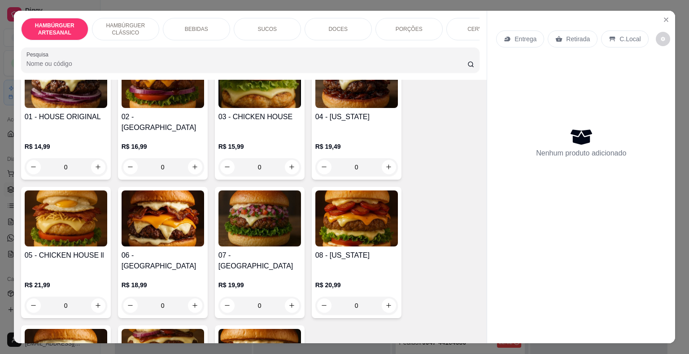
click at [291, 297] on div "0" at bounding box center [260, 306] width 83 height 18
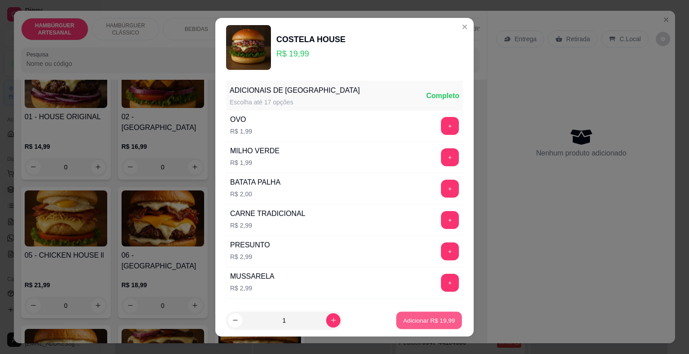
click at [405, 317] on p "Adicionar R$ 19,99" at bounding box center [429, 320] width 52 height 9
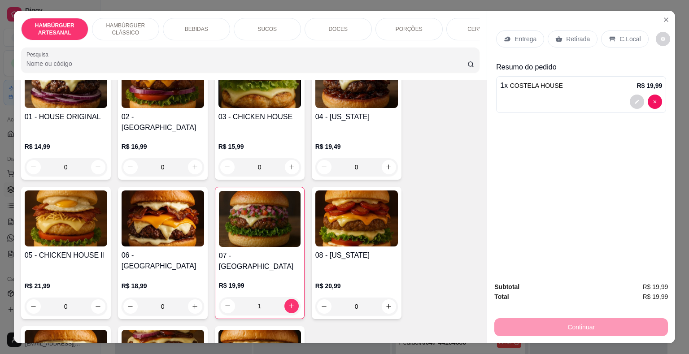
click at [573, 39] on p "Retirada" at bounding box center [578, 39] width 24 height 9
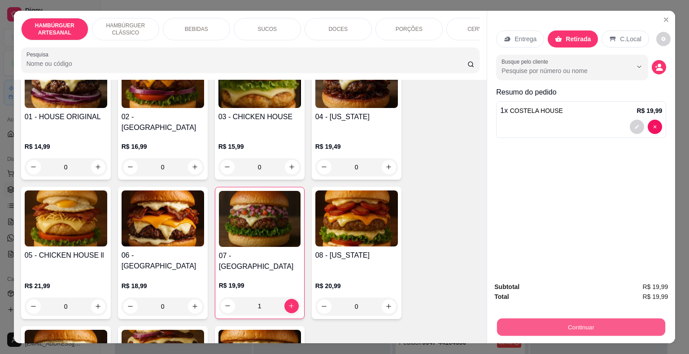
click at [599, 327] on button "Continuar" at bounding box center [581, 327] width 168 height 17
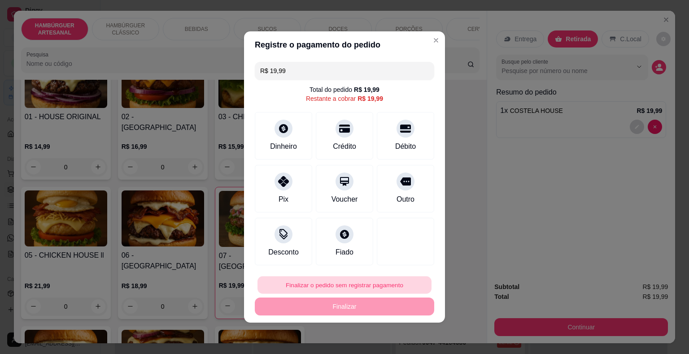
click at [327, 283] on button "Finalizar o pedido sem registrar pagamento" at bounding box center [345, 285] width 174 height 17
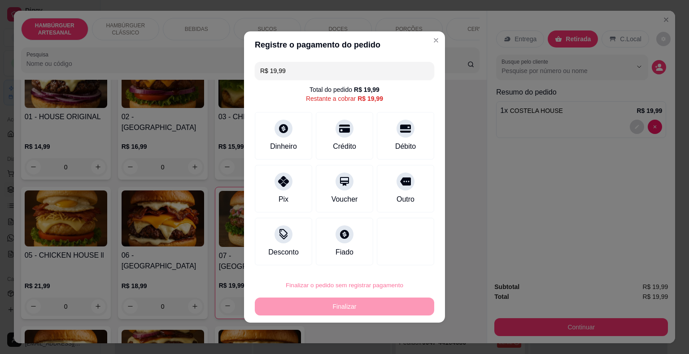
click at [398, 259] on button "Confirmar" at bounding box center [399, 260] width 33 height 14
type input "0"
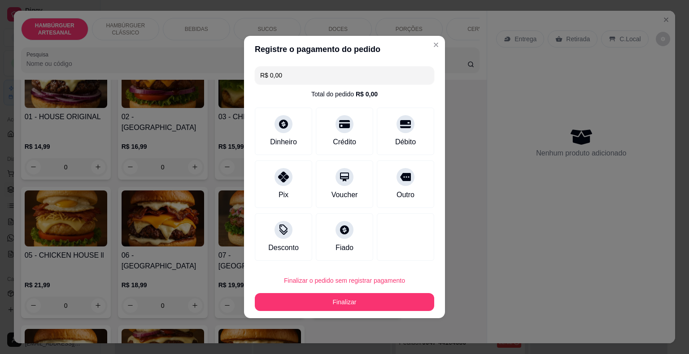
type input "R$ 0,00"
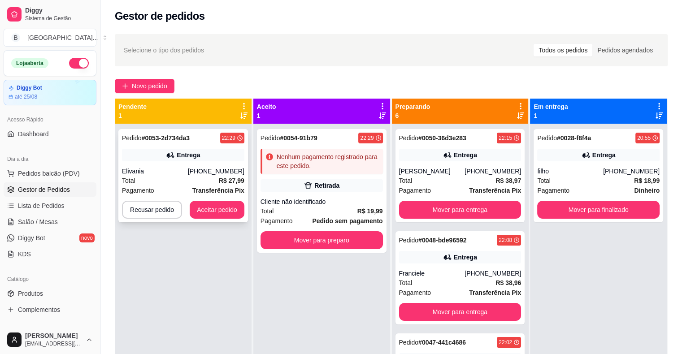
click at [153, 149] on div "Entrega" at bounding box center [183, 155] width 122 height 13
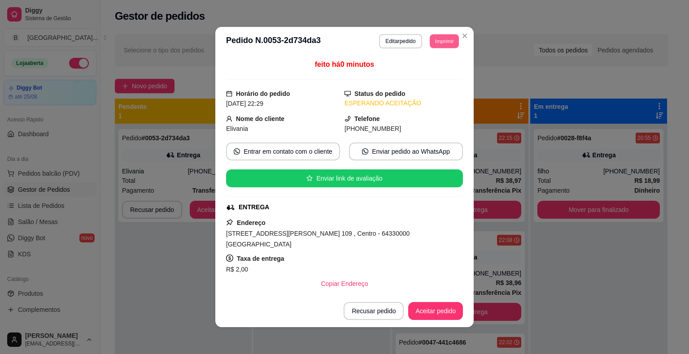
click at [438, 37] on button "Imprimir" at bounding box center [444, 41] width 29 height 14
click at [436, 71] on button "IMPRESSORA" at bounding box center [424, 73] width 63 height 14
click at [450, 315] on button "Aceitar pedido" at bounding box center [435, 311] width 55 height 18
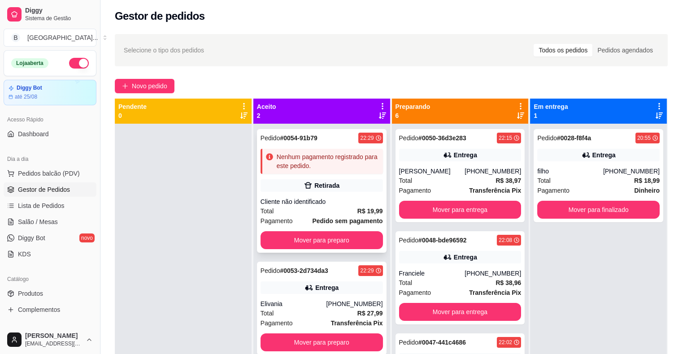
click at [336, 204] on div "Cliente não identificado" at bounding box center [322, 201] width 122 height 9
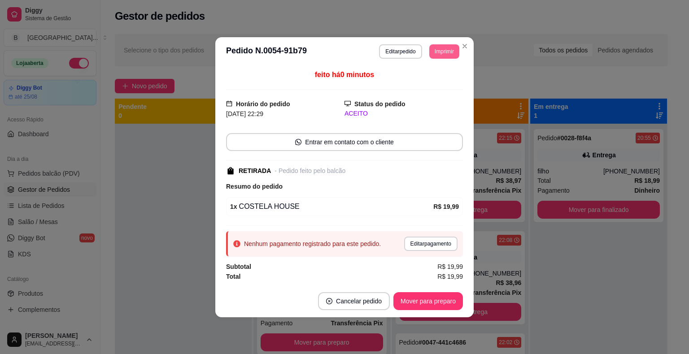
click at [441, 48] on button "Imprimir" at bounding box center [444, 51] width 30 height 14
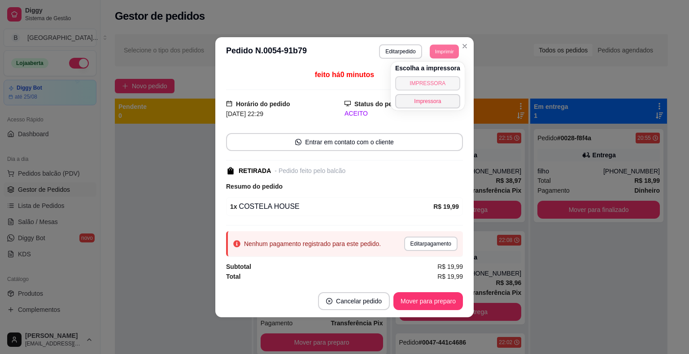
click at [442, 87] on button "IMPRESSORA" at bounding box center [427, 83] width 65 height 14
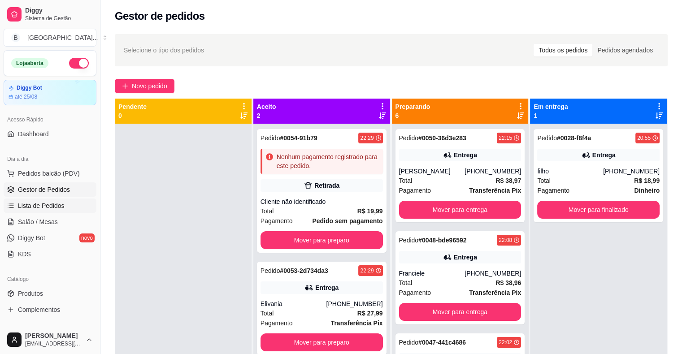
click at [47, 207] on span "Lista de Pedidos" at bounding box center [41, 205] width 47 height 9
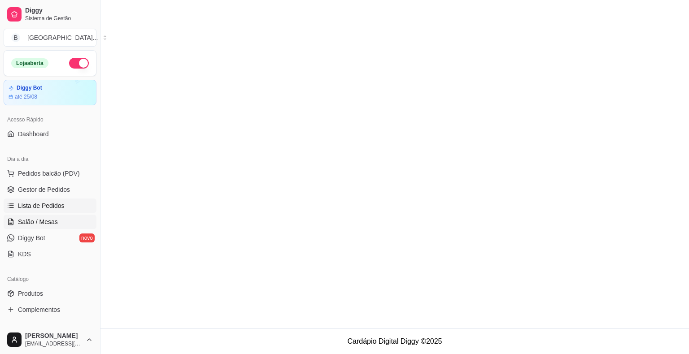
click at [49, 225] on span "Salão / Mesas" at bounding box center [38, 222] width 40 height 9
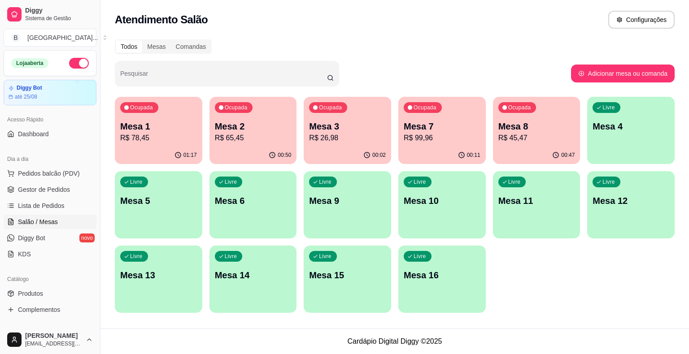
click at [420, 128] on p "Mesa 7" at bounding box center [442, 126] width 77 height 13
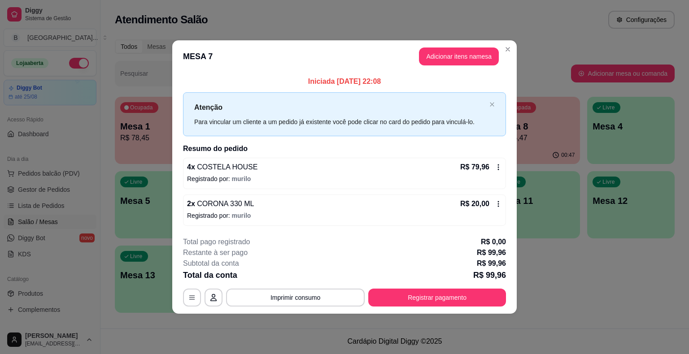
click at [502, 201] on div "2 x CORONA 330 ML R$ 20,00 Registrado por: murilo" at bounding box center [344, 210] width 323 height 31
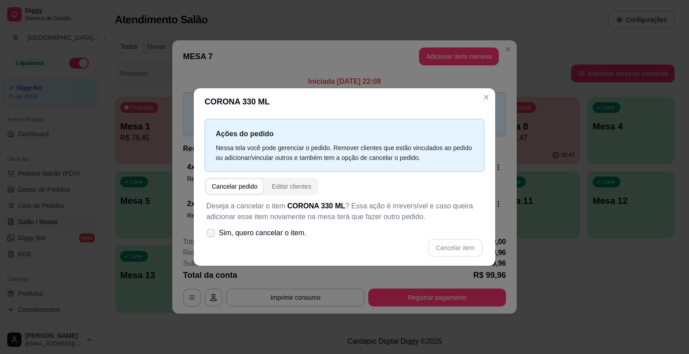
click at [216, 236] on label "Sim, quero cancelar o item." at bounding box center [256, 233] width 107 height 18
click at [212, 236] on input "Sim, quero cancelar o item." at bounding box center [209, 238] width 6 height 6
checkbox input "true"
click at [454, 246] on button "Cancelar item" at bounding box center [454, 248] width 53 height 17
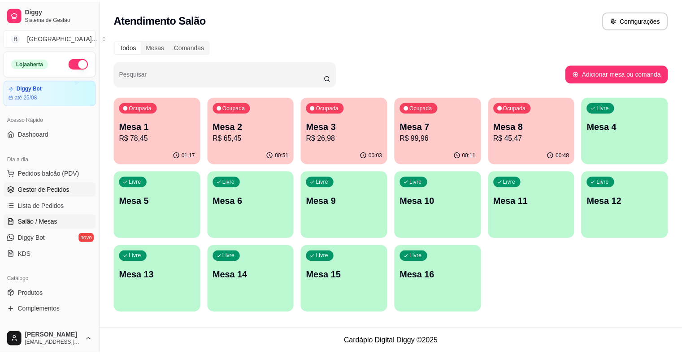
scroll to position [45, 0]
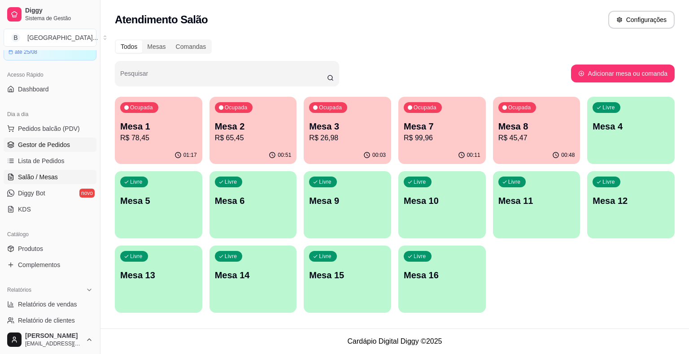
click at [38, 139] on link "Gestor de Pedidos" at bounding box center [50, 145] width 93 height 14
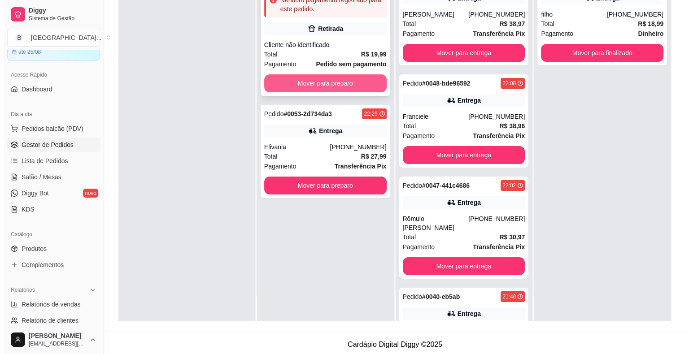
scroll to position [135, 0]
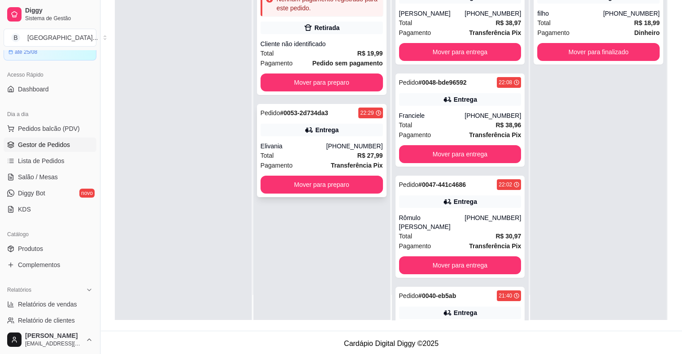
click at [323, 152] on div "Total R$ 27,99" at bounding box center [322, 156] width 122 height 10
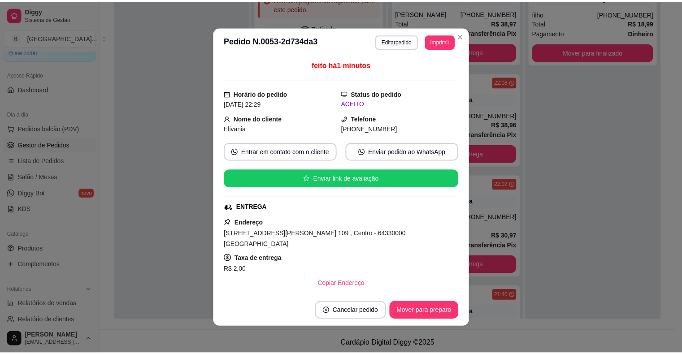
scroll to position [2, 0]
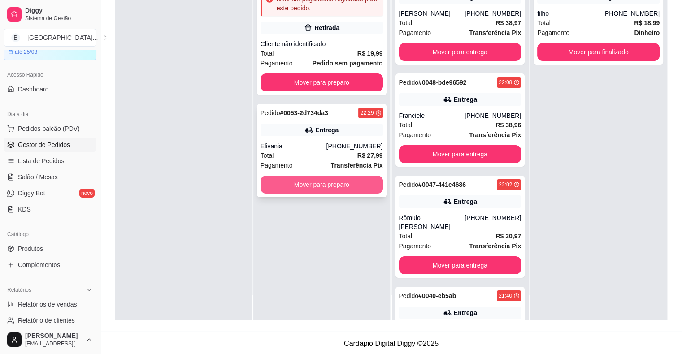
click at [287, 193] on button "Mover para preparo" at bounding box center [322, 185] width 122 height 18
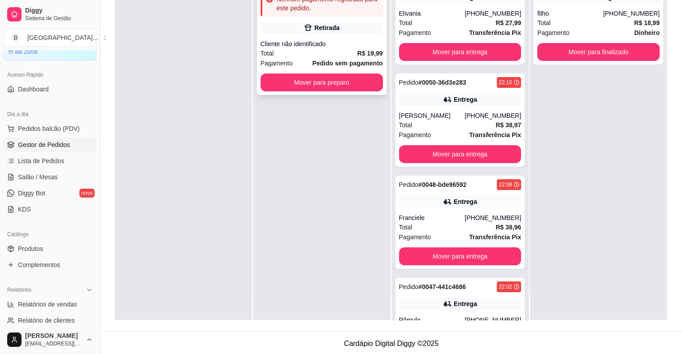
click at [298, 40] on div "Cliente não identificado" at bounding box center [322, 43] width 122 height 9
click at [345, 87] on button "Mover para preparo" at bounding box center [322, 83] width 122 height 18
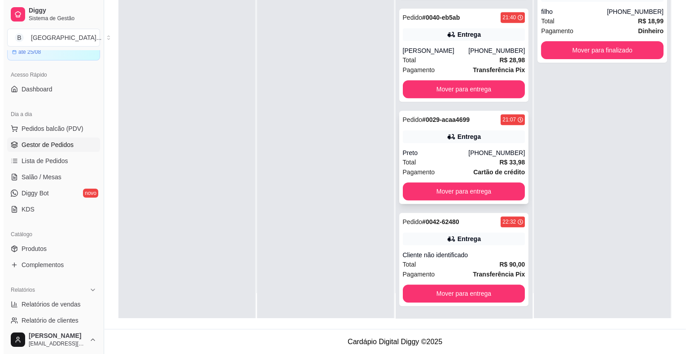
scroll to position [467, 0]
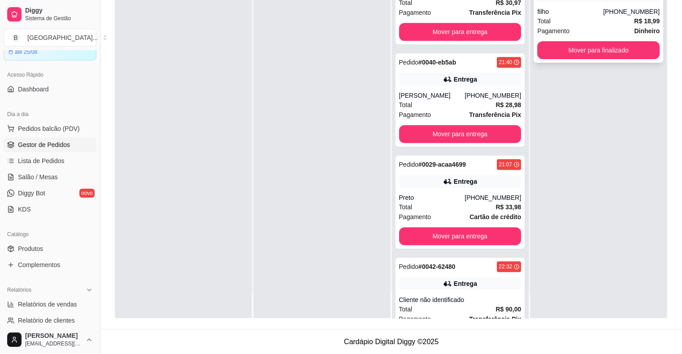
click at [585, 16] on div "Total R$ 18,99" at bounding box center [599, 21] width 122 height 10
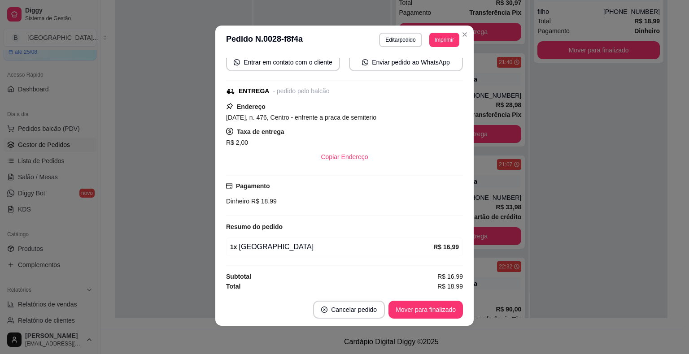
scroll to position [2, 0]
click at [446, 306] on button "Mover para finalizado" at bounding box center [426, 310] width 74 height 18
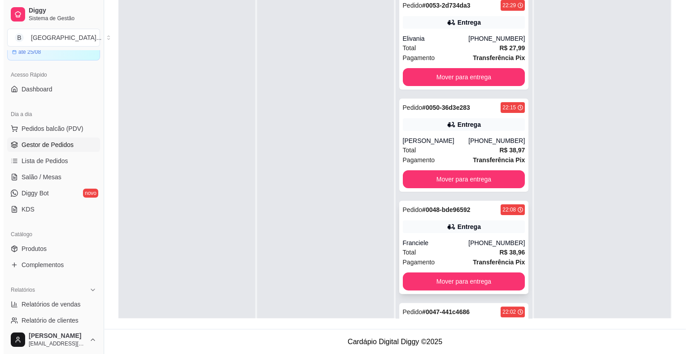
scroll to position [108, 0]
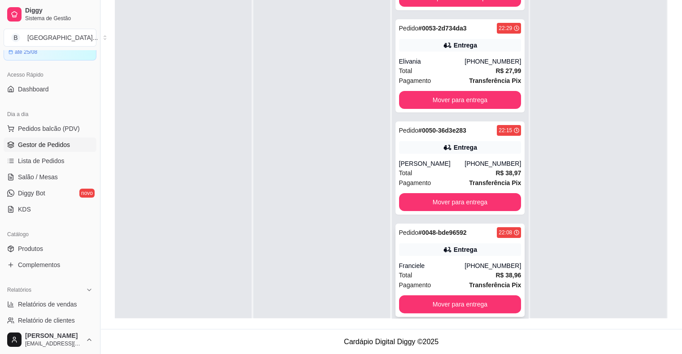
click at [450, 135] on div "Pedido # 0050-36d3e283" at bounding box center [432, 130] width 67 height 11
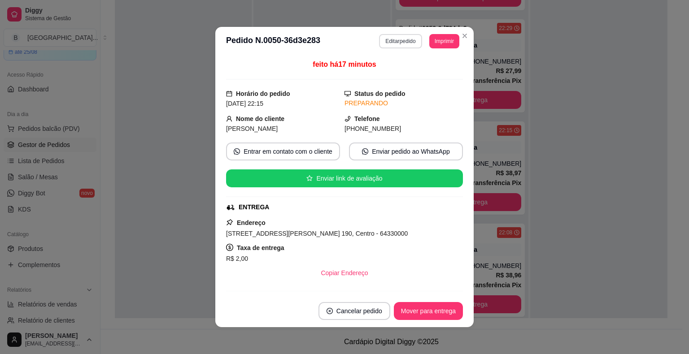
click at [410, 40] on button "Editar pedido" at bounding box center [400, 41] width 43 height 14
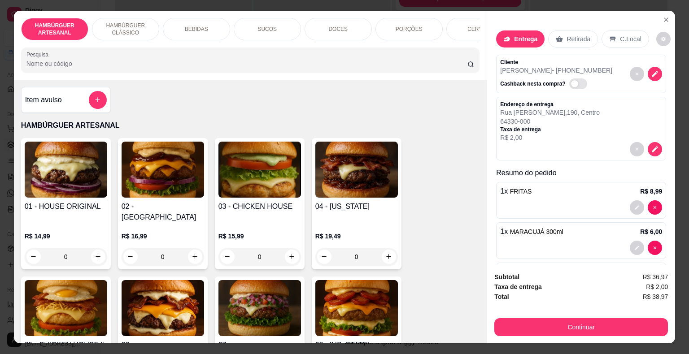
click at [556, 36] on icon at bounding box center [559, 39] width 7 height 6
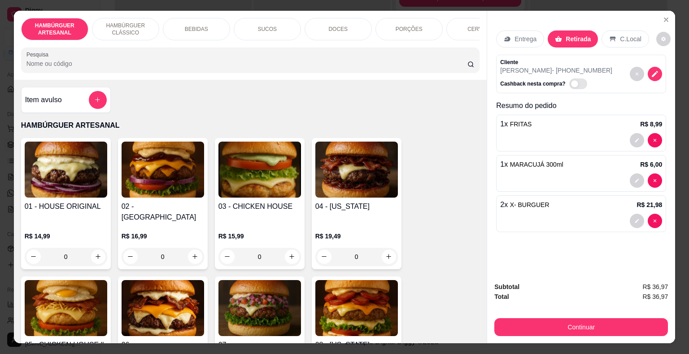
scroll to position [22, 0]
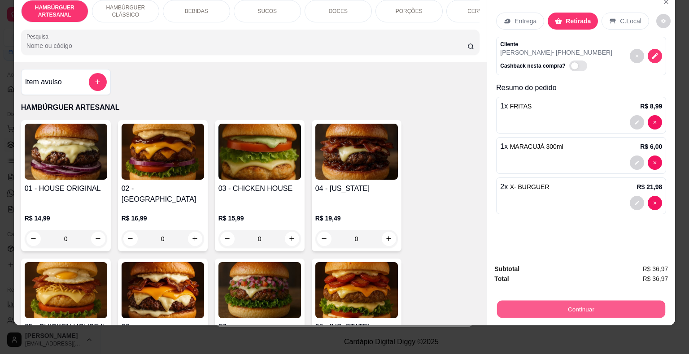
click at [530, 301] on button "Continuar" at bounding box center [581, 309] width 168 height 17
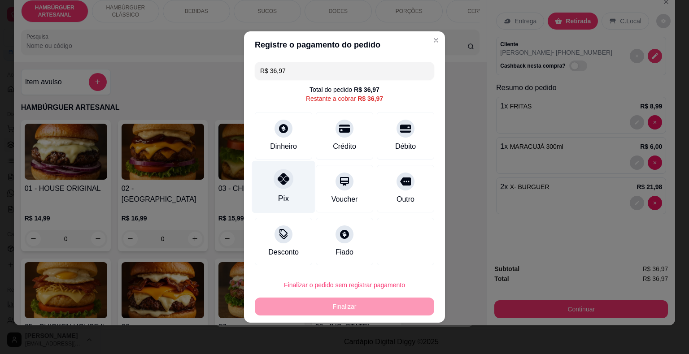
click at [281, 172] on div at bounding box center [284, 179] width 20 height 20
type input "R$ 0,00"
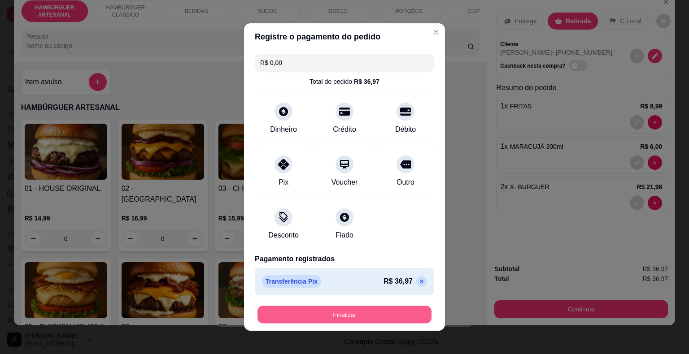
click at [317, 315] on button "Finalizar" at bounding box center [345, 314] width 174 height 17
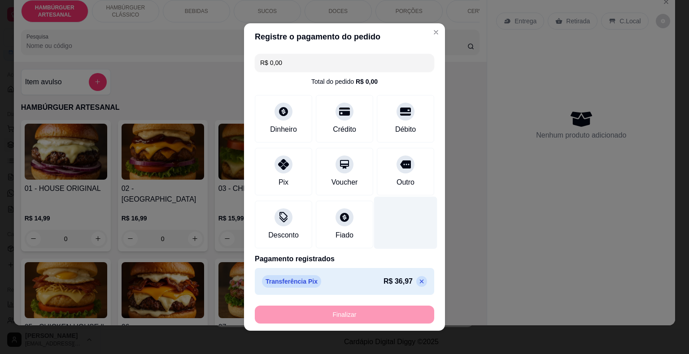
type input "0"
type input "-R$ 36,97"
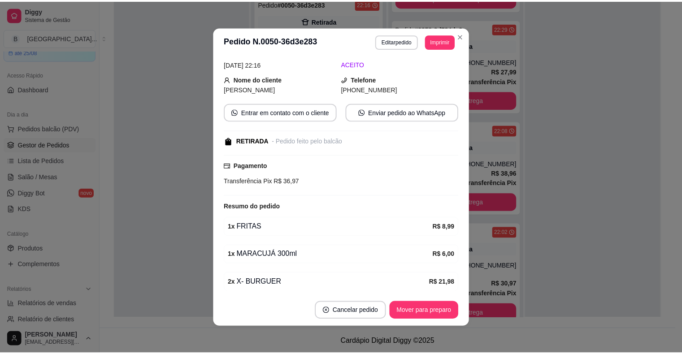
scroll to position [93, 0]
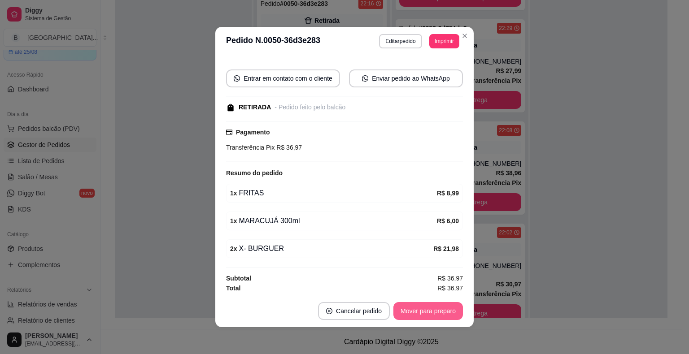
click at [418, 311] on button "Mover para preparo" at bounding box center [428, 311] width 70 height 18
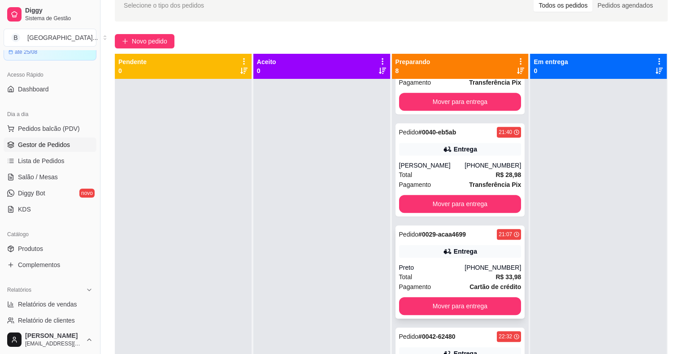
scroll to position [25, 0]
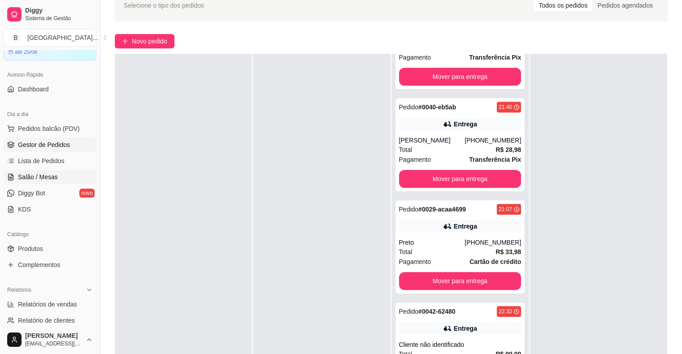
click at [60, 180] on link "Salão / Mesas" at bounding box center [50, 177] width 93 height 14
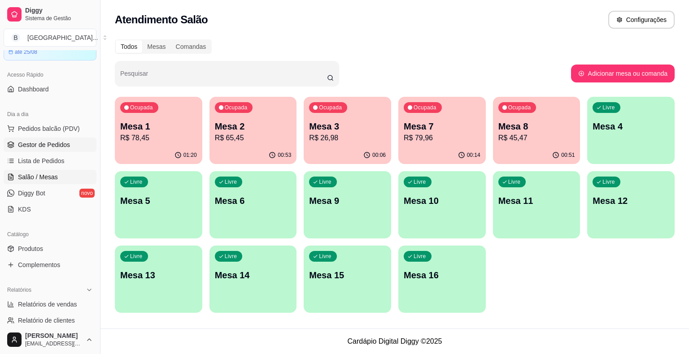
click at [34, 147] on span "Gestor de Pedidos" at bounding box center [44, 144] width 52 height 9
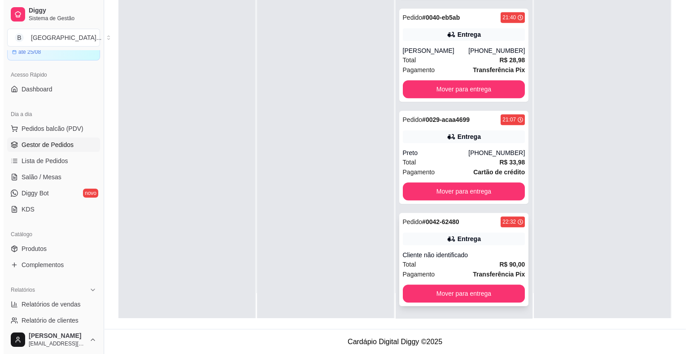
scroll to position [136, 0]
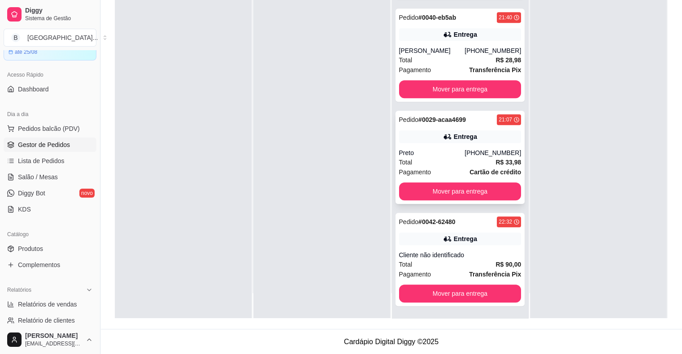
click at [442, 153] on div "Preto" at bounding box center [432, 153] width 66 height 9
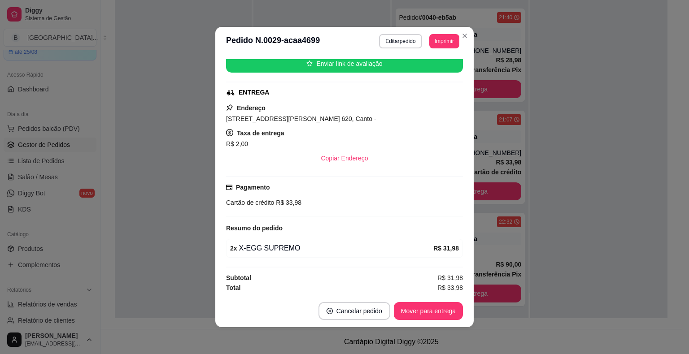
scroll to position [2, 0]
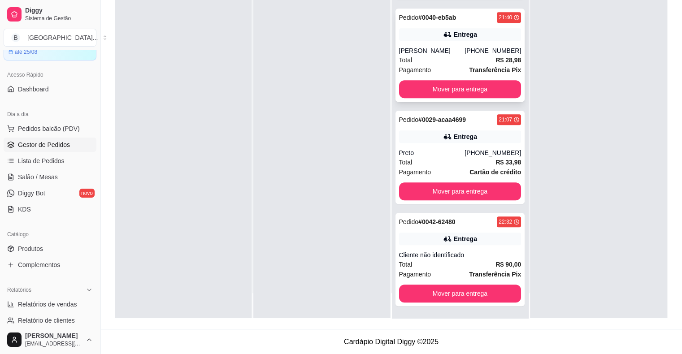
click at [458, 49] on div "[PERSON_NAME]" at bounding box center [432, 50] width 66 height 9
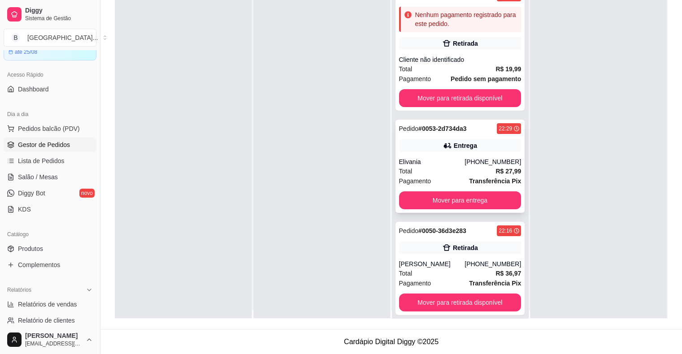
scroll to position [0, 0]
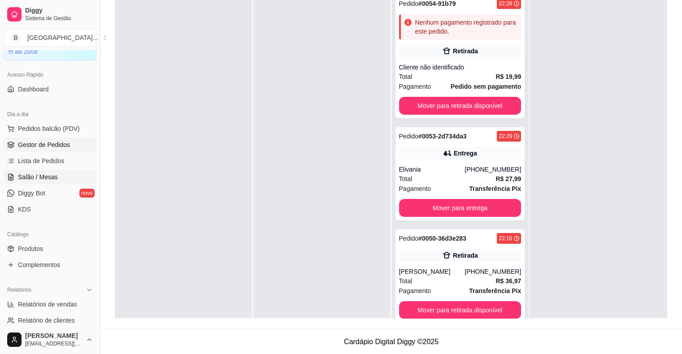
click at [57, 170] on link "Salão / Mesas" at bounding box center [50, 177] width 93 height 14
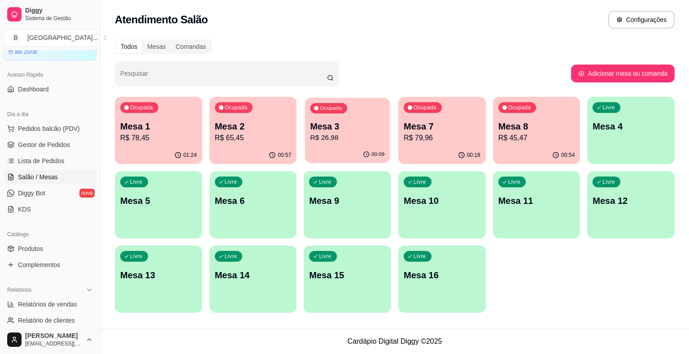
click at [341, 139] on p "R$ 26,98" at bounding box center [347, 138] width 74 height 10
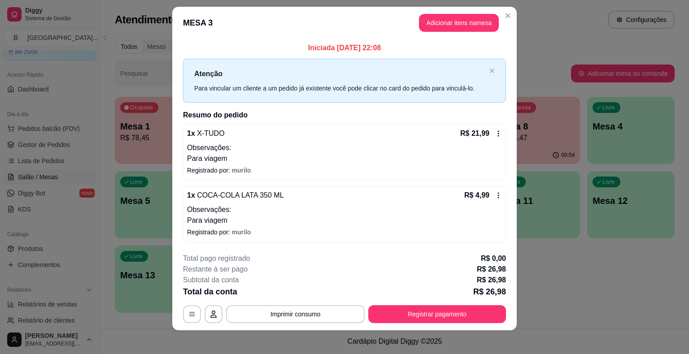
scroll to position [13, 0]
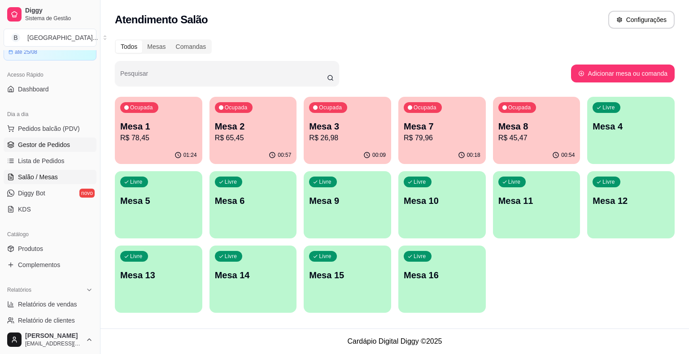
click at [59, 142] on span "Gestor de Pedidos" at bounding box center [44, 144] width 52 height 9
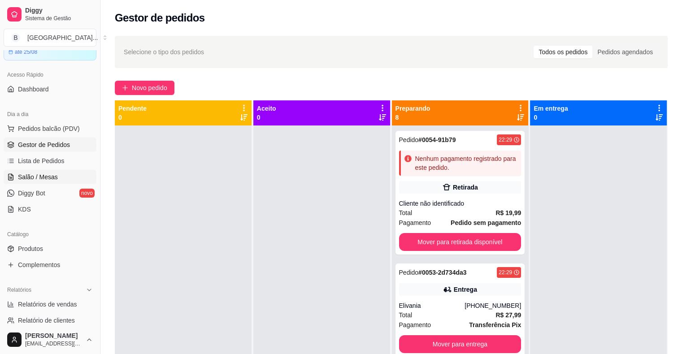
click at [48, 178] on span "Salão / Mesas" at bounding box center [38, 177] width 40 height 9
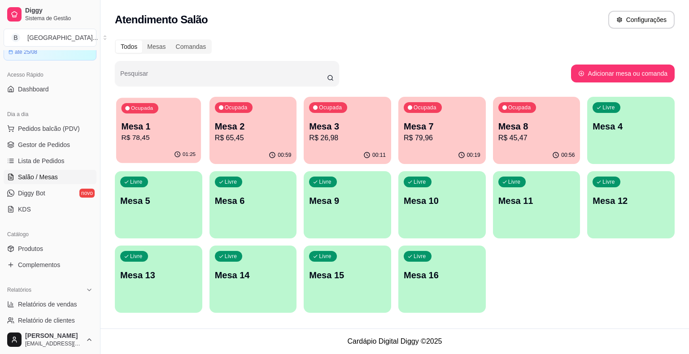
click at [181, 130] on p "Mesa 1" at bounding box center [159, 127] width 74 height 12
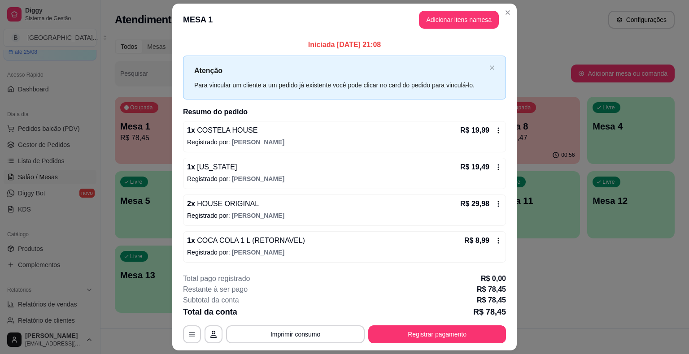
scroll to position [24, 0]
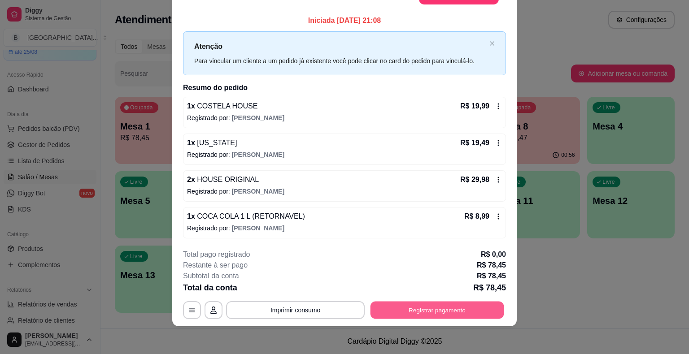
click at [438, 310] on button "Registrar pagamento" at bounding box center [438, 310] width 134 height 17
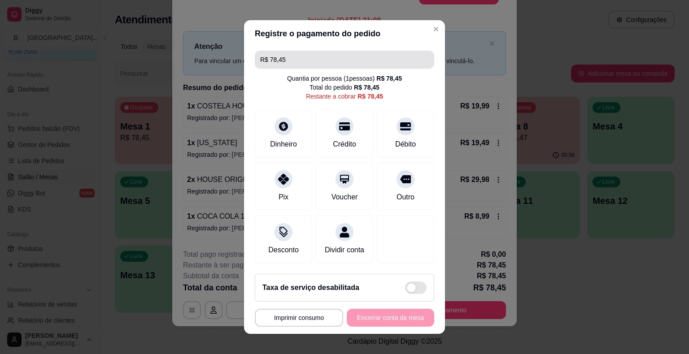
click at [314, 58] on input "R$ 78,45" at bounding box center [344, 60] width 169 height 18
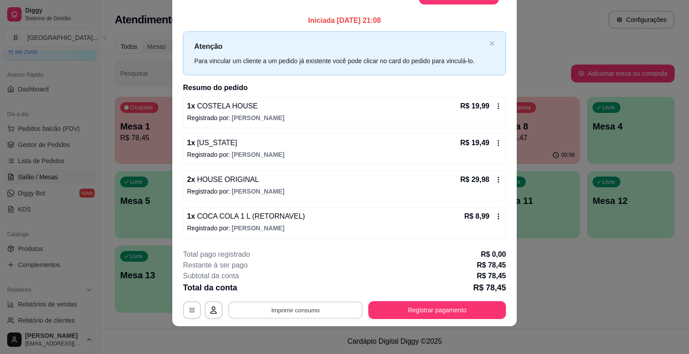
click at [339, 315] on button "Imprimir consumo" at bounding box center [295, 310] width 135 height 17
click at [309, 272] on button "IMPRESSORA" at bounding box center [294, 271] width 63 height 14
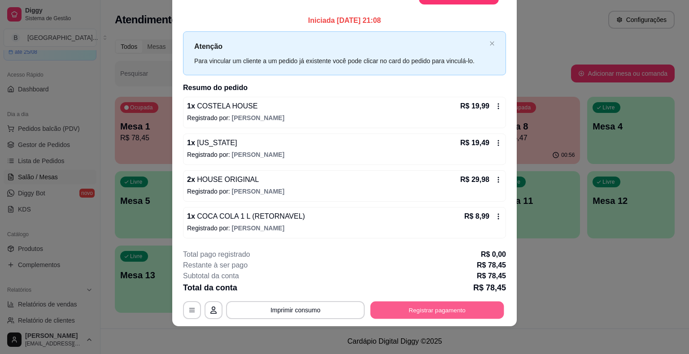
click at [464, 313] on button "Registrar pagamento" at bounding box center [438, 310] width 134 height 17
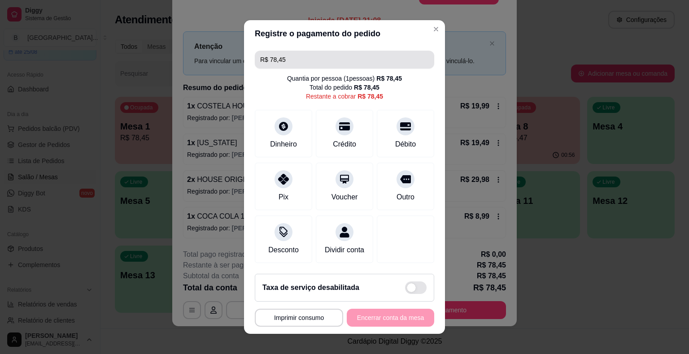
click at [354, 54] on input "R$ 78,45" at bounding box center [344, 60] width 169 height 18
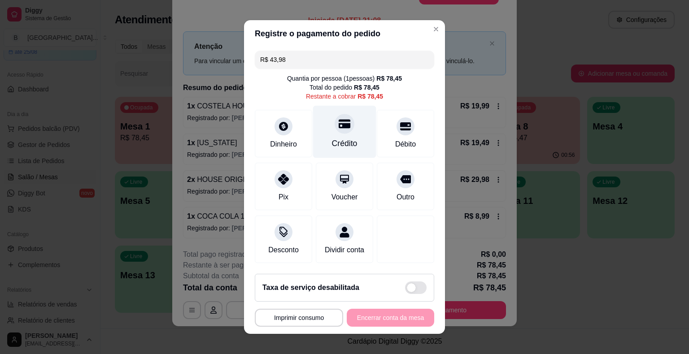
click at [342, 136] on div "Crédito" at bounding box center [344, 132] width 63 height 52
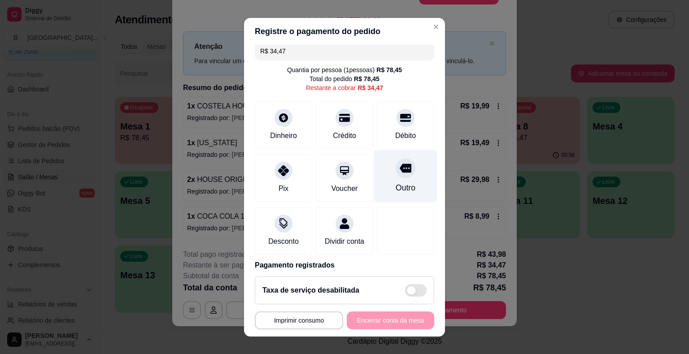
scroll to position [51, 0]
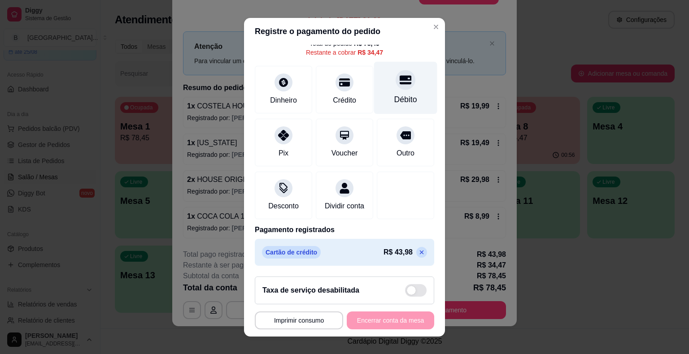
click at [375, 90] on div "Débito" at bounding box center [405, 87] width 63 height 52
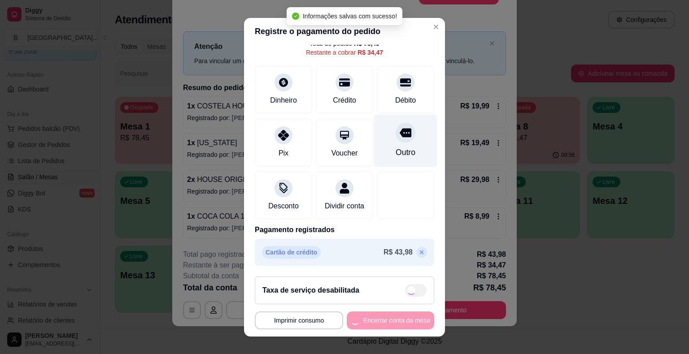
type input "R$ 0,00"
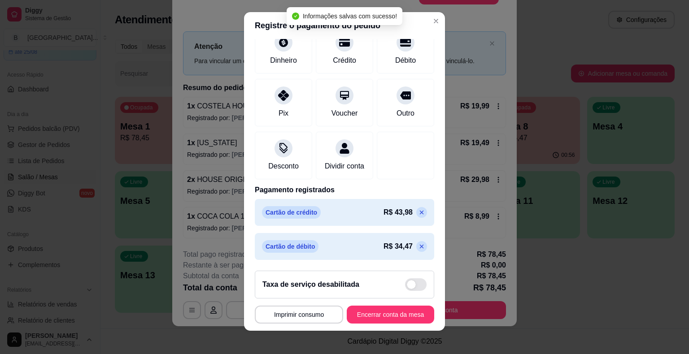
scroll to position [11, 0]
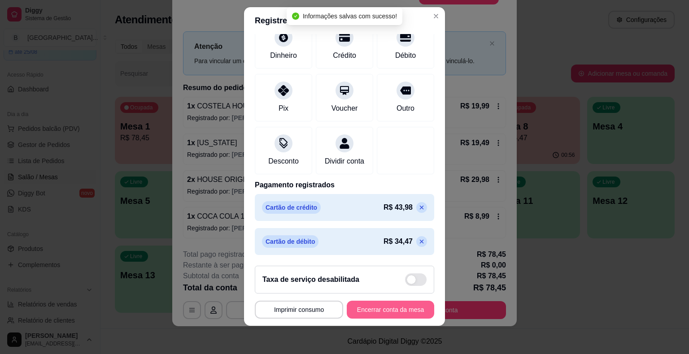
click at [390, 309] on button "Encerrar conta da mesa" at bounding box center [390, 310] width 87 height 18
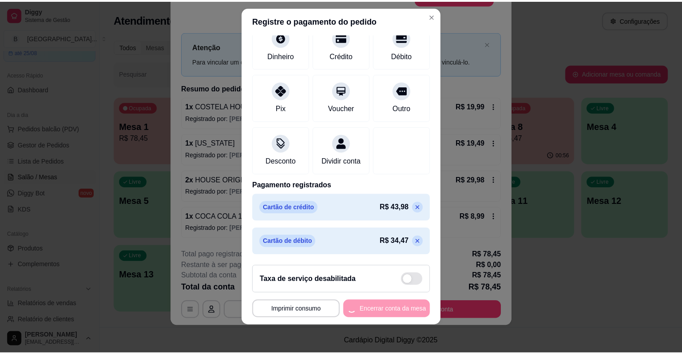
scroll to position [0, 0]
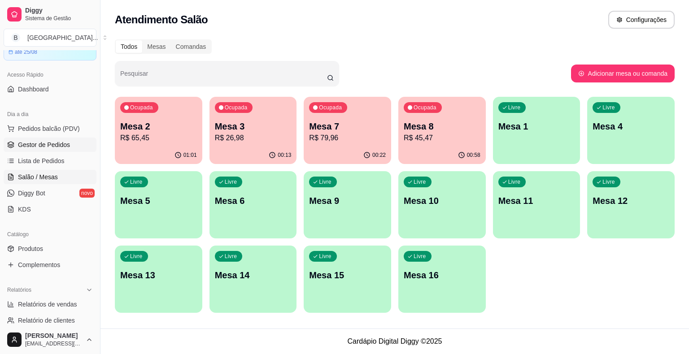
click at [51, 140] on span "Gestor de Pedidos" at bounding box center [44, 144] width 52 height 9
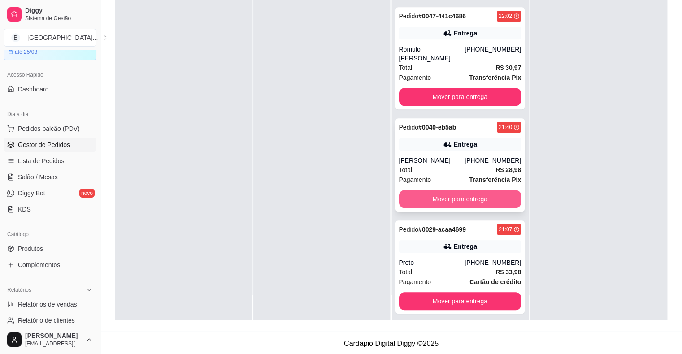
scroll to position [512, 0]
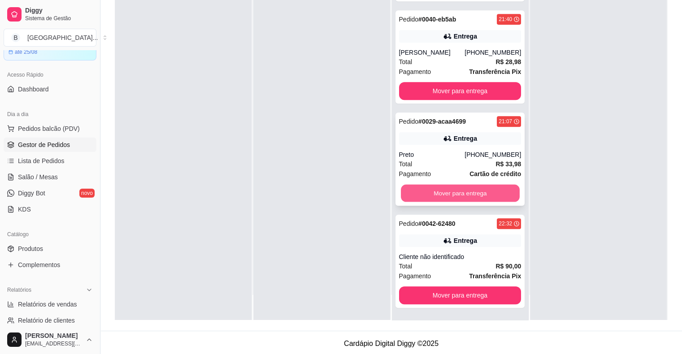
click at [445, 197] on button "Mover para entrega" at bounding box center [460, 193] width 119 height 17
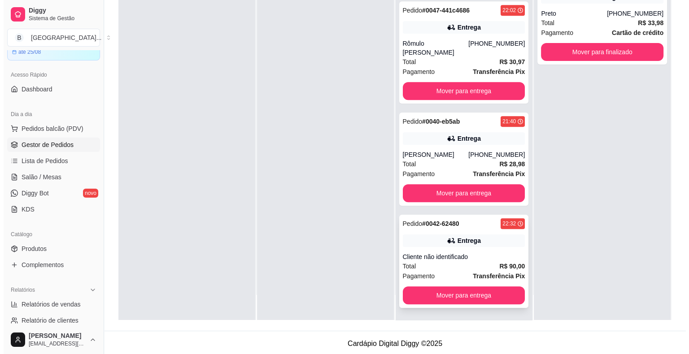
scroll to position [136, 0]
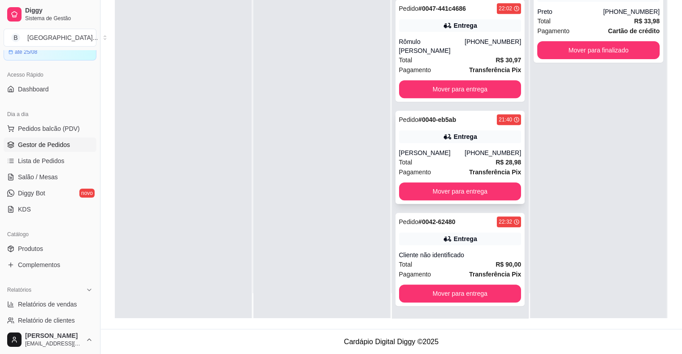
click at [422, 157] on div "[PERSON_NAME]" at bounding box center [432, 153] width 66 height 9
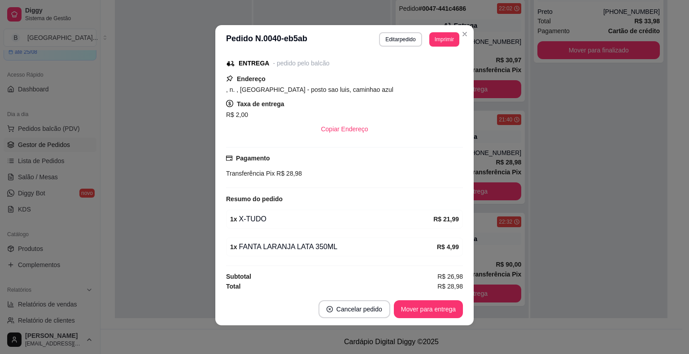
scroll to position [0, 0]
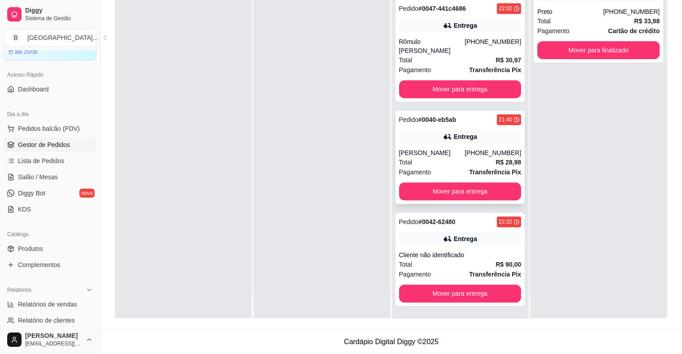
click at [449, 164] on div "Total R$ 28,98" at bounding box center [460, 162] width 122 height 10
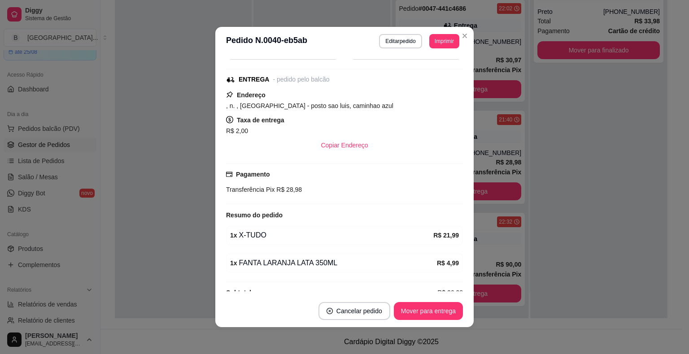
scroll to position [115, 0]
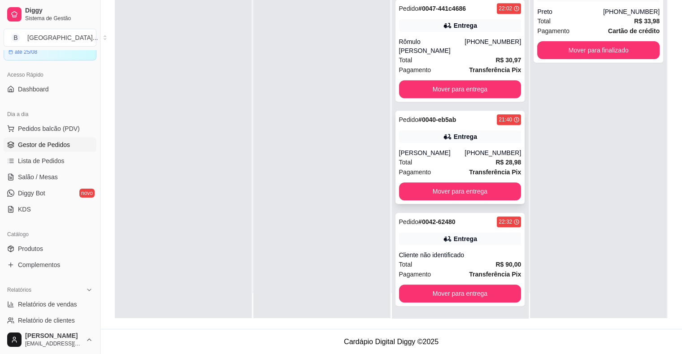
click at [459, 168] on div "Pagamento Transferência Pix" at bounding box center [460, 172] width 122 height 10
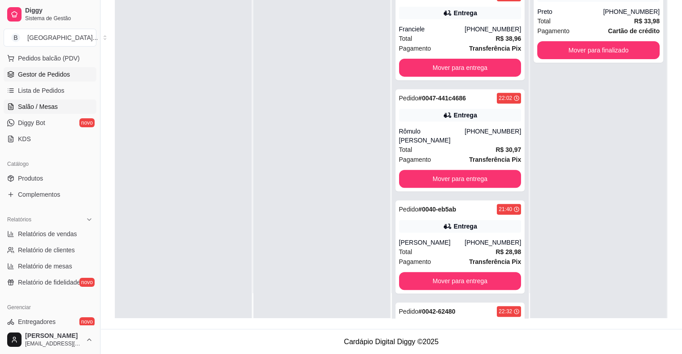
scroll to position [179, 0]
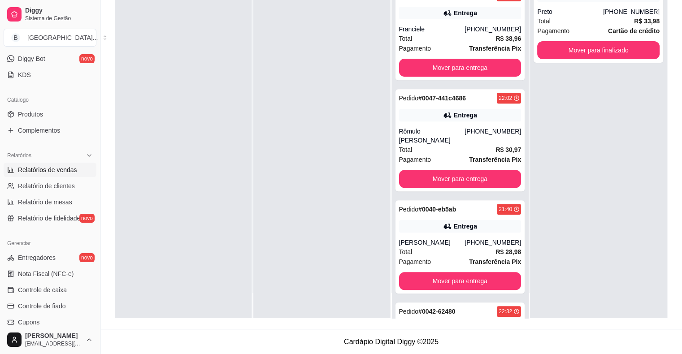
click at [45, 171] on span "Relatórios de vendas" at bounding box center [47, 170] width 59 height 9
select select "ALL"
select select "0"
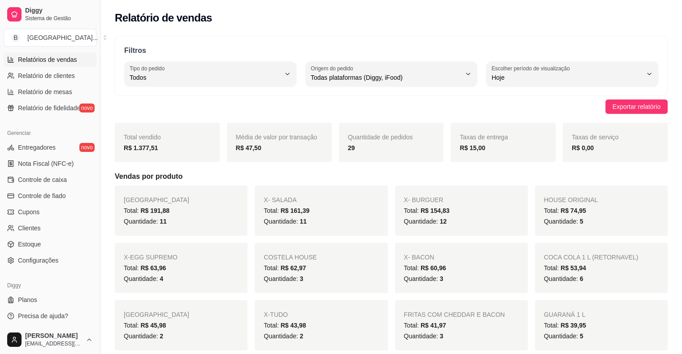
scroll to position [291, 0]
click at [77, 179] on link "Controle de caixa" at bounding box center [50, 179] width 93 height 14
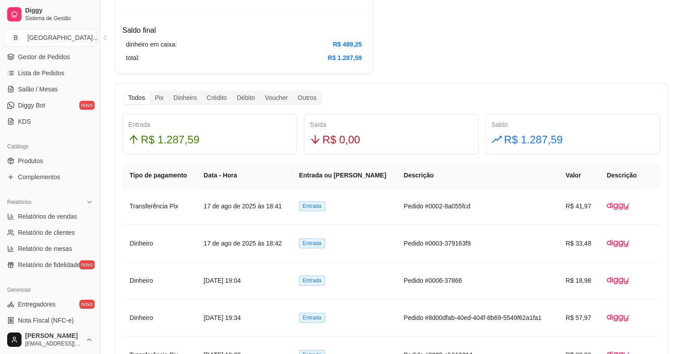
scroll to position [111, 0]
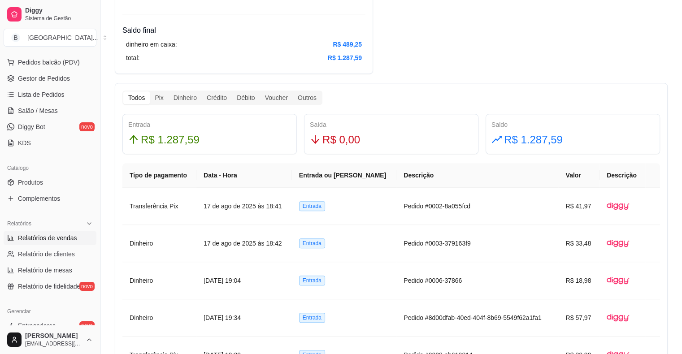
click at [80, 235] on link "Relatórios de vendas" at bounding box center [50, 238] width 93 height 14
select select "ALL"
select select "0"
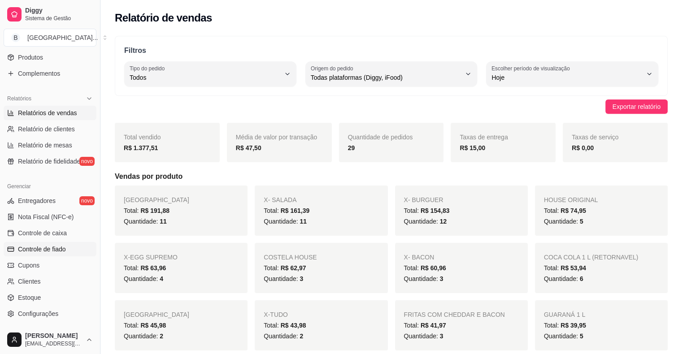
scroll to position [246, 0]
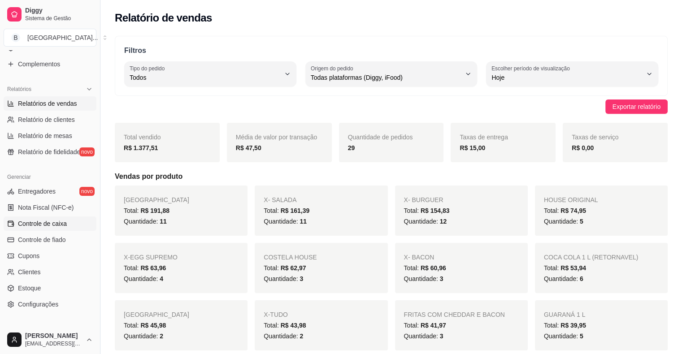
click at [71, 230] on link "Controle de caixa" at bounding box center [50, 224] width 93 height 14
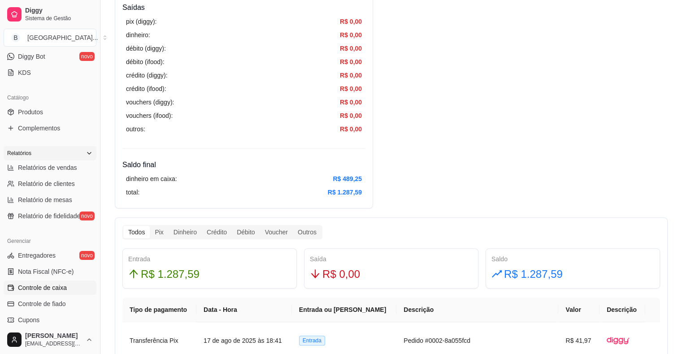
scroll to position [111, 0]
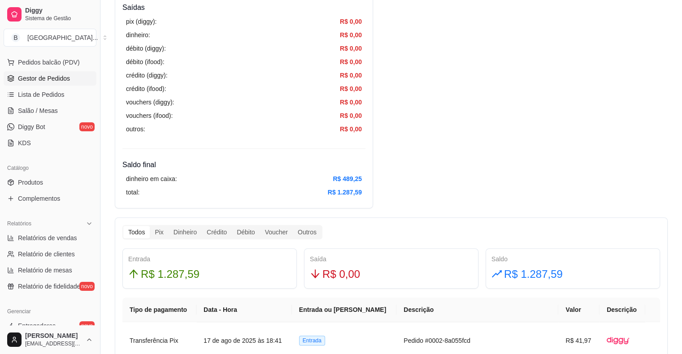
click at [41, 80] on span "Gestor de Pedidos" at bounding box center [44, 78] width 52 height 9
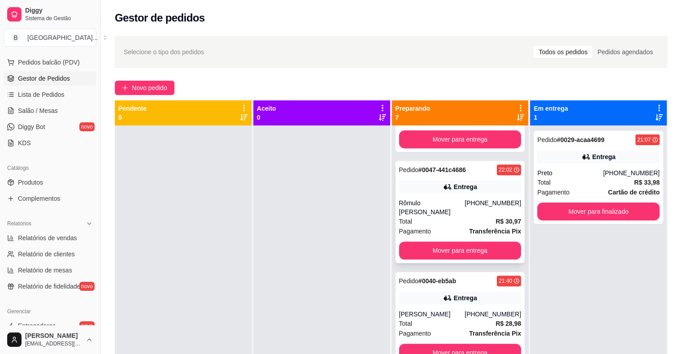
scroll to position [25, 0]
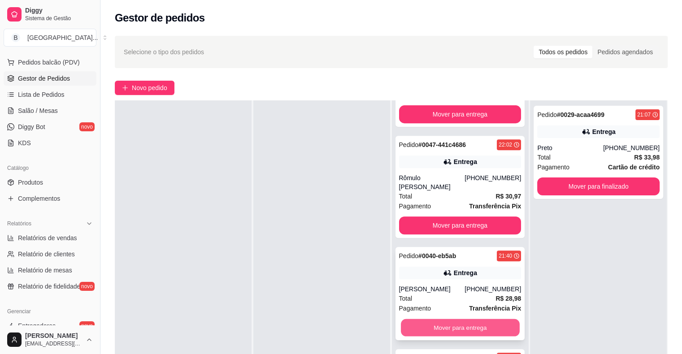
click at [453, 324] on button "Mover para entrega" at bounding box center [460, 327] width 119 height 17
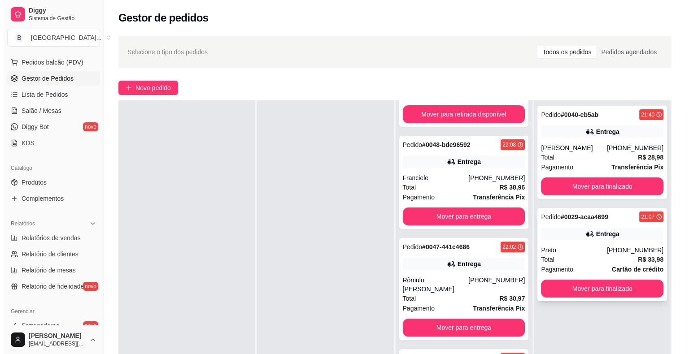
scroll to position [0, 0]
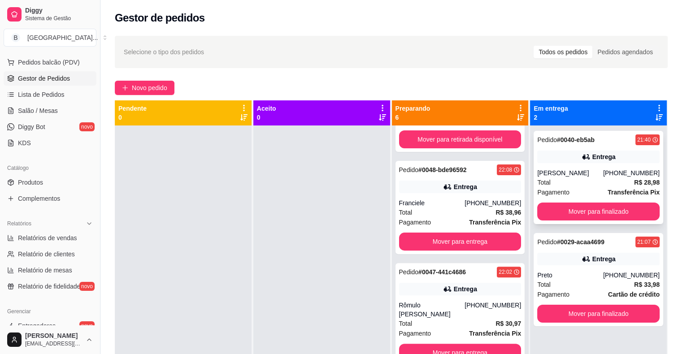
click at [576, 181] on div "Total R$ 28,98" at bounding box center [599, 183] width 122 height 10
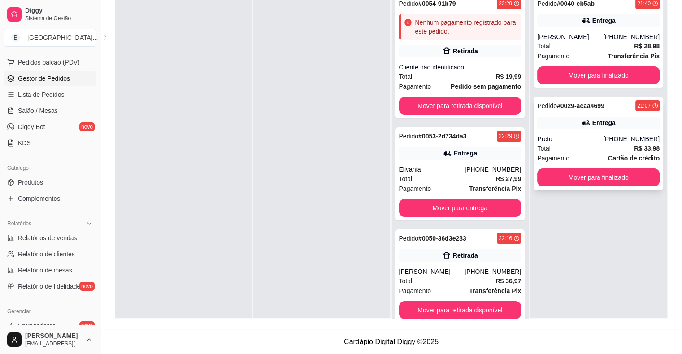
click at [598, 141] on div "Preto" at bounding box center [571, 139] width 66 height 9
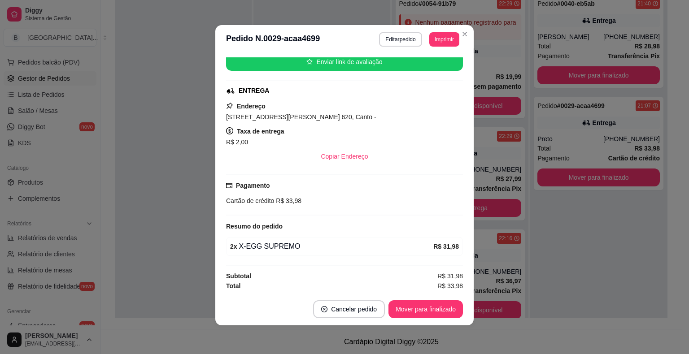
scroll to position [115, 0]
click at [431, 306] on button "Mover para finalizado" at bounding box center [426, 310] width 74 height 18
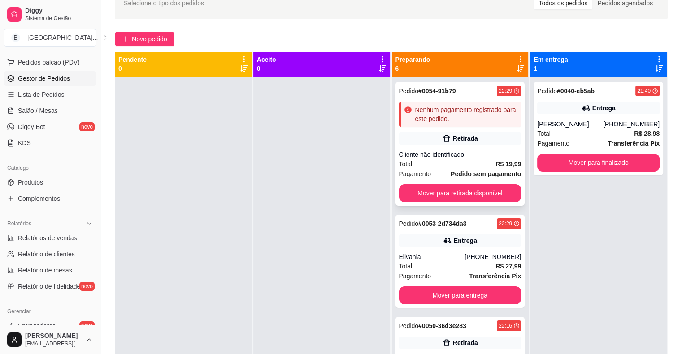
scroll to position [47, 0]
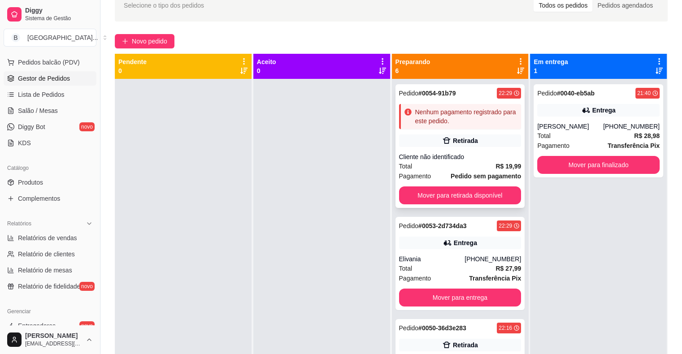
click at [435, 151] on div "Pedido # 0054-91b79 22:29 Nenhum pagamento registrado para este pedido. Retirad…" at bounding box center [461, 146] width 130 height 124
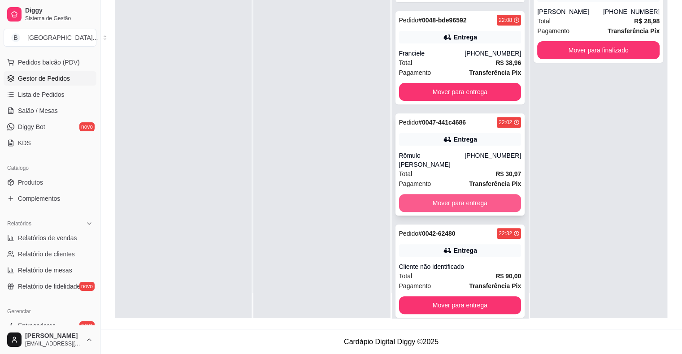
scroll to position [307, 0]
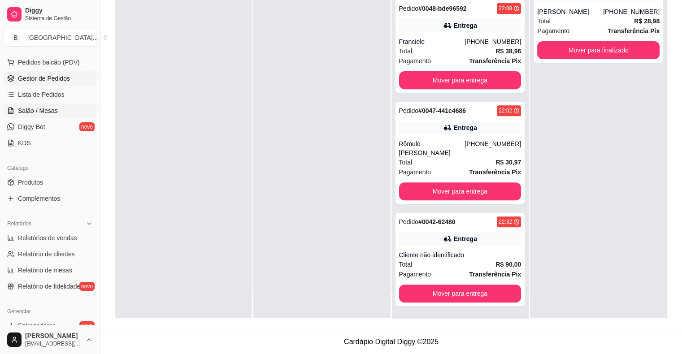
click at [62, 107] on link "Salão / Mesas" at bounding box center [50, 111] width 93 height 14
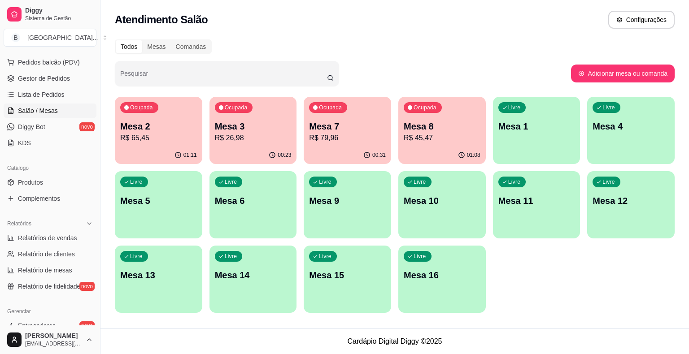
click at [463, 135] on p "R$ 45,47" at bounding box center [442, 138] width 77 height 11
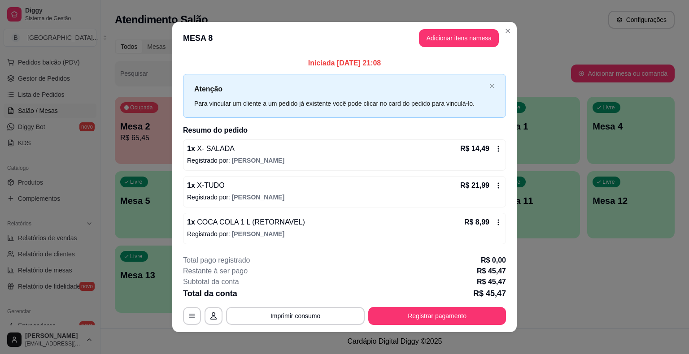
scroll to position [6, 0]
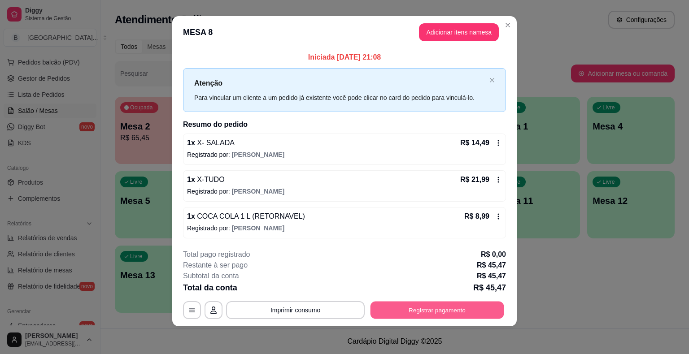
click at [440, 310] on button "Registrar pagamento" at bounding box center [438, 310] width 134 height 17
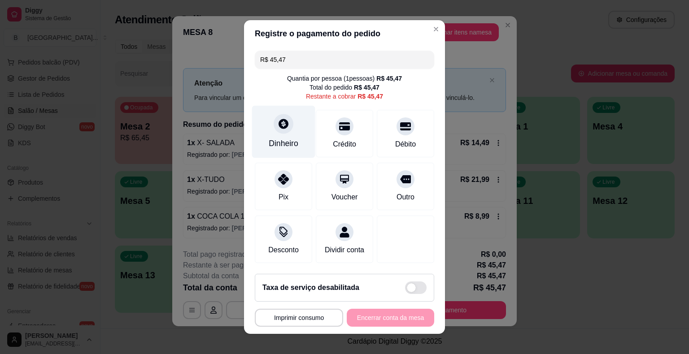
click at [291, 144] on div "Dinheiro" at bounding box center [284, 144] width 30 height 12
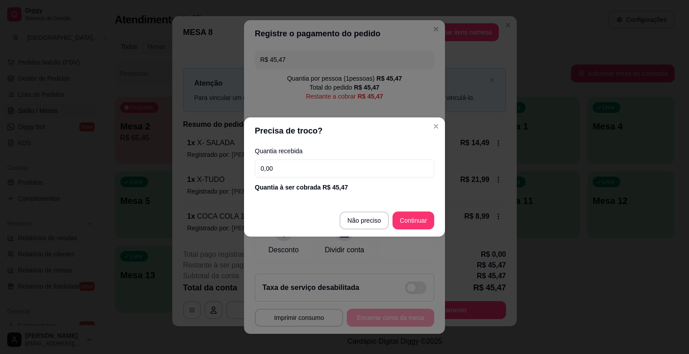
click at [305, 167] on input "0,00" at bounding box center [344, 169] width 179 height 18
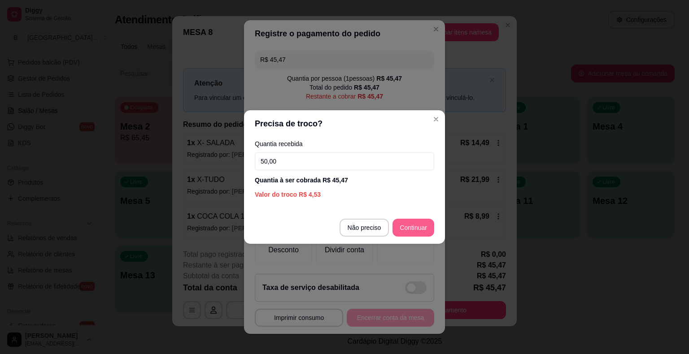
type input "50,00"
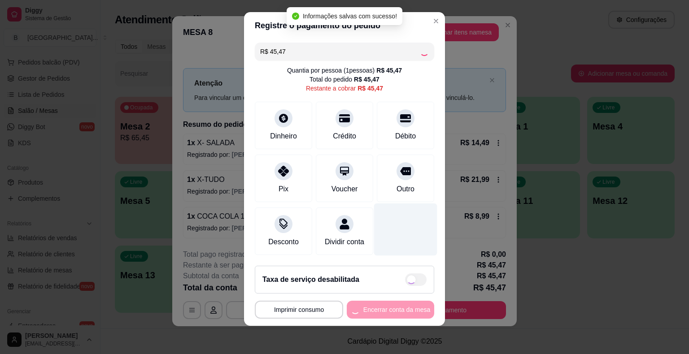
type input "R$ 0,00"
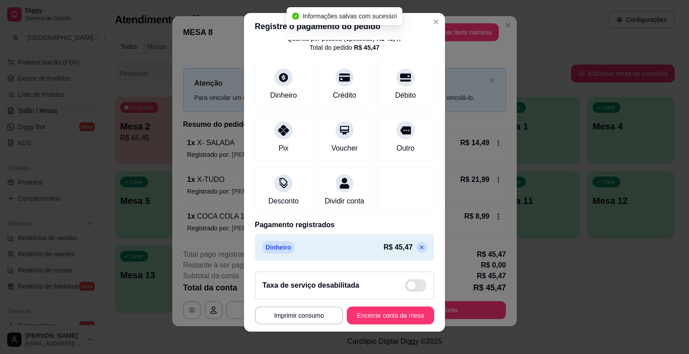
scroll to position [11, 0]
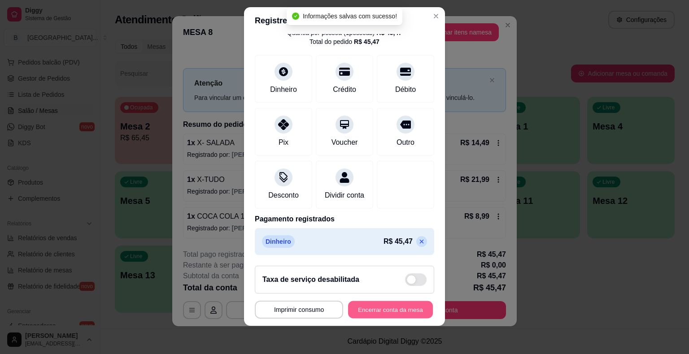
click at [379, 308] on button "Encerrar conta da mesa" at bounding box center [390, 309] width 85 height 17
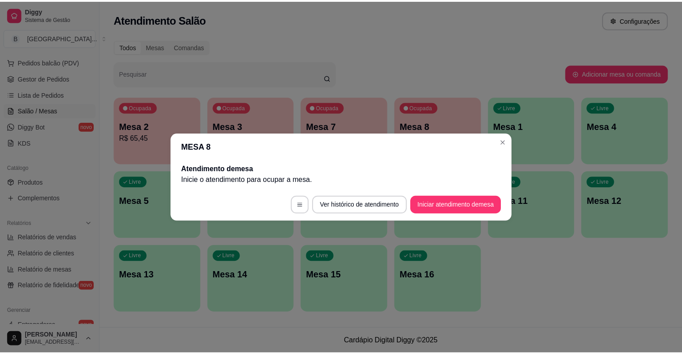
scroll to position [0, 0]
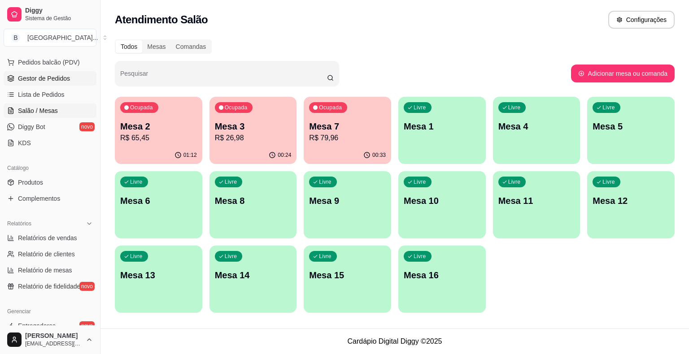
click at [59, 78] on span "Gestor de Pedidos" at bounding box center [44, 78] width 52 height 9
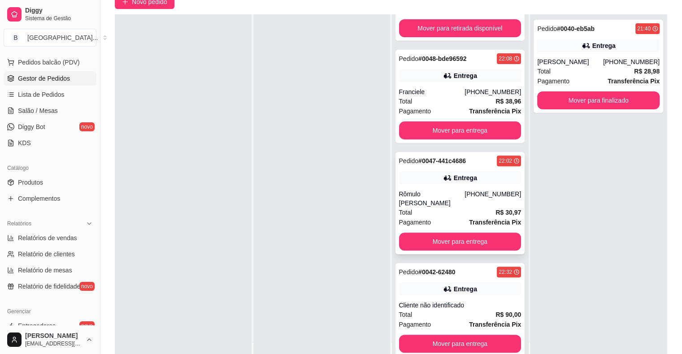
scroll to position [136, 0]
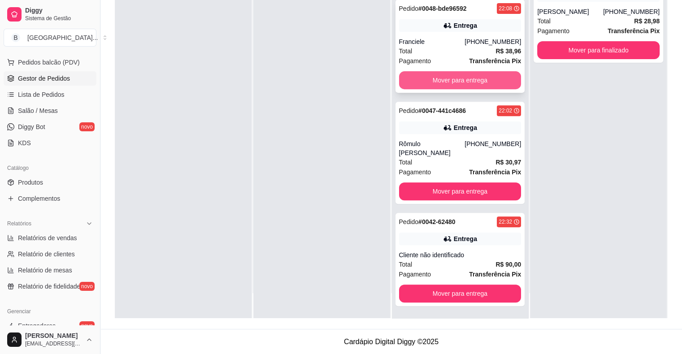
click at [449, 86] on button "Mover para entrega" at bounding box center [460, 80] width 122 height 18
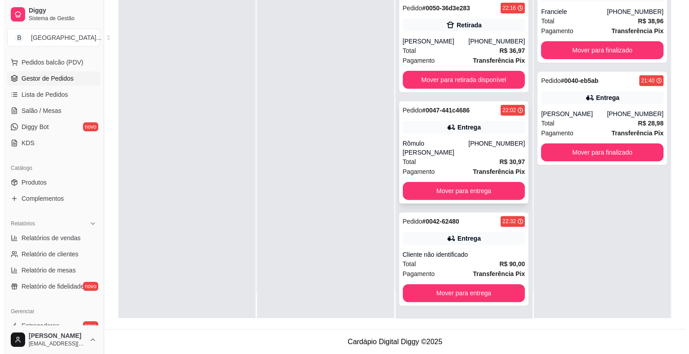
scroll to position [205, 0]
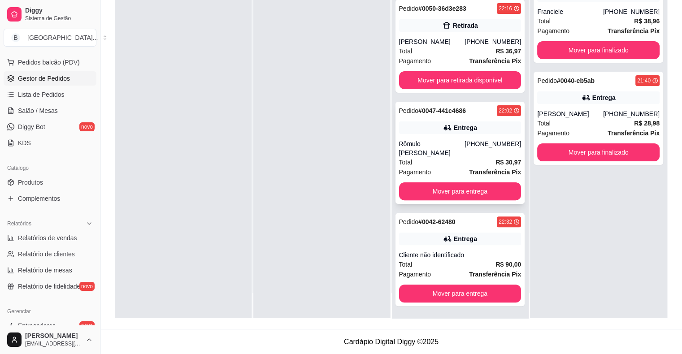
click at [450, 165] on div "Total R$ 30,97" at bounding box center [460, 162] width 122 height 10
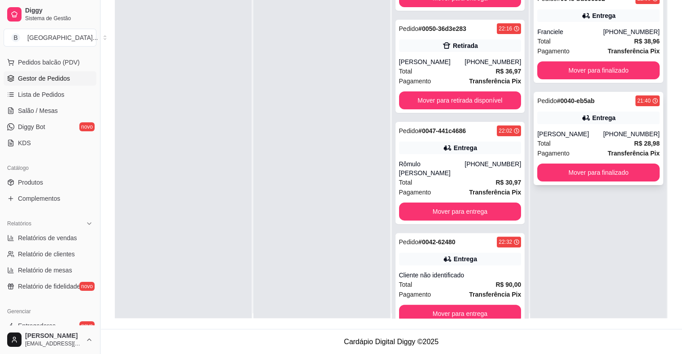
scroll to position [0, 0]
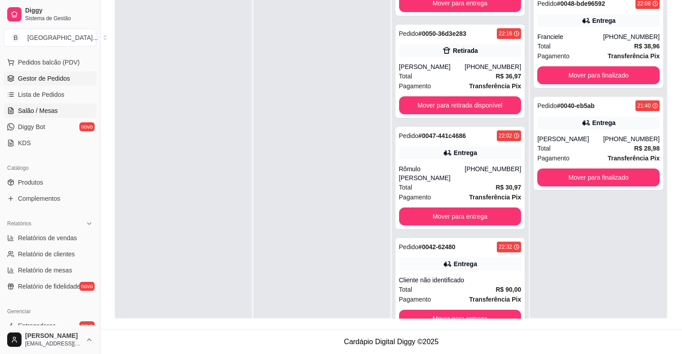
click at [65, 107] on link "Salão / Mesas" at bounding box center [50, 111] width 93 height 14
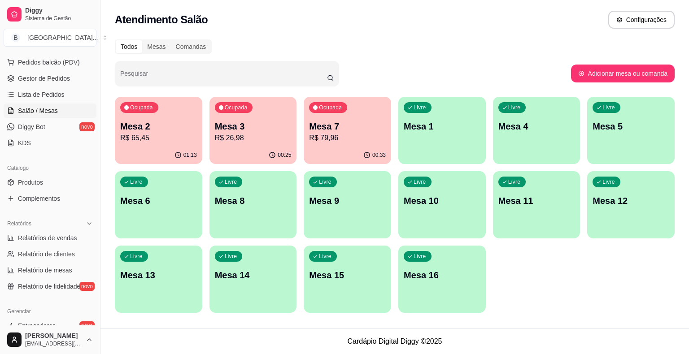
click at [147, 124] on p "Mesa 2" at bounding box center [158, 126] width 77 height 13
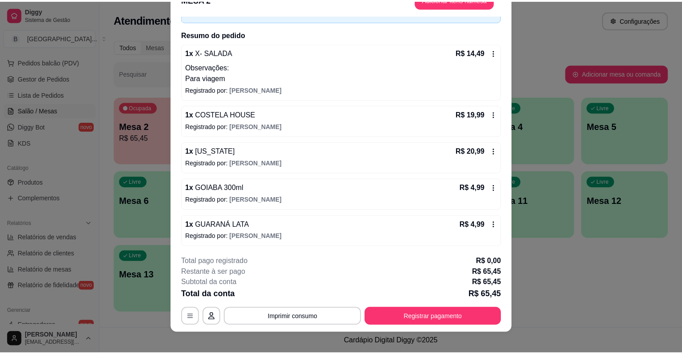
scroll to position [27, 0]
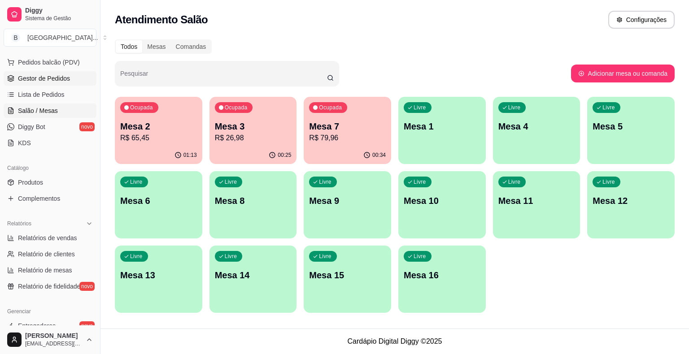
click at [45, 78] on span "Gestor de Pedidos" at bounding box center [44, 78] width 52 height 9
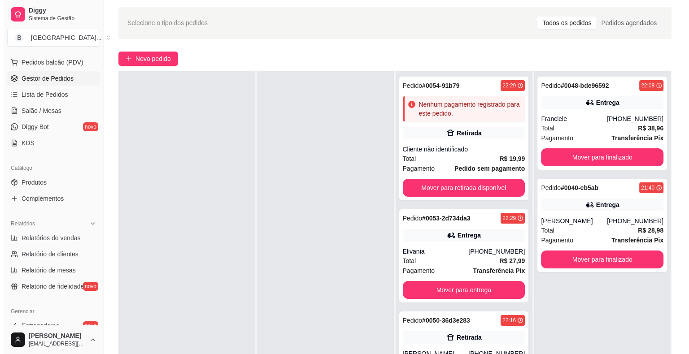
scroll to position [135, 0]
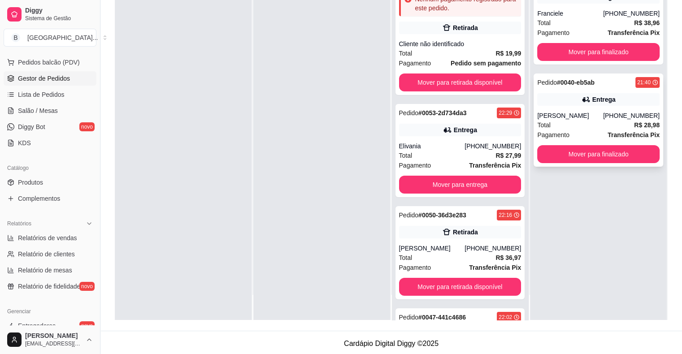
click at [576, 120] on div "Total R$ 28,98" at bounding box center [599, 125] width 122 height 10
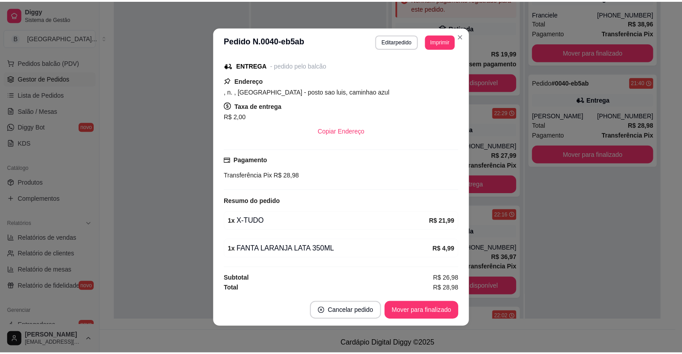
scroll to position [2, 0]
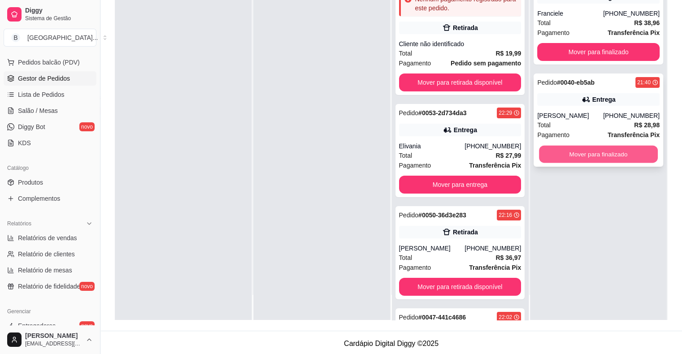
click at [573, 156] on button "Mover para finalizado" at bounding box center [598, 154] width 119 height 17
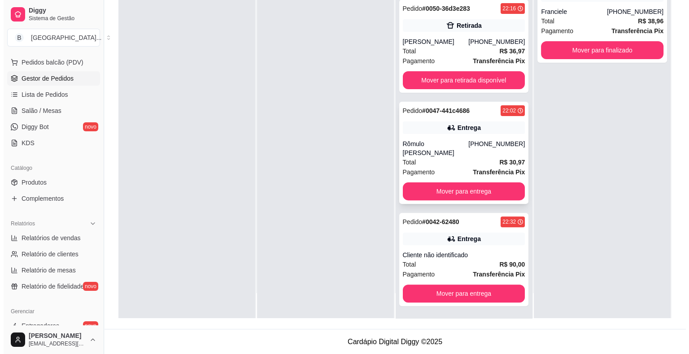
scroll to position [136, 0]
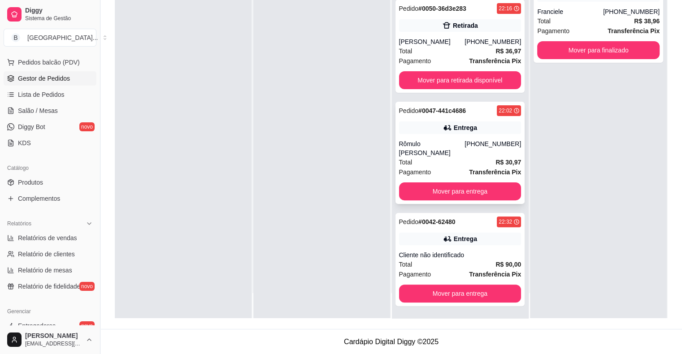
click at [480, 164] on div "Total R$ 30,97" at bounding box center [460, 162] width 122 height 10
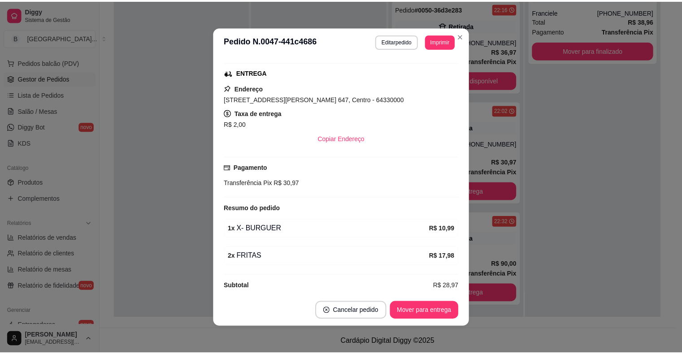
scroll to position [142, 0]
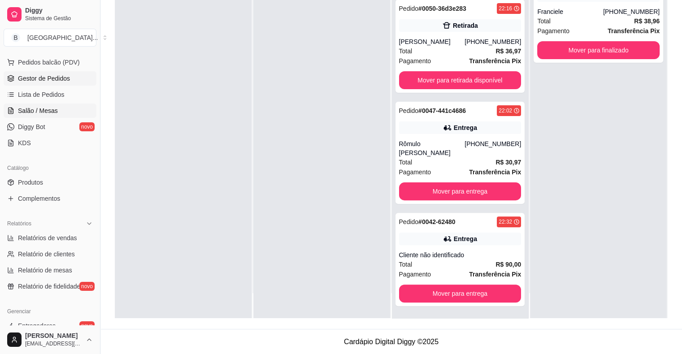
click at [41, 114] on span "Salão / Mesas" at bounding box center [38, 110] width 40 height 9
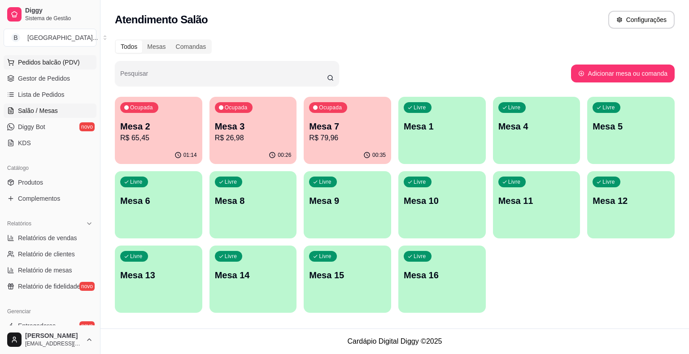
click at [70, 55] on button "Pedidos balcão (PDV)" at bounding box center [50, 62] width 93 height 14
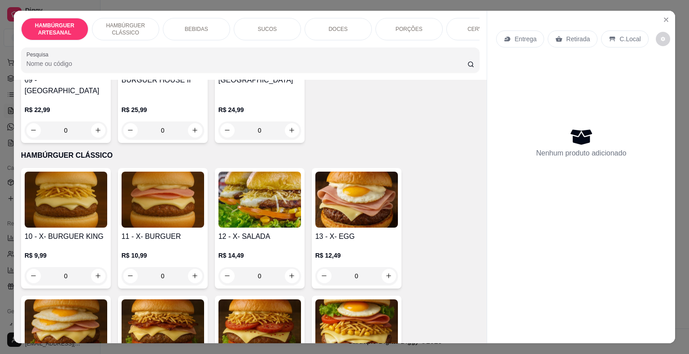
scroll to position [449, 0]
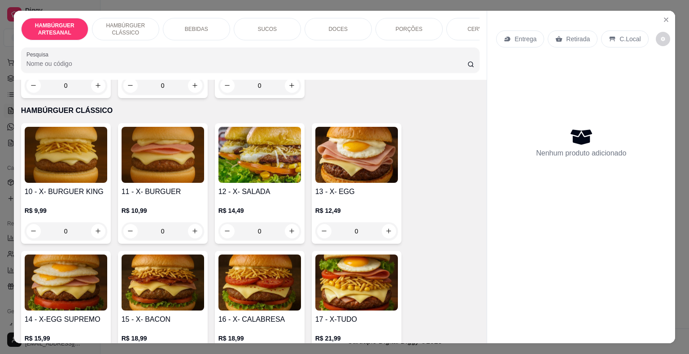
click at [375, 223] on div "0" at bounding box center [356, 232] width 83 height 18
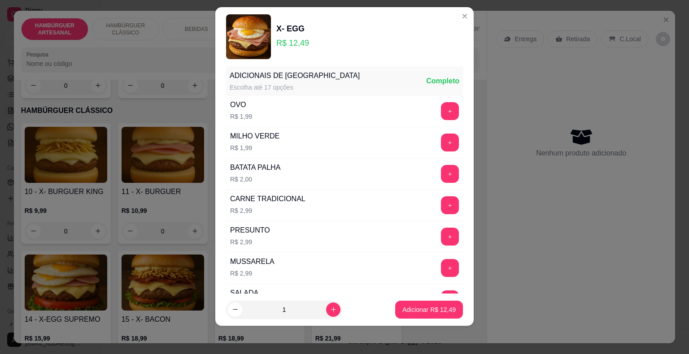
scroll to position [0, 0]
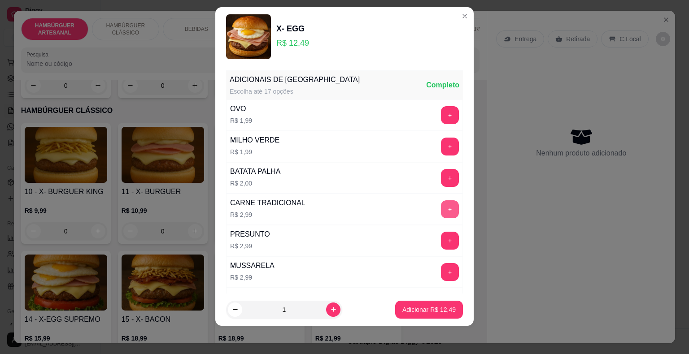
click at [441, 209] on button "+" at bounding box center [450, 210] width 18 height 18
click at [413, 304] on button "Adicionar R$ 15,48" at bounding box center [429, 309] width 66 height 17
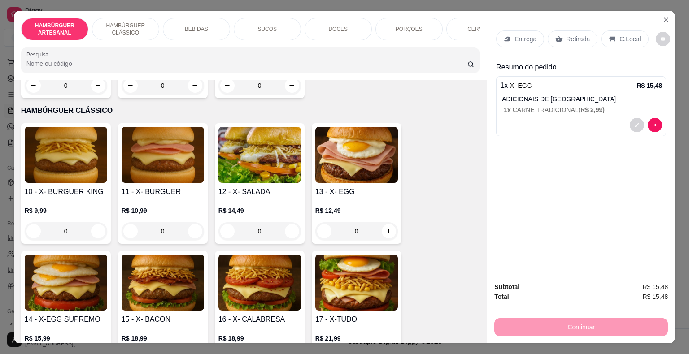
click at [208, 25] on div "BEBIDAS" at bounding box center [196, 29] width 67 height 22
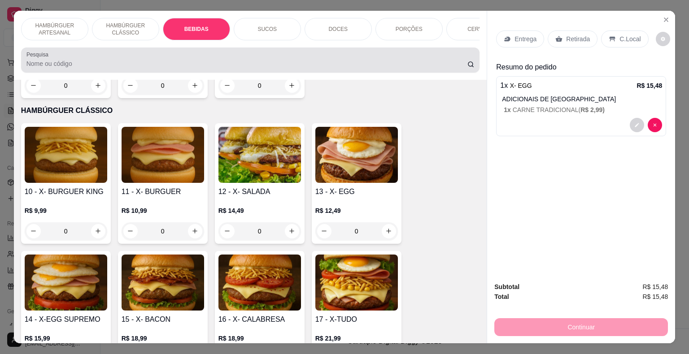
scroll to position [22, 0]
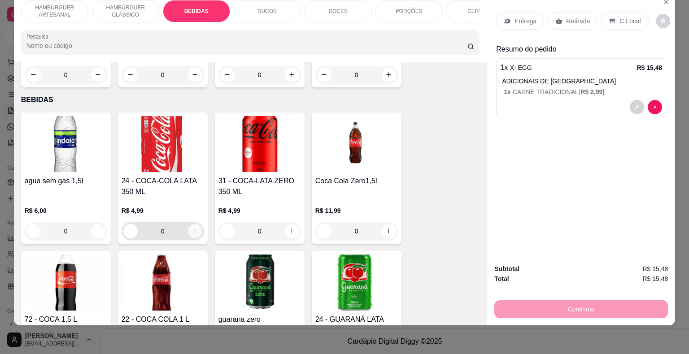
click at [192, 228] on icon "increase-product-quantity" at bounding box center [195, 231] width 7 height 7
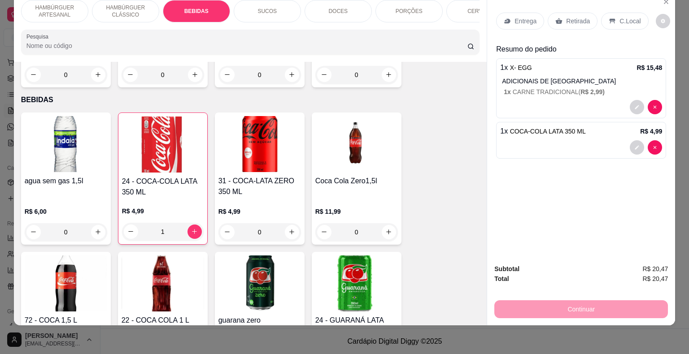
click at [519, 17] on p "Entrega" at bounding box center [526, 21] width 22 height 9
type input "0"
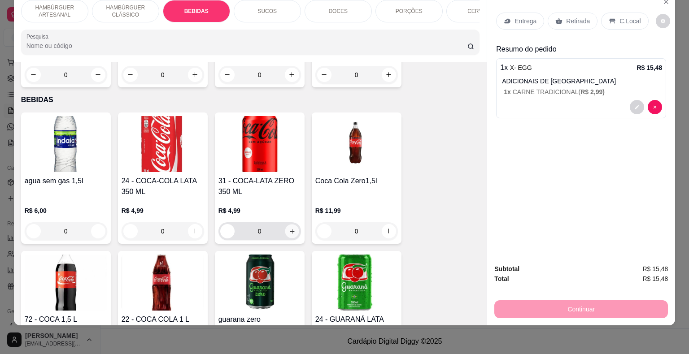
click at [289, 224] on button "increase-product-quantity" at bounding box center [292, 231] width 14 height 14
type input "1"
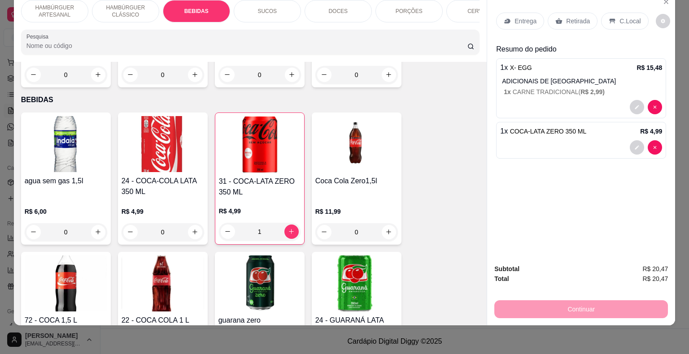
click at [526, 17] on p "Entrega" at bounding box center [526, 21] width 22 height 9
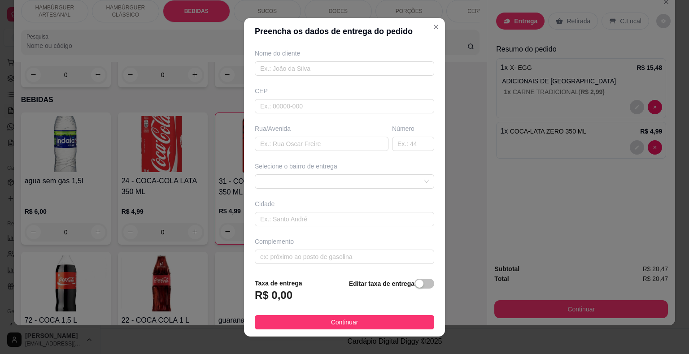
scroll to position [11, 0]
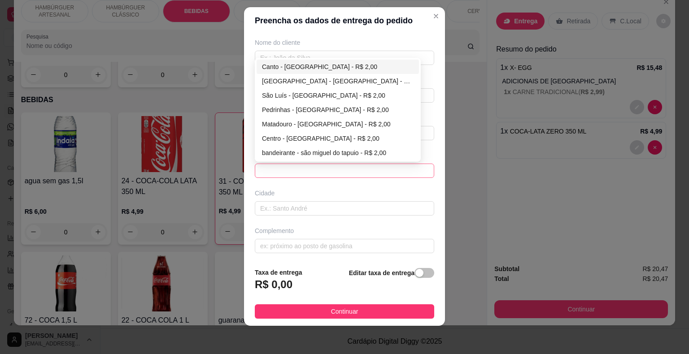
click at [389, 164] on span at bounding box center [344, 170] width 169 height 13
drag, startPoint x: 315, startPoint y: 140, endPoint x: 319, endPoint y: 136, distance: 4.8
click at [315, 140] on div "Centro - [GEOGRAPHIC_DATA] - R$ 2,00" at bounding box center [338, 139] width 152 height 10
type input "São Miguel do Tapuio"
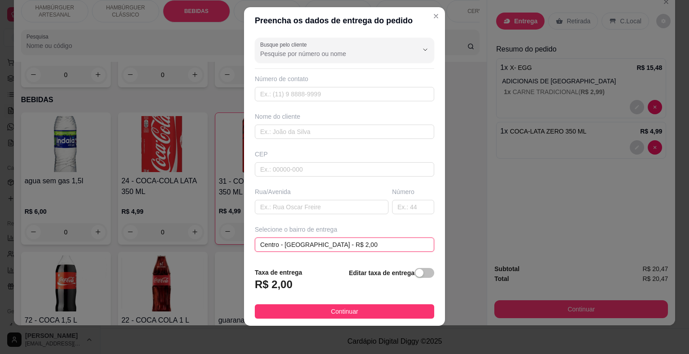
scroll to position [74, 0]
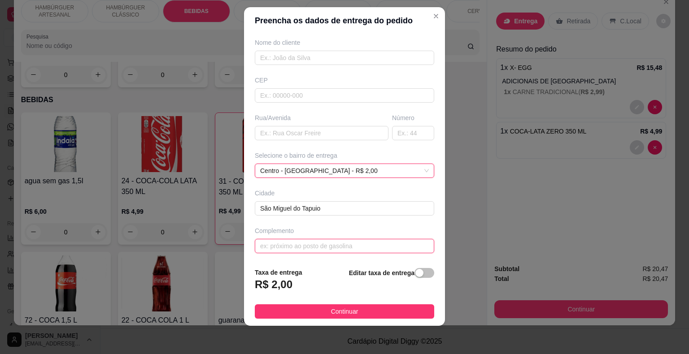
click at [366, 240] on input "text" at bounding box center [344, 246] width 179 height 14
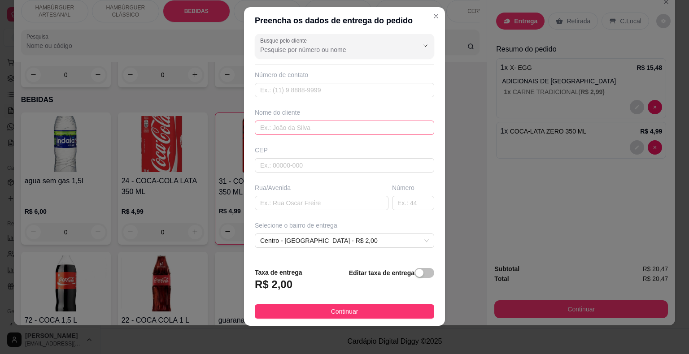
scroll to position [0, 0]
type input "obrada secretaria de educaçao"
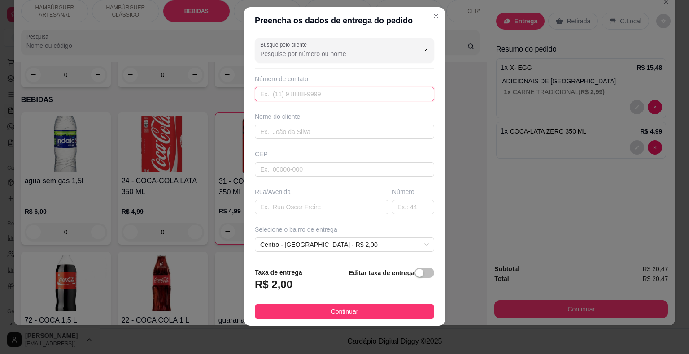
click at [343, 98] on input "text" at bounding box center [344, 94] width 179 height 14
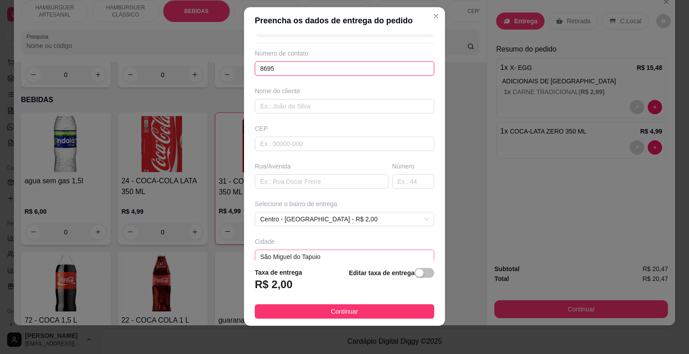
scroll to position [74, 0]
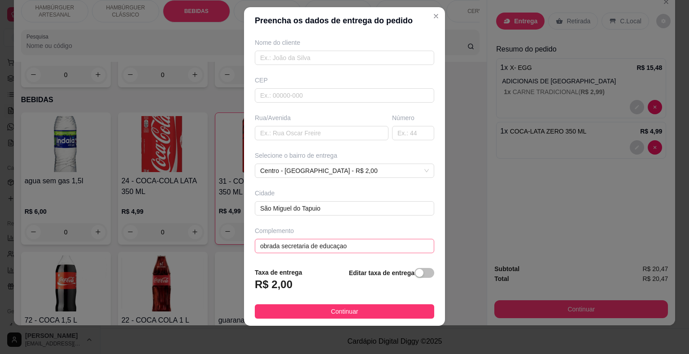
type input "8695"
click at [354, 243] on input "obrada secretaria de educaçao" at bounding box center [344, 246] width 179 height 14
click at [271, 246] on input "obrada secretaria de educaçao,enfrente a pizzaria patos" at bounding box center [344, 246] width 179 height 14
click at [269, 246] on input "obrada secretaria de educaçao,enfrente a pizzaria patos" at bounding box center [344, 246] width 179 height 14
click at [341, 245] on input "obra da secretaria de educaçao,enfrente a pizzaria patos" at bounding box center [344, 246] width 179 height 14
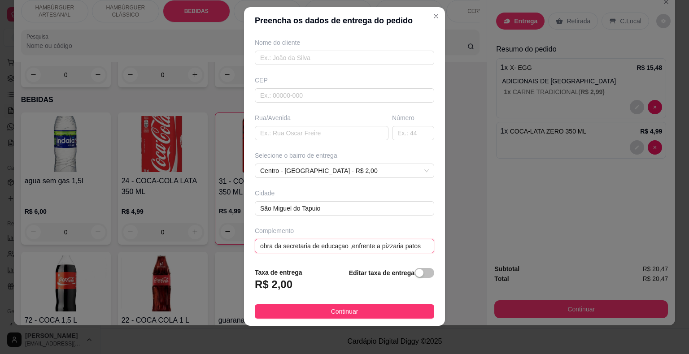
click at [416, 243] on input "obra da secretaria de educaçao ,enfrente a pizzaria patos" at bounding box center [344, 246] width 179 height 14
click at [411, 246] on input "obra da secretaria de educaçao ,enfrente a pizzaria patos" at bounding box center [344, 246] width 179 height 14
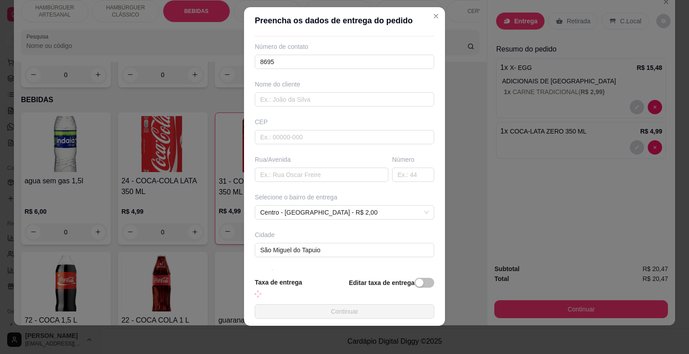
scroll to position [0, 0]
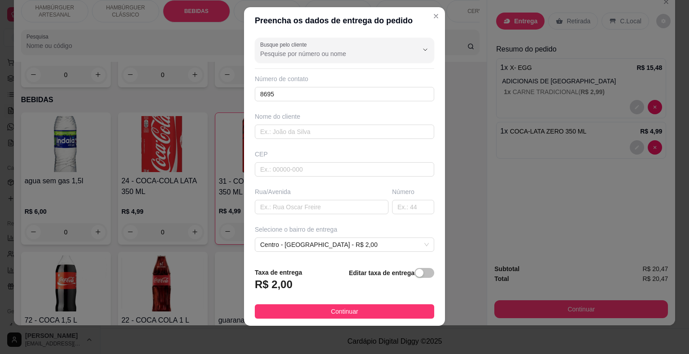
type input "obra da secretaria de educaçao ,enfrente a pizzaria patoss"
click at [343, 84] on div "Número de contato 8695" at bounding box center [344, 87] width 179 height 27
click at [345, 96] on input "8695" at bounding box center [344, 94] width 179 height 14
type input "(86) 9546-0178"
click at [305, 127] on input "text" at bounding box center [344, 132] width 179 height 14
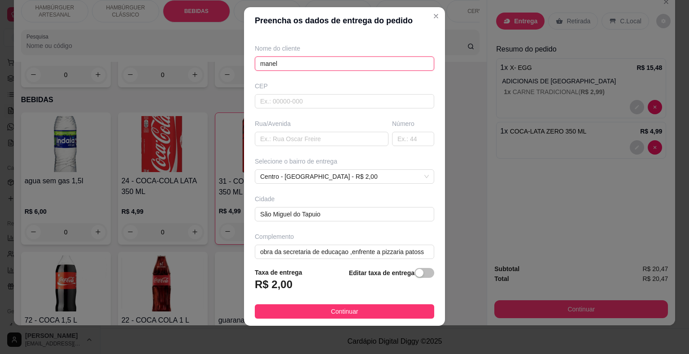
scroll to position [74, 0]
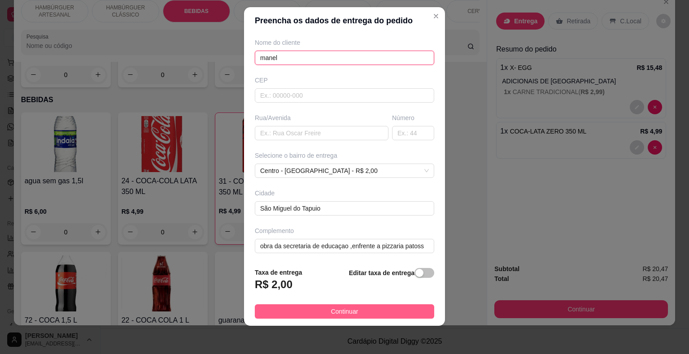
type input "manel"
click at [376, 310] on button "Continuar" at bounding box center [344, 312] width 179 height 14
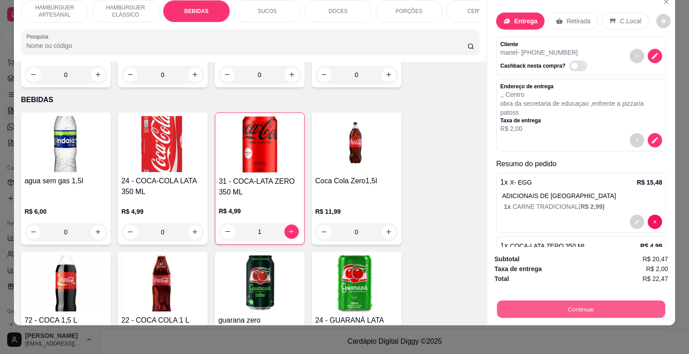
click at [515, 301] on button "Continuar" at bounding box center [581, 309] width 168 height 17
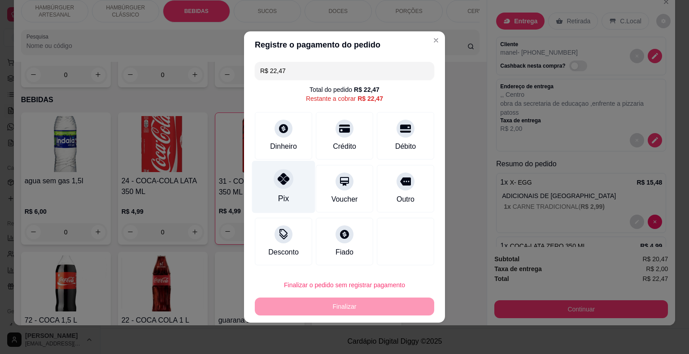
click at [272, 189] on div "Pix" at bounding box center [283, 187] width 63 height 52
type input "R$ 0,00"
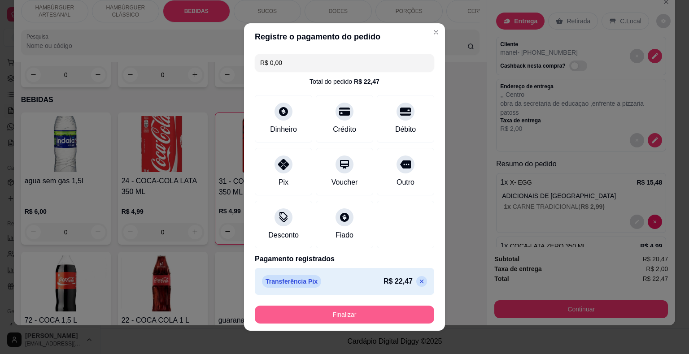
click at [355, 308] on button "Finalizar" at bounding box center [344, 315] width 179 height 18
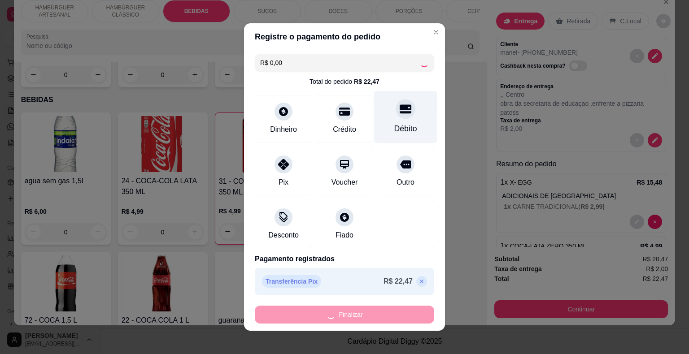
type input "0"
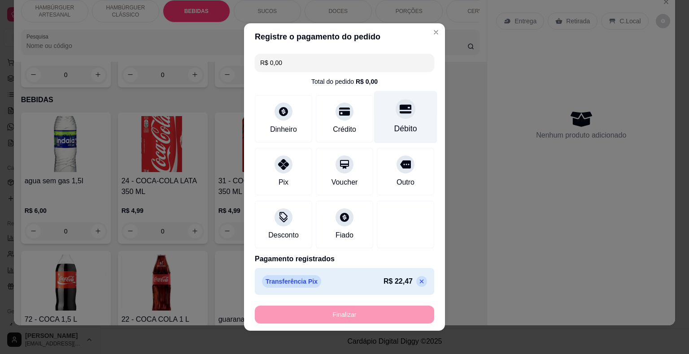
type input "-R$ 22,47"
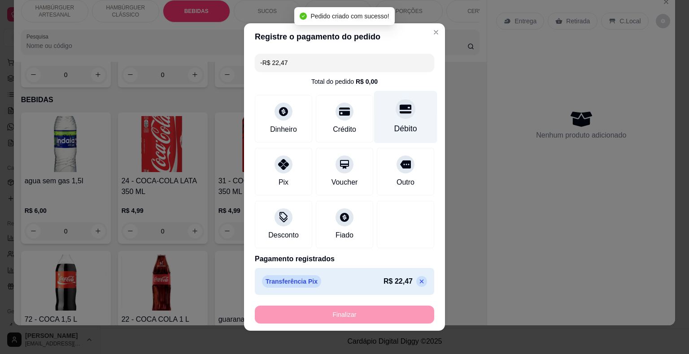
scroll to position [5, 0]
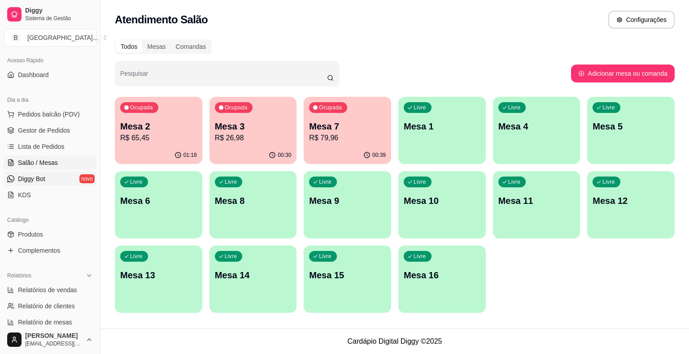
scroll to position [22, 0]
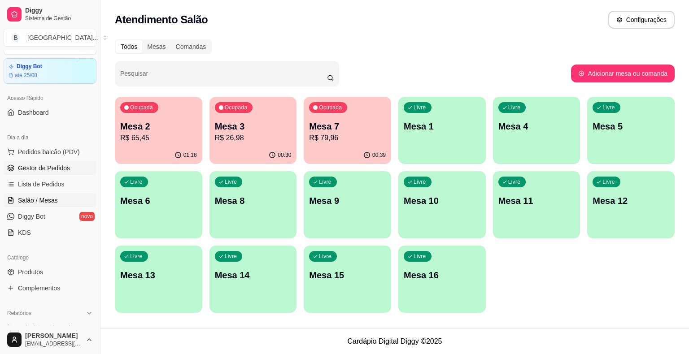
click at [59, 173] on link "Gestor de Pedidos" at bounding box center [50, 168] width 93 height 14
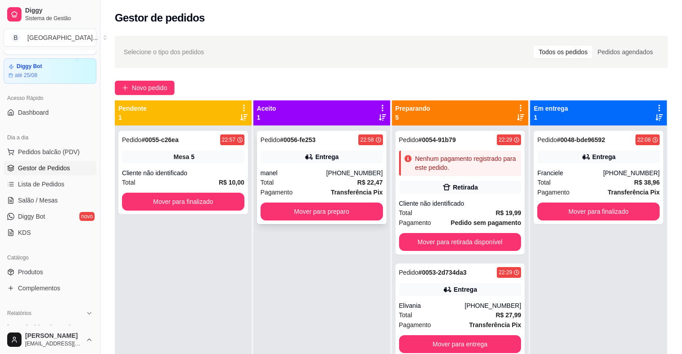
click at [290, 168] on div "Pedido # 0056-fe253 22:58 Entrega manel (86) 9546-0178 Total R$ 22,47 Pagamento…" at bounding box center [322, 177] width 130 height 93
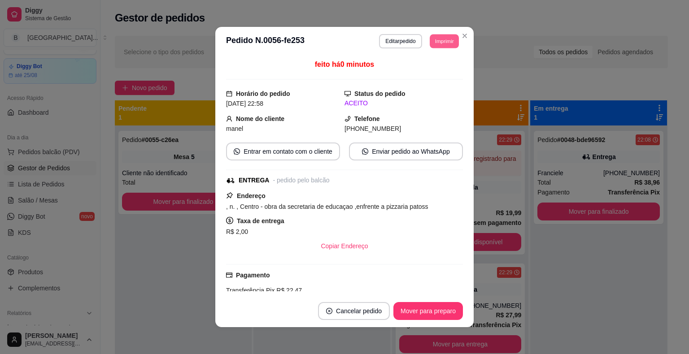
click at [448, 35] on button "Imprimir" at bounding box center [444, 41] width 29 height 14
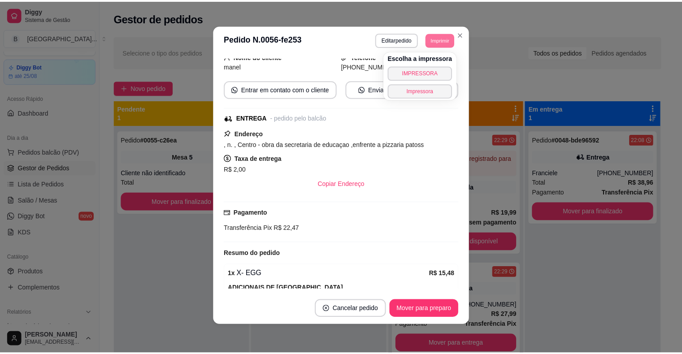
scroll to position [52, 0]
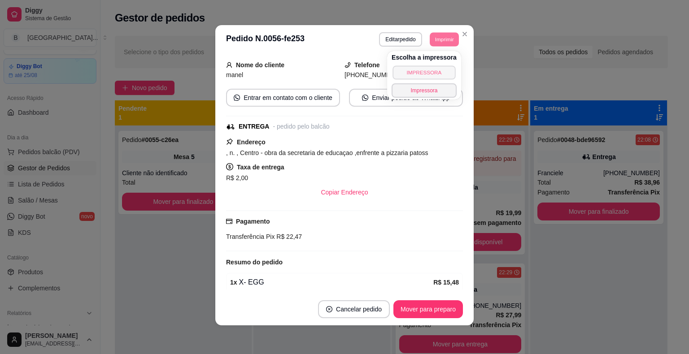
click at [413, 70] on button "IMPRESSORA" at bounding box center [424, 73] width 63 height 14
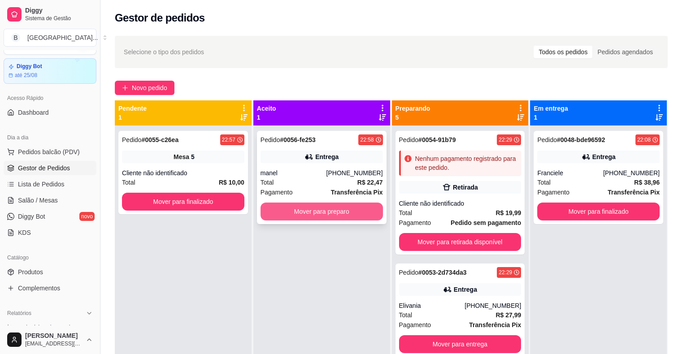
click at [354, 211] on button "Mover para preparo" at bounding box center [322, 212] width 122 height 18
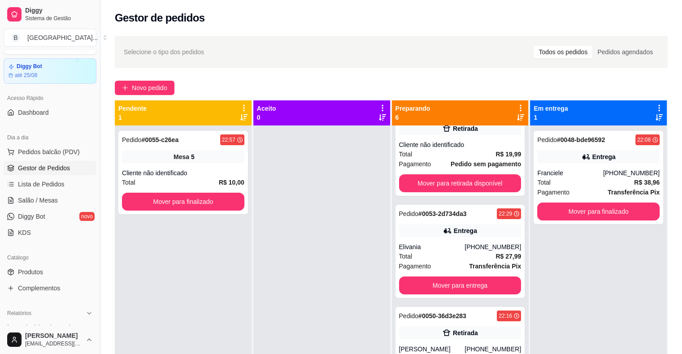
scroll to position [179, 0]
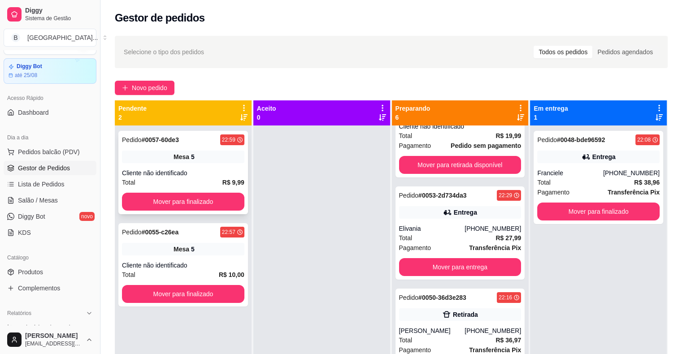
click at [191, 178] on div "Total R$ 9,99" at bounding box center [183, 183] width 122 height 10
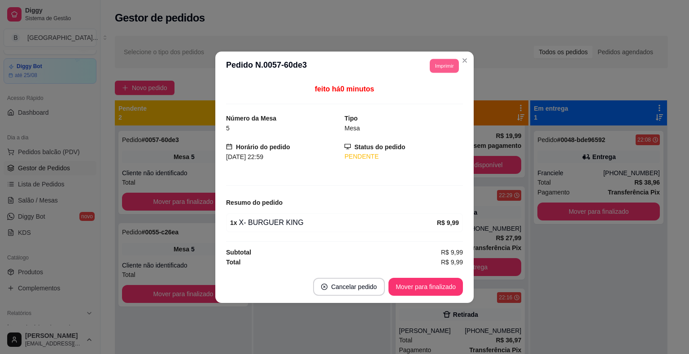
click at [439, 66] on button "Imprimir" at bounding box center [444, 66] width 29 height 14
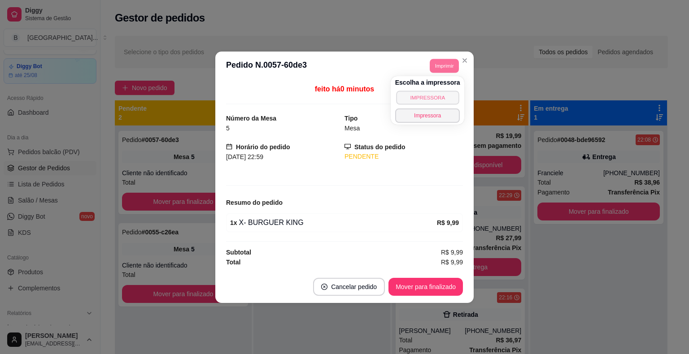
click at [439, 93] on button "IMPRESSORA" at bounding box center [427, 98] width 63 height 14
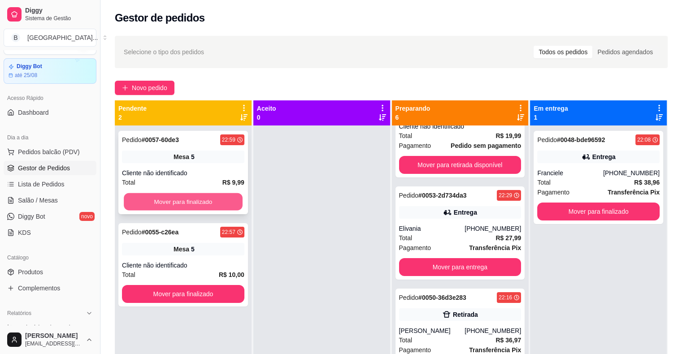
click at [219, 197] on button "Mover para finalizado" at bounding box center [183, 201] width 119 height 17
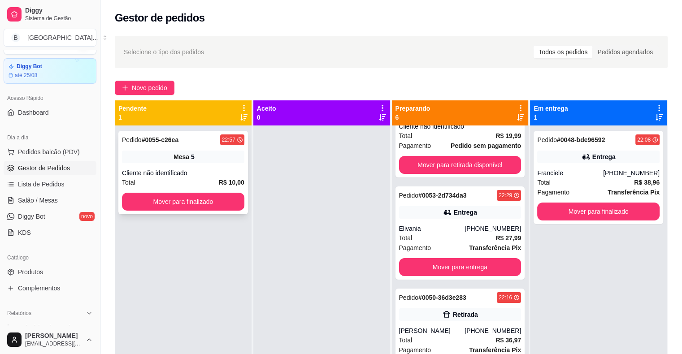
click at [168, 179] on div "Total R$ 10,00" at bounding box center [183, 183] width 122 height 10
click at [154, 204] on button "Mover para finalizado" at bounding box center [183, 201] width 119 height 17
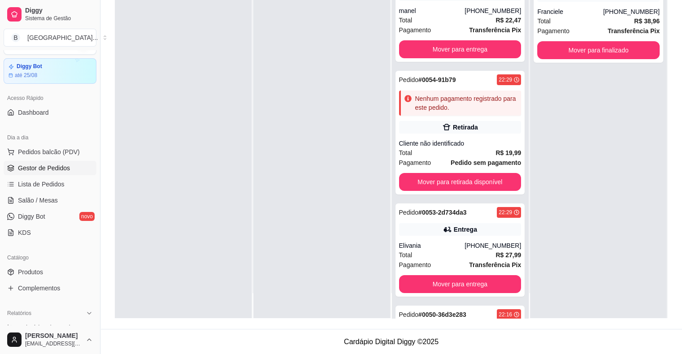
scroll to position [0, 0]
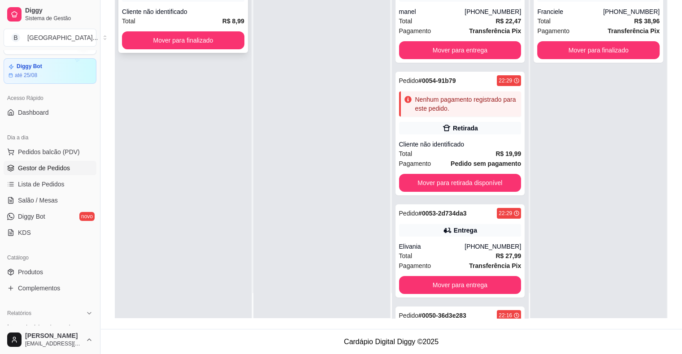
click at [213, 4] on div "Pedido # 0058-9fcaf 23:00 Mesa 5 Cliente não identificado Total R$ 8,99 Mover p…" at bounding box center [183, 10] width 130 height 83
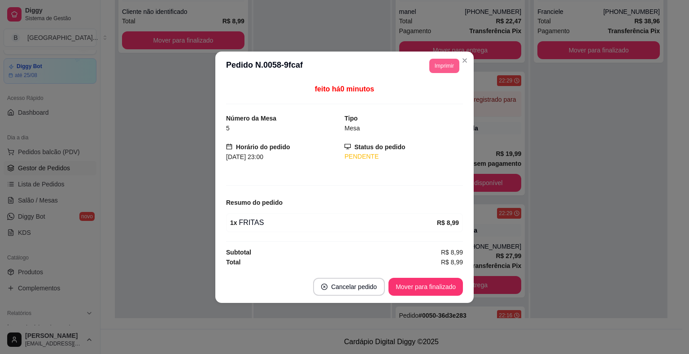
click at [437, 63] on button "Imprimir" at bounding box center [444, 66] width 30 height 14
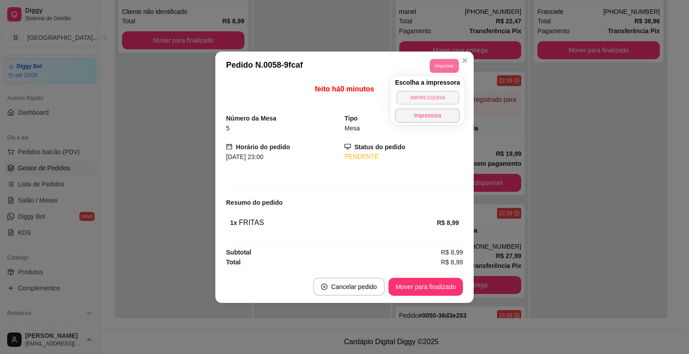
click at [433, 92] on button "IMPRESSORA" at bounding box center [427, 98] width 63 height 14
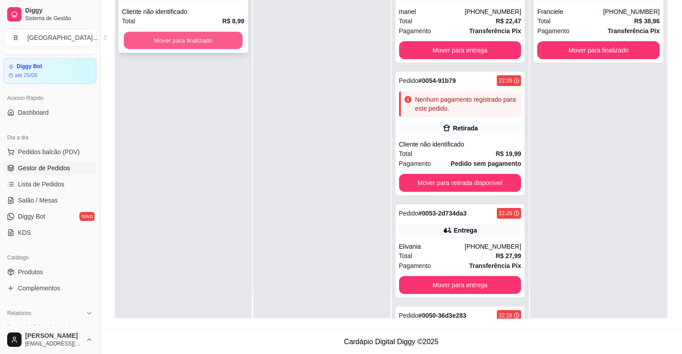
click at [210, 40] on button "Mover para finalizado" at bounding box center [183, 40] width 119 height 17
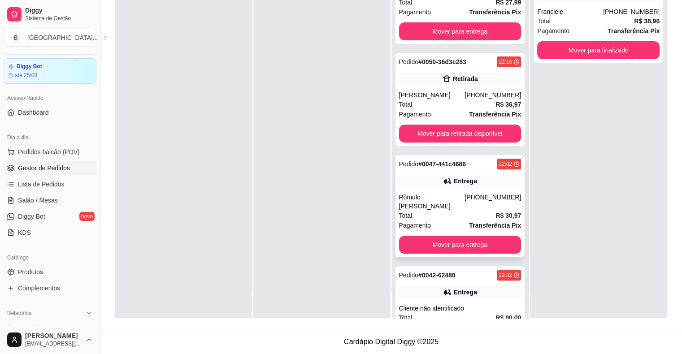
scroll to position [307, 0]
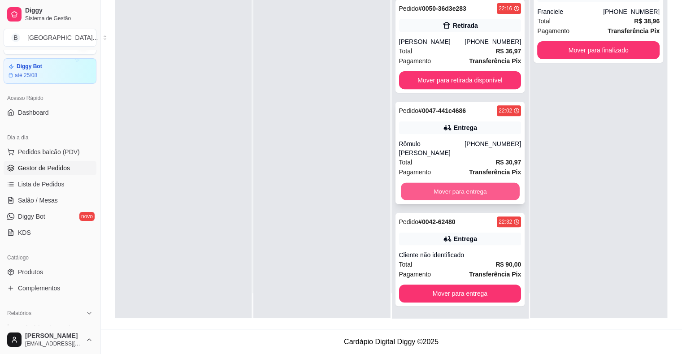
click at [443, 194] on button "Mover para entrega" at bounding box center [460, 191] width 119 height 17
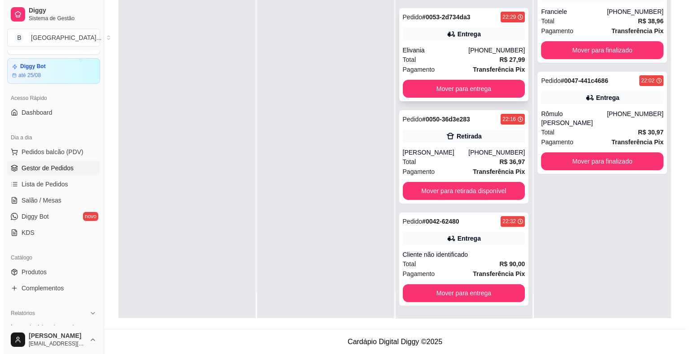
scroll to position [196, 0]
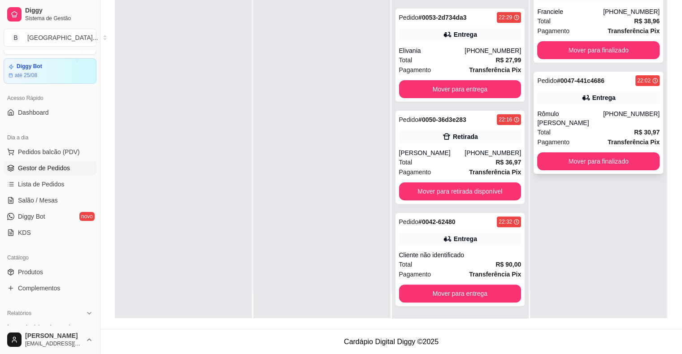
click at [580, 131] on div "Total R$ 30,97" at bounding box center [599, 132] width 122 height 10
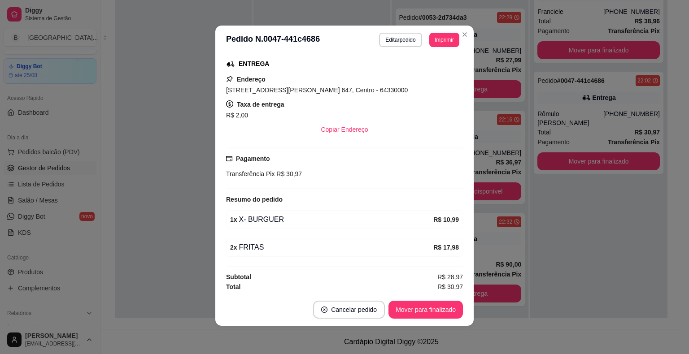
scroll to position [2, 0]
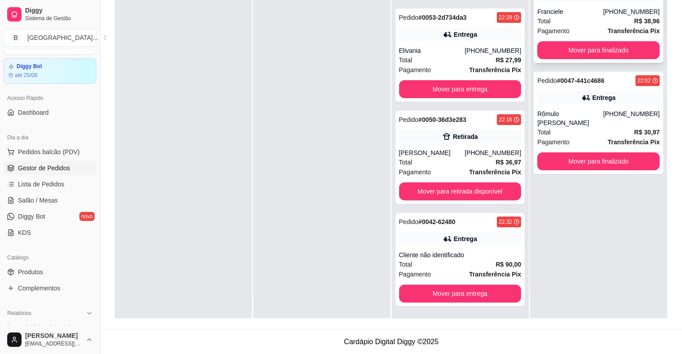
click at [555, 16] on div "Total R$ 38,96" at bounding box center [599, 21] width 122 height 10
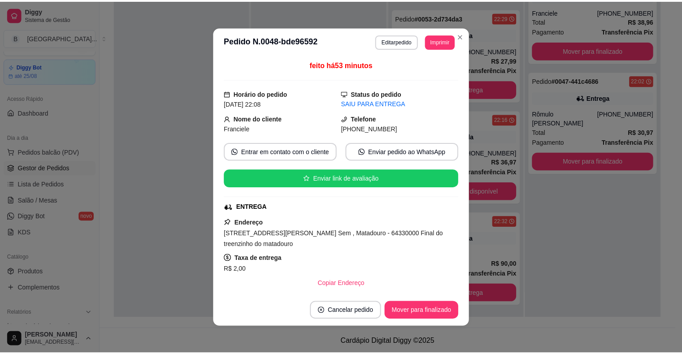
scroll to position [207, 0]
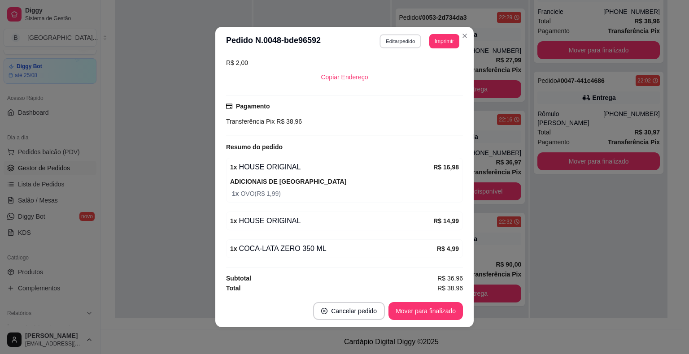
click at [415, 40] on button "Editar pedido" at bounding box center [401, 41] width 42 height 14
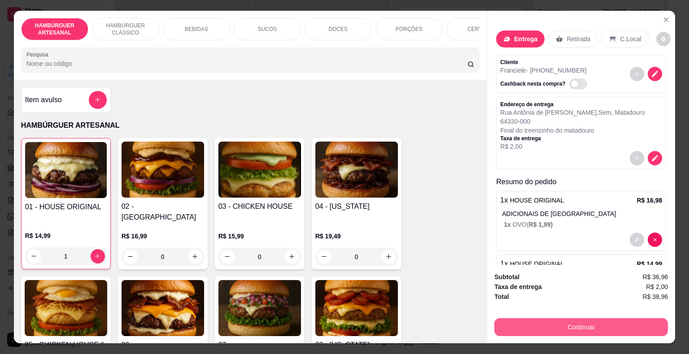
click at [565, 323] on button "Continuar" at bounding box center [581, 328] width 174 height 18
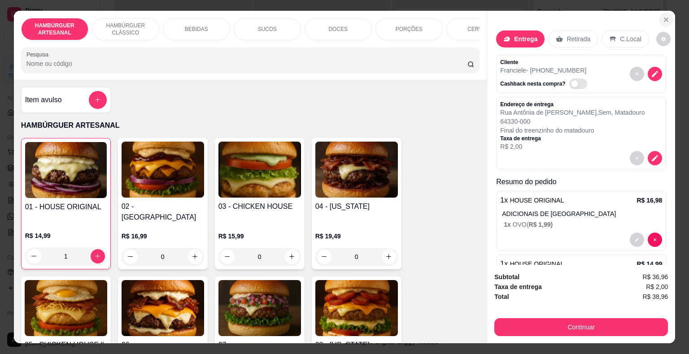
click at [660, 20] on button "Close" at bounding box center [666, 20] width 14 height 14
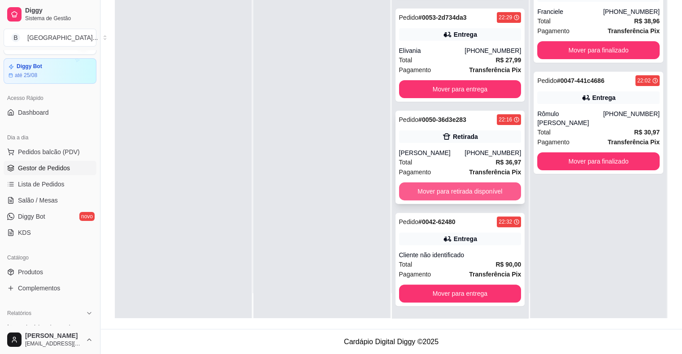
click at [475, 190] on button "Mover para retirada disponível" at bounding box center [460, 192] width 122 height 18
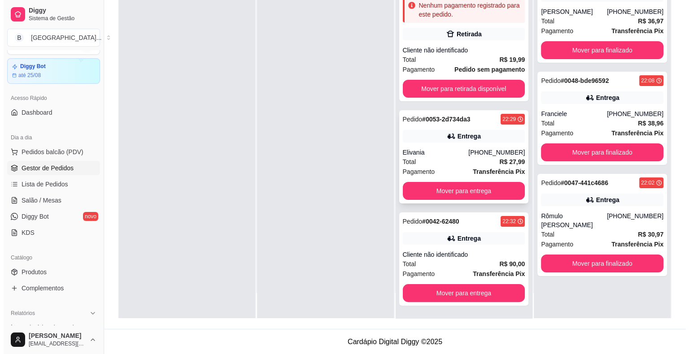
scroll to position [94, 0]
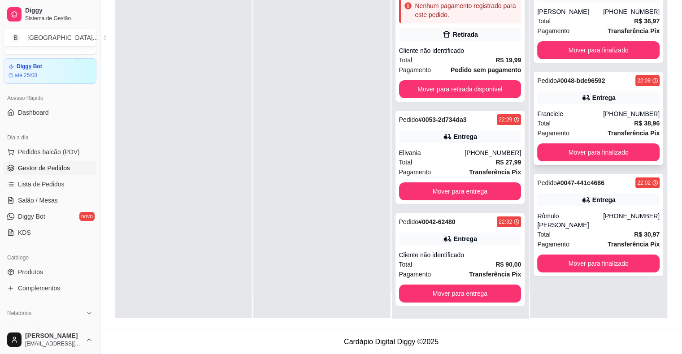
click at [560, 119] on div "Total R$ 38,96" at bounding box center [599, 123] width 122 height 10
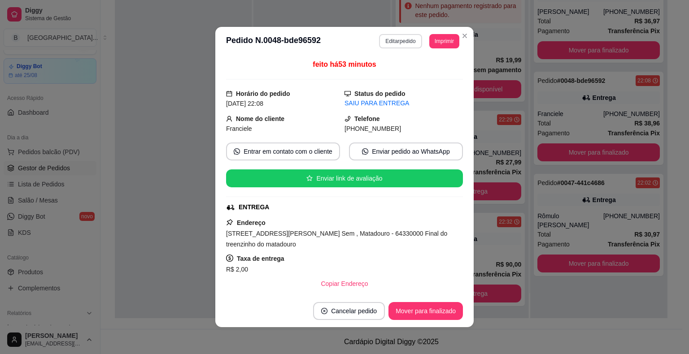
click at [386, 41] on button "Editar pedido" at bounding box center [400, 41] width 43 height 14
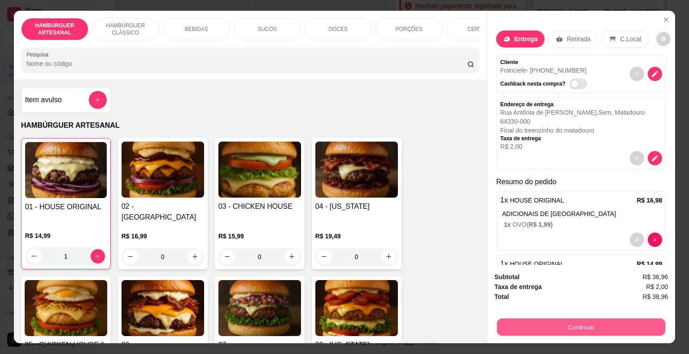
click at [550, 323] on button "Continuar" at bounding box center [581, 327] width 168 height 17
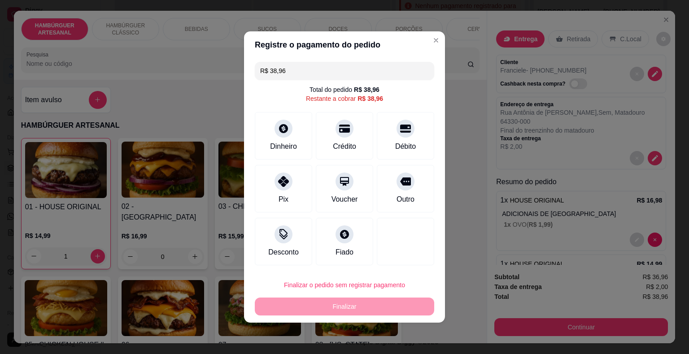
click at [379, 64] on input "R$ 38,96" at bounding box center [344, 71] width 169 height 18
click at [307, 145] on div "Dinheiro" at bounding box center [283, 134] width 63 height 52
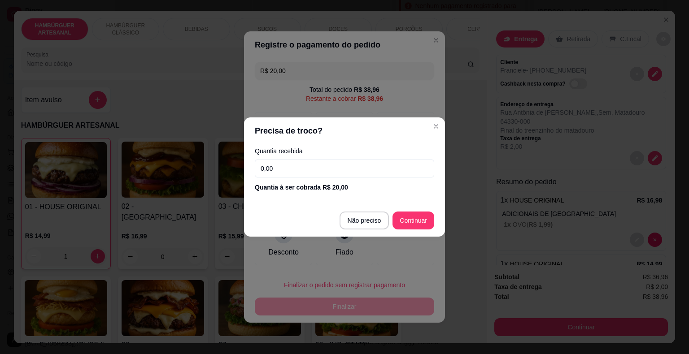
click at [354, 230] on footer "Não preciso Continuar" at bounding box center [344, 221] width 201 height 32
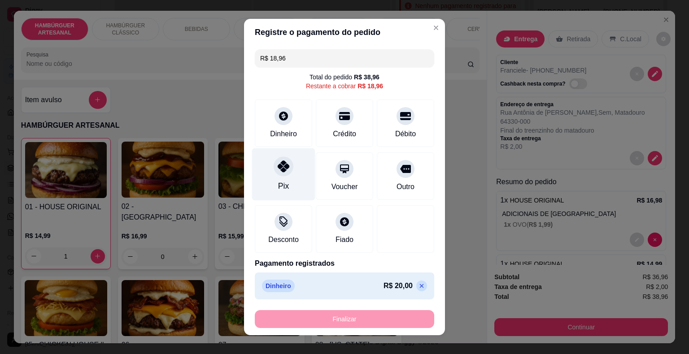
click at [293, 173] on div "Pix" at bounding box center [283, 175] width 63 height 52
type input "R$ 0,00"
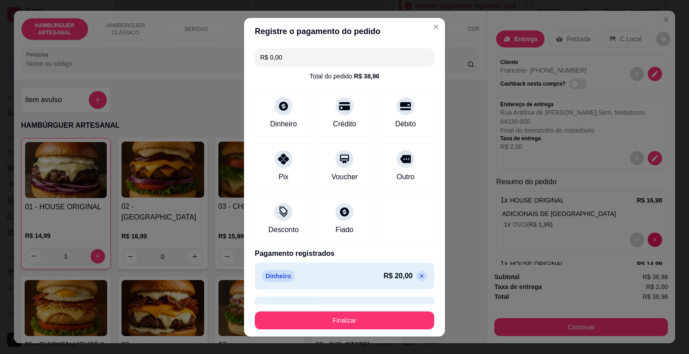
scroll to position [22, 0]
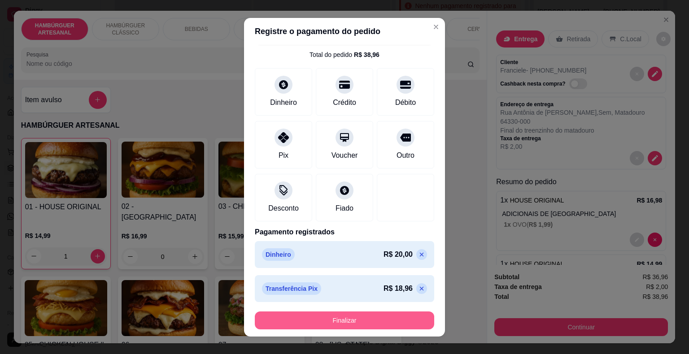
click at [322, 316] on button "Finalizar" at bounding box center [344, 321] width 179 height 18
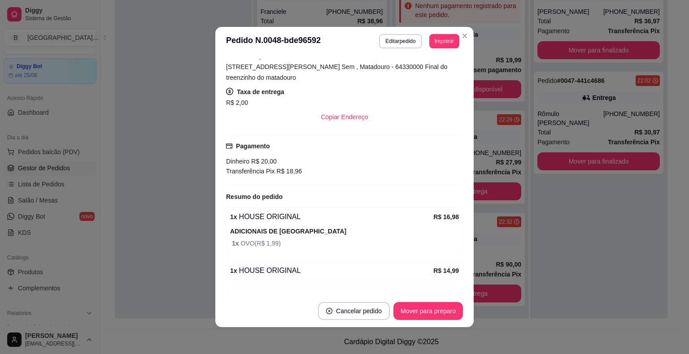
scroll to position [179, 0]
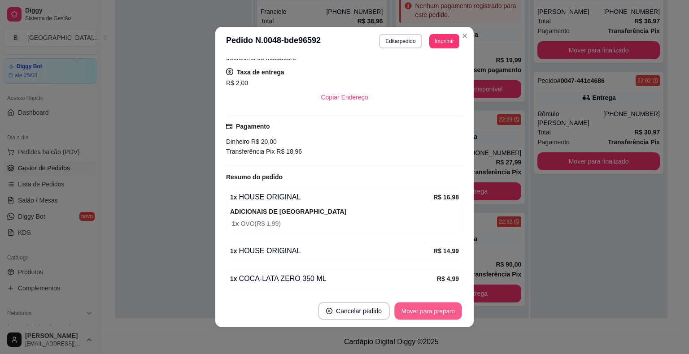
click at [426, 306] on button "Mover para preparo" at bounding box center [427, 311] width 67 height 17
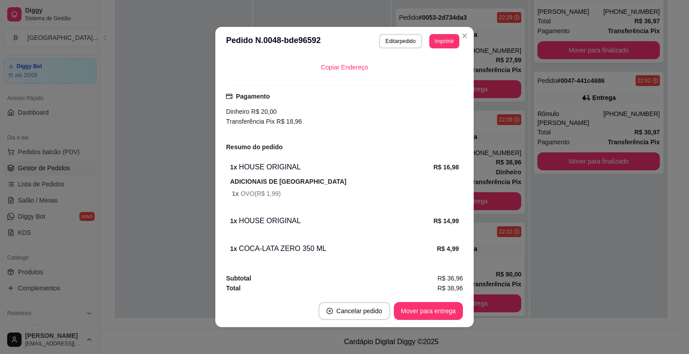
scroll to position [2, 0]
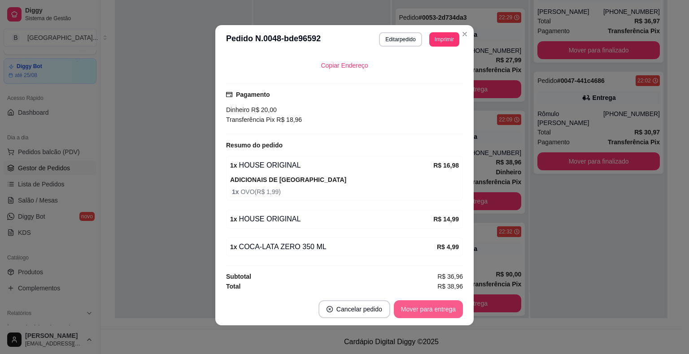
click at [404, 306] on button "Mover para entrega" at bounding box center [428, 310] width 69 height 18
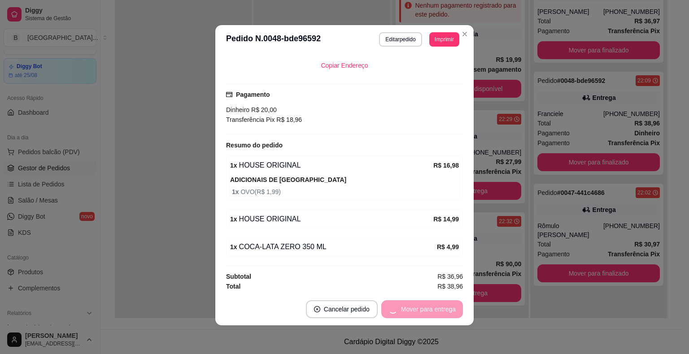
click at [404, 306] on button "Mover para entrega" at bounding box center [422, 310] width 82 height 18
click at [418, 306] on button "Mover para finalizado" at bounding box center [426, 309] width 72 height 17
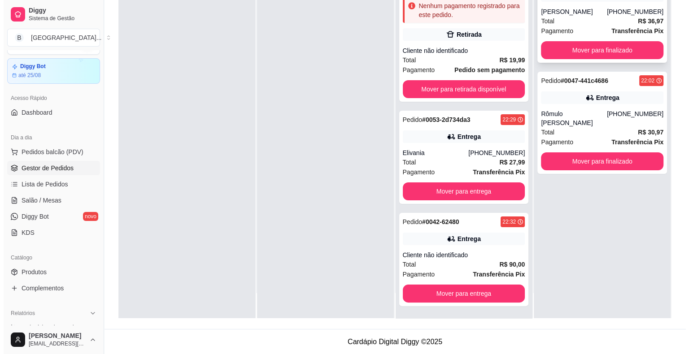
scroll to position [0, 0]
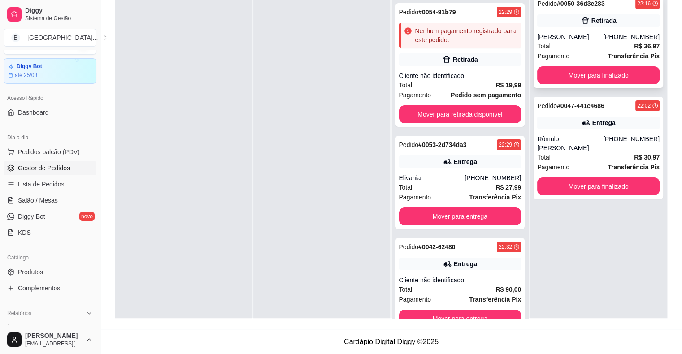
click at [585, 43] on div "Total R$ 36,97" at bounding box center [599, 46] width 122 height 10
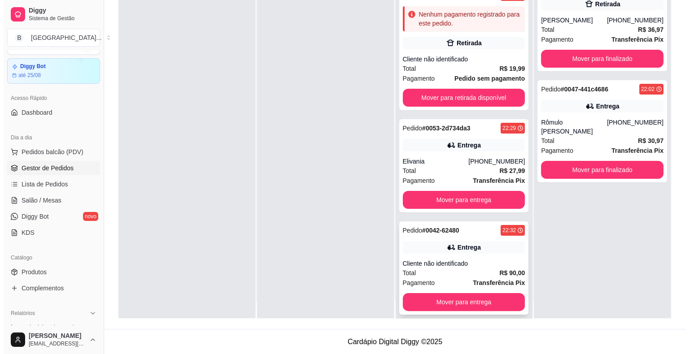
scroll to position [25, 0]
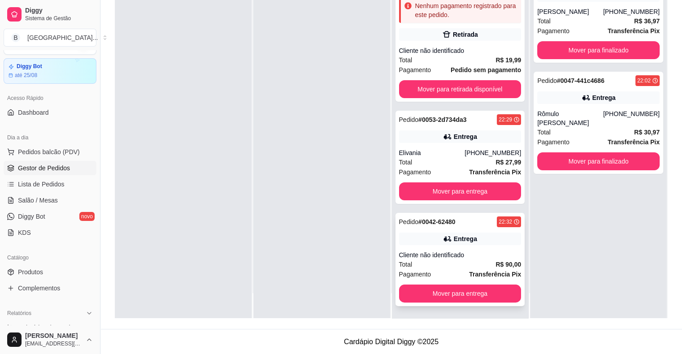
click at [446, 236] on div "Entrega" at bounding box center [460, 239] width 122 height 13
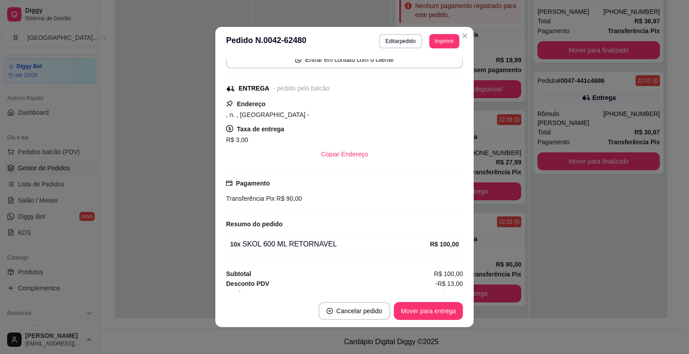
scroll to position [78, 0]
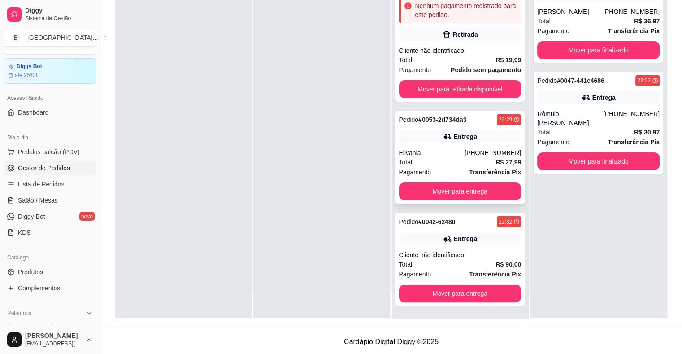
click at [418, 154] on div "Elivania" at bounding box center [432, 153] width 66 height 9
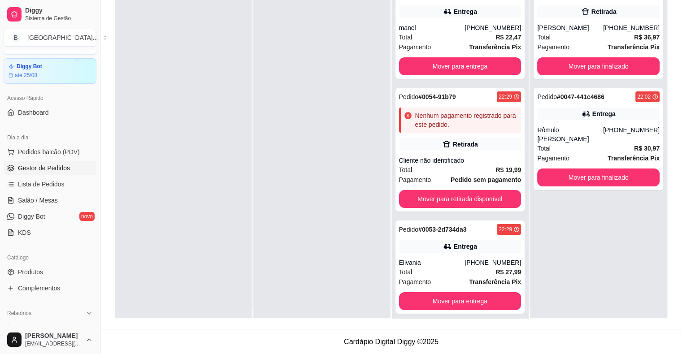
scroll to position [0, 0]
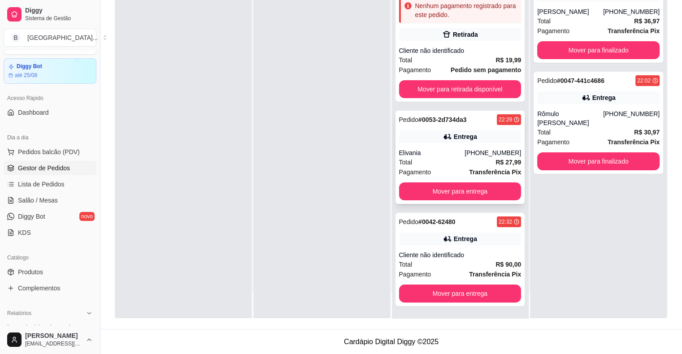
click at [449, 164] on div "Total R$ 27,99" at bounding box center [460, 162] width 122 height 10
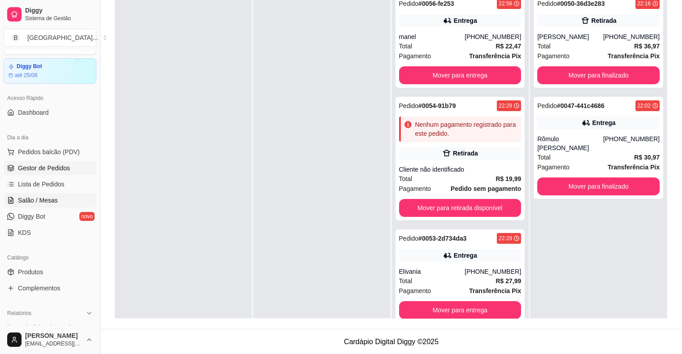
click at [57, 201] on link "Salão / Mesas" at bounding box center [50, 200] width 93 height 14
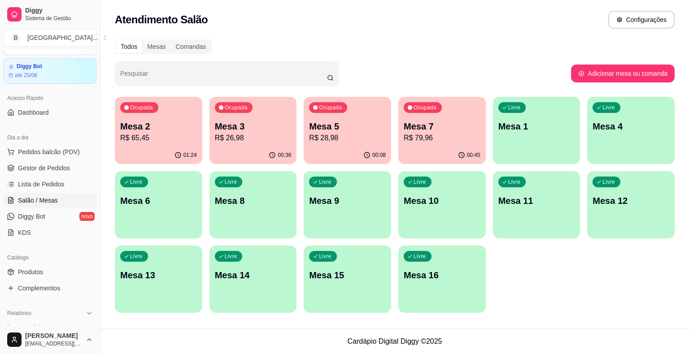
click at [172, 122] on p "Mesa 2" at bounding box center [158, 126] width 77 height 13
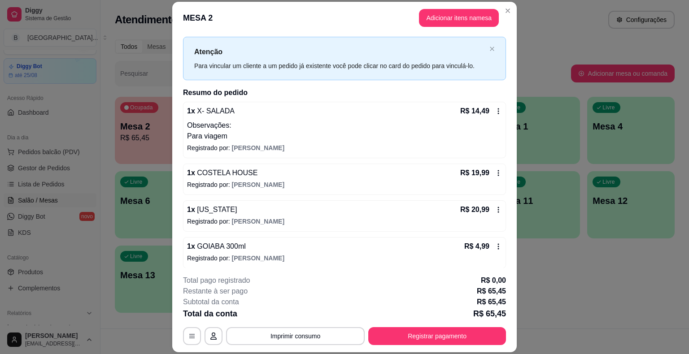
scroll to position [57, 0]
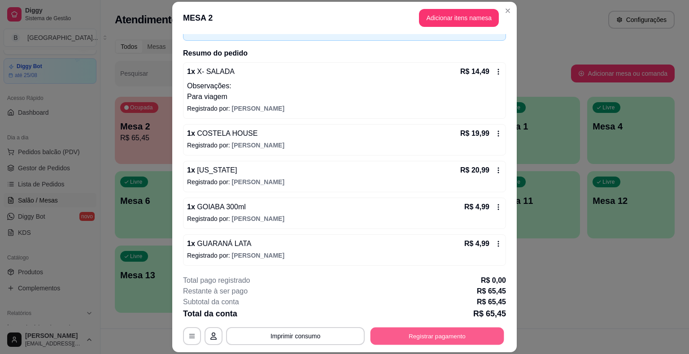
click at [404, 329] on button "Registrar pagamento" at bounding box center [438, 336] width 134 height 17
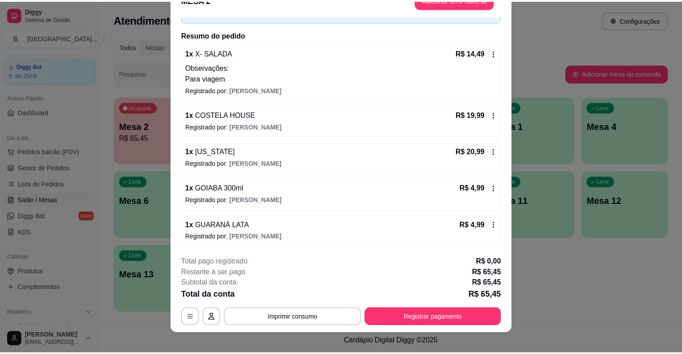
scroll to position [27, 0]
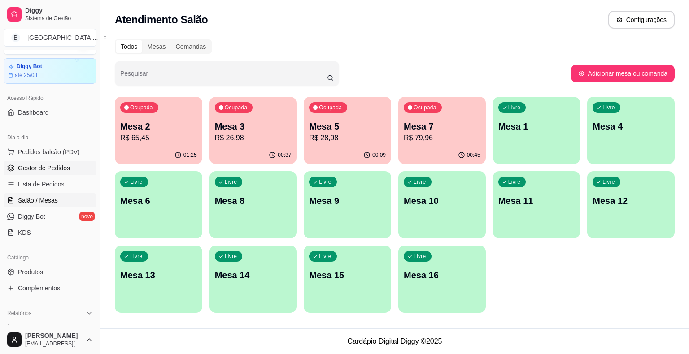
click at [52, 171] on span "Gestor de Pedidos" at bounding box center [44, 168] width 52 height 9
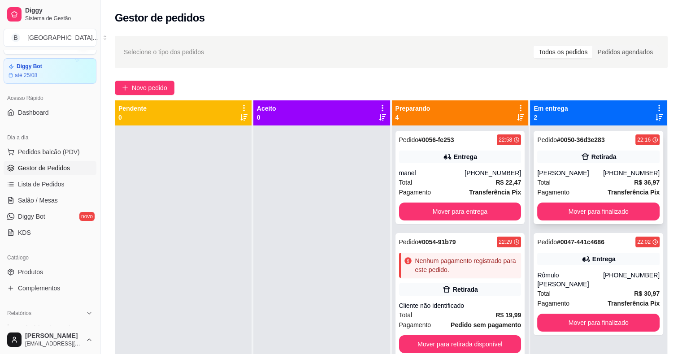
click at [539, 172] on div "Raimundo neto" at bounding box center [571, 173] width 66 height 9
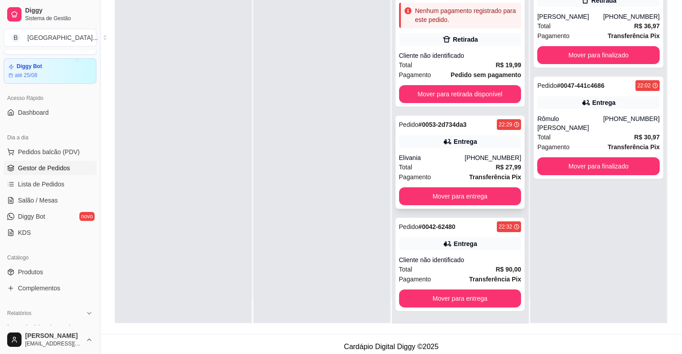
scroll to position [136, 0]
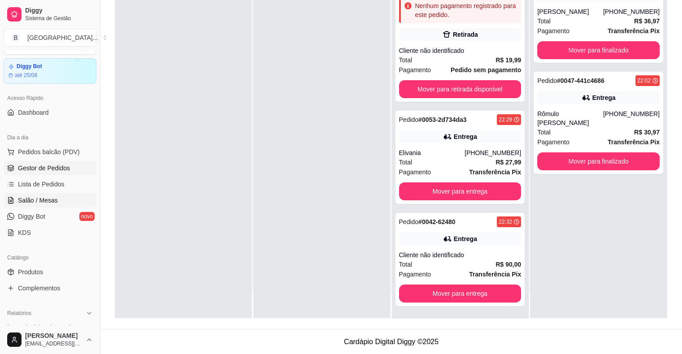
click at [48, 199] on span "Salão / Mesas" at bounding box center [38, 200] width 40 height 9
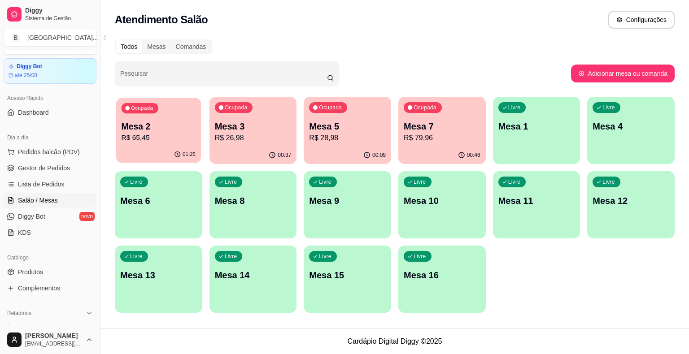
click at [182, 133] on p "R$ 65,45" at bounding box center [159, 138] width 74 height 10
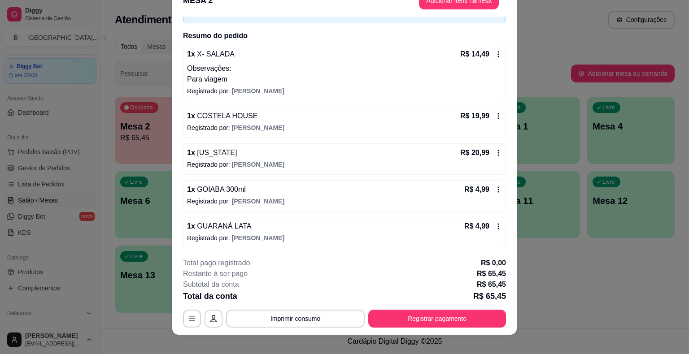
scroll to position [27, 0]
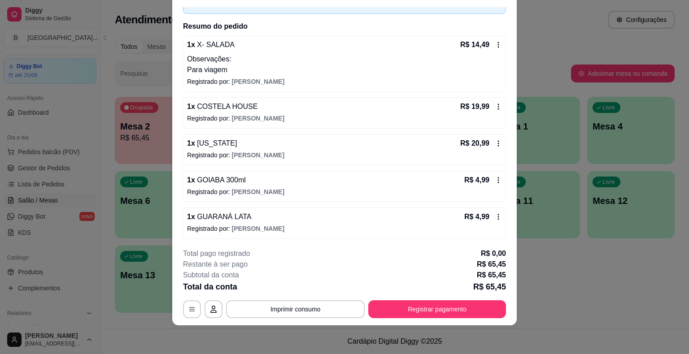
click at [436, 300] on div "**********" at bounding box center [344, 284] width 323 height 70
click at [433, 302] on button "Registrar pagamento" at bounding box center [438, 309] width 134 height 17
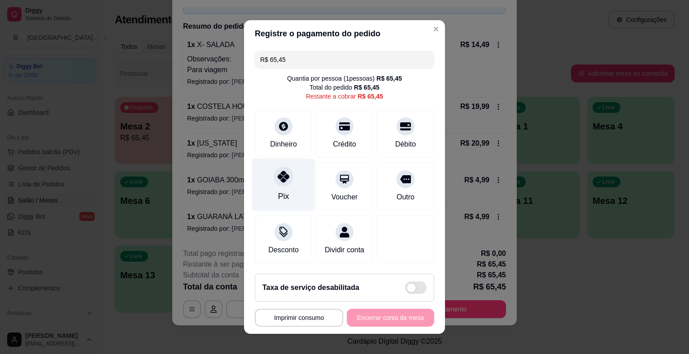
click at [294, 198] on div "Pix" at bounding box center [283, 185] width 63 height 52
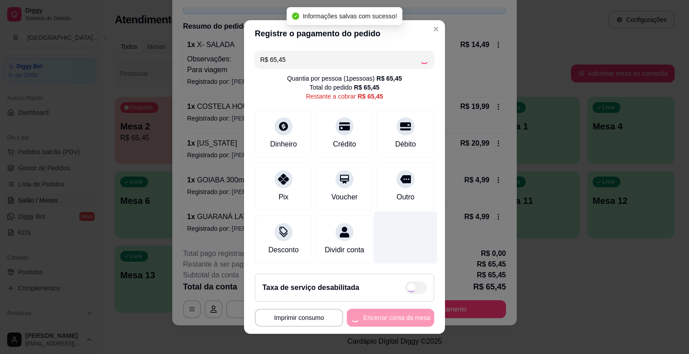
type input "R$ 0,00"
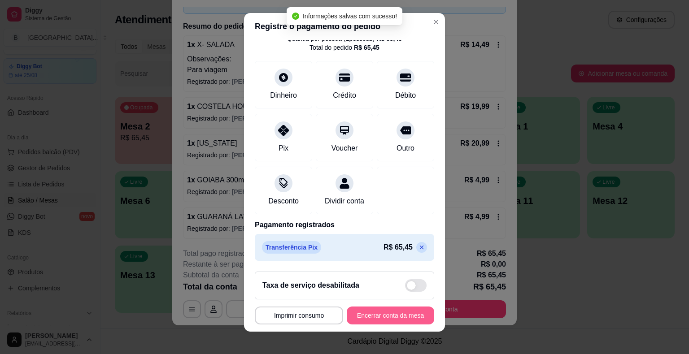
scroll to position [11, 0]
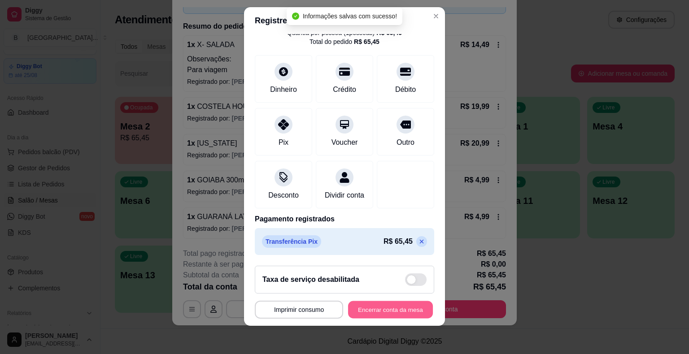
click at [401, 306] on button "Encerrar conta da mesa" at bounding box center [390, 309] width 85 height 17
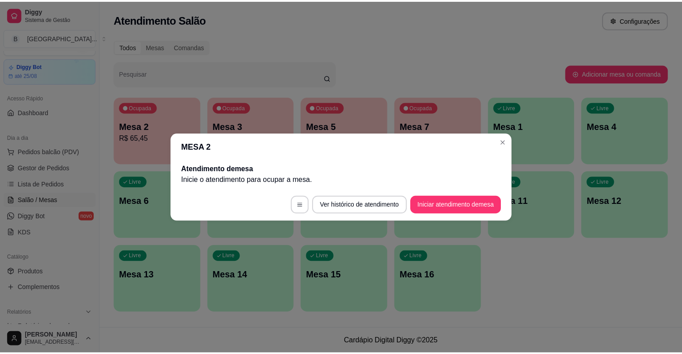
scroll to position [0, 0]
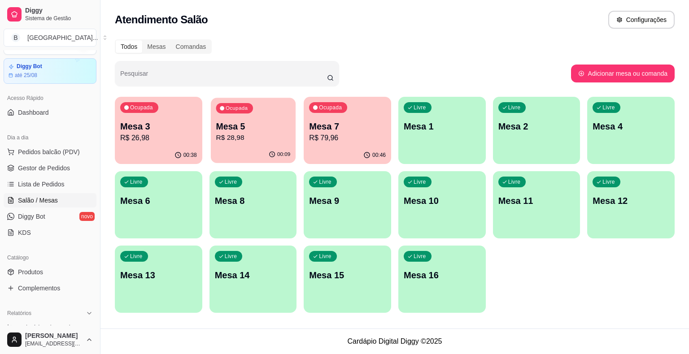
click at [235, 140] on p "R$ 28,98" at bounding box center [253, 138] width 74 height 10
click at [49, 165] on span "Gestor de Pedidos" at bounding box center [44, 168] width 52 height 9
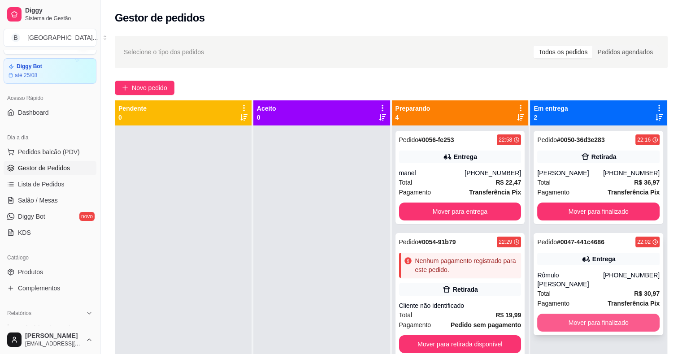
click at [574, 327] on button "Mover para finalizado" at bounding box center [599, 323] width 122 height 18
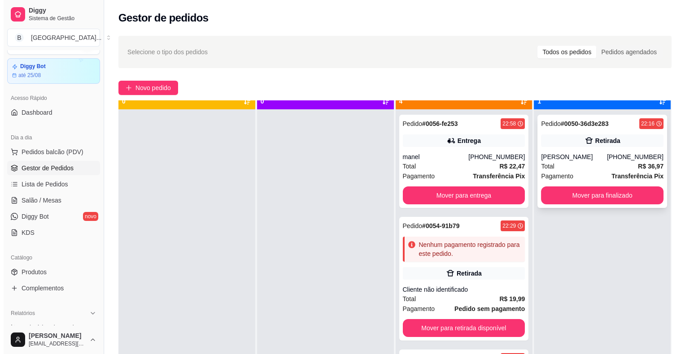
scroll to position [25, 0]
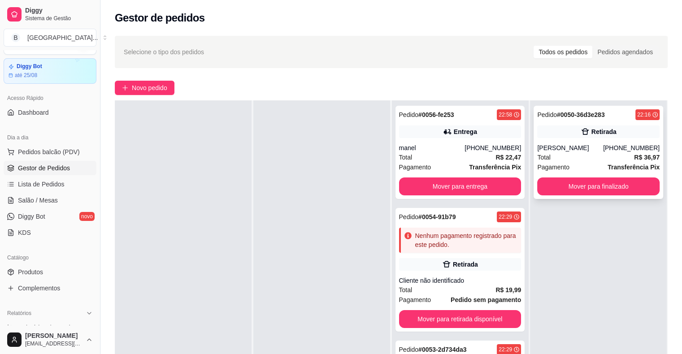
click at [570, 155] on div "Total R$ 36,97" at bounding box center [599, 158] width 122 height 10
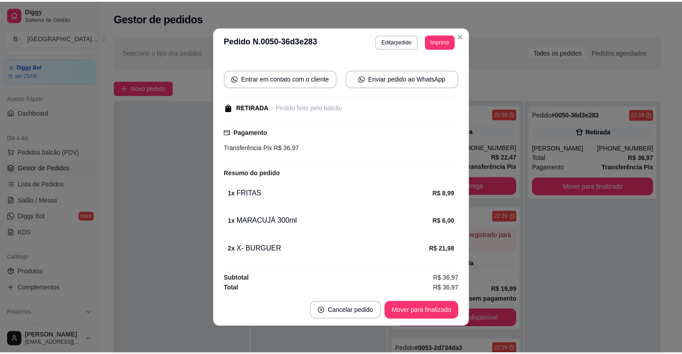
scroll to position [2, 0]
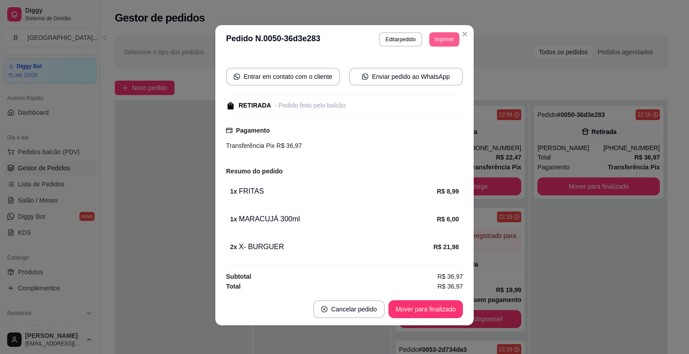
click at [449, 39] on button "Imprimir" at bounding box center [444, 39] width 30 height 14
click at [446, 63] on div "Escolha a impressora IMPRESSORA Impressora" at bounding box center [424, 73] width 74 height 48
click at [445, 67] on button "IMPRESSORA" at bounding box center [424, 71] width 63 height 14
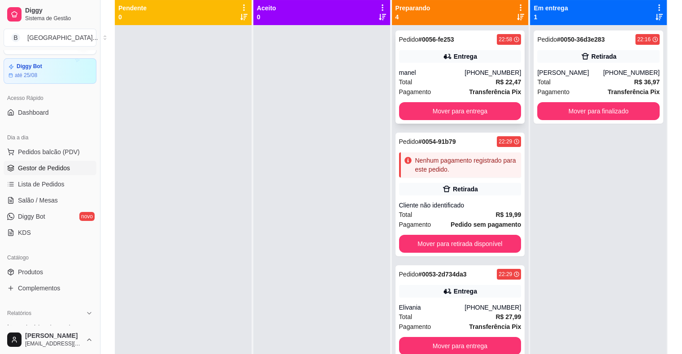
scroll to position [47, 0]
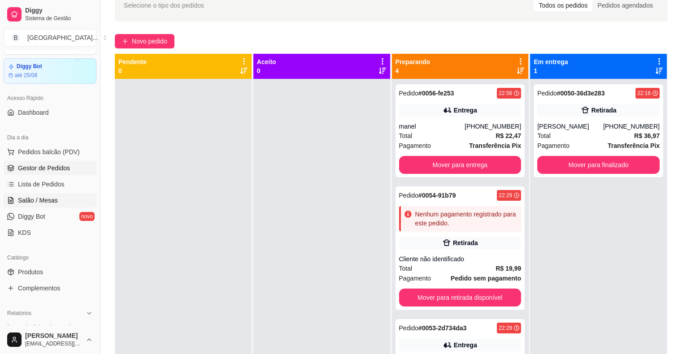
click at [45, 204] on span "Salão / Mesas" at bounding box center [38, 200] width 40 height 9
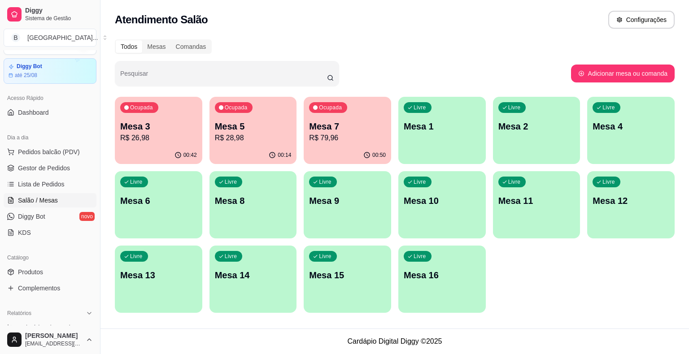
click at [342, 129] on p "Mesa 7" at bounding box center [347, 126] width 77 height 13
click at [36, 177] on link "Lista de Pedidos" at bounding box center [50, 184] width 93 height 14
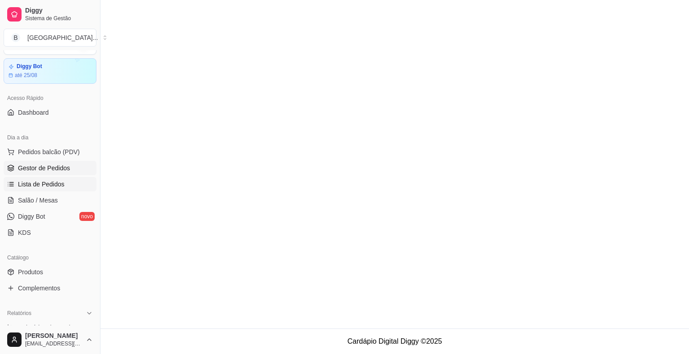
click at [39, 171] on span "Gestor de Pedidos" at bounding box center [44, 168] width 52 height 9
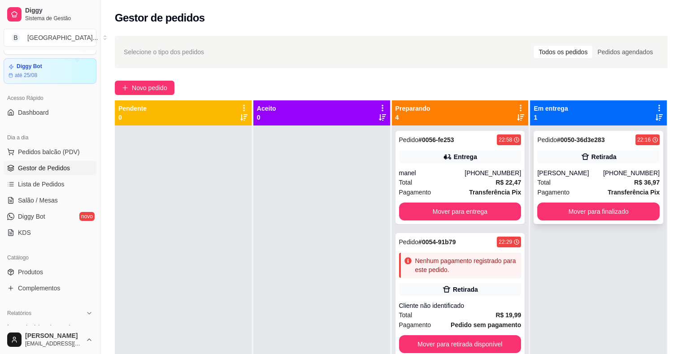
click at [574, 181] on div "Total R$ 36,97" at bounding box center [599, 183] width 122 height 10
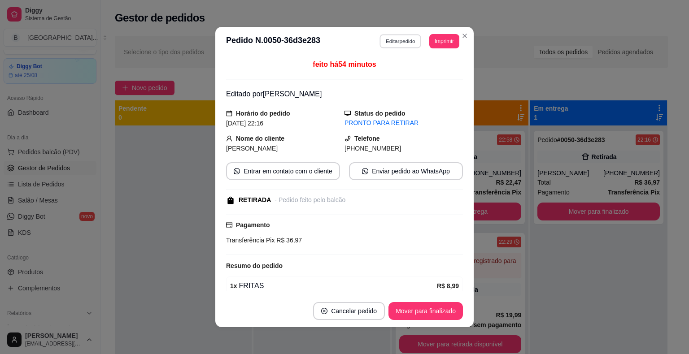
click at [406, 39] on button "Editar pedido" at bounding box center [401, 41] width 42 height 14
click at [583, 322] on button "Continuar" at bounding box center [582, 328] width 174 height 18
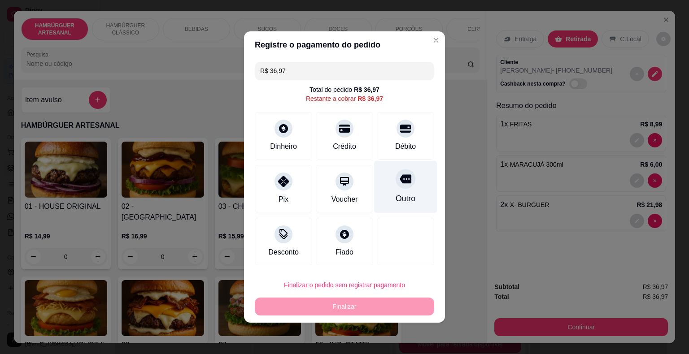
drag, startPoint x: 404, startPoint y: 150, endPoint x: 405, endPoint y: 170, distance: 19.7
click at [413, 160] on div "Débito" at bounding box center [405, 136] width 57 height 48
type input "R$ 0,00"
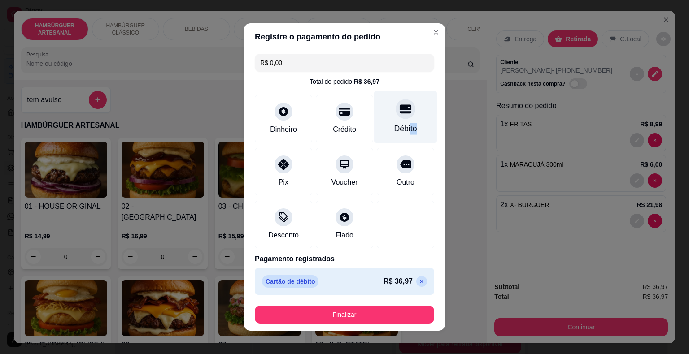
click at [397, 128] on div "Débito" at bounding box center [405, 129] width 23 height 12
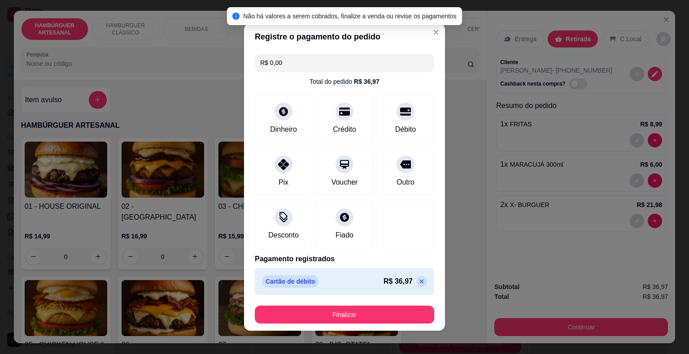
scroll to position [5, 0]
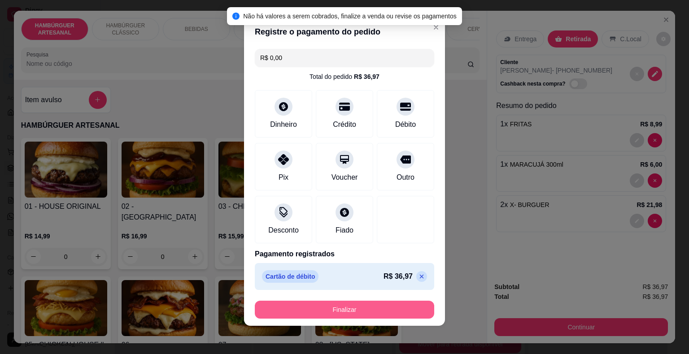
click at [368, 315] on button "Finalizar" at bounding box center [344, 310] width 179 height 18
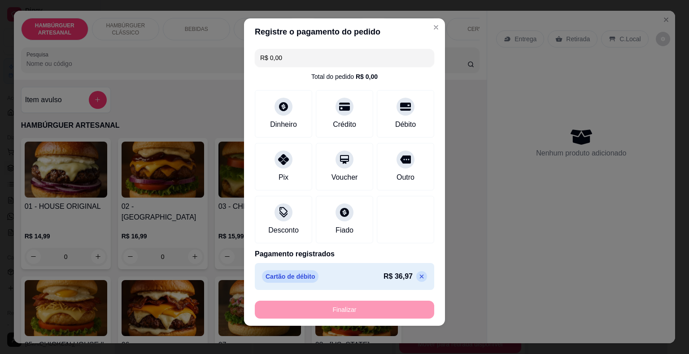
type input "0"
type input "-R$ 36,97"
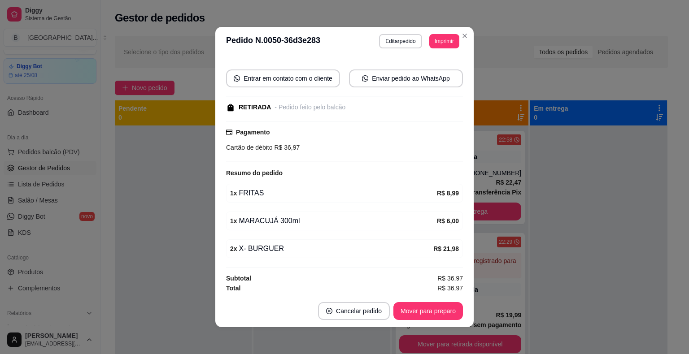
scroll to position [2, 0]
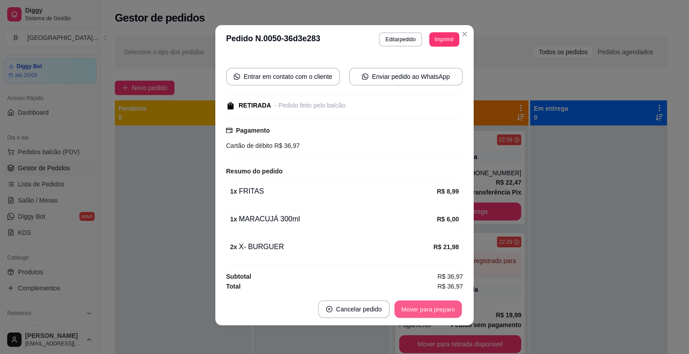
click at [420, 310] on button "Mover para preparo" at bounding box center [427, 309] width 67 height 17
click at [420, 310] on button "Mover para retirada disponível" at bounding box center [413, 310] width 99 height 18
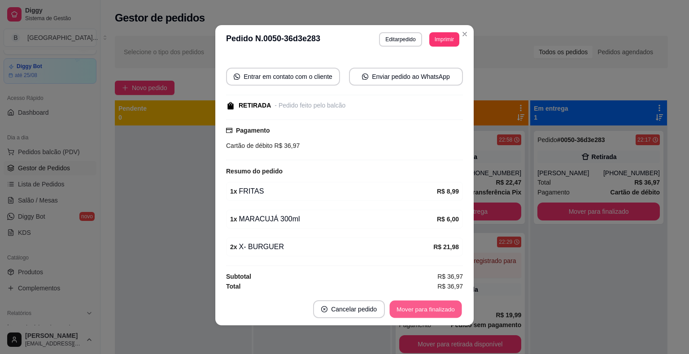
click at [420, 310] on button "Mover para finalizado" at bounding box center [426, 309] width 72 height 17
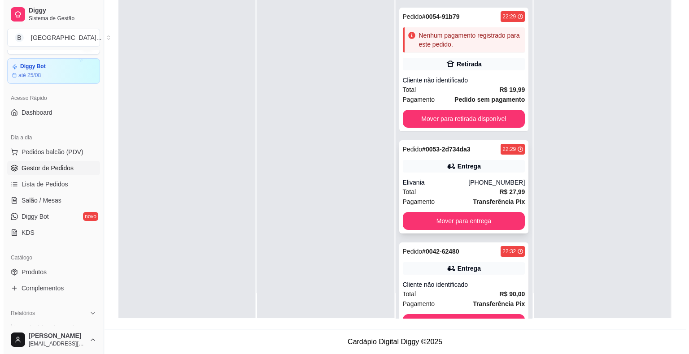
scroll to position [49, 0]
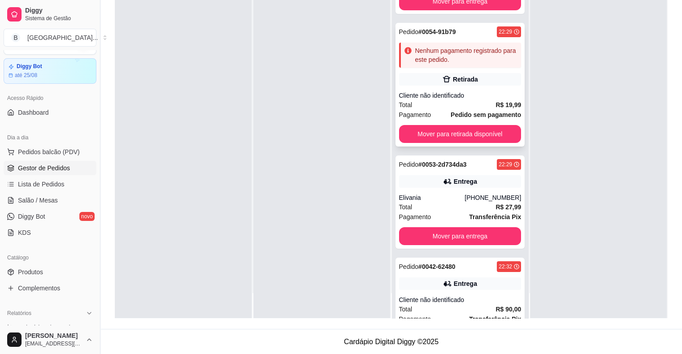
click at [456, 114] on strong "Pedido sem pagamento" at bounding box center [486, 114] width 70 height 7
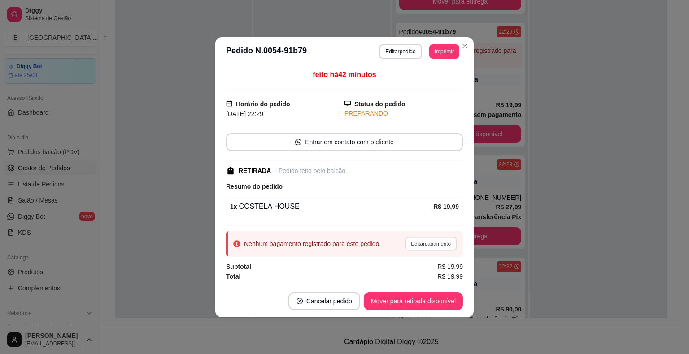
click at [443, 244] on button "Editar pagamento" at bounding box center [431, 244] width 52 height 14
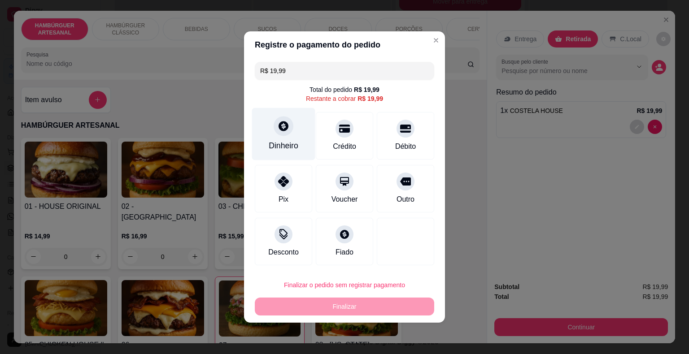
click at [291, 155] on div "Dinheiro" at bounding box center [283, 134] width 63 height 52
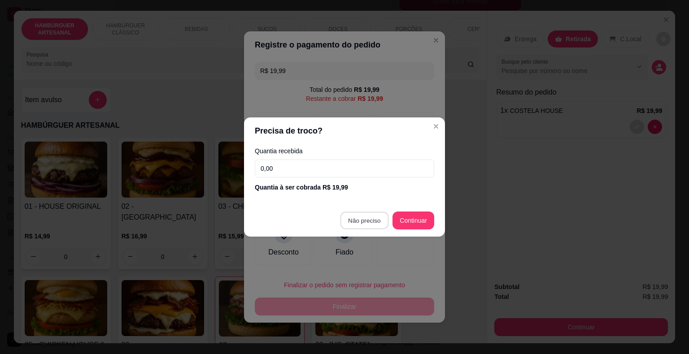
type input "R$ 0,00"
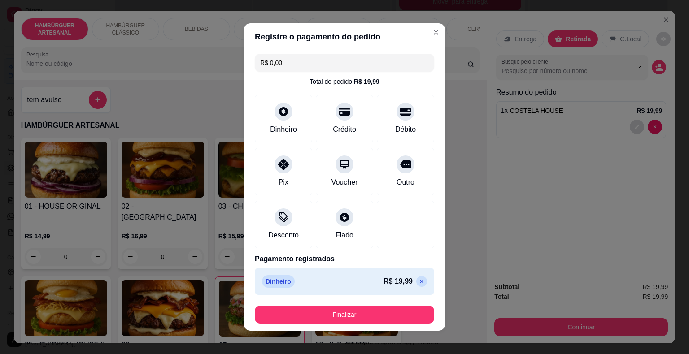
scroll to position [5, 0]
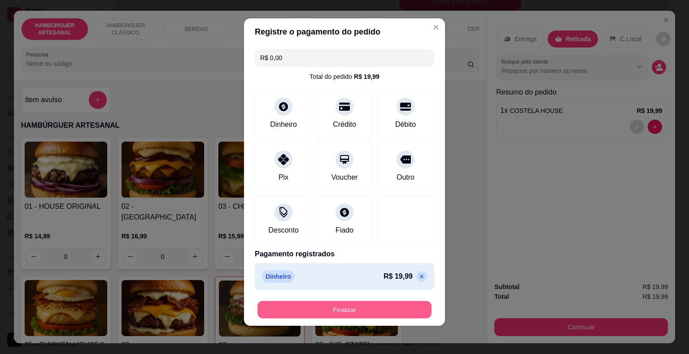
click at [376, 311] on button "Finalizar" at bounding box center [345, 310] width 174 height 17
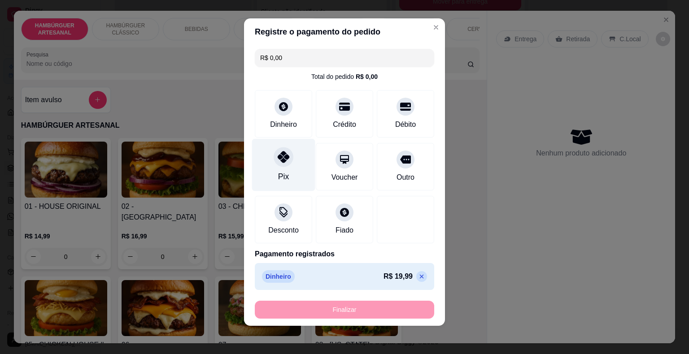
type input "0"
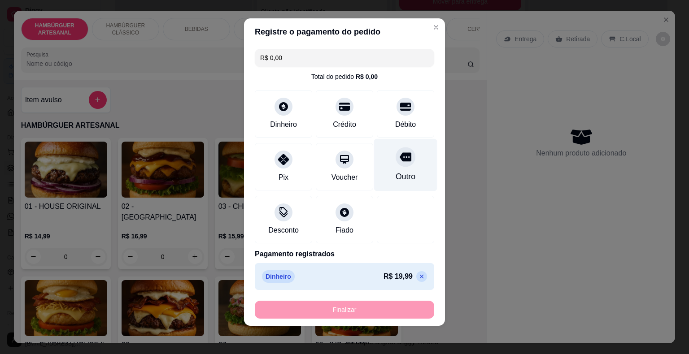
type input "-R$ 19,99"
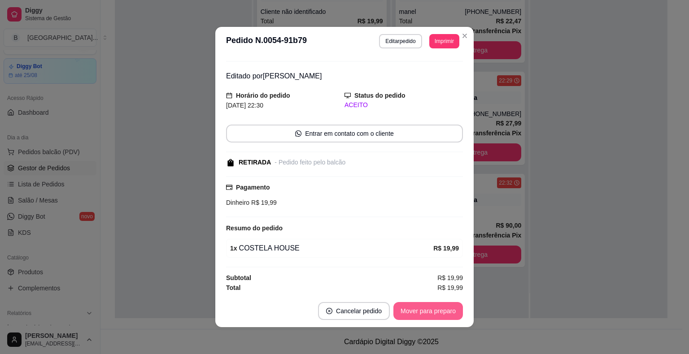
scroll to position [2, 0]
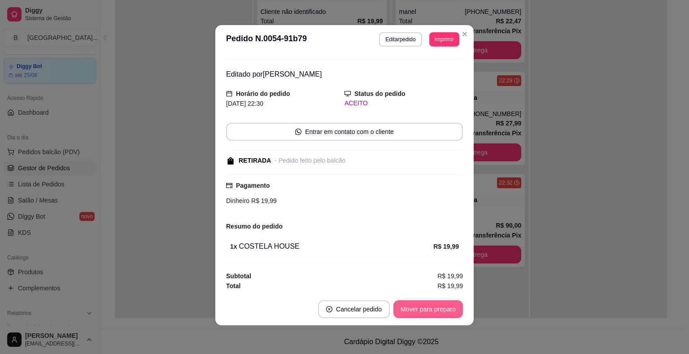
click at [423, 309] on button "Mover para preparo" at bounding box center [428, 310] width 70 height 18
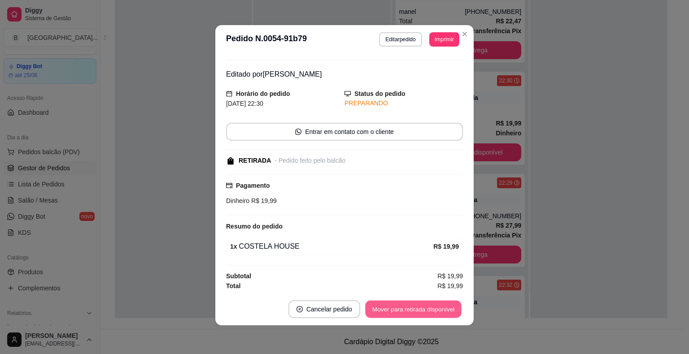
click at [423, 309] on button "Mover para retirada disponível" at bounding box center [413, 309] width 96 height 17
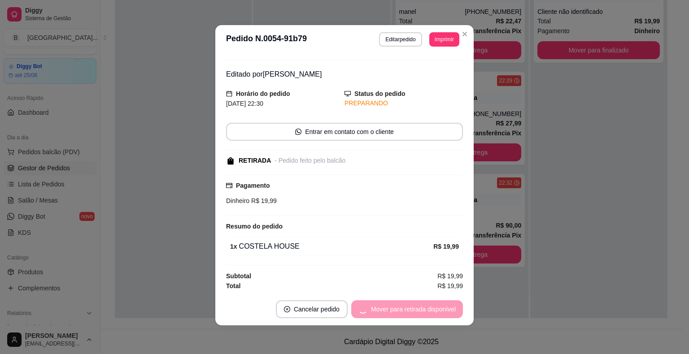
click at [423, 309] on div "Mover para retirada disponível" at bounding box center [407, 310] width 112 height 18
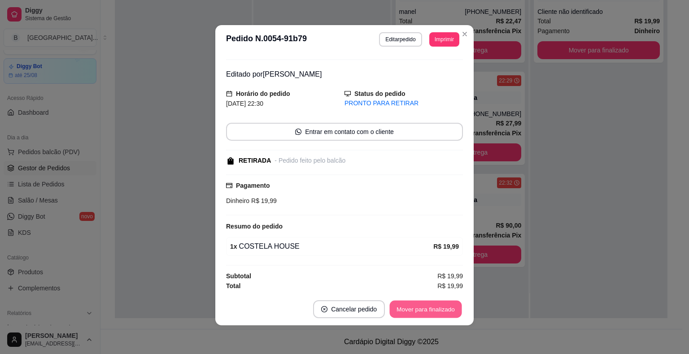
click at [413, 306] on button "Mover para finalizado" at bounding box center [426, 309] width 72 height 17
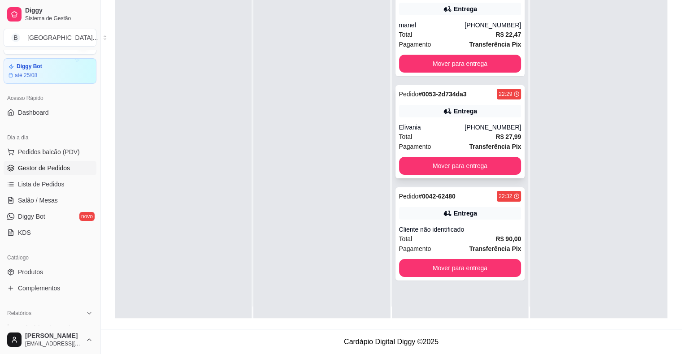
scroll to position [0, 0]
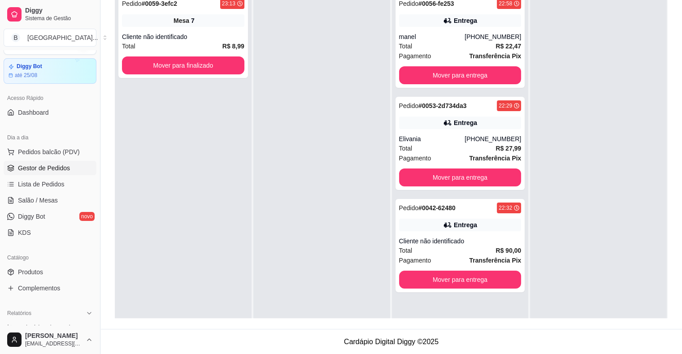
click at [254, 26] on div at bounding box center [322, 166] width 137 height 354
click at [232, 38] on div "Cliente não identificado" at bounding box center [183, 36] width 122 height 9
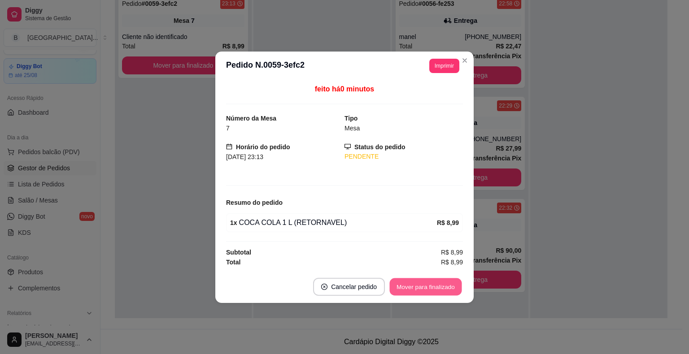
click at [428, 289] on button "Mover para finalizado" at bounding box center [426, 286] width 72 height 17
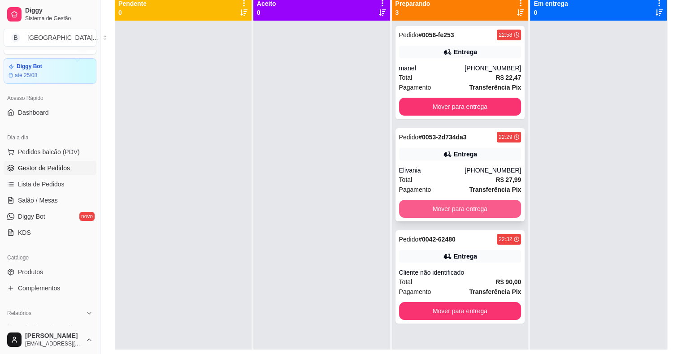
scroll to position [47, 0]
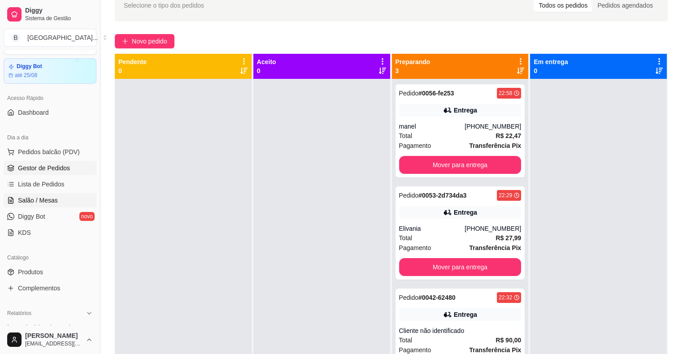
click at [58, 204] on link "Salão / Mesas" at bounding box center [50, 200] width 93 height 14
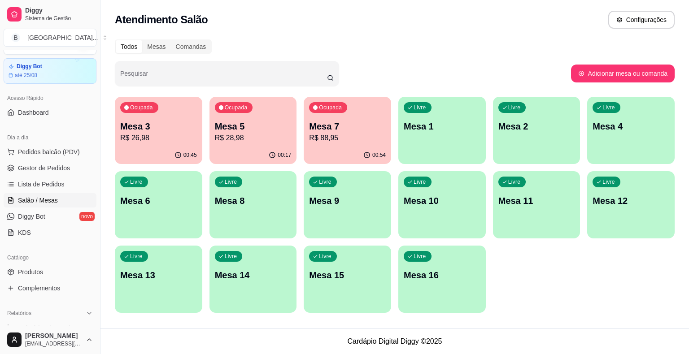
click at [186, 141] on p "R$ 26,98" at bounding box center [158, 138] width 77 height 11
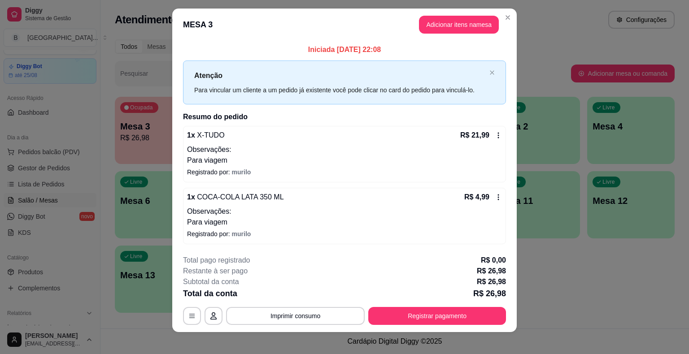
scroll to position [13, 0]
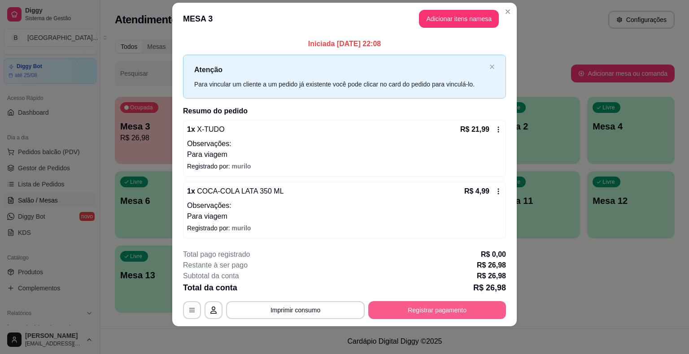
click at [453, 307] on button "Registrar pagamento" at bounding box center [437, 311] width 138 height 18
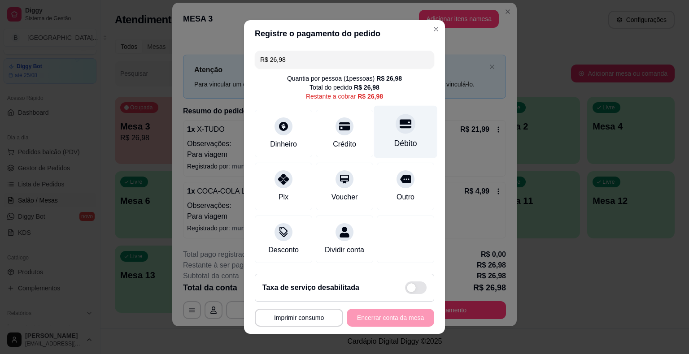
click at [410, 130] on div "Débito" at bounding box center [405, 132] width 63 height 52
type input "R$ 0,00"
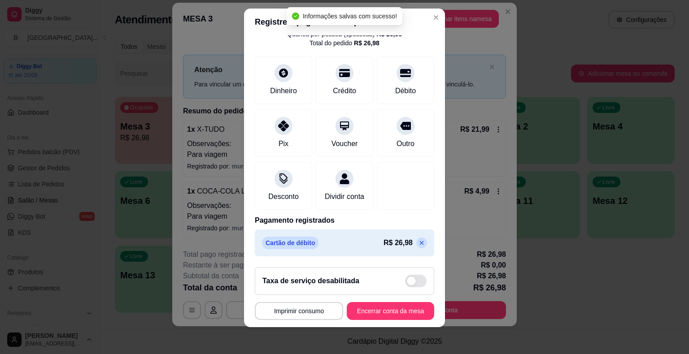
scroll to position [11, 0]
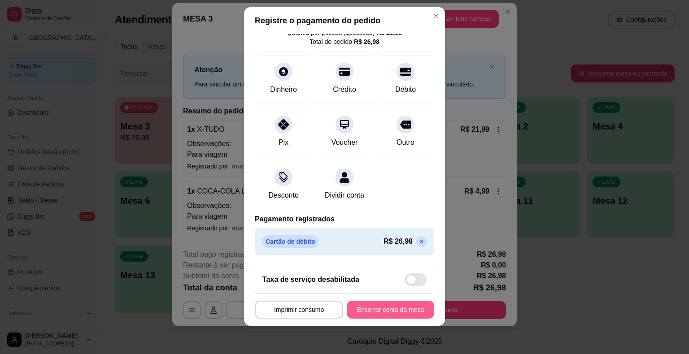
click at [377, 313] on button "Encerrar conta da mesa" at bounding box center [390, 310] width 87 height 18
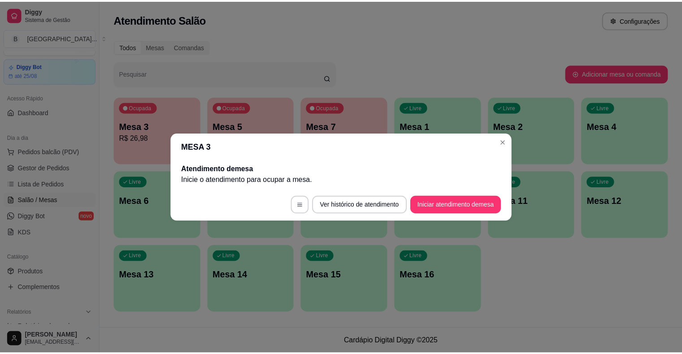
scroll to position [0, 0]
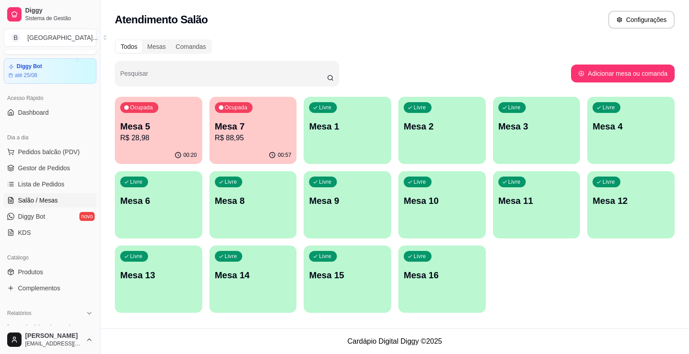
click at [284, 125] on p "Mesa 7" at bounding box center [253, 126] width 77 height 13
click at [59, 166] on span "Gestor de Pedidos" at bounding box center [44, 168] width 52 height 9
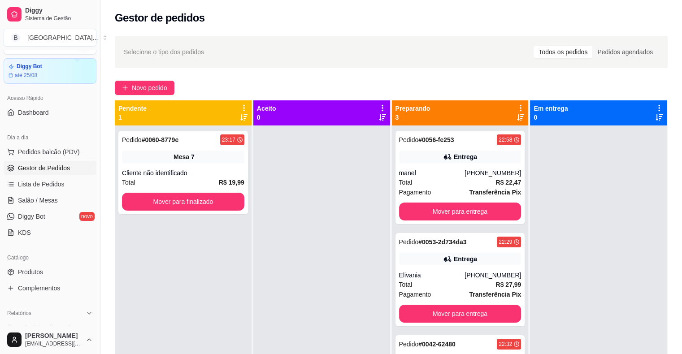
click at [214, 173] on div "Cliente não identificado" at bounding box center [183, 173] width 122 height 9
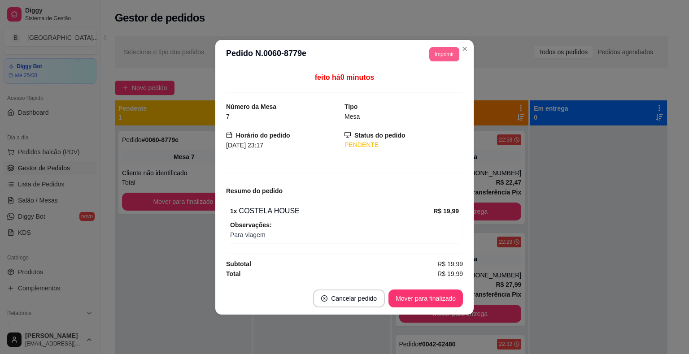
click at [451, 47] on button "Imprimir" at bounding box center [444, 54] width 30 height 14
click at [445, 61] on div "**********" at bounding box center [440, 54] width 37 height 14
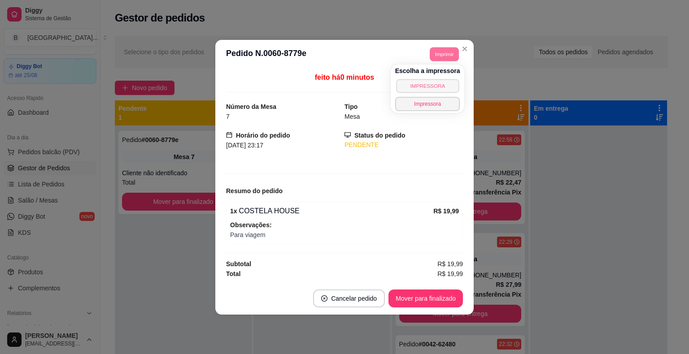
click at [443, 85] on button "IMPRESSORA" at bounding box center [427, 86] width 63 height 14
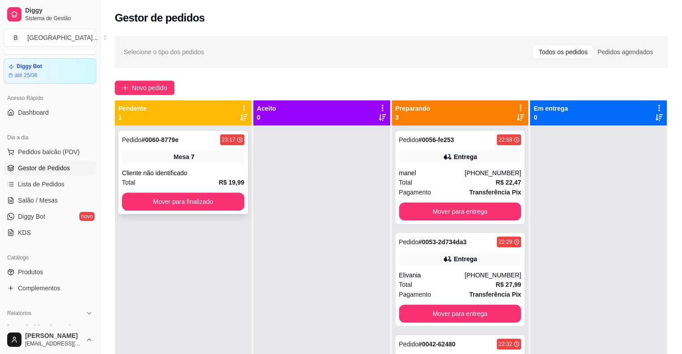
click at [223, 180] on strong "R$ 19,99" at bounding box center [232, 182] width 26 height 7
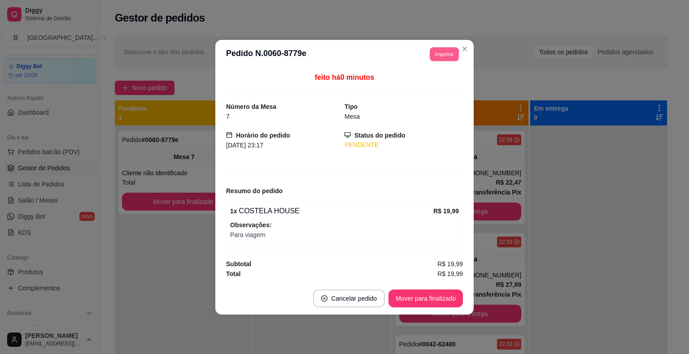
click at [446, 49] on button "Imprimir" at bounding box center [444, 54] width 29 height 14
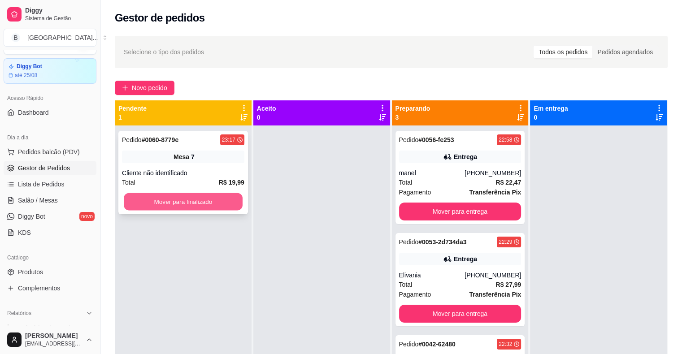
click at [223, 201] on button "Mover para finalizado" at bounding box center [183, 201] width 119 height 17
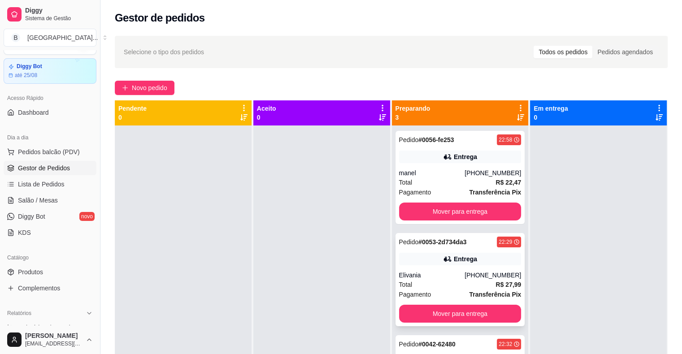
click at [404, 272] on div "Elivania" at bounding box center [432, 275] width 66 height 9
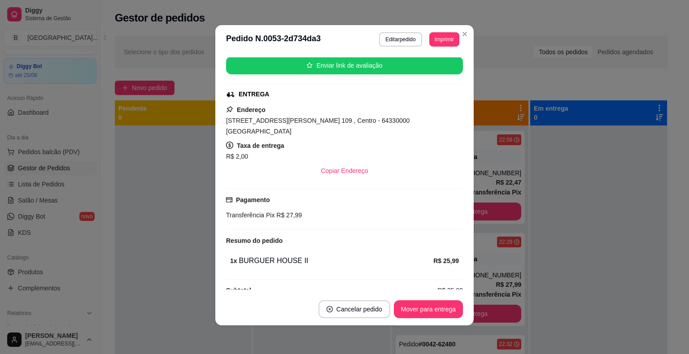
scroll to position [115, 0]
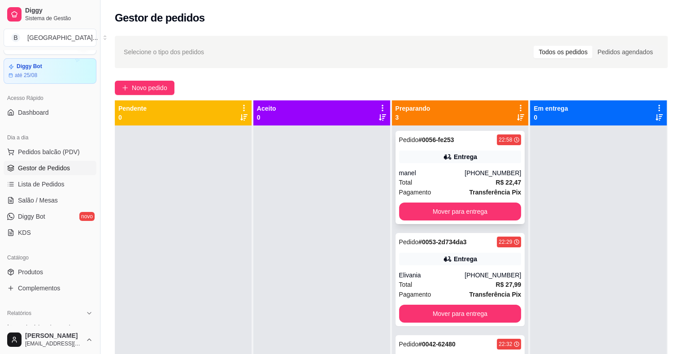
click at [428, 164] on div "Pedido # 0056-fe253 22:58 Entrega manel (86) 9546-0178 Total R$ 22,47 Pagamento…" at bounding box center [461, 177] width 130 height 93
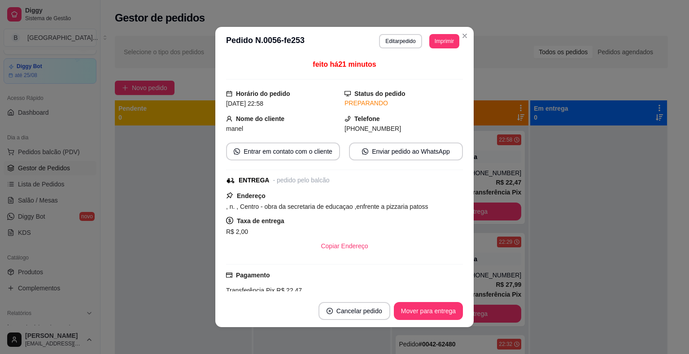
scroll to position [142, 0]
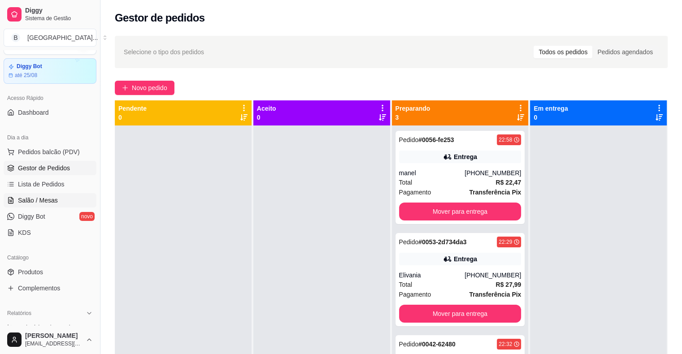
click at [83, 199] on link "Salão / Mesas" at bounding box center [50, 200] width 93 height 14
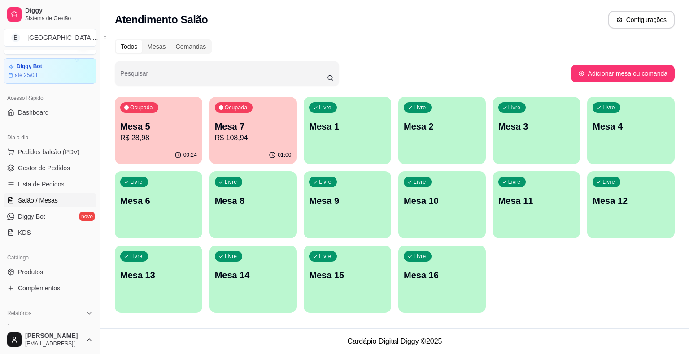
click at [161, 146] on button "Ocupada Mesa 5 R$ 28,98 00:24" at bounding box center [158, 130] width 87 height 67
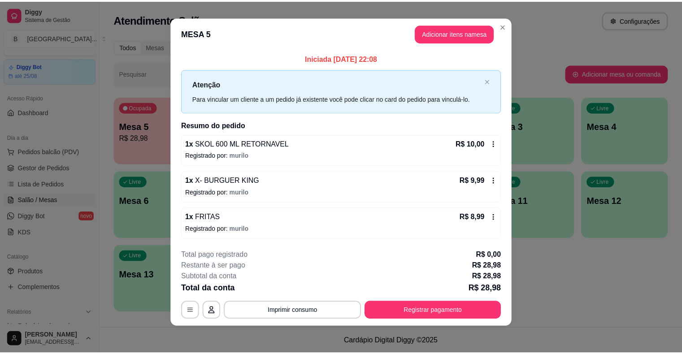
scroll to position [6, 0]
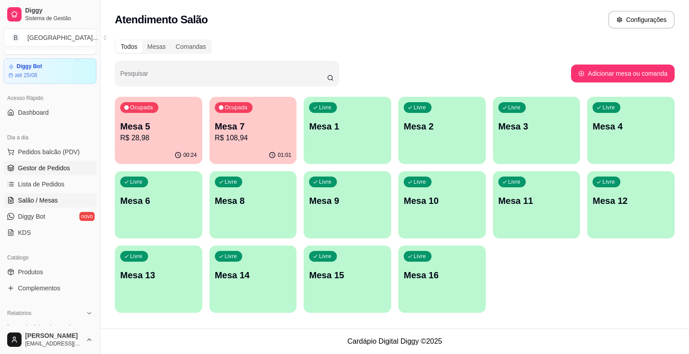
click at [47, 173] on link "Gestor de Pedidos" at bounding box center [50, 168] width 93 height 14
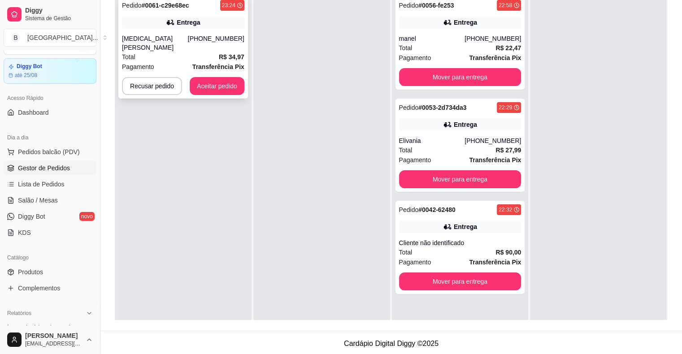
click at [178, 38] on div "Yasmin Vieira" at bounding box center [155, 43] width 66 height 18
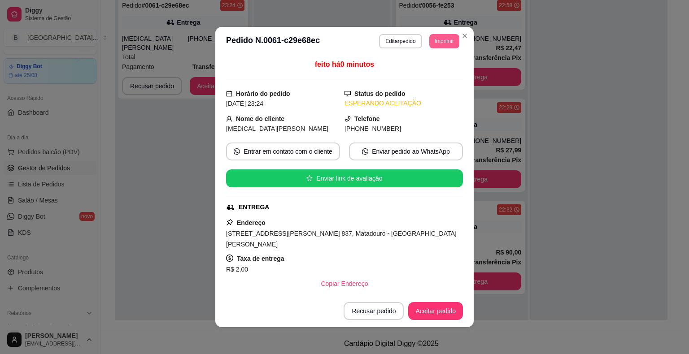
click at [439, 36] on button "Imprimir" at bounding box center [444, 41] width 30 height 14
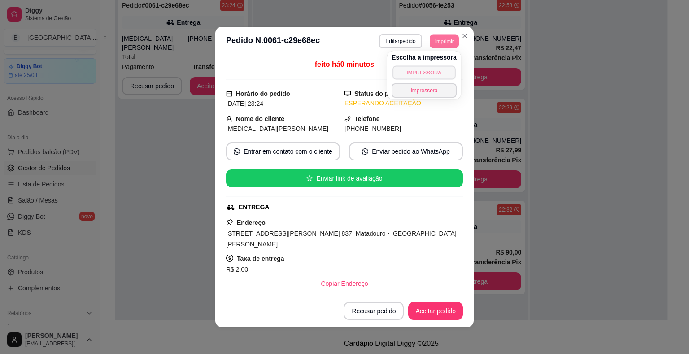
click at [431, 74] on button "IMPRESSORA" at bounding box center [424, 73] width 63 height 14
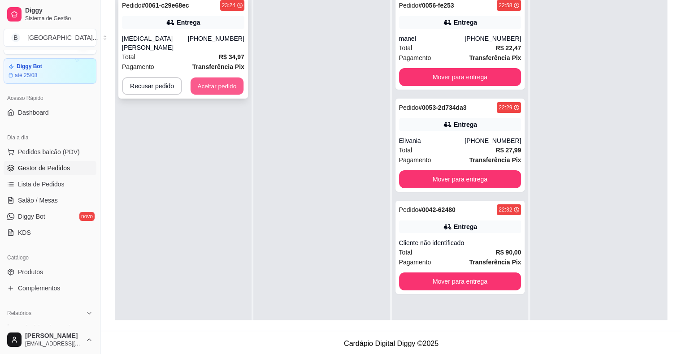
click at [227, 83] on button "Aceitar pedido" at bounding box center [217, 86] width 53 height 17
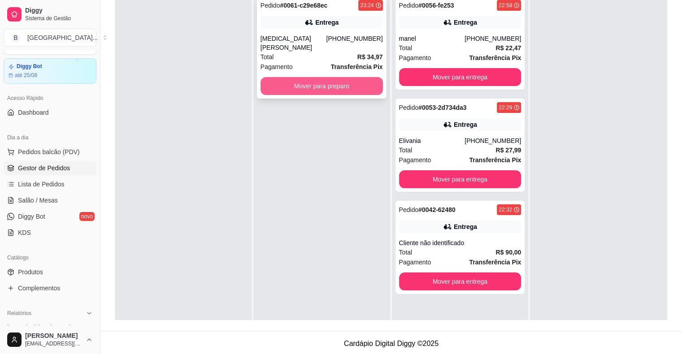
click at [280, 82] on button "Mover para preparo" at bounding box center [322, 86] width 122 height 18
click at [300, 79] on button "Mover para preparo" at bounding box center [322, 86] width 122 height 18
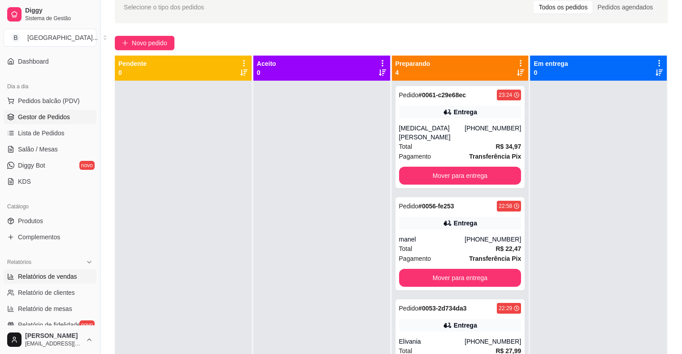
scroll to position [111, 0]
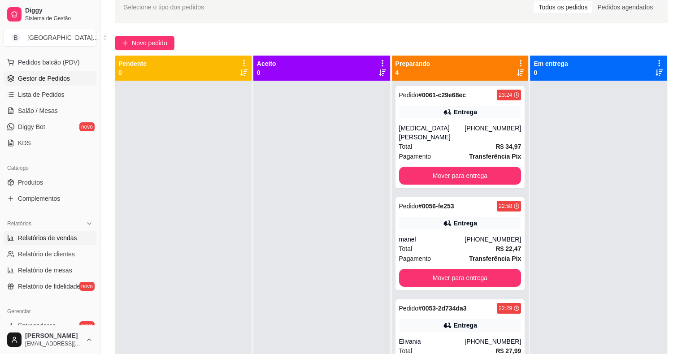
click at [40, 240] on span "Relatórios de vendas" at bounding box center [47, 238] width 59 height 9
select select "ALL"
select select "0"
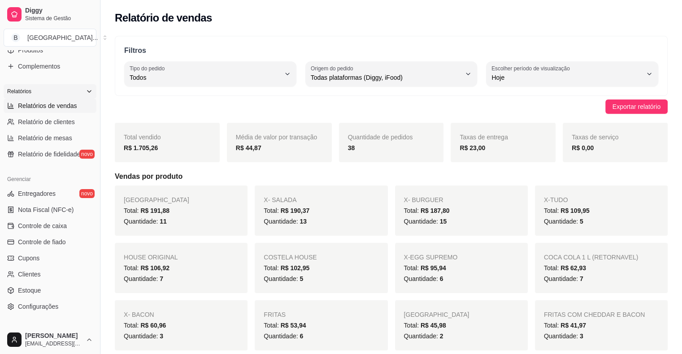
scroll to position [291, 0]
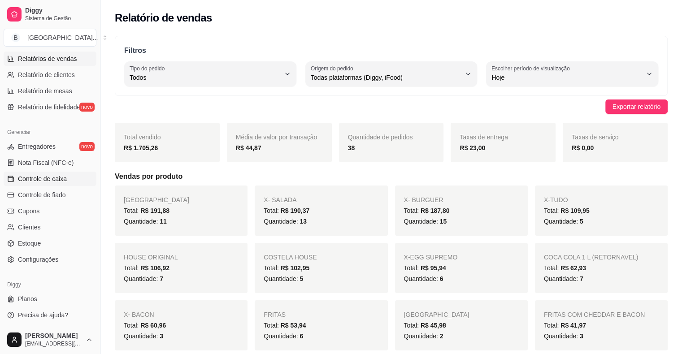
click at [60, 175] on span "Controle de caixa" at bounding box center [42, 179] width 49 height 9
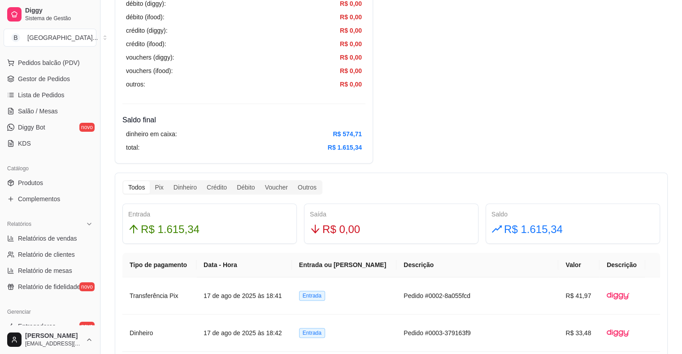
scroll to position [66, 0]
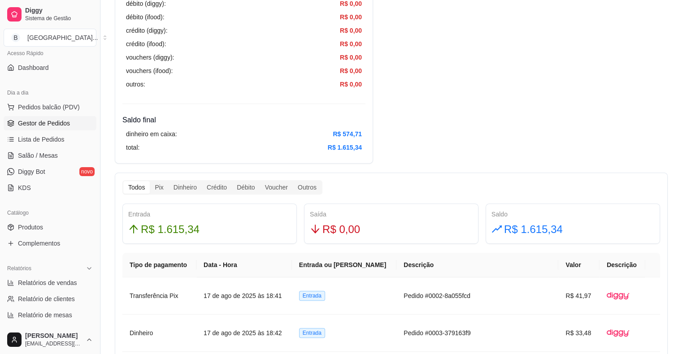
click at [54, 123] on span "Gestor de Pedidos" at bounding box center [44, 123] width 52 height 9
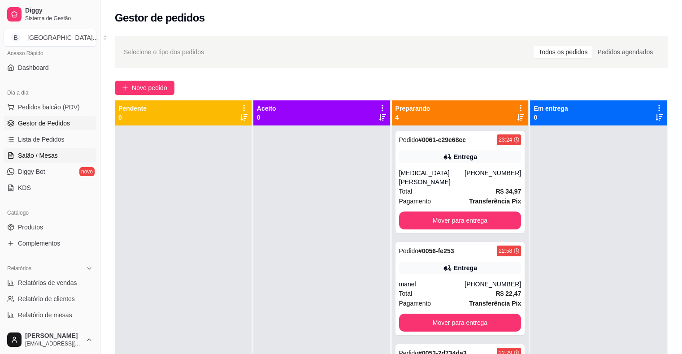
click at [54, 151] on span "Salão / Mesas" at bounding box center [38, 155] width 40 height 9
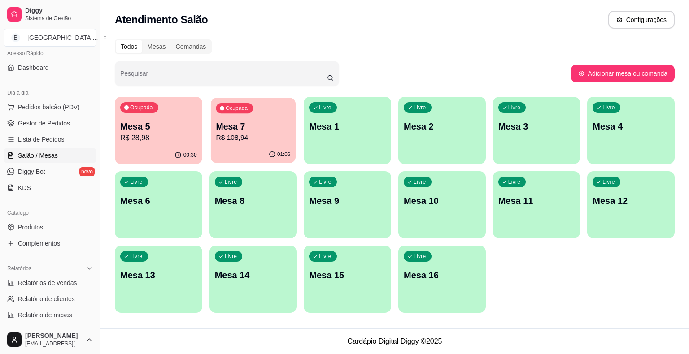
click at [258, 118] on div "Ocupada Mesa 7 R$ 108,94" at bounding box center [253, 122] width 85 height 48
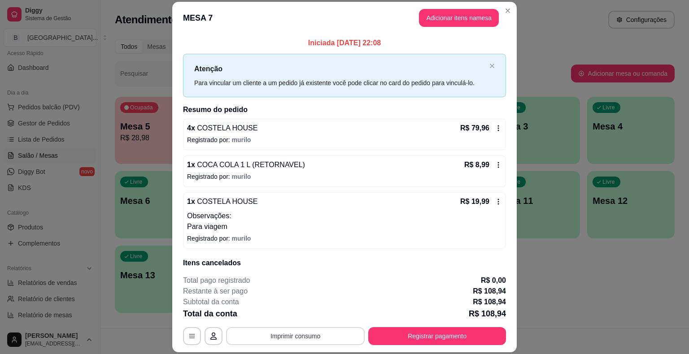
click at [273, 337] on button "Imprimir consumo" at bounding box center [295, 337] width 139 height 18
click at [280, 293] on button "IMPRESSORA" at bounding box center [294, 298] width 63 height 14
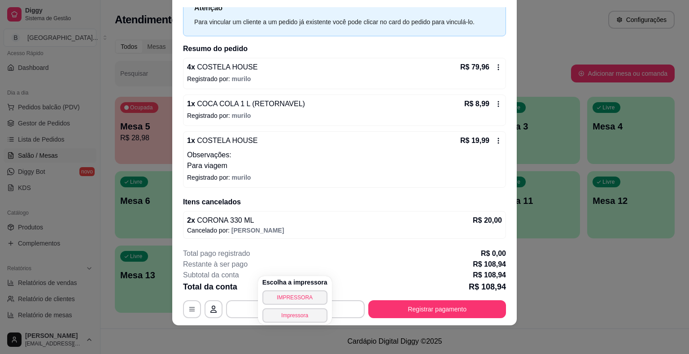
scroll to position [11, 0]
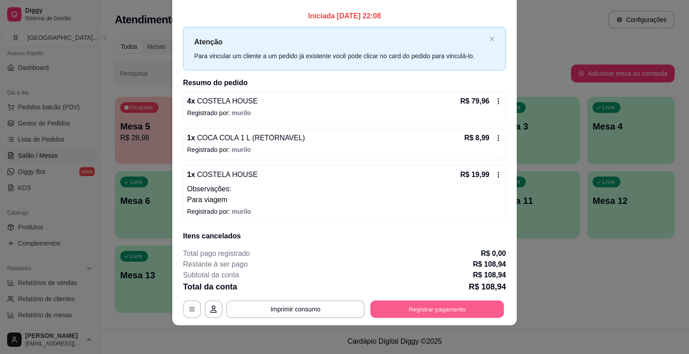
click at [453, 310] on button "Registrar pagamento" at bounding box center [438, 309] width 134 height 17
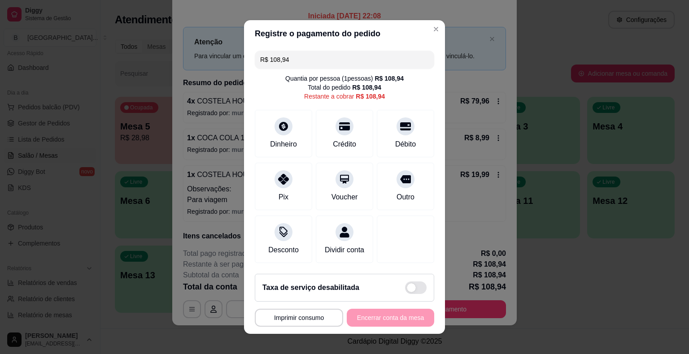
click at [362, 35] on header "Registre o pagamento do pedido" at bounding box center [344, 33] width 201 height 27
click at [364, 58] on input "R$ 108,94" at bounding box center [344, 60] width 169 height 18
click at [284, 123] on icon at bounding box center [284, 124] width 12 height 12
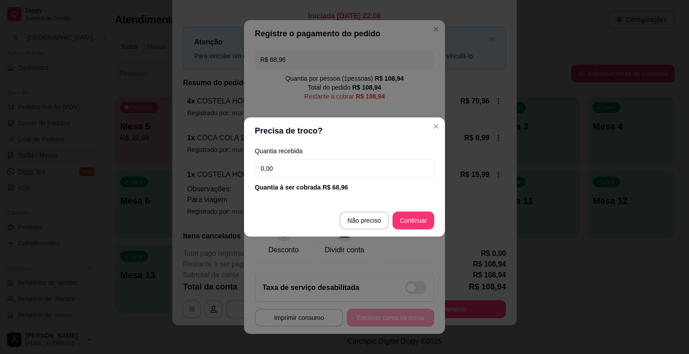
click at [307, 172] on input "0,00" at bounding box center [344, 169] width 179 height 18
click at [411, 162] on input "0,00" at bounding box center [344, 169] width 179 height 18
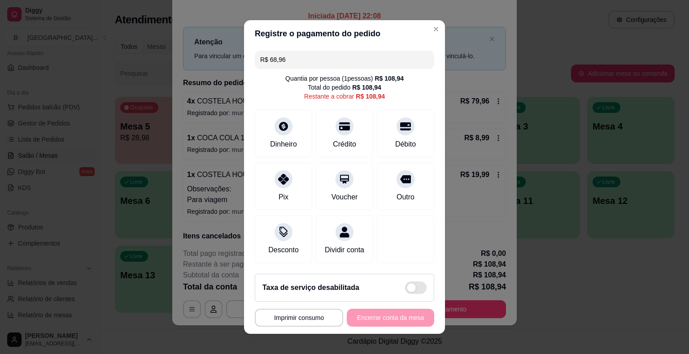
click at [402, 53] on input "R$ 68,96" at bounding box center [344, 60] width 169 height 18
click at [280, 152] on div "Dinheiro" at bounding box center [283, 132] width 63 height 52
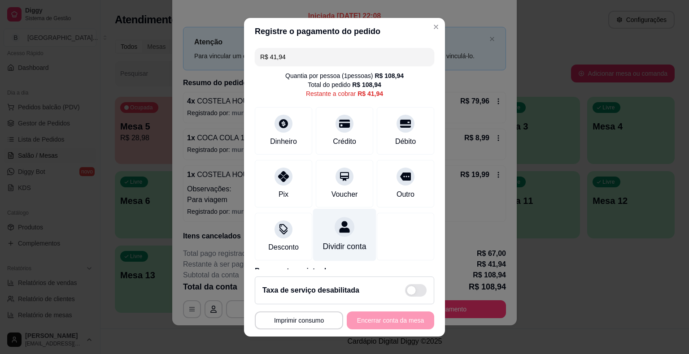
scroll to position [0, 0]
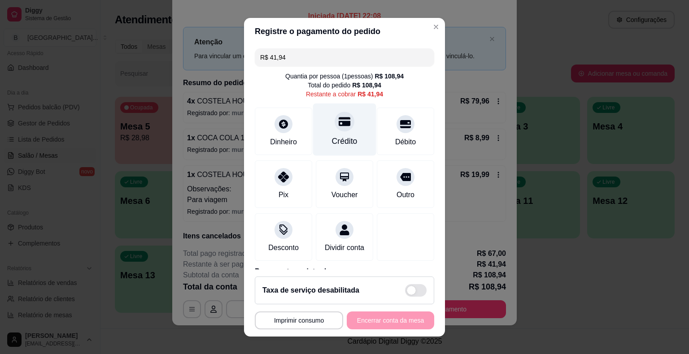
click at [345, 145] on div "Crédito" at bounding box center [345, 142] width 26 height 12
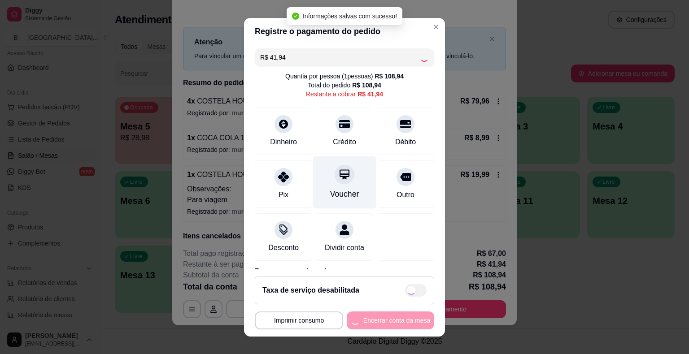
type input "R$ 0,00"
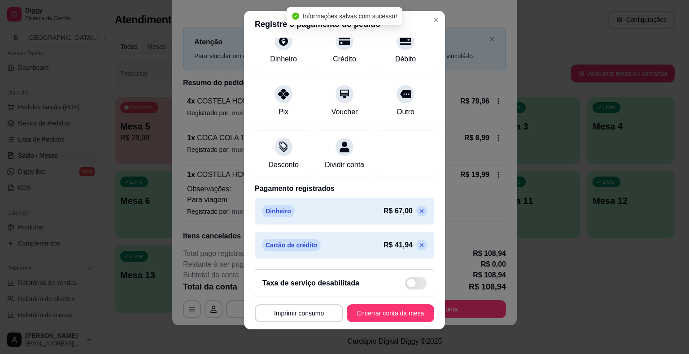
scroll to position [11, 0]
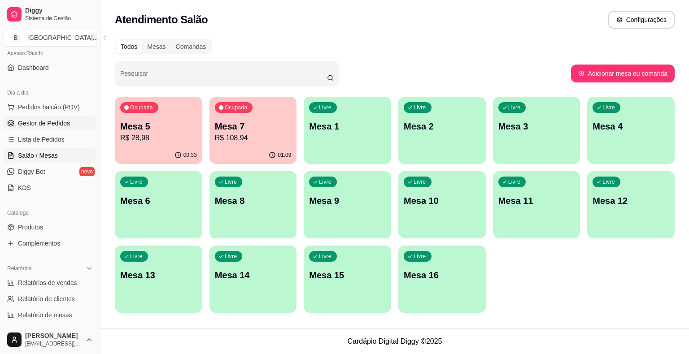
click at [27, 117] on link "Gestor de Pedidos" at bounding box center [50, 123] width 93 height 14
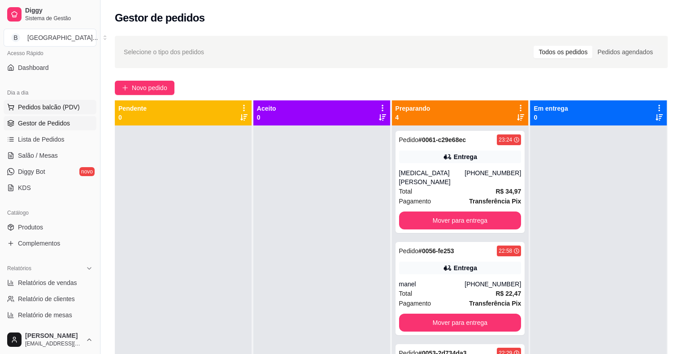
click at [53, 105] on span "Pedidos balcão (PDV)" at bounding box center [49, 107] width 62 height 9
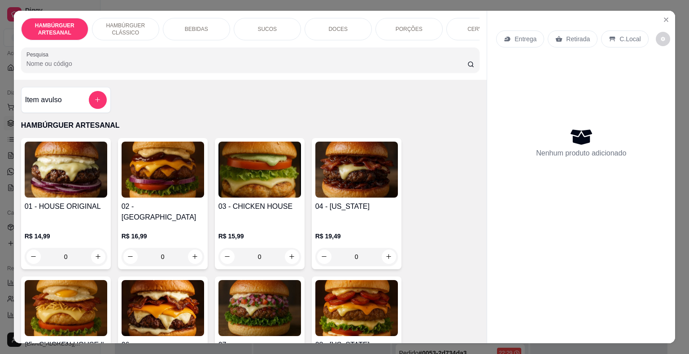
scroll to position [45, 0]
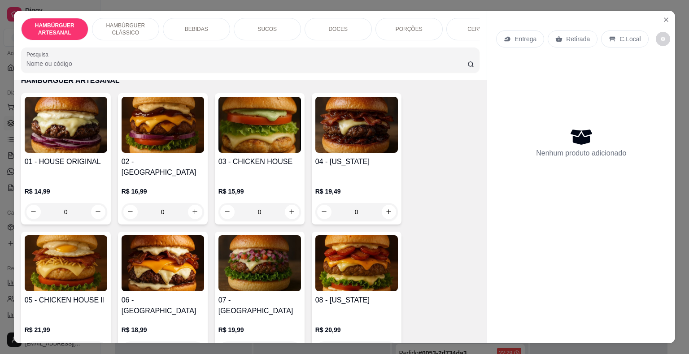
click at [94, 203] on div "0" at bounding box center [66, 212] width 83 height 18
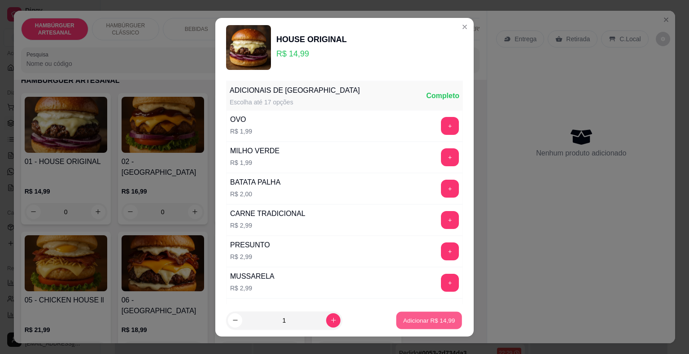
click at [403, 319] on p "Adicionar R$ 14,99" at bounding box center [429, 320] width 52 height 9
type input "1"
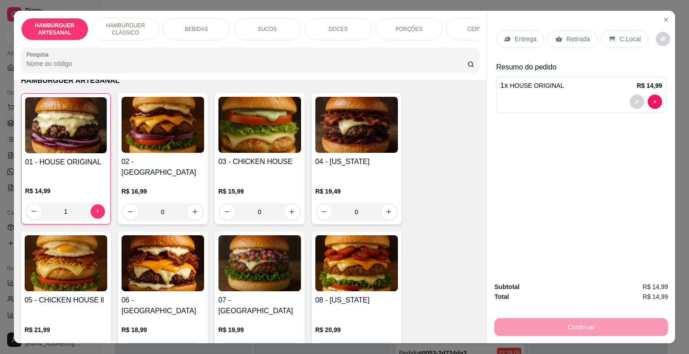
click at [516, 35] on p "Entrega" at bounding box center [526, 39] width 22 height 9
click at [204, 28] on div "BEBIDAS" at bounding box center [196, 29] width 67 height 22
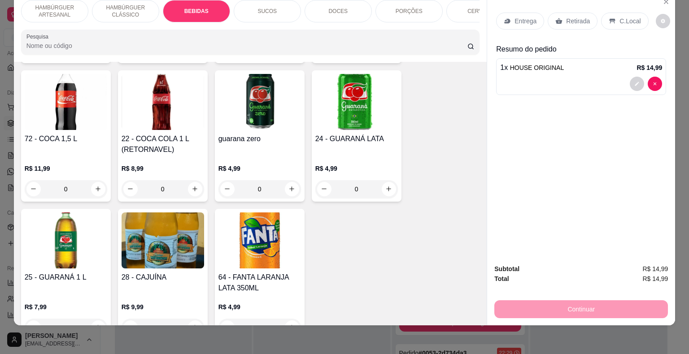
scroll to position [940, 0]
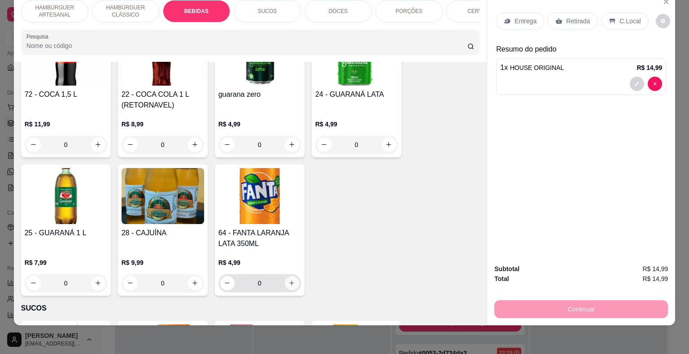
click at [289, 280] on icon "increase-product-quantity" at bounding box center [292, 283] width 7 height 7
type input "1"
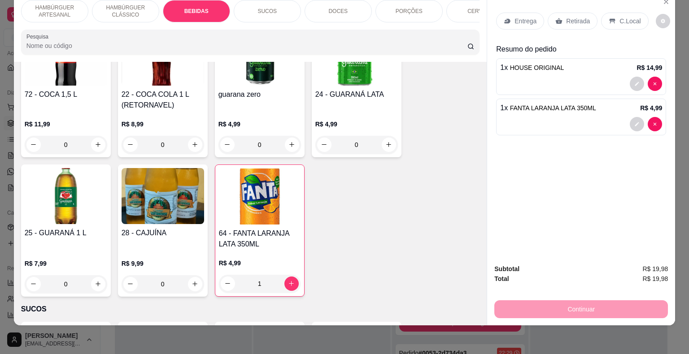
click at [524, 17] on p "Entrega" at bounding box center [526, 21] width 22 height 9
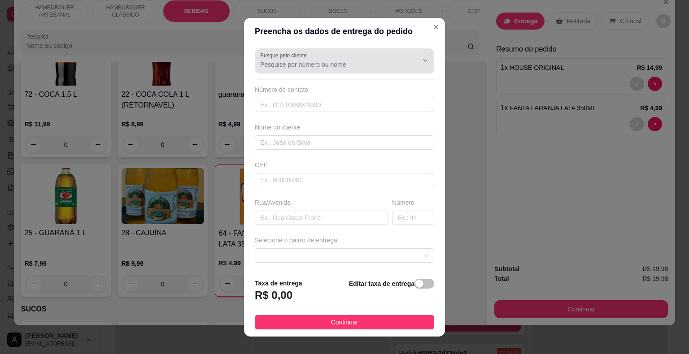
click at [280, 61] on input "Busque pelo cliente" at bounding box center [332, 64] width 144 height 9
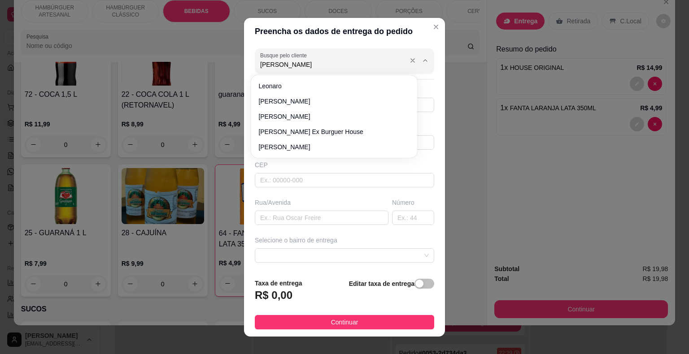
type input "leonardo"
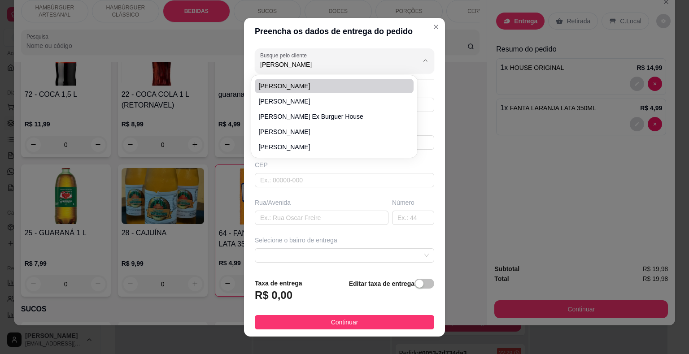
click at [284, 87] on span "leonardo" at bounding box center [329, 86] width 143 height 9
type input "869929"
type input "leonardo"
type input "São Miguel do Tapuio"
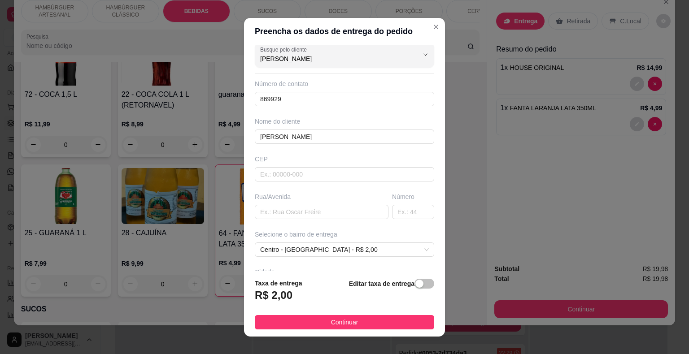
scroll to position [0, 0]
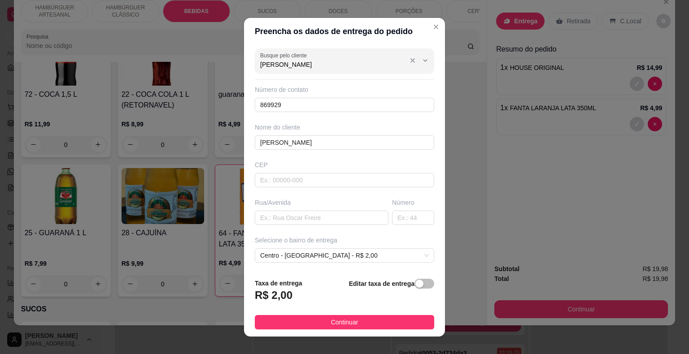
type input "leonardo"
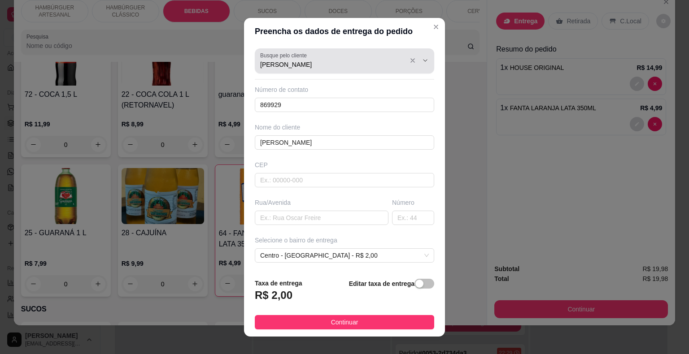
click at [311, 73] on div "Busque pelo cliente leonardo" at bounding box center [344, 60] width 179 height 25
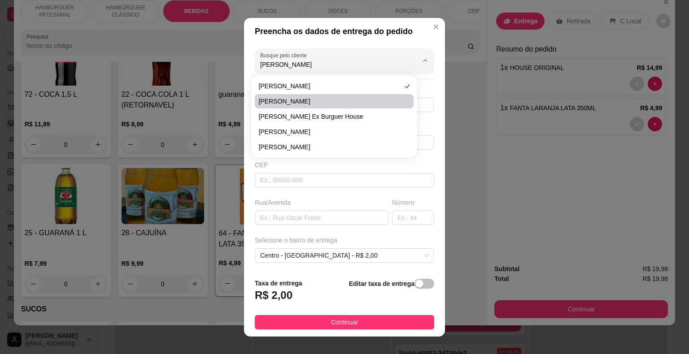
click at [319, 99] on span "leonardo" at bounding box center [329, 101] width 143 height 9
type input "8699296173"
type input "COLETOR ARAUJO"
type input "592"
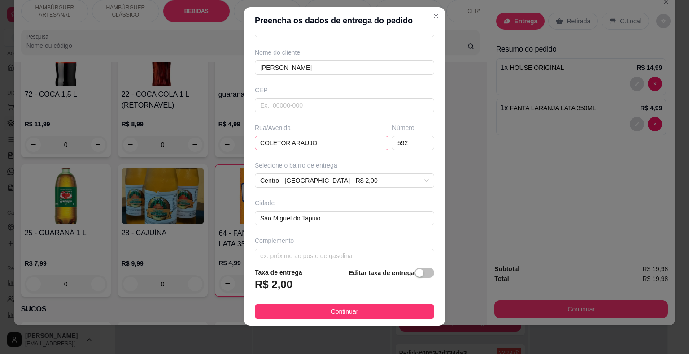
scroll to position [74, 0]
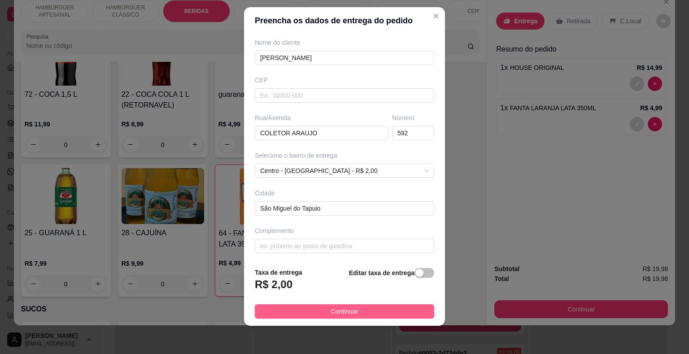
click at [361, 310] on button "Continuar" at bounding box center [344, 312] width 179 height 14
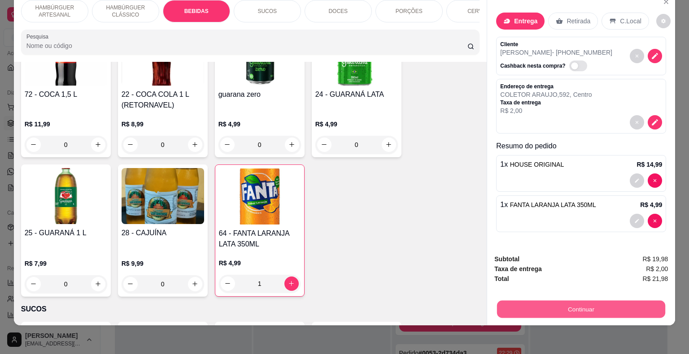
click at [536, 302] on button "Continuar" at bounding box center [581, 309] width 168 height 17
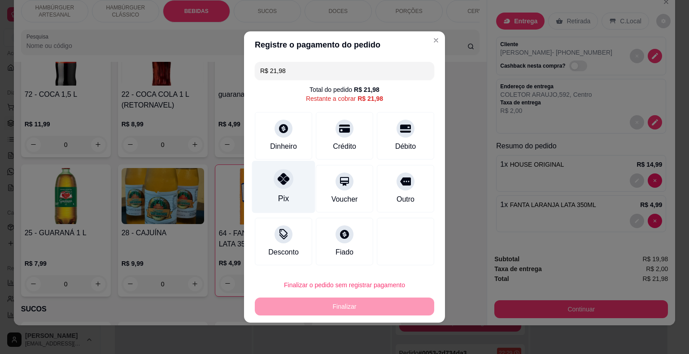
click at [278, 196] on div "Pix" at bounding box center [283, 199] width 11 height 12
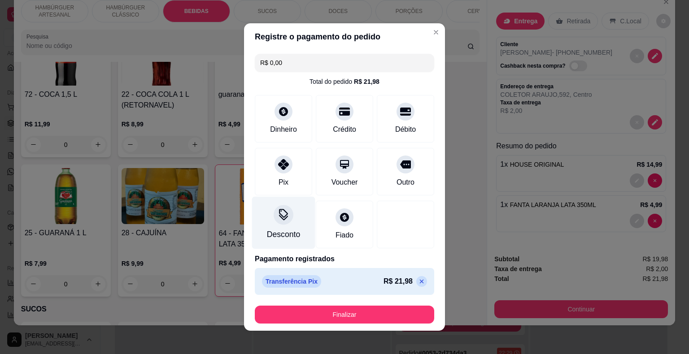
type input "R$ 0,00"
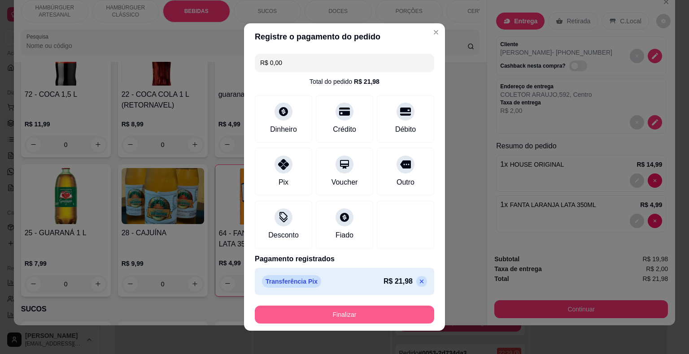
click at [345, 310] on button "Finalizar" at bounding box center [344, 315] width 179 height 18
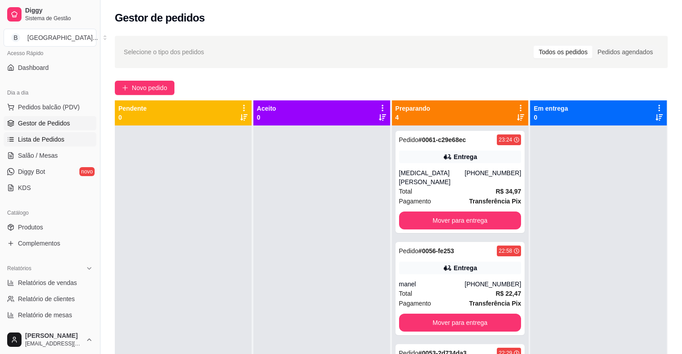
click at [65, 139] on link "Lista de Pedidos" at bounding box center [50, 139] width 93 height 14
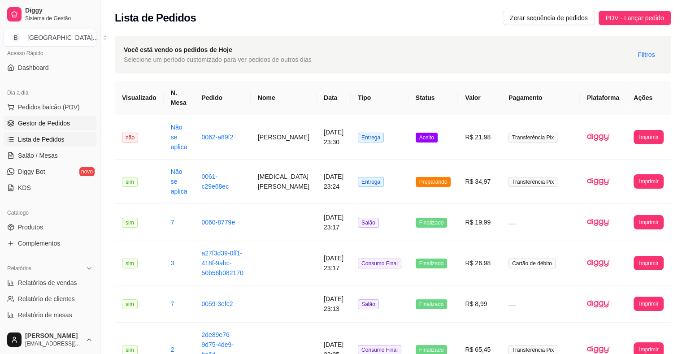
click at [72, 122] on link "Gestor de Pedidos" at bounding box center [50, 123] width 93 height 14
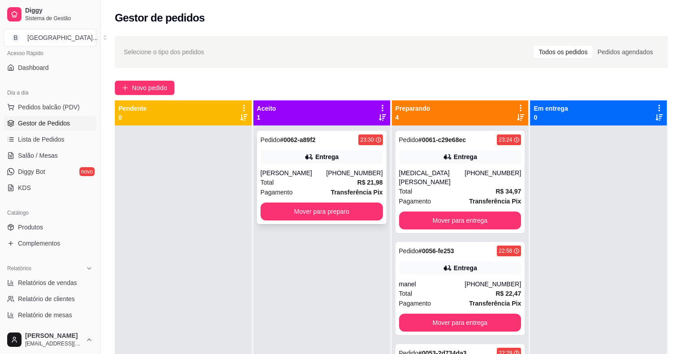
click at [303, 164] on div "Pedido # 0062-a89f2 23:30 Entrega leonardo (86) 9929-6173 Total R$ 21,98 Pagame…" at bounding box center [322, 177] width 130 height 93
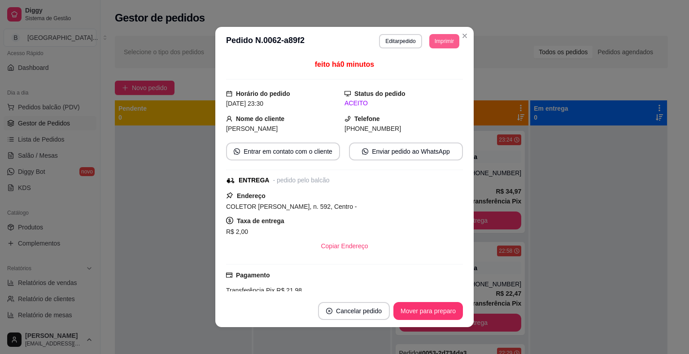
click at [440, 35] on button "Imprimir" at bounding box center [444, 41] width 30 height 14
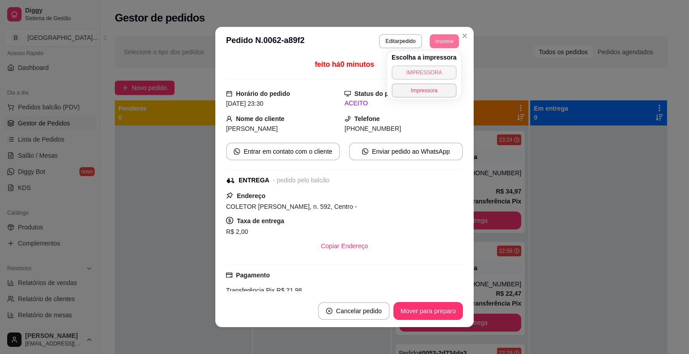
click at [439, 74] on button "IMPRESSORA" at bounding box center [424, 73] width 65 height 14
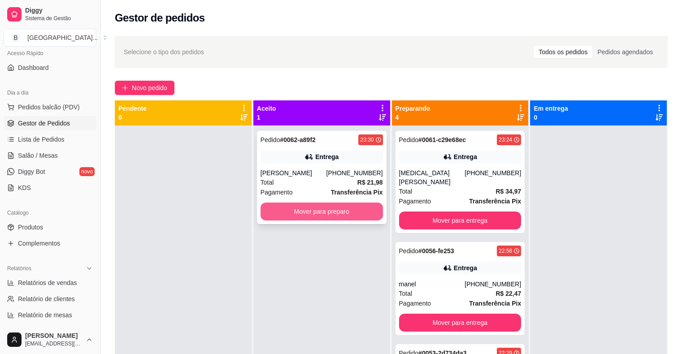
click at [354, 211] on button "Mover para preparo" at bounding box center [322, 212] width 122 height 18
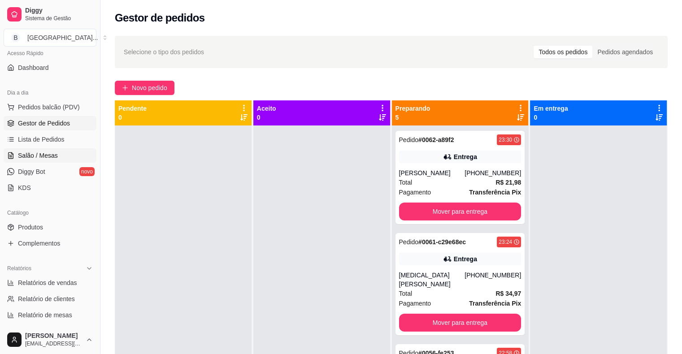
click at [64, 160] on link "Salão / Mesas" at bounding box center [50, 156] width 93 height 14
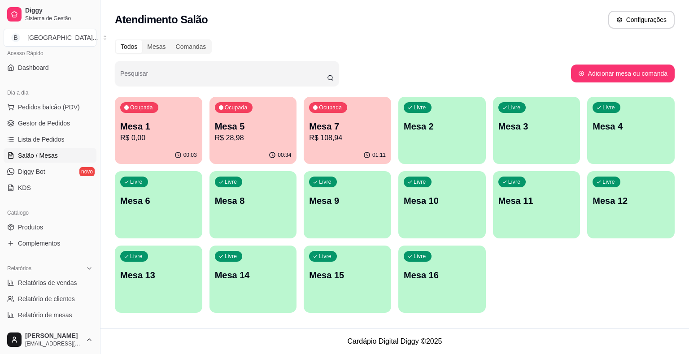
click at [321, 144] on div "Ocupada Mesa 7 R$ 108,94" at bounding box center [347, 122] width 87 height 50
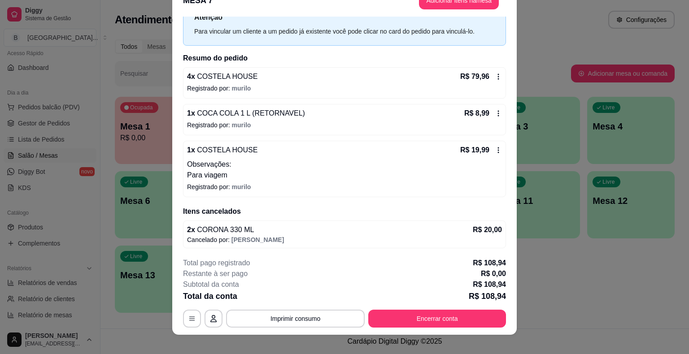
scroll to position [27, 0]
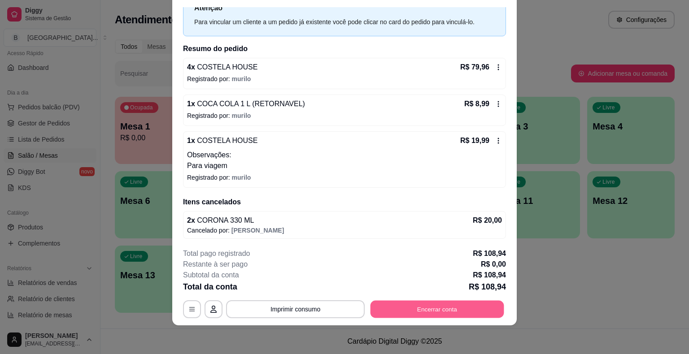
click at [420, 307] on button "Encerrar conta" at bounding box center [438, 309] width 134 height 17
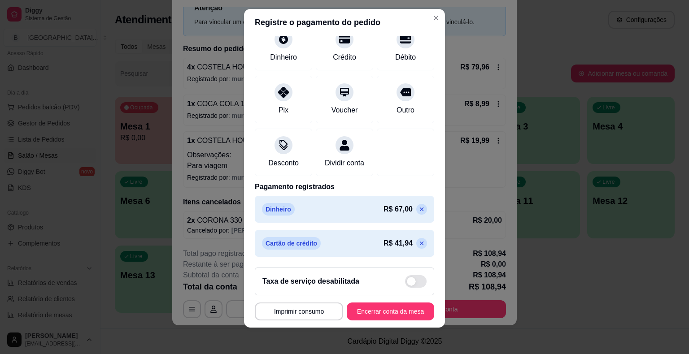
scroll to position [11, 0]
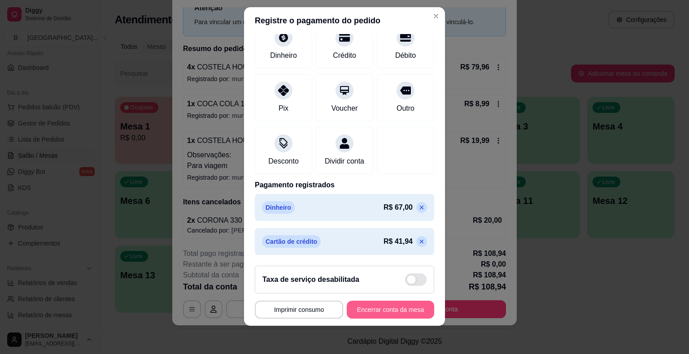
click at [403, 306] on button "Encerrar conta da mesa" at bounding box center [390, 310] width 87 height 18
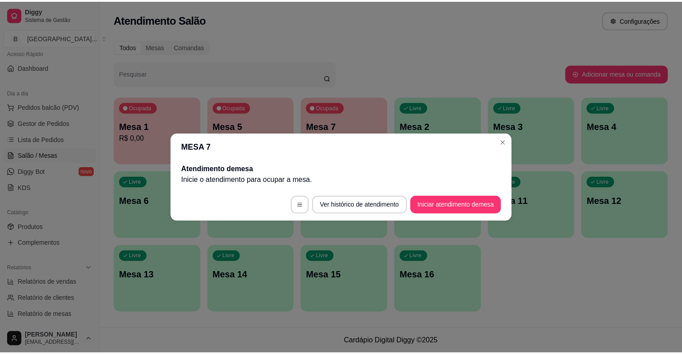
scroll to position [0, 0]
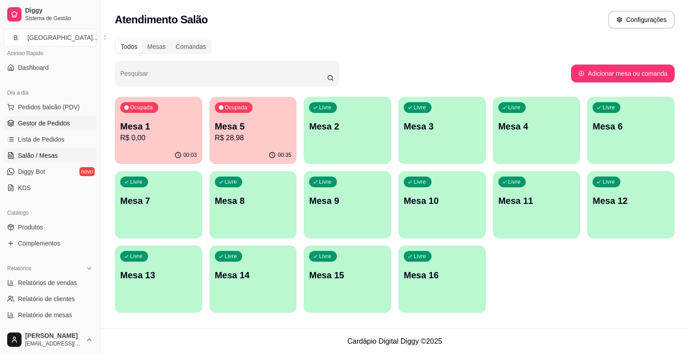
click at [43, 128] on link "Gestor de Pedidos" at bounding box center [50, 123] width 93 height 14
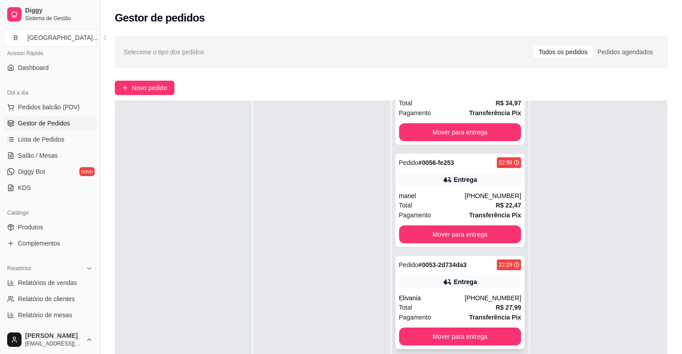
scroll to position [45, 0]
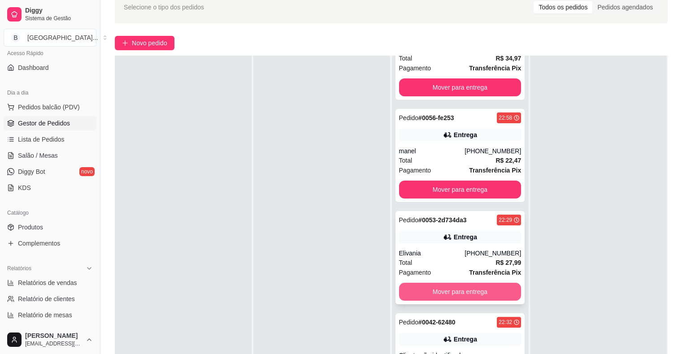
click at [437, 283] on button "Mover para entrega" at bounding box center [460, 292] width 122 height 18
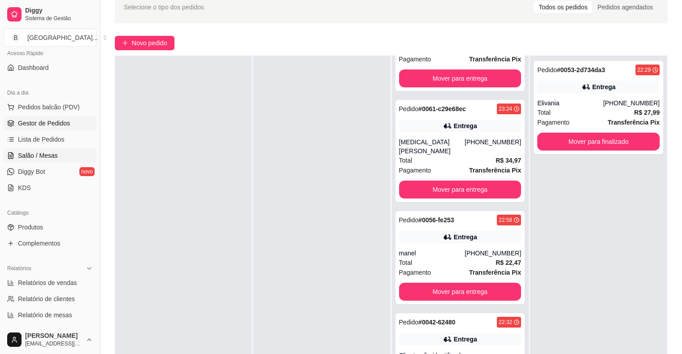
click at [27, 159] on span "Salão / Mesas" at bounding box center [38, 155] width 40 height 9
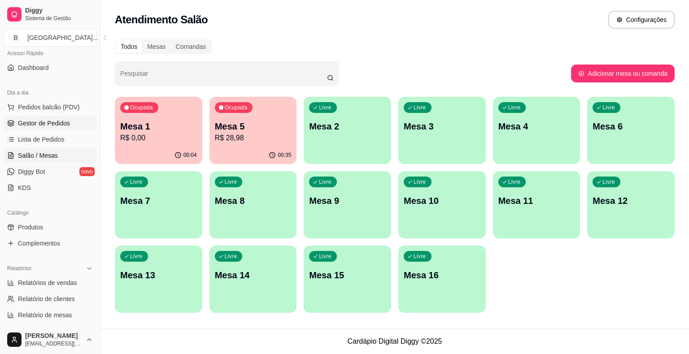
click at [31, 123] on span "Gestor de Pedidos" at bounding box center [44, 123] width 52 height 9
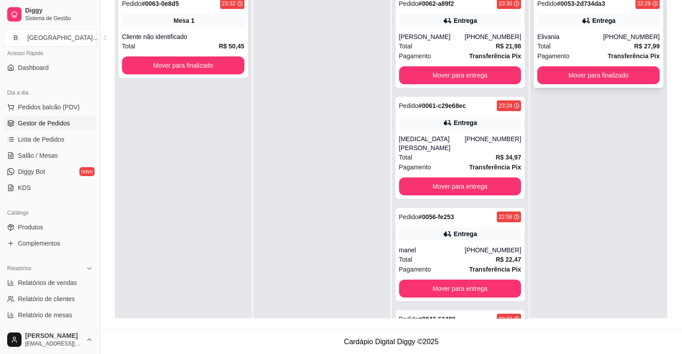
click at [564, 43] on div "Total R$ 27,99" at bounding box center [599, 46] width 122 height 10
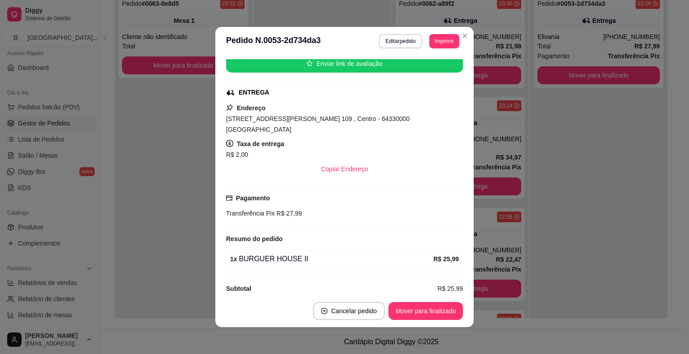
scroll to position [2, 0]
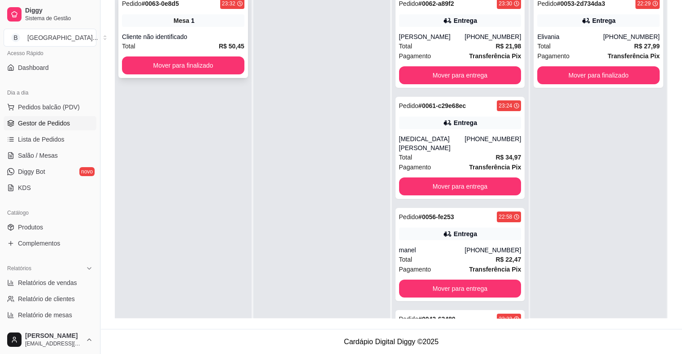
click at [165, 6] on strong "# 0063-0e8d5" at bounding box center [160, 3] width 37 height 7
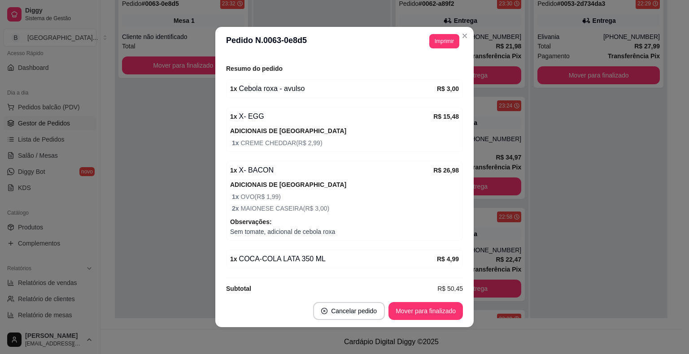
scroll to position [120, 0]
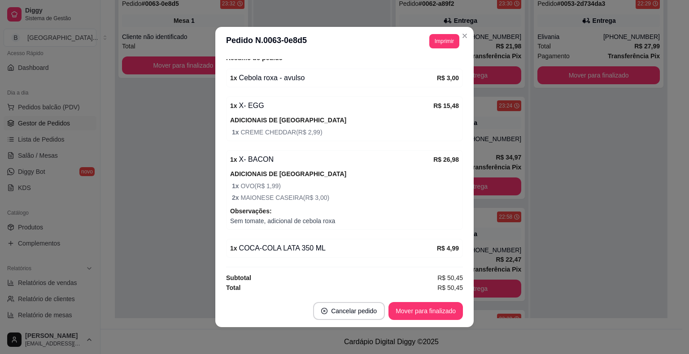
click at [442, 33] on header "**********" at bounding box center [344, 41] width 258 height 29
click at [440, 43] on button "Imprimir" at bounding box center [444, 41] width 30 height 14
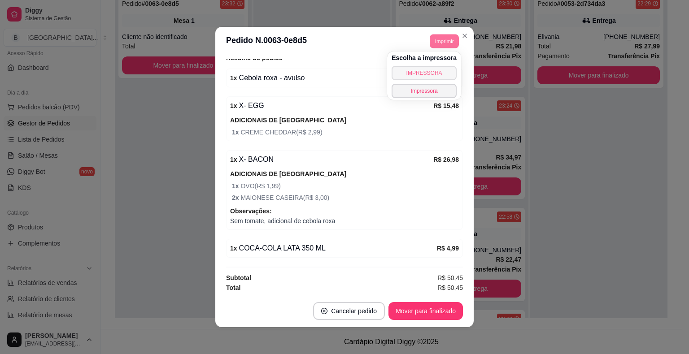
click at [428, 72] on button "IMPRESSORA" at bounding box center [424, 73] width 65 height 14
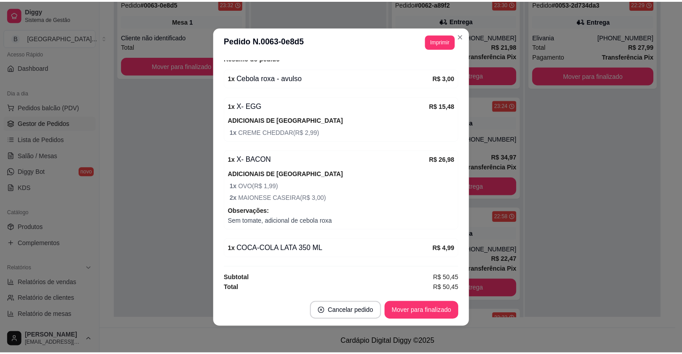
scroll to position [2, 0]
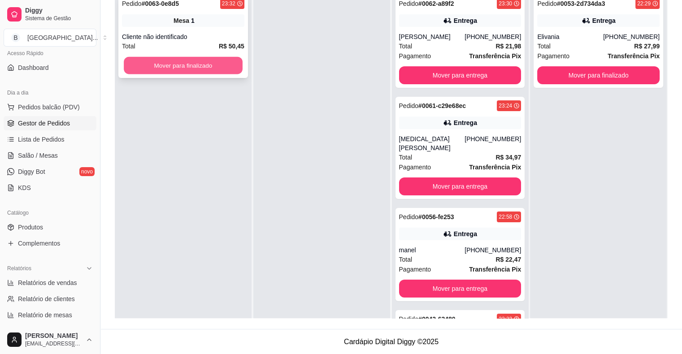
click at [220, 70] on button "Mover para finalizado" at bounding box center [183, 65] width 119 height 17
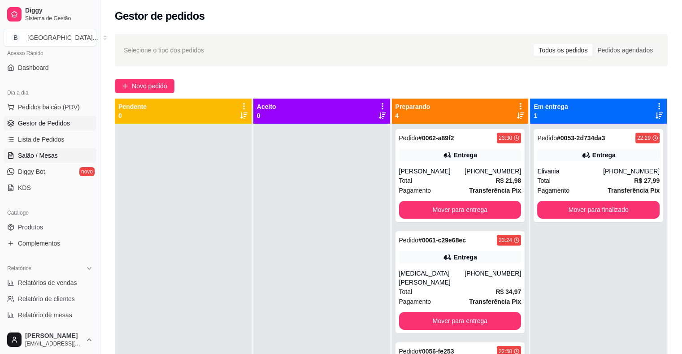
click at [65, 150] on link "Salão / Mesas" at bounding box center [50, 156] width 93 height 14
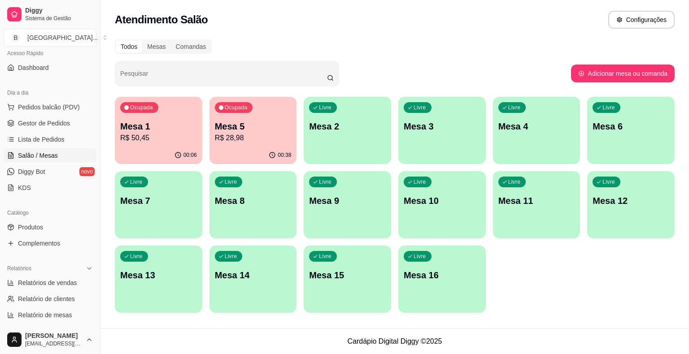
click at [264, 134] on p "R$ 28,98" at bounding box center [253, 138] width 77 height 11
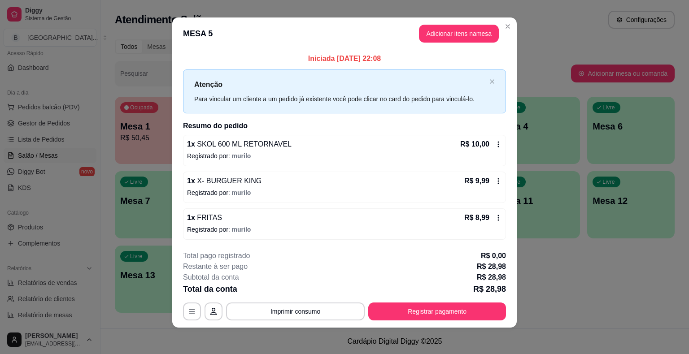
scroll to position [6, 0]
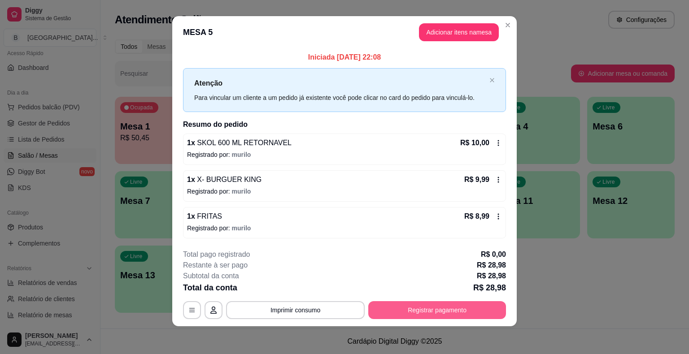
click at [413, 310] on button "Registrar pagamento" at bounding box center [437, 311] width 138 height 18
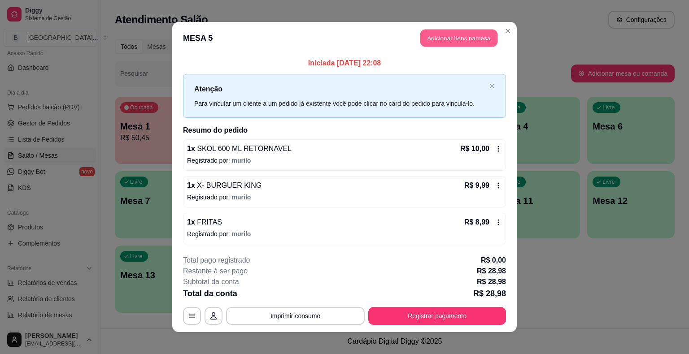
click at [470, 39] on button "Adicionar itens na mesa" at bounding box center [458, 38] width 77 height 17
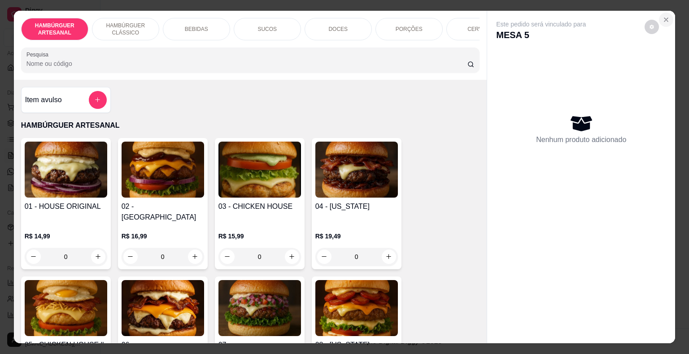
click at [659, 14] on button "Close" at bounding box center [666, 20] width 14 height 14
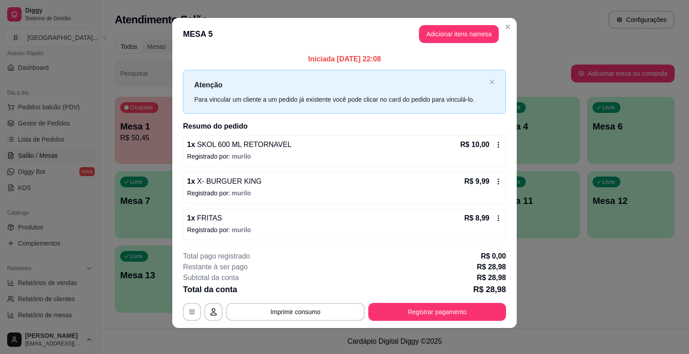
scroll to position [6, 0]
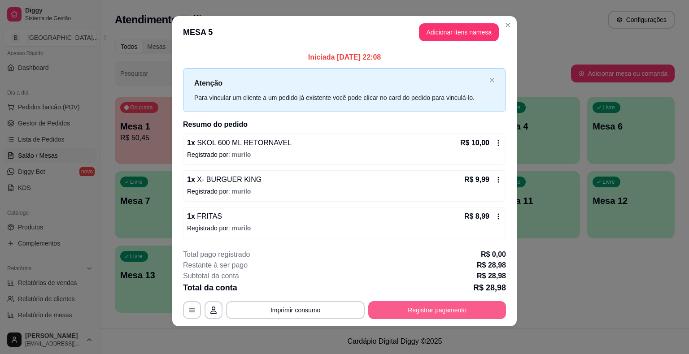
click at [448, 312] on button "Registrar pagamento" at bounding box center [437, 311] width 138 height 18
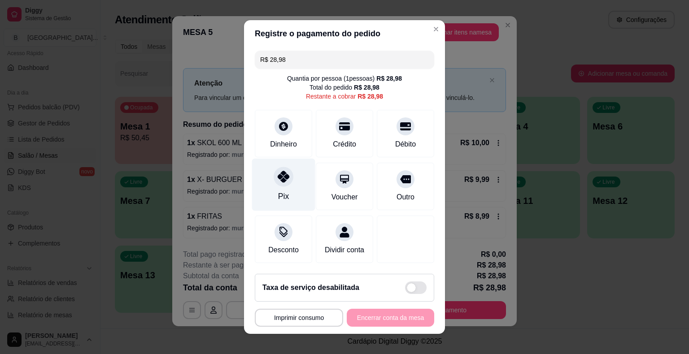
click at [293, 183] on div "Pix" at bounding box center [283, 185] width 63 height 52
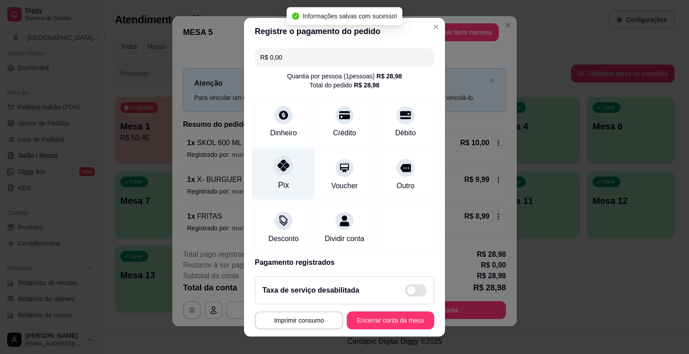
type input "R$ 0,00"
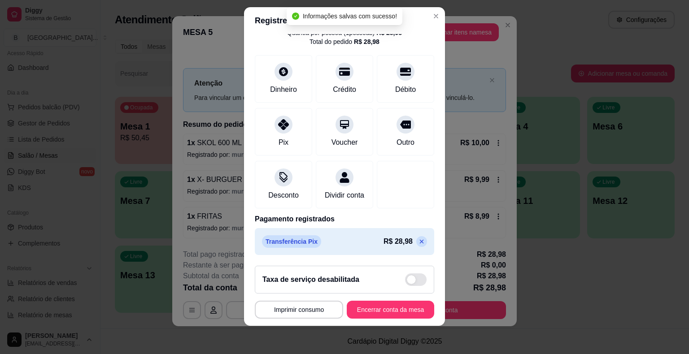
scroll to position [11, 0]
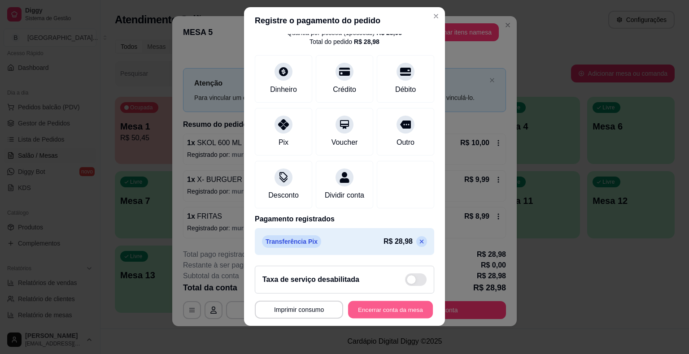
click at [398, 306] on button "Encerrar conta da mesa" at bounding box center [390, 309] width 85 height 17
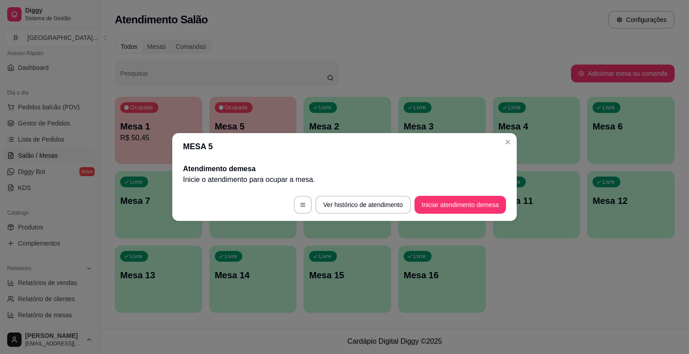
scroll to position [0, 0]
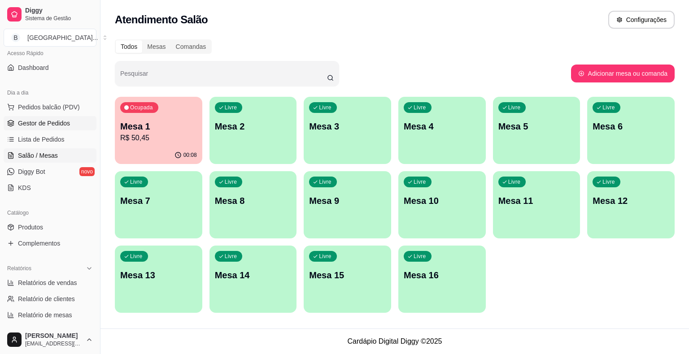
click at [74, 130] on link "Gestor de Pedidos" at bounding box center [50, 123] width 93 height 14
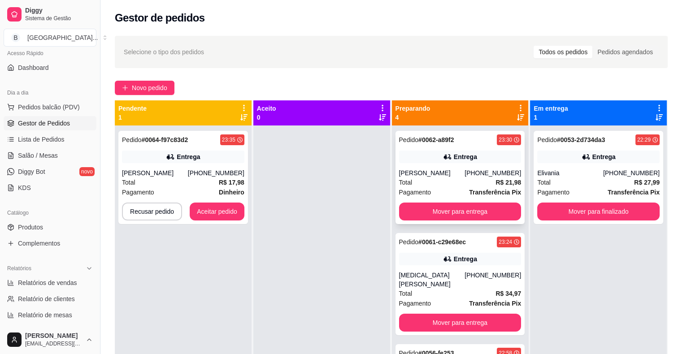
click at [436, 185] on div "Total R$ 21,98" at bounding box center [460, 183] width 122 height 10
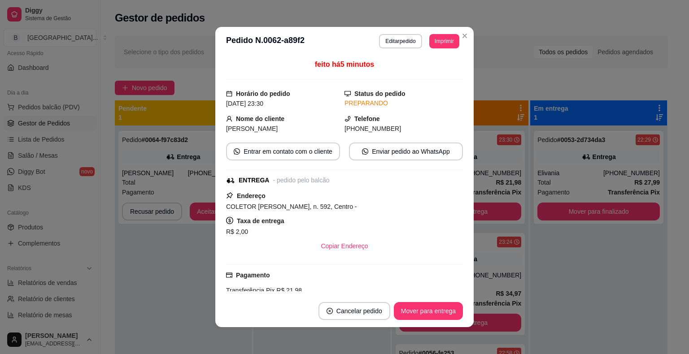
scroll to position [115, 0]
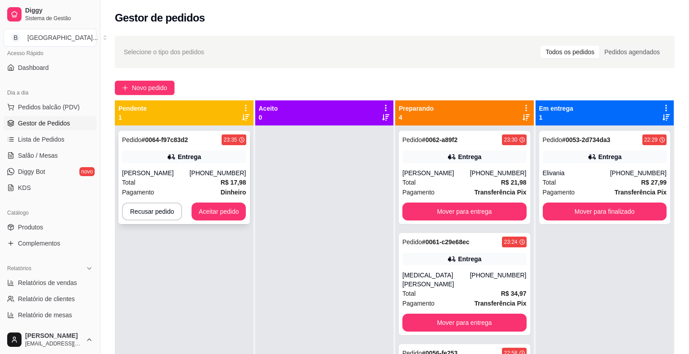
click at [185, 177] on div "Marcos Paulo" at bounding box center [155, 173] width 67 height 9
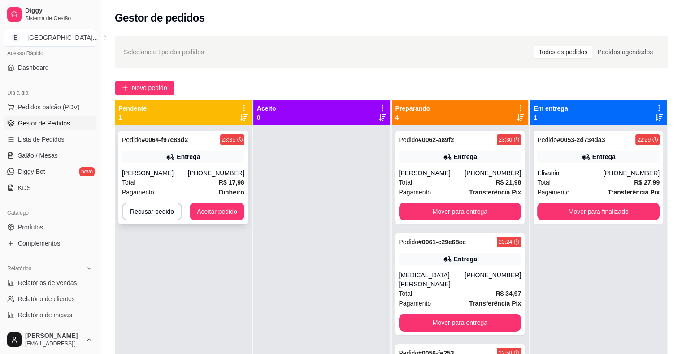
click at [201, 180] on div "Total R$ 17,98" at bounding box center [183, 183] width 122 height 10
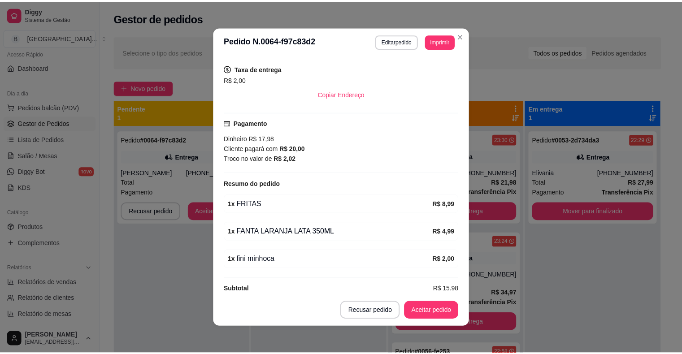
scroll to position [2, 0]
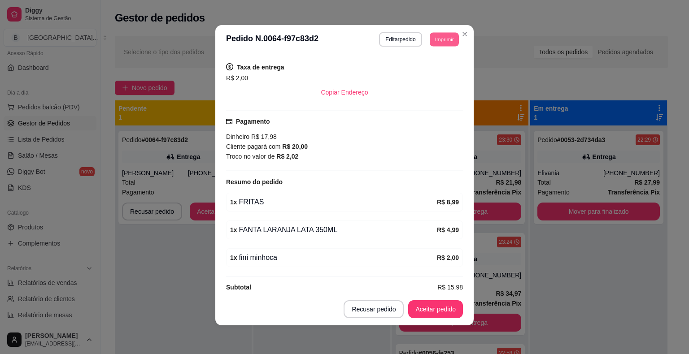
click at [441, 39] on button "Imprimir" at bounding box center [444, 39] width 29 height 14
click at [436, 67] on button "IMPRESSORA" at bounding box center [424, 71] width 65 height 14
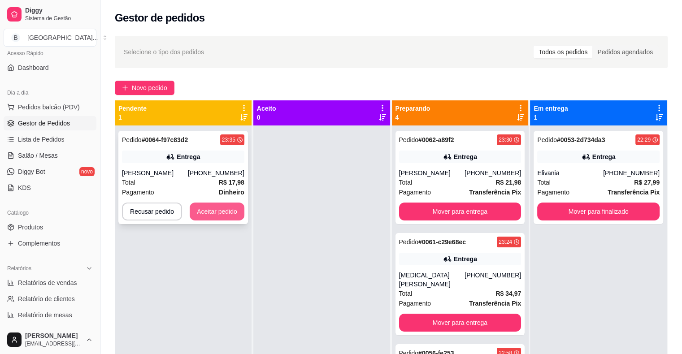
click at [212, 207] on button "Aceitar pedido" at bounding box center [217, 212] width 55 height 18
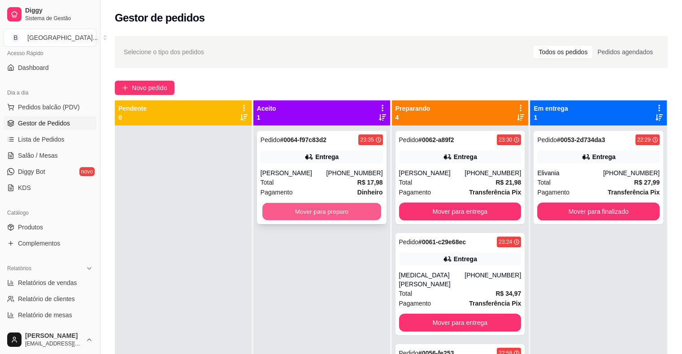
click at [311, 211] on button "Mover para preparo" at bounding box center [321, 211] width 119 height 17
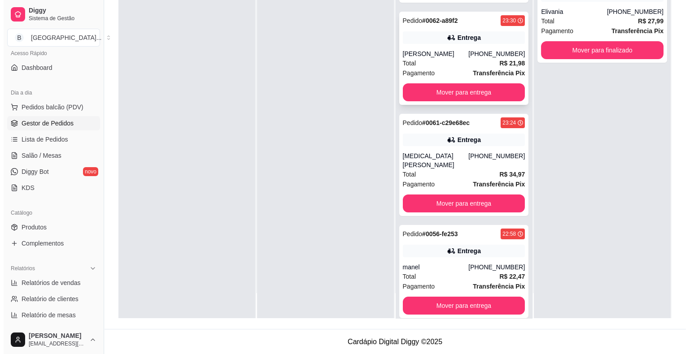
scroll to position [31, 0]
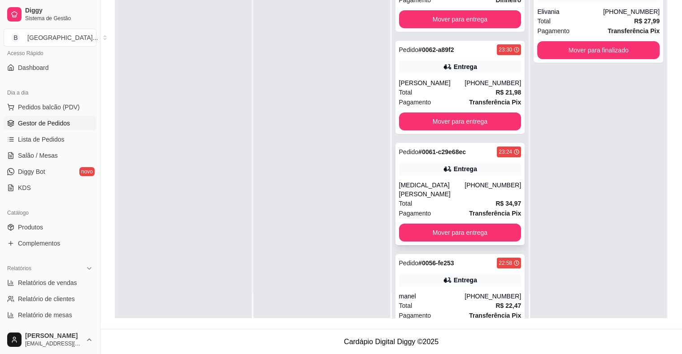
click at [442, 177] on div "Pedido # 0061-c29e68ec 23:24 Entrega Yasmin Vieira (86) 98904-2992 Total R$ 34,…" at bounding box center [461, 194] width 130 height 102
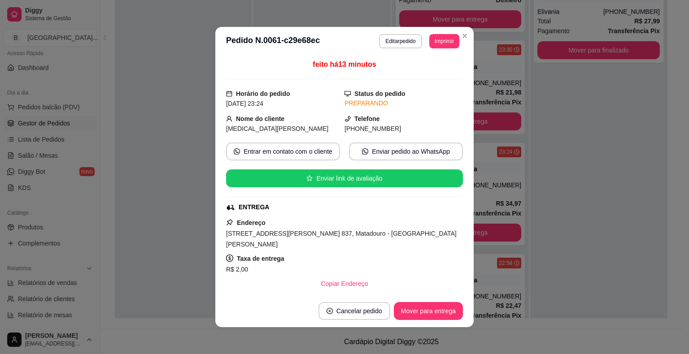
scroll to position [115, 0]
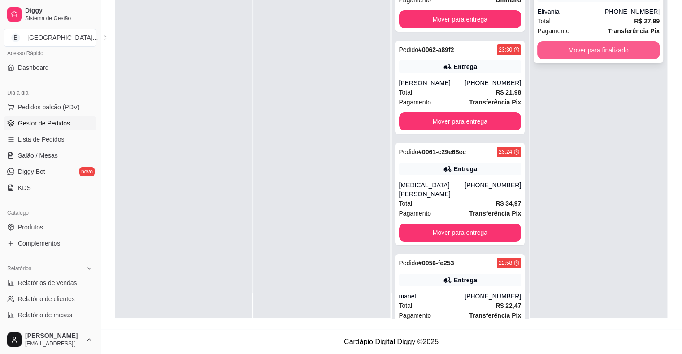
click at [623, 55] on button "Mover para finalizado" at bounding box center [599, 50] width 122 height 18
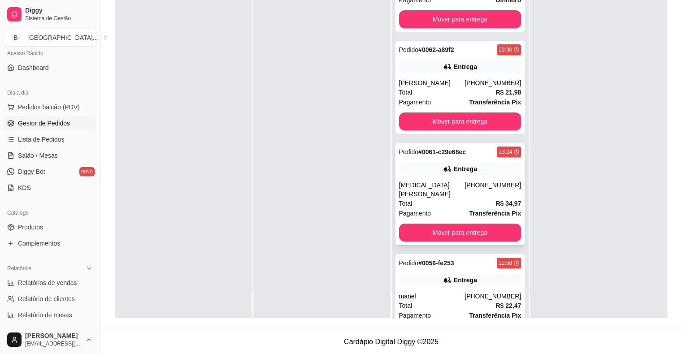
click at [474, 187] on div "(86) 98904-2992" at bounding box center [493, 190] width 57 height 18
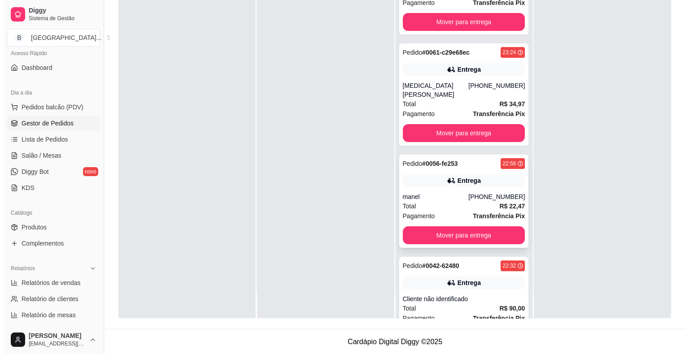
scroll to position [121, 0]
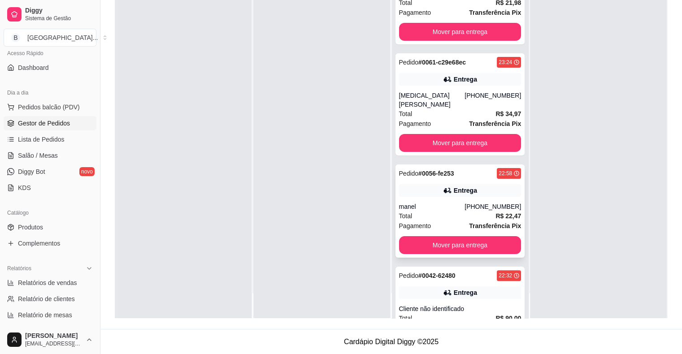
click at [457, 211] on div "Total R$ 22,47" at bounding box center [460, 216] width 122 height 10
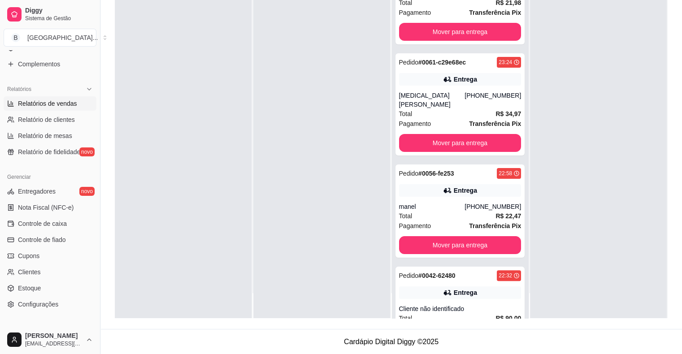
scroll to position [291, 0]
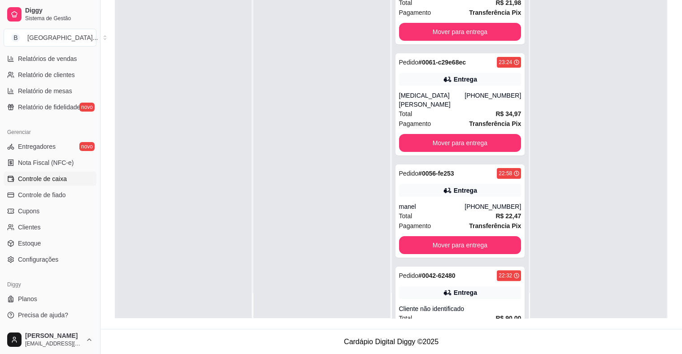
click at [48, 182] on span "Controle de caixa" at bounding box center [42, 179] width 49 height 9
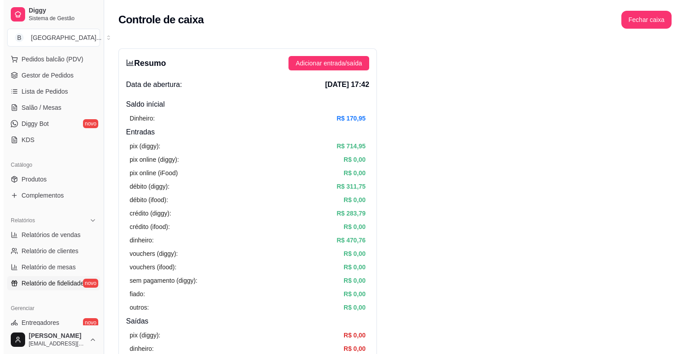
scroll to position [111, 0]
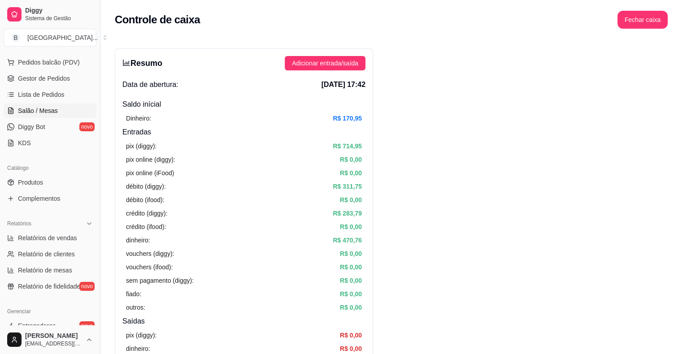
click at [57, 116] on link "Salão / Mesas" at bounding box center [50, 111] width 93 height 14
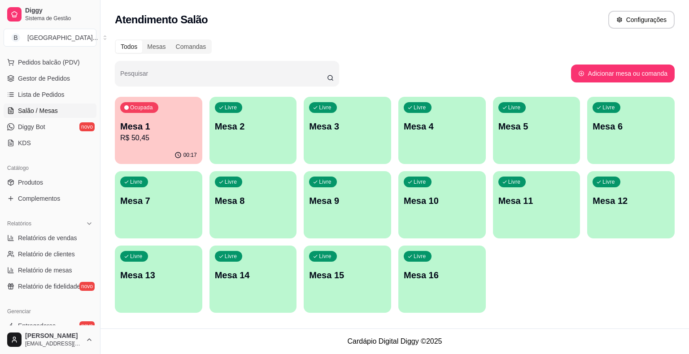
click at [127, 113] on div "Ocupada Mesa 1 R$ 50,45" at bounding box center [158, 122] width 87 height 50
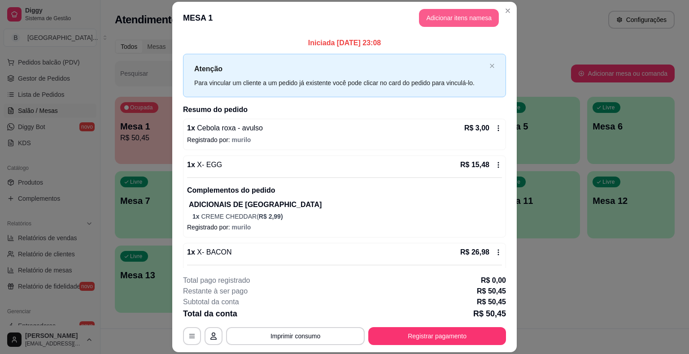
click at [449, 15] on button "Adicionar itens na mesa" at bounding box center [459, 18] width 80 height 18
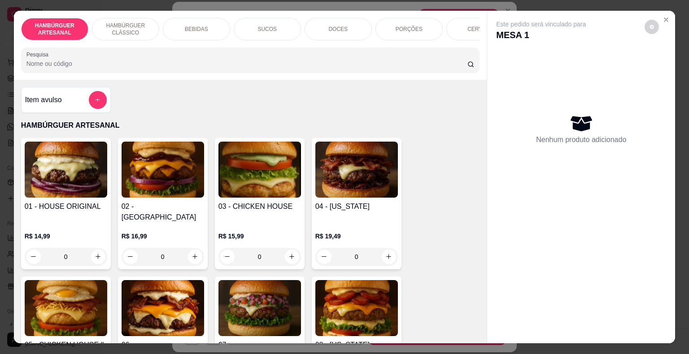
click at [461, 30] on div "CERVEJA" at bounding box center [479, 29] width 67 height 22
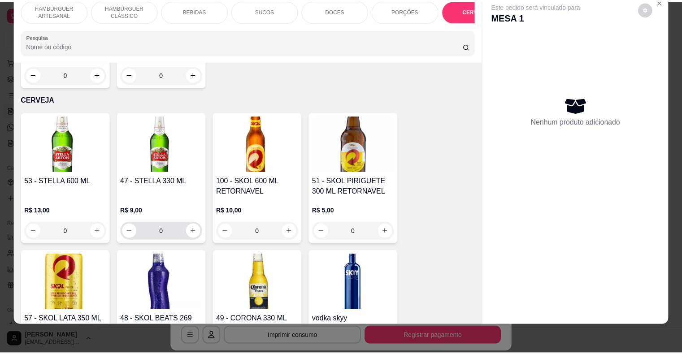
scroll to position [2265, 0]
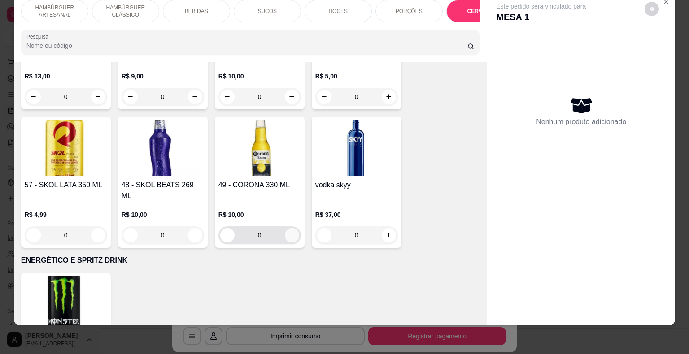
click at [289, 232] on icon "increase-product-quantity" at bounding box center [292, 235] width 7 height 7
type input "1"
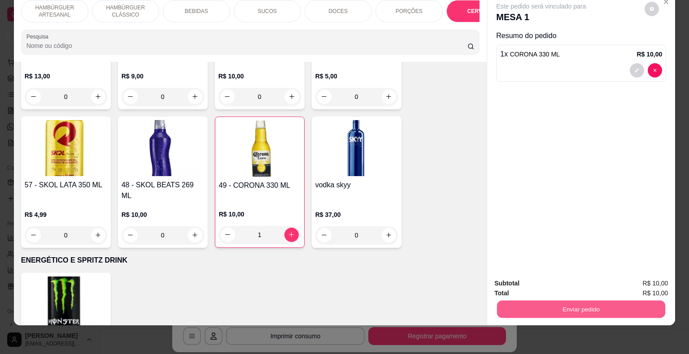
click at [507, 305] on button "Enviar pedido" at bounding box center [581, 309] width 168 height 17
click at [531, 288] on button "Não registrar e enviar pedido" at bounding box center [551, 280] width 93 height 17
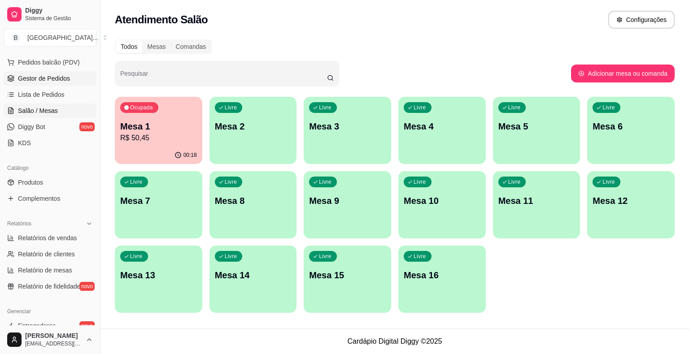
click at [54, 77] on span "Gestor de Pedidos" at bounding box center [44, 78] width 52 height 9
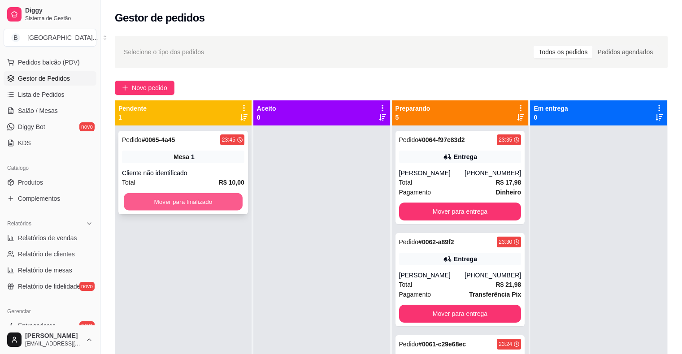
click at [212, 201] on button "Mover para finalizado" at bounding box center [183, 201] width 119 height 17
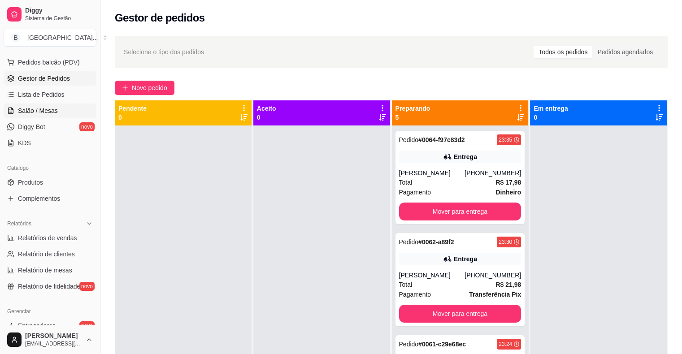
click at [41, 104] on link "Salão / Mesas" at bounding box center [50, 111] width 93 height 14
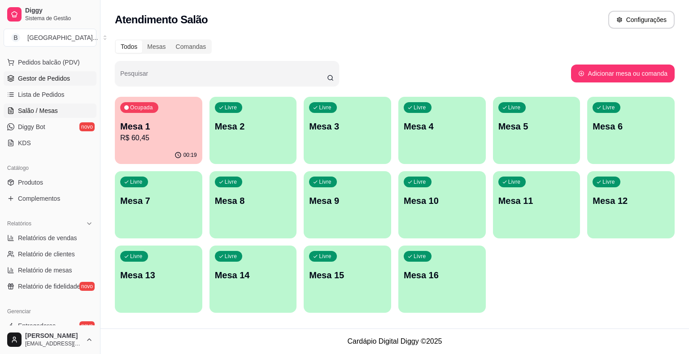
click at [61, 83] on link "Gestor de Pedidos" at bounding box center [50, 78] width 93 height 14
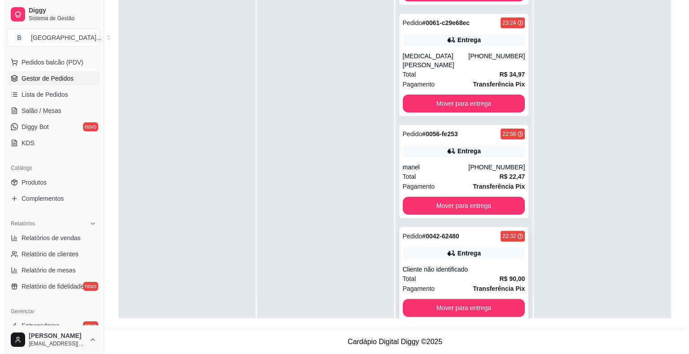
scroll to position [25, 0]
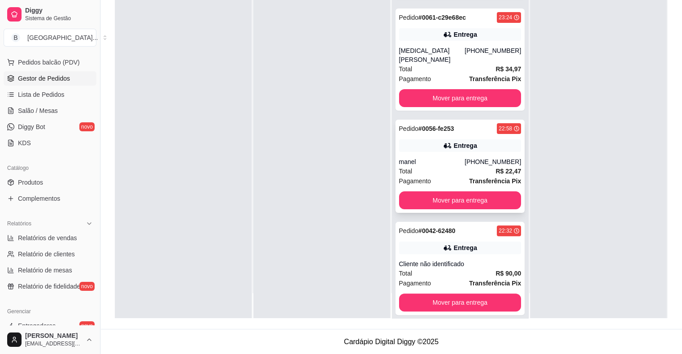
click at [435, 166] on div "Total R$ 22,47" at bounding box center [460, 171] width 122 height 10
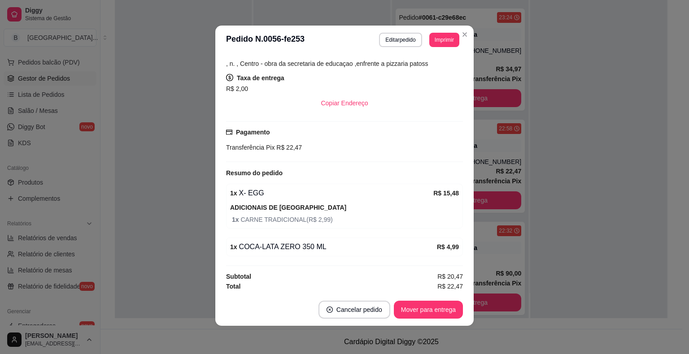
scroll to position [2, 0]
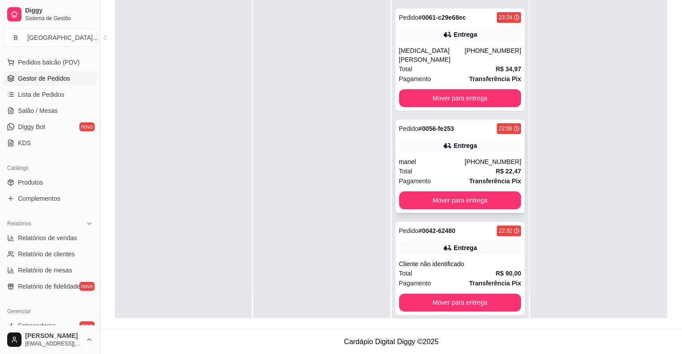
click at [454, 166] on div "Total R$ 22,47" at bounding box center [460, 171] width 122 height 10
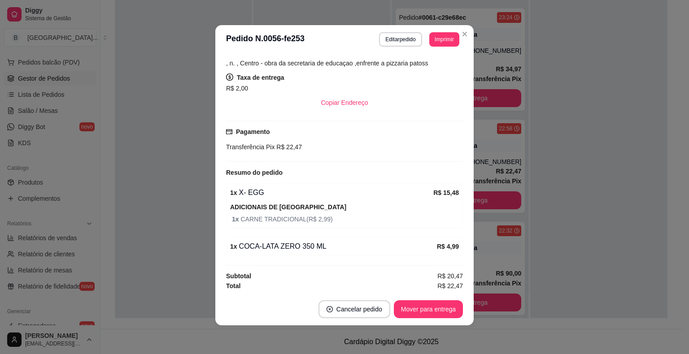
click at [437, 320] on footer "Cancelar pedido Mover para entrega" at bounding box center [344, 309] width 258 height 32
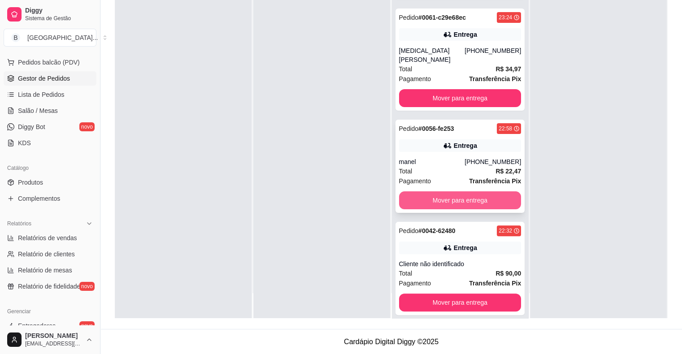
click at [450, 196] on button "Mover para entrega" at bounding box center [460, 201] width 122 height 18
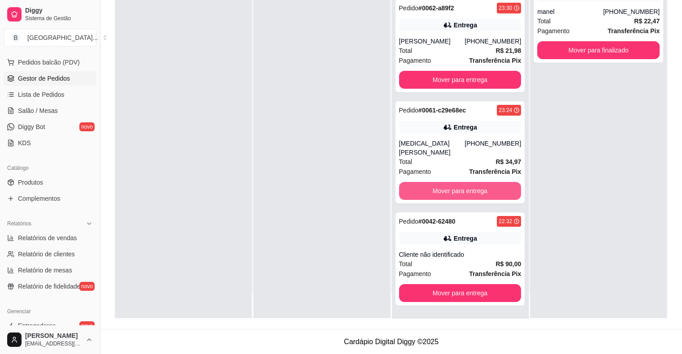
scroll to position [63, 0]
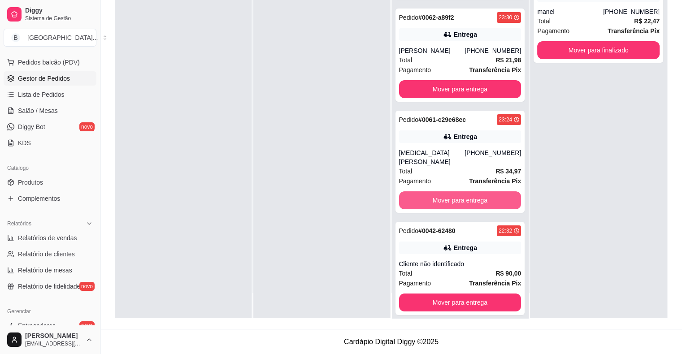
click at [450, 196] on button "Mover para entrega" at bounding box center [460, 201] width 122 height 18
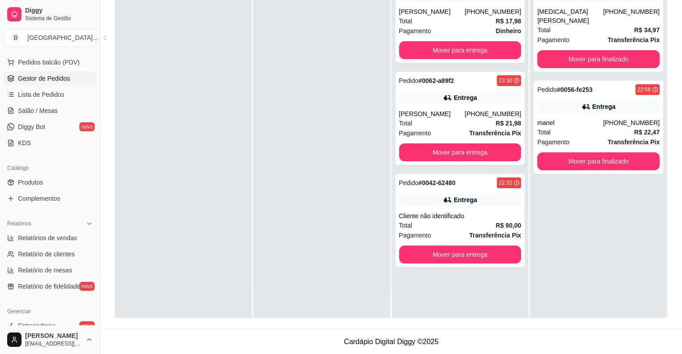
scroll to position [0, 0]
click at [427, 152] on button "Mover para entrega" at bounding box center [460, 153] width 122 height 18
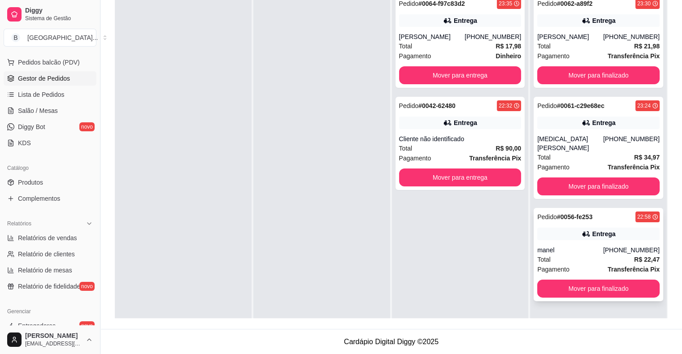
click at [612, 255] on div "Total R$ 22,47" at bounding box center [599, 260] width 122 height 10
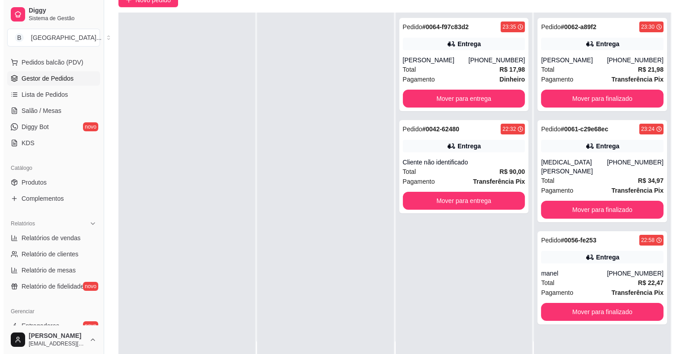
scroll to position [136, 0]
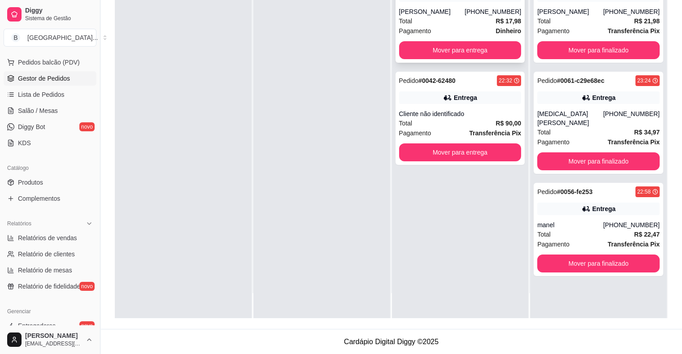
click at [461, 32] on div "Pagamento Dinheiro" at bounding box center [460, 31] width 122 height 10
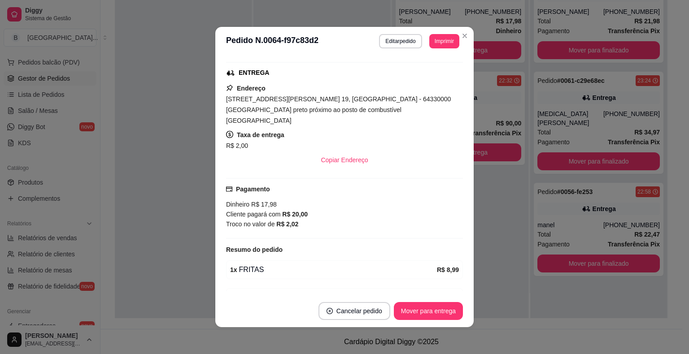
scroll to position [201, 0]
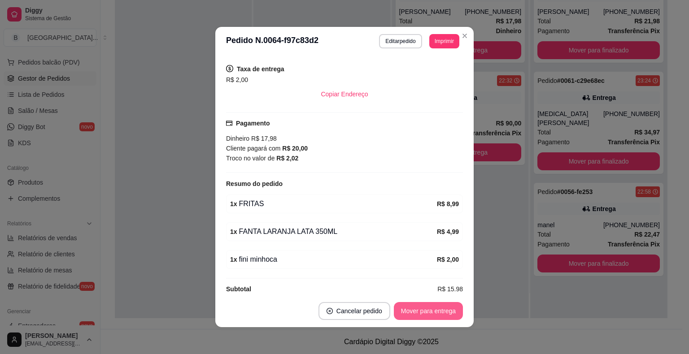
click at [431, 310] on button "Mover para entrega" at bounding box center [428, 311] width 69 height 18
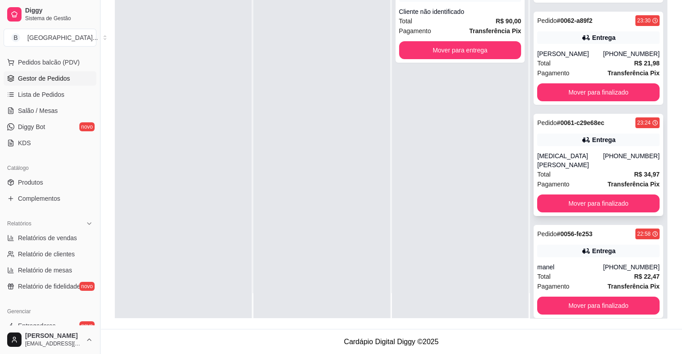
scroll to position [63, 0]
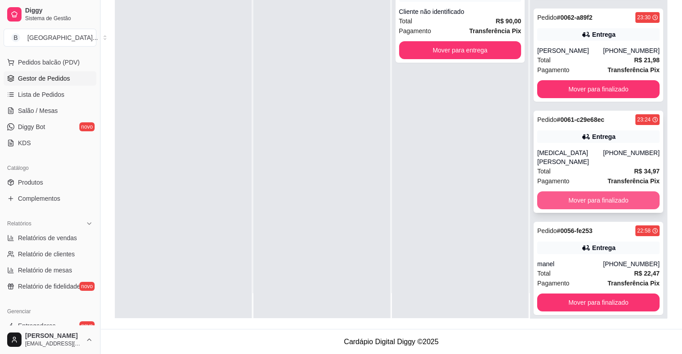
click at [567, 192] on button "Mover para finalizado" at bounding box center [599, 201] width 122 height 18
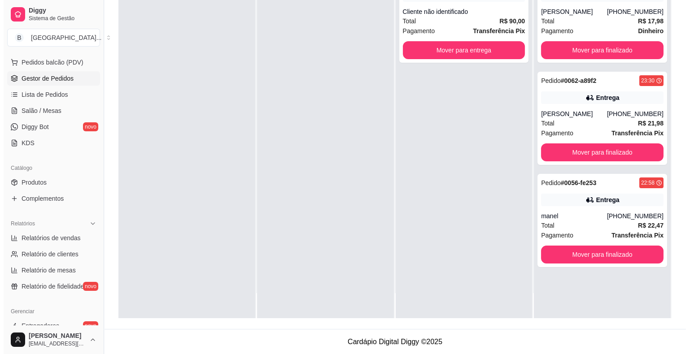
scroll to position [0, 0]
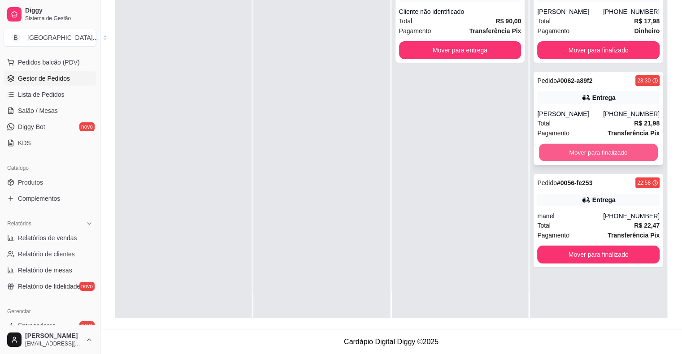
click at [578, 149] on button "Mover para finalizado" at bounding box center [598, 152] width 119 height 17
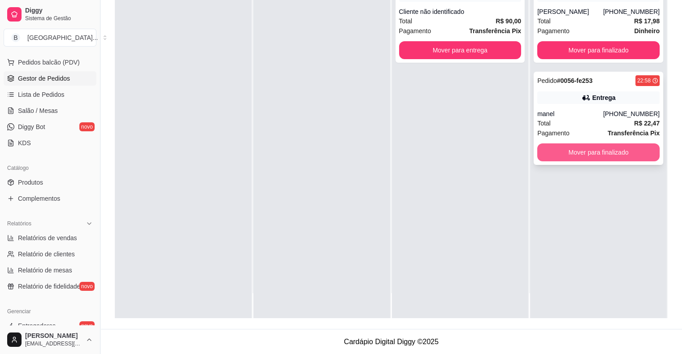
click at [576, 155] on button "Mover para finalizado" at bounding box center [599, 153] width 122 height 18
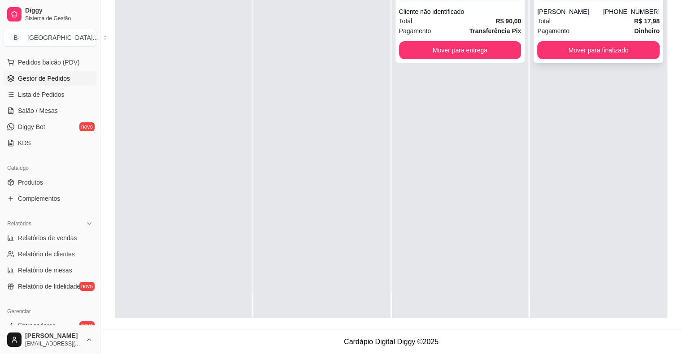
click at [595, 15] on div "Marcos Paulo" at bounding box center [571, 11] width 66 height 9
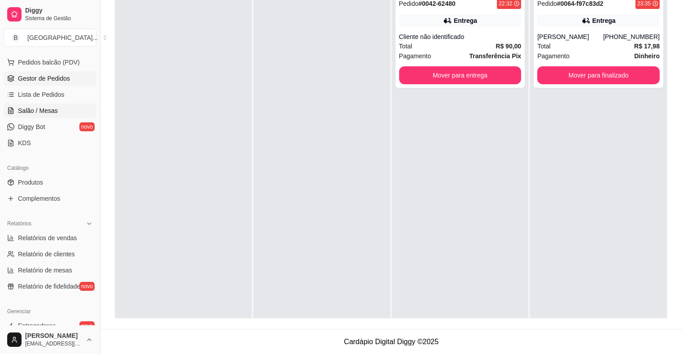
click at [48, 112] on span "Salão / Mesas" at bounding box center [38, 110] width 40 height 9
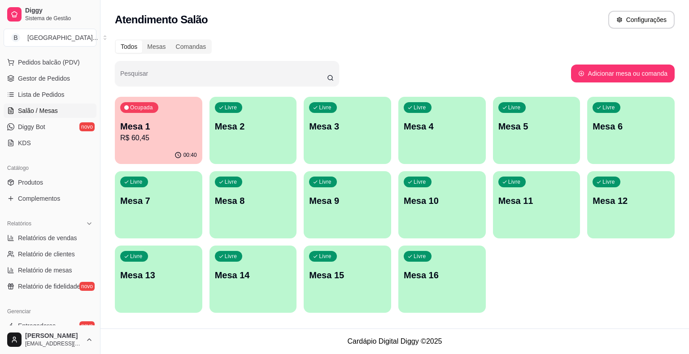
click at [162, 141] on p "R$ 60,45" at bounding box center [158, 138] width 77 height 11
click at [591, 263] on div "Ocupada Mesa 1 R$ 60,45 00:40 Livre Mesa 2 Livre Mesa 3 Livre Mesa 4 Livre Mesa…" at bounding box center [395, 205] width 560 height 216
click at [591, 247] on div "Ocupada Mesa 1 R$ 60,45 00:40 Livre Mesa 2 Livre Mesa 3 Livre Mesa 4 Livre Mesa…" at bounding box center [395, 205] width 560 height 216
click at [122, 145] on div "Ocupada Mesa 1 R$ 60,45" at bounding box center [158, 122] width 85 height 48
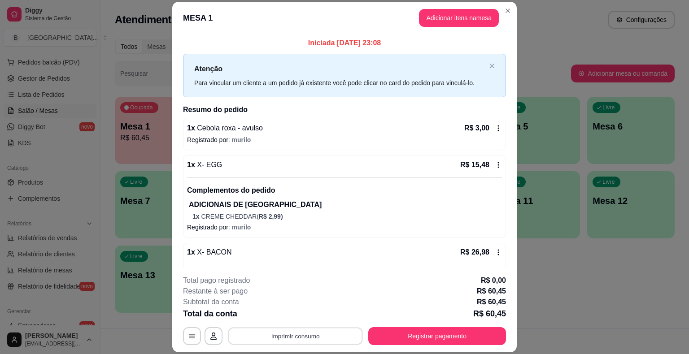
click at [319, 334] on button "Imprimir consumo" at bounding box center [295, 336] width 135 height 17
click at [314, 298] on button "IMPRESSORA" at bounding box center [294, 298] width 65 height 14
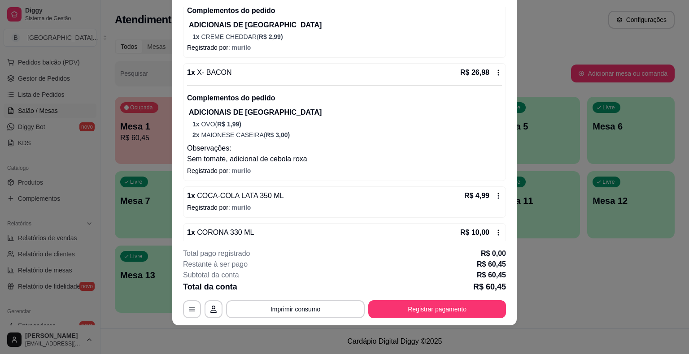
scroll to position [169, 0]
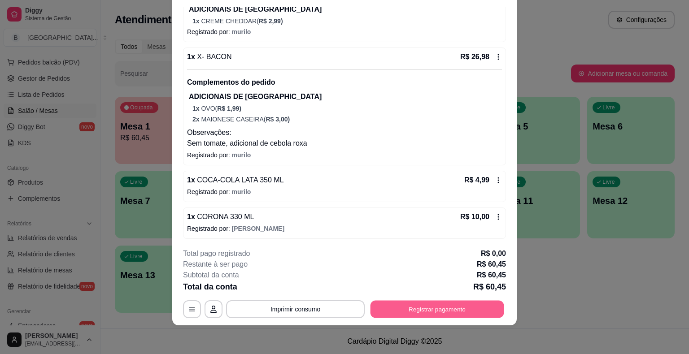
click at [413, 314] on button "Registrar pagamento" at bounding box center [438, 309] width 134 height 17
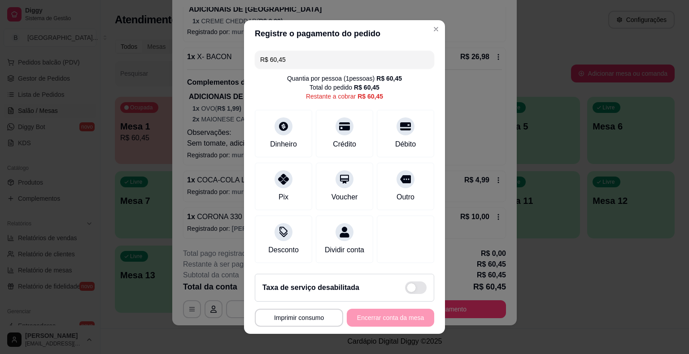
click at [371, 58] on input "R$ 60,45" at bounding box center [344, 60] width 169 height 18
click at [286, 135] on div "Dinheiro" at bounding box center [283, 132] width 63 height 52
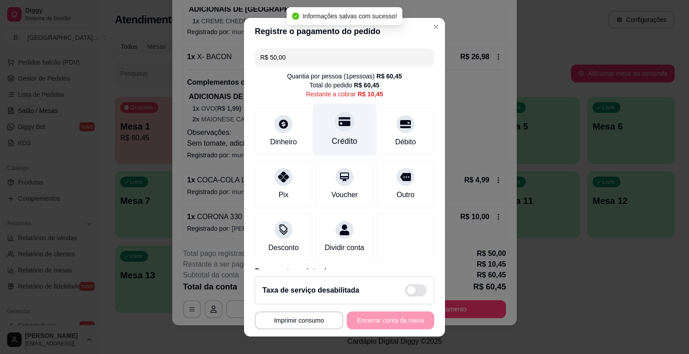
type input "R$ 10,45"
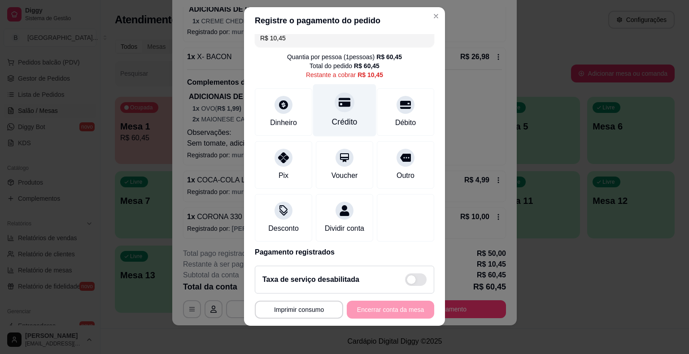
scroll to position [0, 0]
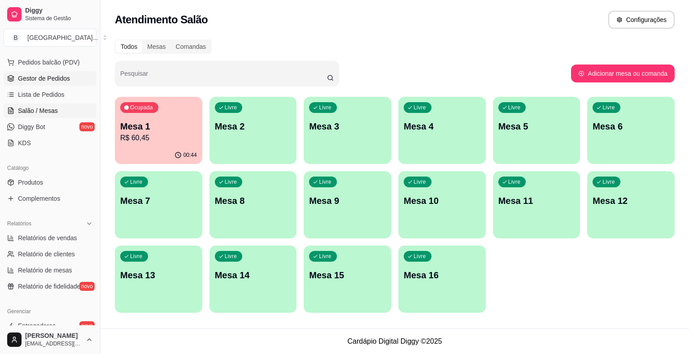
click at [74, 74] on link "Gestor de Pedidos" at bounding box center [50, 78] width 93 height 14
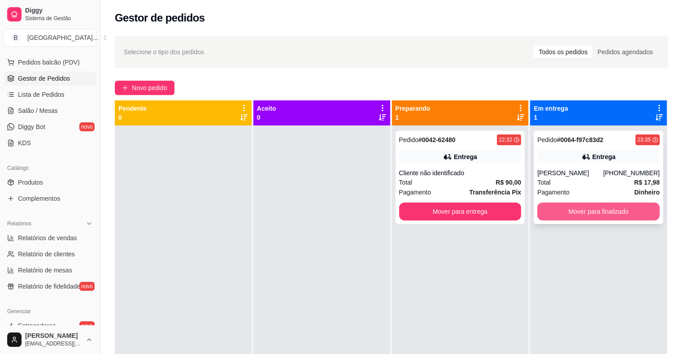
click at [569, 209] on button "Mover para finalizado" at bounding box center [599, 212] width 122 height 18
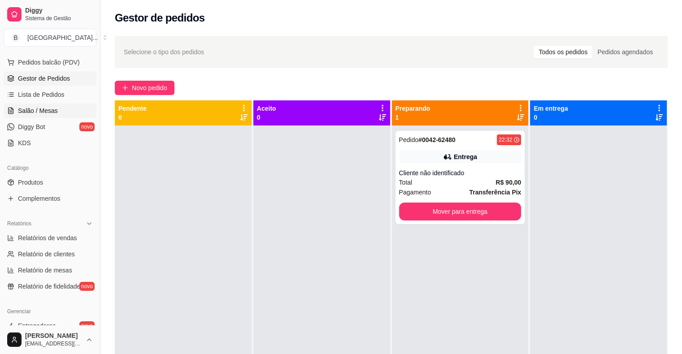
click at [69, 109] on link "Salão / Mesas" at bounding box center [50, 111] width 93 height 14
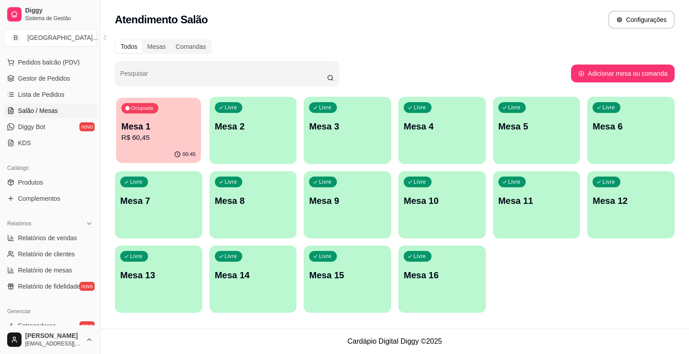
click at [164, 144] on div "Ocupada Mesa 1 R$ 60,45" at bounding box center [158, 122] width 85 height 48
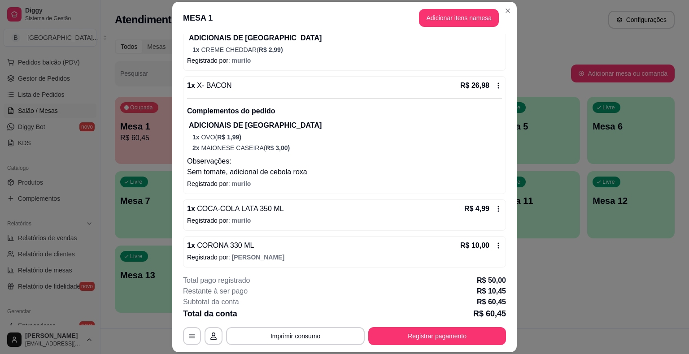
scroll to position [169, 0]
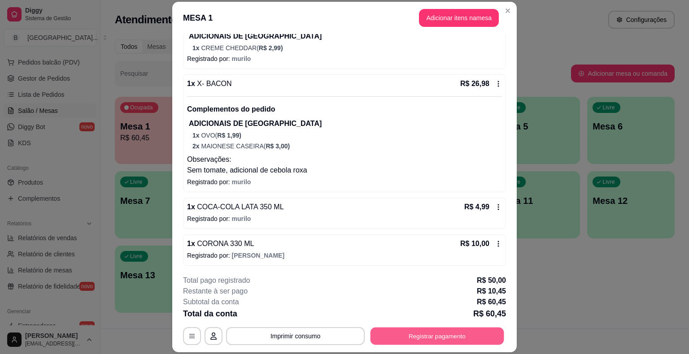
click at [424, 336] on button "Registrar pagamento" at bounding box center [438, 336] width 134 height 17
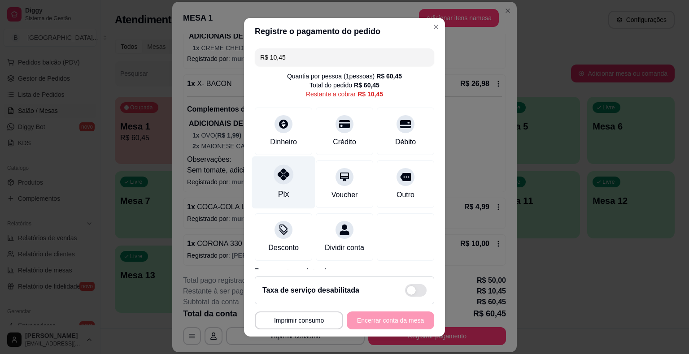
click at [281, 175] on icon at bounding box center [284, 175] width 12 height 12
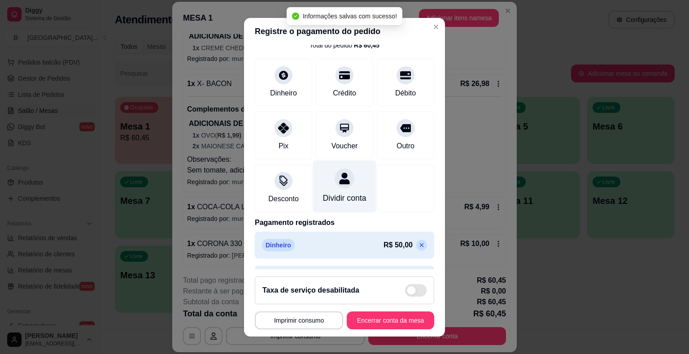
type input "R$ 0,00"
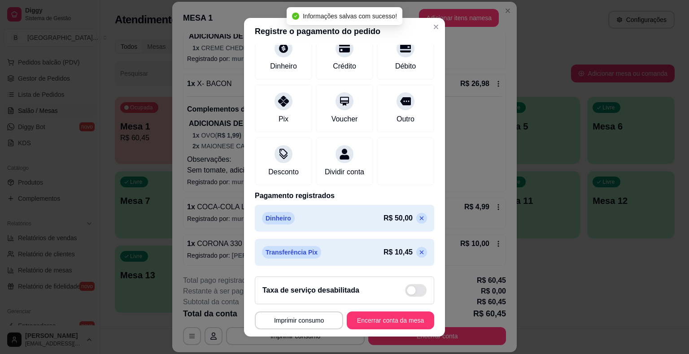
scroll to position [76, 0]
click at [363, 317] on button "Encerrar conta da mesa" at bounding box center [390, 320] width 85 height 17
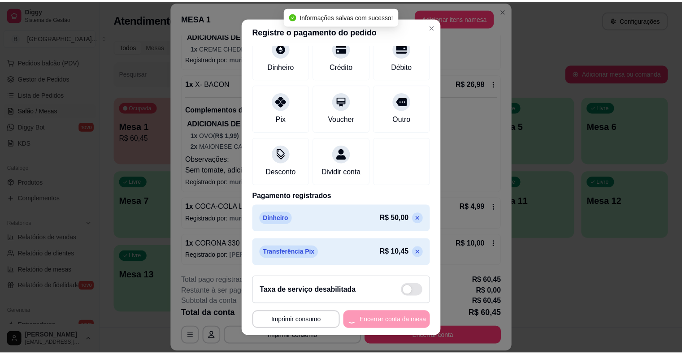
scroll to position [0, 0]
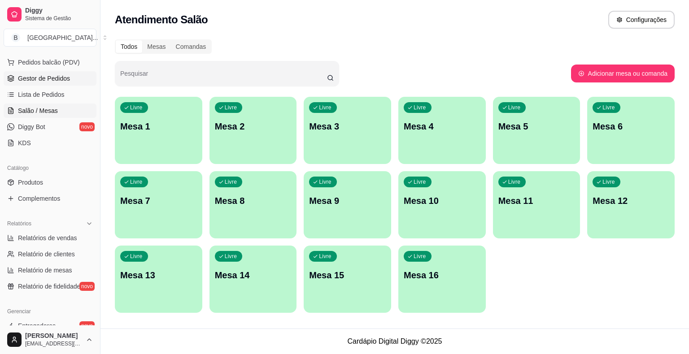
click at [64, 79] on span "Gestor de Pedidos" at bounding box center [44, 78] width 52 height 9
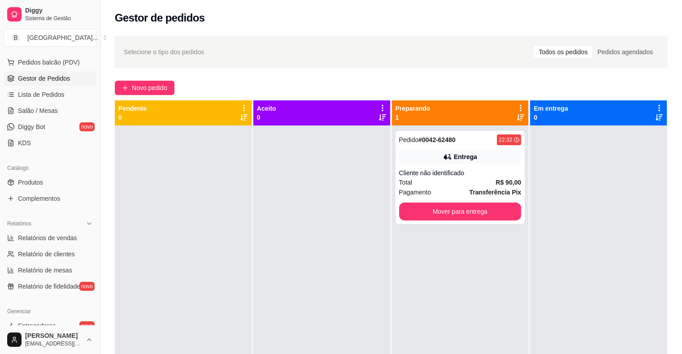
scroll to position [246, 0]
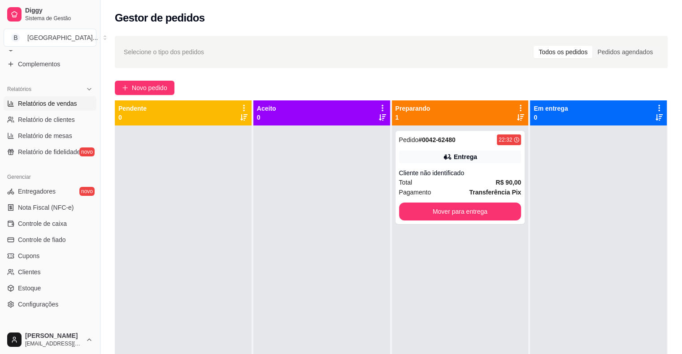
click at [60, 101] on span "Relatórios de vendas" at bounding box center [47, 103] width 59 height 9
select select "ALL"
select select "0"
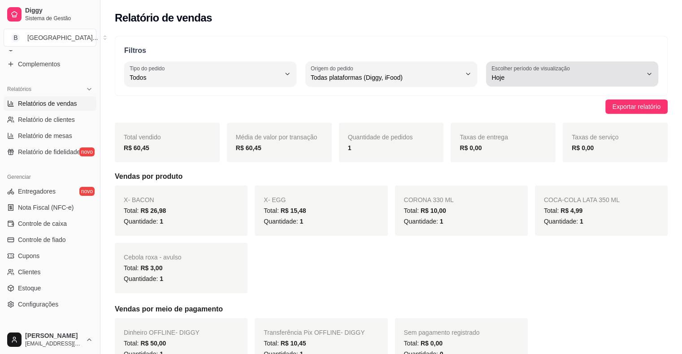
click at [640, 76] on span "Hoje" at bounding box center [567, 77] width 151 height 9
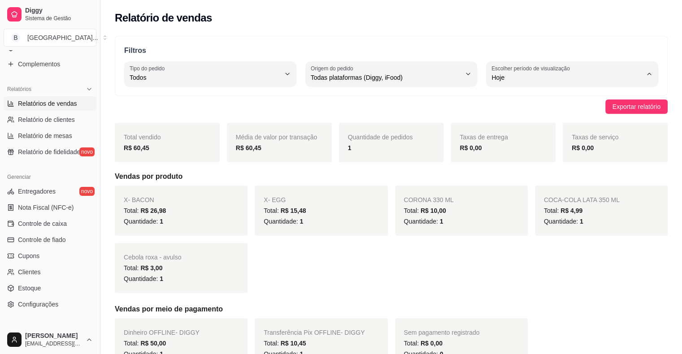
click at [572, 117] on span "Ontem" at bounding box center [568, 113] width 143 height 9
type input "1"
select select "1"
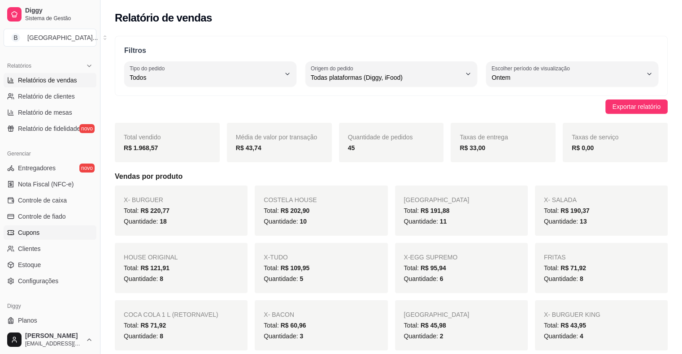
scroll to position [291, 0]
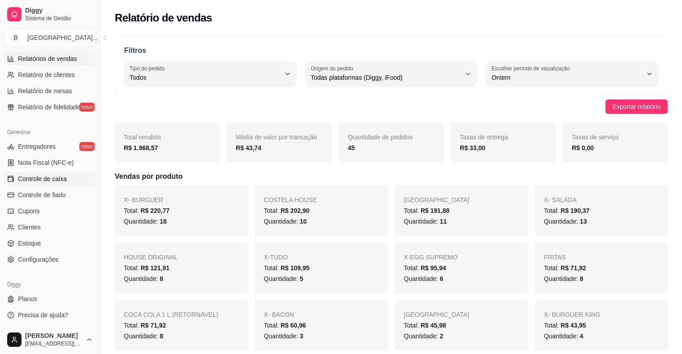
click at [29, 180] on span "Controle de caixa" at bounding box center [42, 179] width 49 height 9
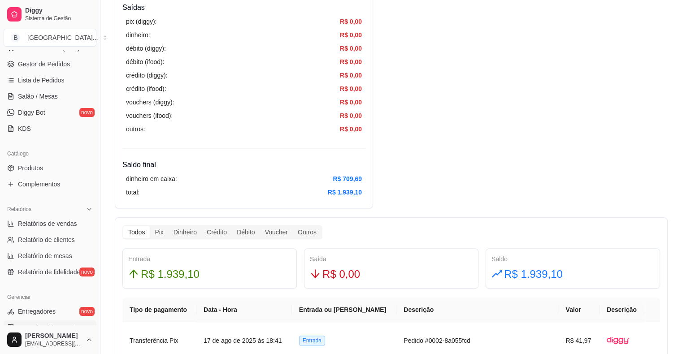
scroll to position [111, 0]
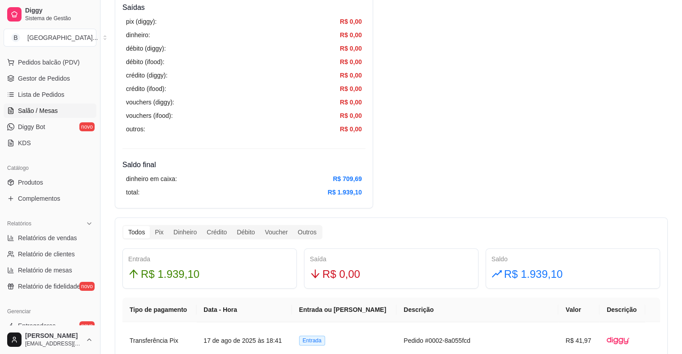
click at [70, 112] on link "Salão / Mesas" at bounding box center [50, 111] width 93 height 14
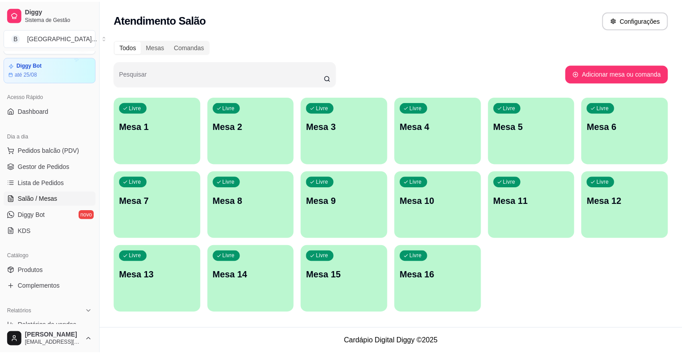
scroll to position [22, 0]
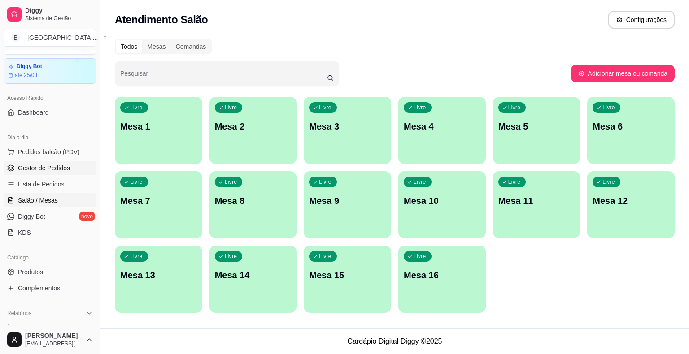
click at [73, 172] on link "Gestor de Pedidos" at bounding box center [50, 168] width 93 height 14
